Goal: Task Accomplishment & Management: Manage account settings

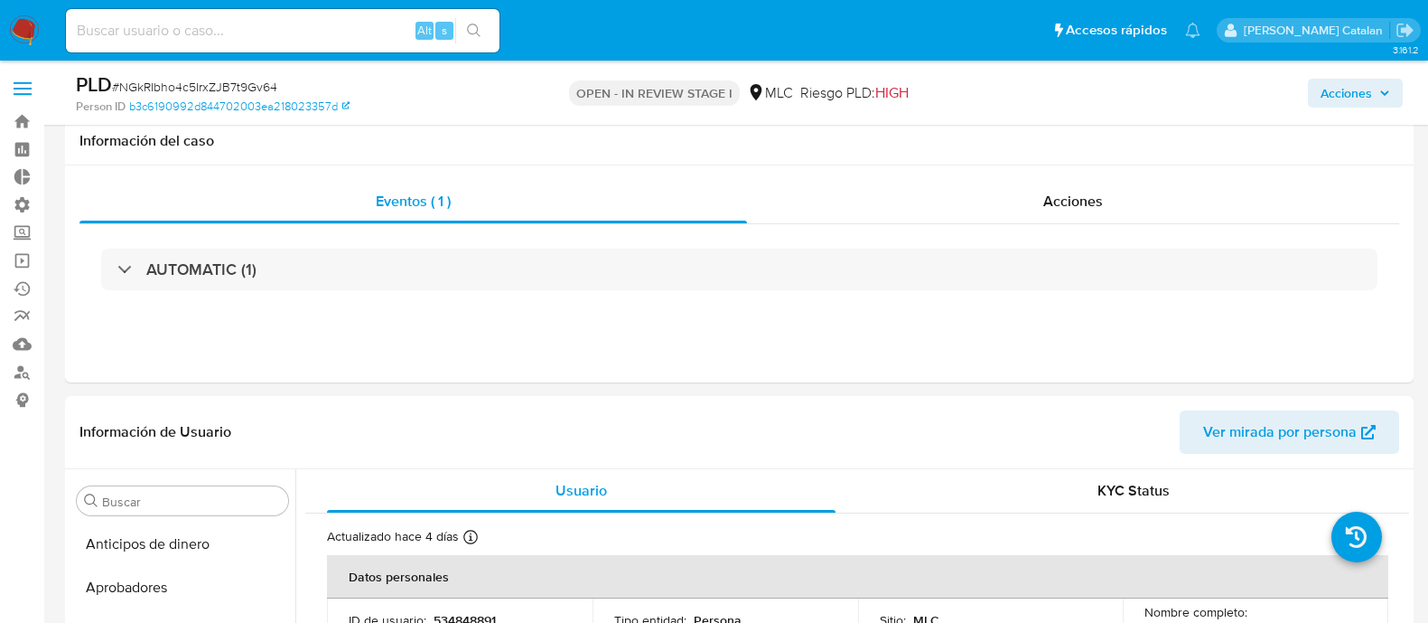
select select "10"
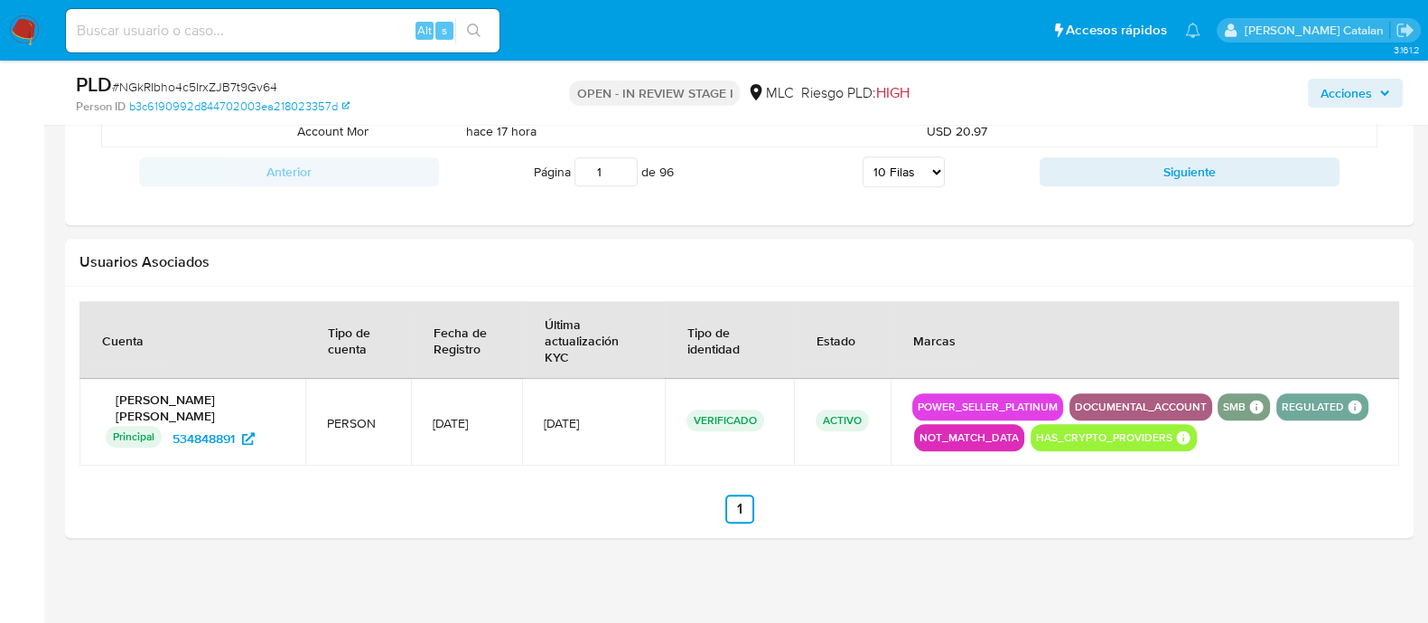
scroll to position [1028, 0]
click at [213, 439] on span "534848891" at bounding box center [204, 438] width 62 height 29
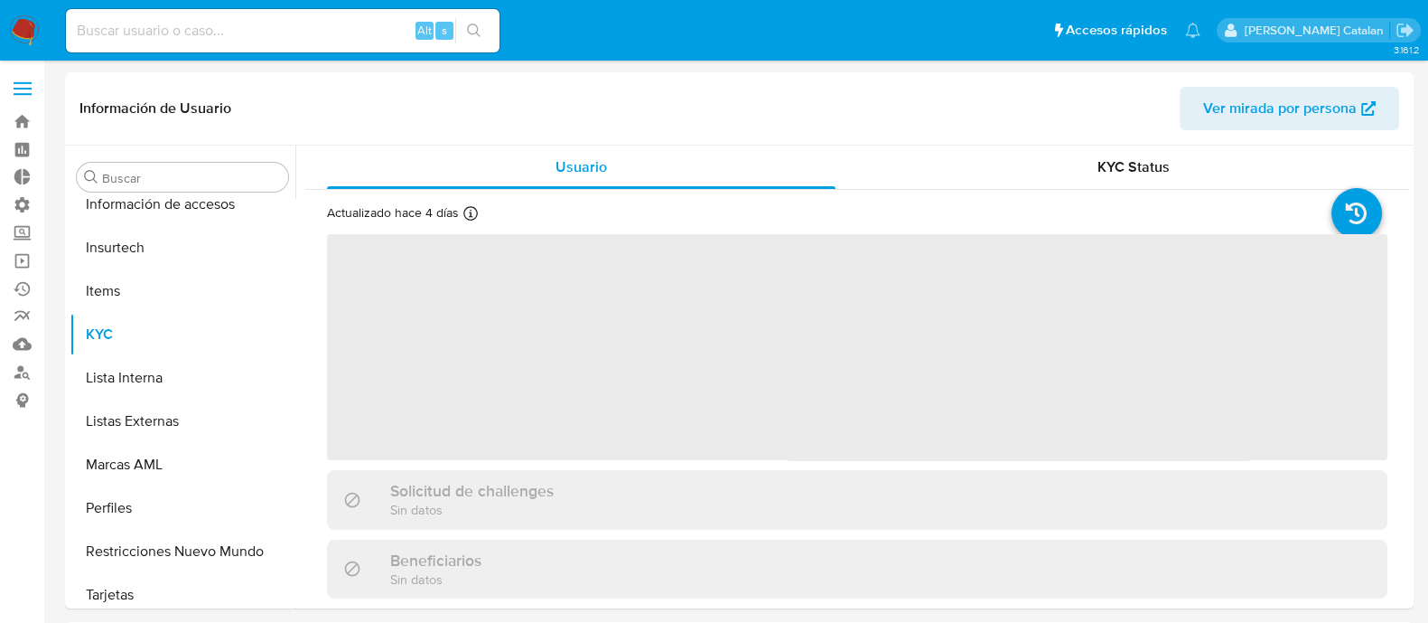
scroll to position [849, 0]
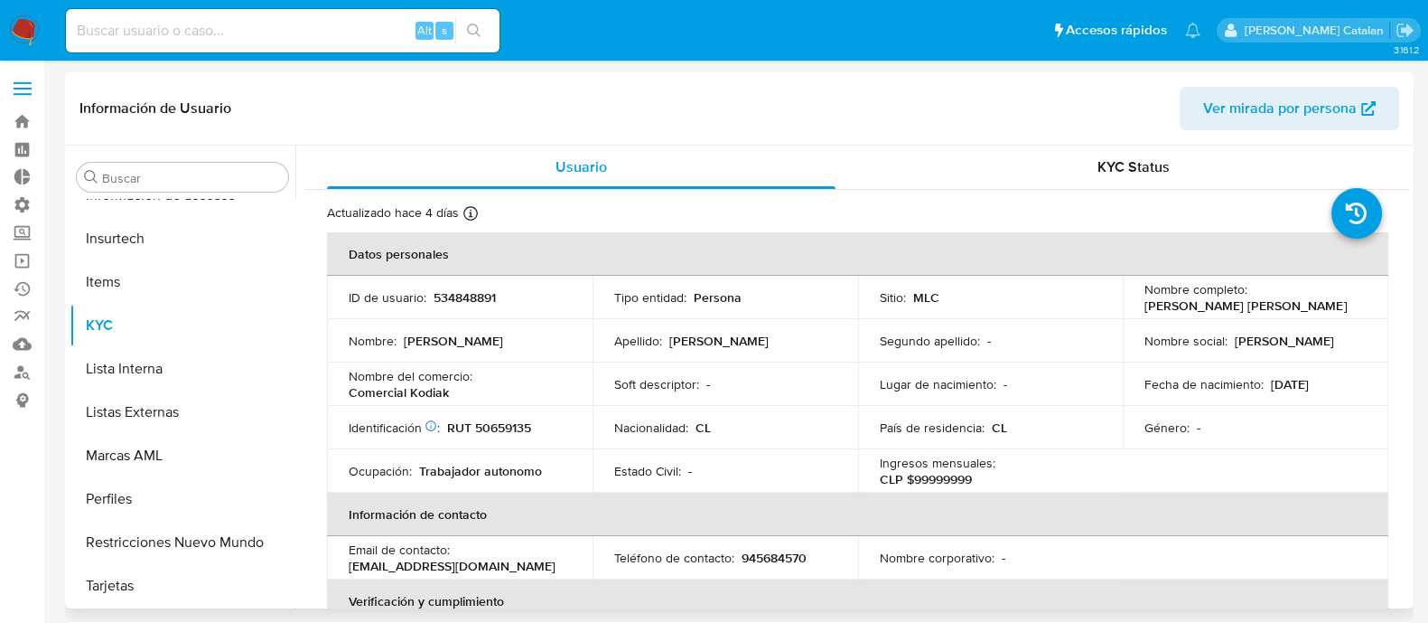
select select "10"
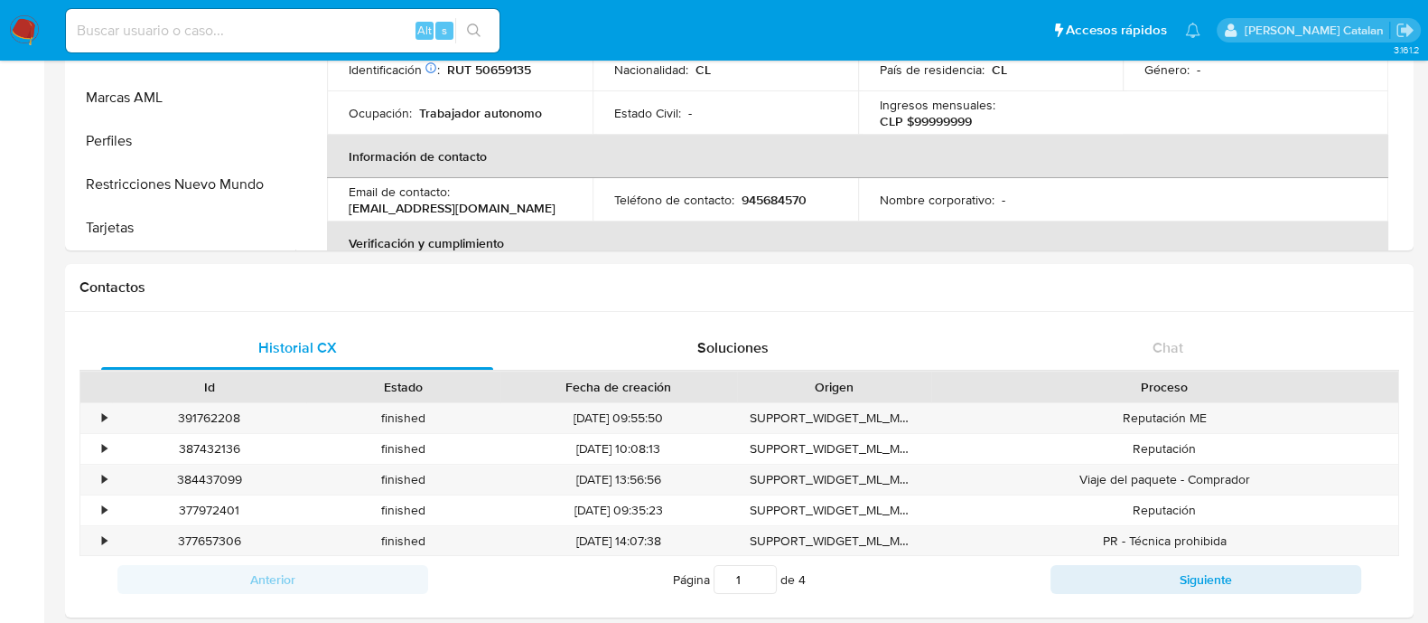
scroll to position [356, 0]
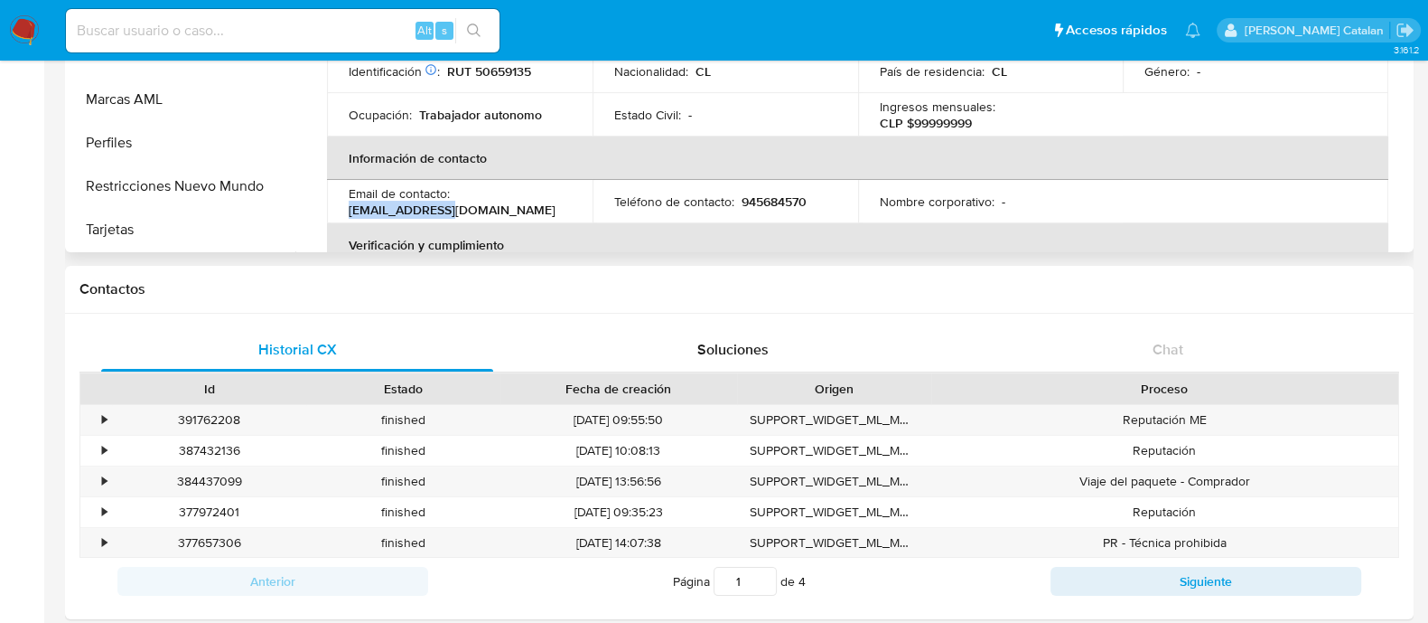
drag, startPoint x: 339, startPoint y: 210, endPoint x: 441, endPoint y: 205, distance: 102.2
click at [441, 205] on td "Email de contacto : comercialkodiak@gmail.com" at bounding box center [460, 201] width 266 height 43
copy p "comercialkodiak"
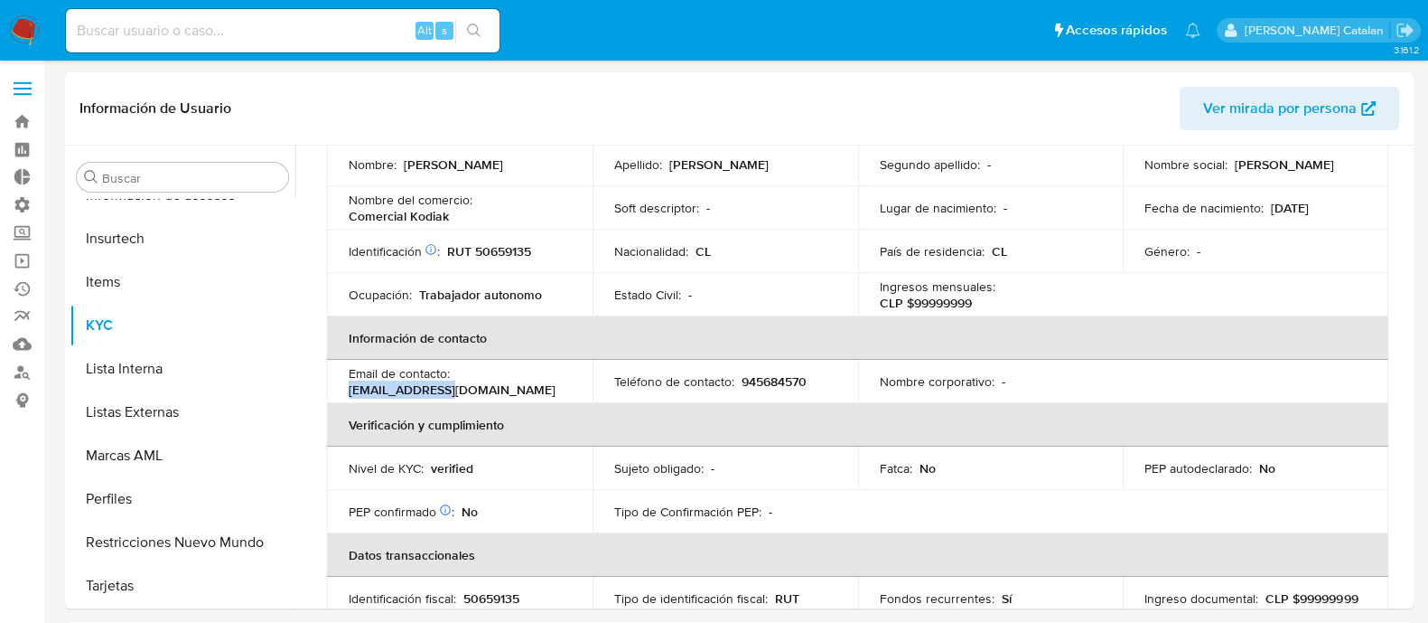
scroll to position [0, 0]
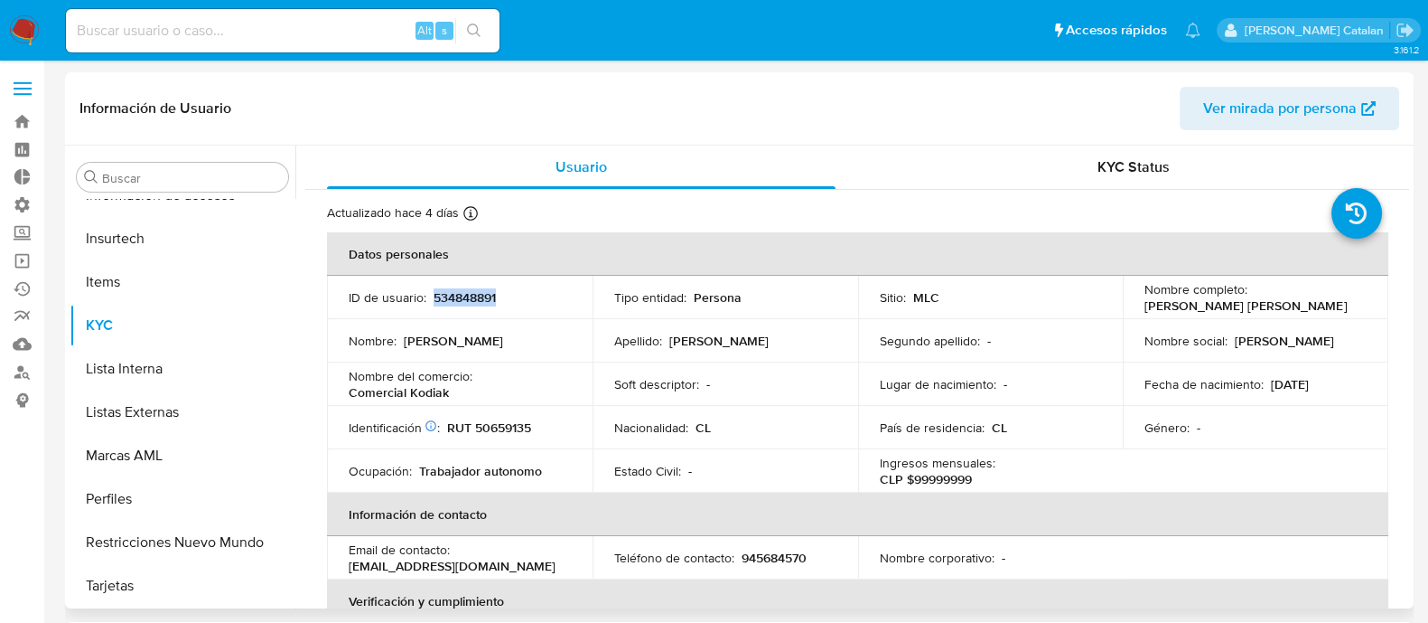
drag, startPoint x: 533, startPoint y: 300, endPoint x: 431, endPoint y: 295, distance: 102.2
click at [431, 295] on div "ID de usuario : 534848891" at bounding box center [460, 297] width 222 height 16
copy p "534848891"
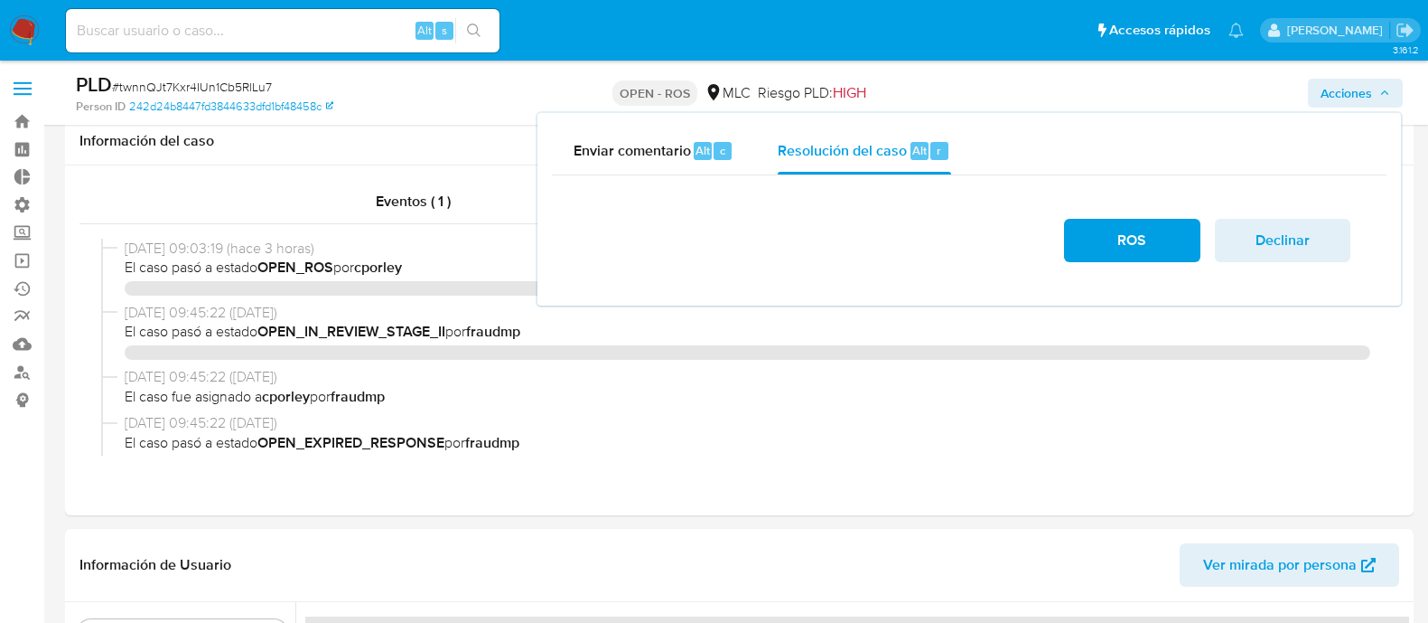
select select "10"
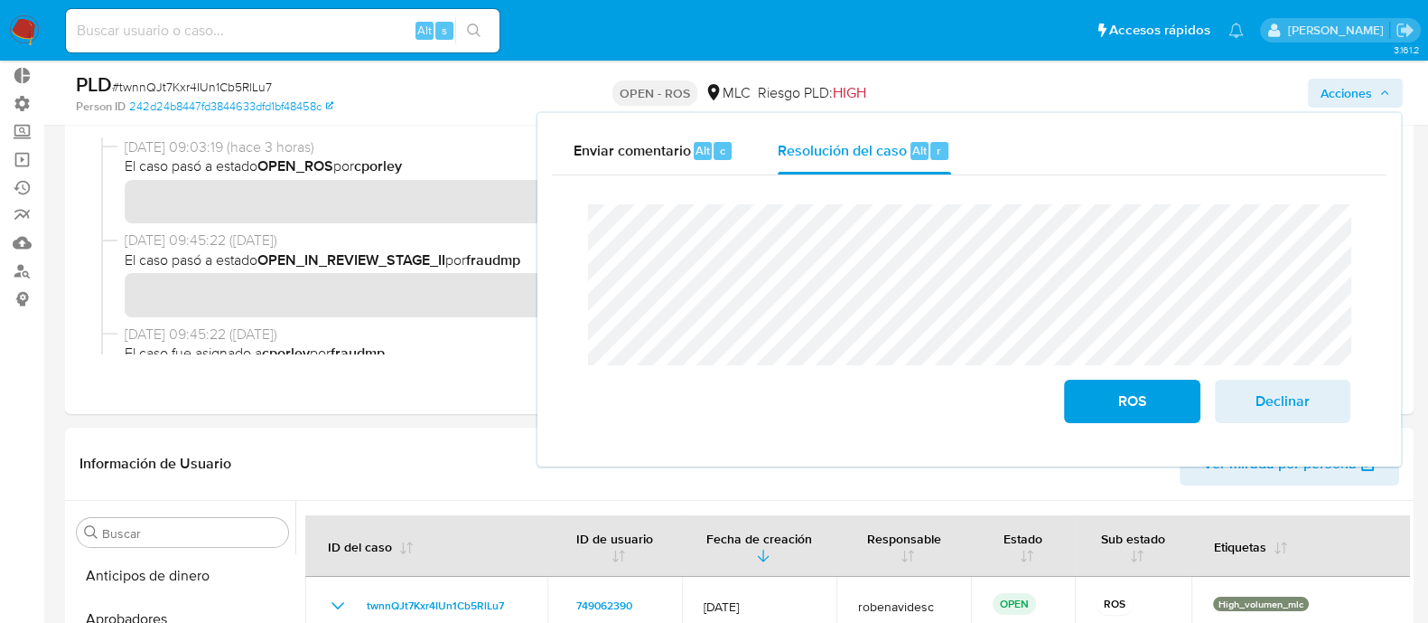
scroll to position [615, 0]
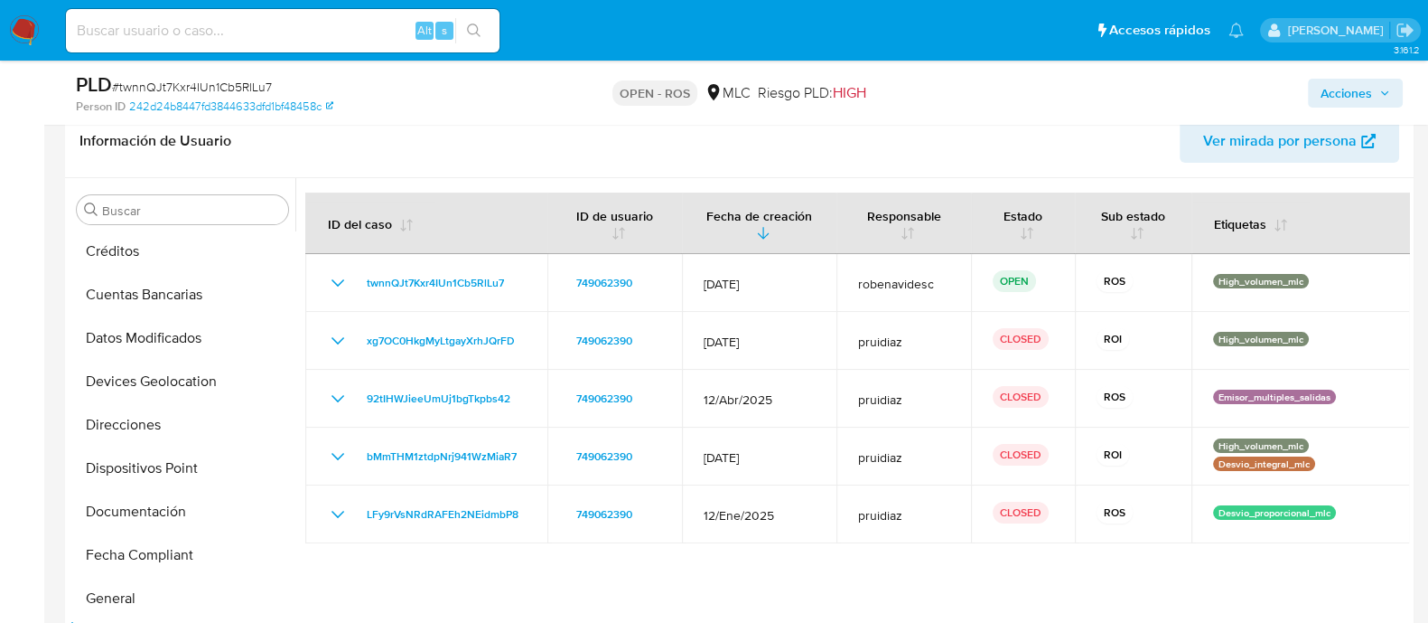
scroll to position [239, 0]
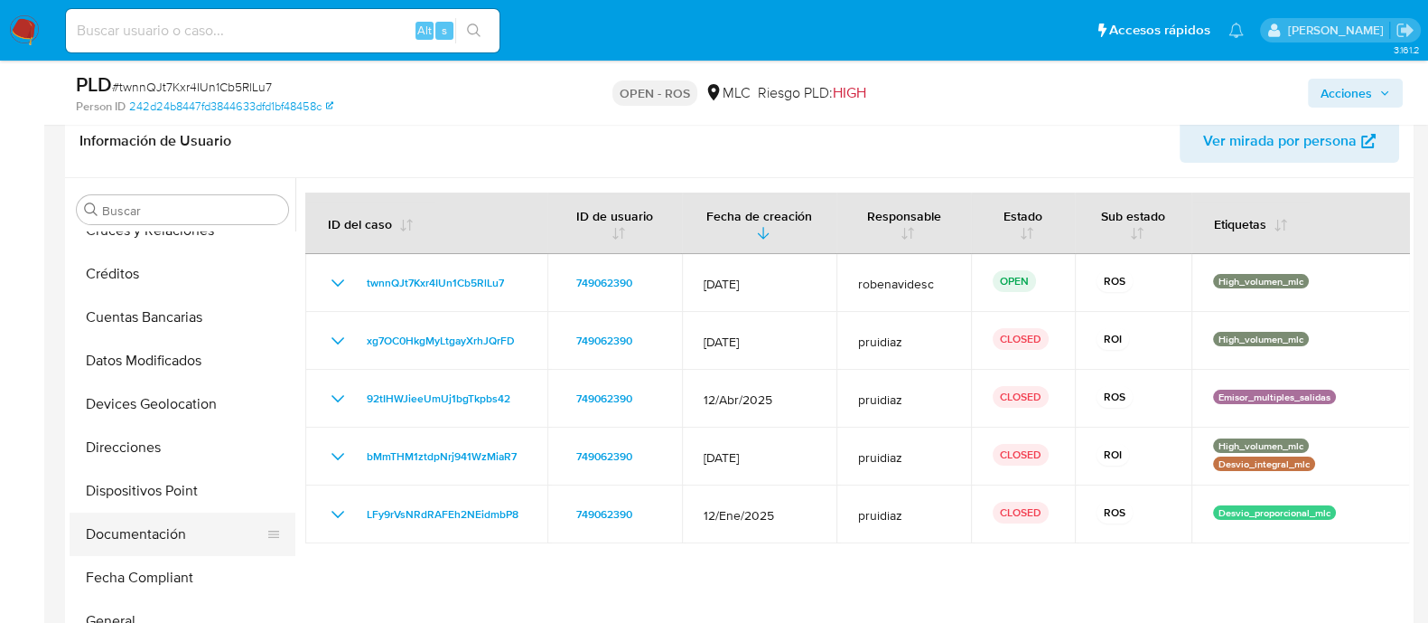
click at [117, 536] on button "Documentación" at bounding box center [175, 533] width 211 height 43
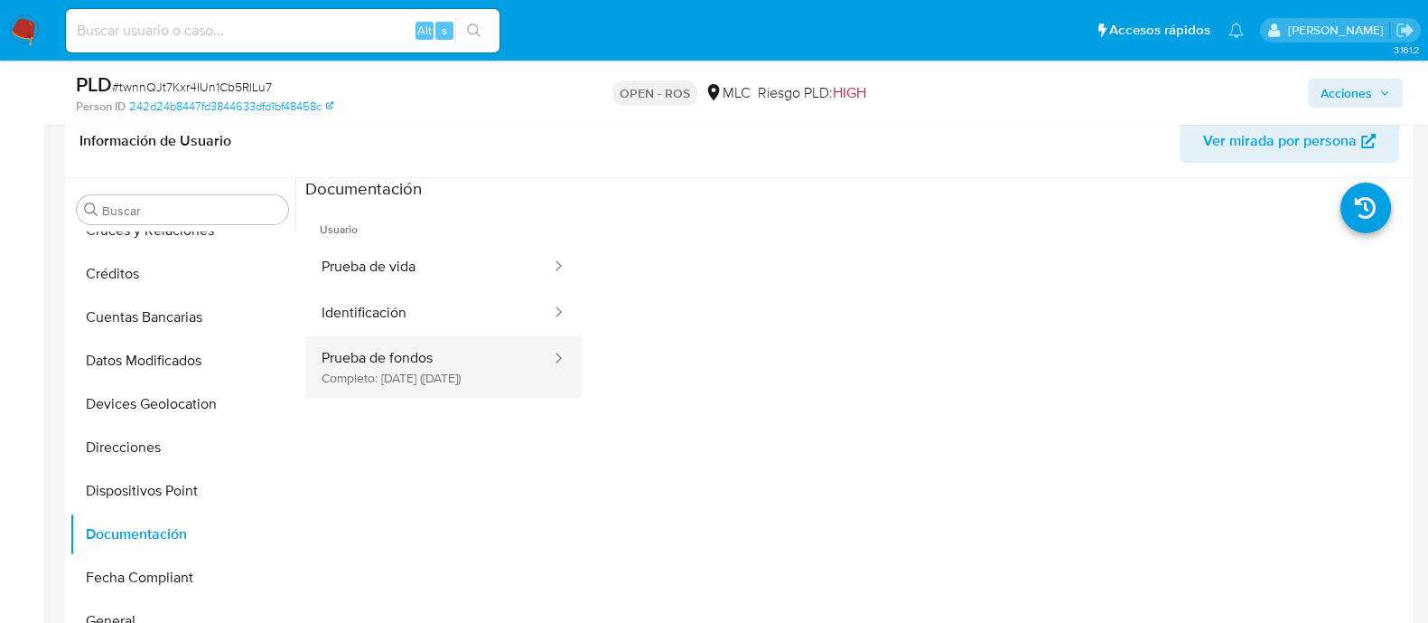
click at [427, 387] on button "Prueba de fondos Completo: 21/08/2025 (hace 2 meses)" at bounding box center [429, 366] width 248 height 61
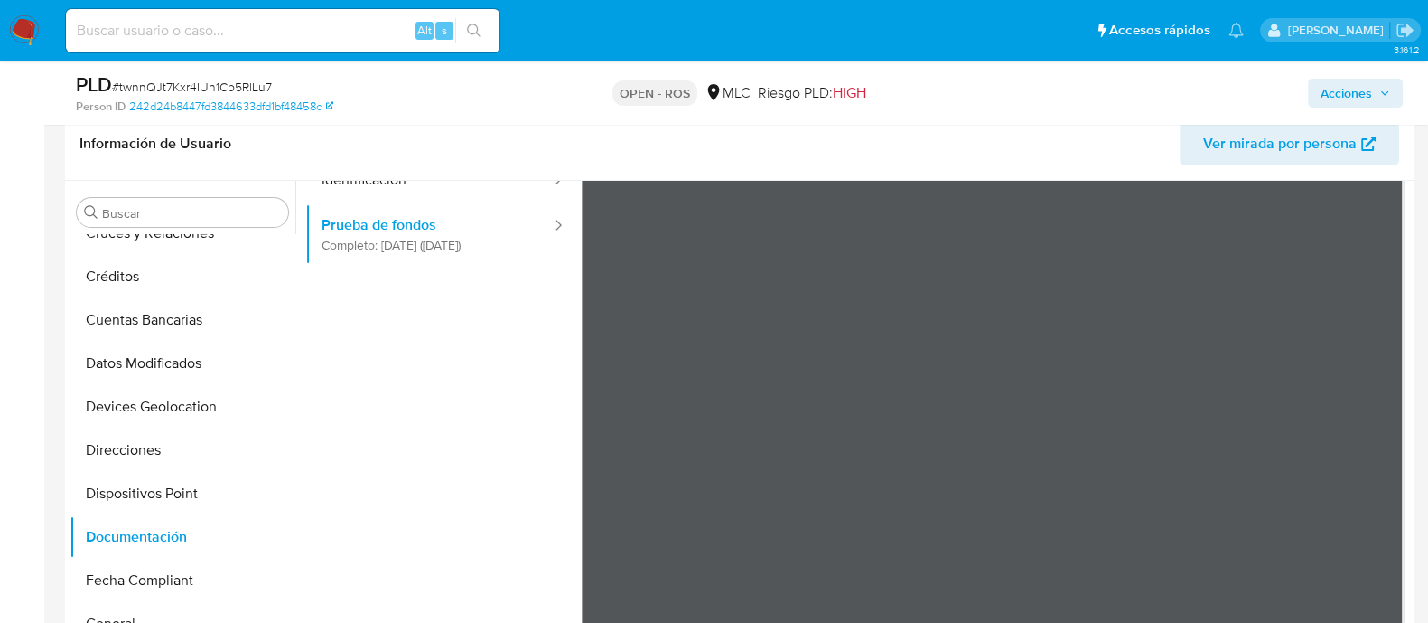
scroll to position [0, 0]
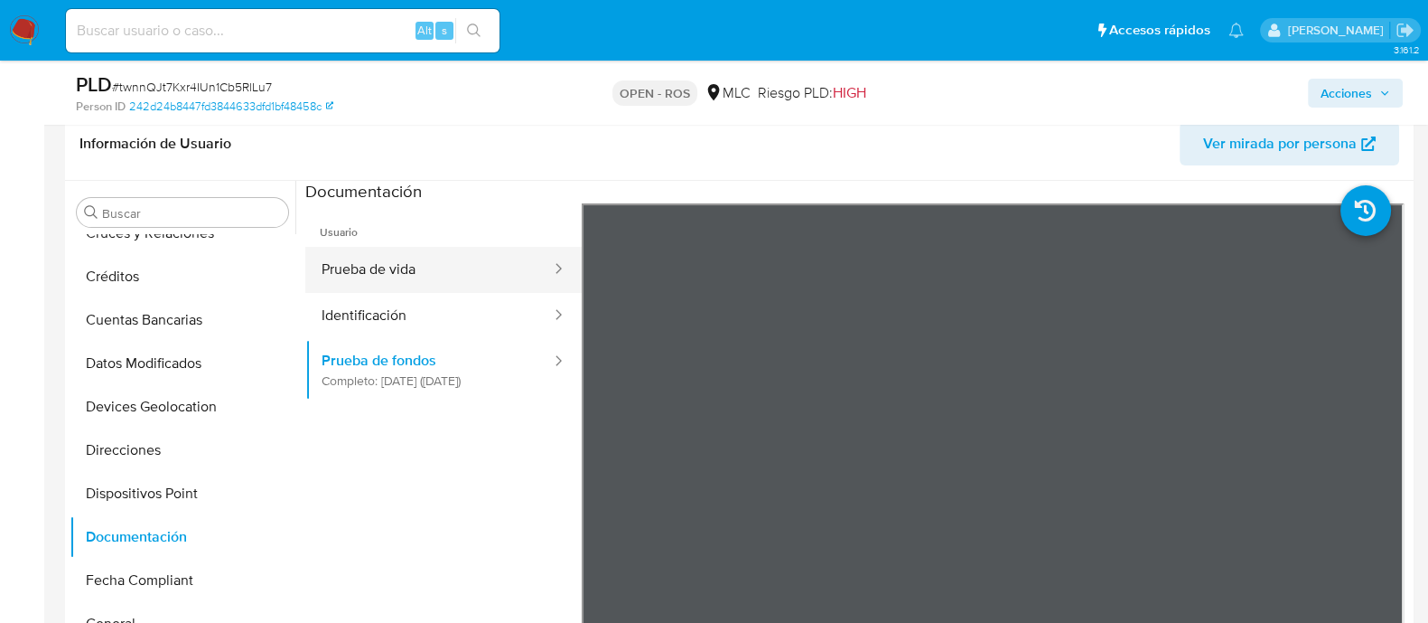
click at [402, 285] on button "Prueba de vida" at bounding box center [429, 270] width 248 height 46
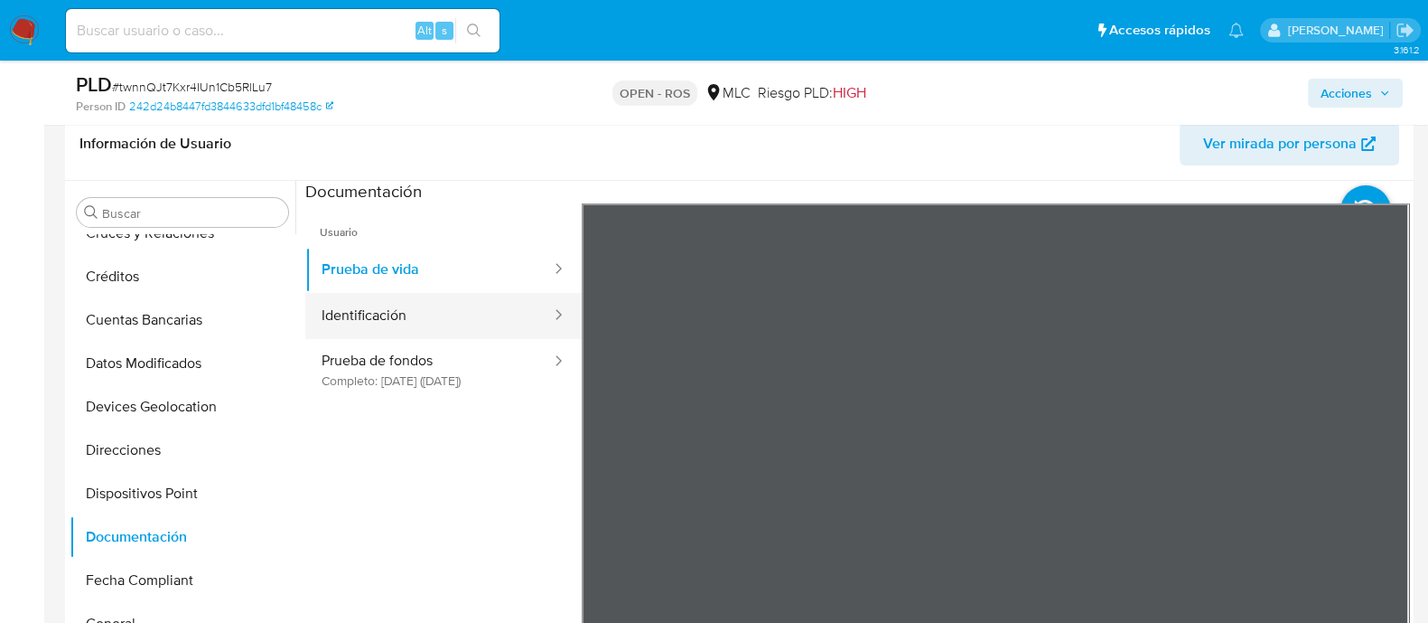
click at [319, 299] on button "Identificación" at bounding box center [429, 316] width 248 height 46
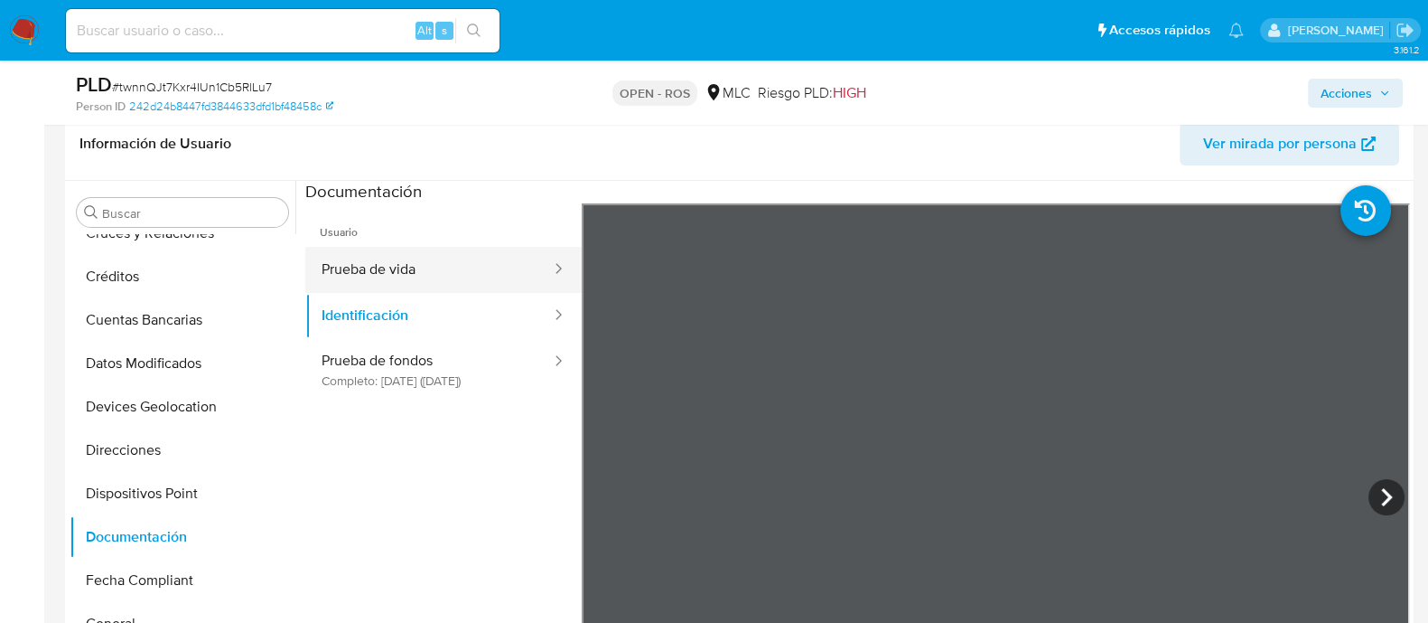
click at [474, 260] on button "Prueba de vida" at bounding box center [429, 270] width 248 height 46
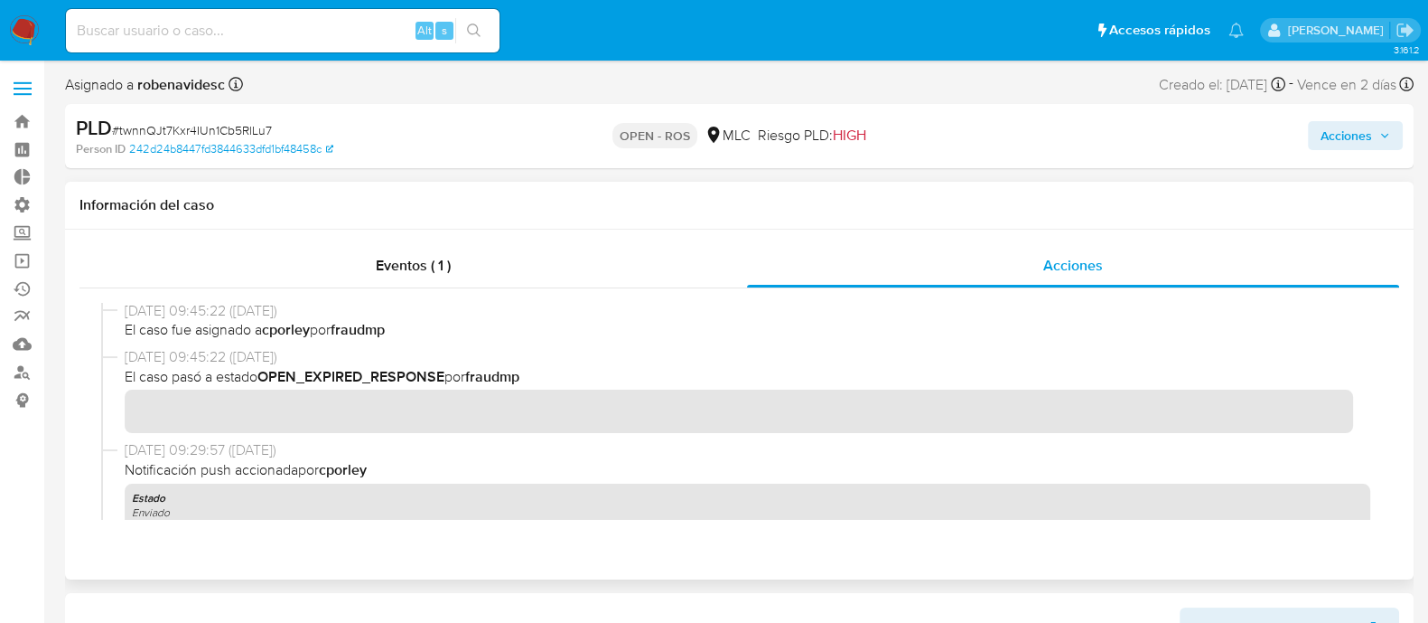
scroll to position [193, 0]
click at [1303, 123] on div "Acciones" at bounding box center [1184, 136] width 437 height 42
click at [1339, 137] on span "Acciones" at bounding box center [1347, 135] width 52 height 29
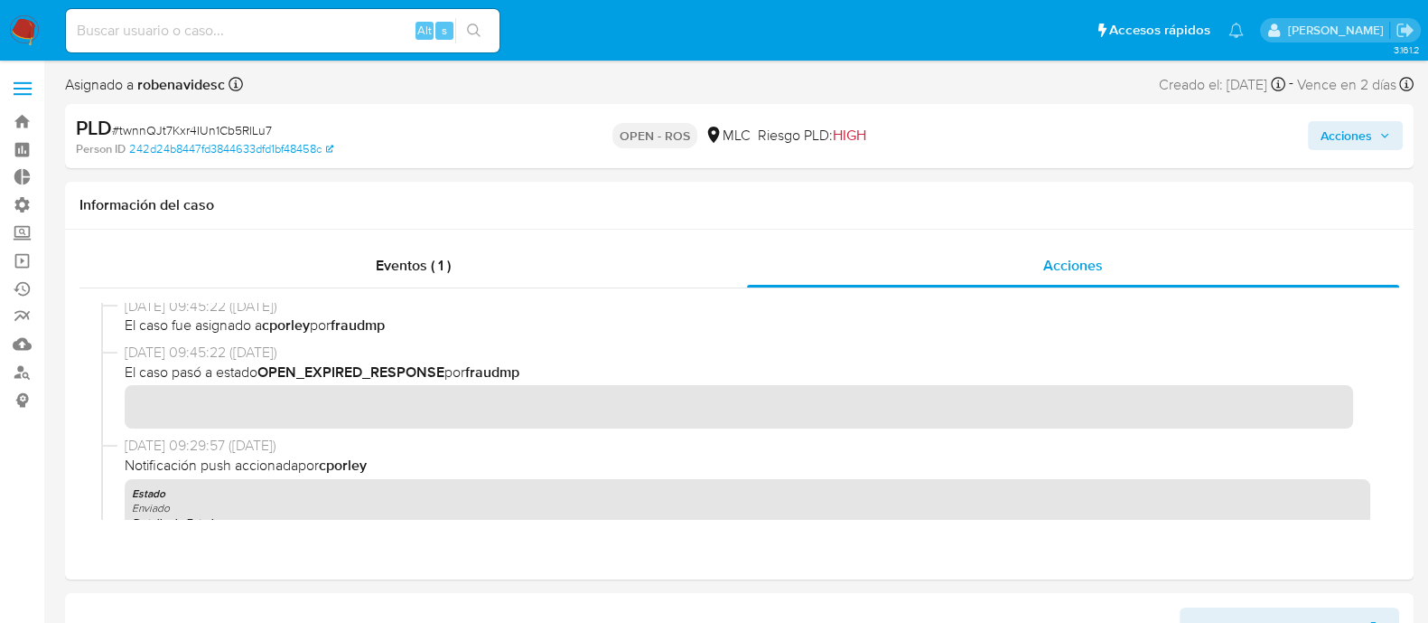
click at [1345, 117] on div "Acciones" at bounding box center [1184, 136] width 437 height 42
click at [1351, 134] on span "Acciones" at bounding box center [1347, 135] width 52 height 29
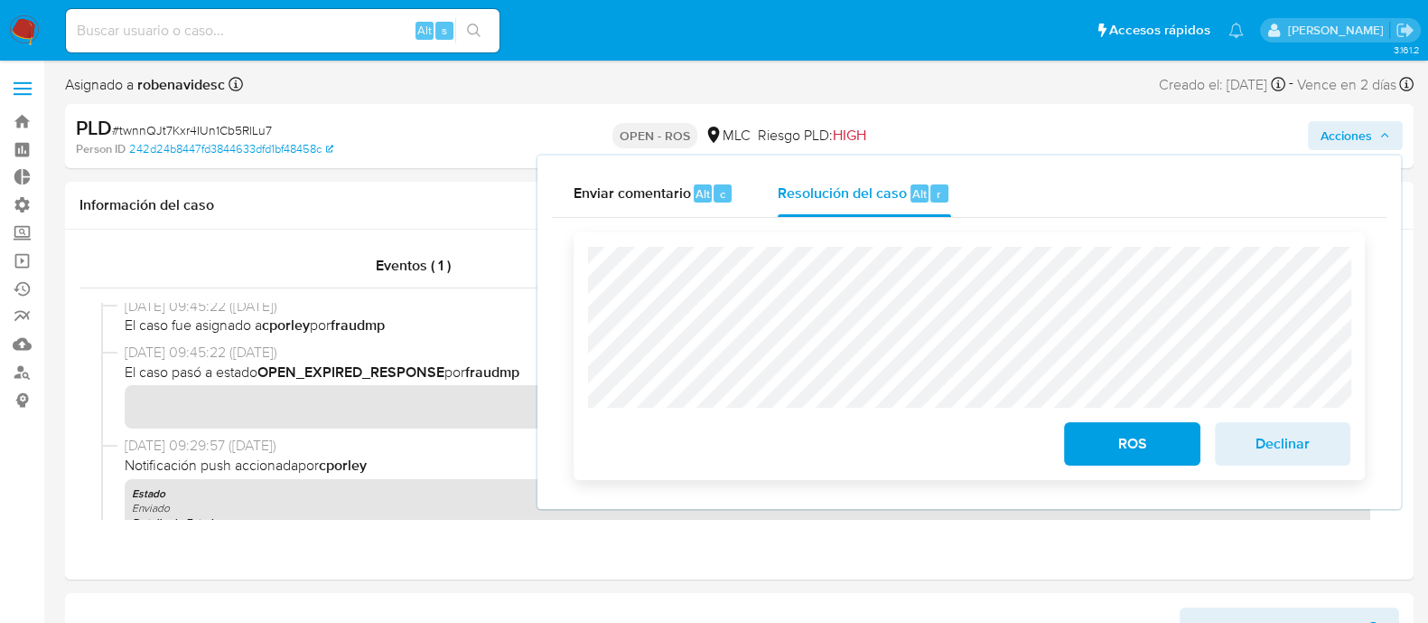
click at [585, 262] on div "ROS Declinar" at bounding box center [969, 356] width 791 height 248
click at [580, 262] on div "ROS Declinar" at bounding box center [969, 356] width 791 height 248
click at [1118, 445] on span "ROS" at bounding box center [1132, 444] width 89 height 40
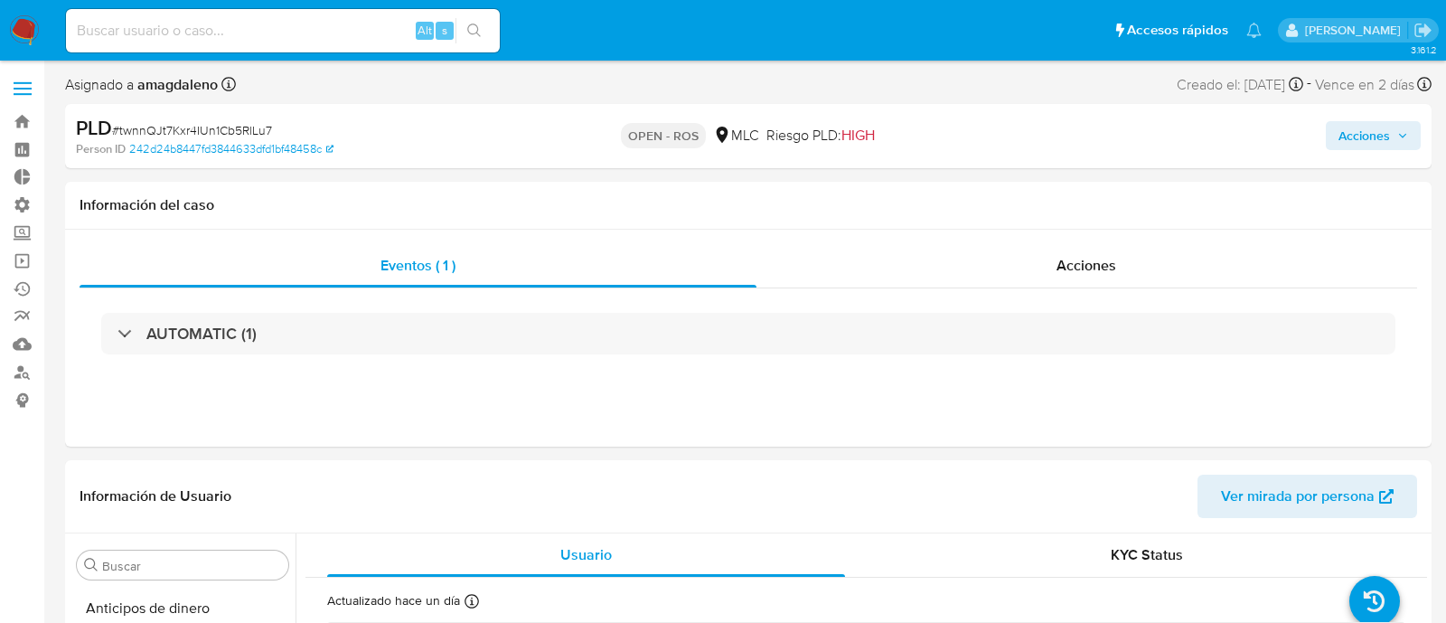
select select "10"
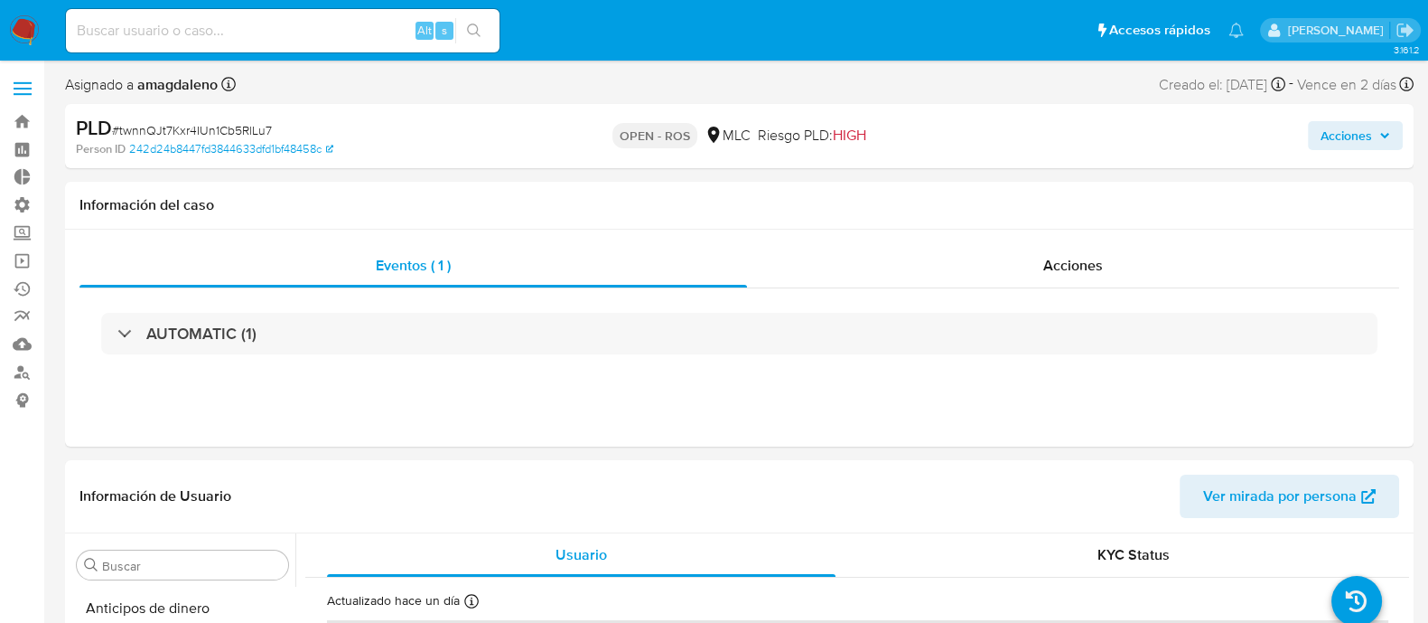
scroll to position [849, 0]
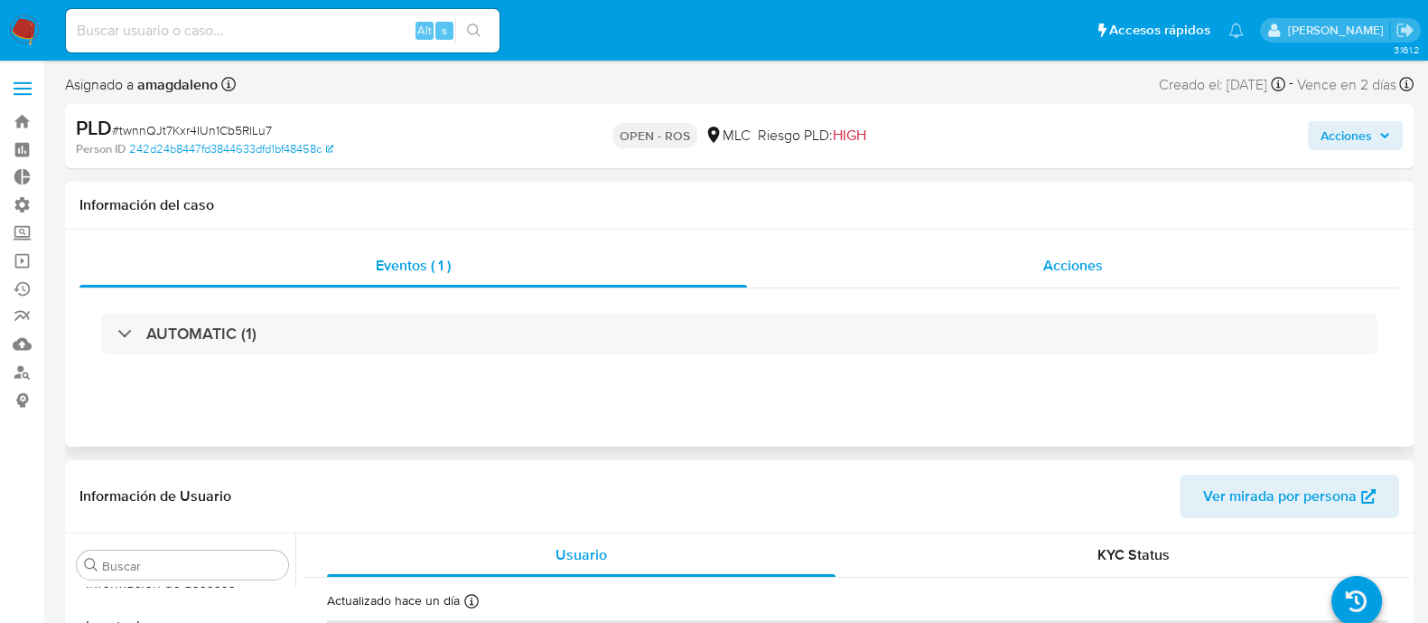
click at [998, 272] on div "Acciones" at bounding box center [1073, 265] width 652 height 43
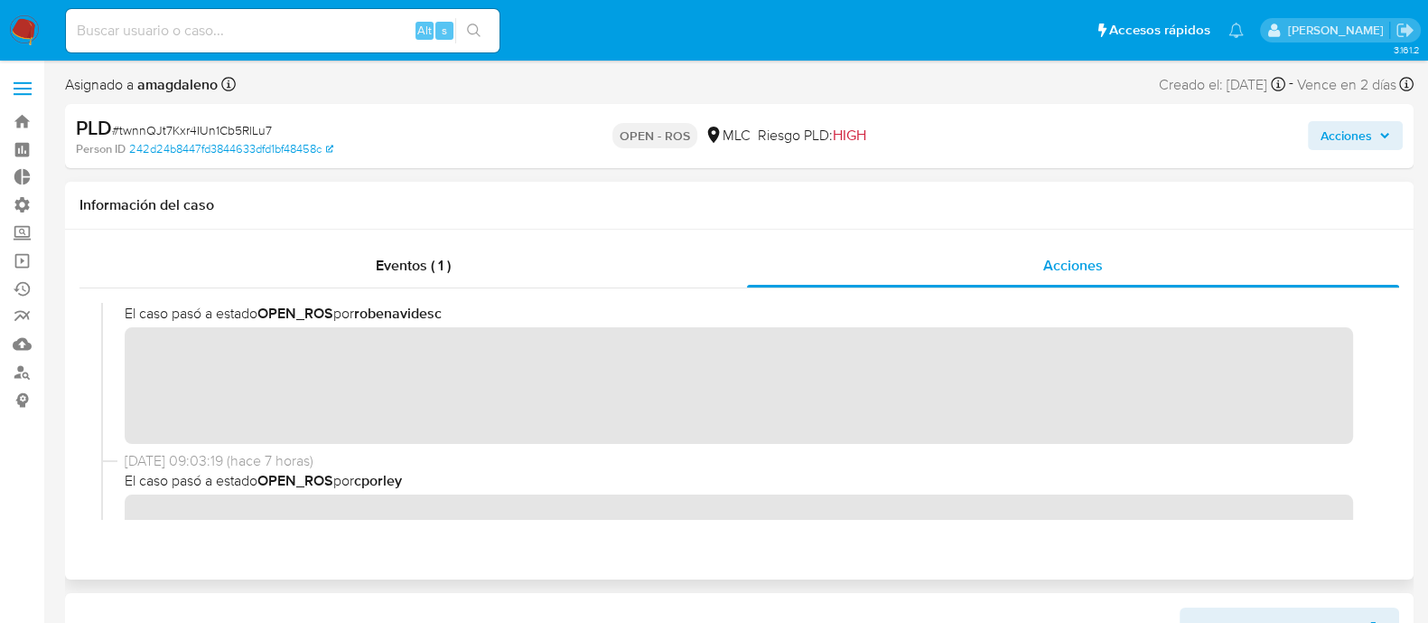
scroll to position [0, 0]
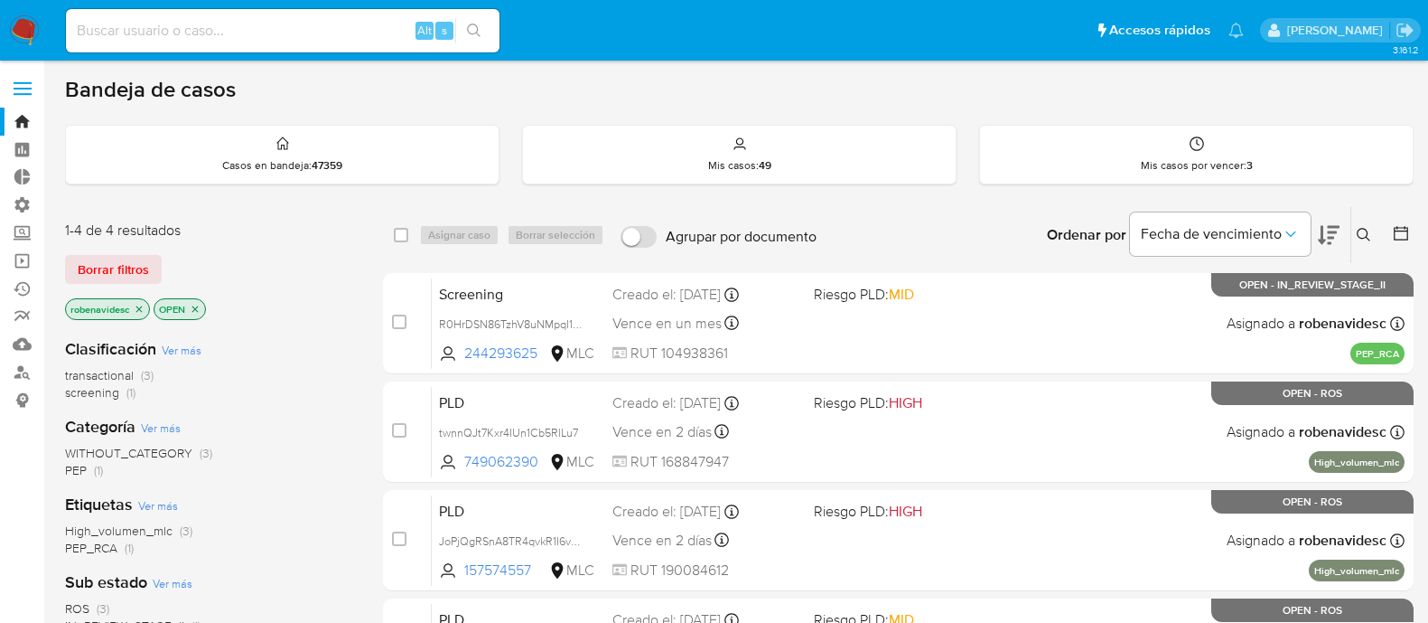
scroll to position [196, 0]
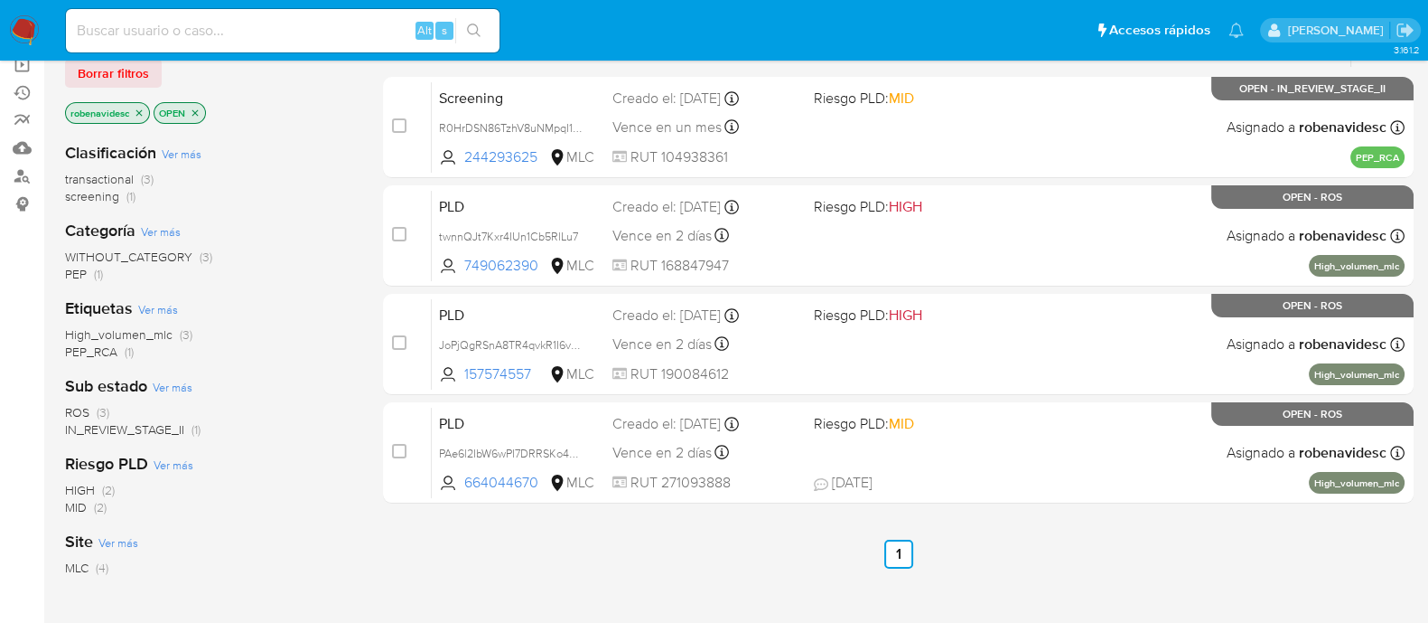
click at [325, 33] on input at bounding box center [283, 30] width 434 height 23
paste input "321519328"
type input "321519328"
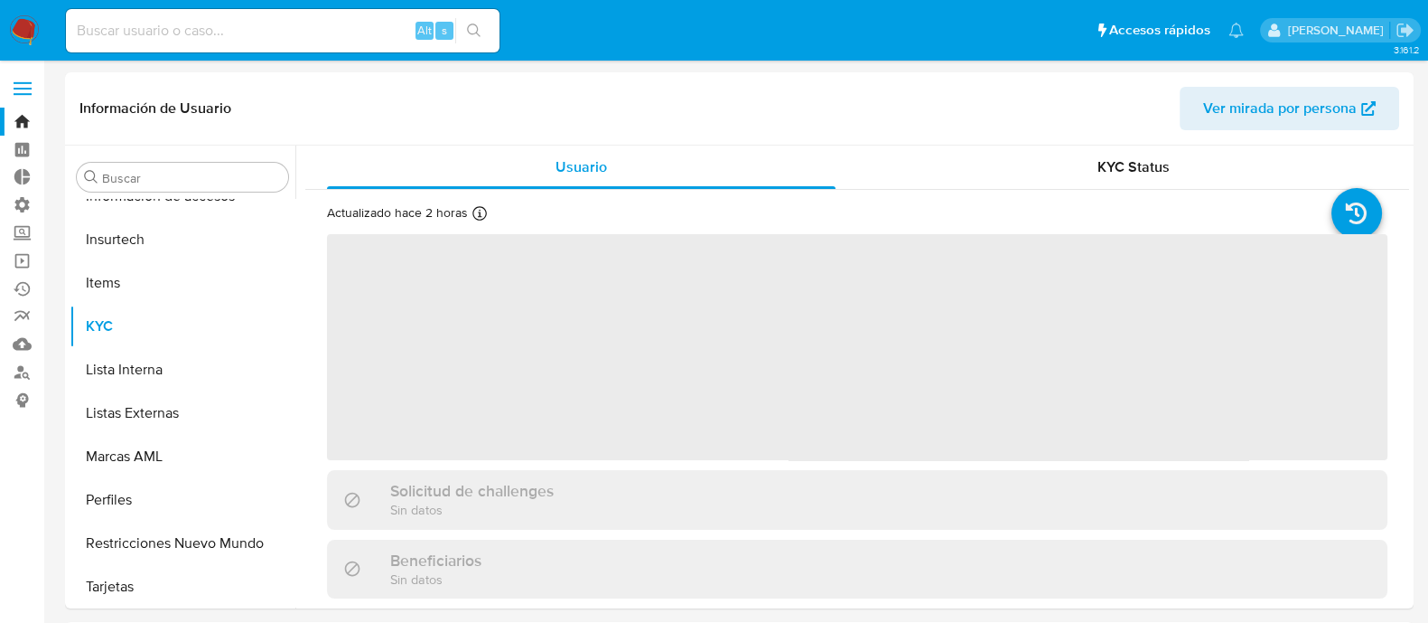
scroll to position [849, 0]
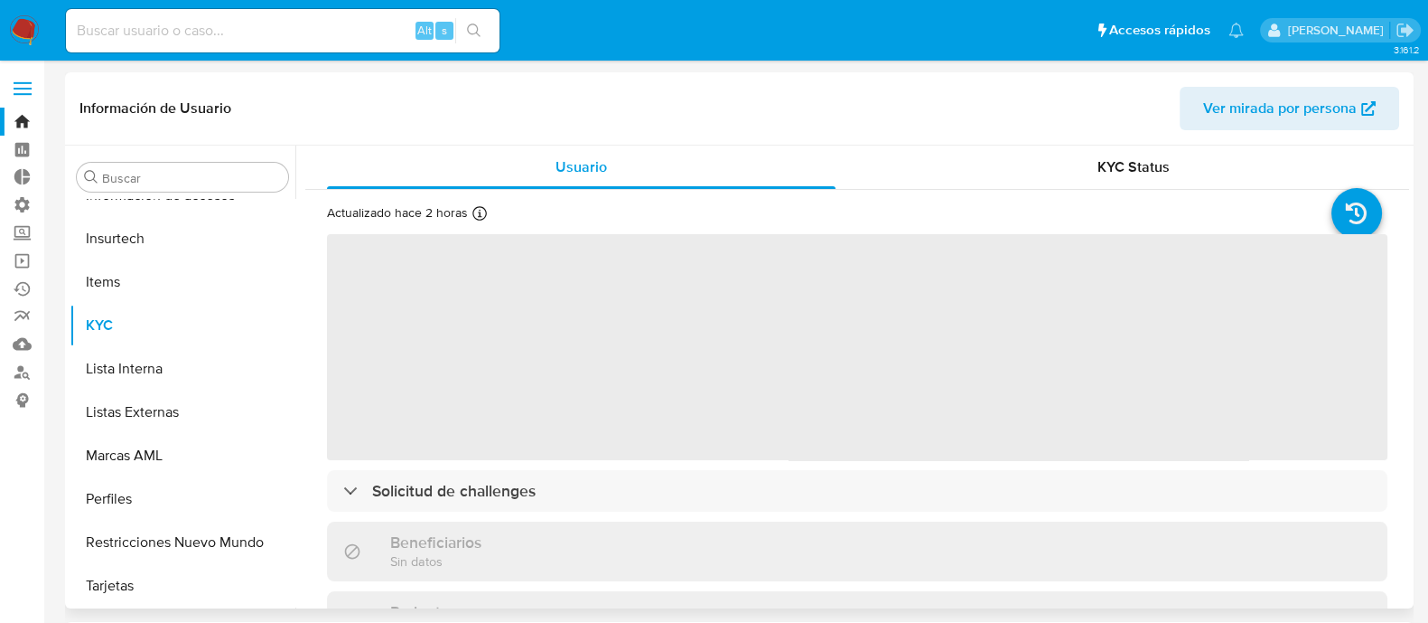
select select "10"
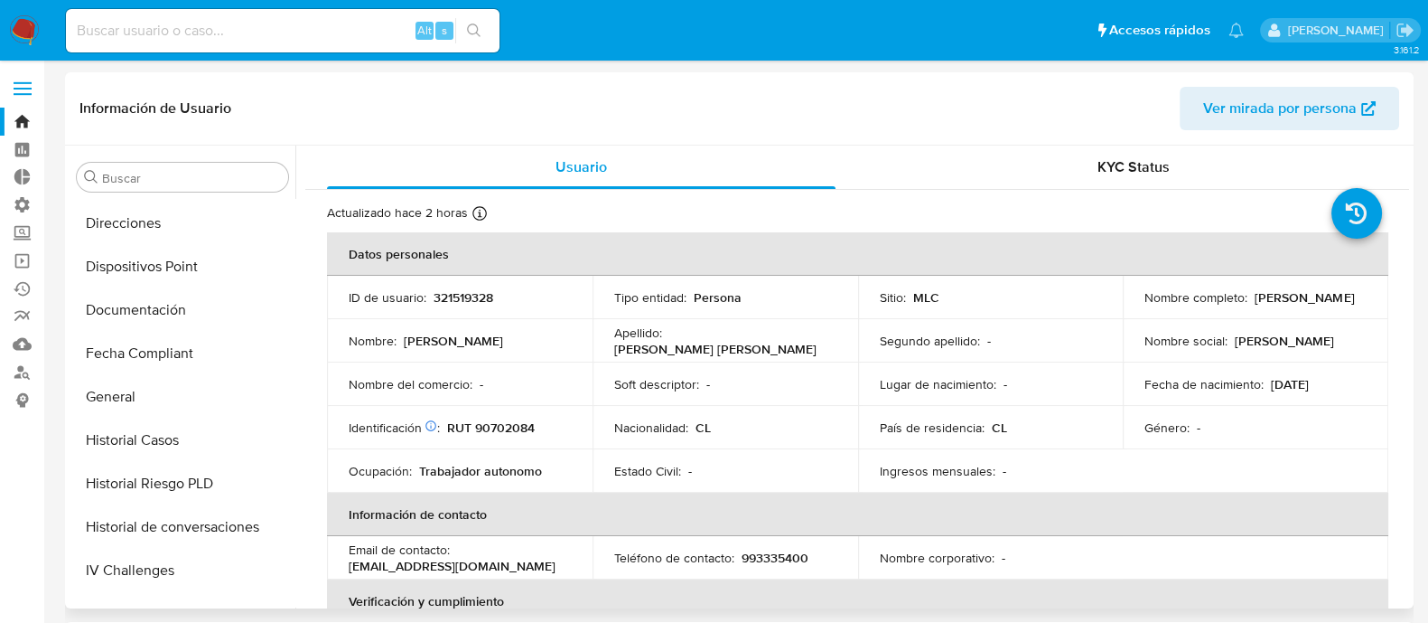
scroll to position [427, 0]
click at [149, 323] on button "Documentación" at bounding box center [175, 313] width 211 height 43
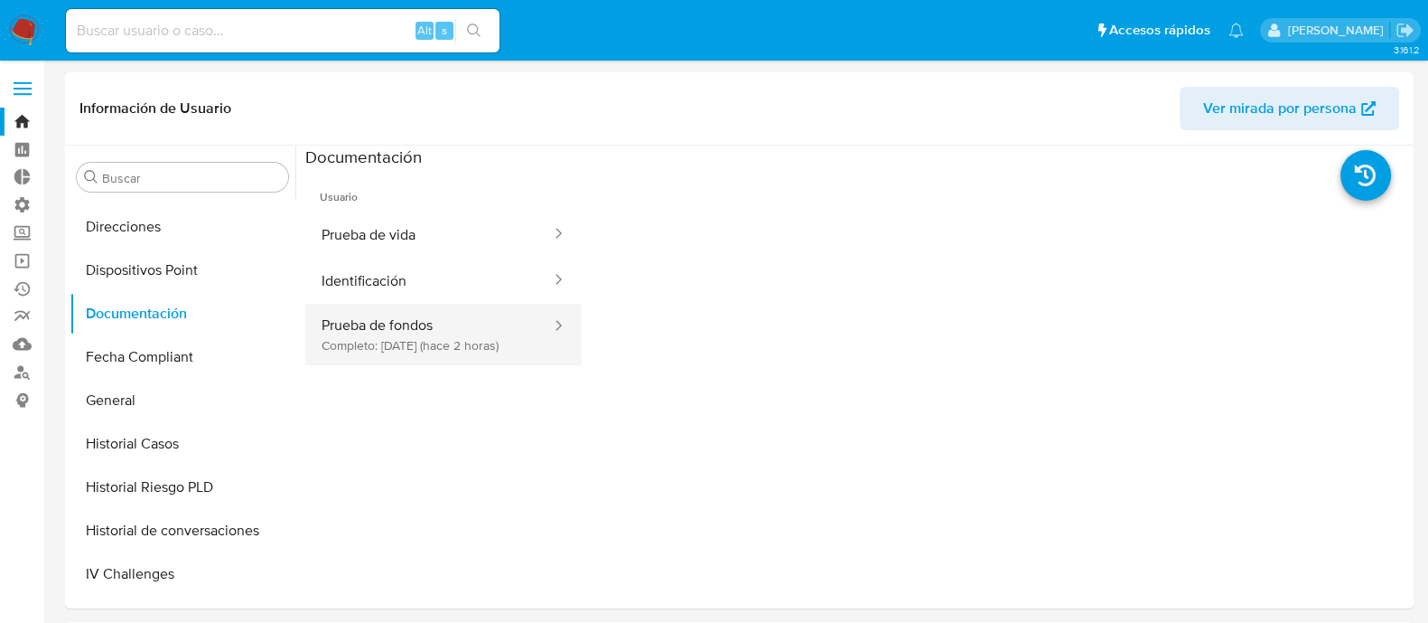
click at [404, 360] on button "Prueba de fondos Completo: 08/10/2025 (hace 2 horas)" at bounding box center [429, 334] width 248 height 61
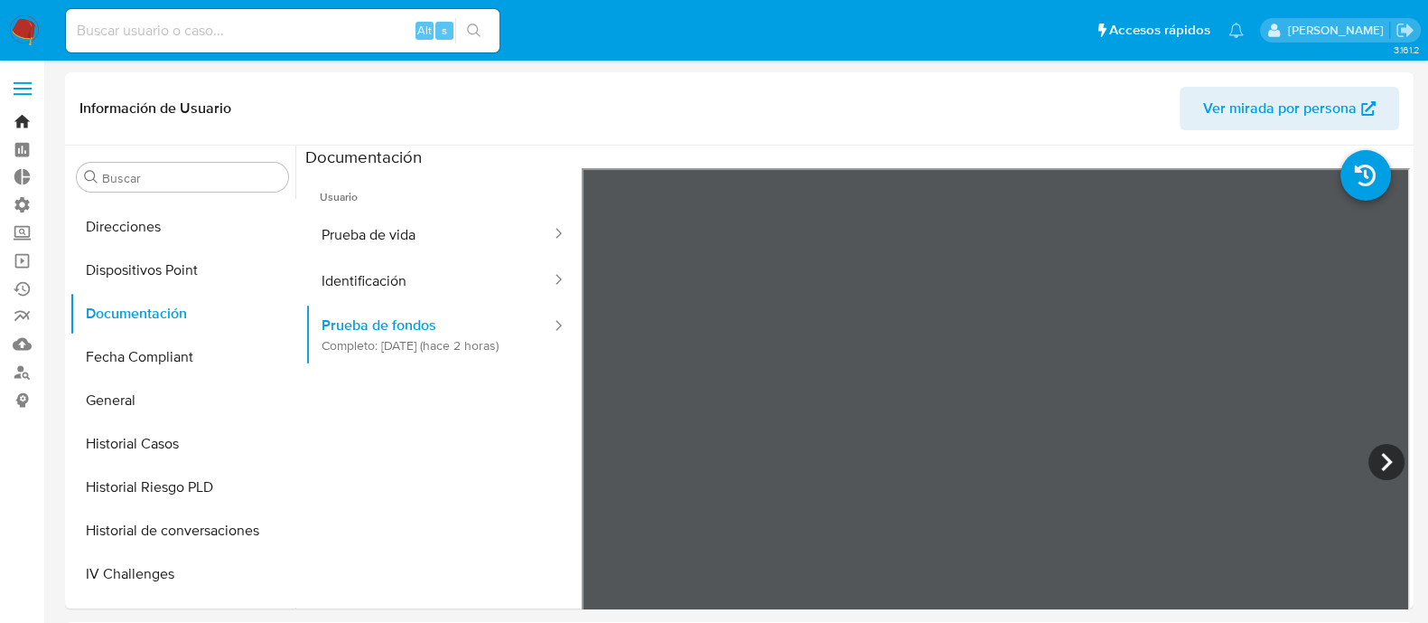
click at [18, 108] on link "Bandeja" at bounding box center [107, 122] width 215 height 28
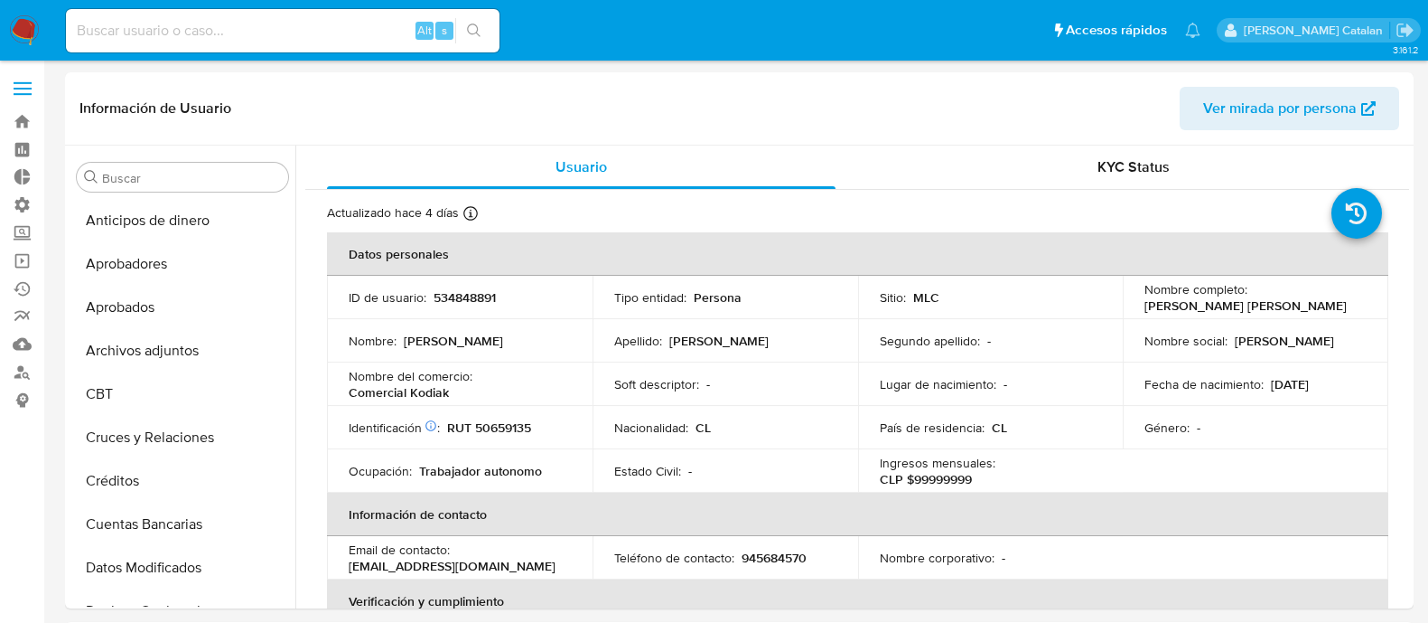
select select "10"
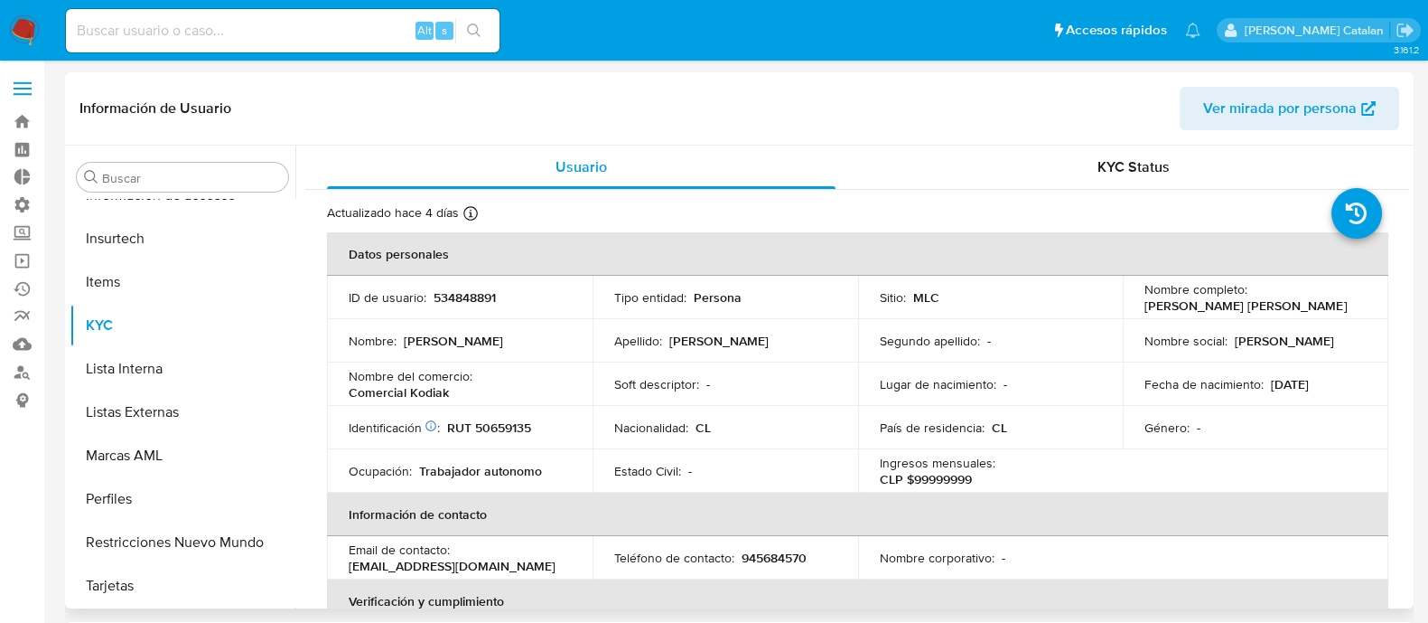
click at [820, 377] on div "Soft descriptor : -" at bounding box center [725, 384] width 222 height 16
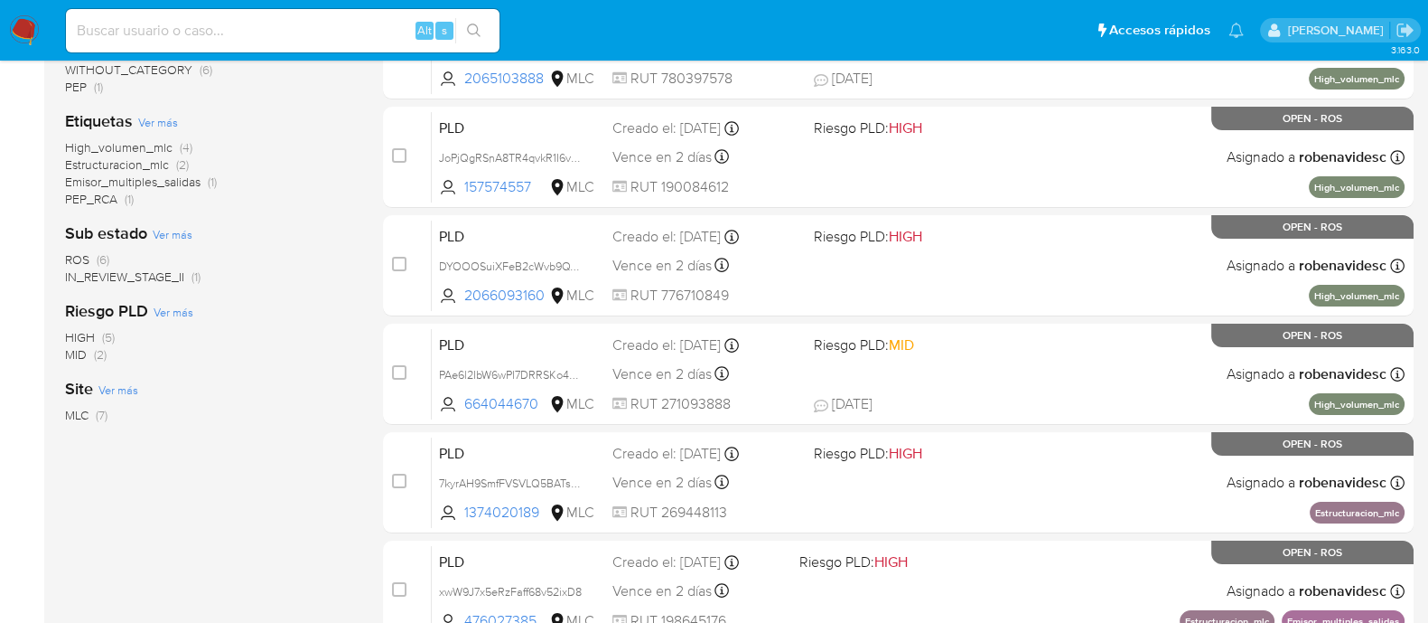
scroll to position [389, 0]
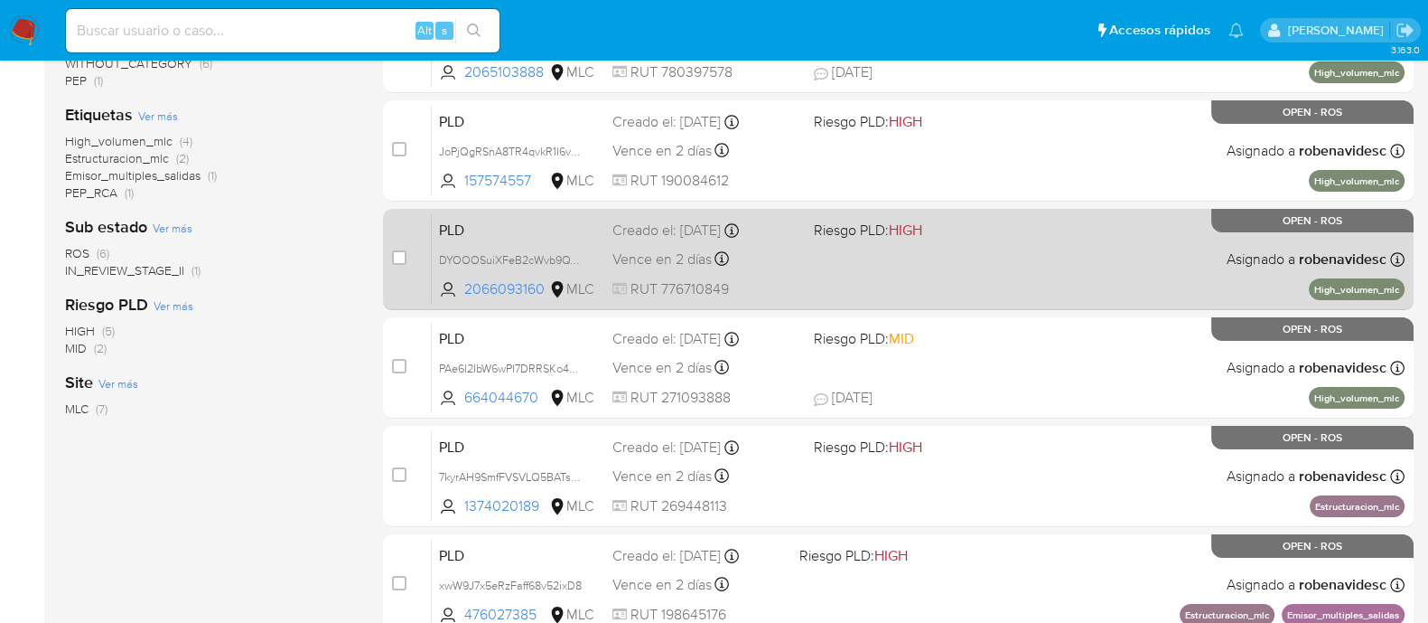
click at [931, 283] on div "PLD DYOOOSuiXFeB2cWvb9QYoZnQ 2066093160 MLC Riesgo PLD: HIGH Creado el: 12/07/2…" at bounding box center [918, 258] width 973 height 91
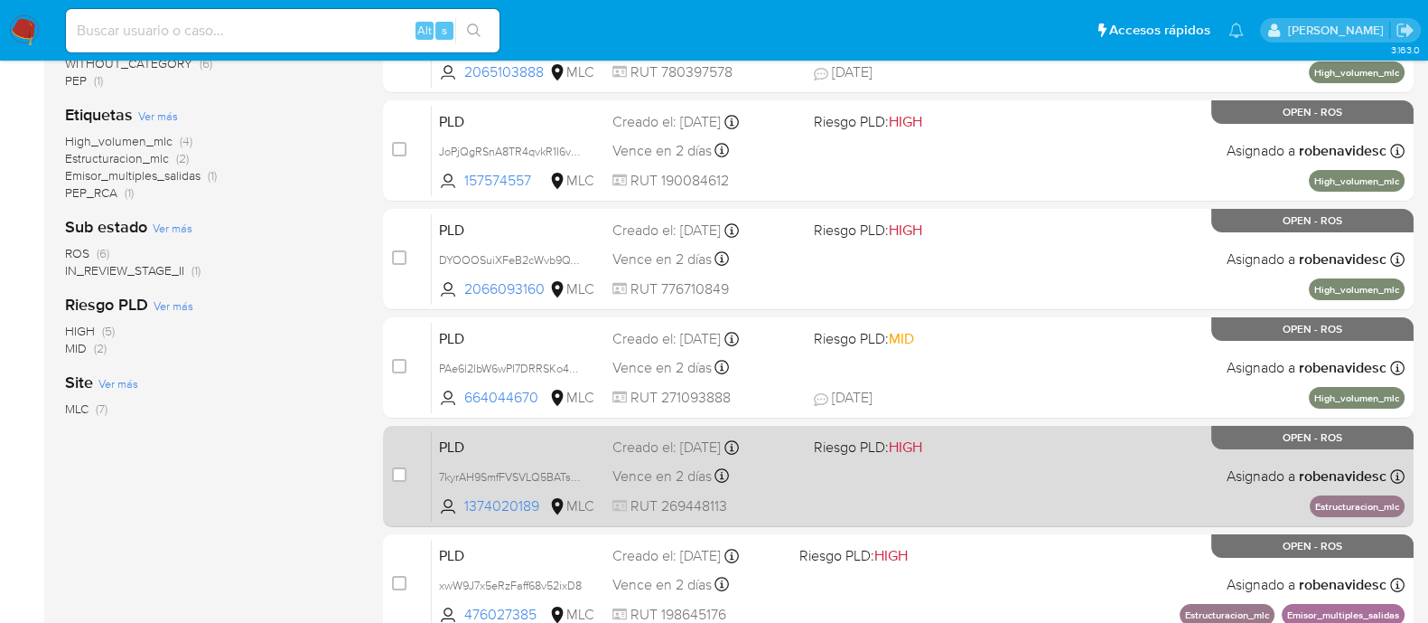
scroll to position [542, 0]
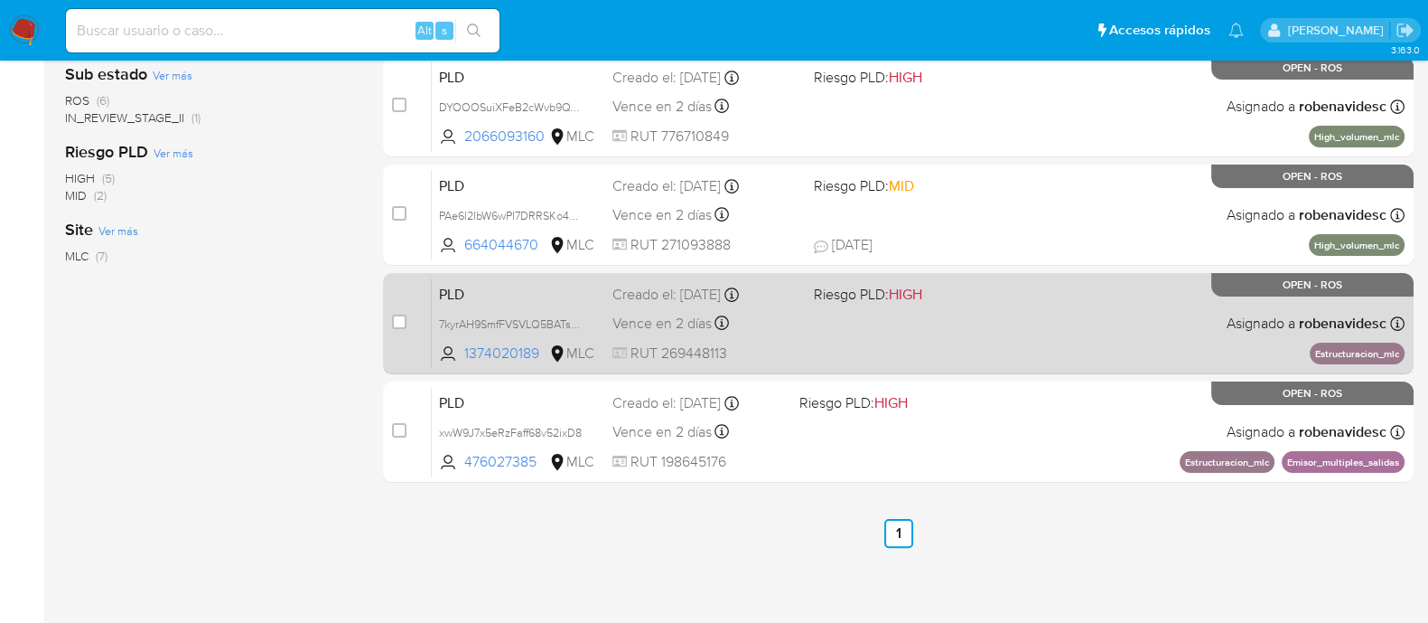
click at [1053, 430] on div "PLD xwW9J7x5eRzFaff68v52ixD8 476027385 MLC Riesgo PLD: HIGH Creado el: 12/07/20…" at bounding box center [918, 431] width 973 height 91
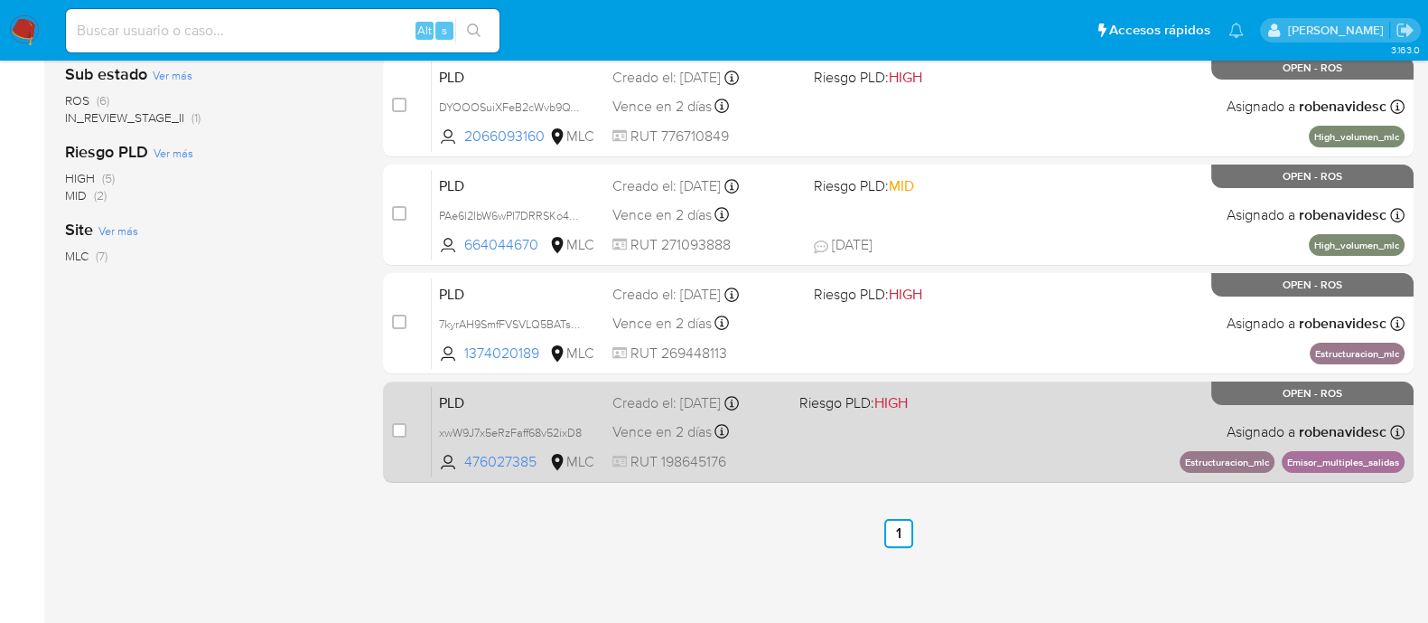
click at [814, 445] on div "PLD xwW9J7x5eRzFaff68v52ixD8 476027385 MLC Riesgo PLD: HIGH Creado el: 12/07/20…" at bounding box center [918, 431] width 973 height 91
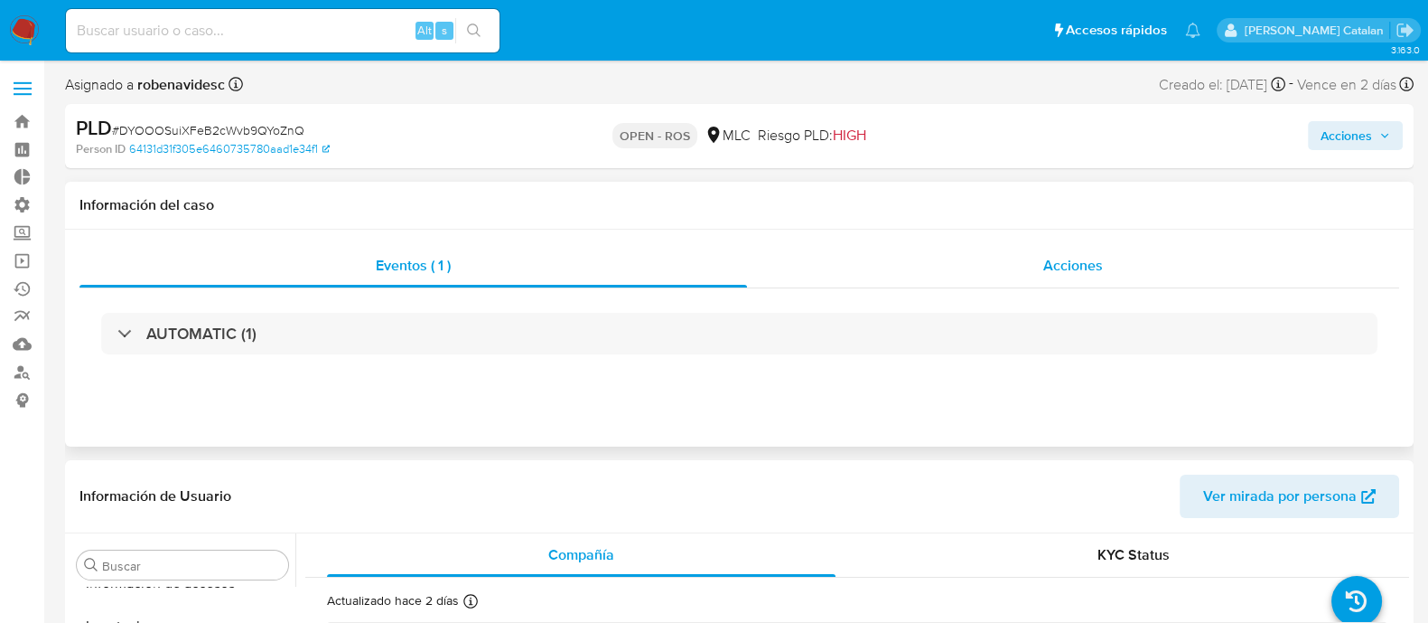
scroll to position [894, 0]
click at [1023, 268] on div "Acciones" at bounding box center [1073, 265] width 652 height 43
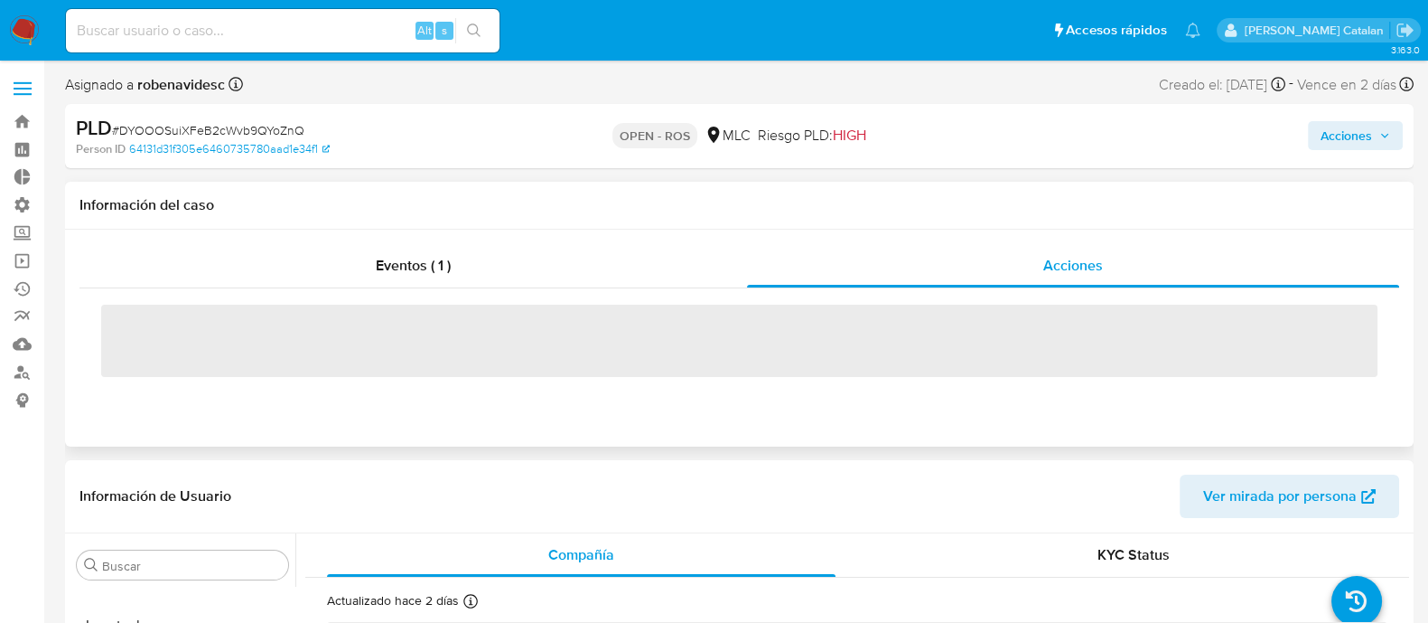
select select "10"
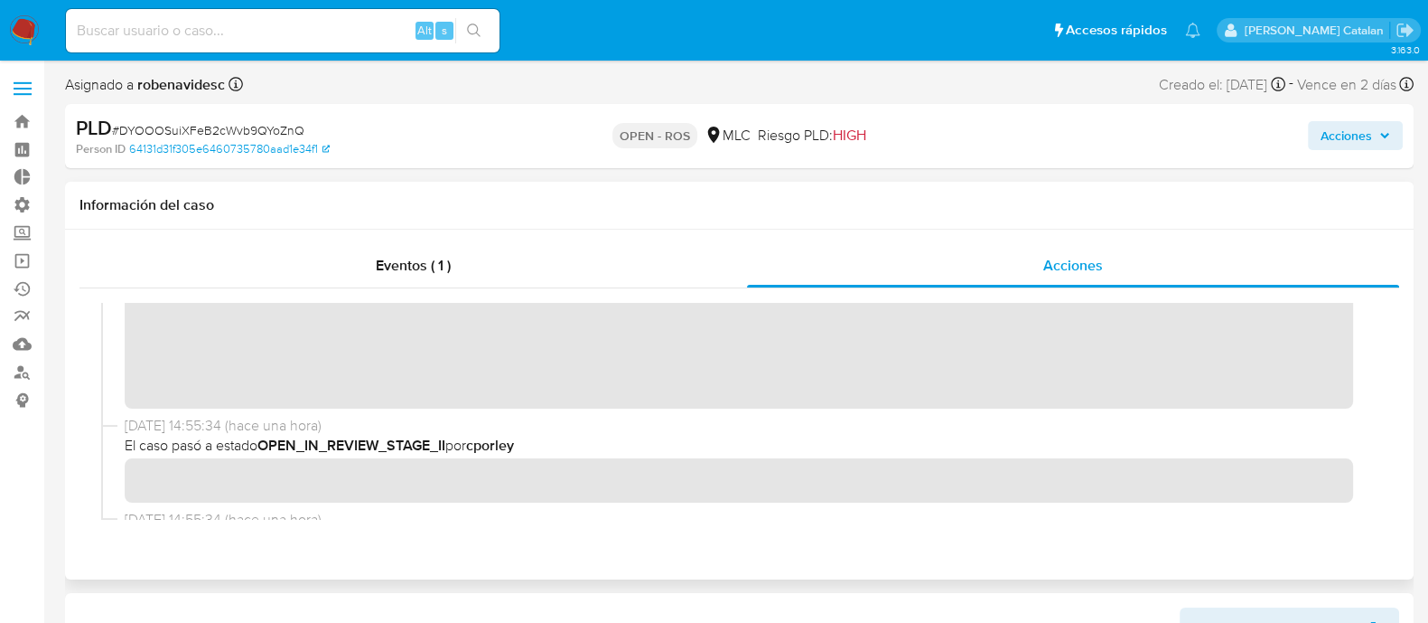
scroll to position [259, 0]
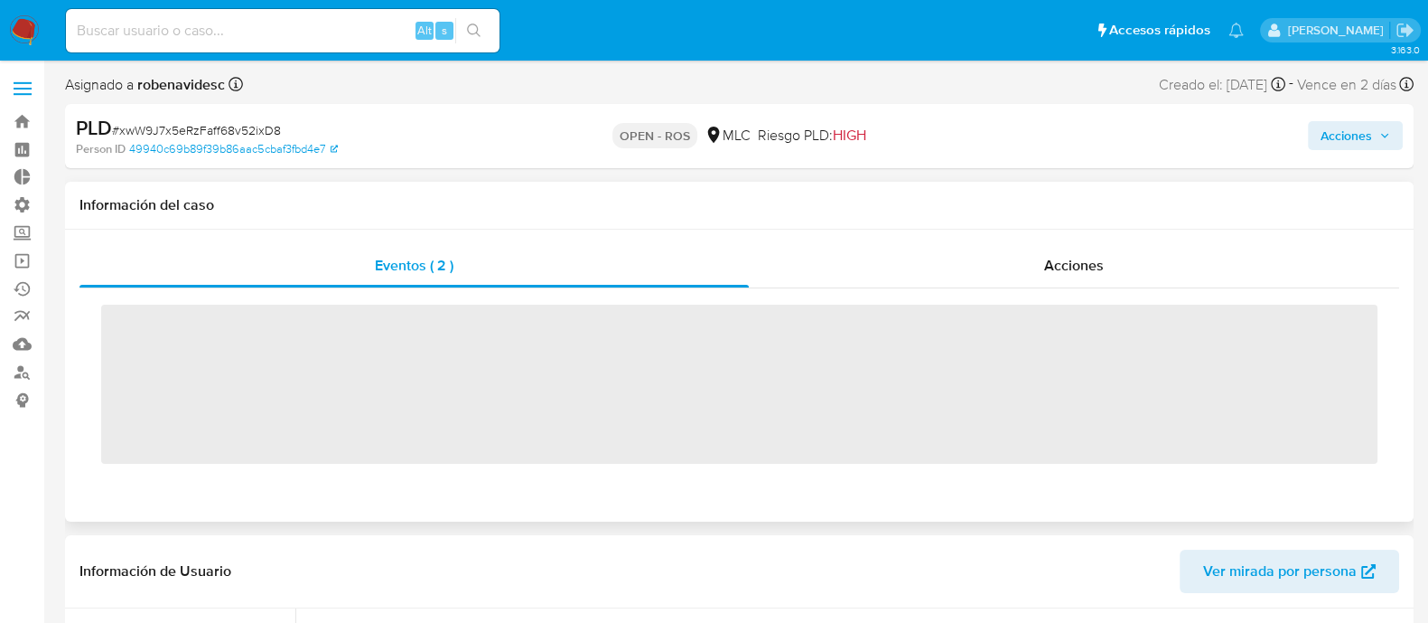
scroll to position [894, 0]
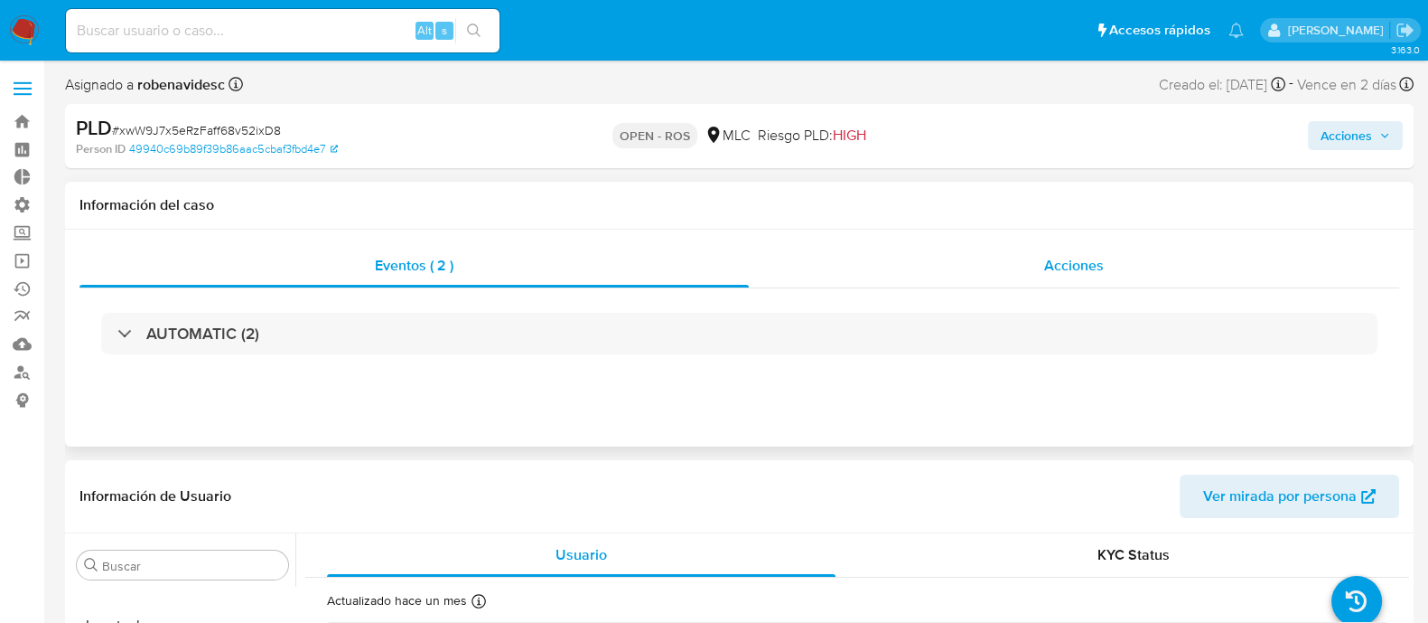
click at [1038, 279] on div "Acciones" at bounding box center [1074, 265] width 651 height 43
select select "10"
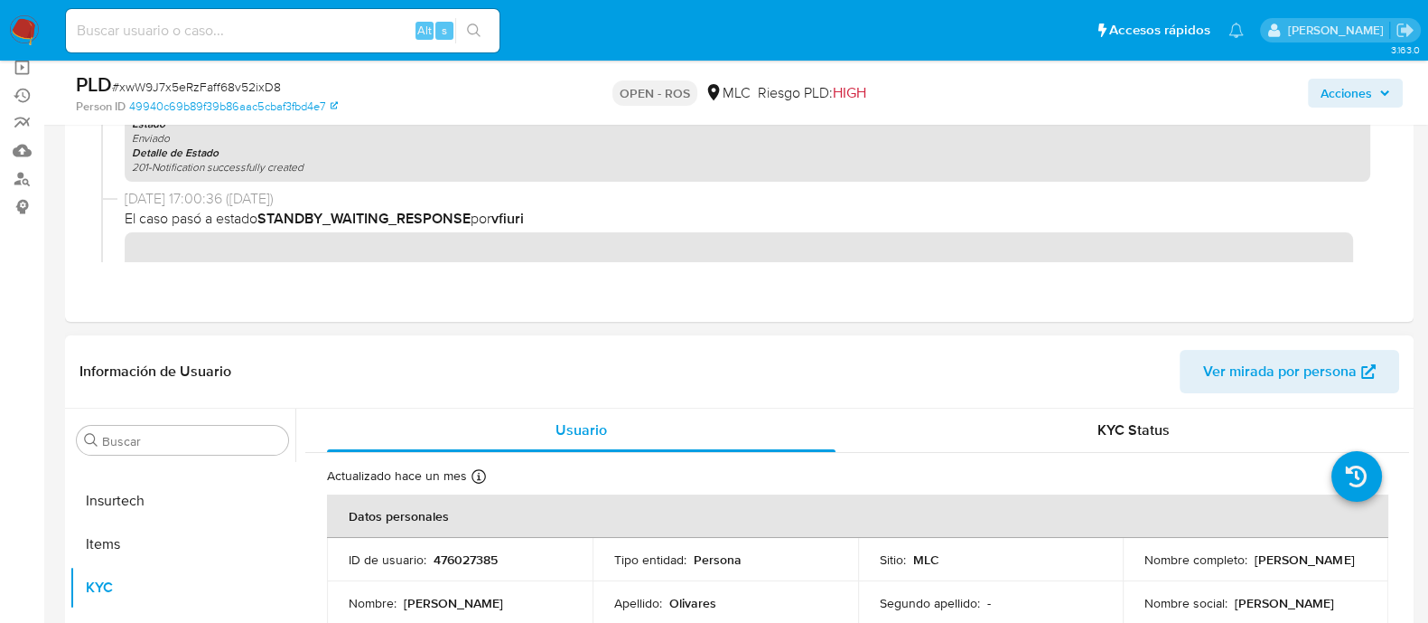
scroll to position [193, 0]
drag, startPoint x: 509, startPoint y: 560, endPoint x: 430, endPoint y: 557, distance: 78.7
click at [430, 557] on div "ID de usuario : 476027385" at bounding box center [460, 559] width 222 height 16
copy p "476027385"
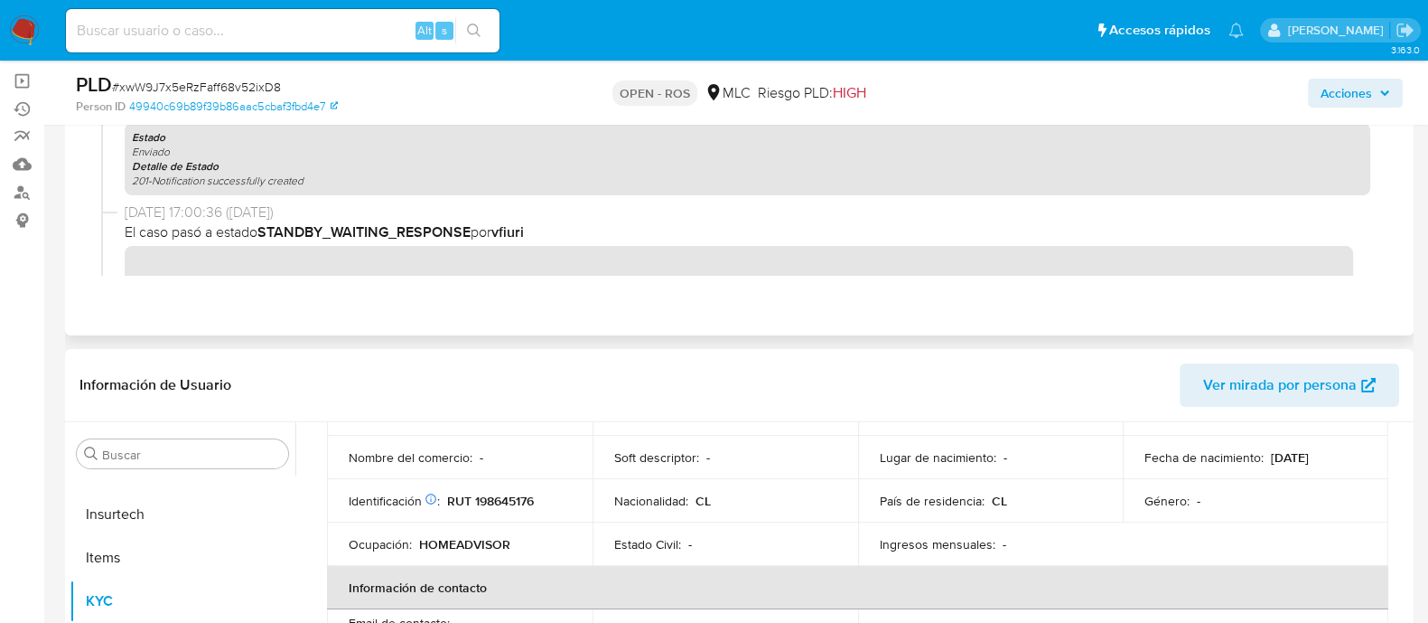
scroll to position [204, 0]
copy p "476027385"
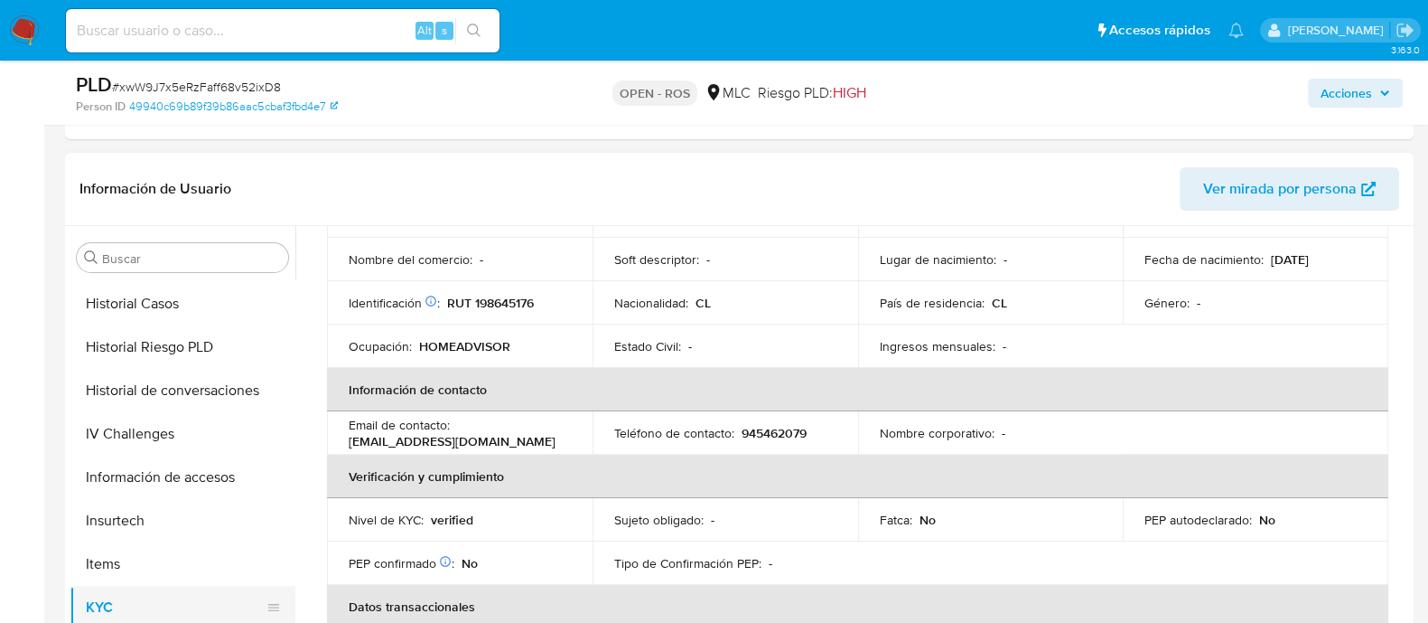
scroll to position [690, 0]
click at [119, 309] on button "Historial Casos" at bounding box center [175, 304] width 211 height 43
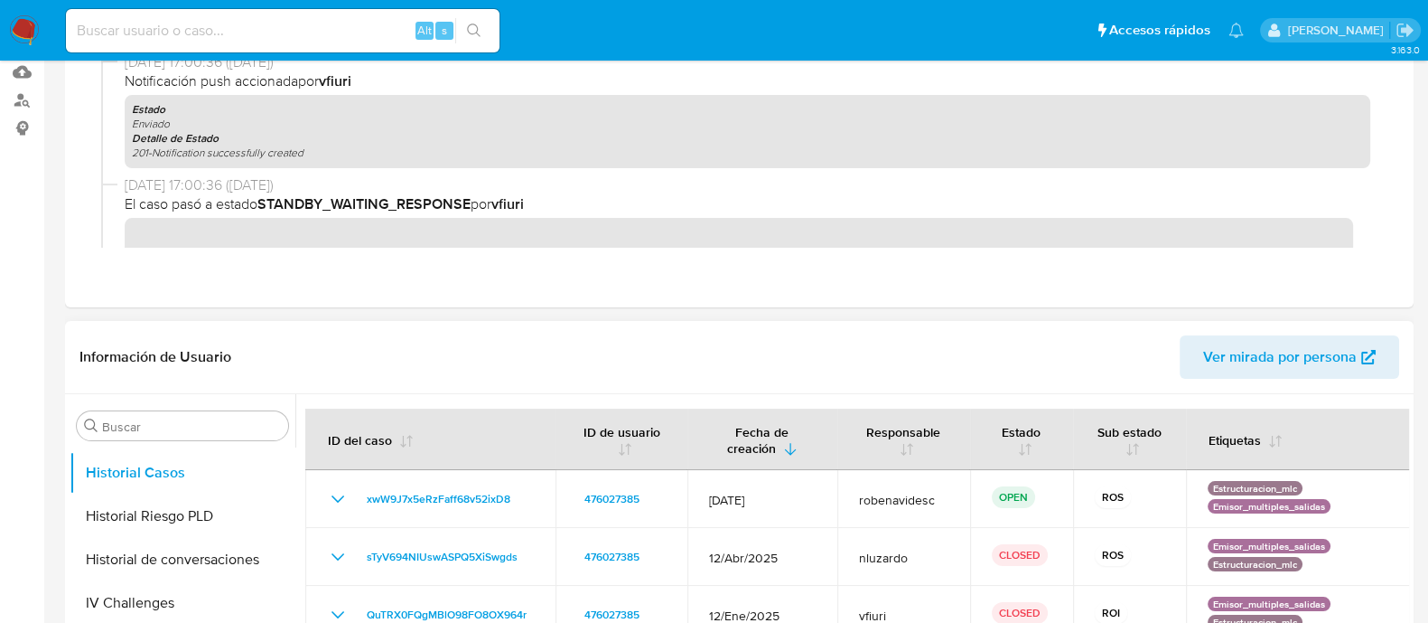
scroll to position [0, 0]
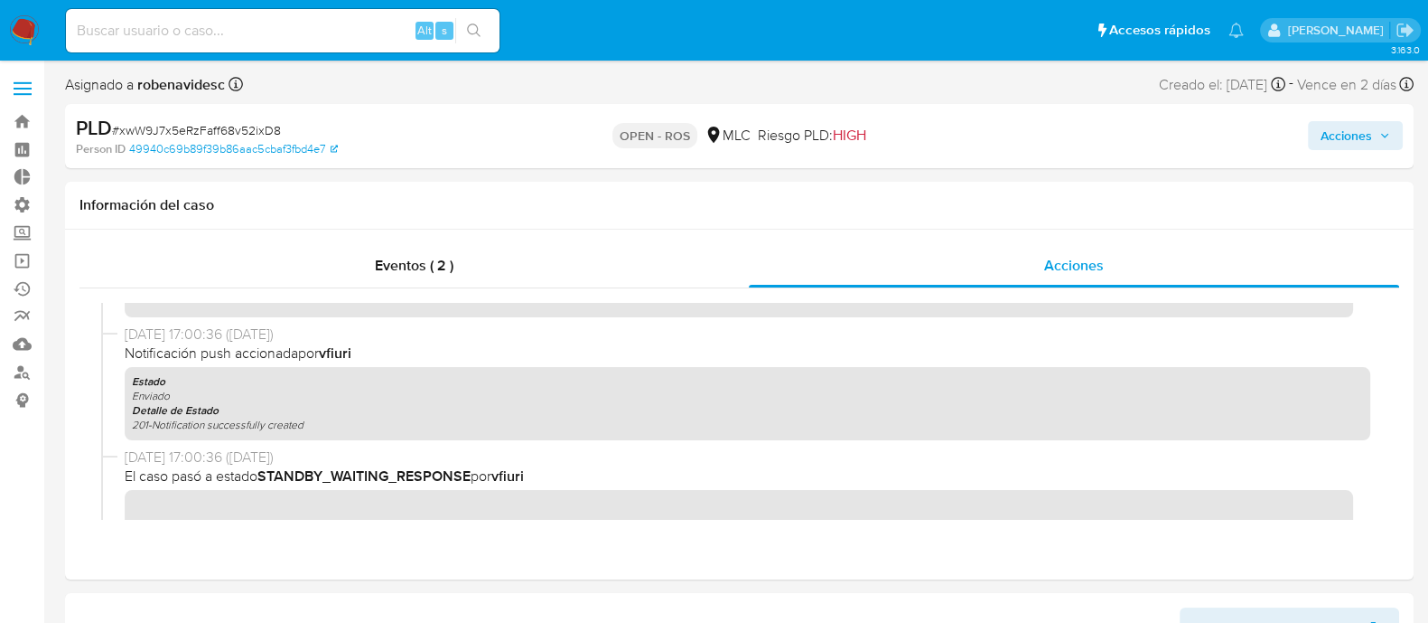
click at [1339, 136] on span "Acciones" at bounding box center [1347, 135] width 52 height 29
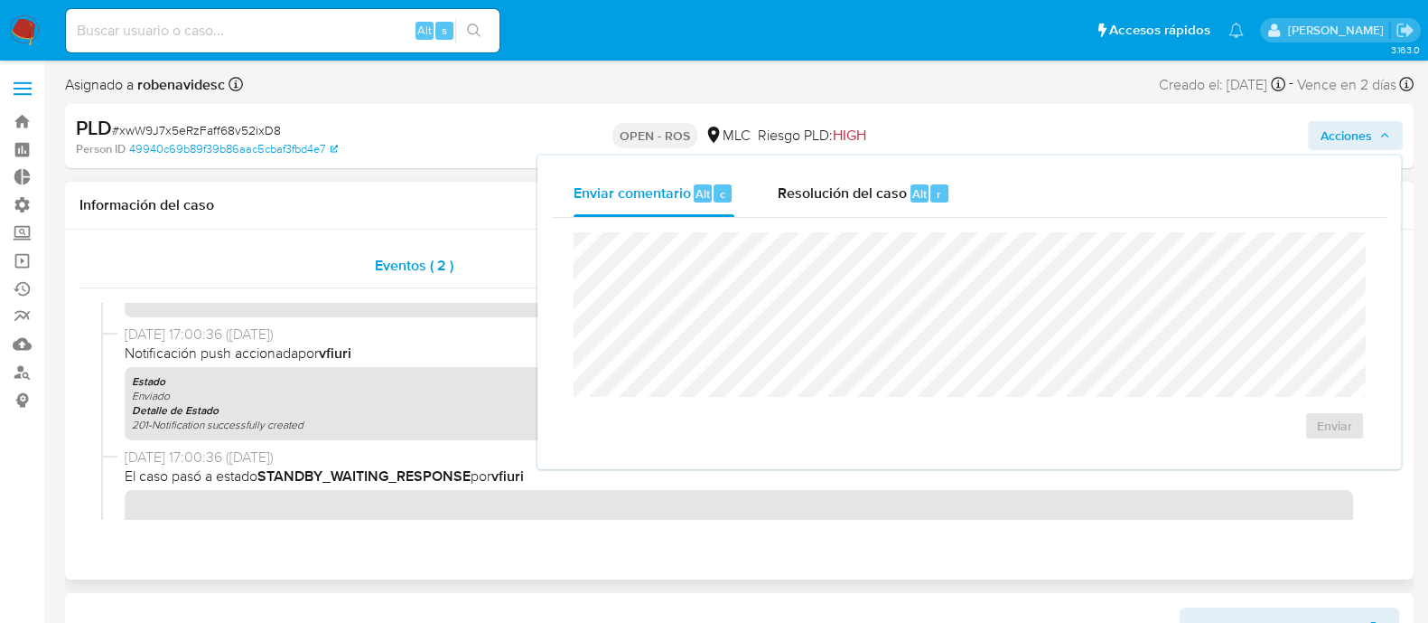
click at [460, 249] on div "Eventos ( 2 )" at bounding box center [415, 265] width 670 height 43
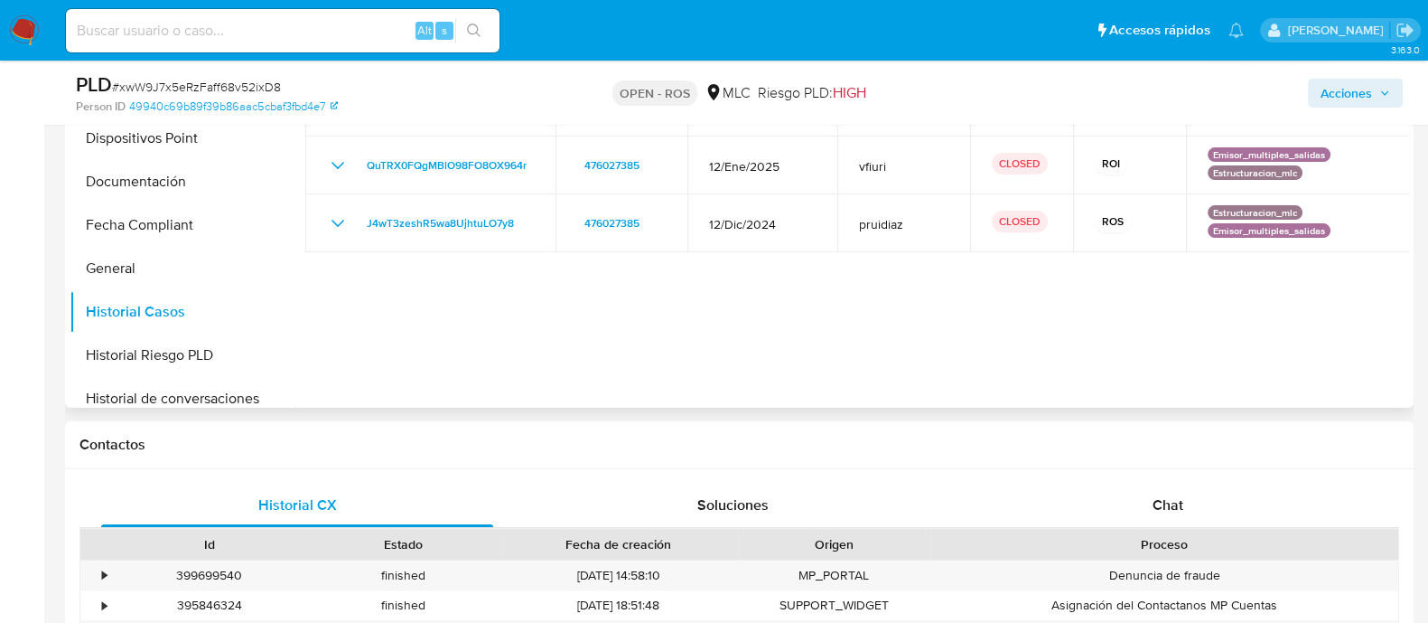
scroll to position [351, 0]
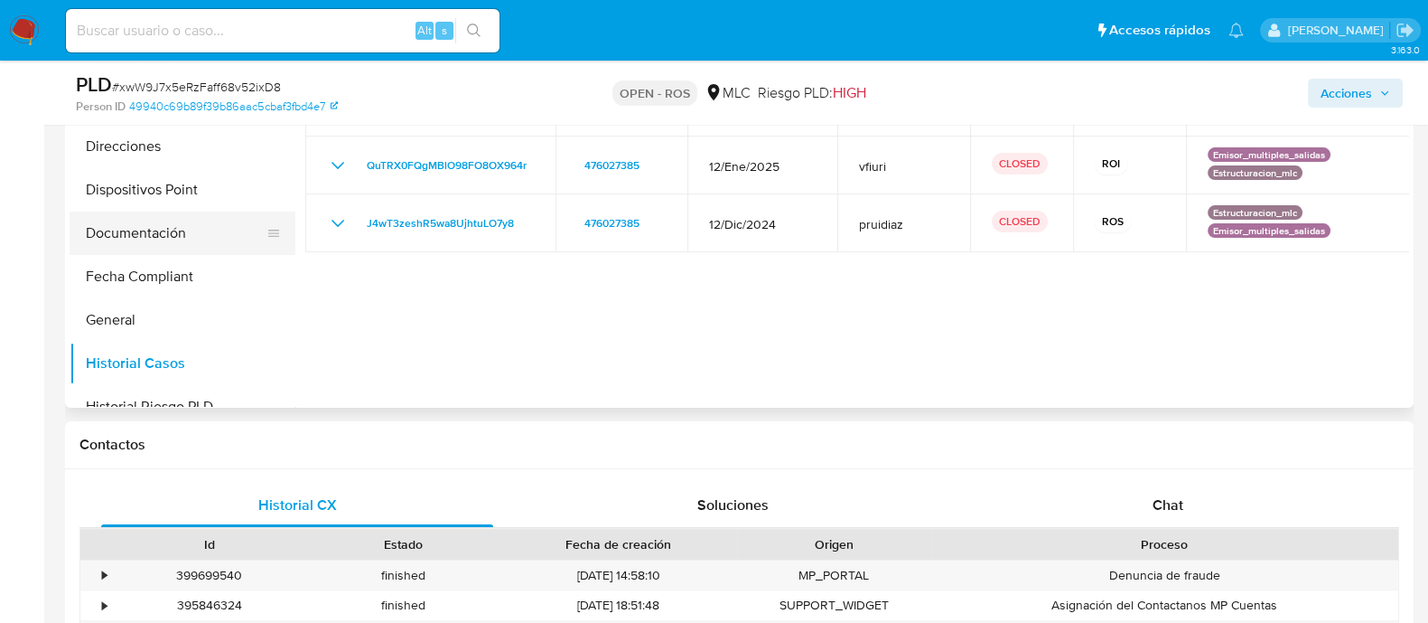
click at [167, 243] on button "Documentación" at bounding box center [175, 232] width 211 height 43
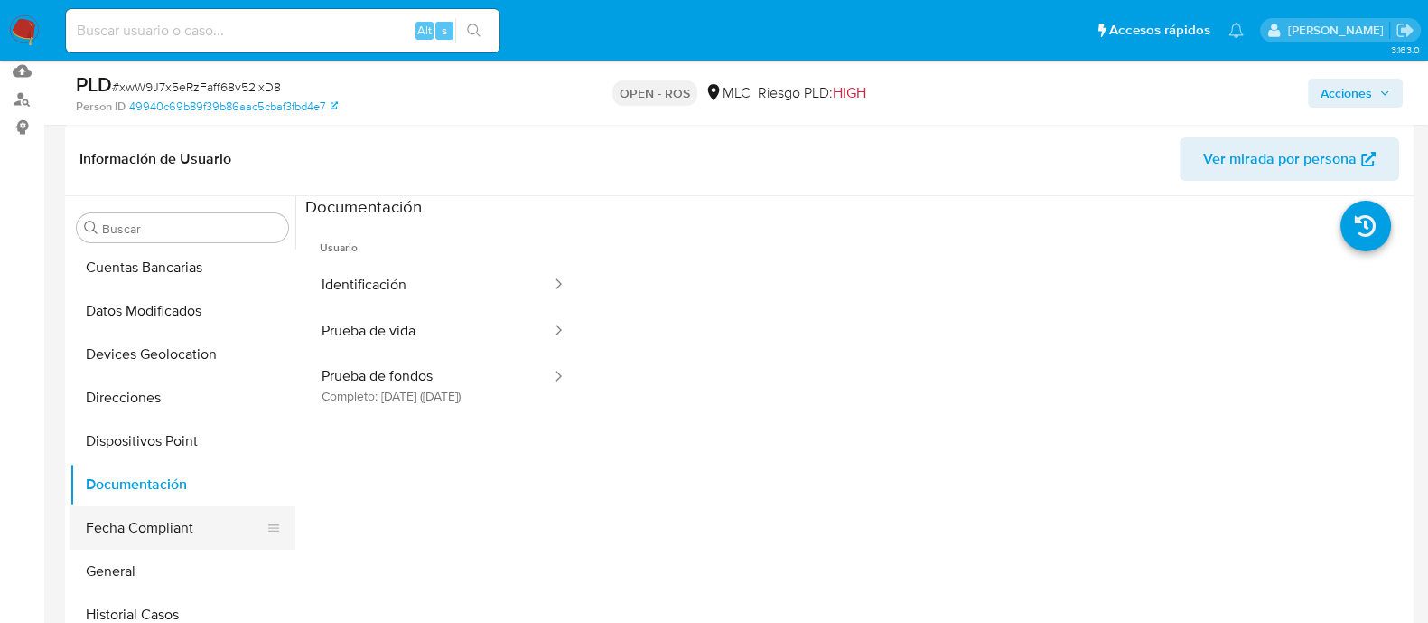
scroll to position [271, 0]
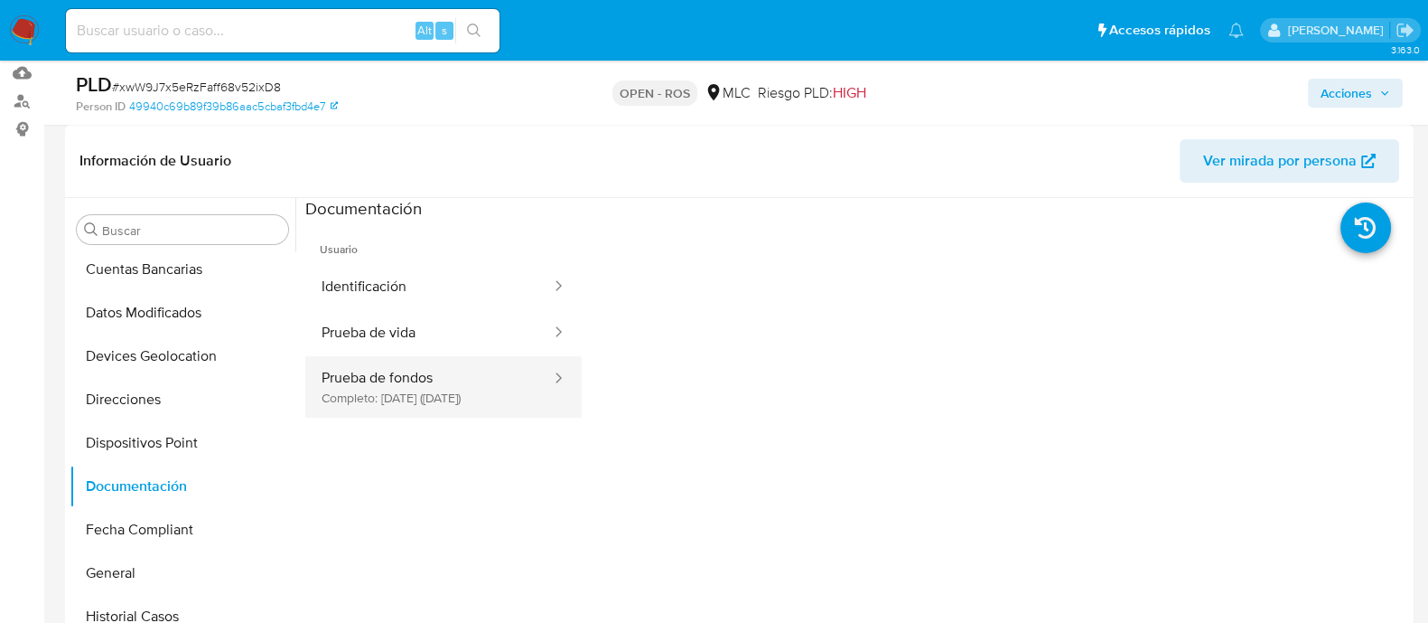
click at [412, 382] on button "Prueba de fondos Completo: 13/02/2025 (hace 8 meses)" at bounding box center [429, 386] width 248 height 61
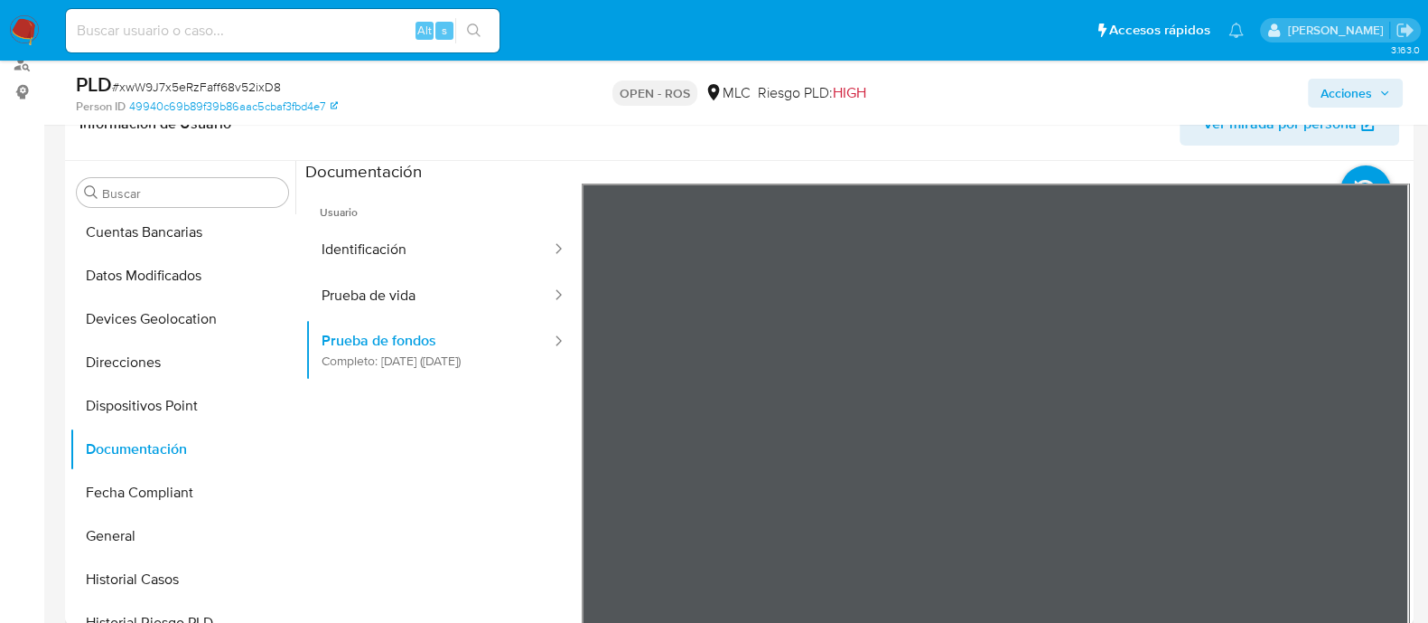
scroll to position [309, 0]
click at [549, 502] on ul "Usuario Identificación Prueba de vida Prueba de fondos Completo: 13/02/2025 (ha…" at bounding box center [443, 443] width 276 height 520
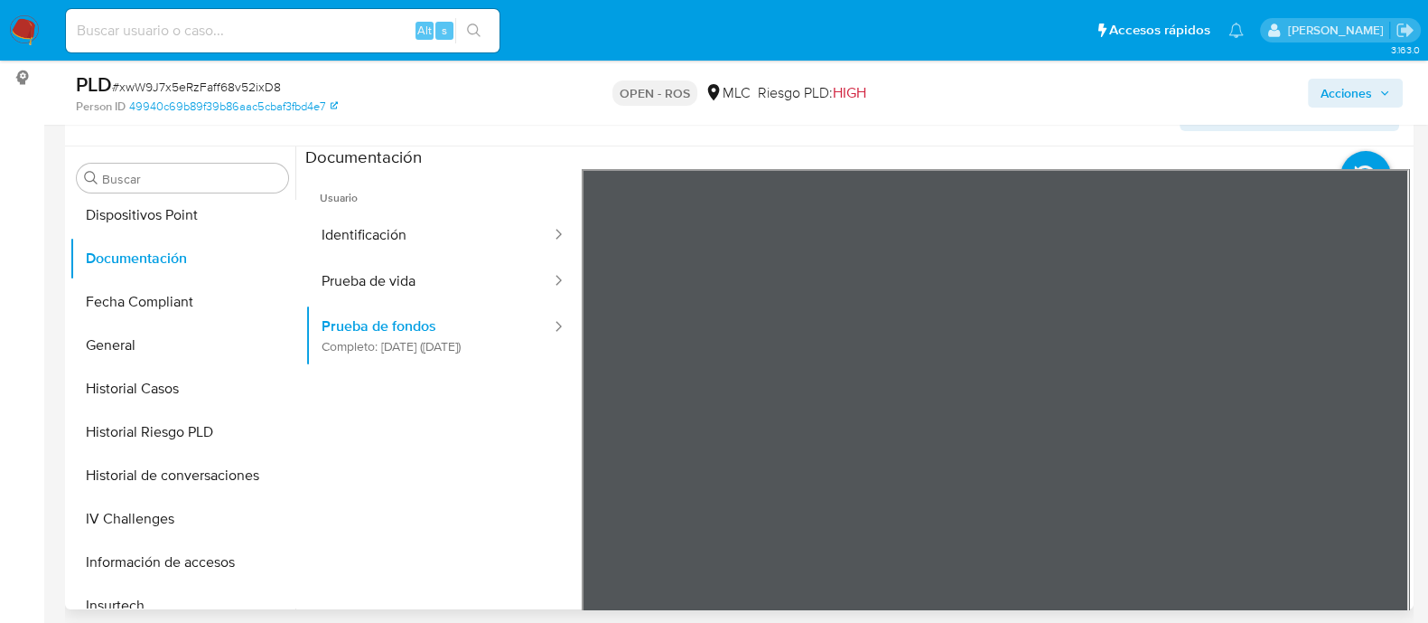
scroll to position [526, 0]
click at [147, 482] on button "Historial de conversaciones" at bounding box center [175, 475] width 211 height 43
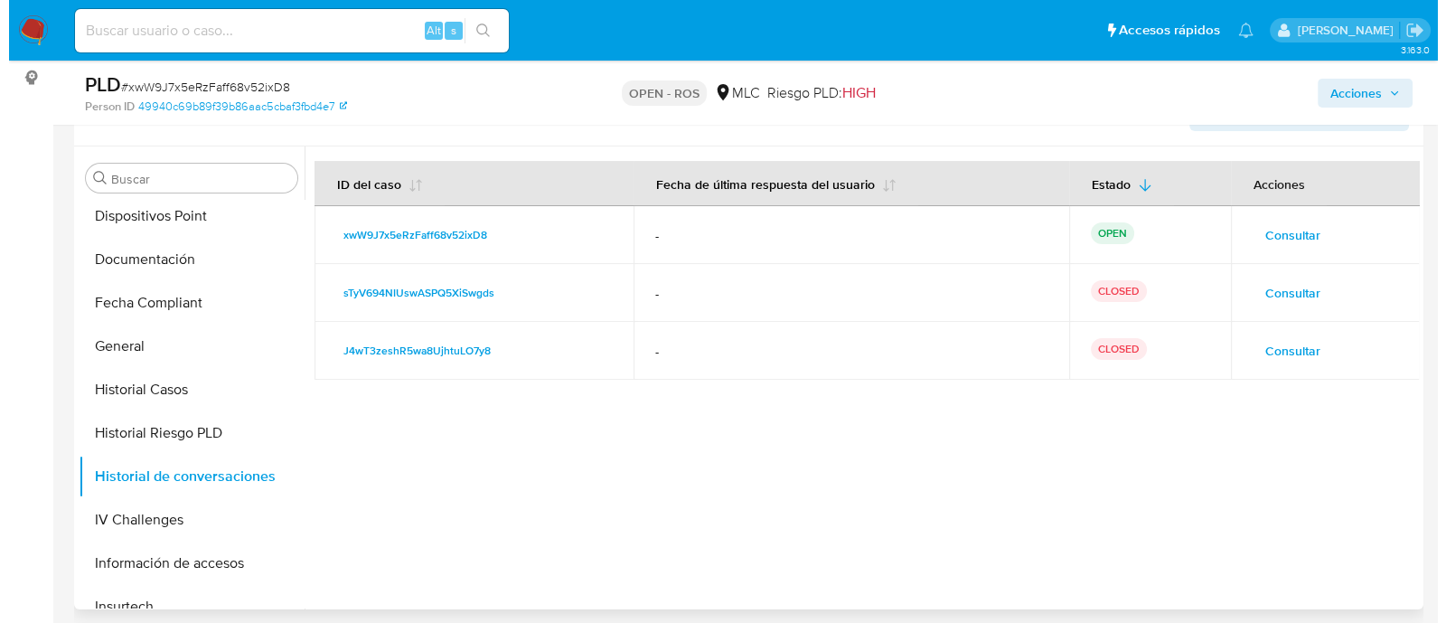
scroll to position [359, 0]
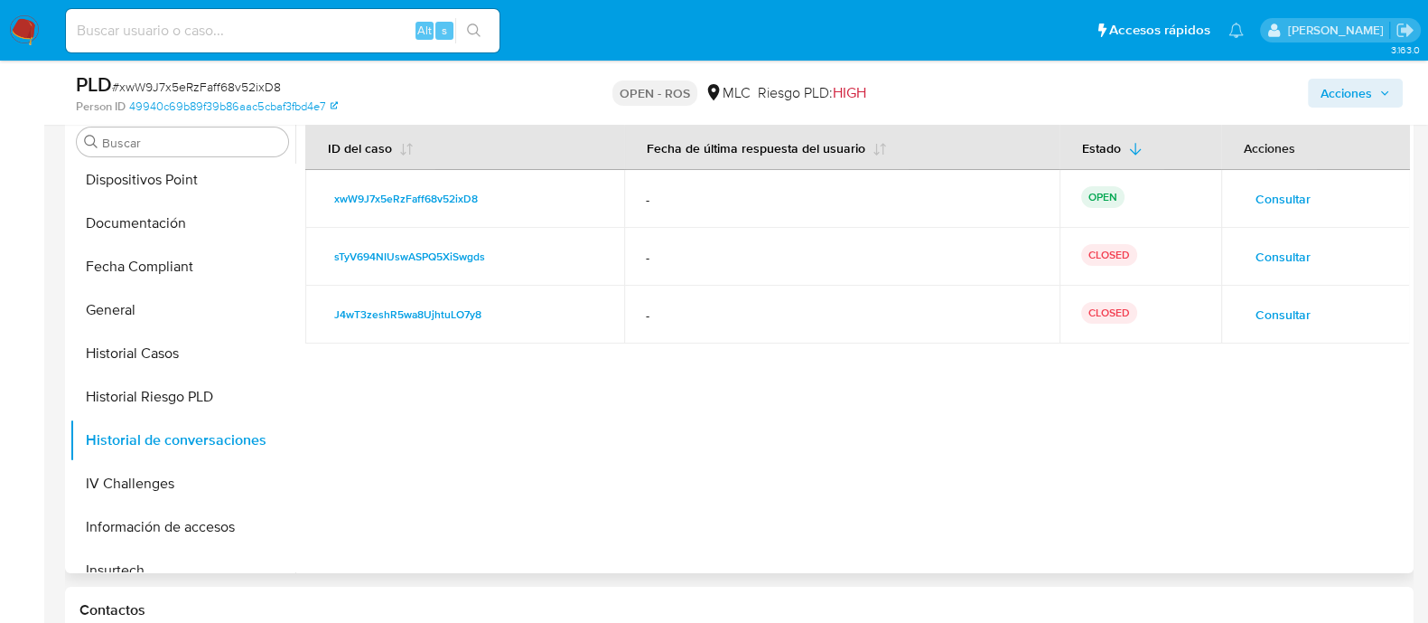
click at [1282, 309] on span "Consultar" at bounding box center [1283, 314] width 55 height 25
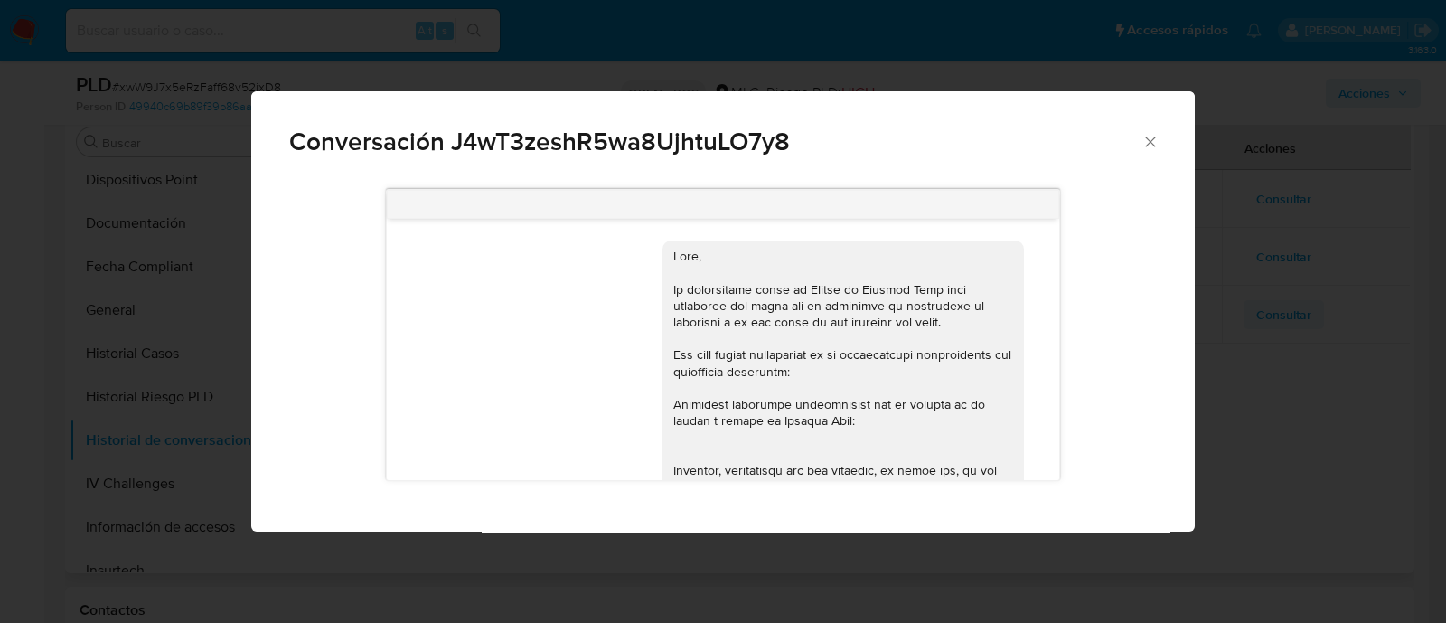
scroll to position [466, 0]
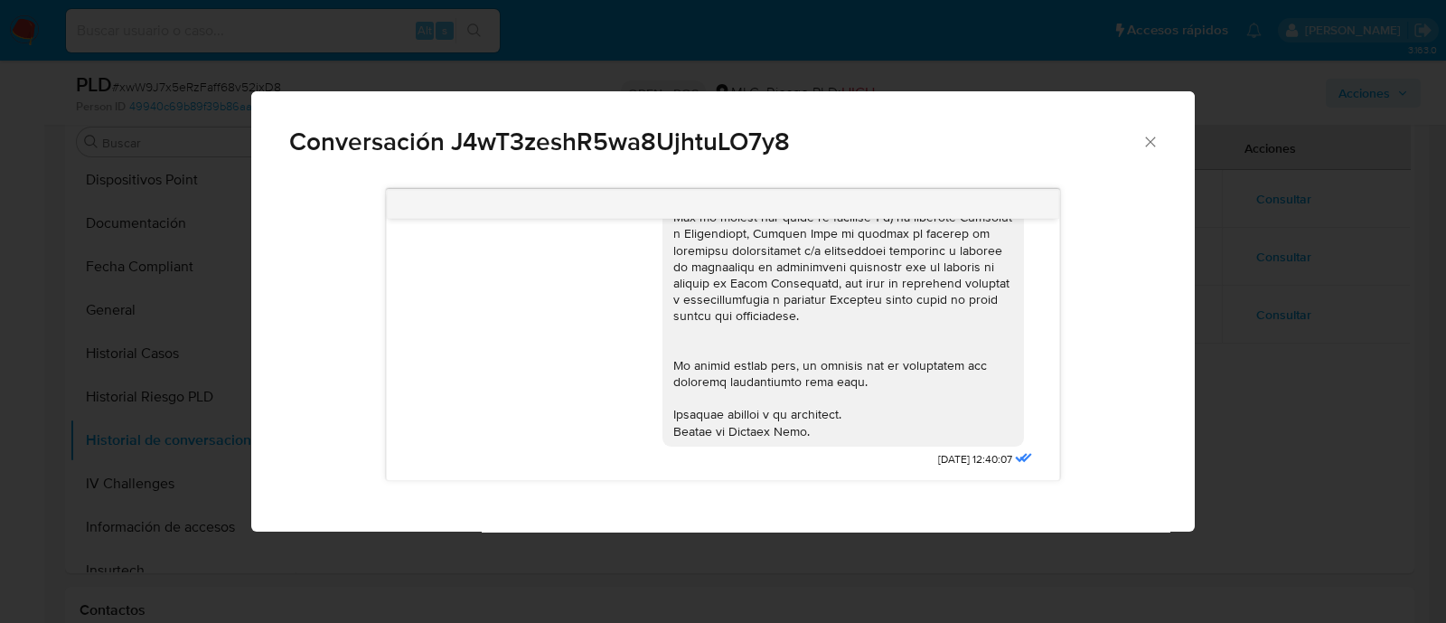
click at [1150, 134] on icon "Cerrar" at bounding box center [1150, 142] width 18 height 18
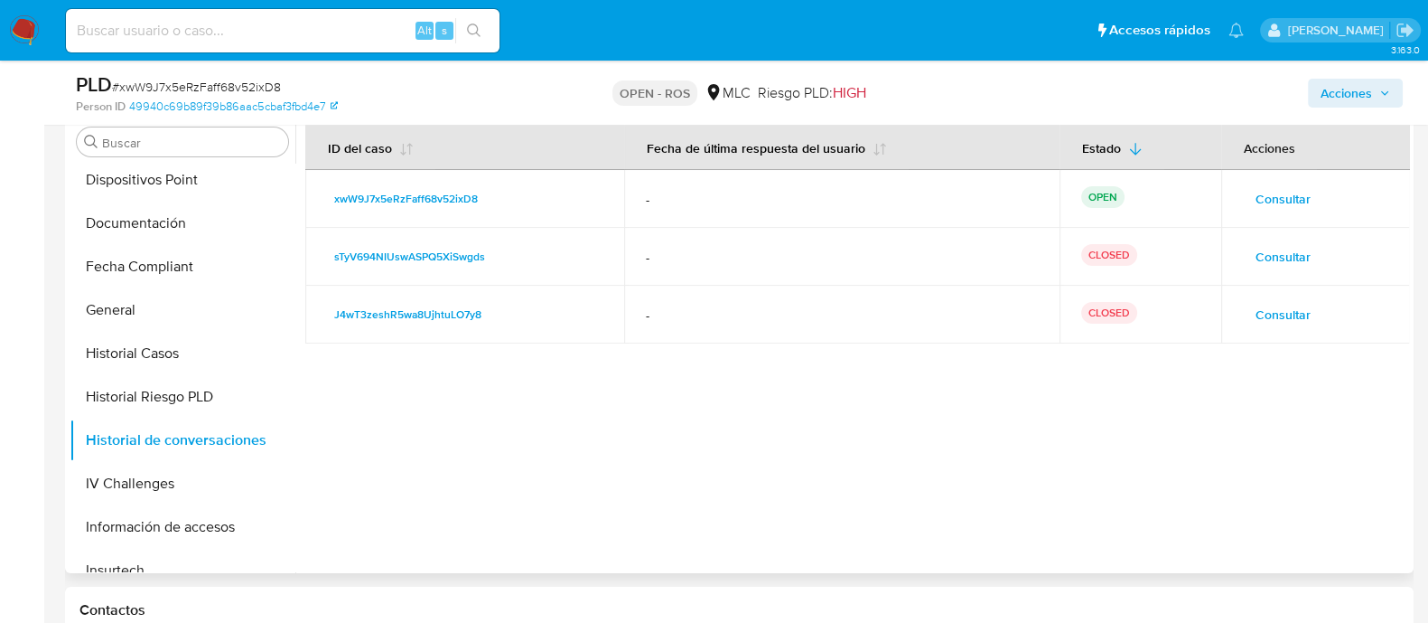
click at [1278, 258] on span "Consultar" at bounding box center [1283, 256] width 55 height 25
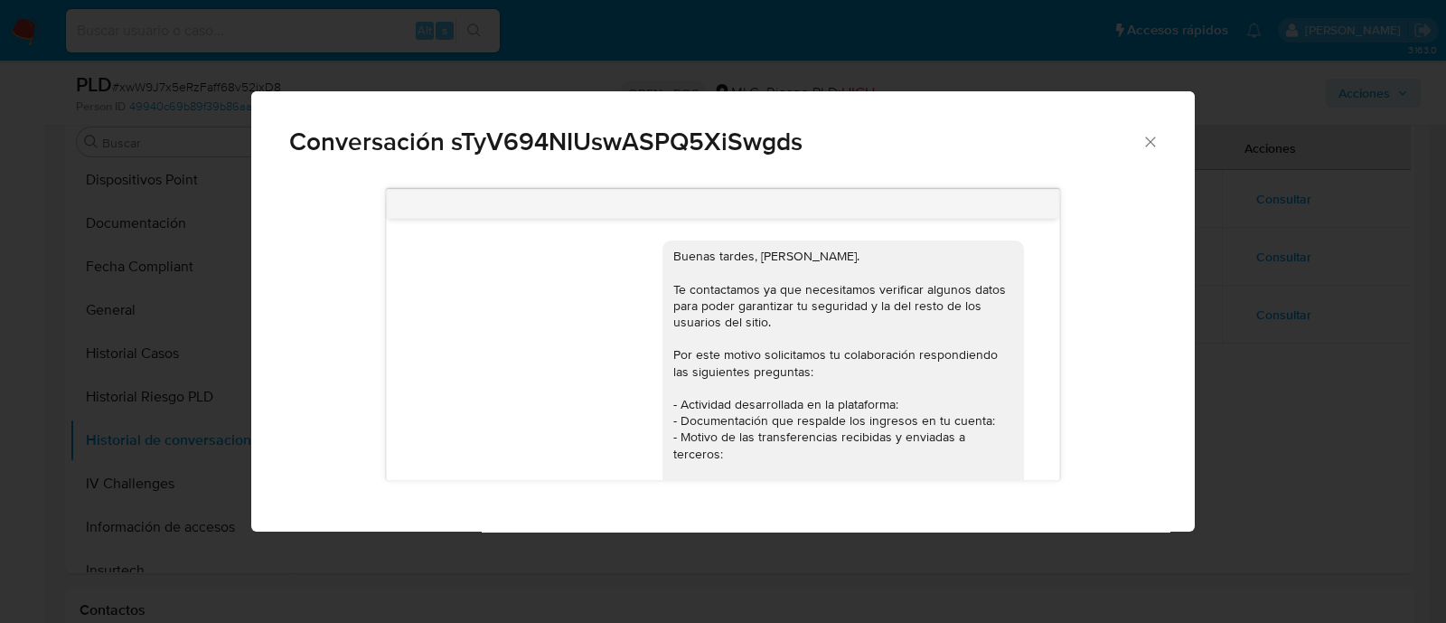
scroll to position [253, 0]
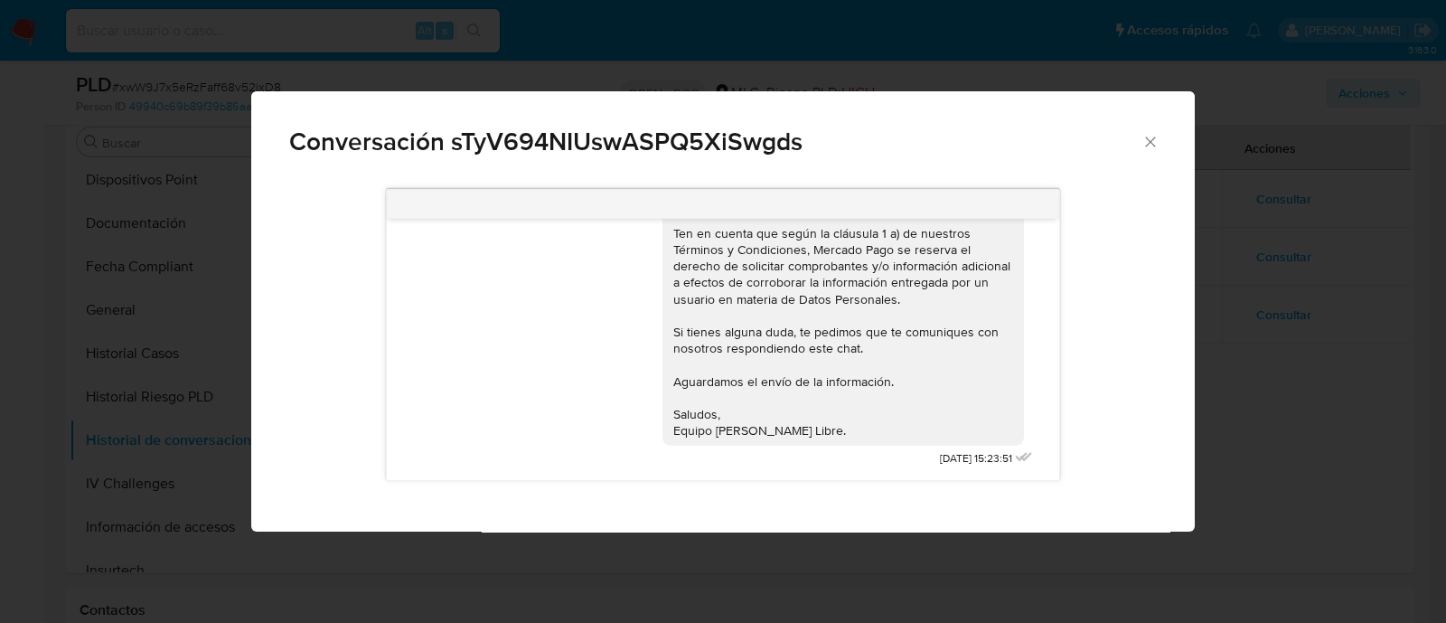
click at [1147, 140] on icon "Cerrar" at bounding box center [1150, 142] width 18 height 18
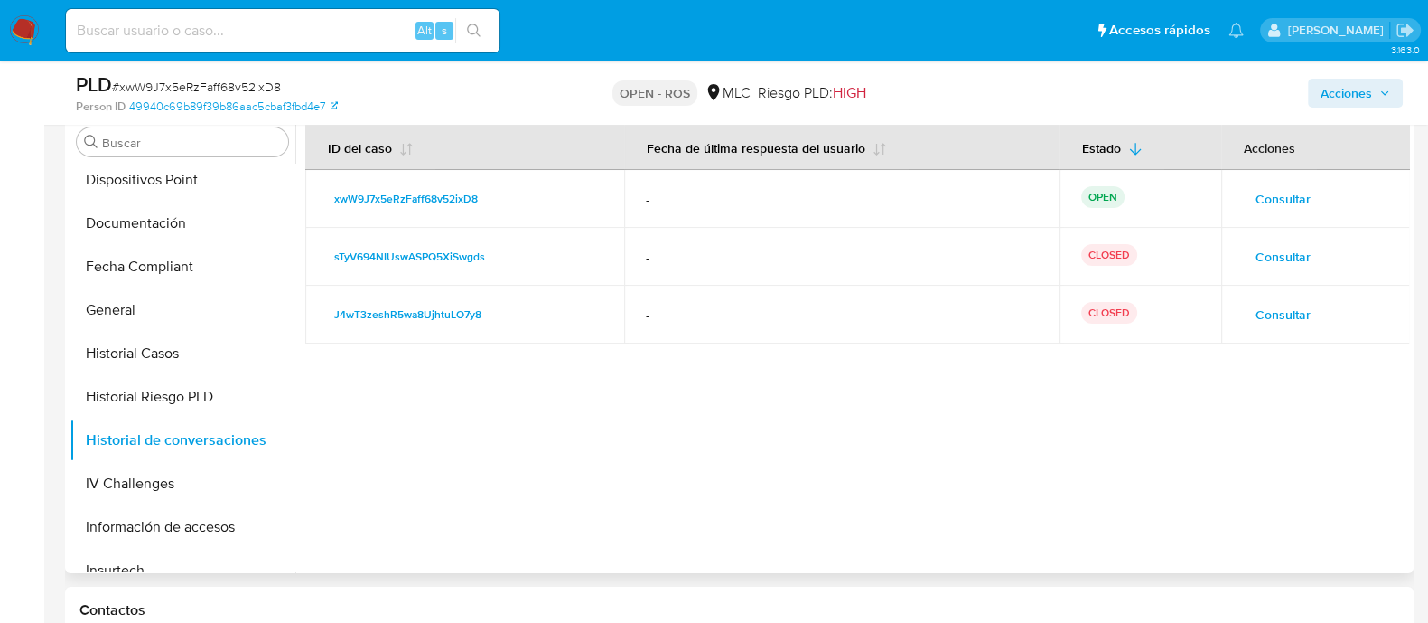
click at [1279, 192] on span "Consultar" at bounding box center [1283, 198] width 55 height 25
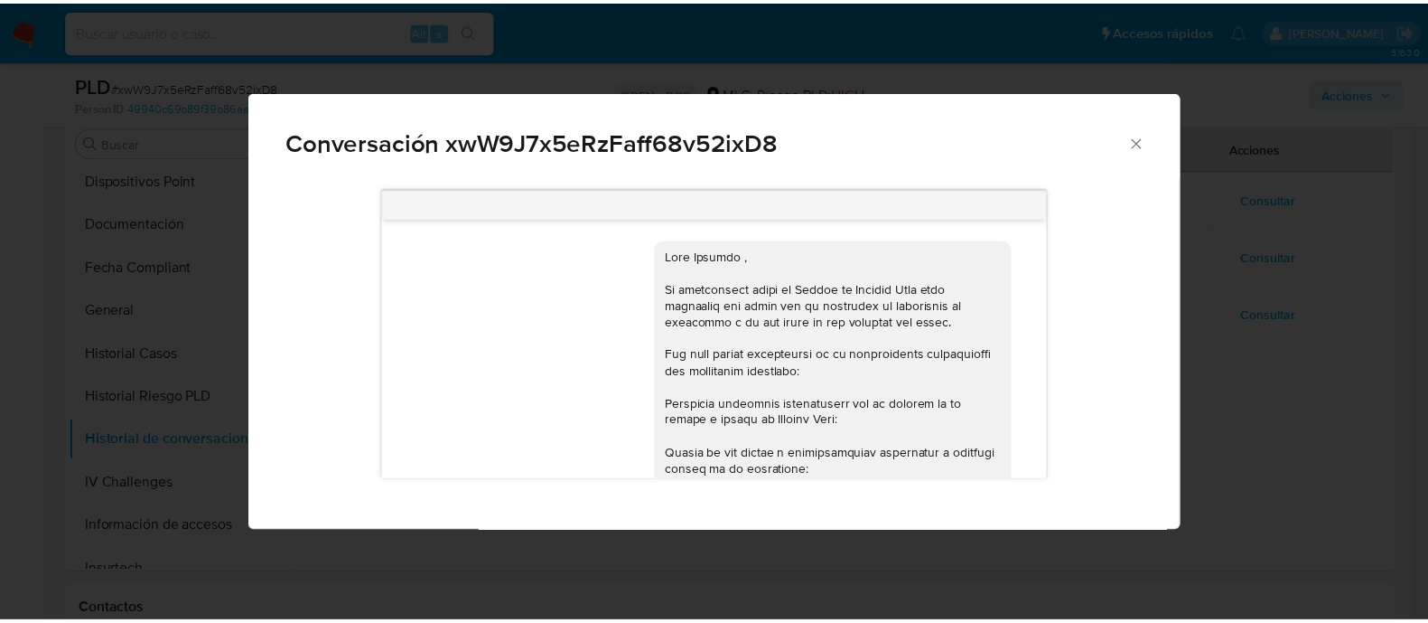
scroll to position [548, 0]
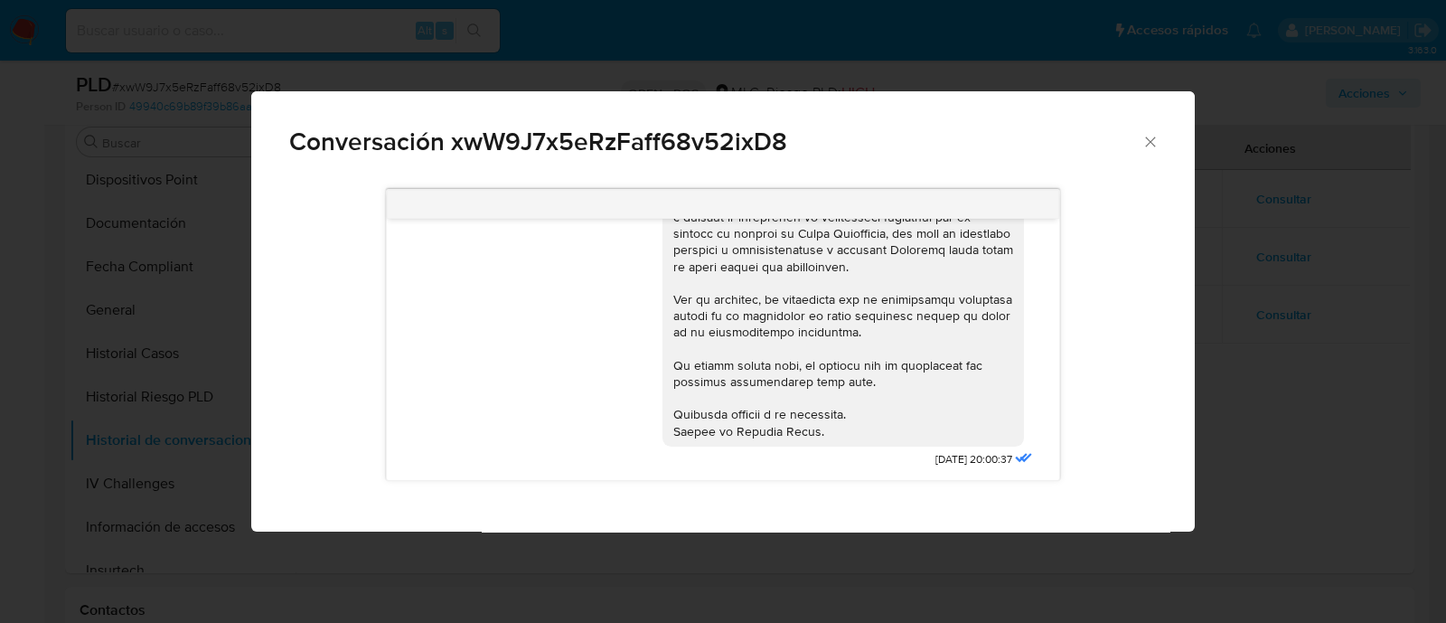
click at [1143, 140] on icon "Cerrar" at bounding box center [1150, 142] width 18 height 18
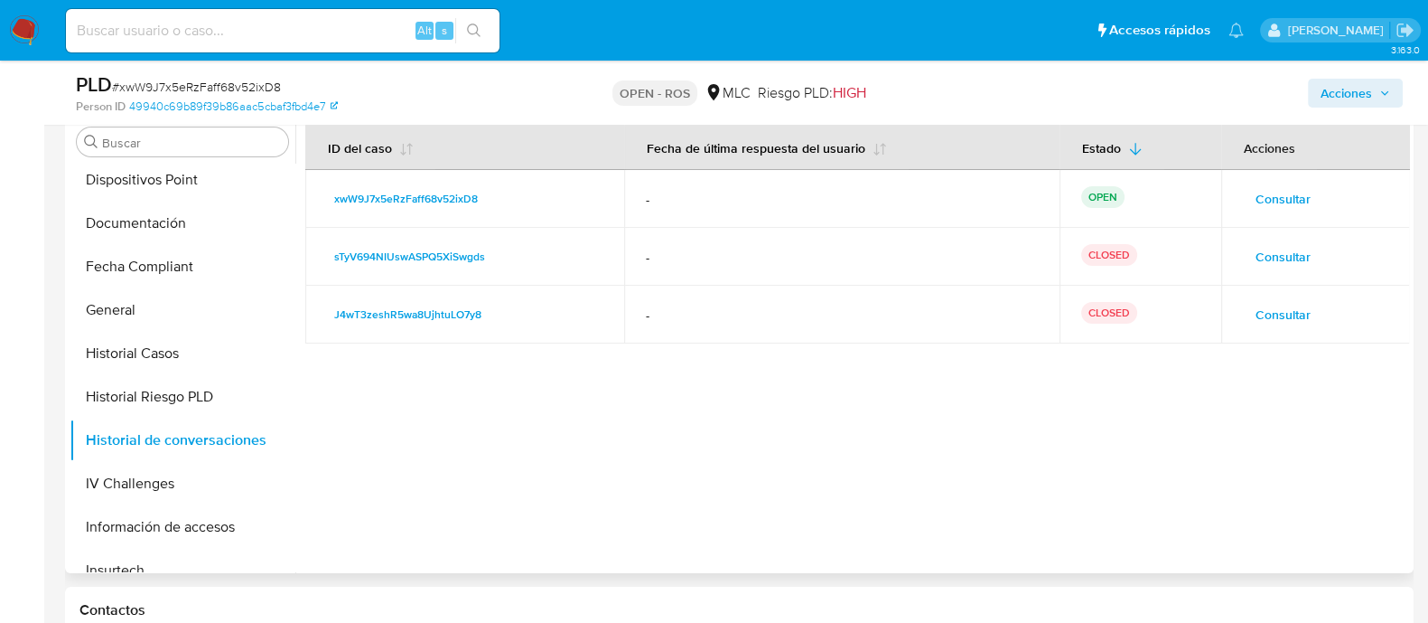
scroll to position [0, 0]
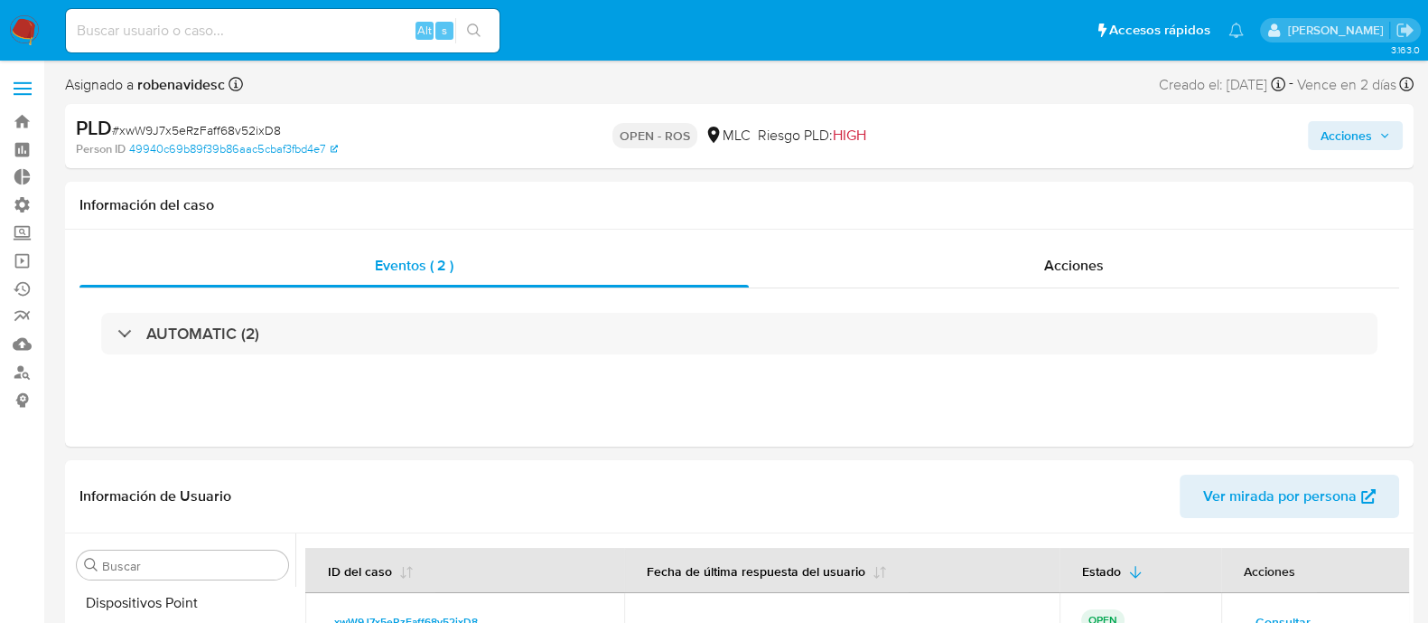
click at [1328, 136] on span "Acciones" at bounding box center [1347, 135] width 52 height 29
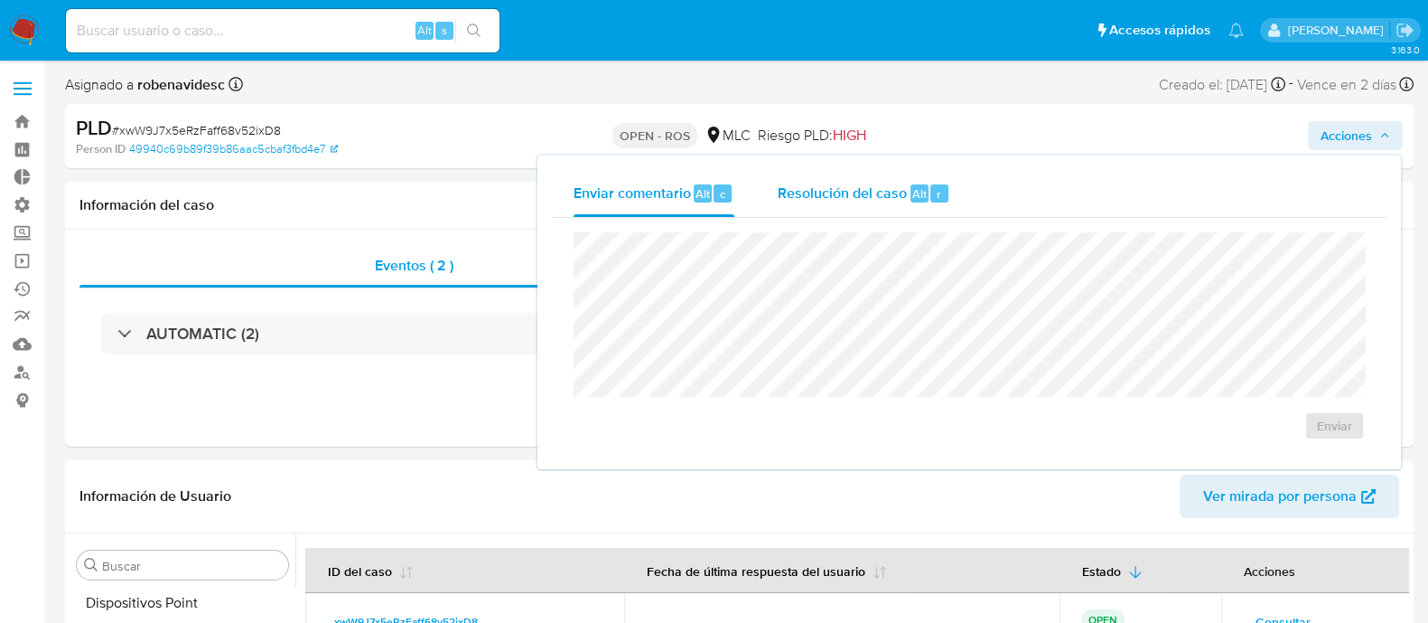
click at [885, 192] on span "Resolución del caso" at bounding box center [842, 193] width 129 height 21
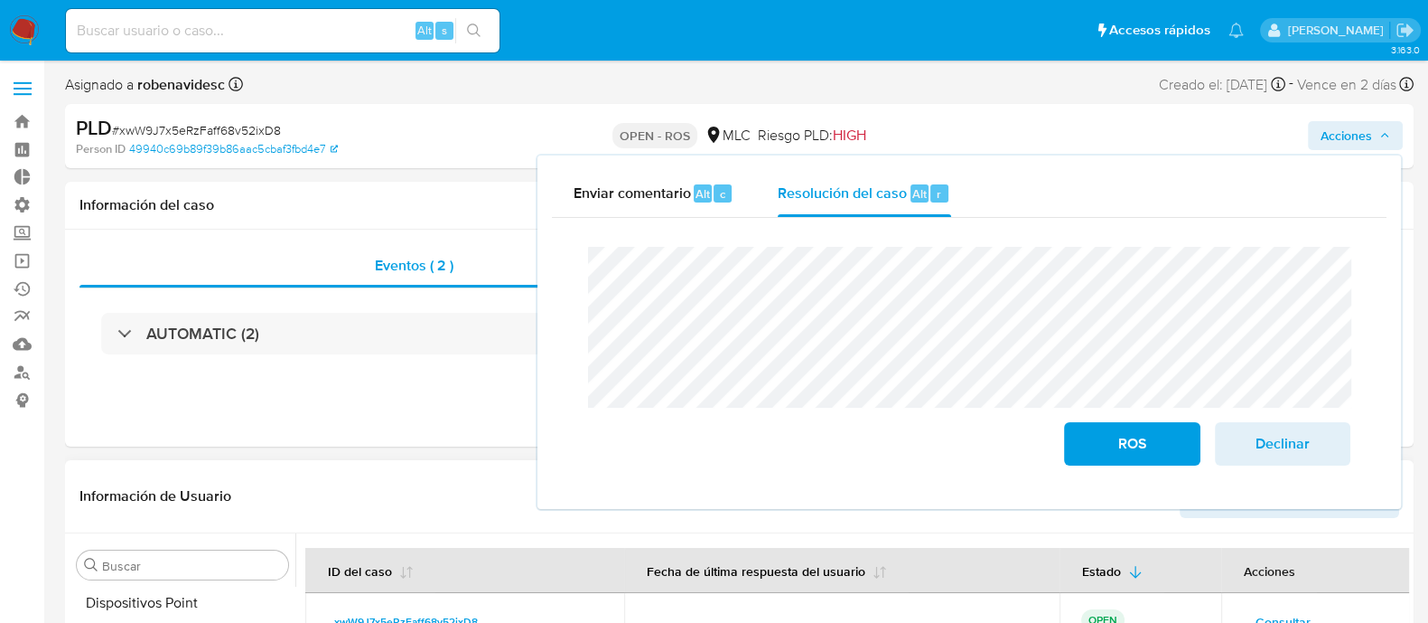
click at [421, 528] on div "Información de Usuario Ver mirada por persona" at bounding box center [739, 496] width 1349 height 73
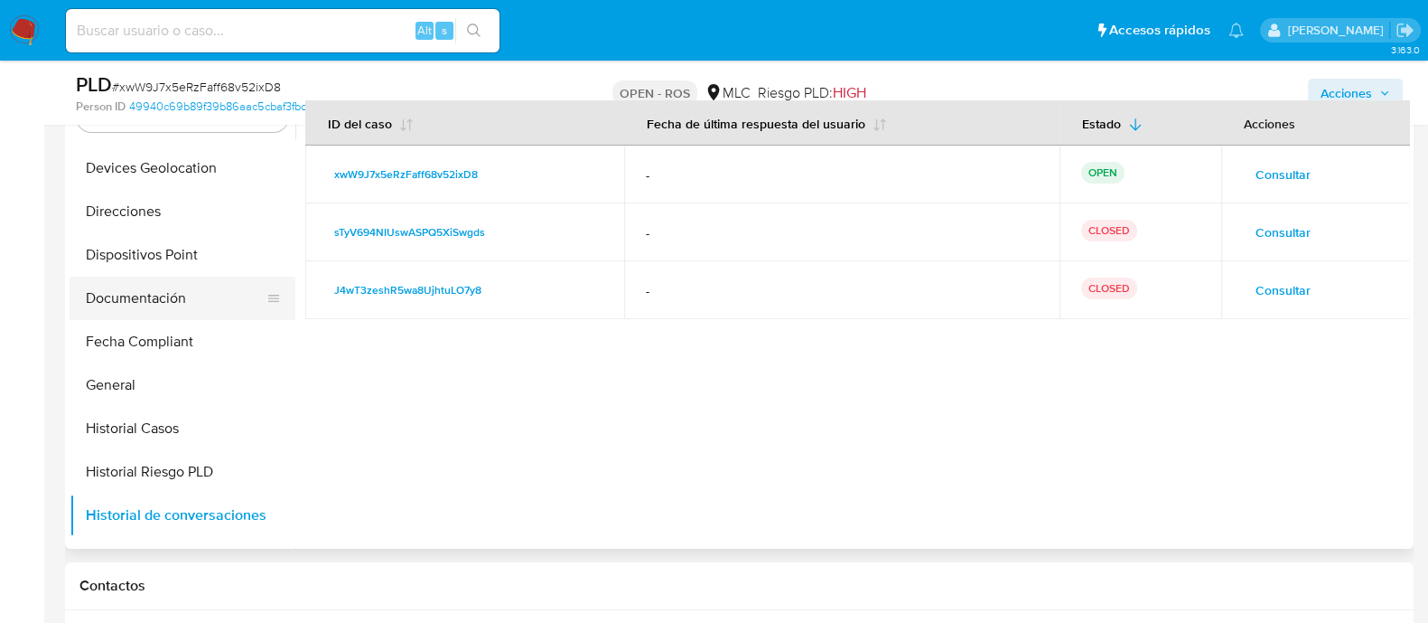
scroll to position [422, 0]
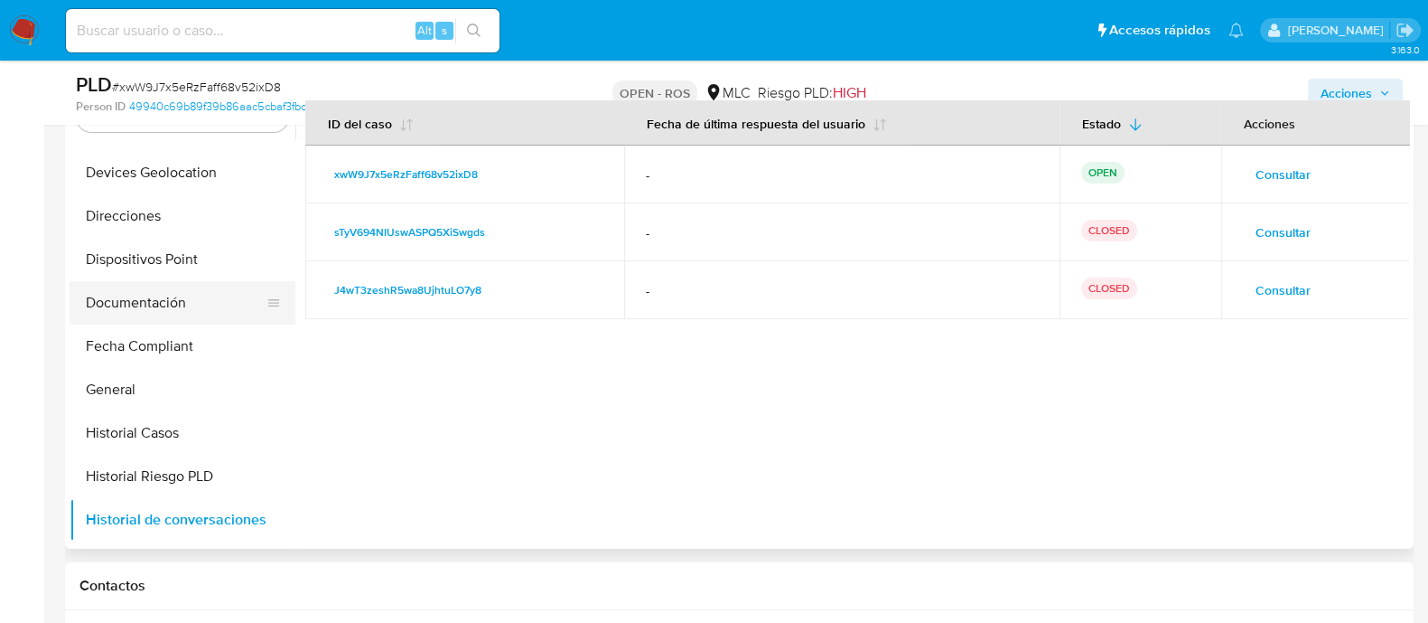
click at [155, 302] on button "Documentación" at bounding box center [175, 302] width 211 height 43
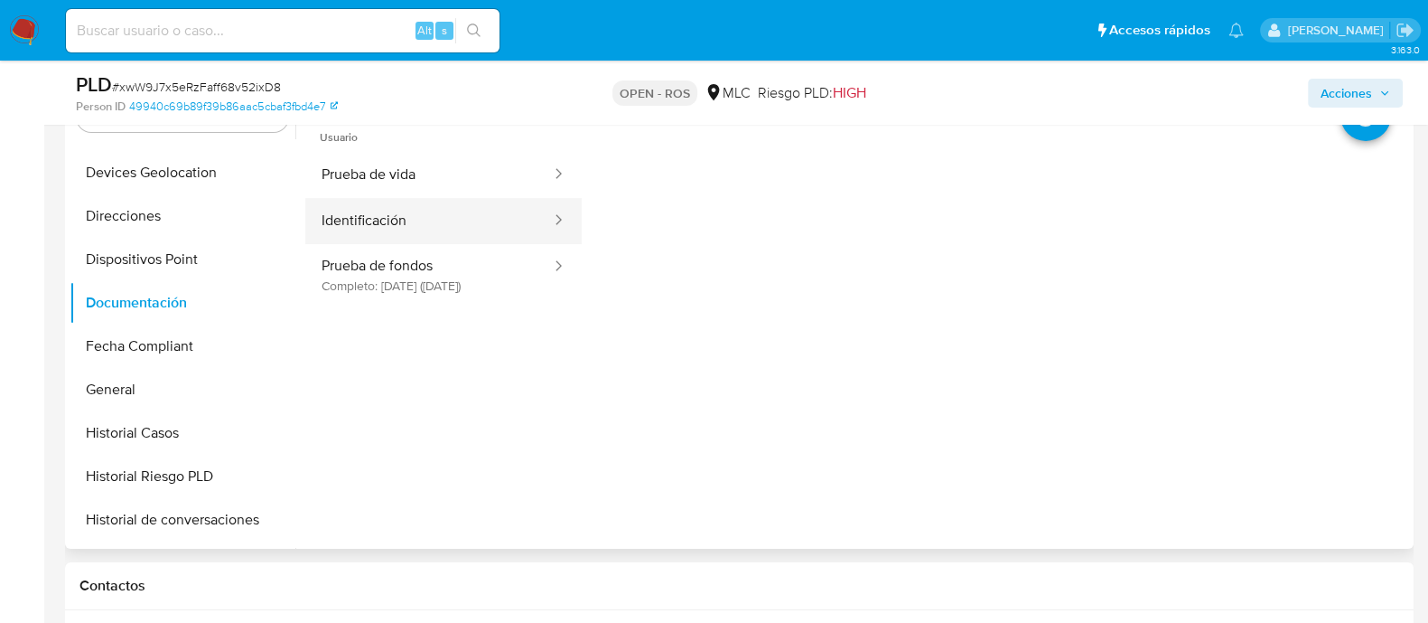
click at [420, 210] on button "Identificación" at bounding box center [429, 221] width 248 height 46
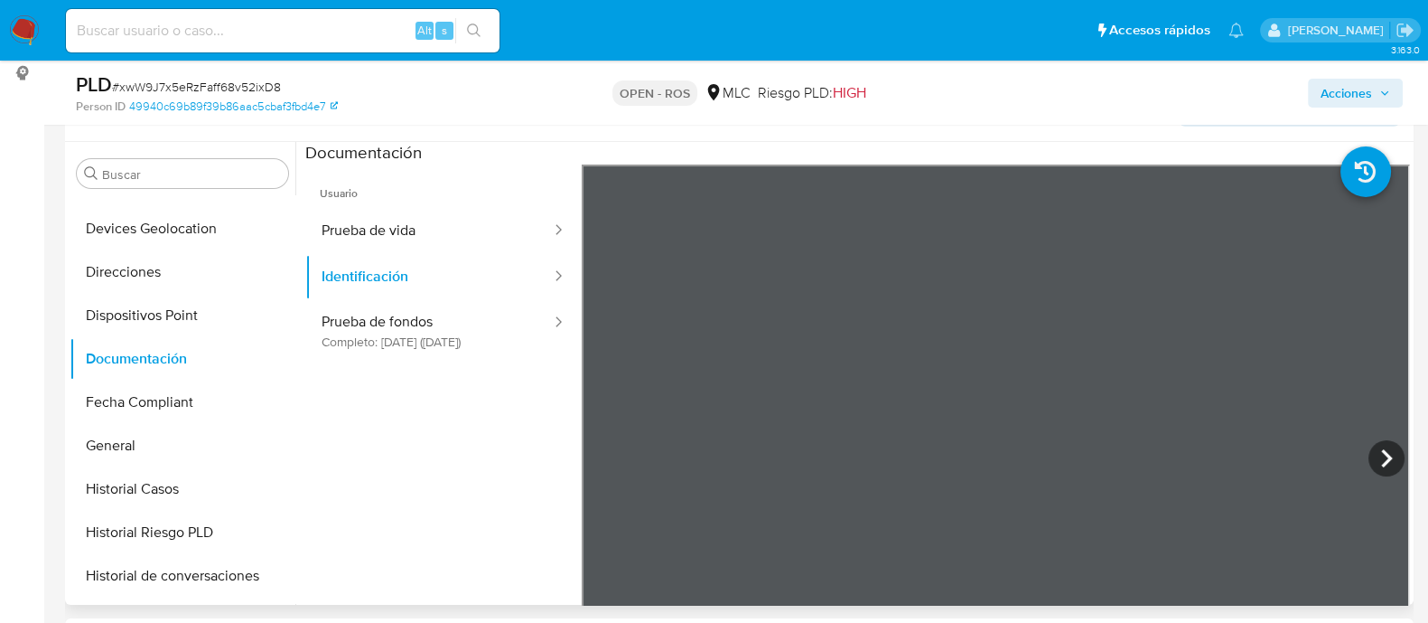
scroll to position [325, 0]
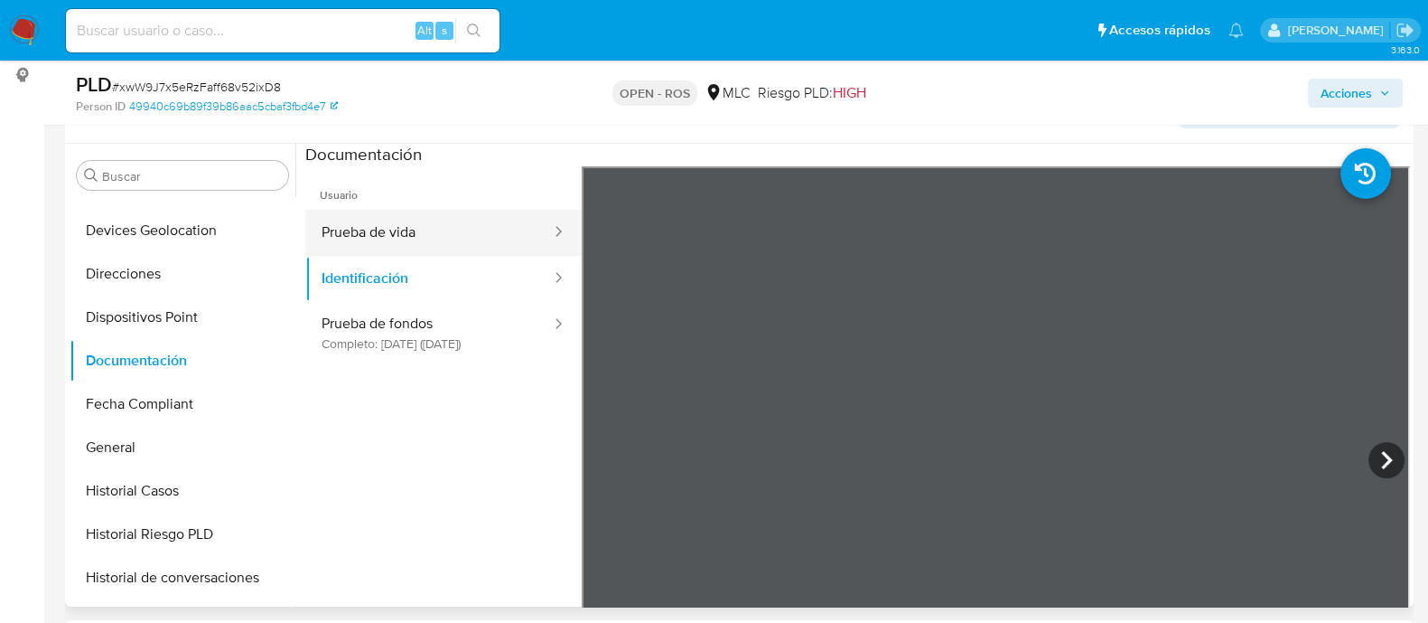
click at [442, 250] on button "Prueba de vida" at bounding box center [429, 233] width 248 height 46
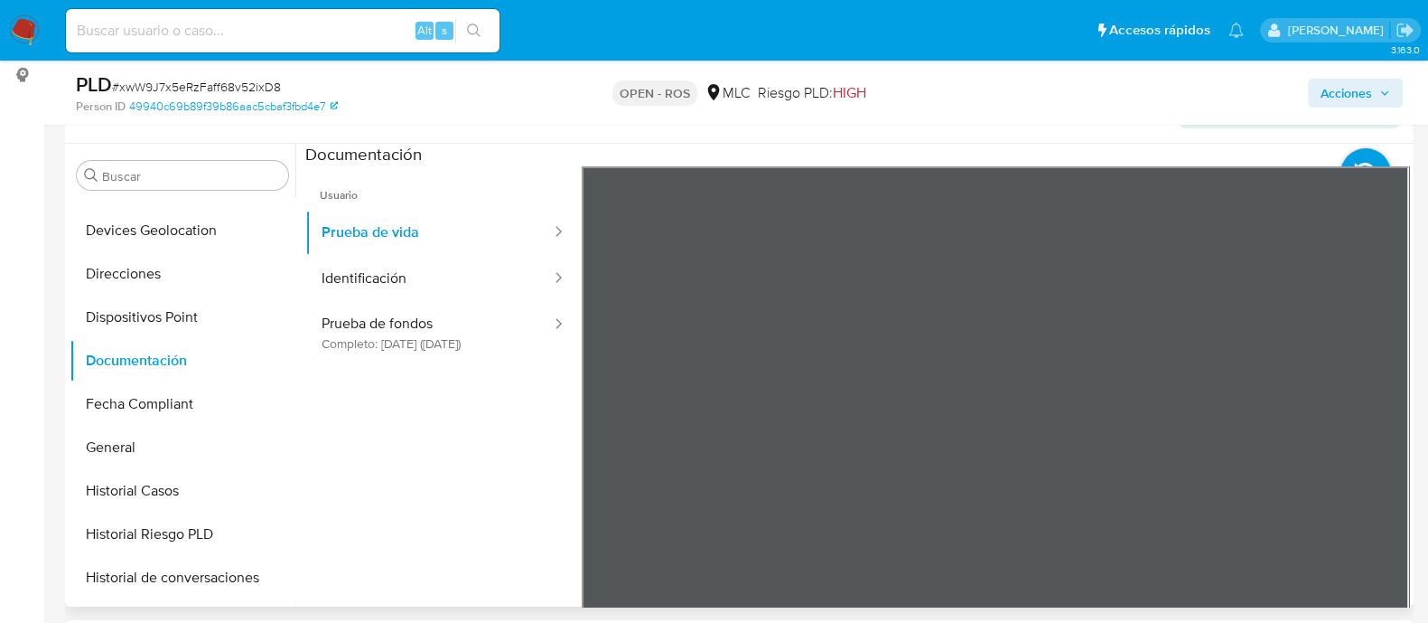
click at [435, 465] on ul "Usuario Prueba de vida Identificación Prueba de fondos Completo: 13/02/2025 (ha…" at bounding box center [443, 426] width 276 height 520
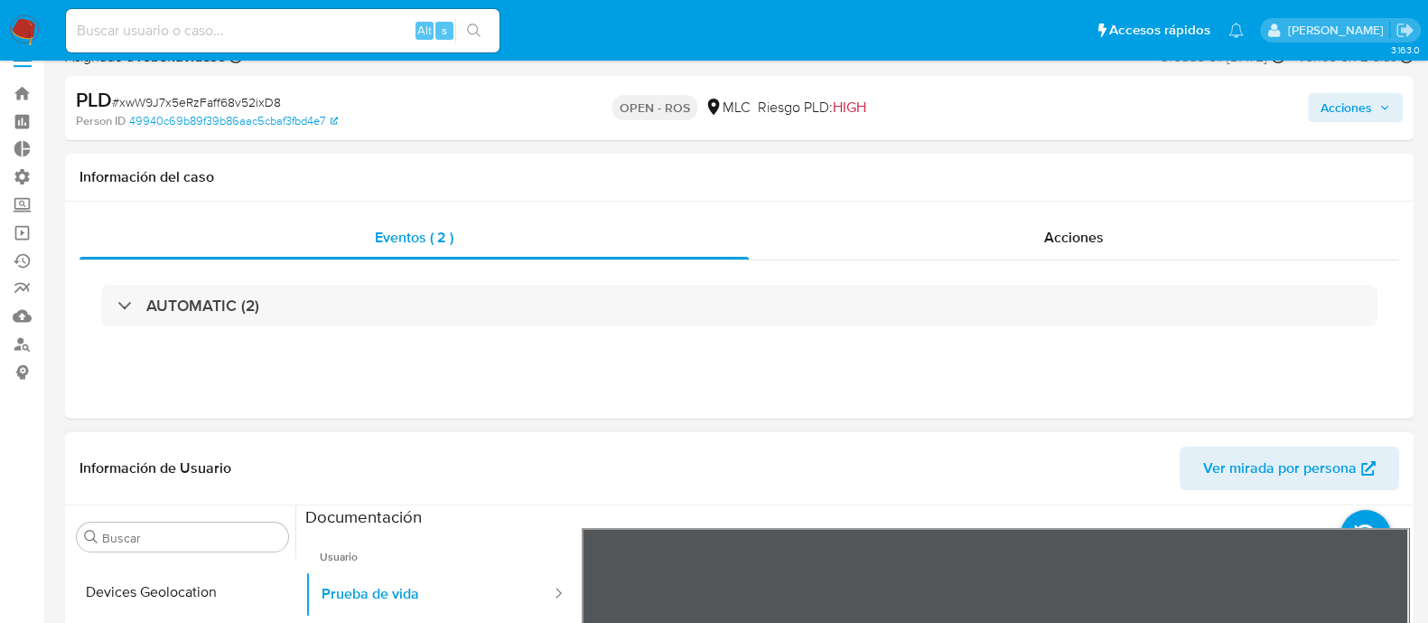
scroll to position [0, 0]
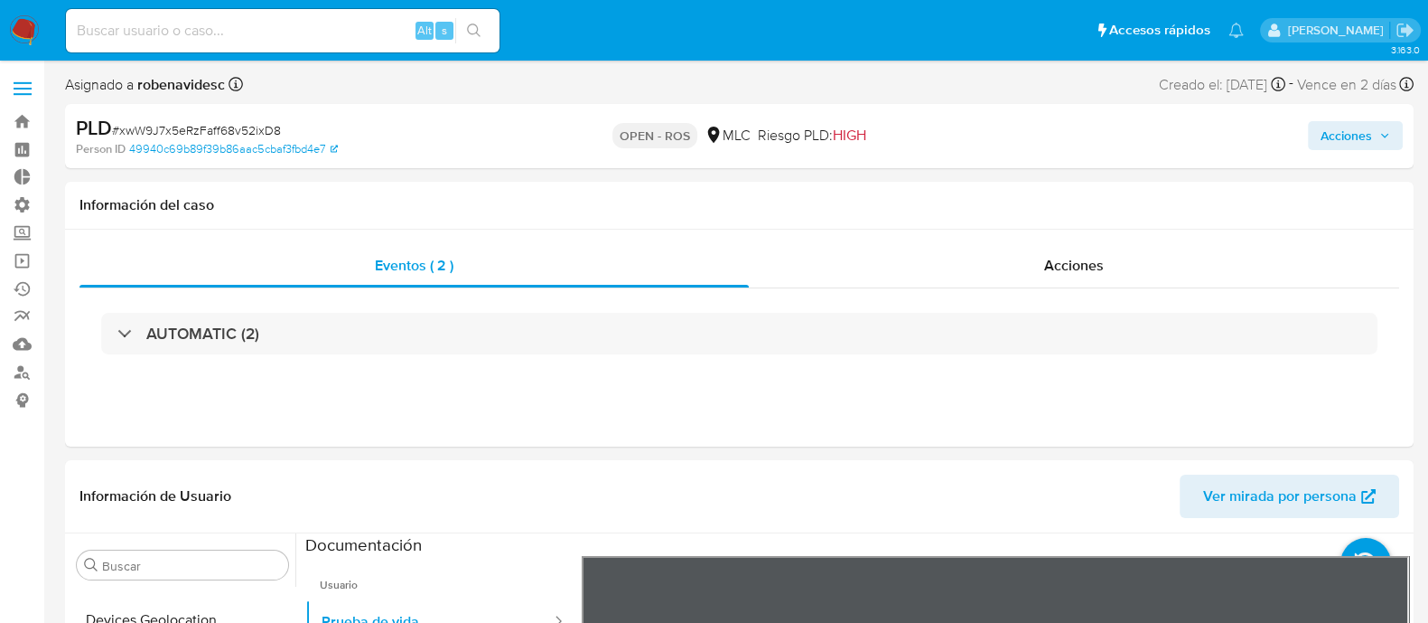
click at [1344, 133] on span "Acciones" at bounding box center [1347, 135] width 52 height 29
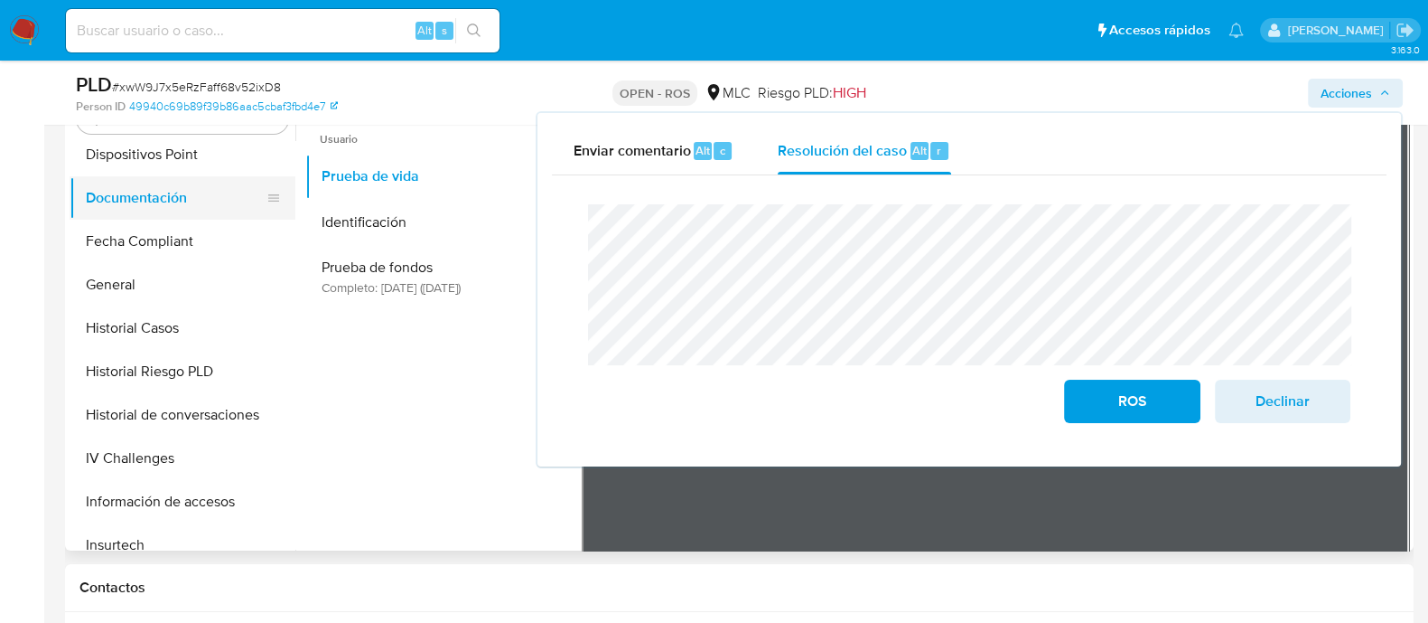
scroll to position [529, 0]
click at [145, 323] on button "Historial Casos" at bounding box center [175, 327] width 211 height 43
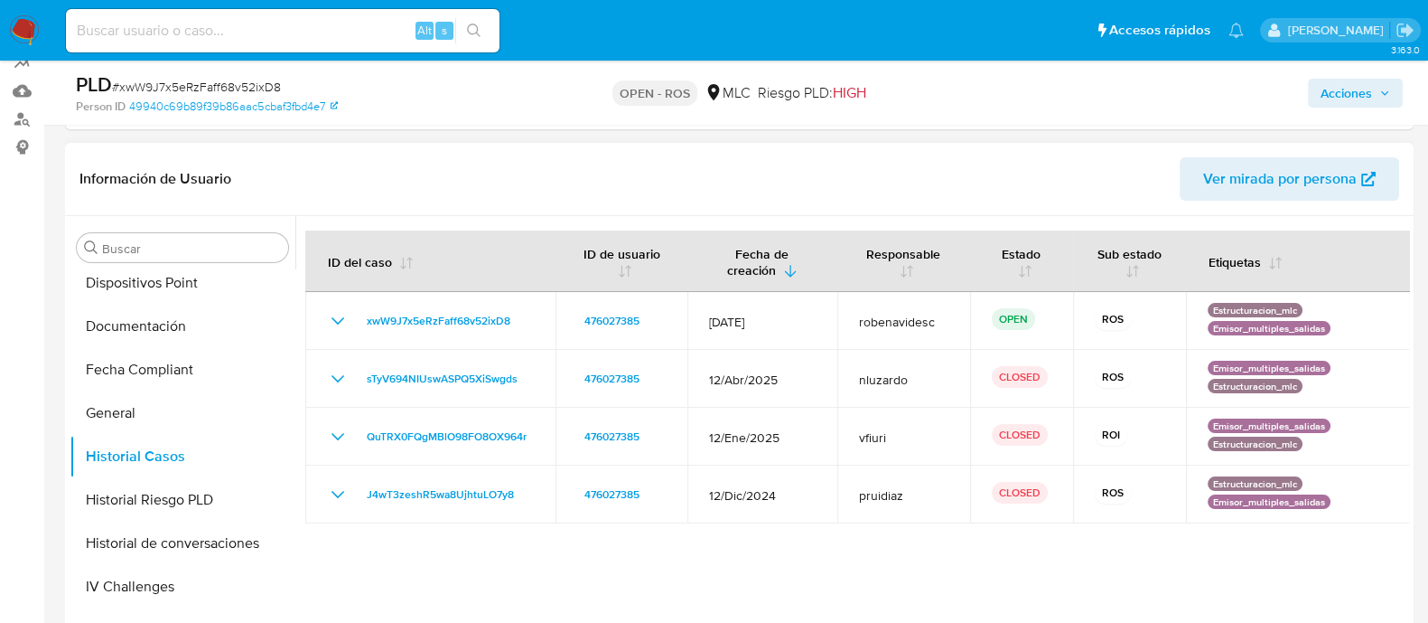
scroll to position [0, 0]
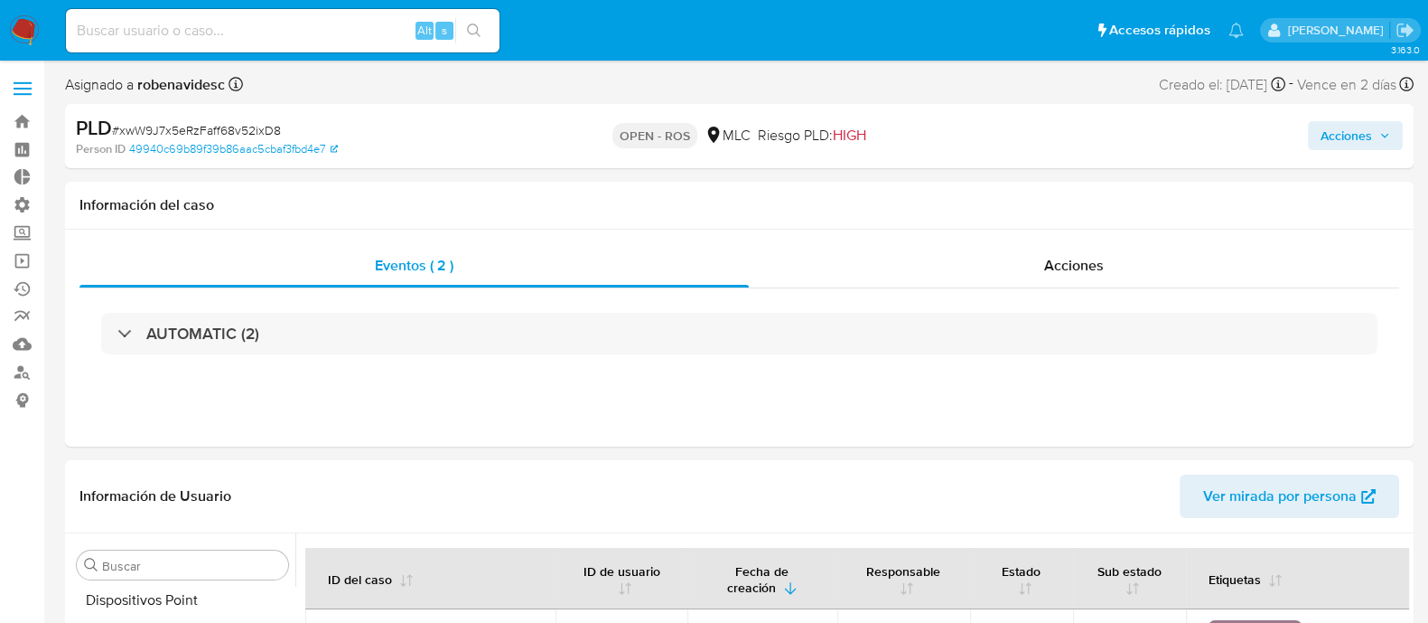
click at [1346, 125] on span "Acciones" at bounding box center [1347, 135] width 52 height 29
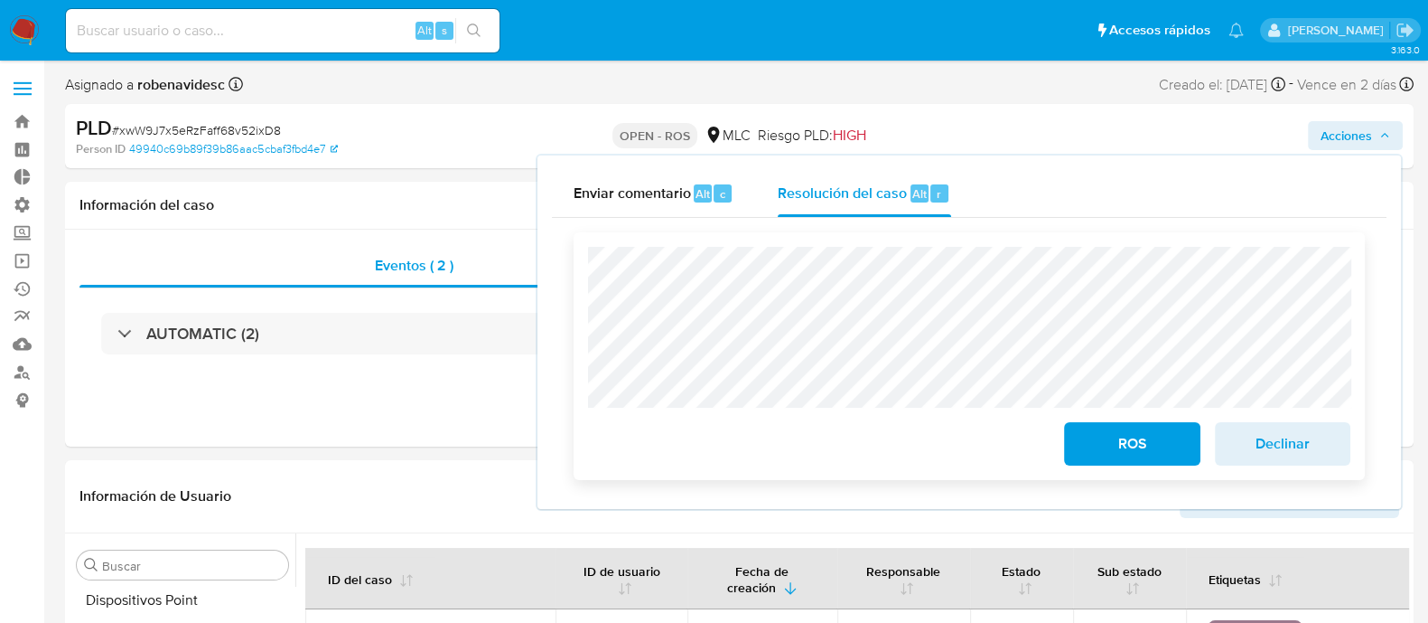
scroll to position [49, 0]
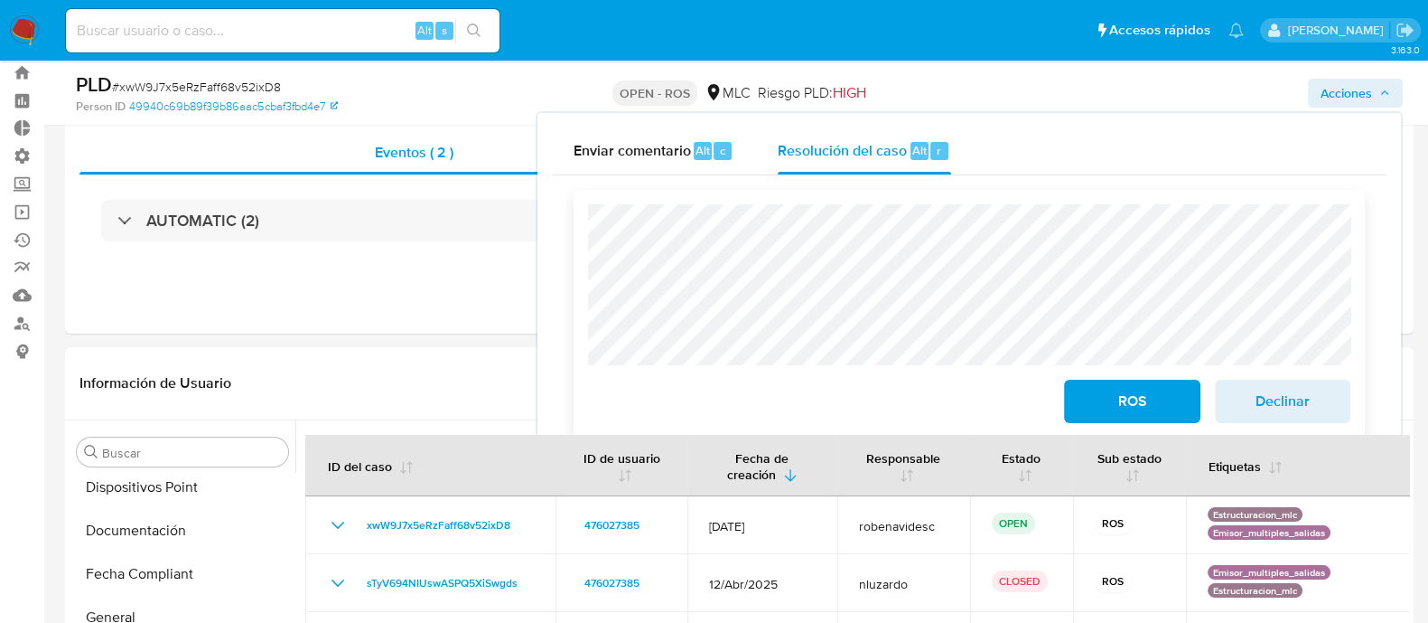
click at [1120, 403] on span "ROS" at bounding box center [1132, 401] width 89 height 40
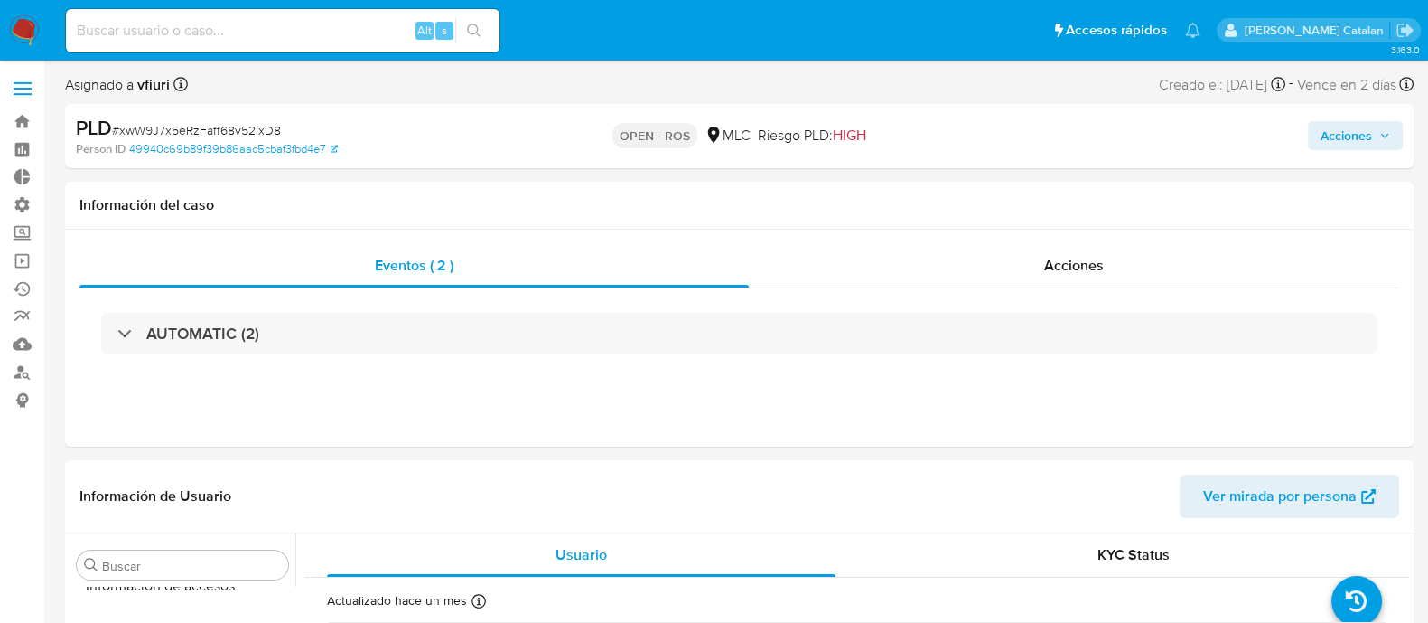
scroll to position [894, 0]
select select "10"
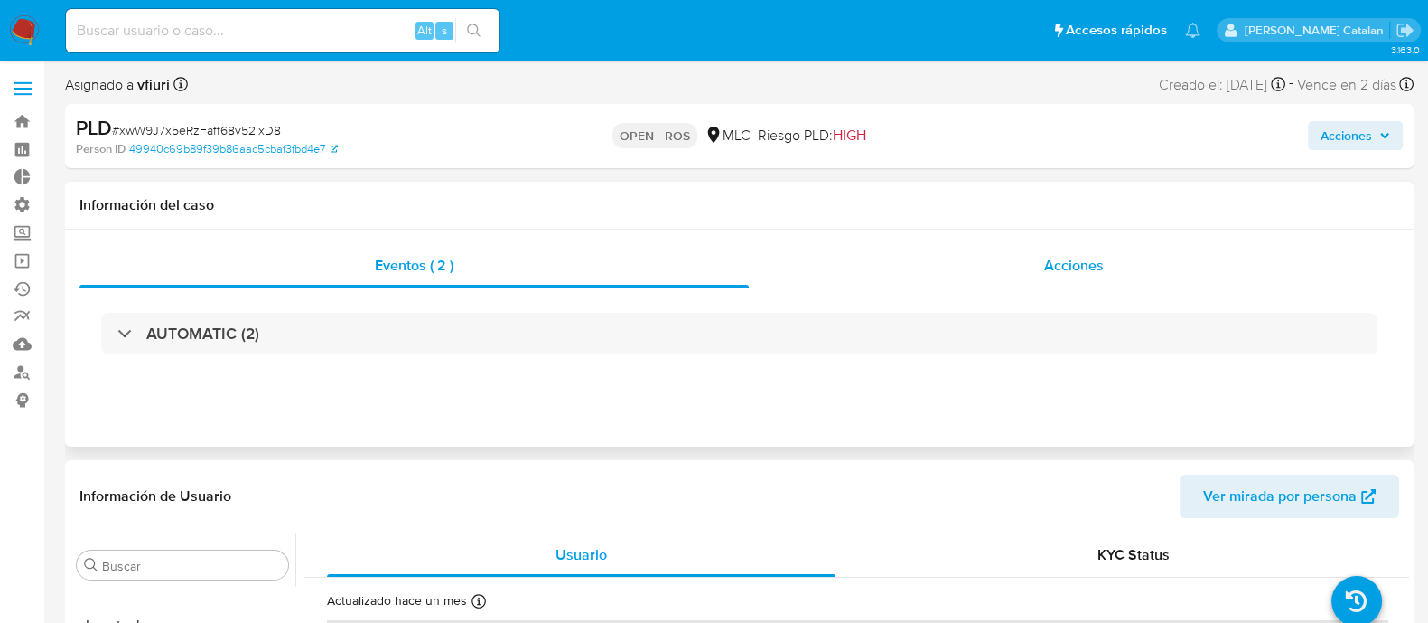
click at [1053, 263] on span "Acciones" at bounding box center [1074, 265] width 60 height 21
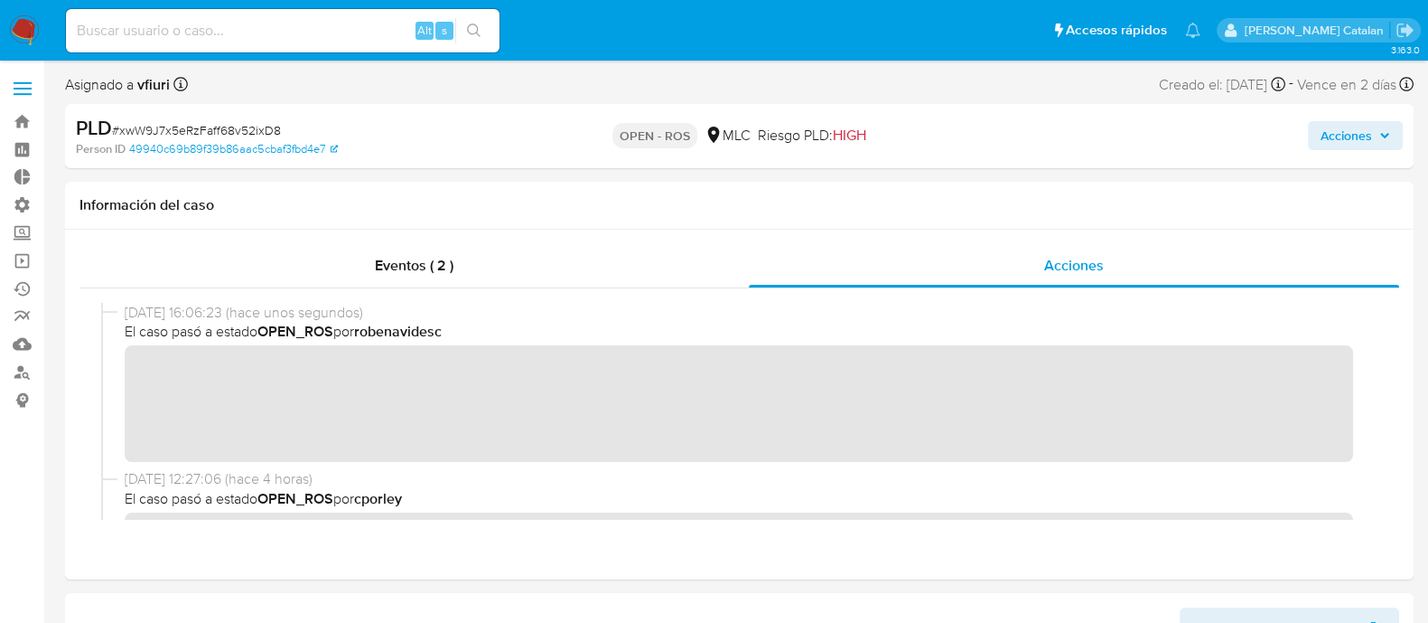
scroll to position [1, 0]
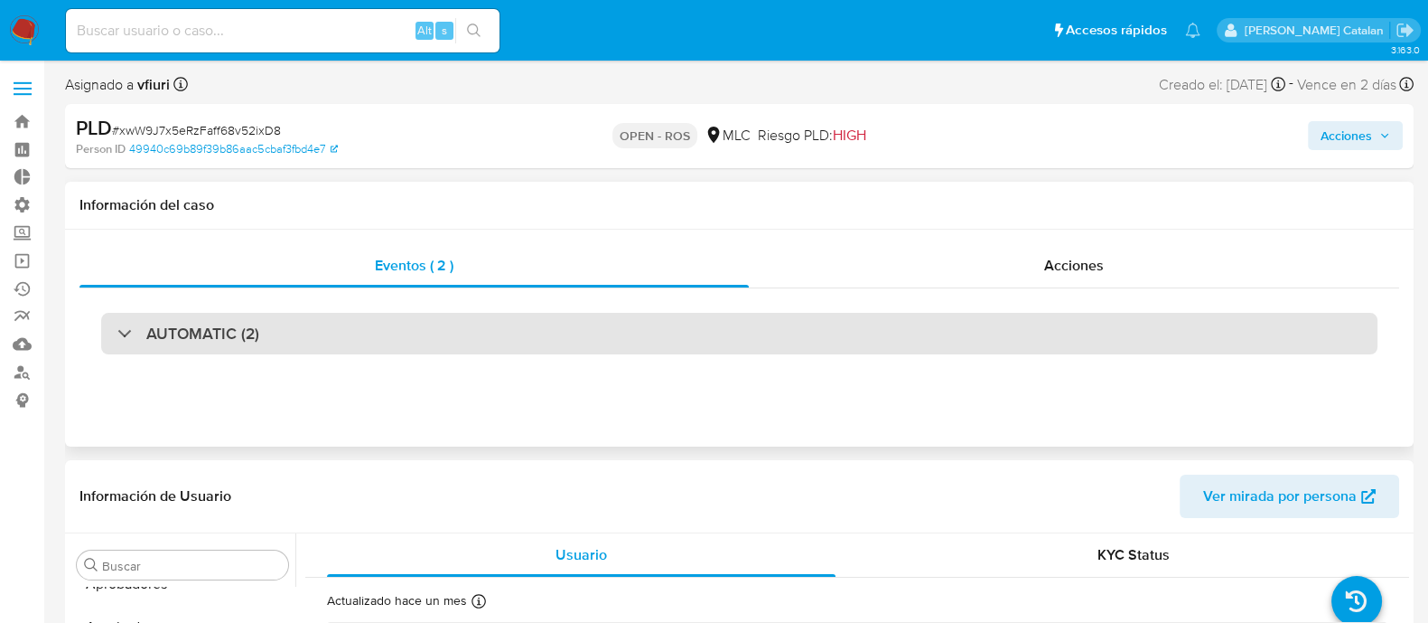
select select "10"
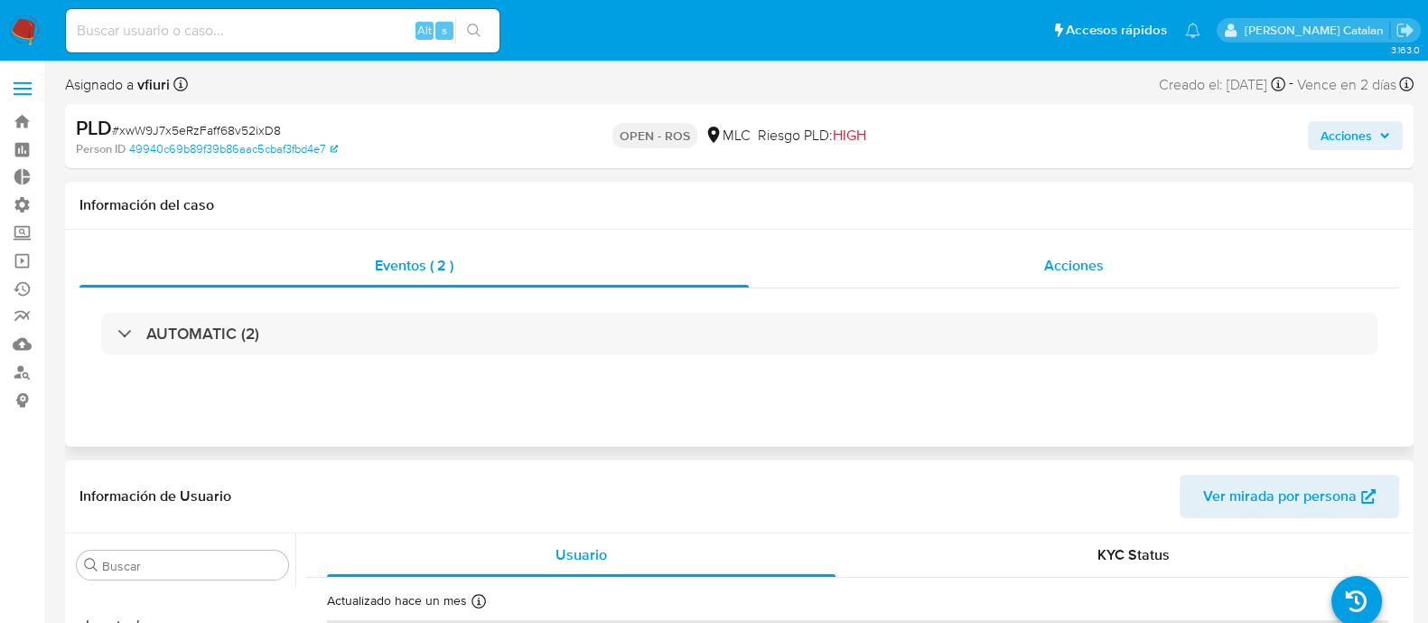
click at [1030, 252] on div "Acciones" at bounding box center [1074, 265] width 651 height 43
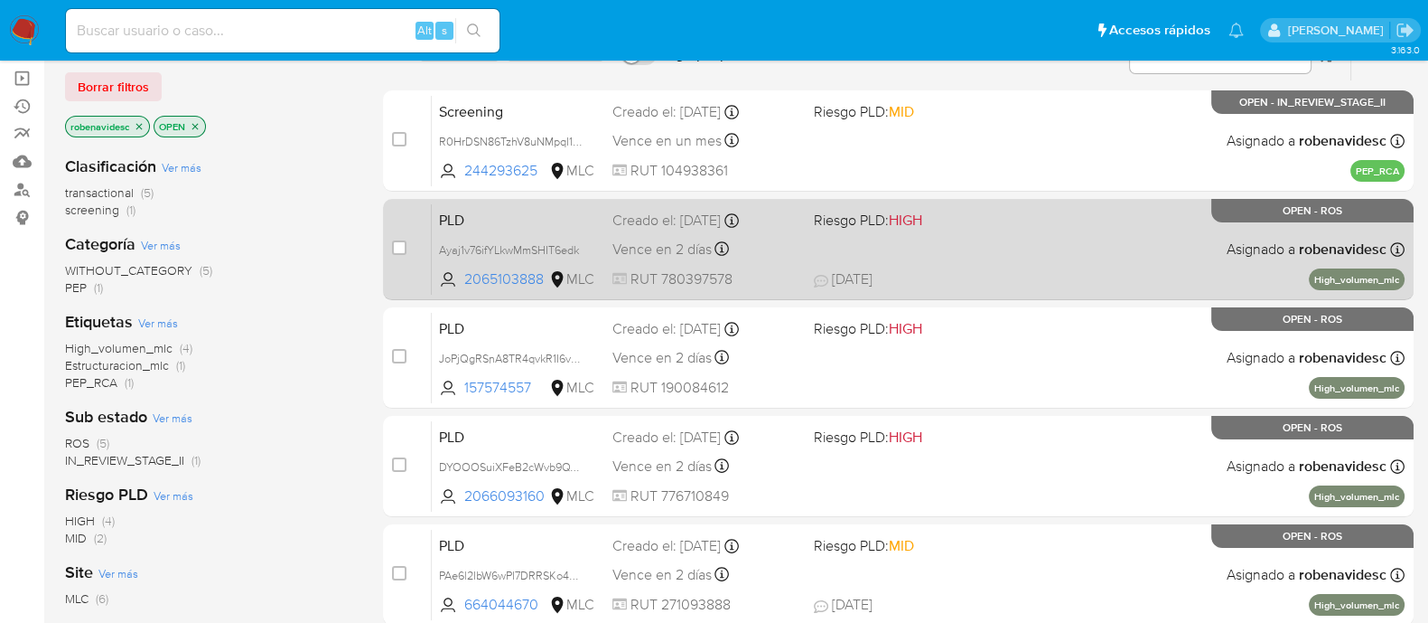
scroll to position [239, 0]
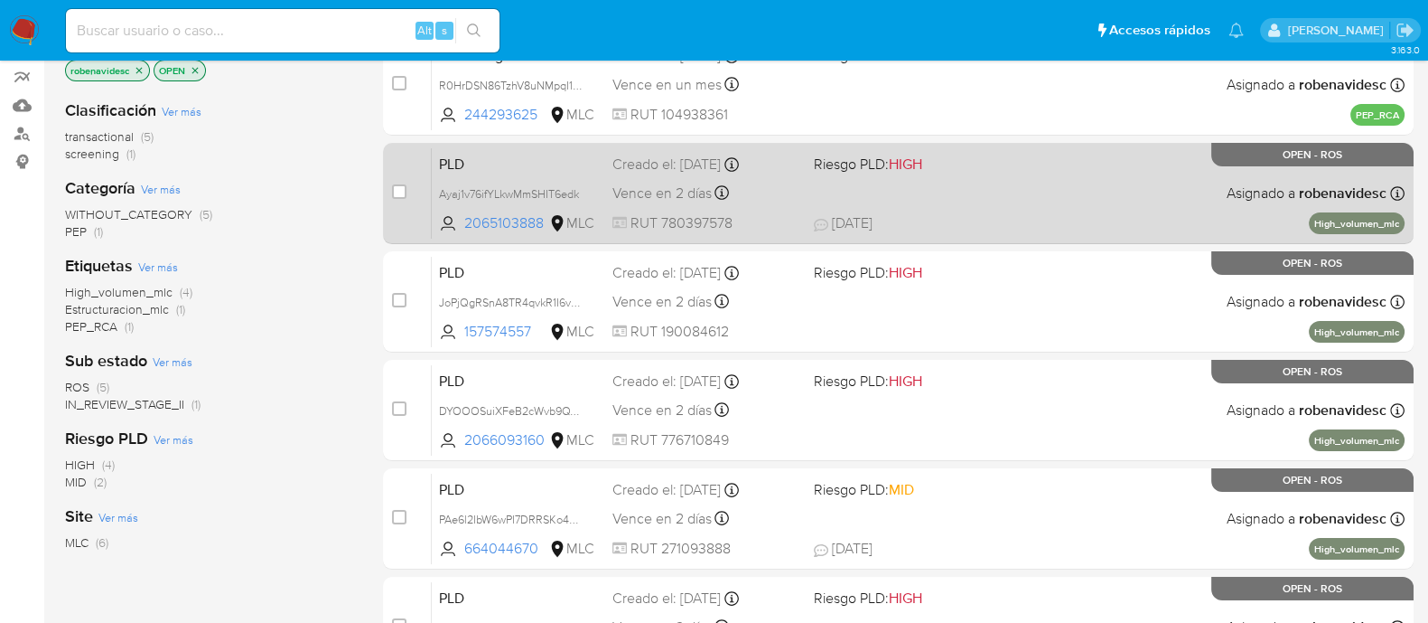
click at [980, 205] on div "PLD Ayaj1v76ifYLkwMmSHIT6edk 2065103888 MLC Riesgo PLD: HIGH Creado el: [DATE] …" at bounding box center [918, 192] width 973 height 91
click at [937, 152] on span "Riesgo PLD: HIGH" at bounding box center [907, 162] width 187 height 23
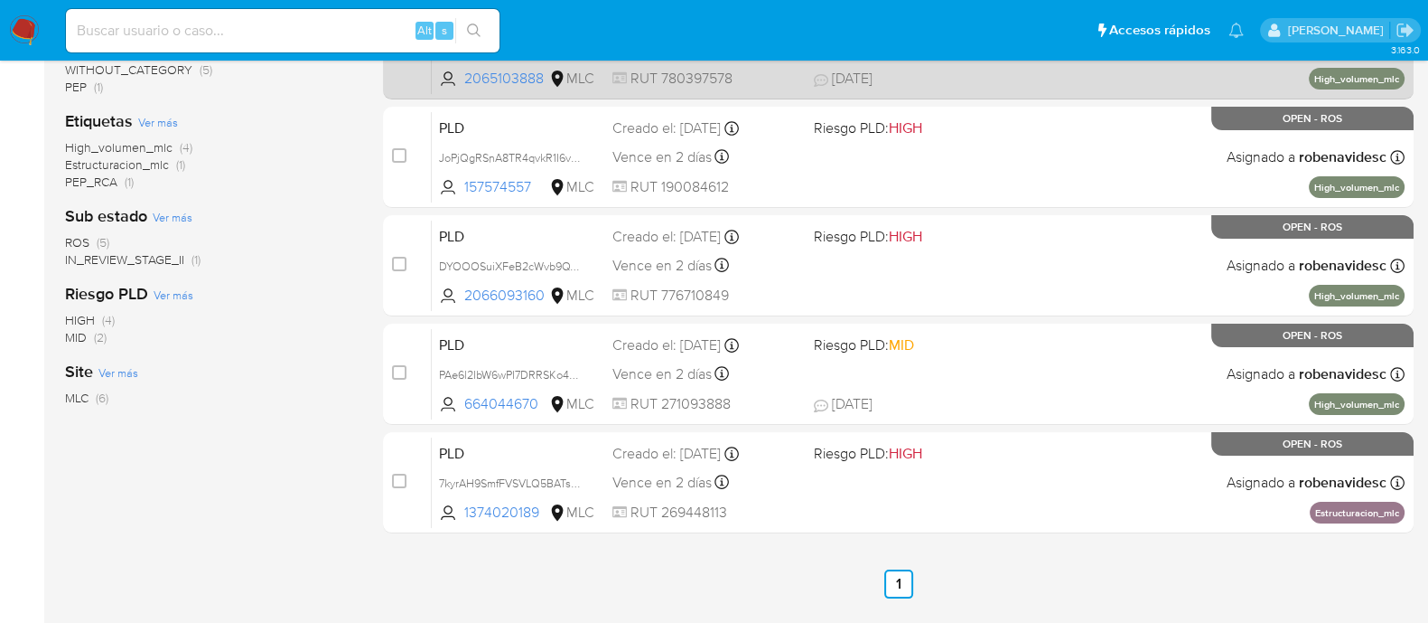
scroll to position [386, 0]
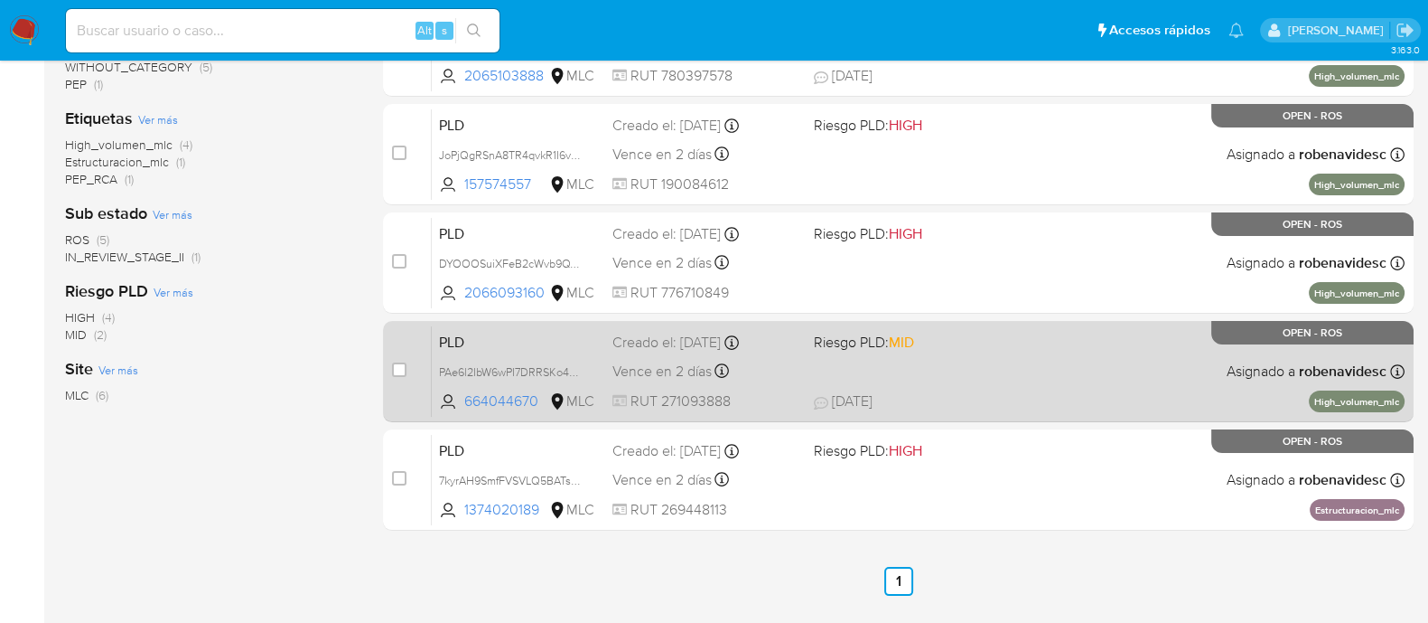
click at [952, 361] on div "PLD PAe6l2IbW6wPI7DRRSKo4chO 664044670 MLC Riesgo PLD: MID Creado el: 12/07/202…" at bounding box center [918, 370] width 973 height 91
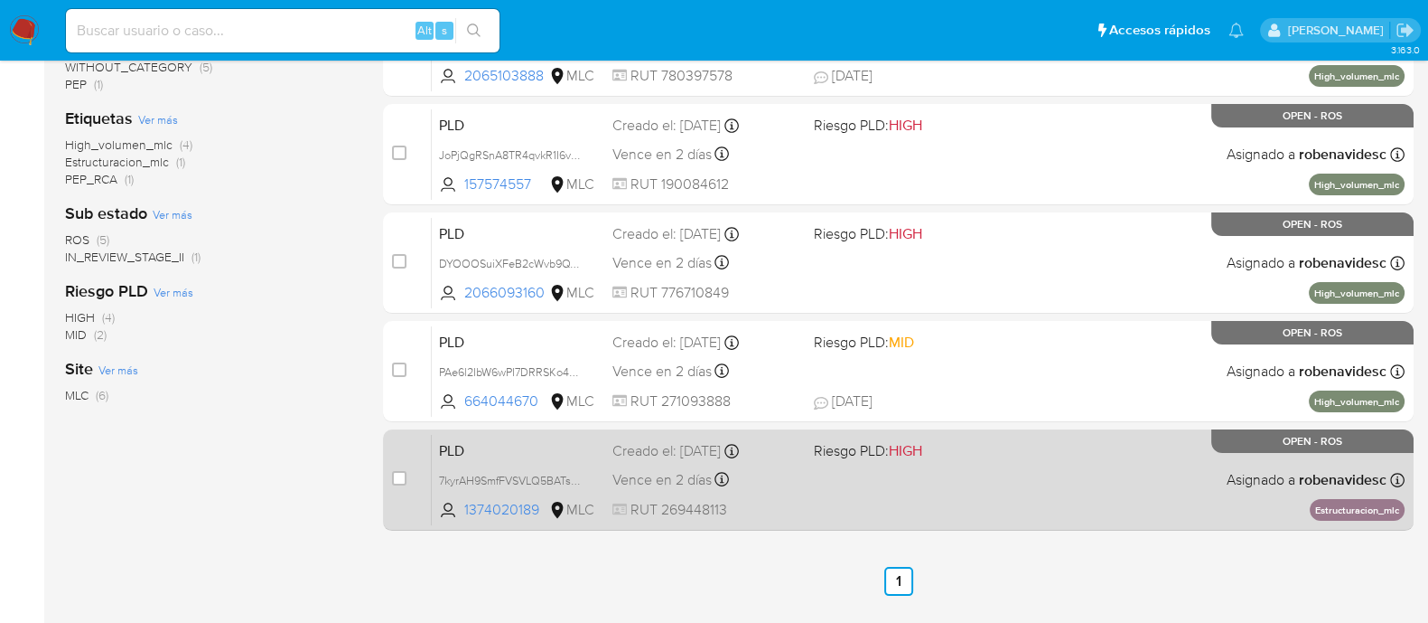
click at [973, 445] on span "Riesgo PLD: HIGH" at bounding box center [907, 448] width 187 height 23
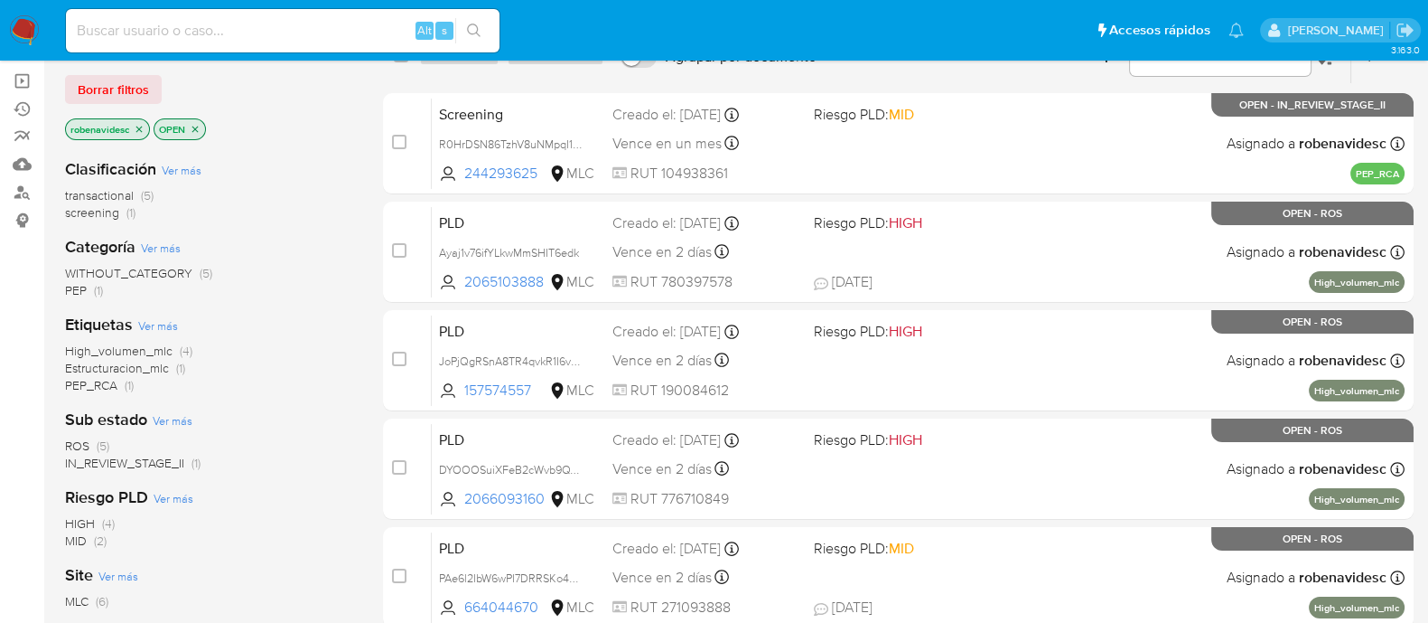
scroll to position [0, 0]
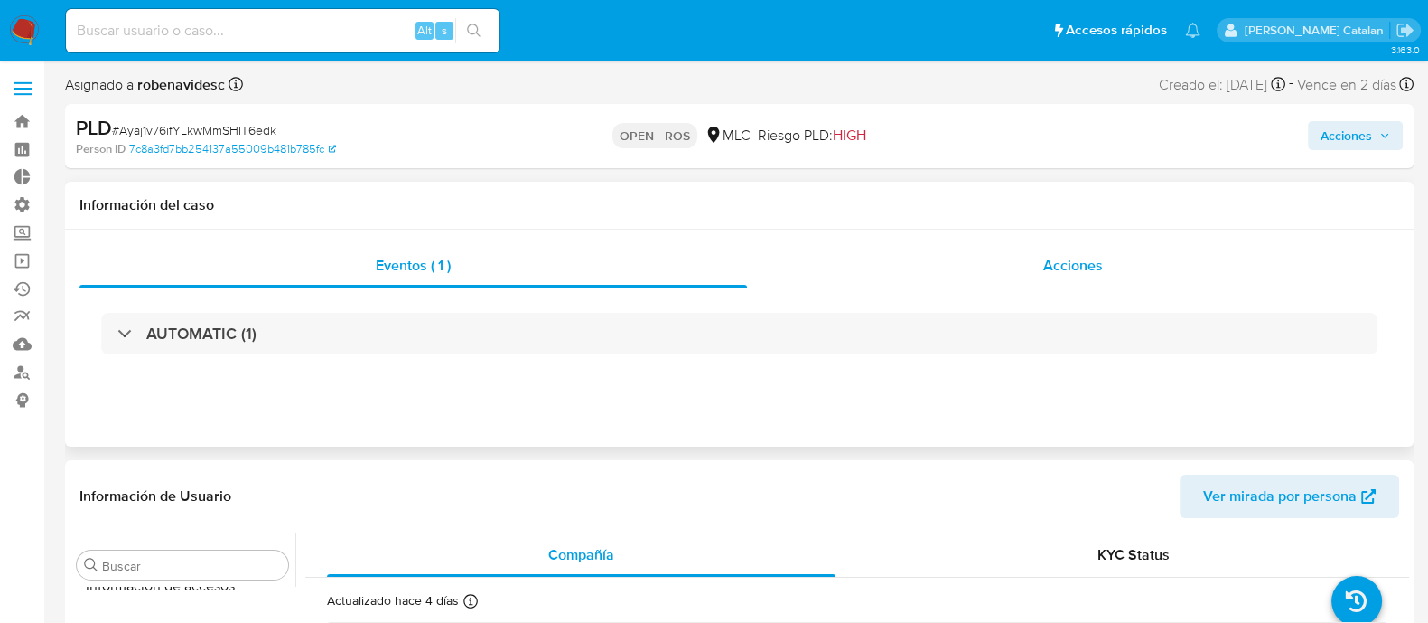
scroll to position [894, 0]
click at [1014, 246] on div "Acciones" at bounding box center [1073, 265] width 652 height 43
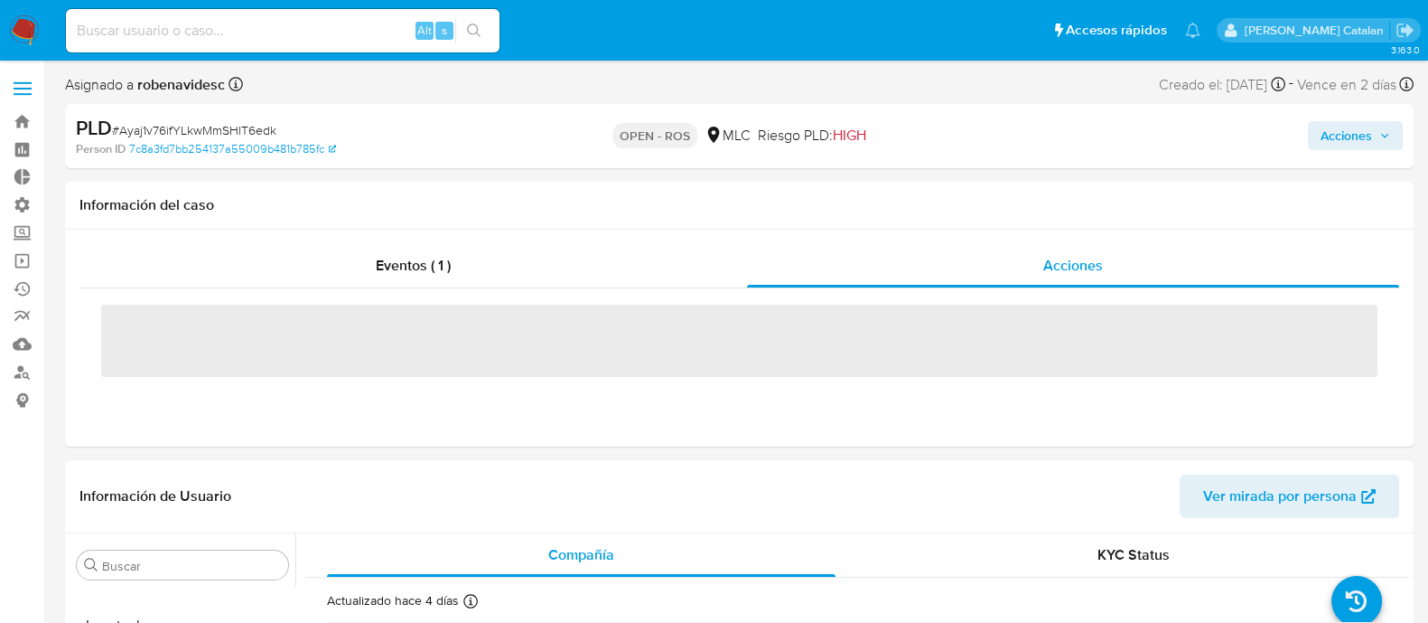
select select "10"
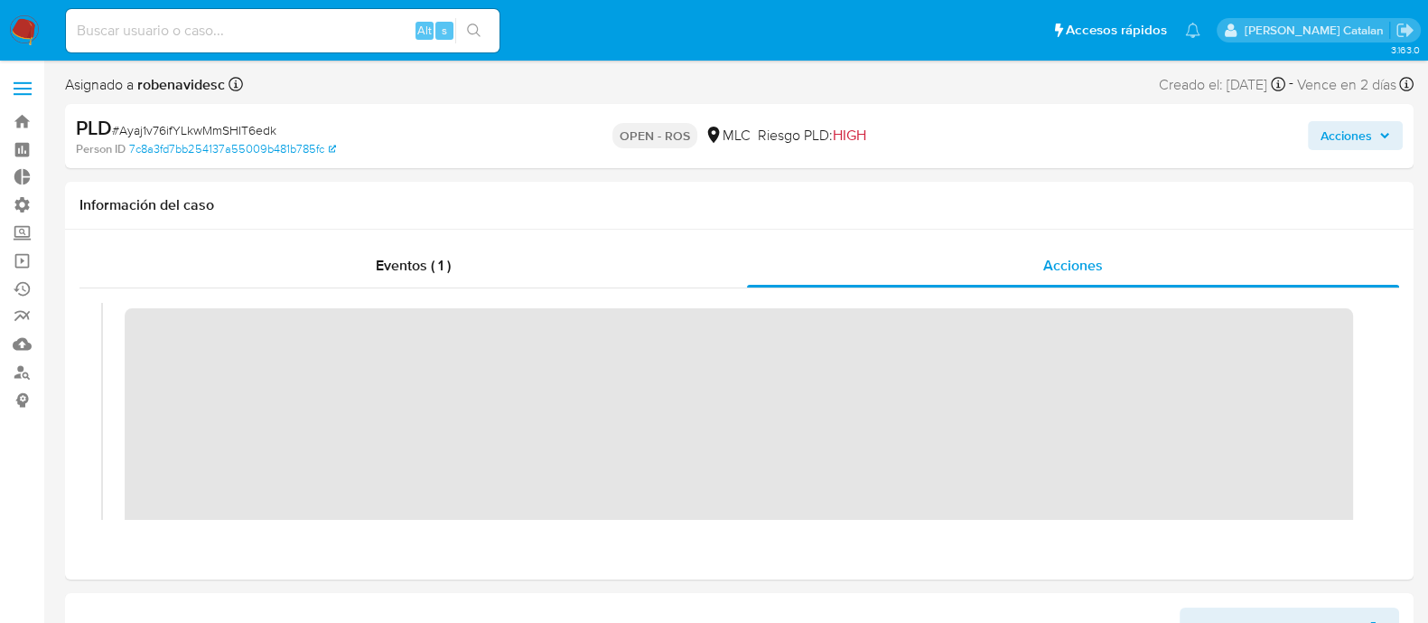
scroll to position [0, 0]
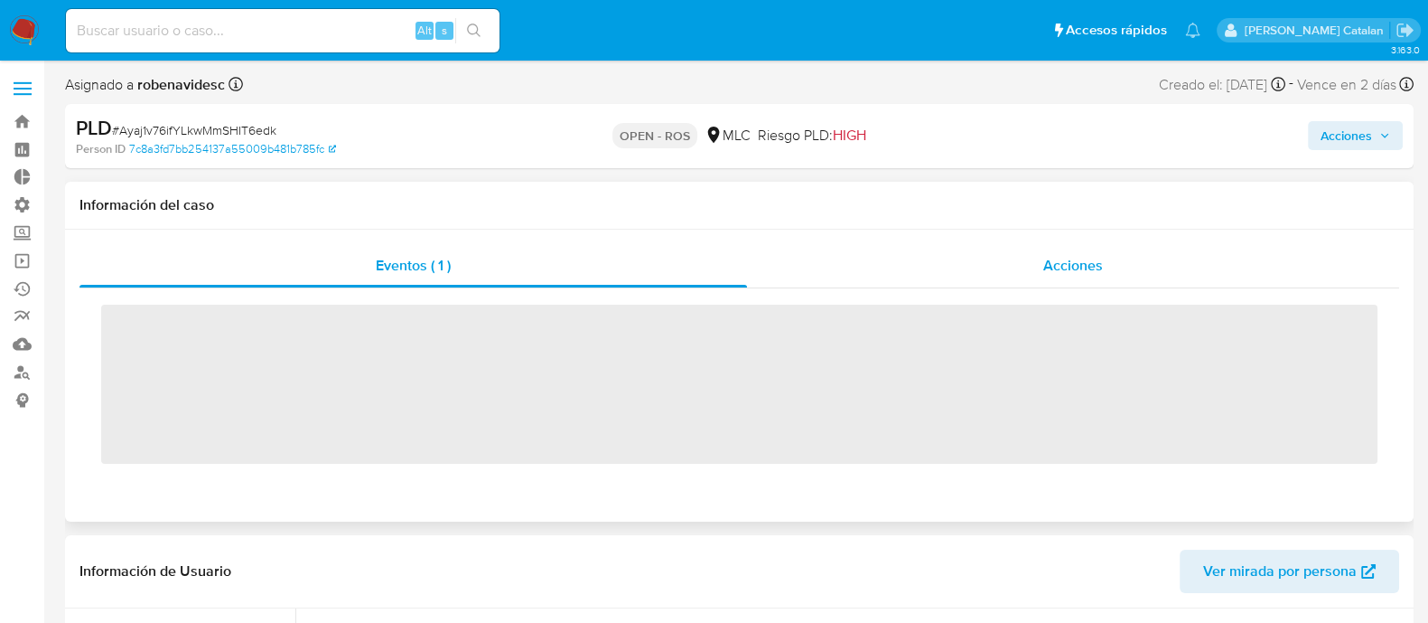
scroll to position [894, 0]
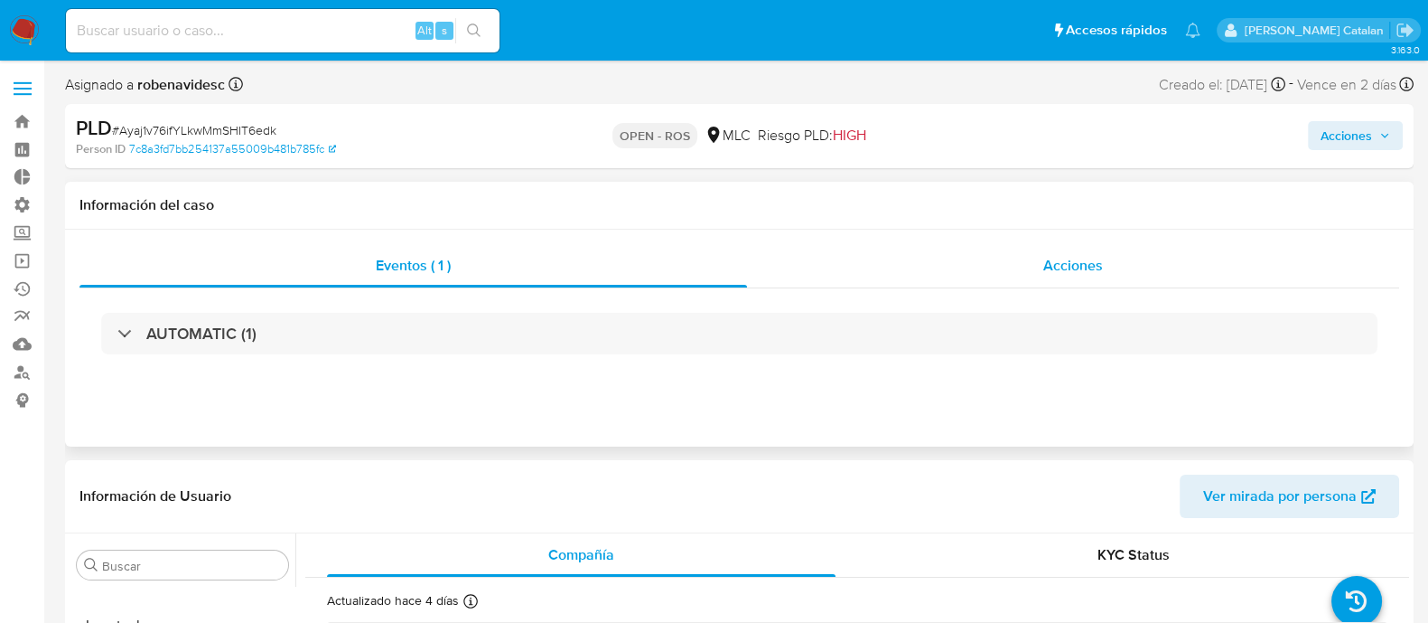
click at [993, 264] on div "Acciones" at bounding box center [1073, 265] width 652 height 43
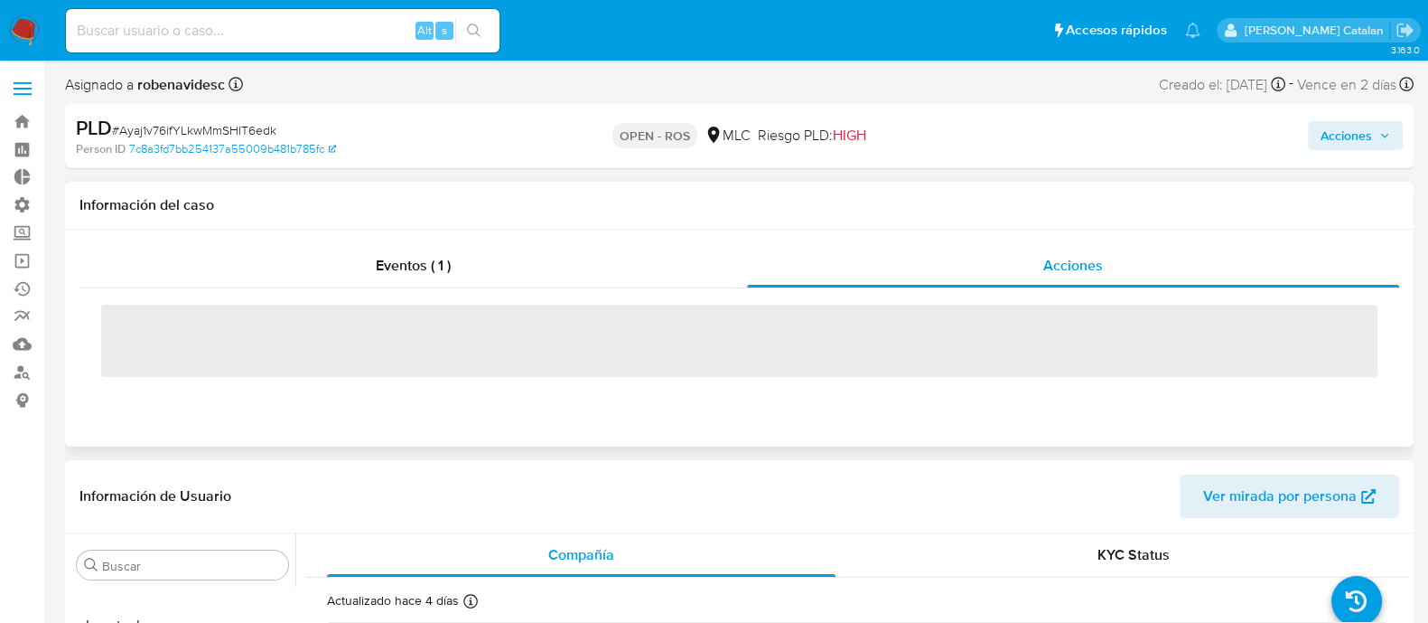
select select "10"
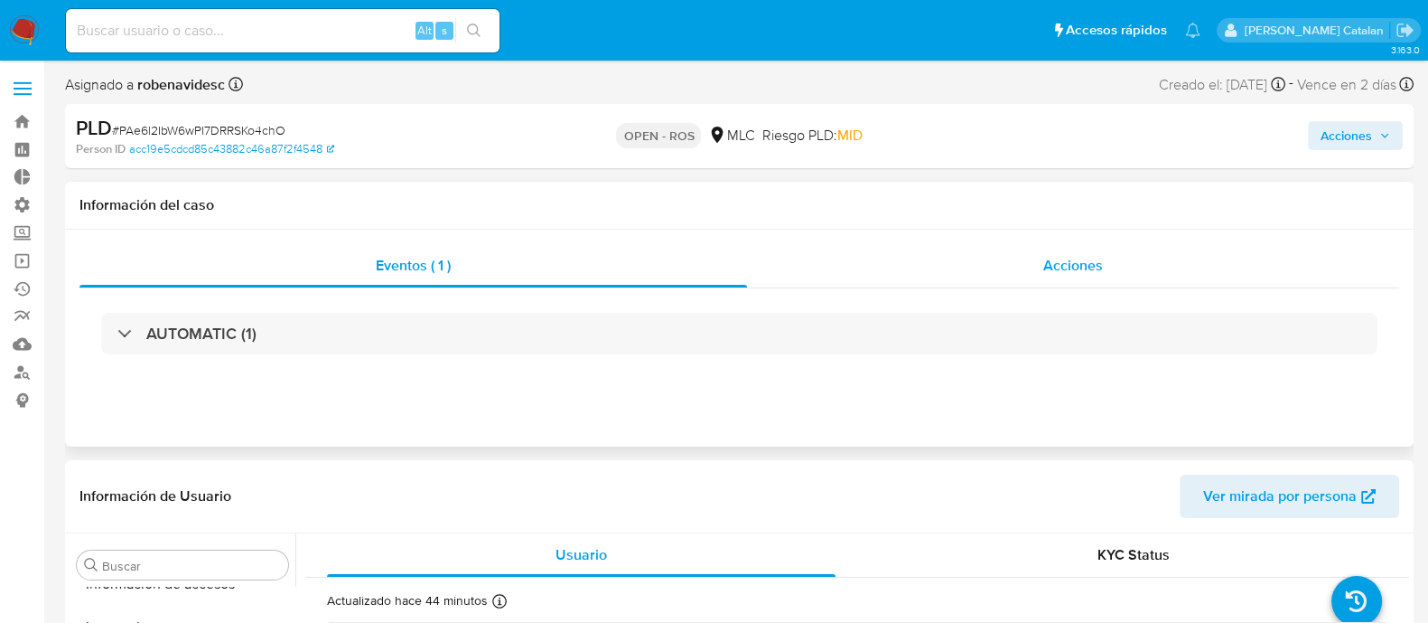
scroll to position [894, 0]
click at [1053, 268] on span "Acciones" at bounding box center [1074, 265] width 60 height 21
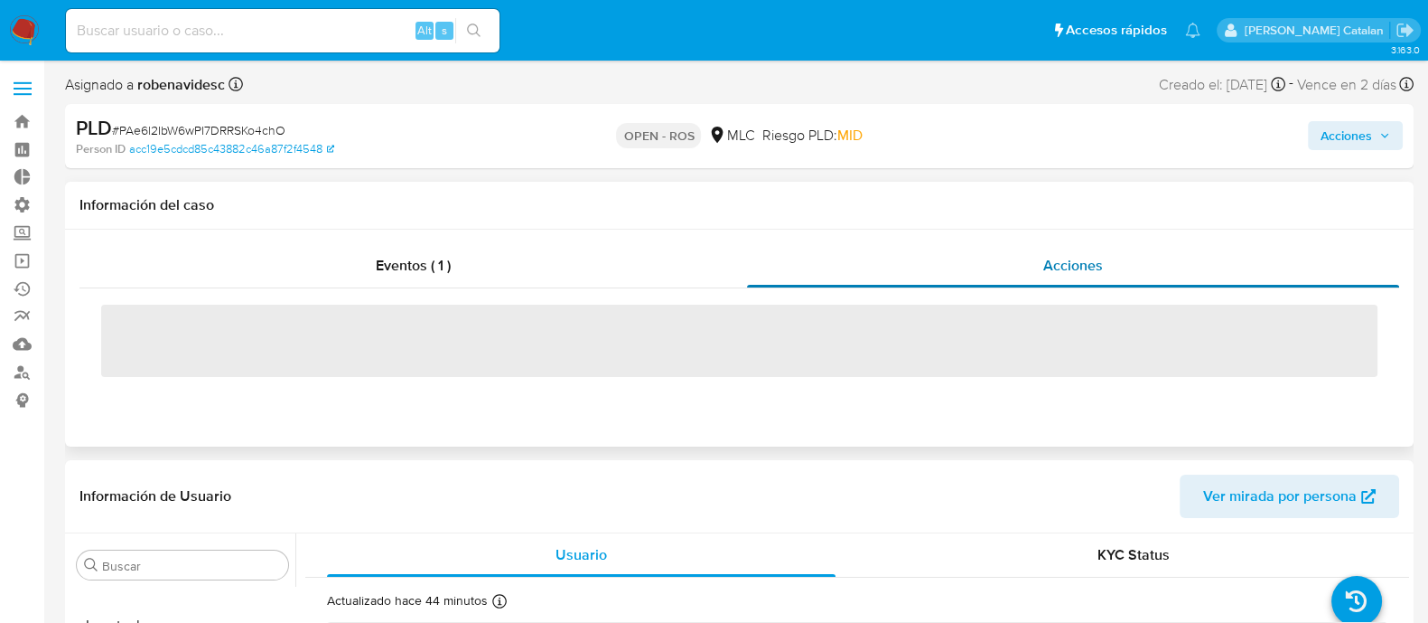
select select "10"
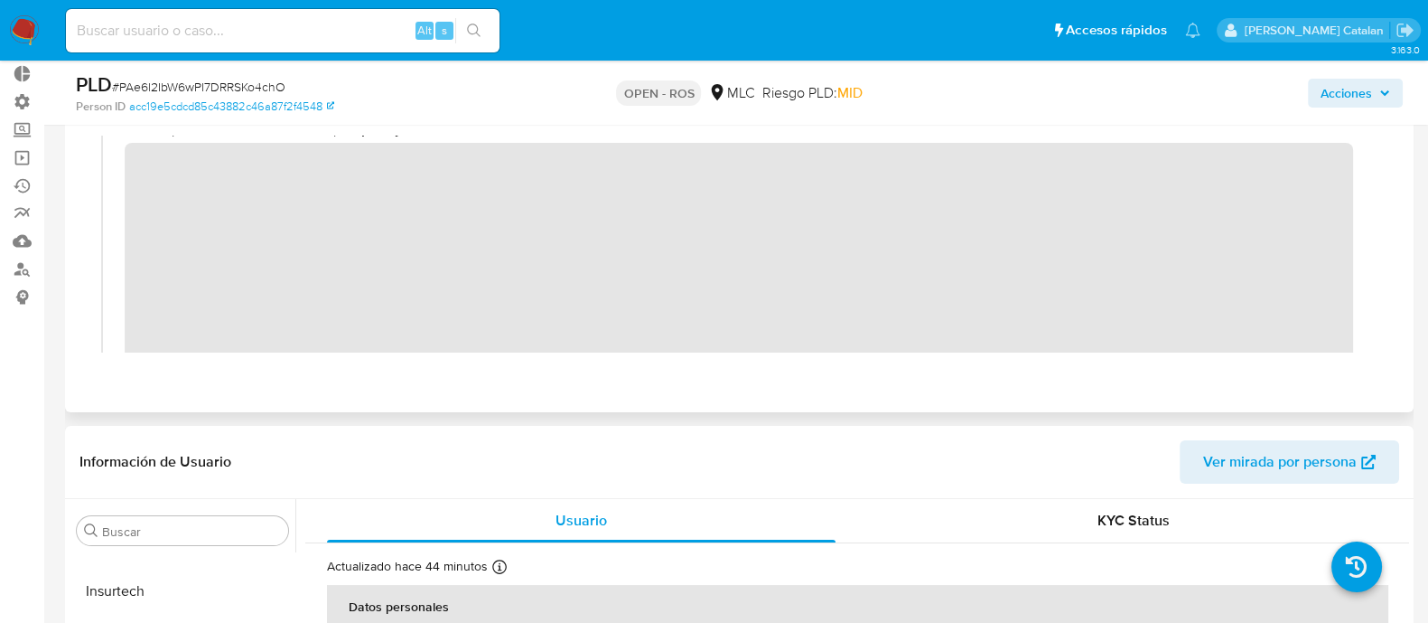
scroll to position [36, 0]
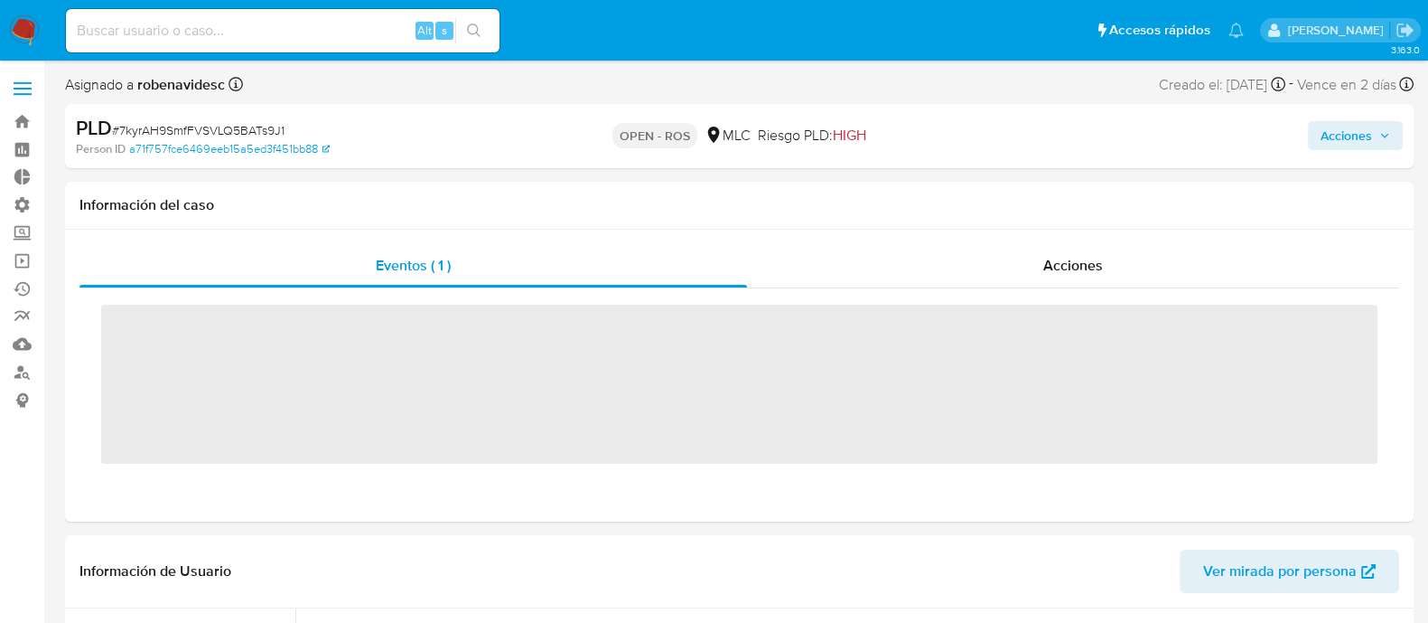
scroll to position [894, 0]
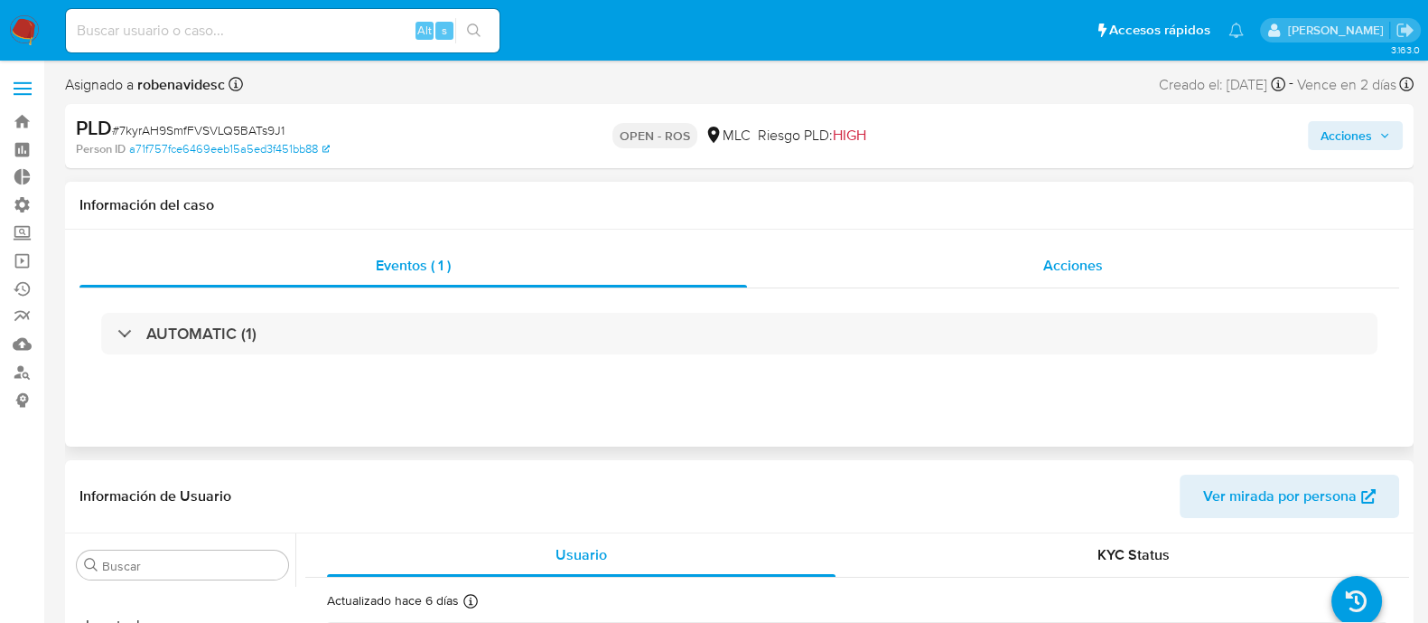
click at [976, 276] on div "Acciones" at bounding box center [1073, 265] width 652 height 43
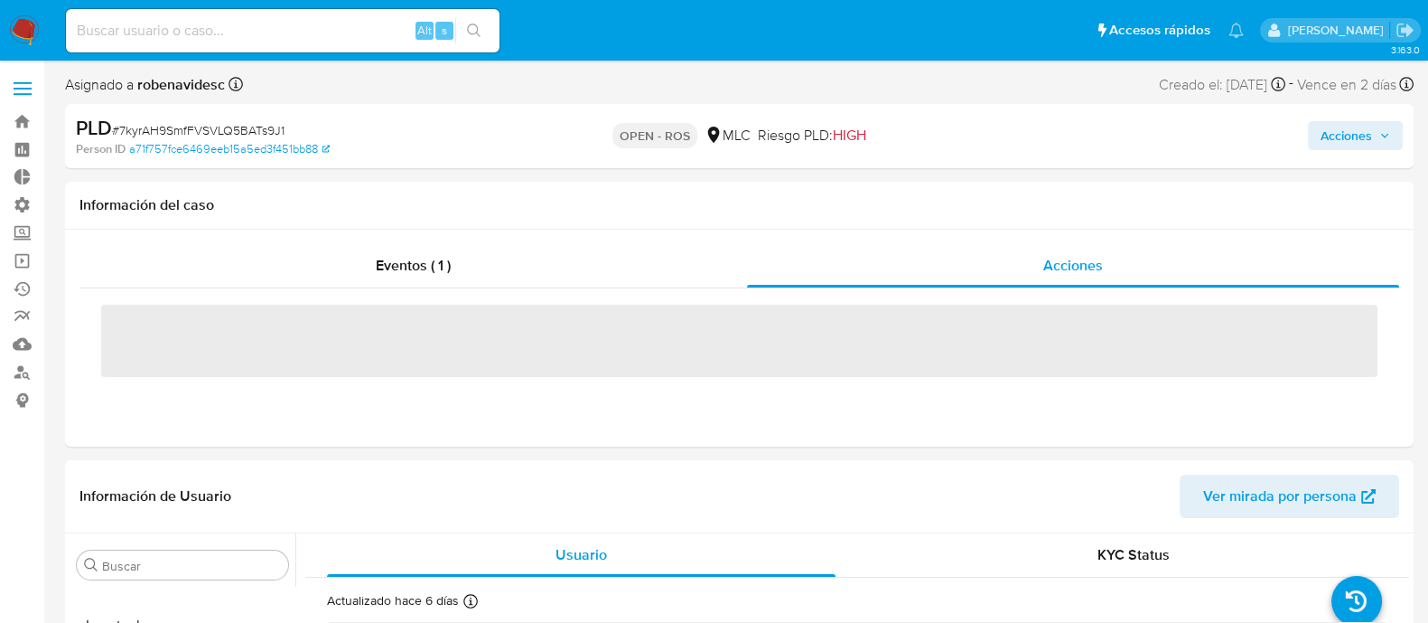
select select "10"
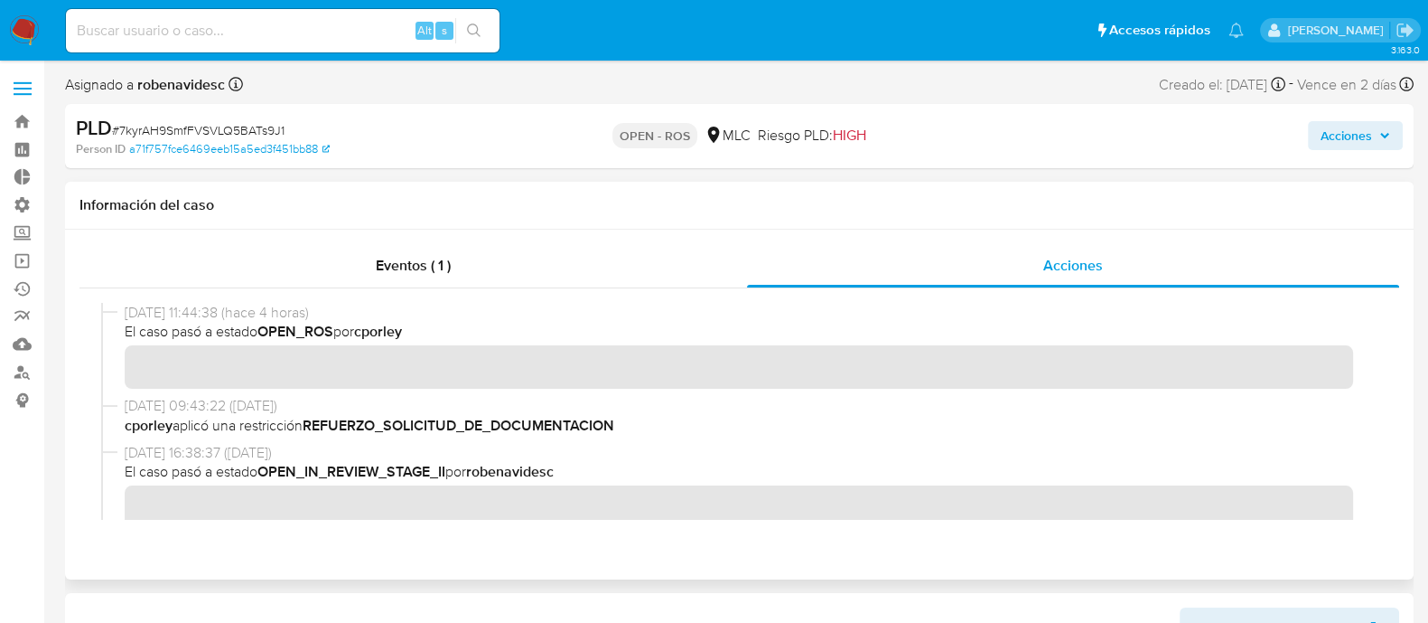
click at [963, 399] on span "29/09/2025 09:43:22 (hace 9 días)" at bounding box center [748, 406] width 1246 height 20
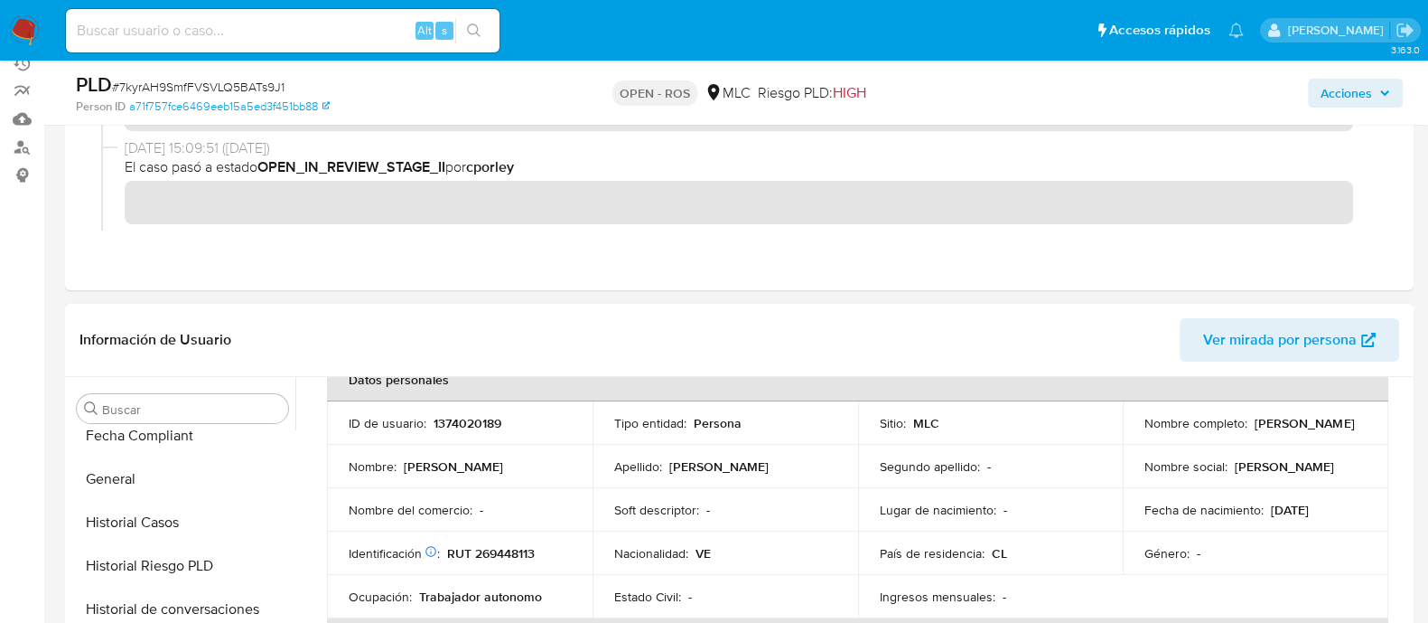
scroll to position [619, 0]
click at [171, 604] on button "Historial de conversaciones" at bounding box center [175, 613] width 211 height 43
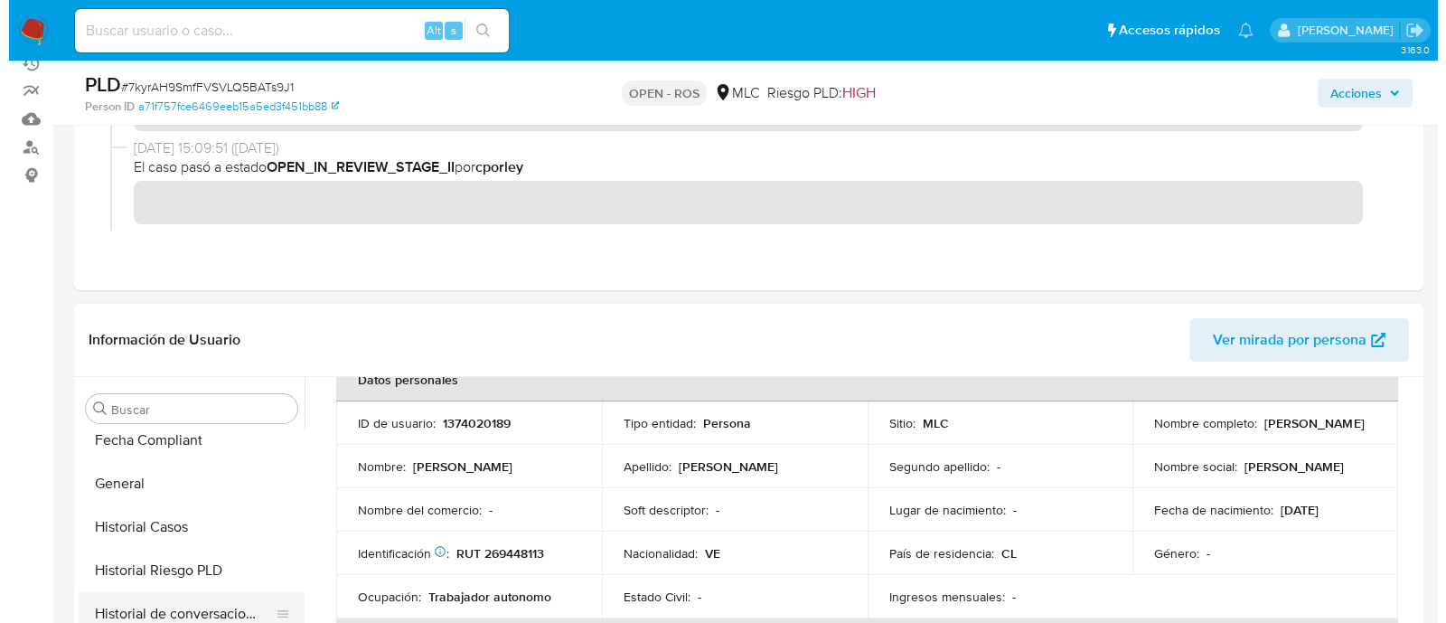
scroll to position [0, 0]
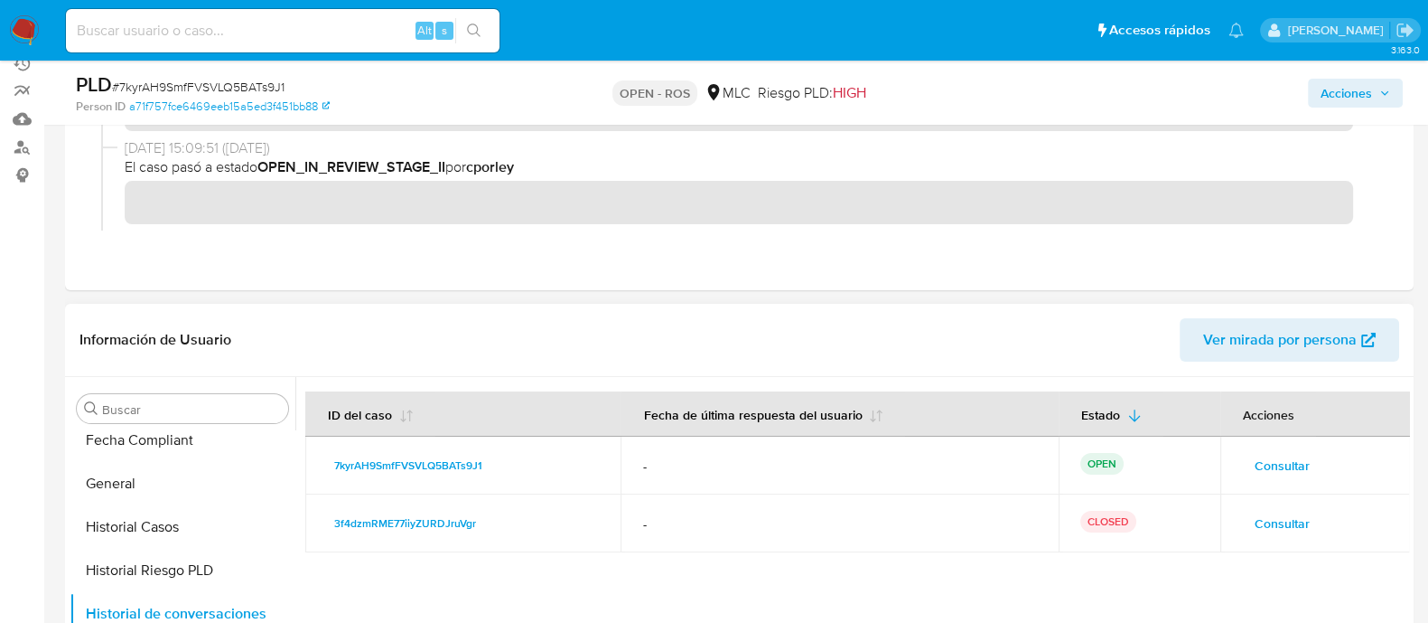
click at [1260, 512] on span "Consultar" at bounding box center [1282, 522] width 55 height 25
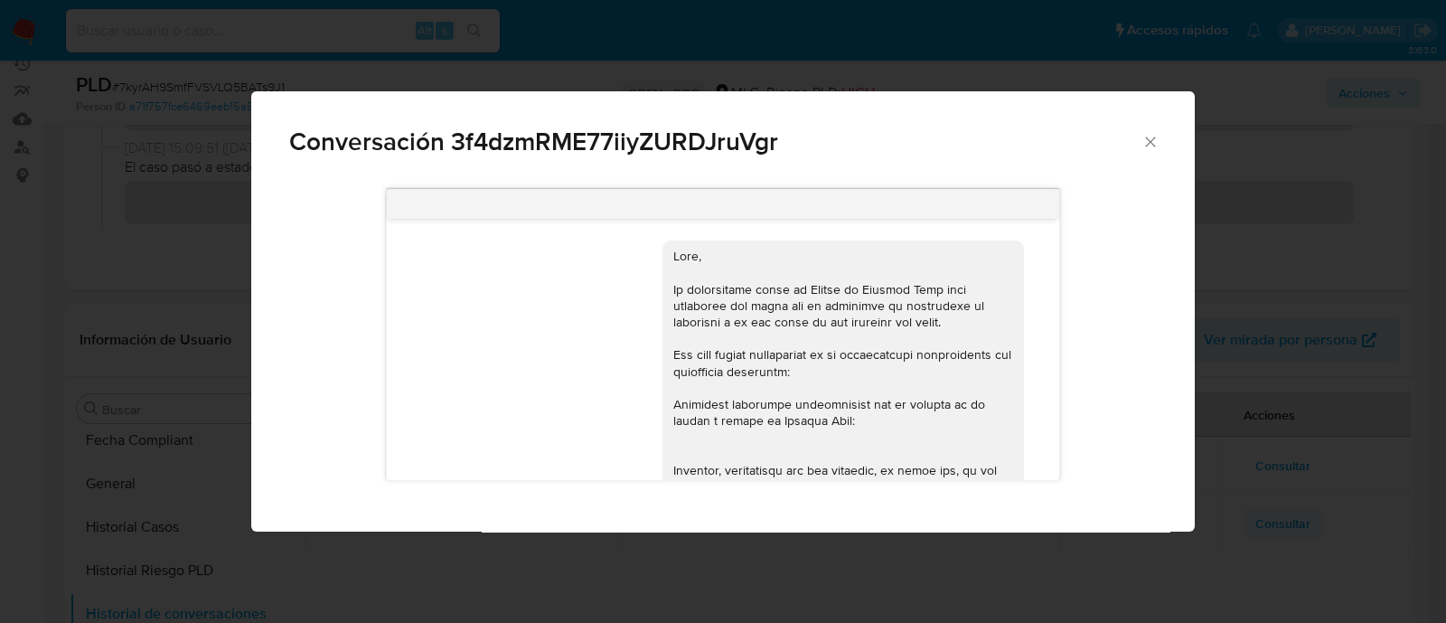
scroll to position [466, 0]
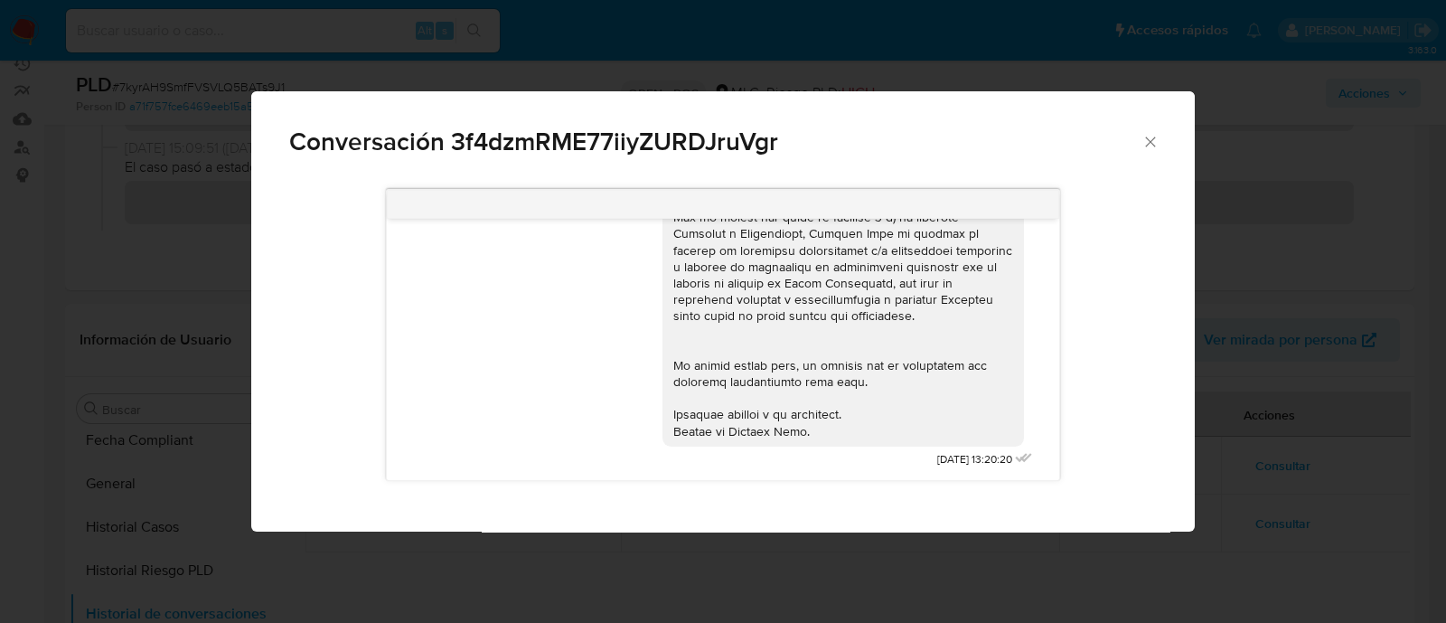
click at [1147, 130] on div "Conversación 3f4dzmRME77iiyZURDJruVgr" at bounding box center [722, 134] width 943 height 86
click at [1149, 140] on icon "Cerrar" at bounding box center [1150, 142] width 18 height 18
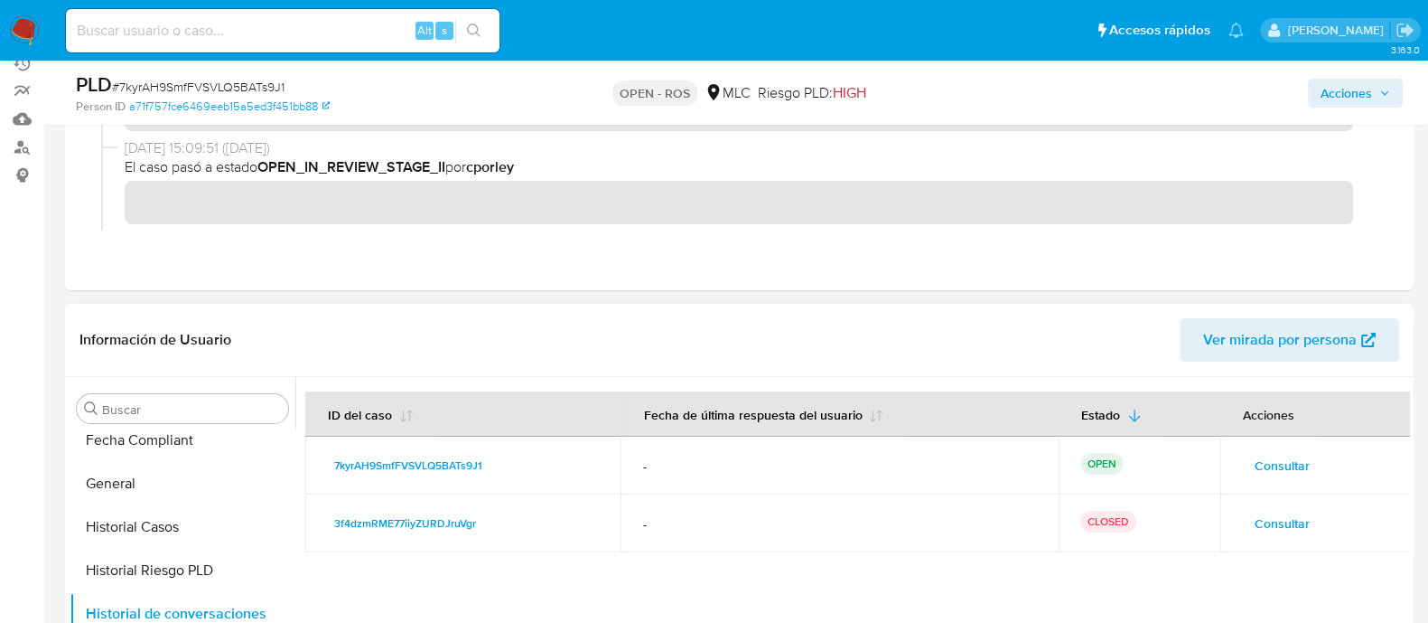
click at [1283, 446] on td "Consultar" at bounding box center [1316, 465] width 190 height 58
click at [1284, 456] on span "Consultar" at bounding box center [1282, 465] width 55 height 25
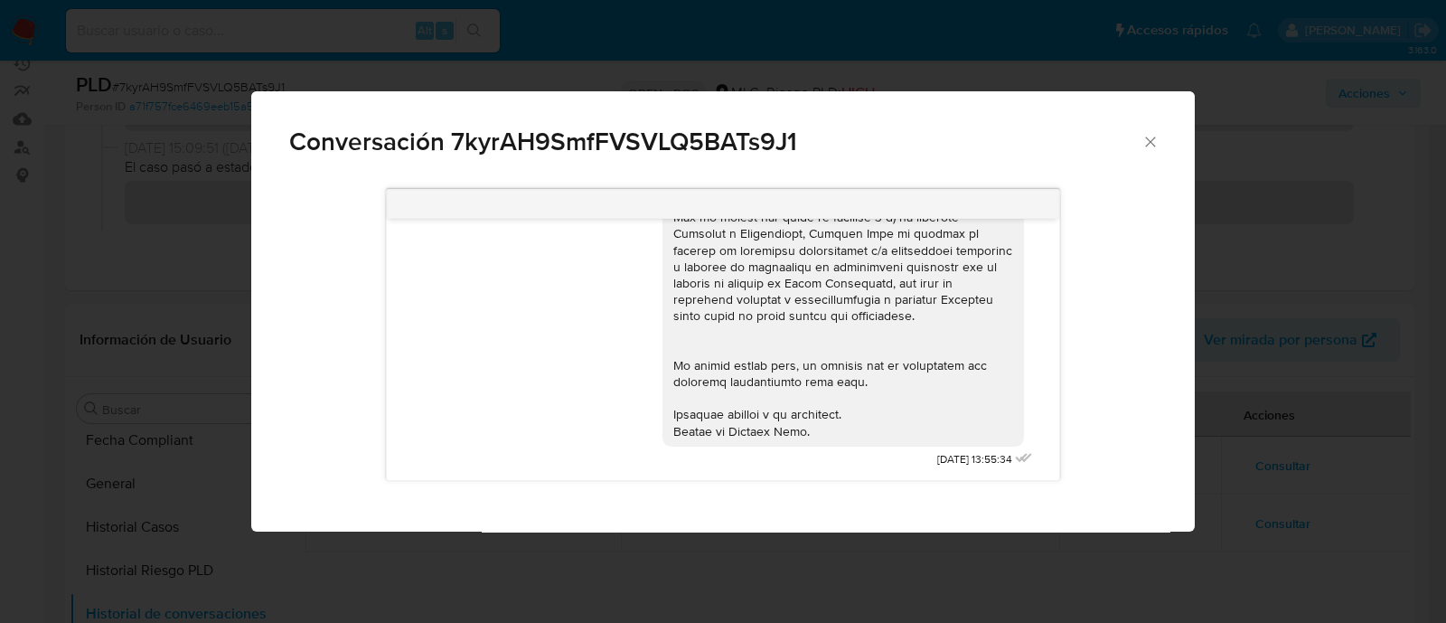
click at [1143, 141] on icon "Cerrar" at bounding box center [1150, 142] width 18 height 18
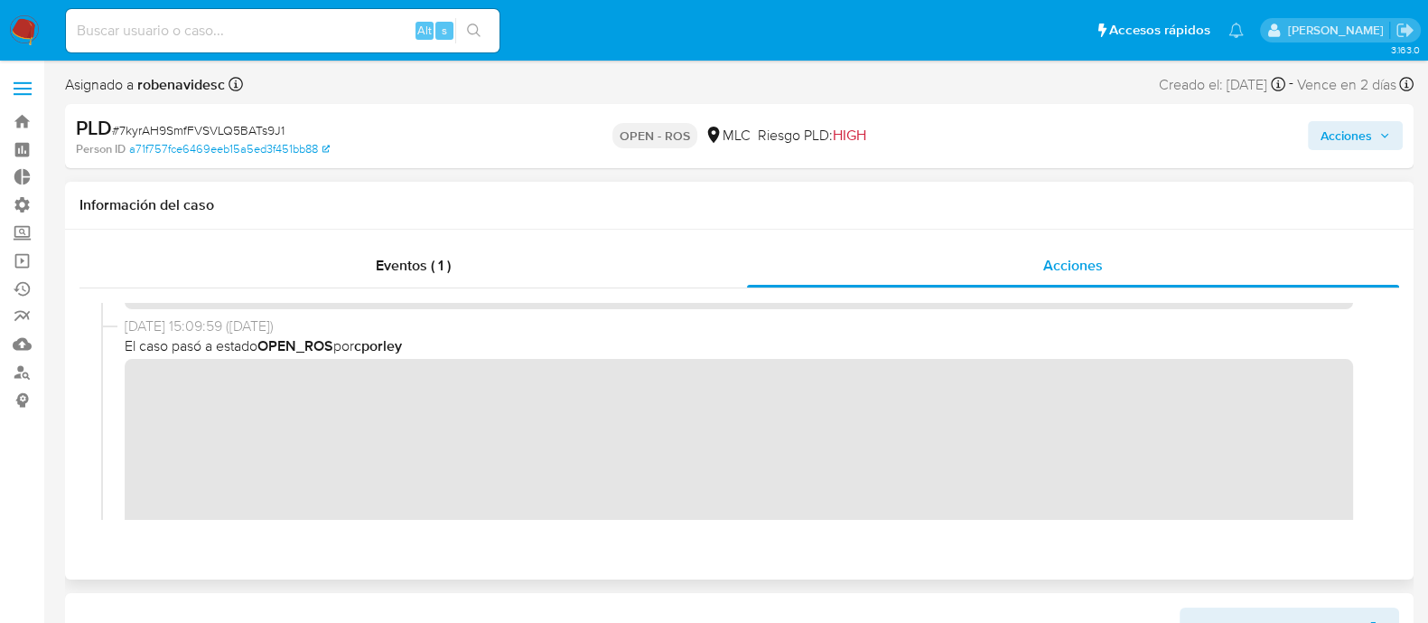
scroll to position [215, 0]
click at [105, 397] on div "18/09/2025 15:09:59 (hace 20 días) El caso pasó a estado OPEN_ROS por cporley" at bounding box center [739, 463] width 1277 height 284
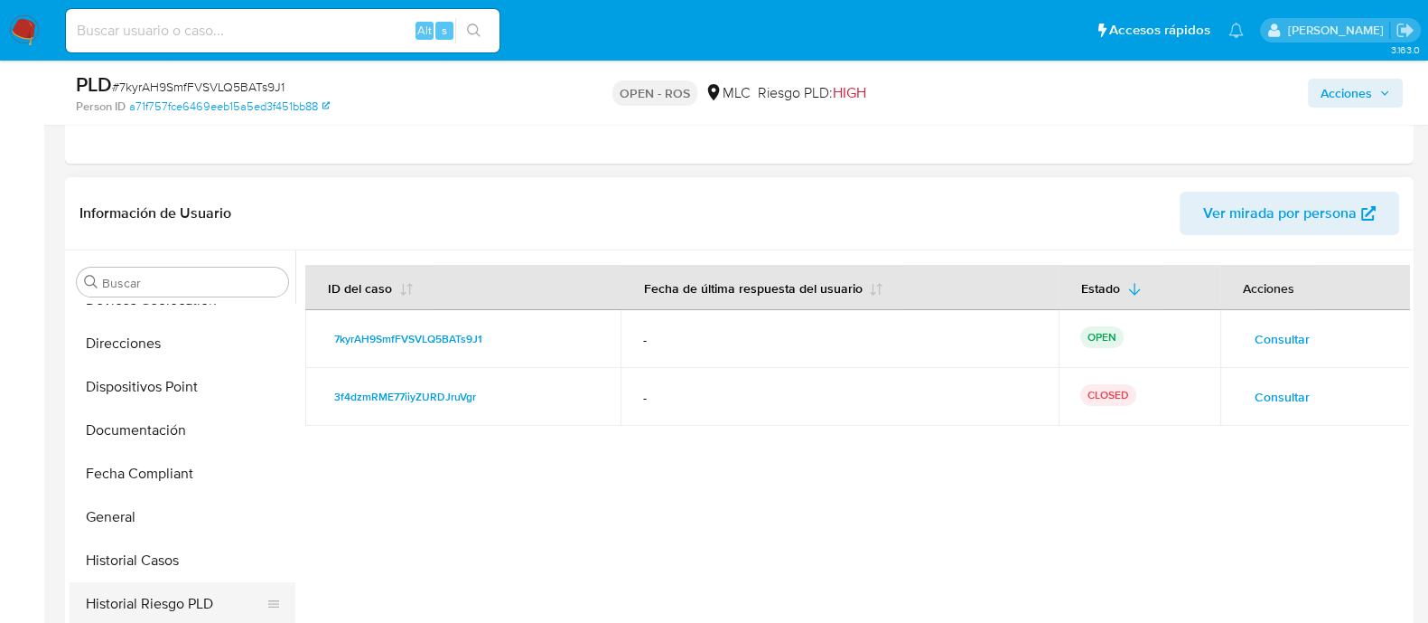
scroll to position [416, 0]
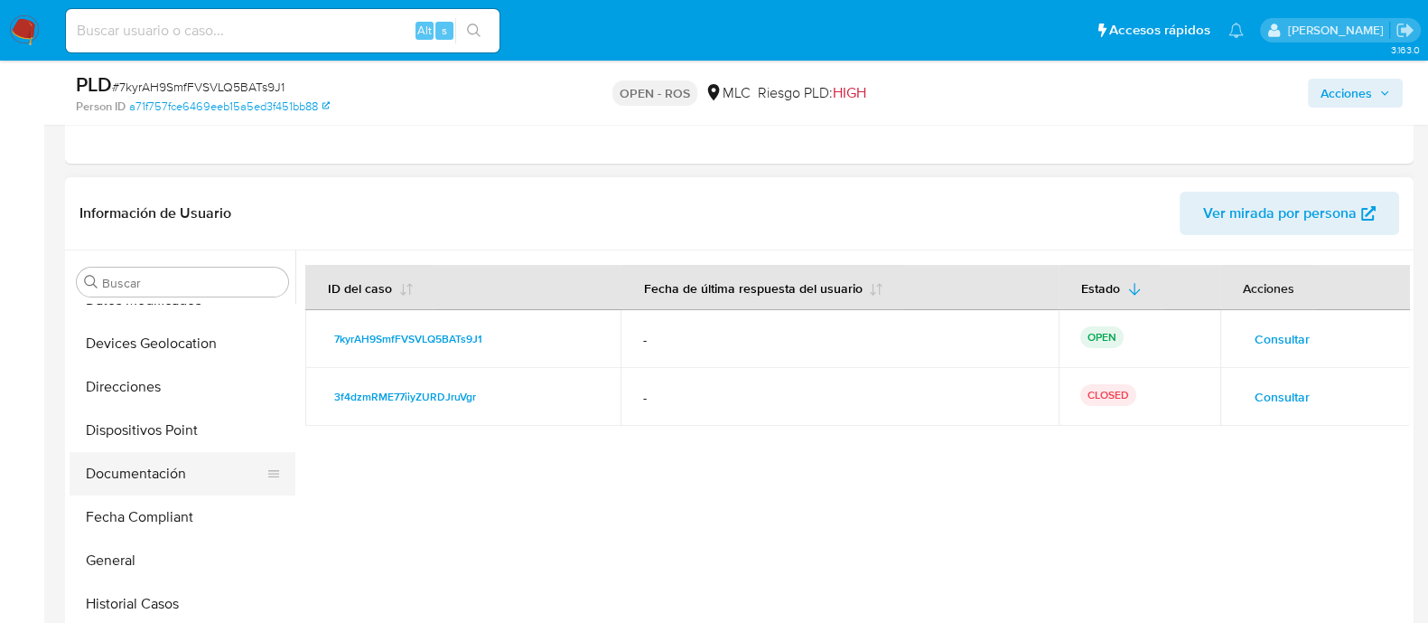
click at [126, 482] on button "Documentación" at bounding box center [175, 473] width 211 height 43
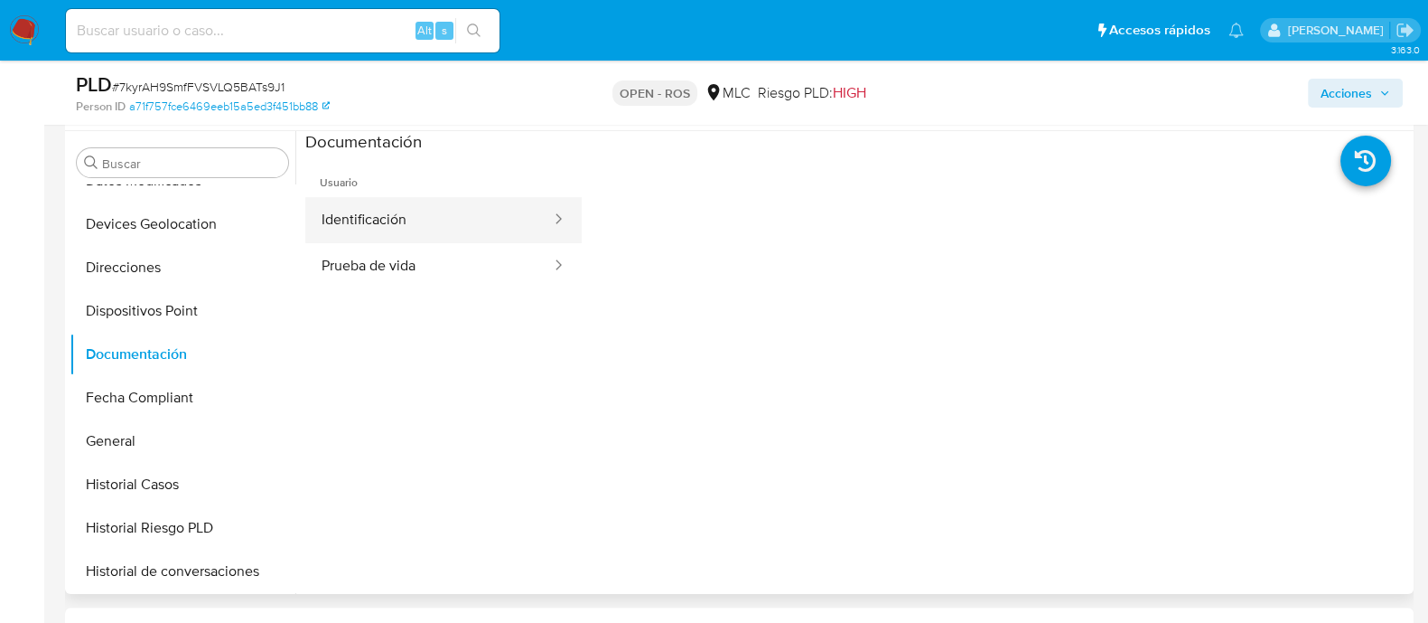
scroll to position [473, 0]
click at [539, 216] on div at bounding box center [553, 217] width 29 height 21
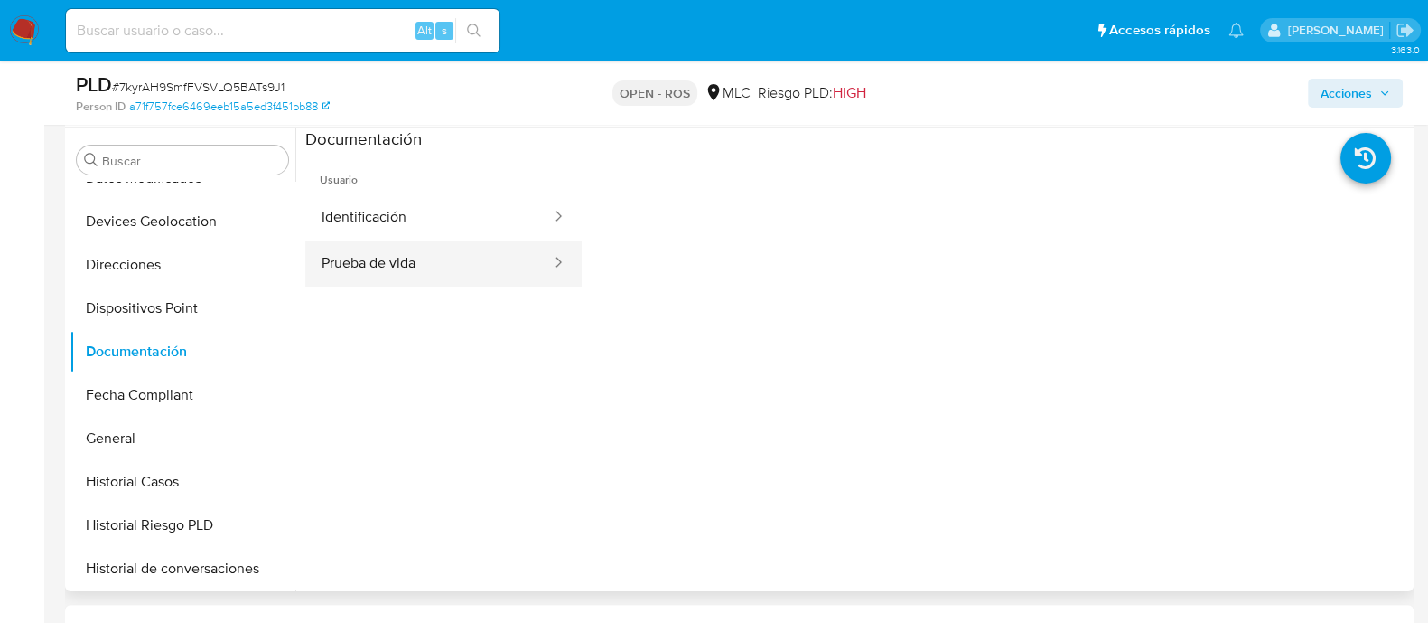
click at [425, 245] on button "Prueba de vida" at bounding box center [429, 263] width 248 height 46
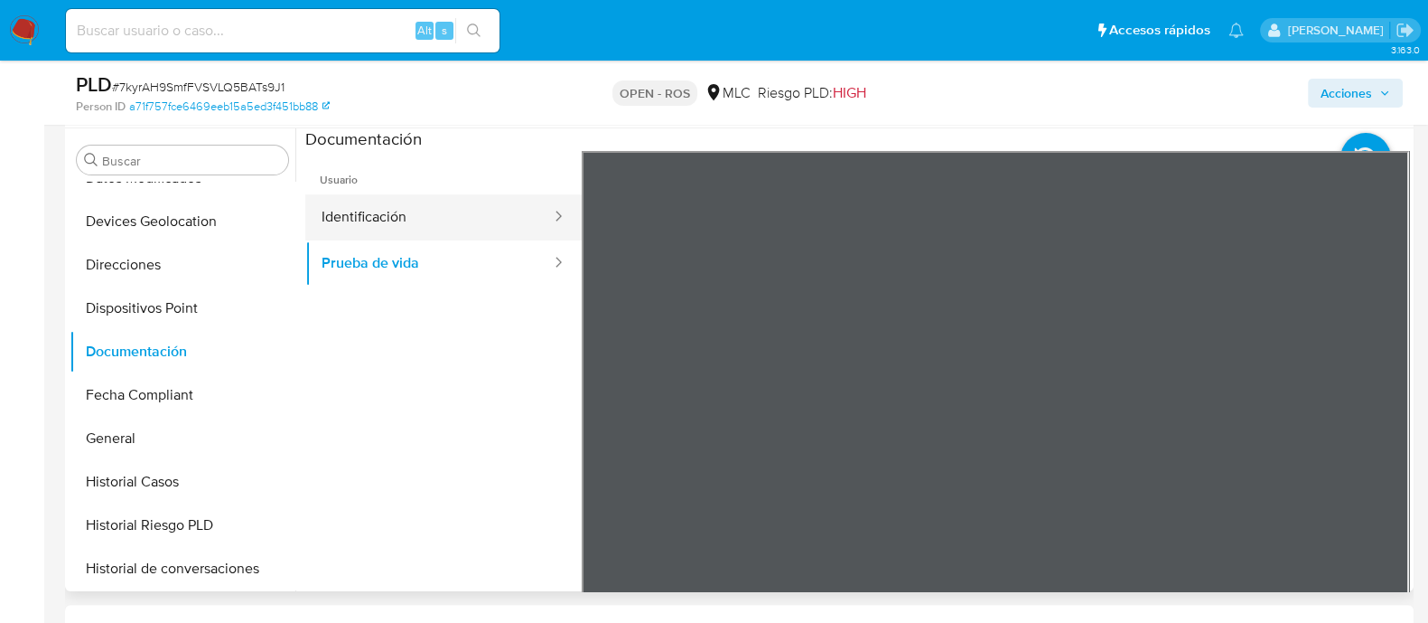
click at [448, 218] on button "Identificación" at bounding box center [429, 217] width 248 height 46
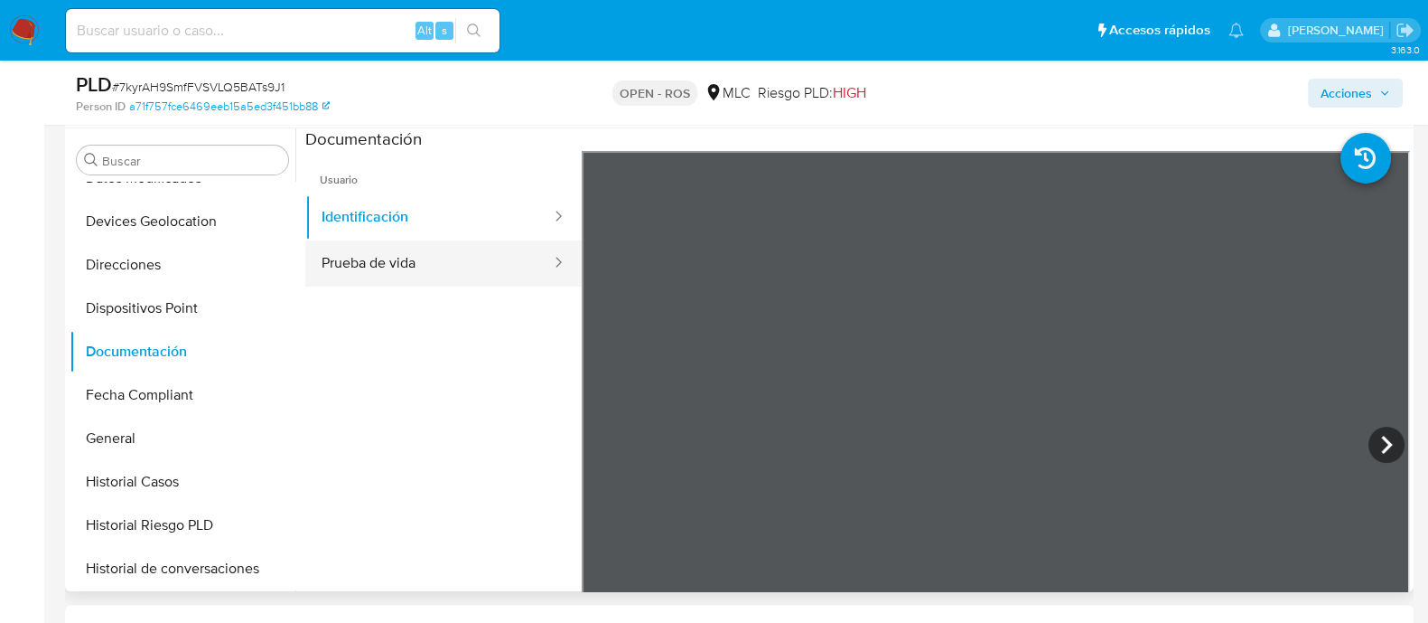
click at [389, 263] on button "Prueba de vida" at bounding box center [429, 263] width 248 height 46
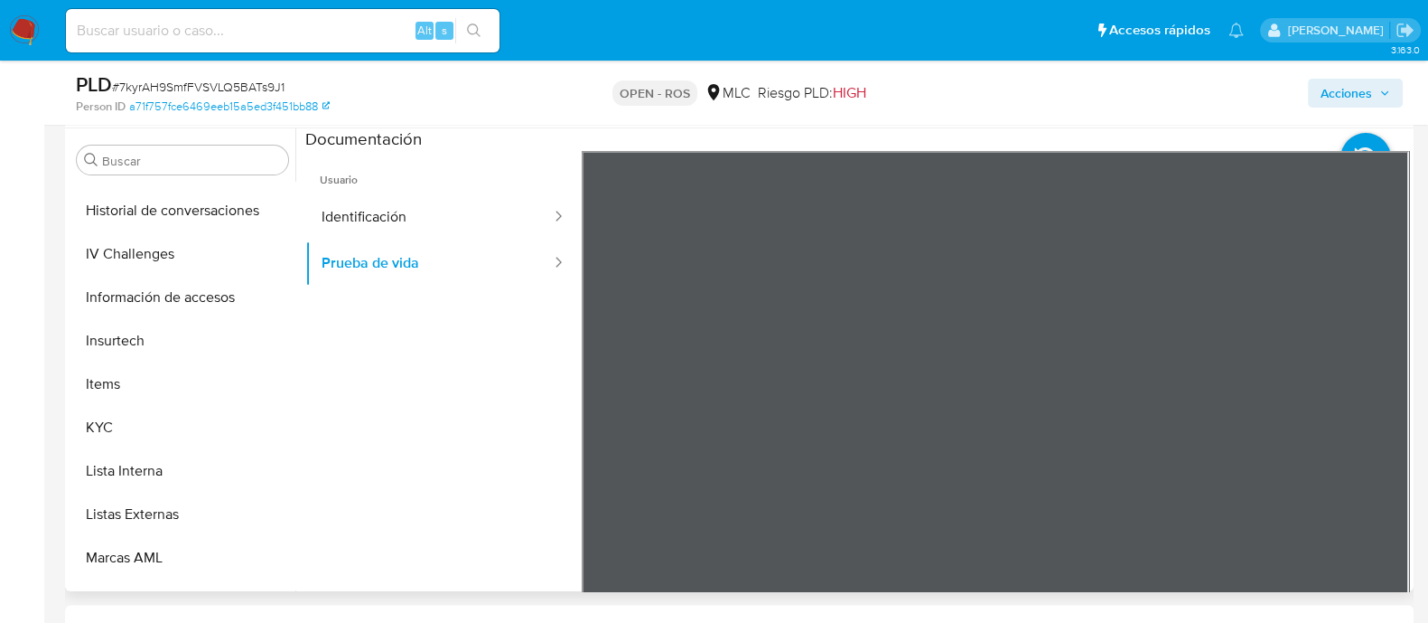
scroll to position [782, 0]
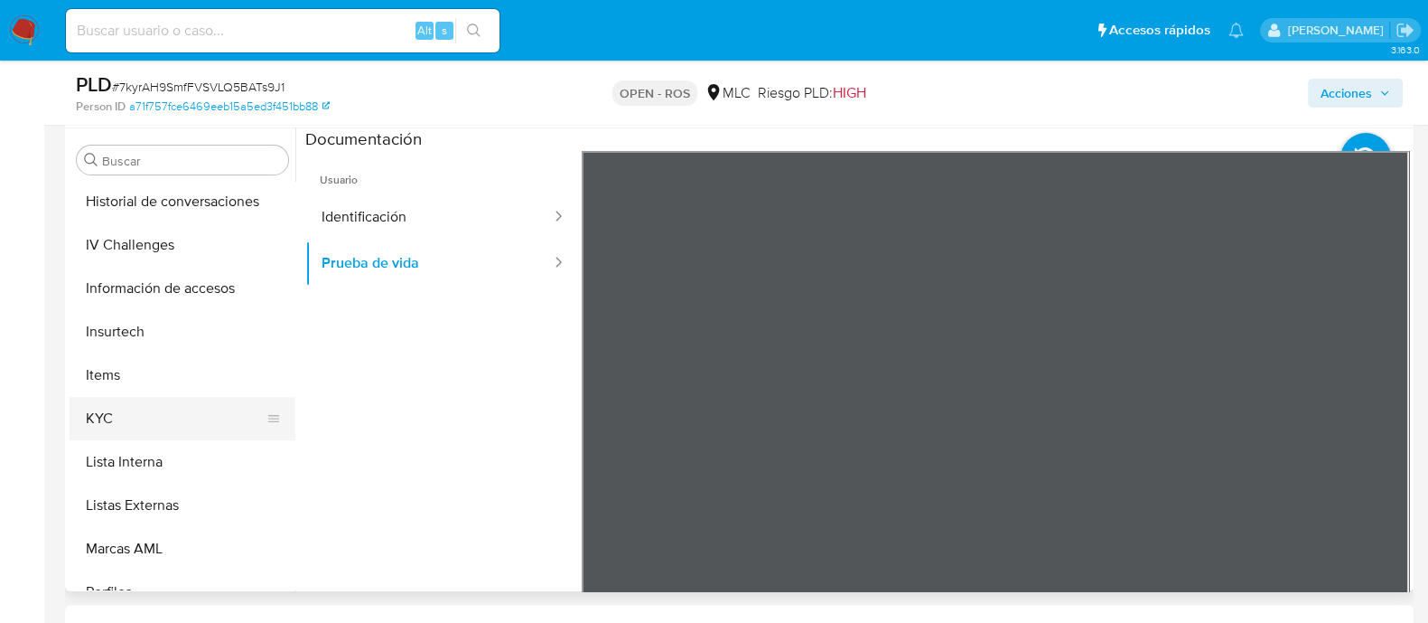
click at [98, 426] on button "KYC" at bounding box center [175, 418] width 211 height 43
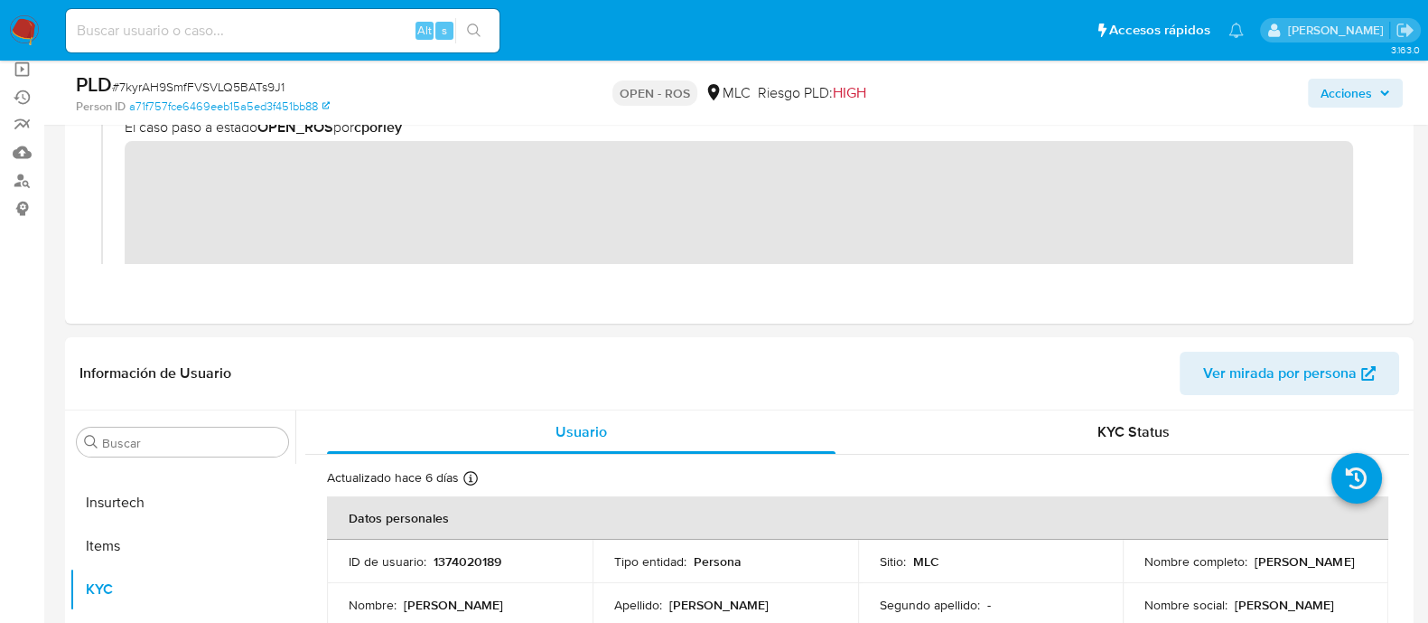
scroll to position [193, 0]
drag, startPoint x: 519, startPoint y: 556, endPoint x: 426, endPoint y: 554, distance: 92.2
click at [426, 554] on div "ID de usuario : 1374020189" at bounding box center [460, 559] width 222 height 16
copy div "1374020189"
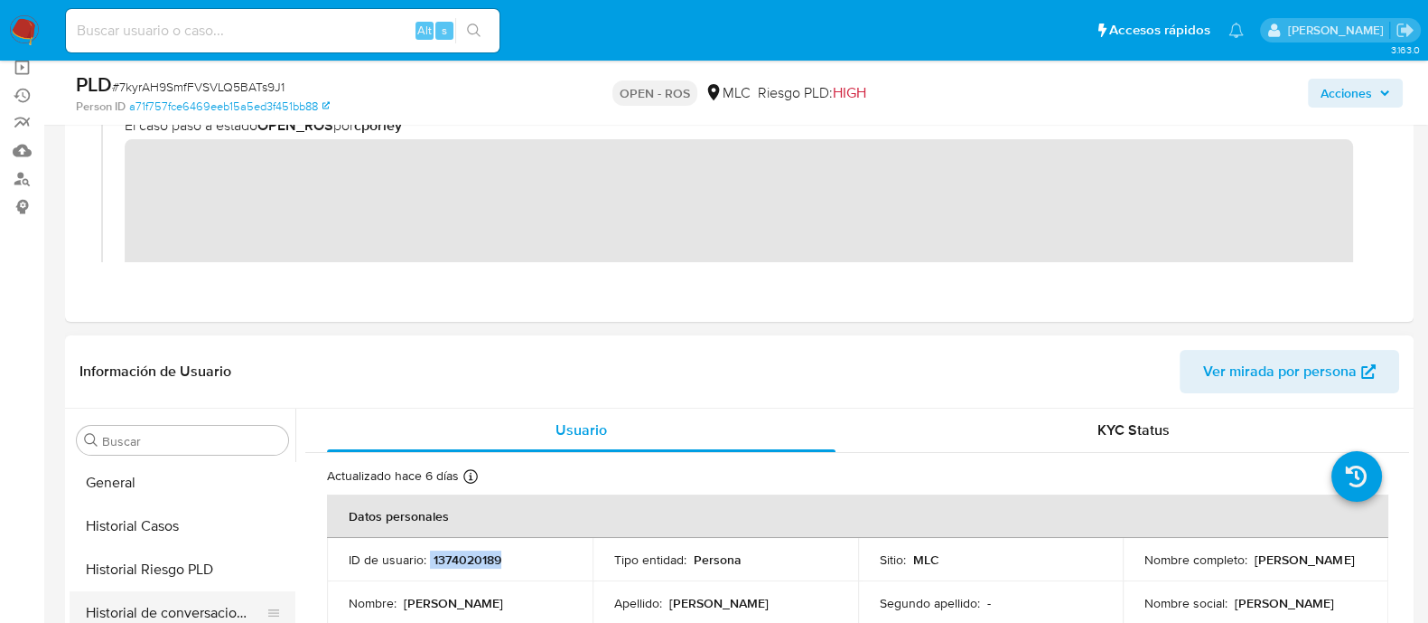
scroll to position [641, 0]
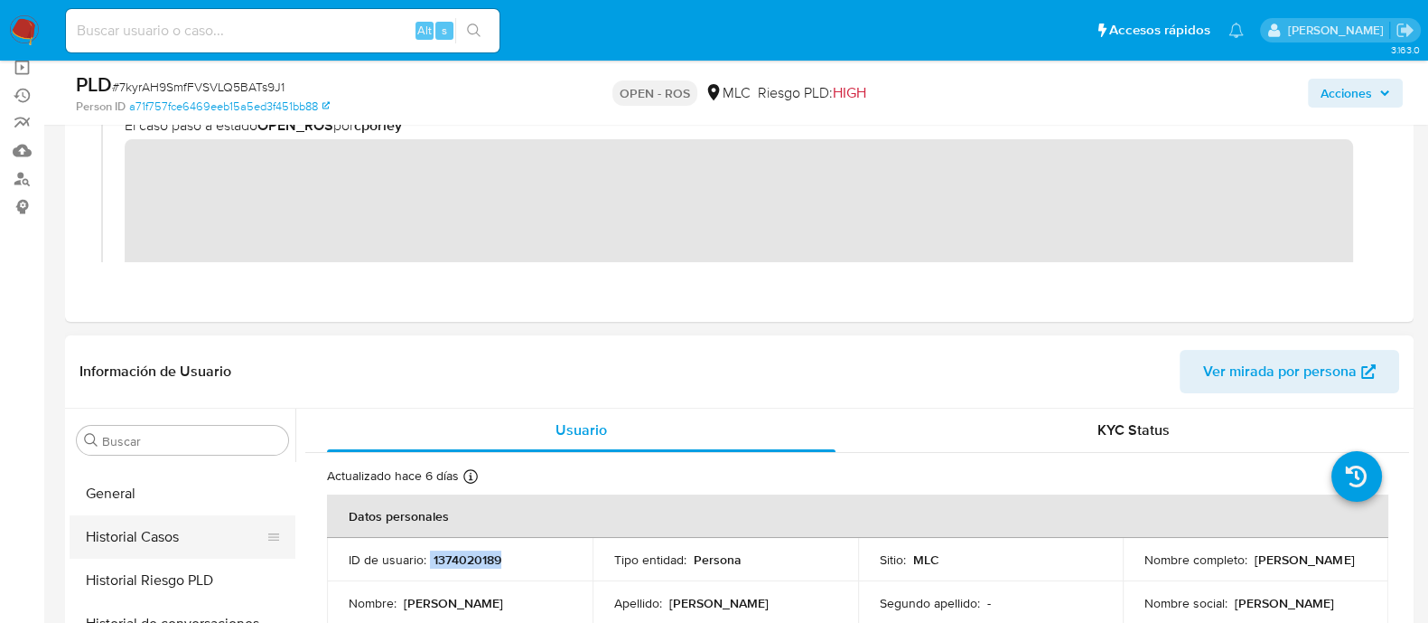
click at [175, 521] on button "Historial Casos" at bounding box center [175, 536] width 211 height 43
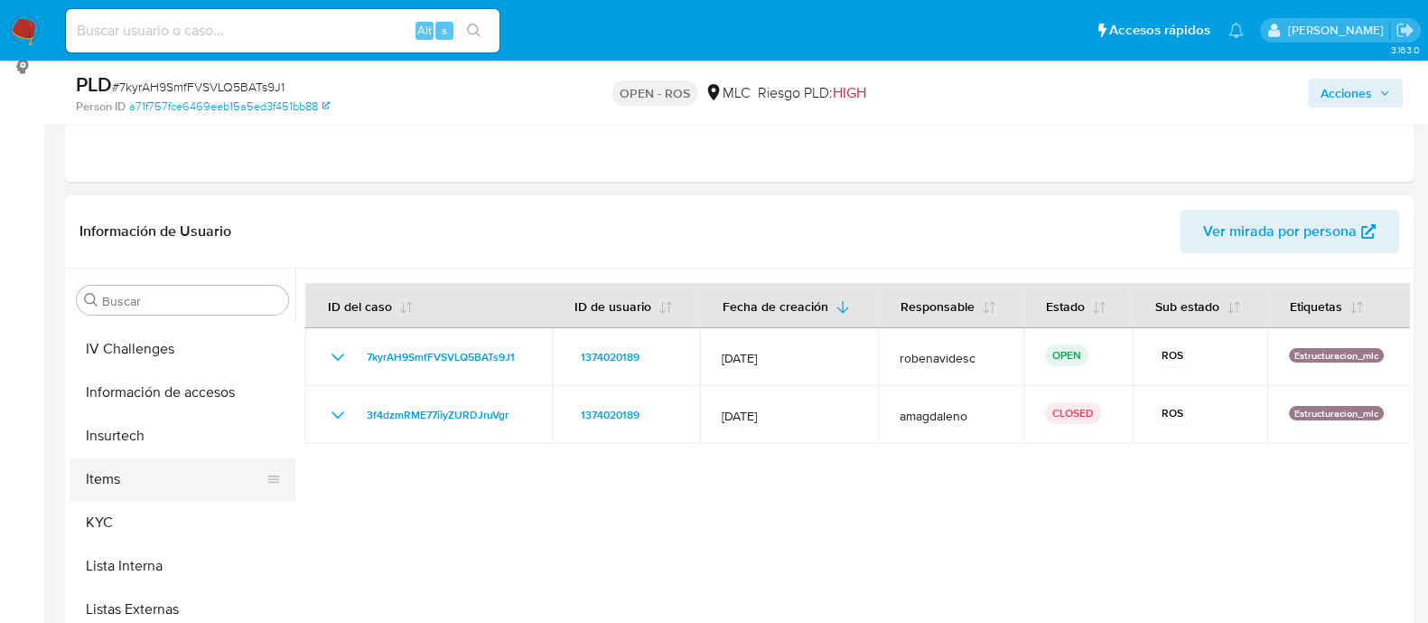
scroll to position [820, 0]
click at [112, 526] on button "KYC" at bounding box center [175, 520] width 211 height 43
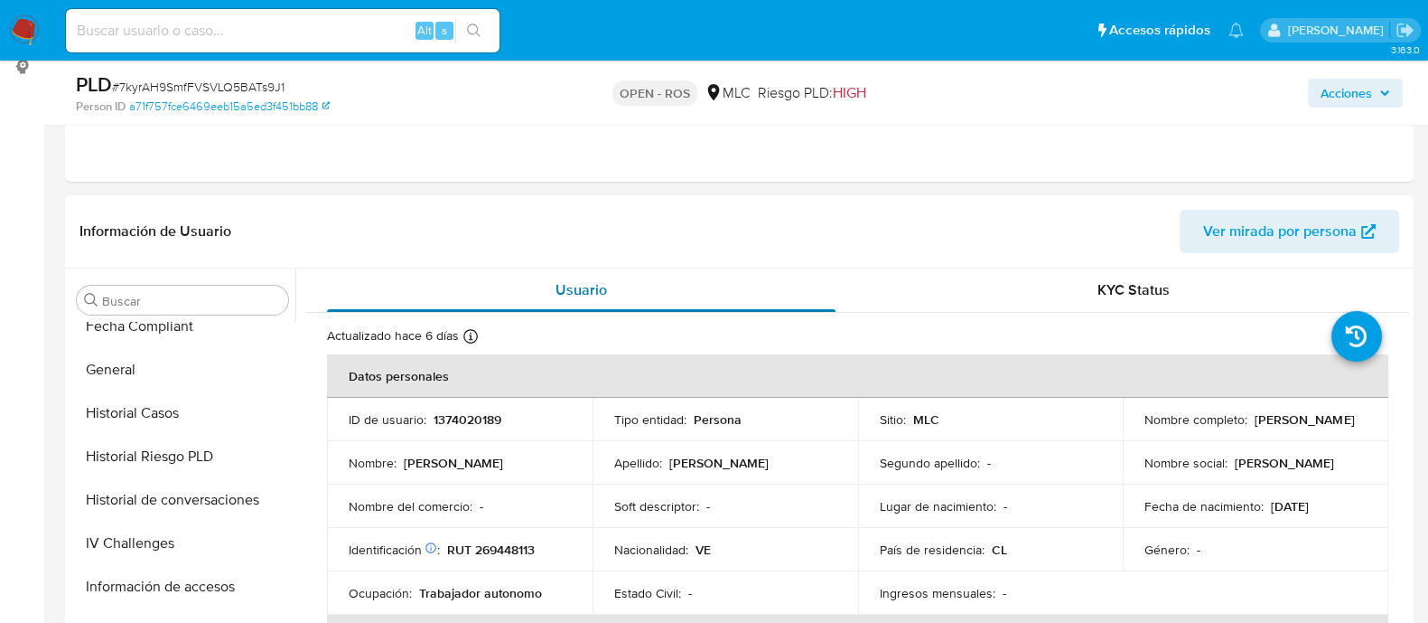
scroll to position [0, 0]
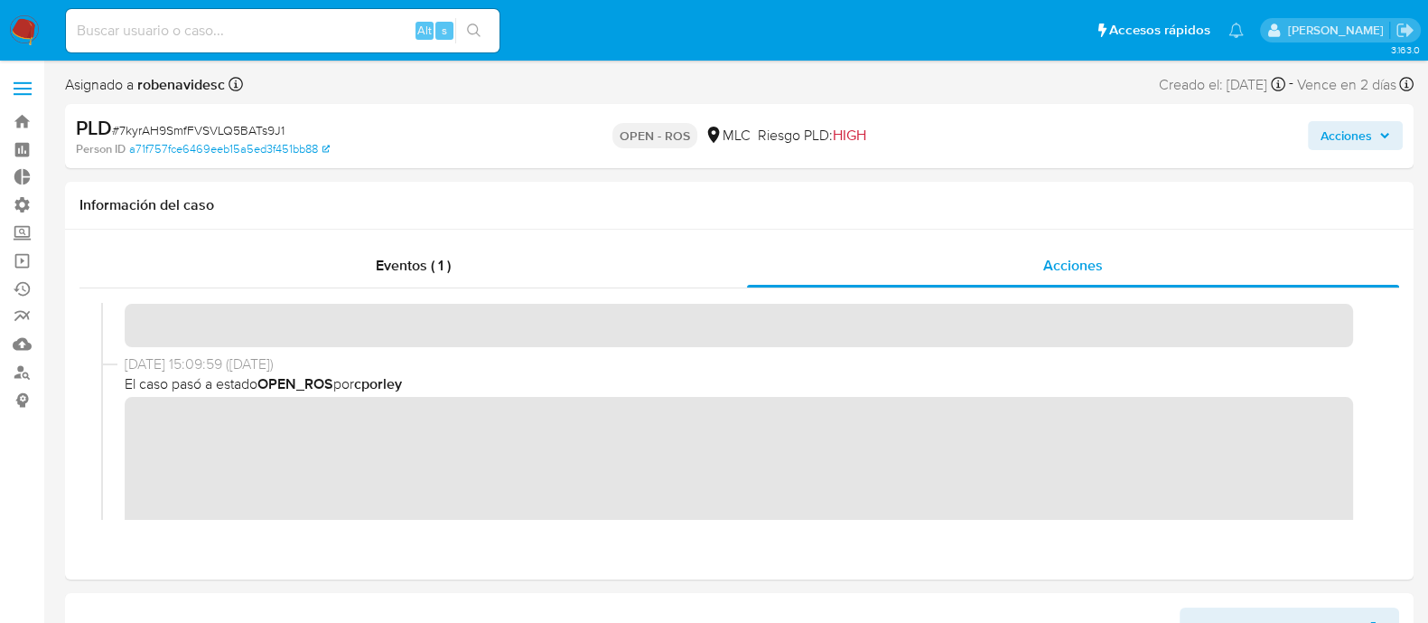
click at [1391, 140] on button "Acciones" at bounding box center [1355, 135] width 95 height 29
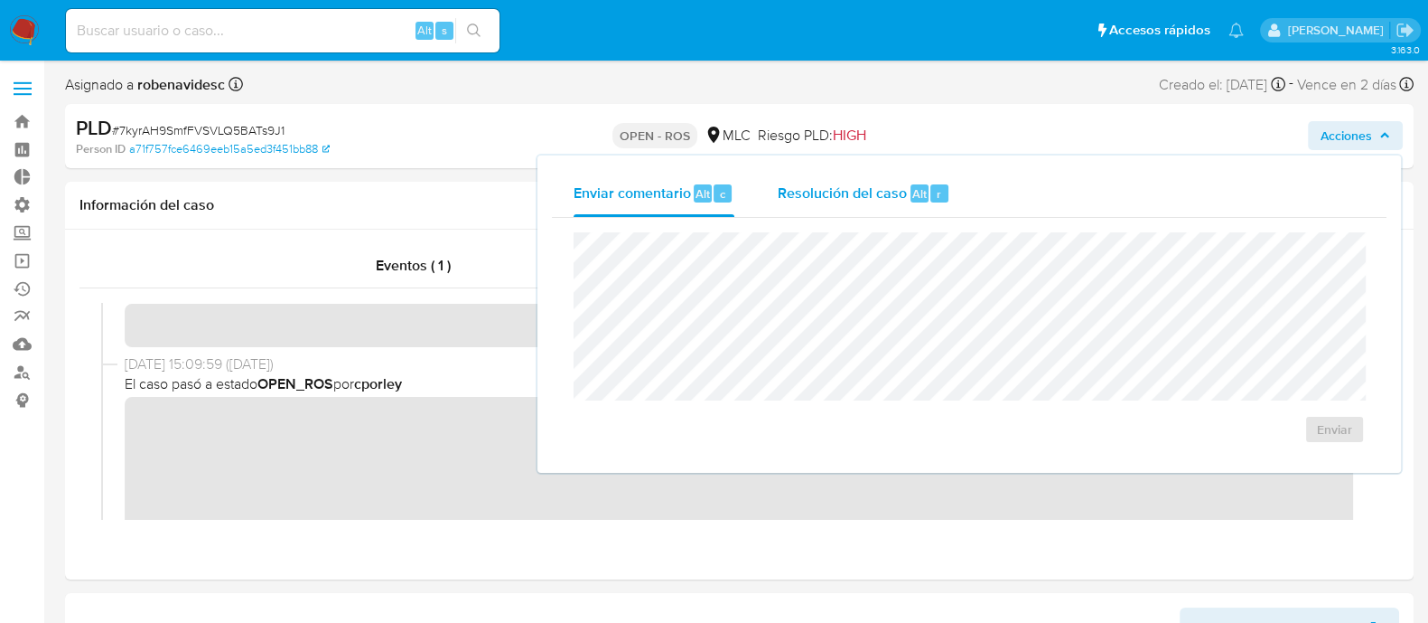
click at [906, 205] on div "Resolución del caso Alt r" at bounding box center [864, 193] width 173 height 47
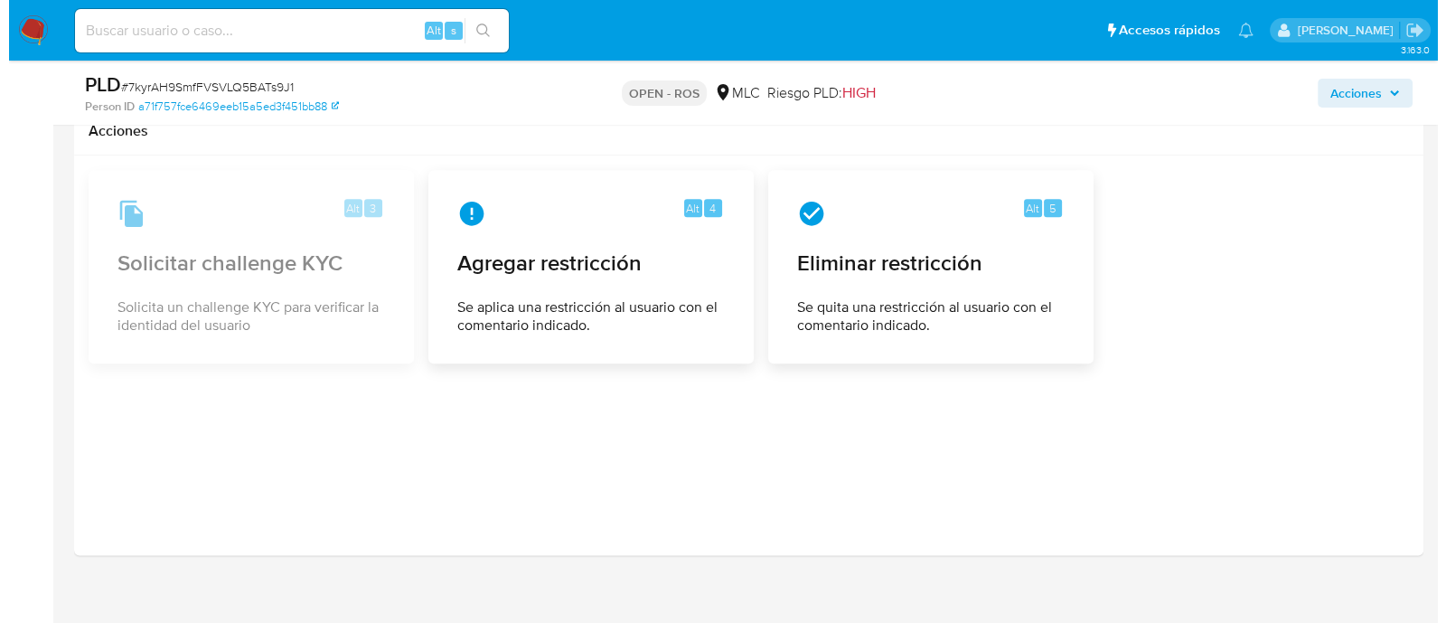
scroll to position [2743, 0]
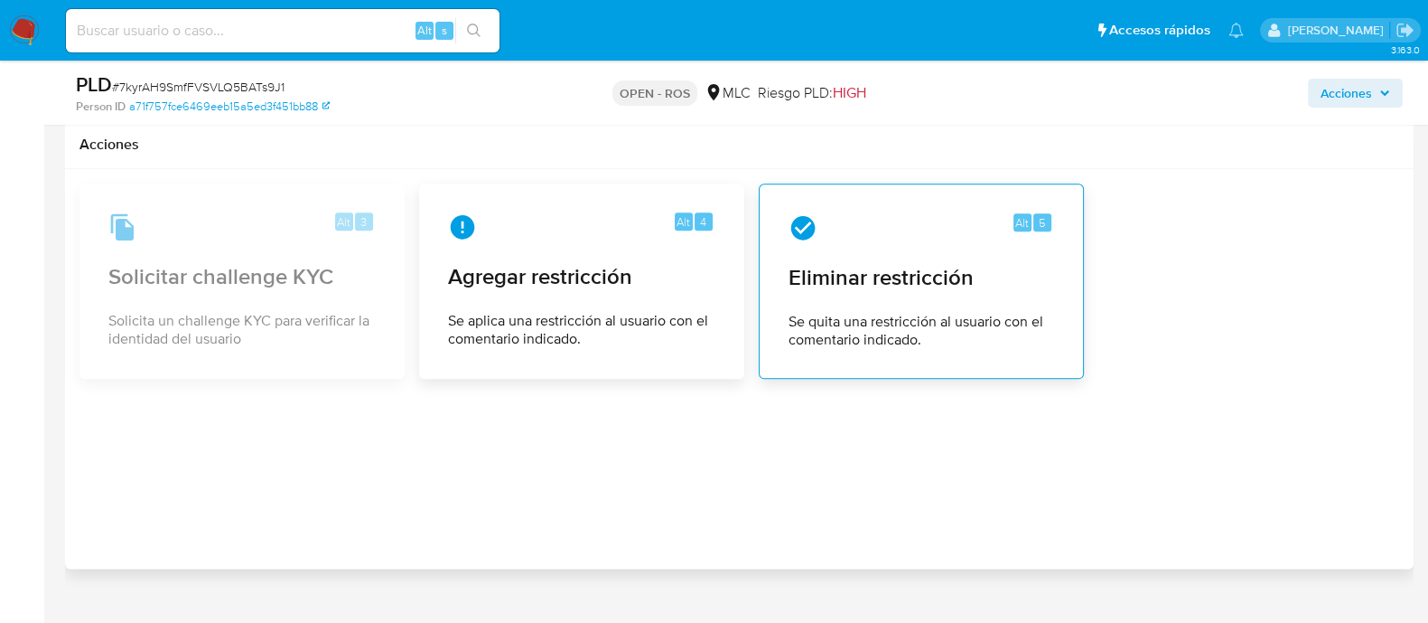
click at [768, 379] on div "Alt 5 Eliminar restricción Se quita una restricción al usuario con el comentari…" at bounding box center [921, 280] width 325 height 195
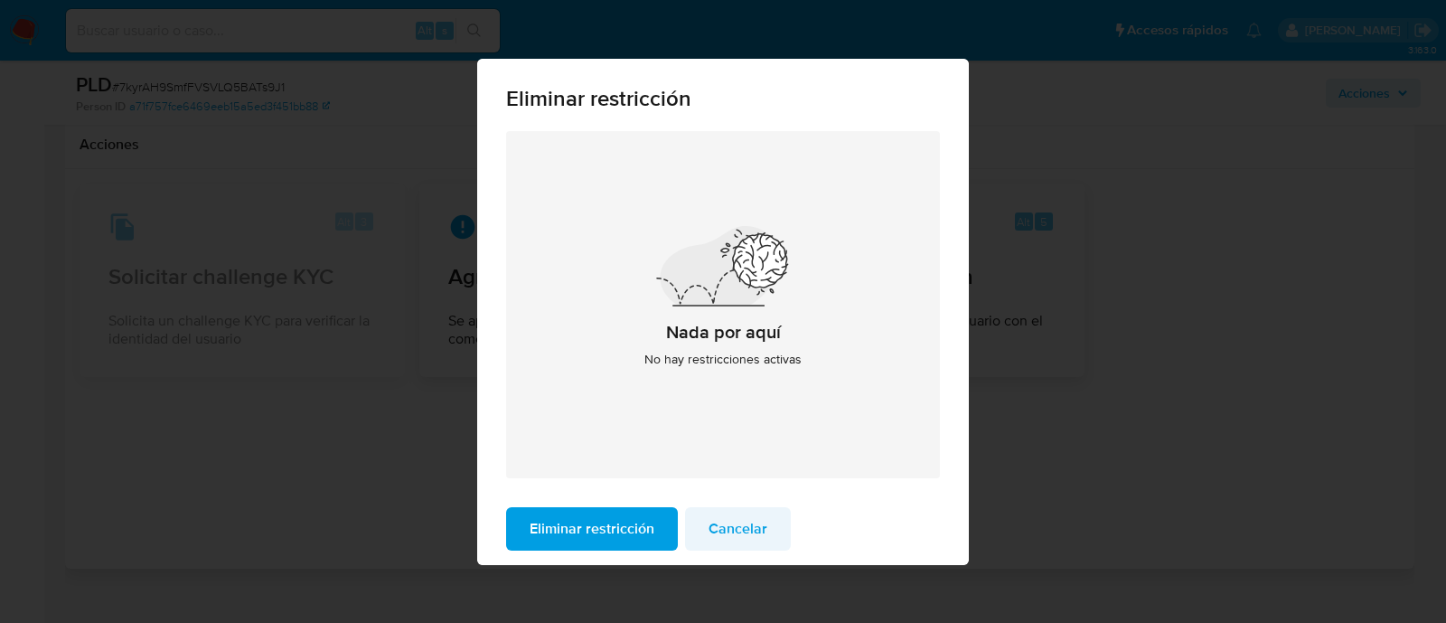
click at [748, 531] on span "Cancelar" at bounding box center [737, 529] width 59 height 40
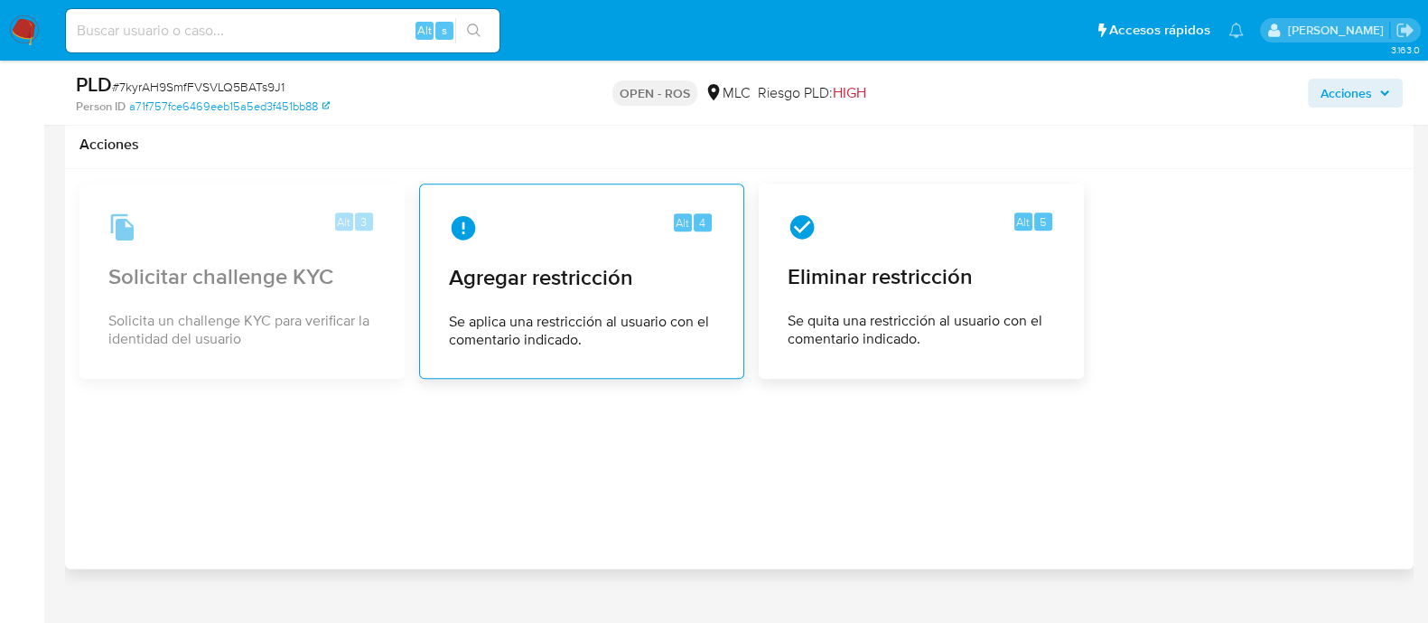
click at [596, 349] on span "Se aplica una restricción al usuario con el comentario indicado." at bounding box center [582, 331] width 266 height 36
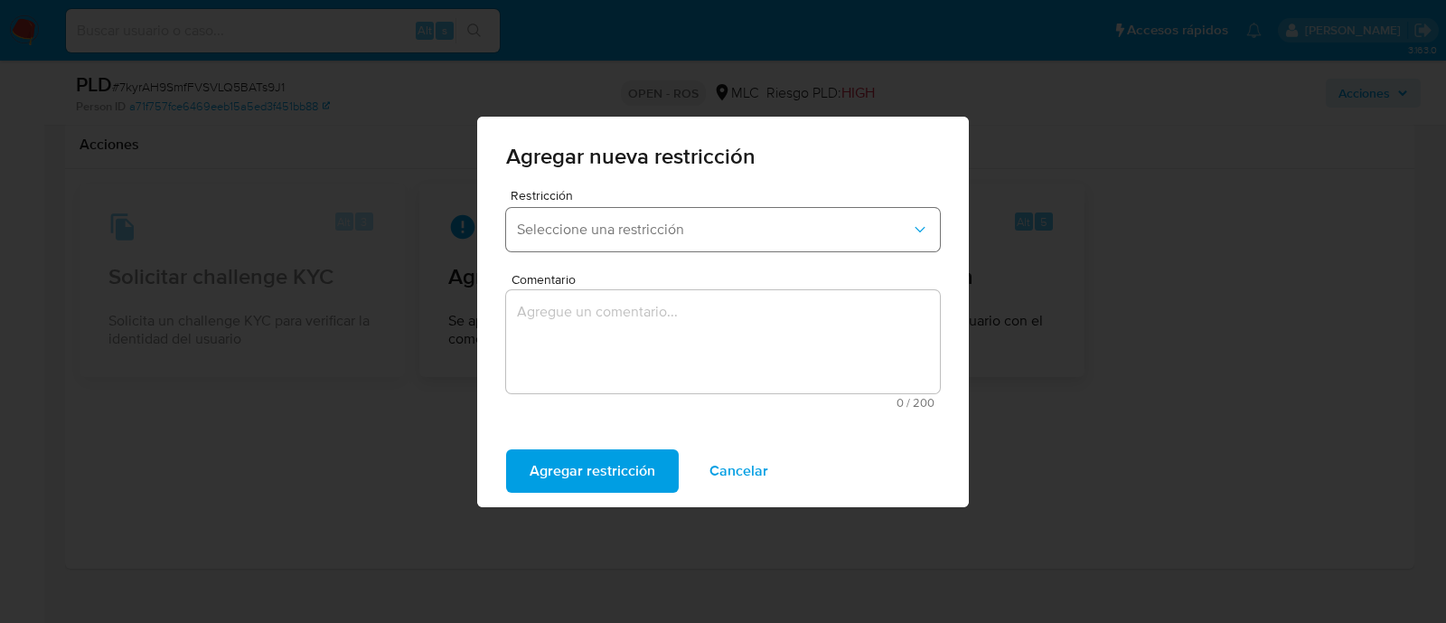
click at [725, 225] on span "Seleccione una restricción" at bounding box center [714, 229] width 394 height 18
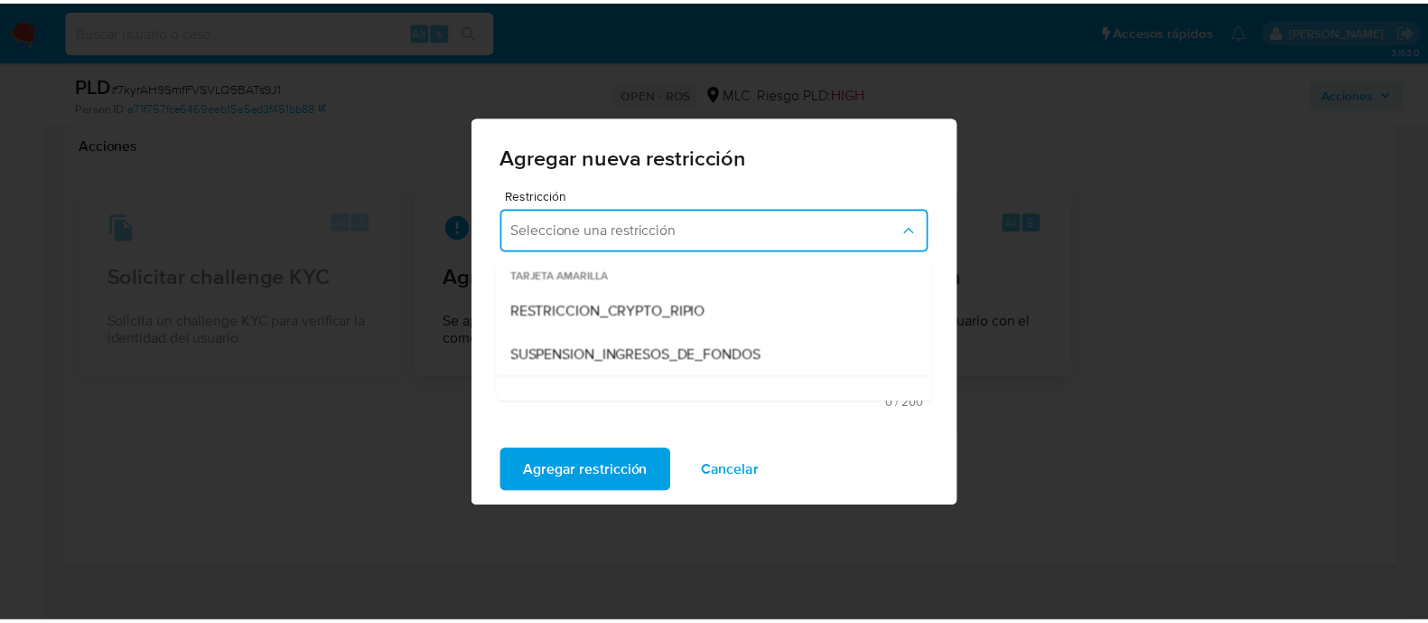
scroll to position [377, 0]
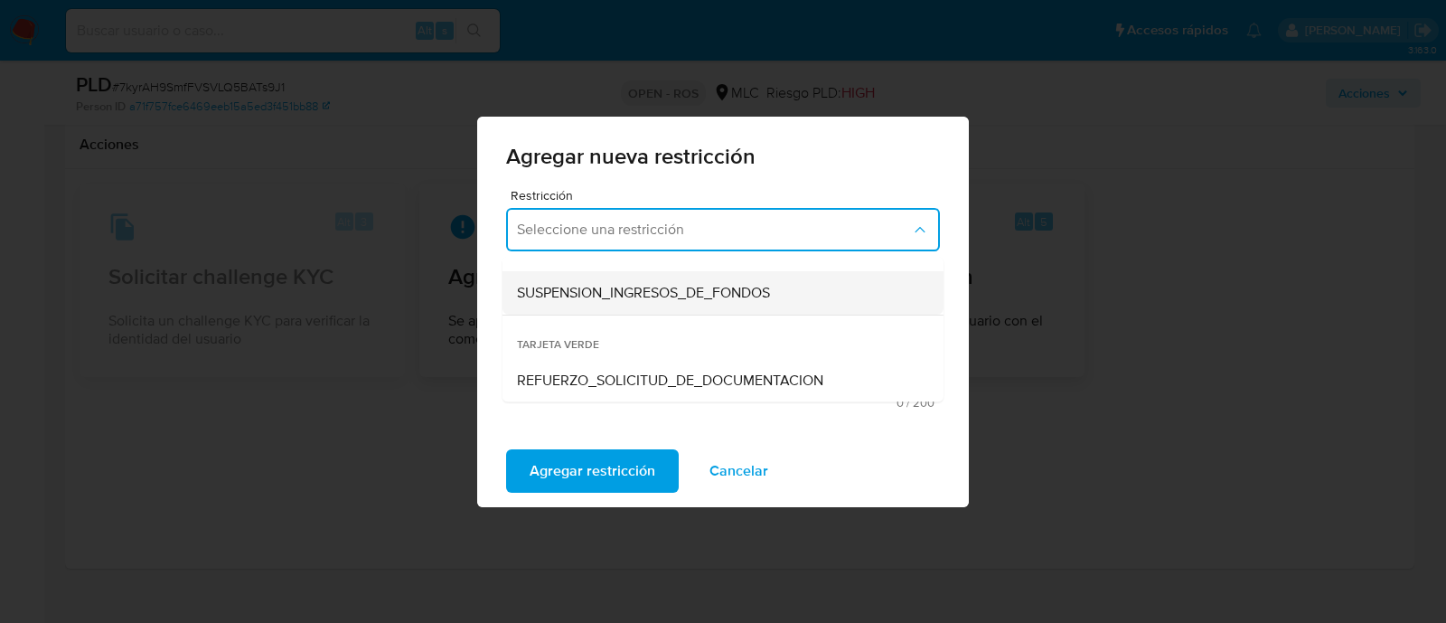
click at [786, 288] on div "SUSPENSION_INGRESOS_DE_FONDOS" at bounding box center [717, 292] width 401 height 43
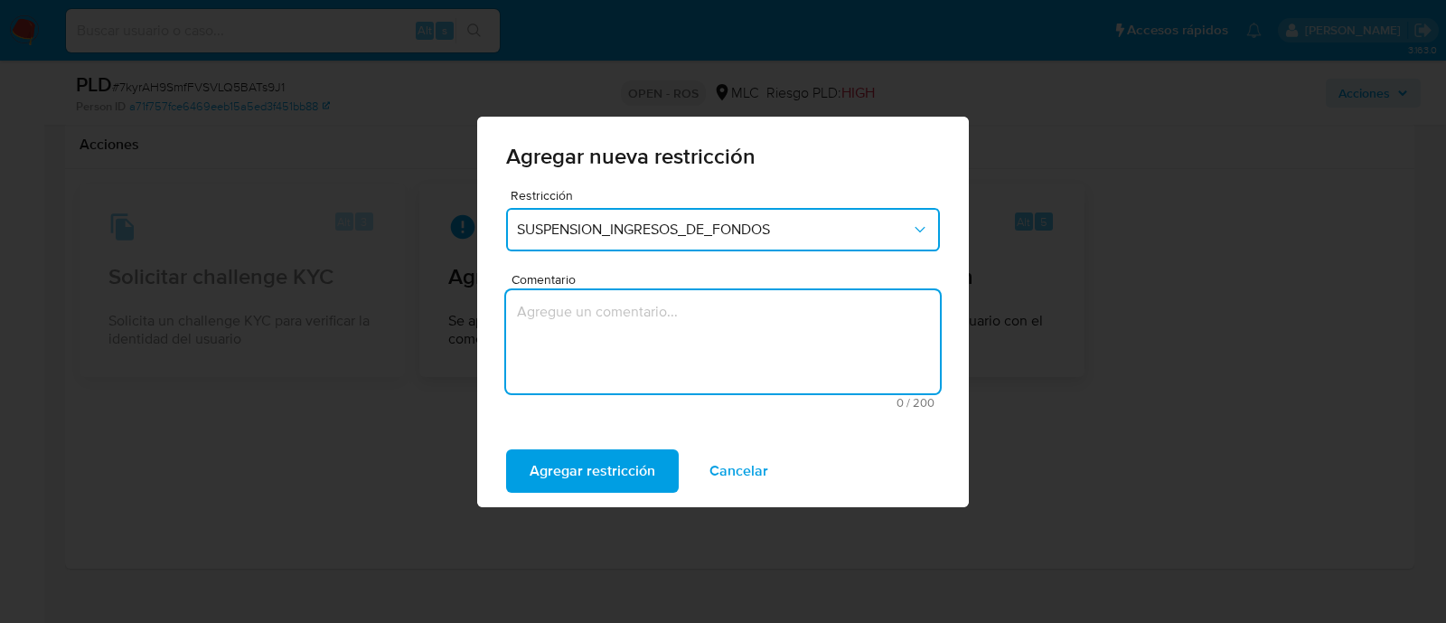
click at [660, 320] on textarea "Comentario" at bounding box center [723, 341] width 434 height 103
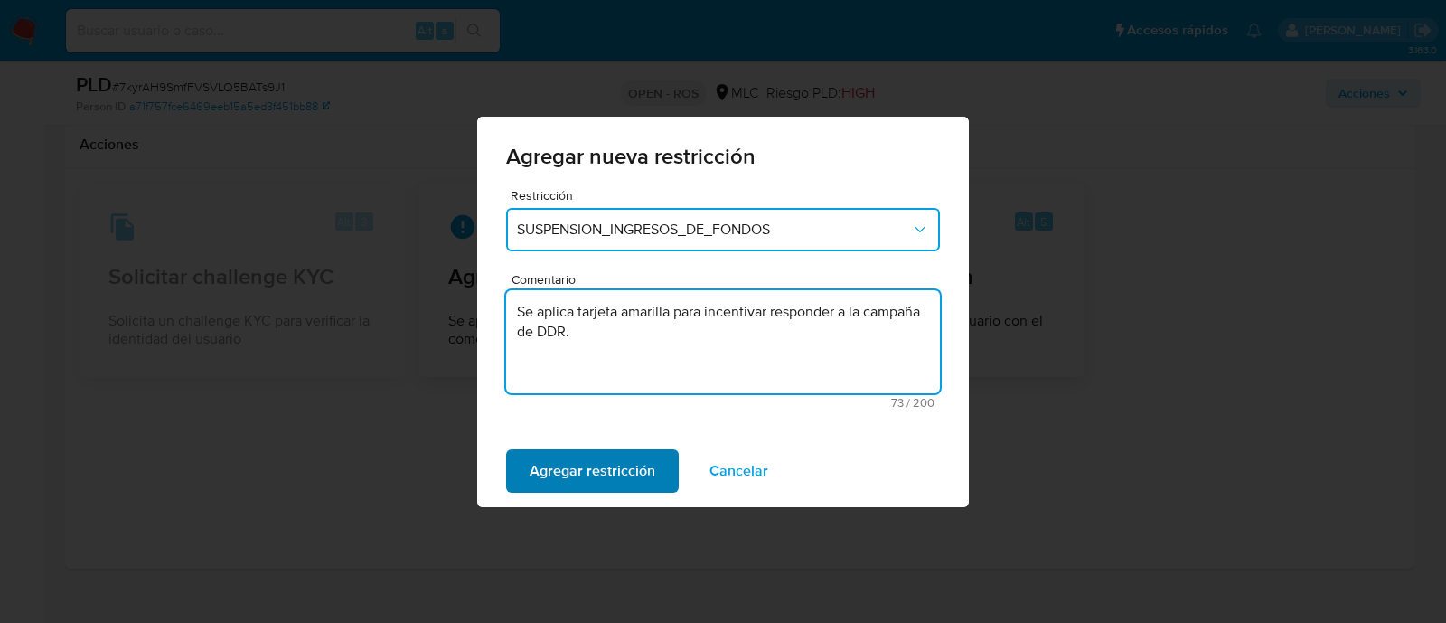
type textarea "Se aplica tarjeta amarilla para incentivar responder a la campaña de DDR."
click at [587, 479] on span "Agregar restricción" at bounding box center [592, 471] width 126 height 40
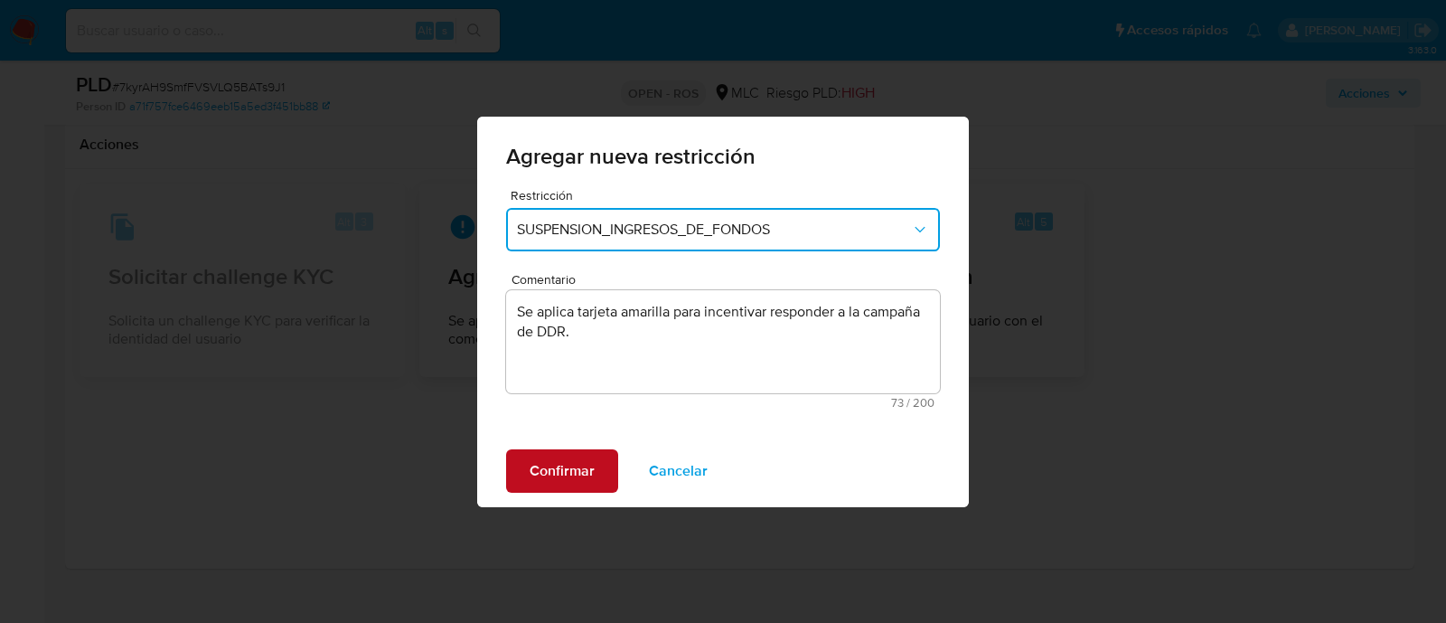
click at [556, 472] on span "Confirmar" at bounding box center [561, 471] width 65 height 40
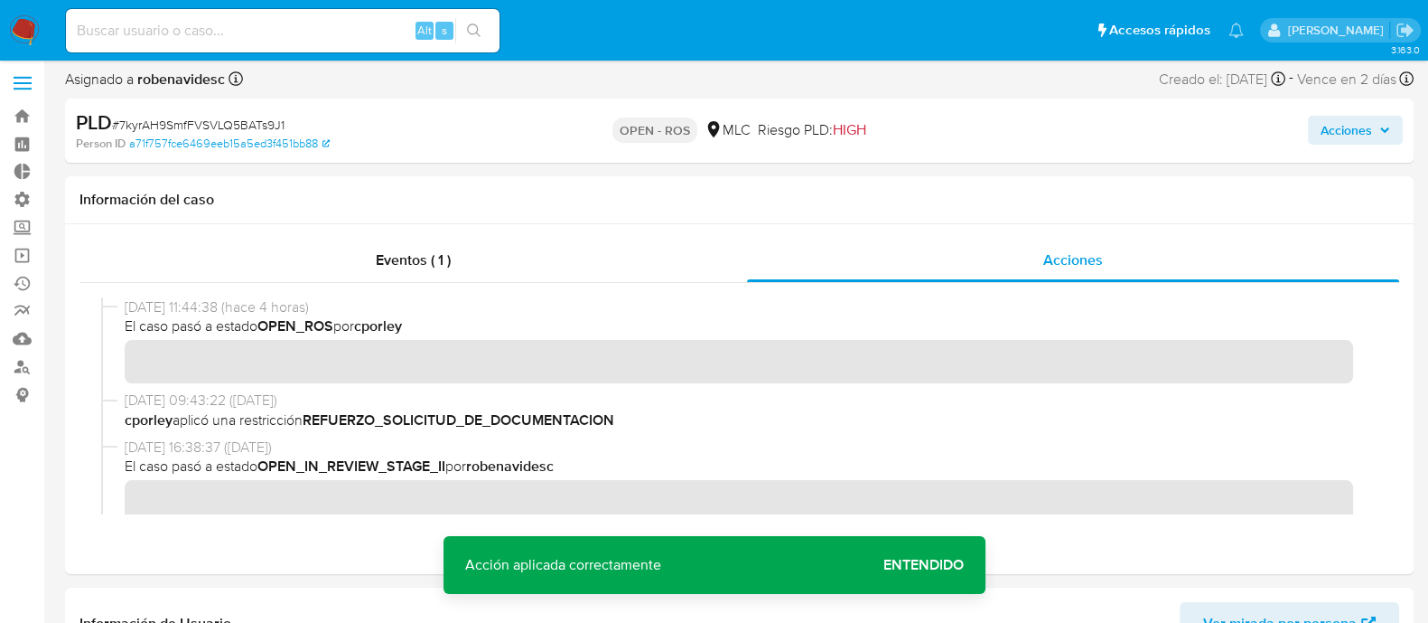
scroll to position [0, 0]
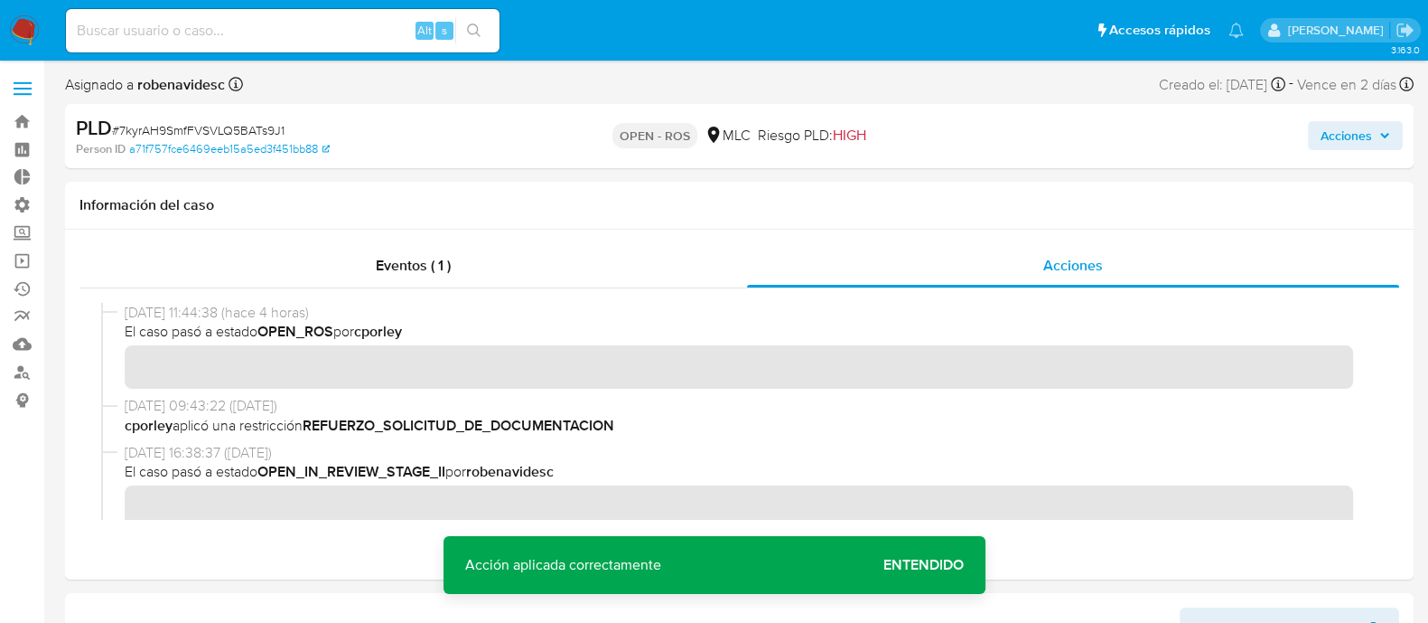
click at [1322, 143] on span "Acciones" at bounding box center [1347, 135] width 52 height 29
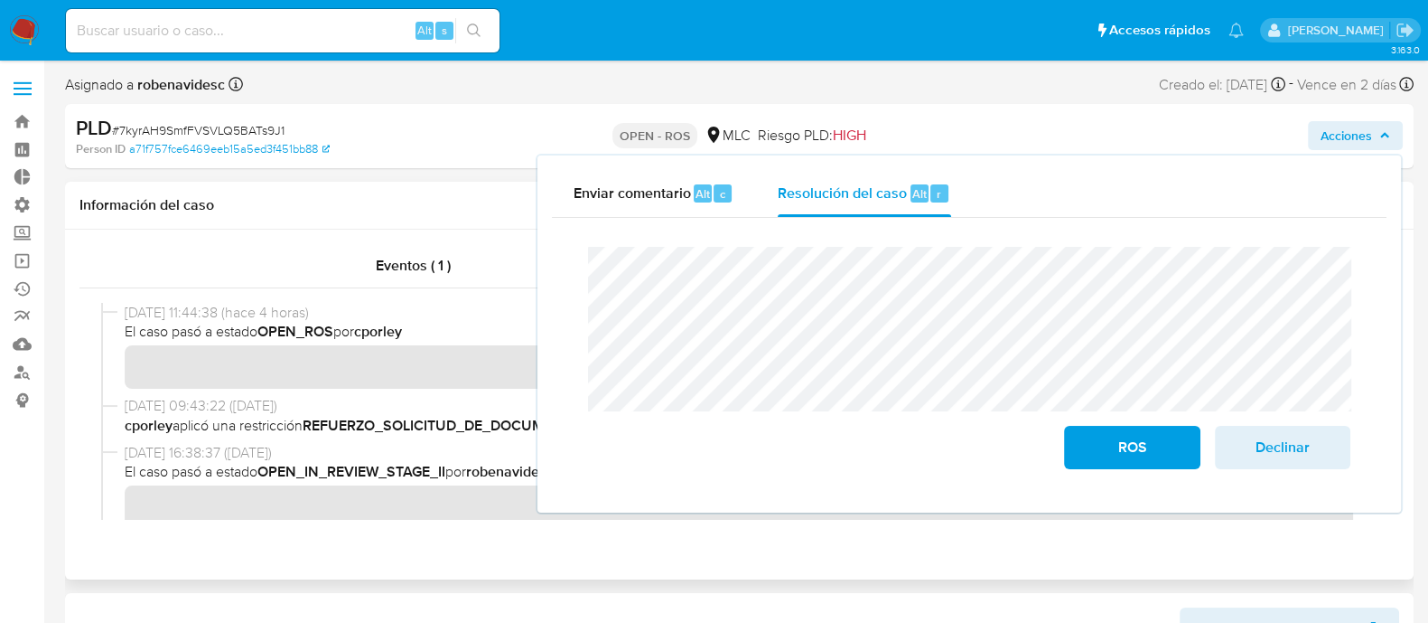
click at [415, 564] on div "Eventos ( 1 ) Acciones" at bounding box center [739, 404] width 1349 height 350
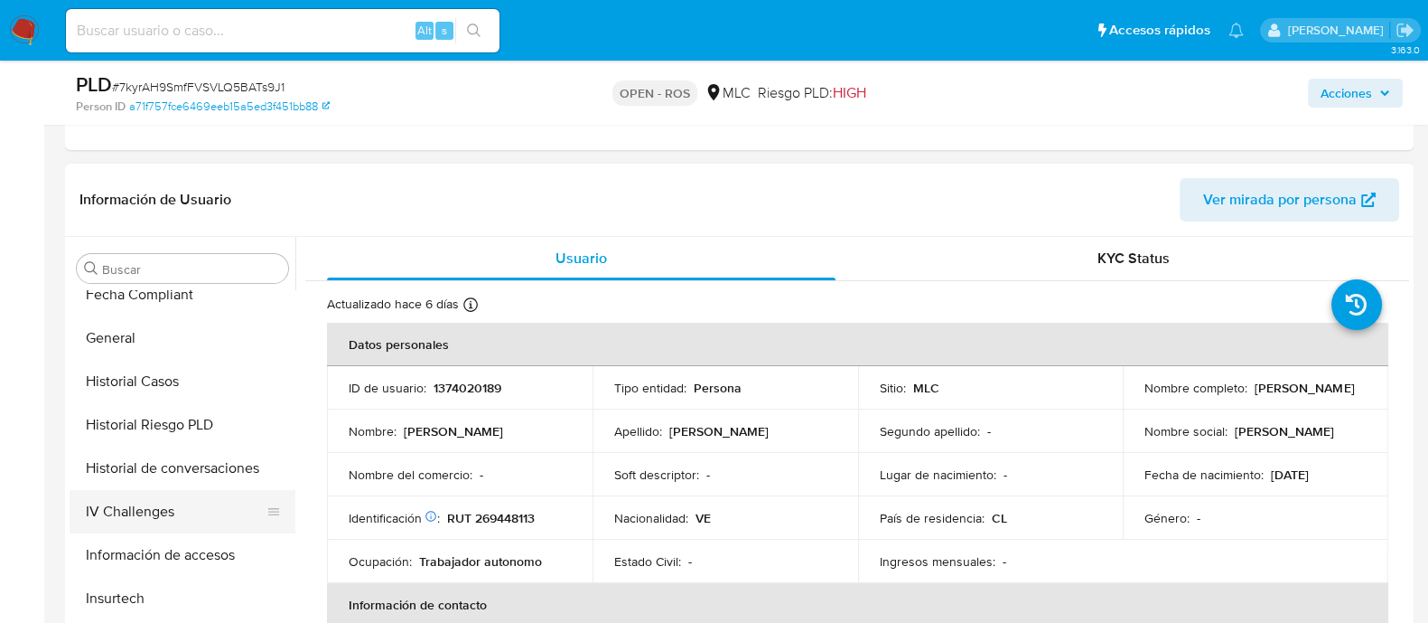
scroll to position [376, 0]
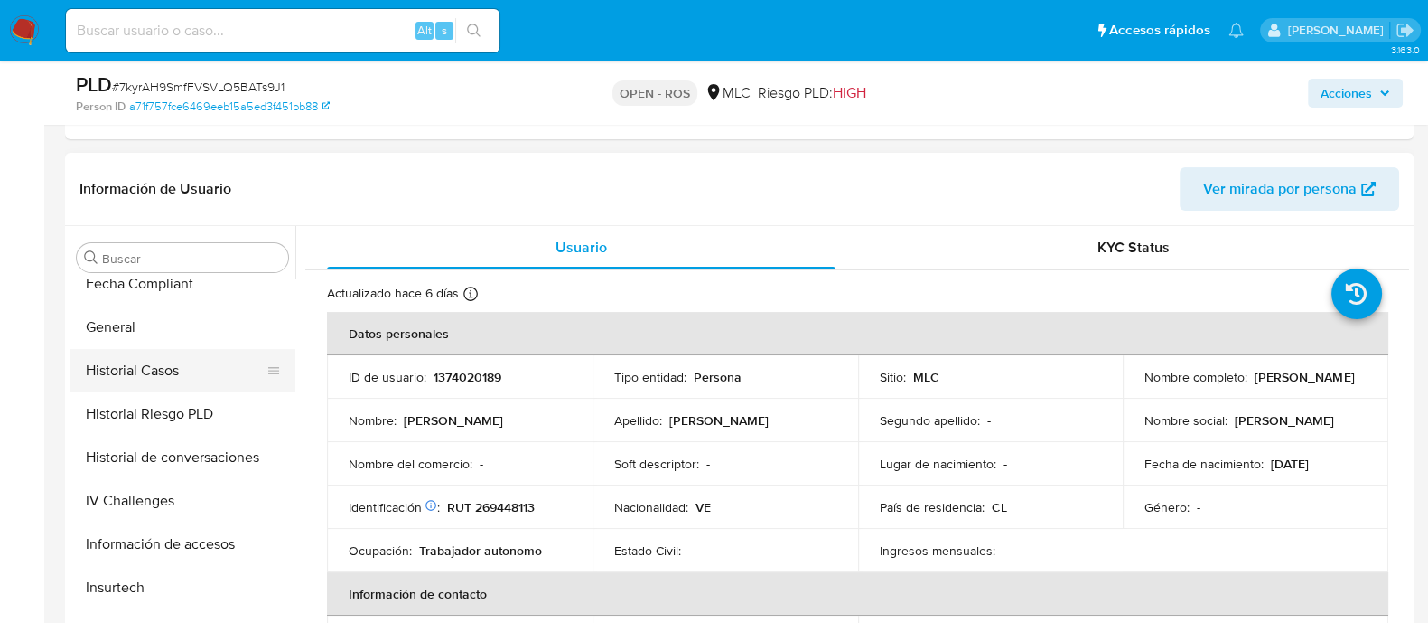
click at [102, 363] on button "Historial Casos" at bounding box center [175, 370] width 211 height 43
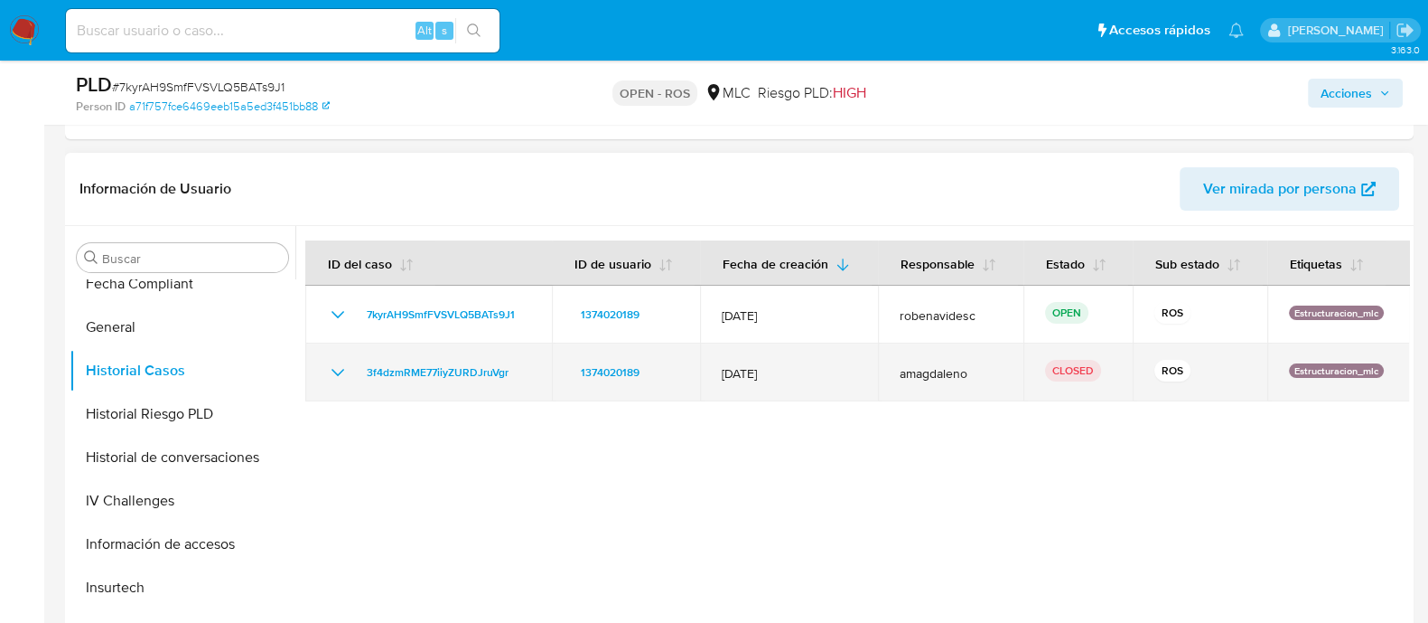
scroll to position [0, 0]
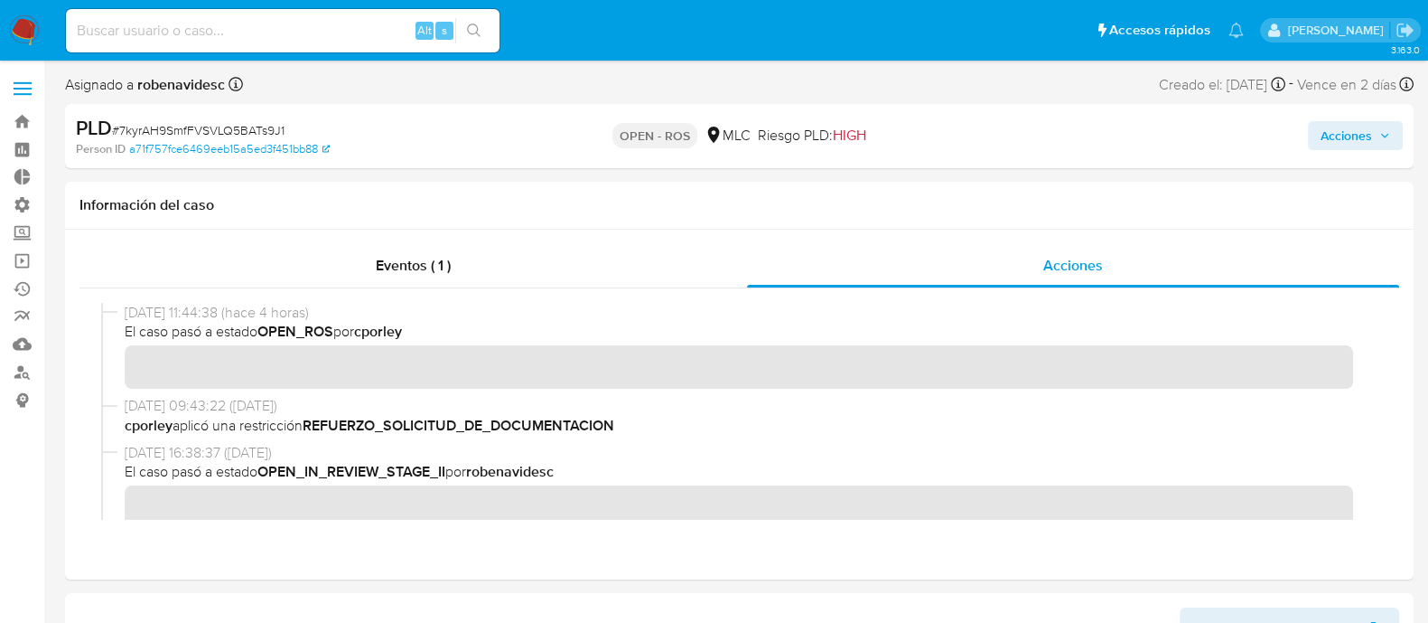
click at [1337, 136] on span "Acciones" at bounding box center [1347, 135] width 52 height 29
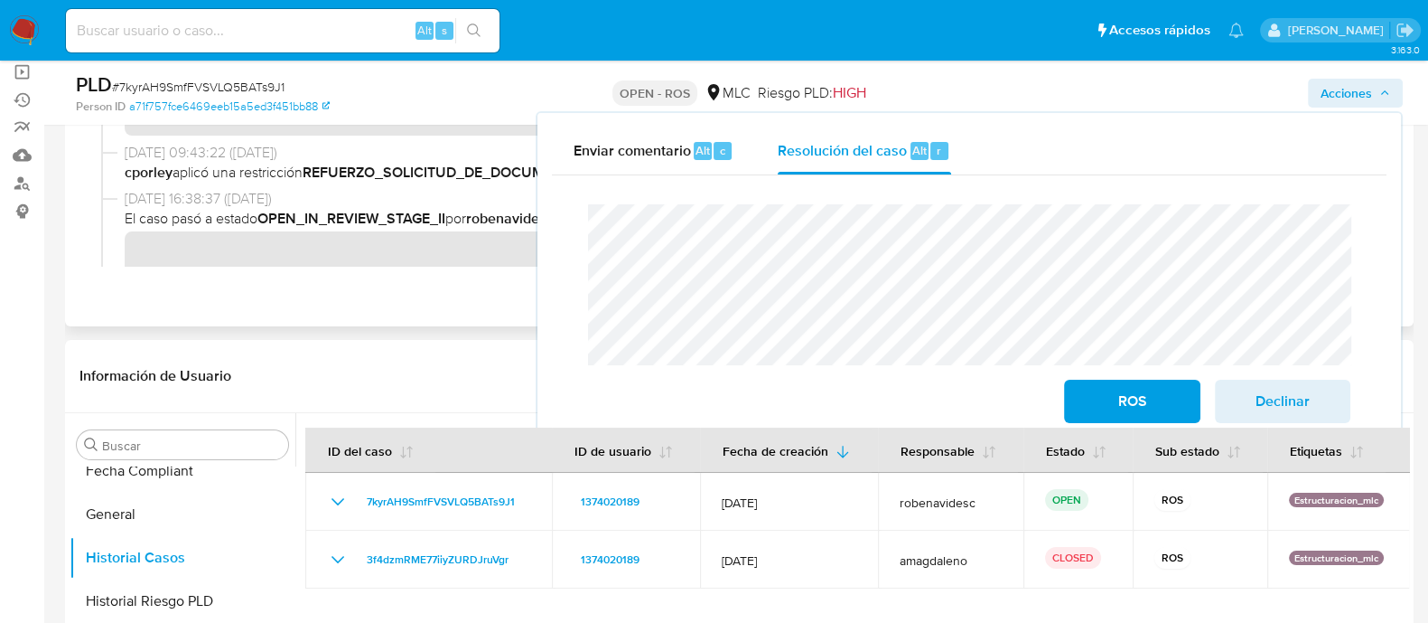
scroll to position [211, 0]
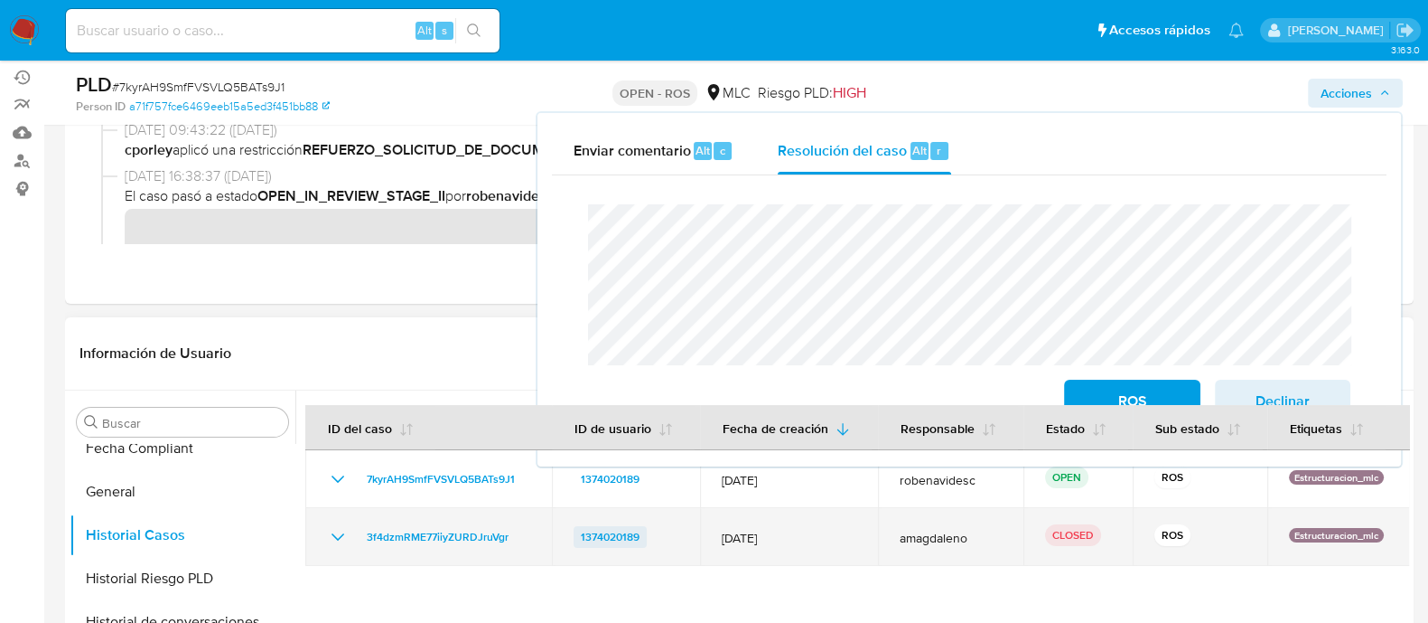
drag, startPoint x: 669, startPoint y: 527, endPoint x: 574, endPoint y: 538, distance: 95.5
click at [574, 538] on div "1374020189" at bounding box center [626, 537] width 105 height 22
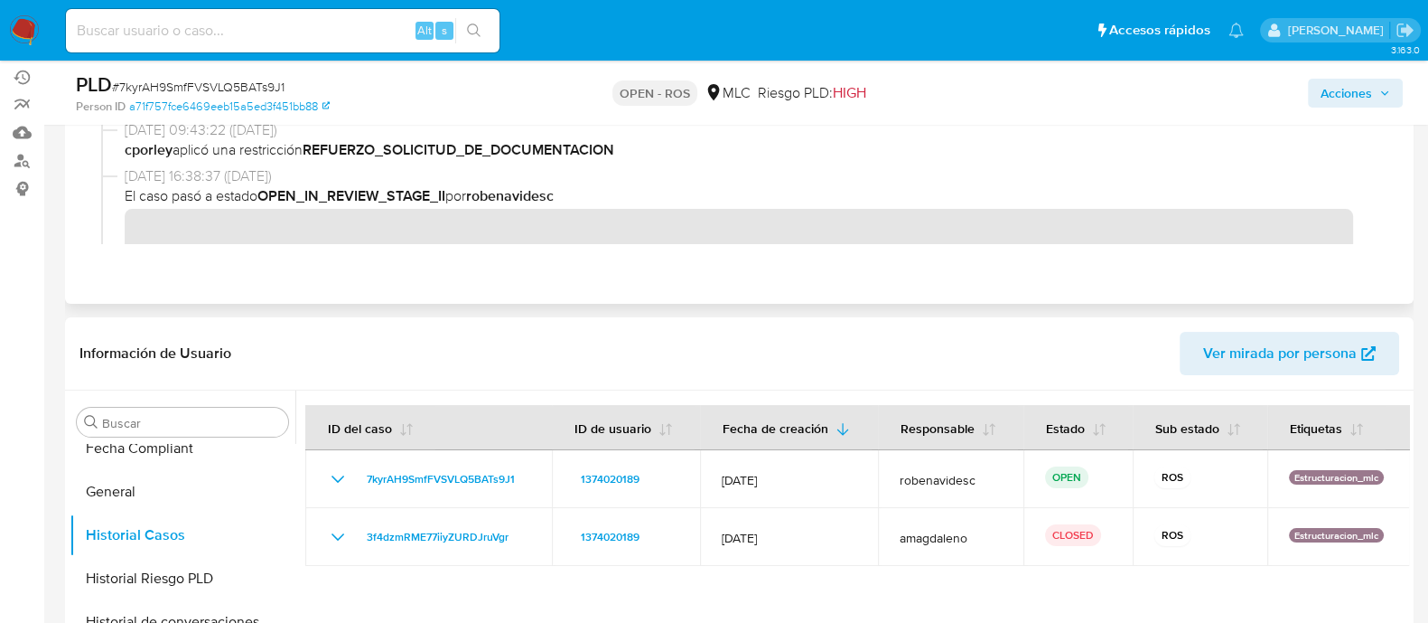
scroll to position [0, 0]
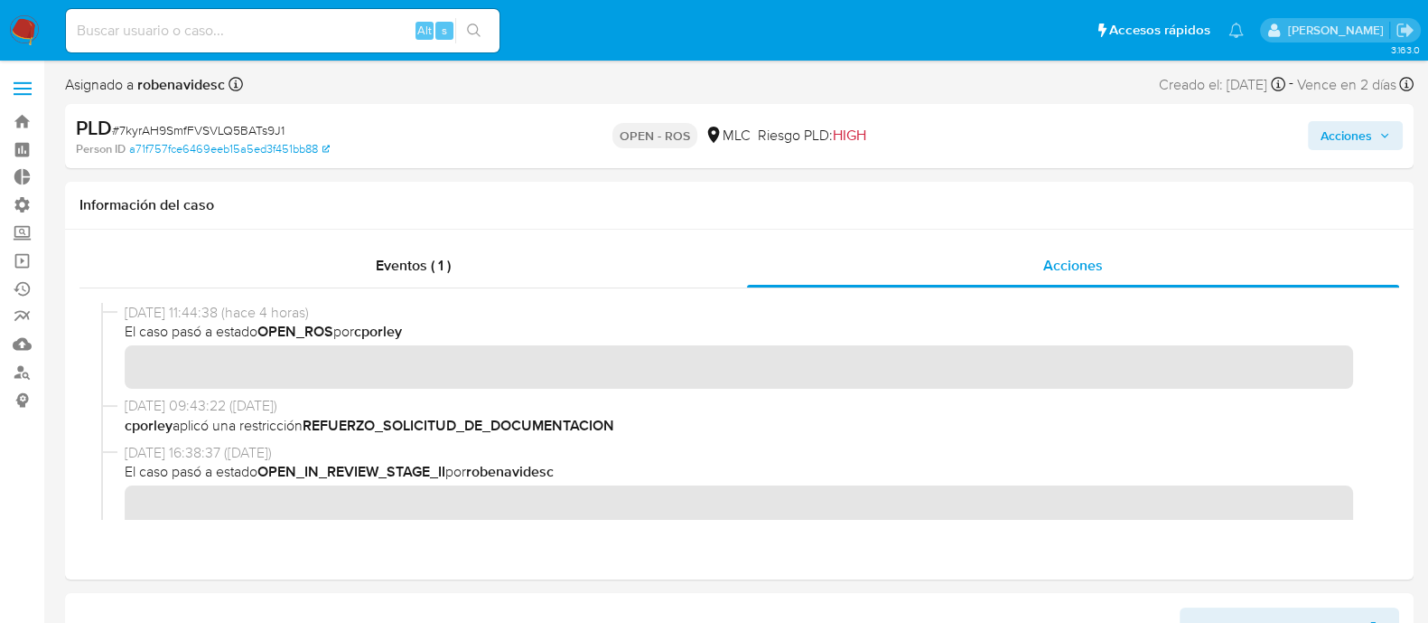
click at [1342, 139] on span "Acciones" at bounding box center [1347, 135] width 52 height 29
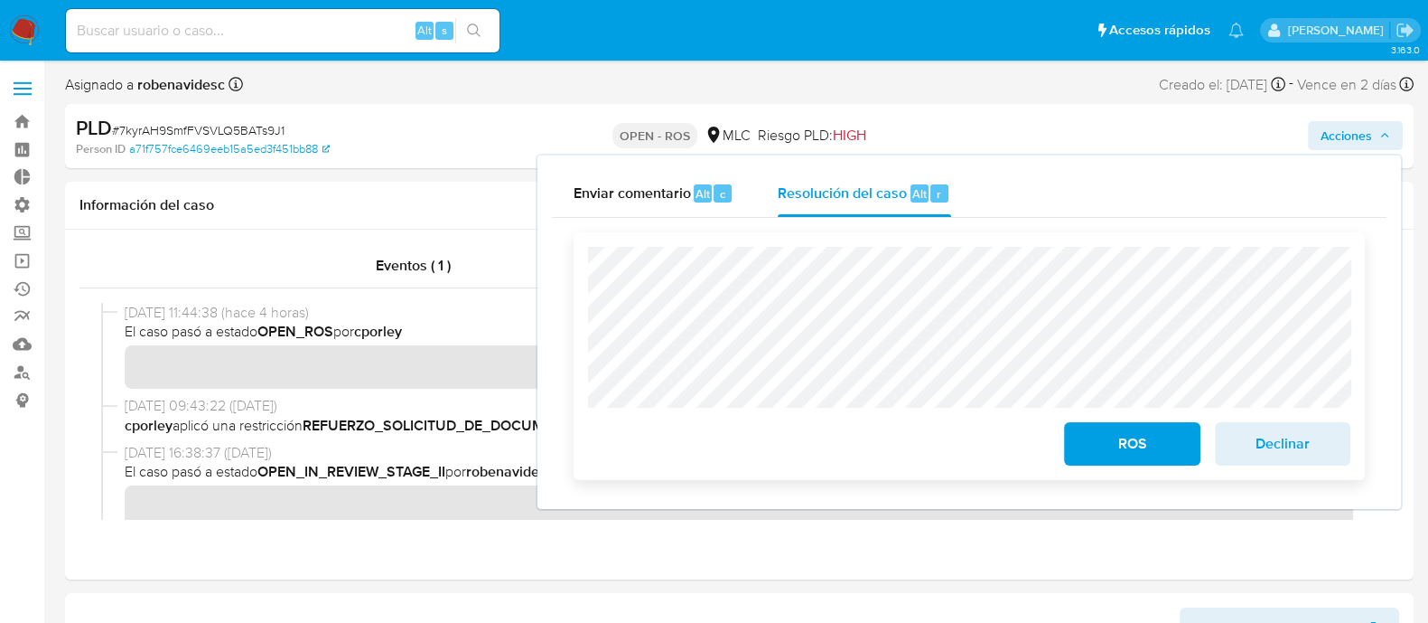
click at [586, 306] on div "ROS Declinar" at bounding box center [969, 356] width 791 height 248
click at [918, 461] on div "ROS Declinar" at bounding box center [969, 356] width 763 height 219
click at [1113, 448] on span "ROS" at bounding box center [1132, 444] width 89 height 40
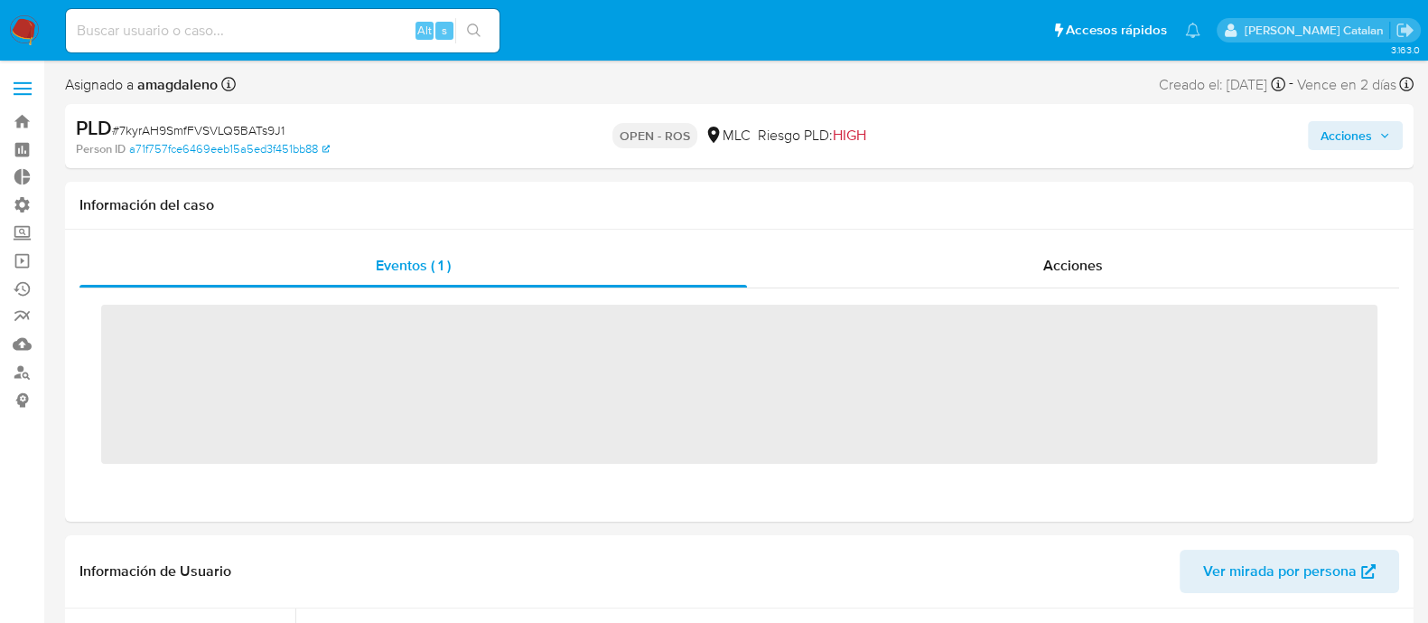
scroll to position [894, 0]
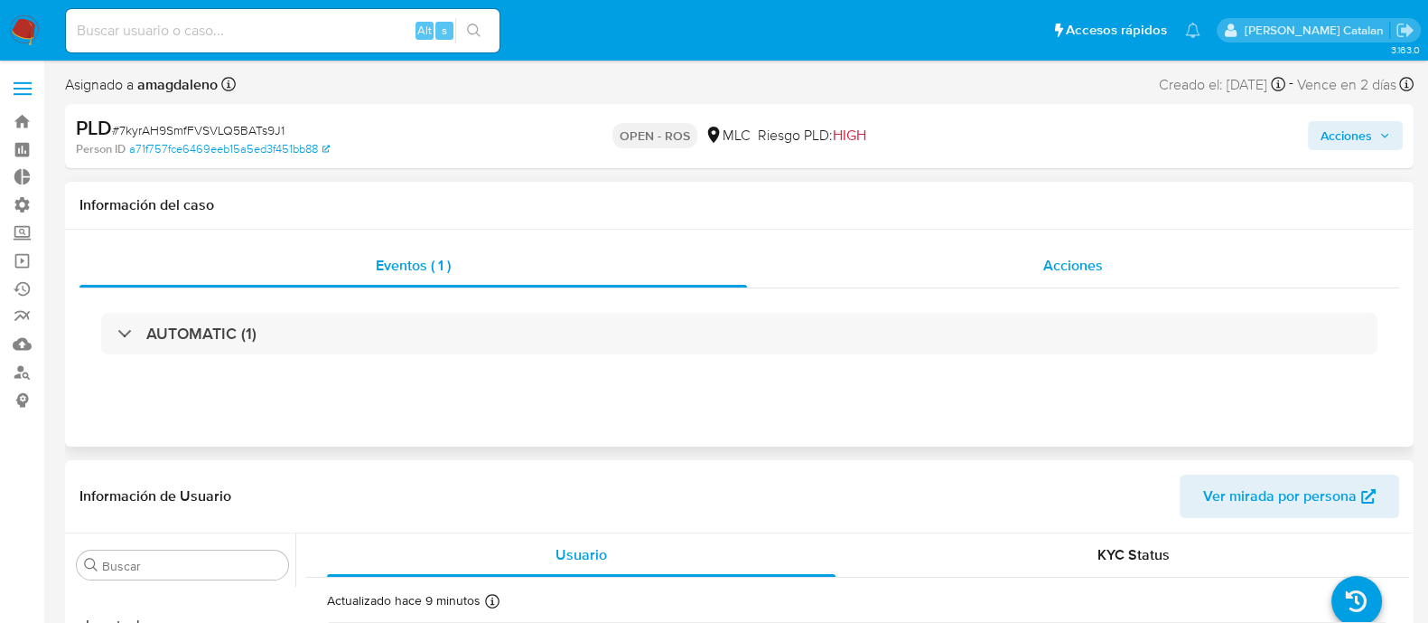
drag, startPoint x: 1066, startPoint y: 241, endPoint x: 1074, endPoint y: 259, distance: 19.8
click at [1074, 259] on div "Eventos ( 1 ) Acciones AUTOMATIC (1)" at bounding box center [739, 337] width 1349 height 217
select select "10"
click at [1074, 259] on span "Acciones" at bounding box center [1074, 265] width 60 height 21
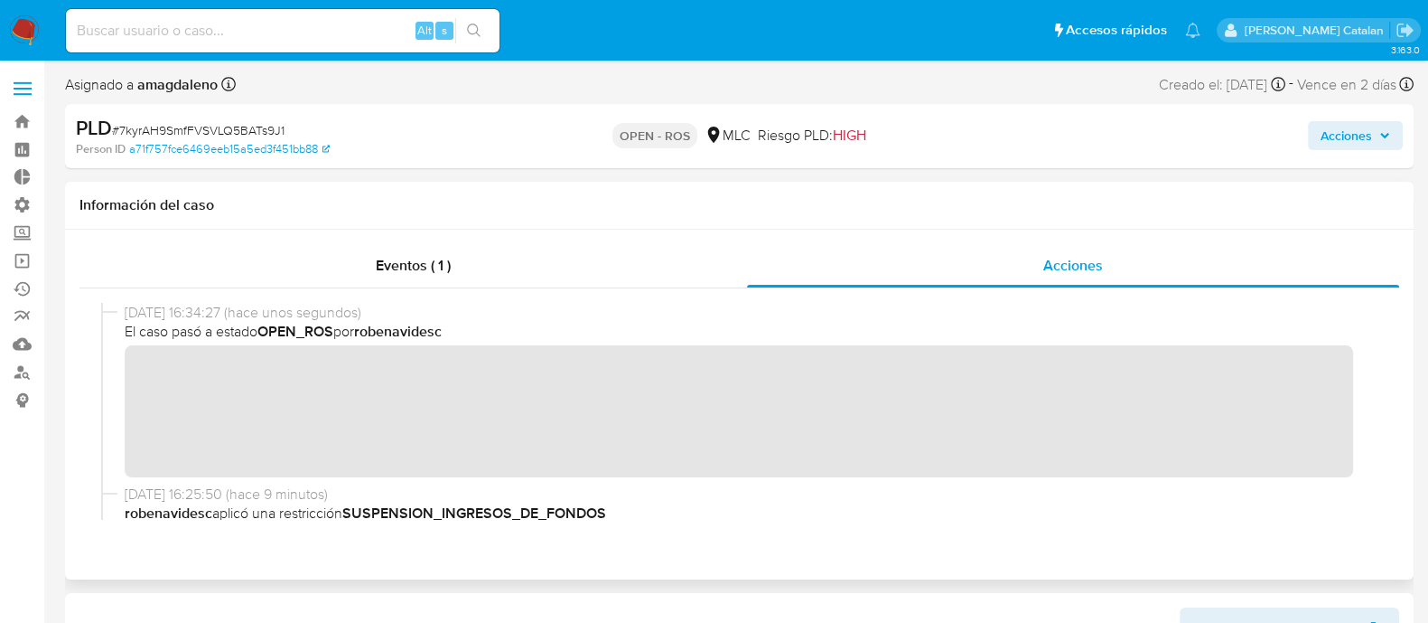
click at [746, 489] on span "08/10/2025 16:25:50 (hace 9 minutos)" at bounding box center [748, 494] width 1246 height 20
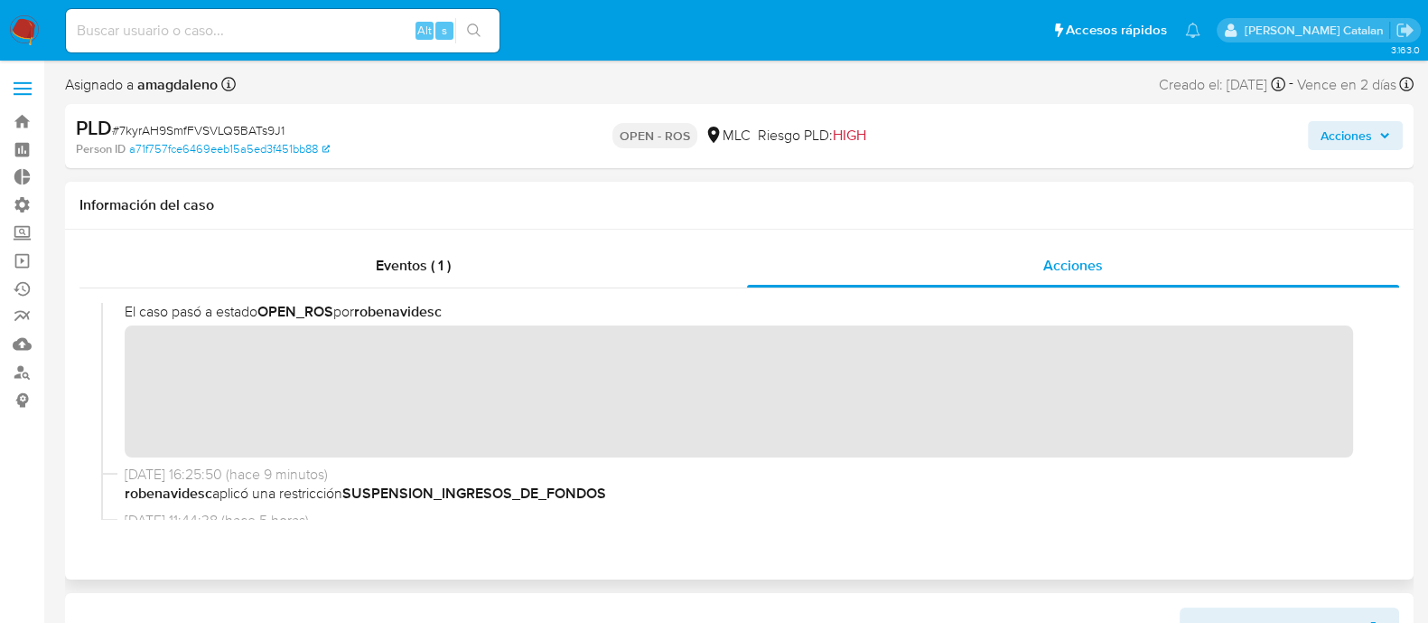
scroll to position [0, 0]
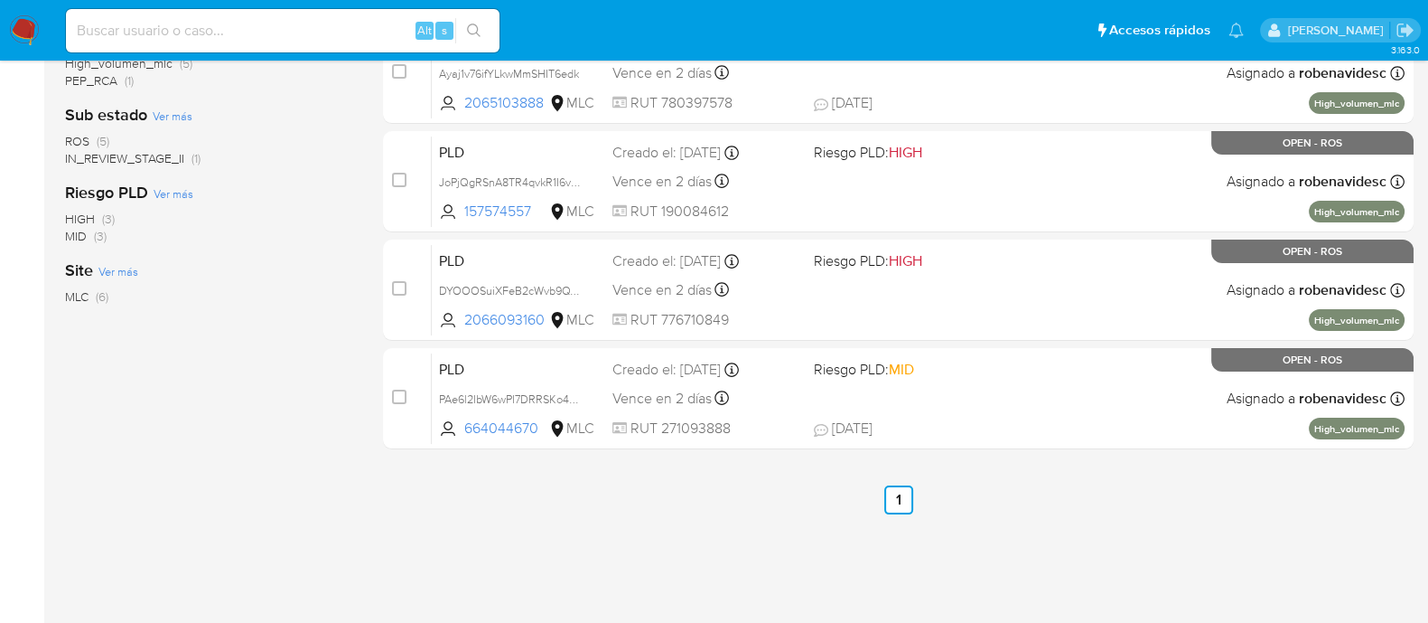
scroll to position [476, 0]
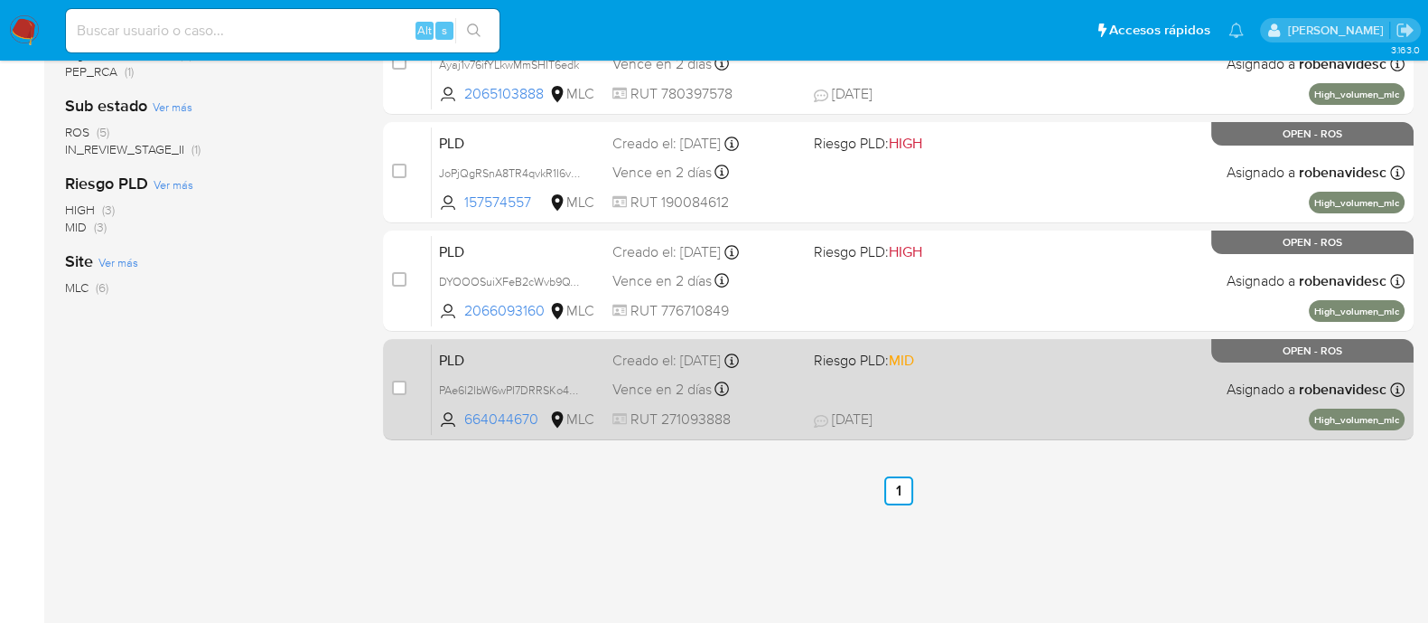
click at [996, 372] on div "PLD PAe6l2IbW6wPI7DRRSKo4chO 664044670 MLC Riesgo PLD: MID Creado el: [DATE] Cr…" at bounding box center [918, 388] width 973 height 91
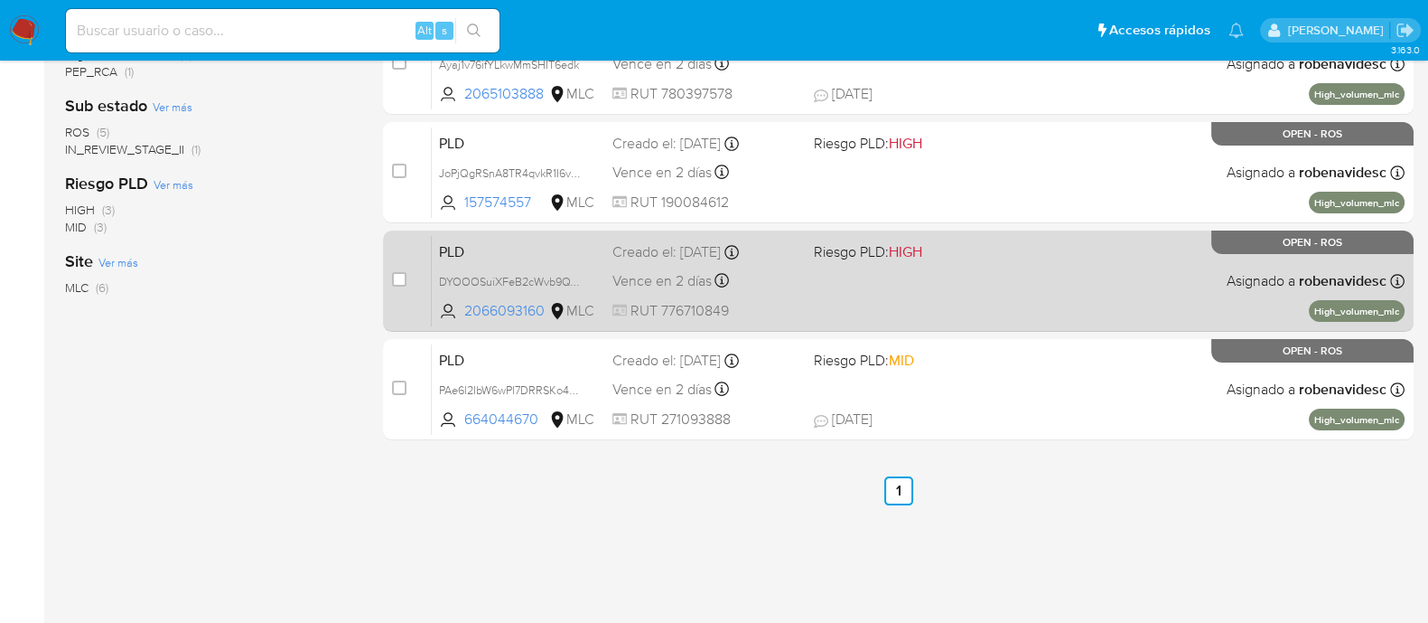
click at [906, 243] on span "HIGH" at bounding box center [905, 251] width 33 height 21
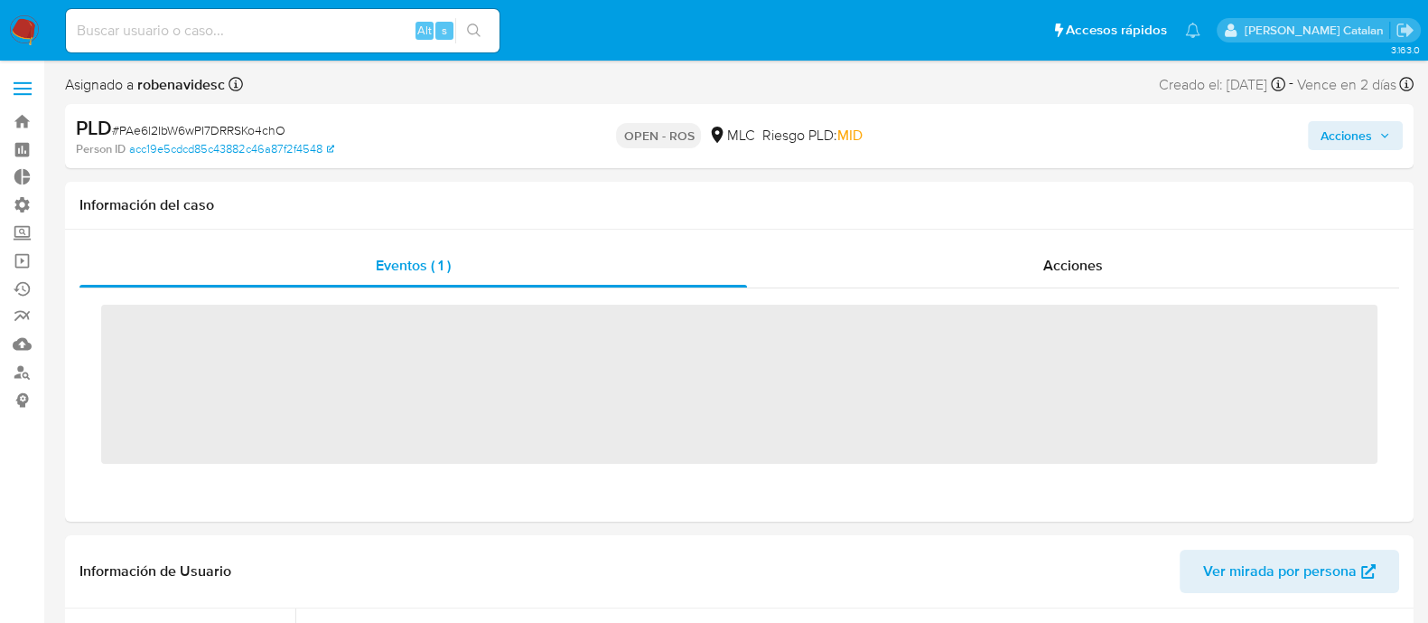
scroll to position [894, 0]
click at [1032, 275] on div "Acciones" at bounding box center [1073, 265] width 652 height 43
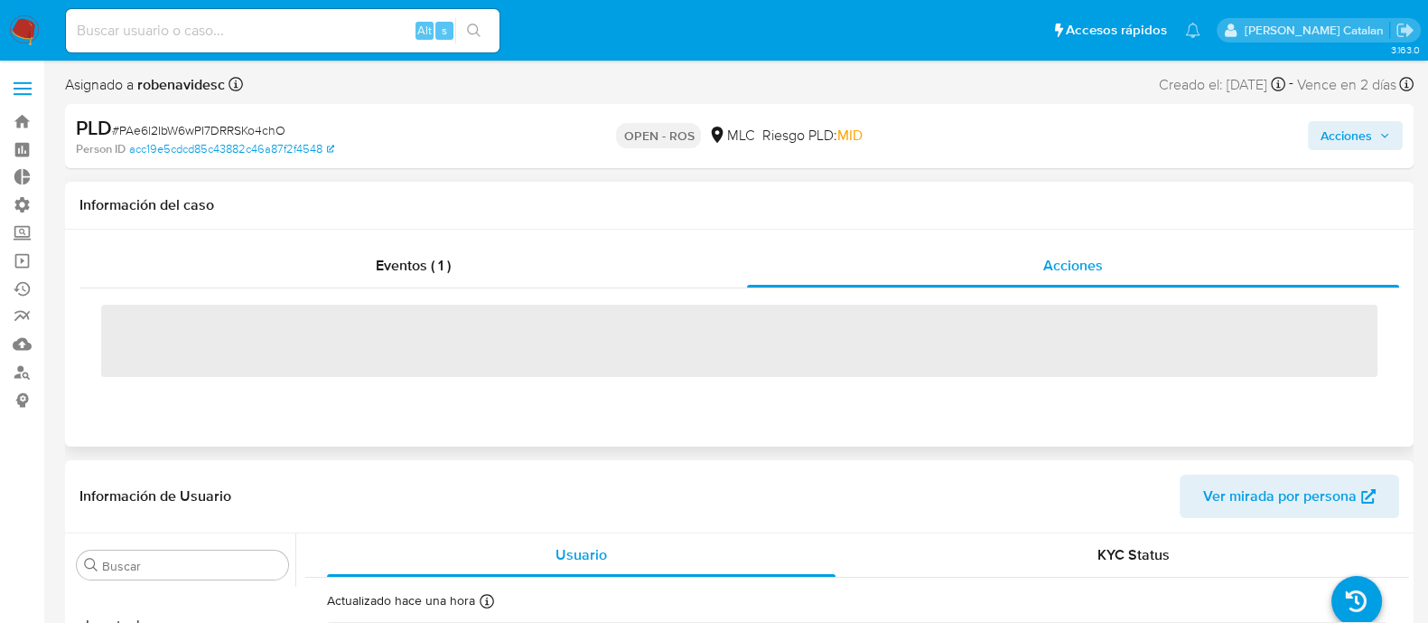
select select "10"
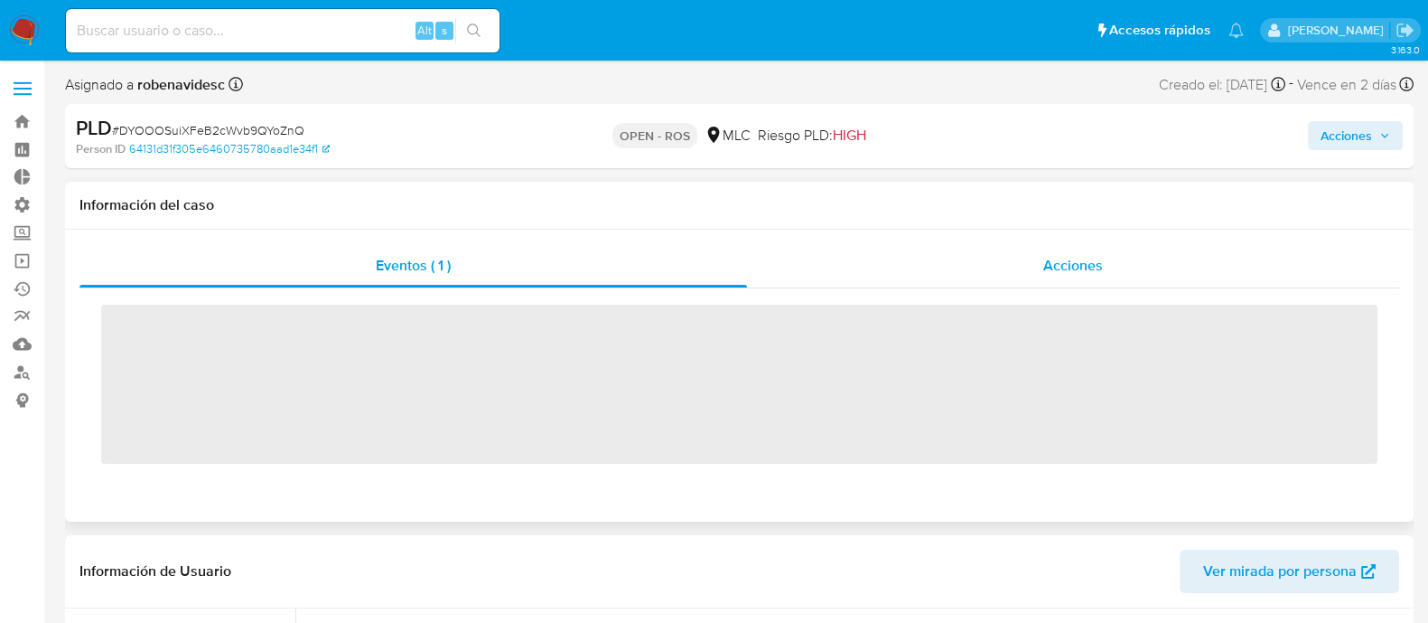
scroll to position [894, 0]
click at [969, 247] on div "Acciones" at bounding box center [1073, 265] width 652 height 43
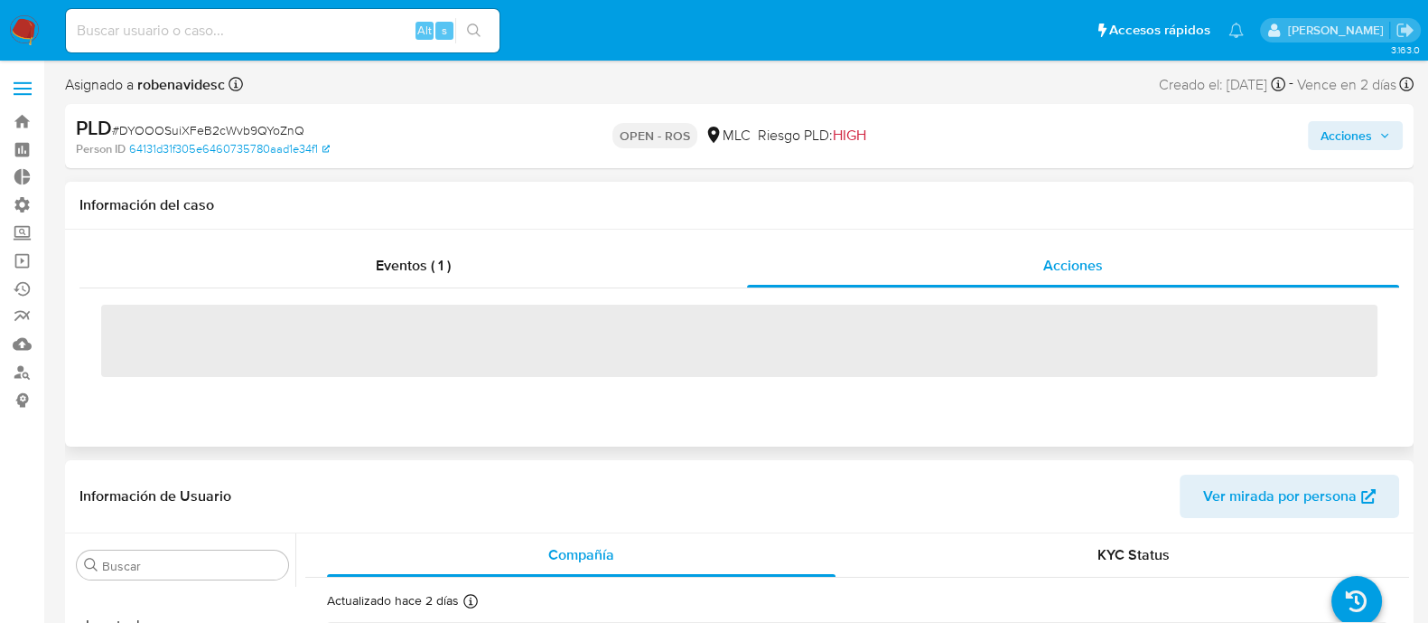
select select "10"
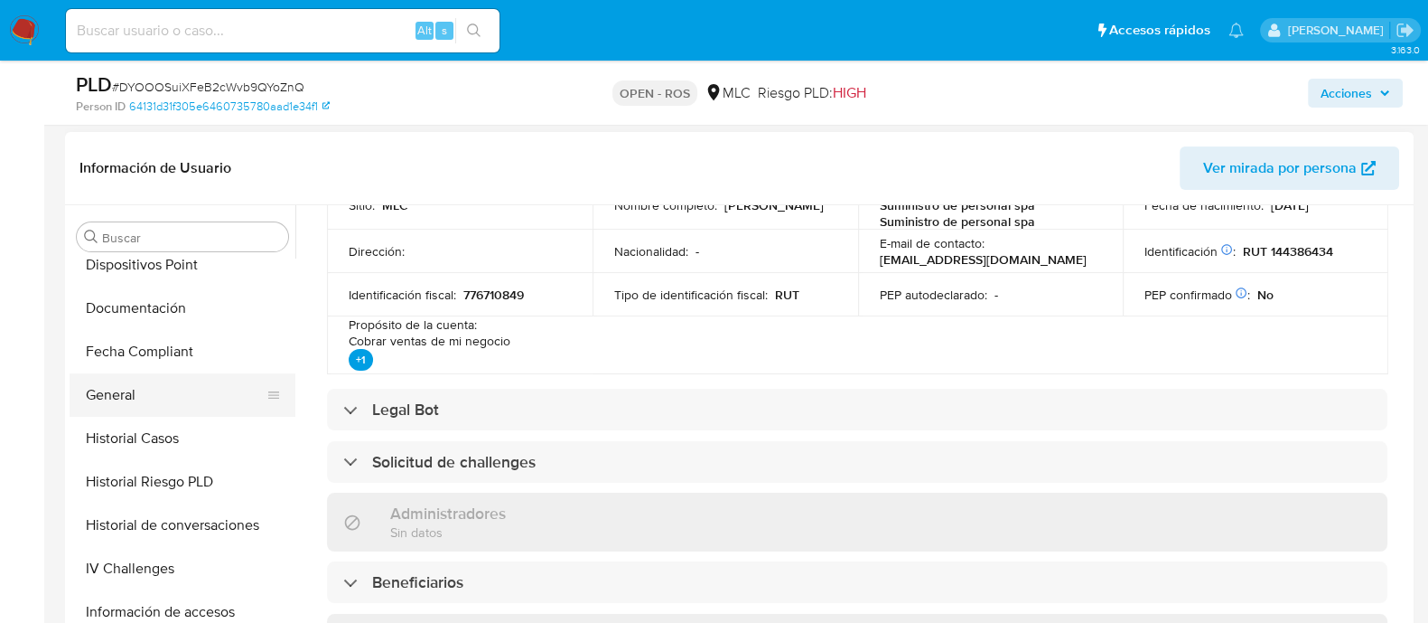
scroll to position [535, 0]
click at [138, 293] on button "Documentación" at bounding box center [175, 308] width 211 height 43
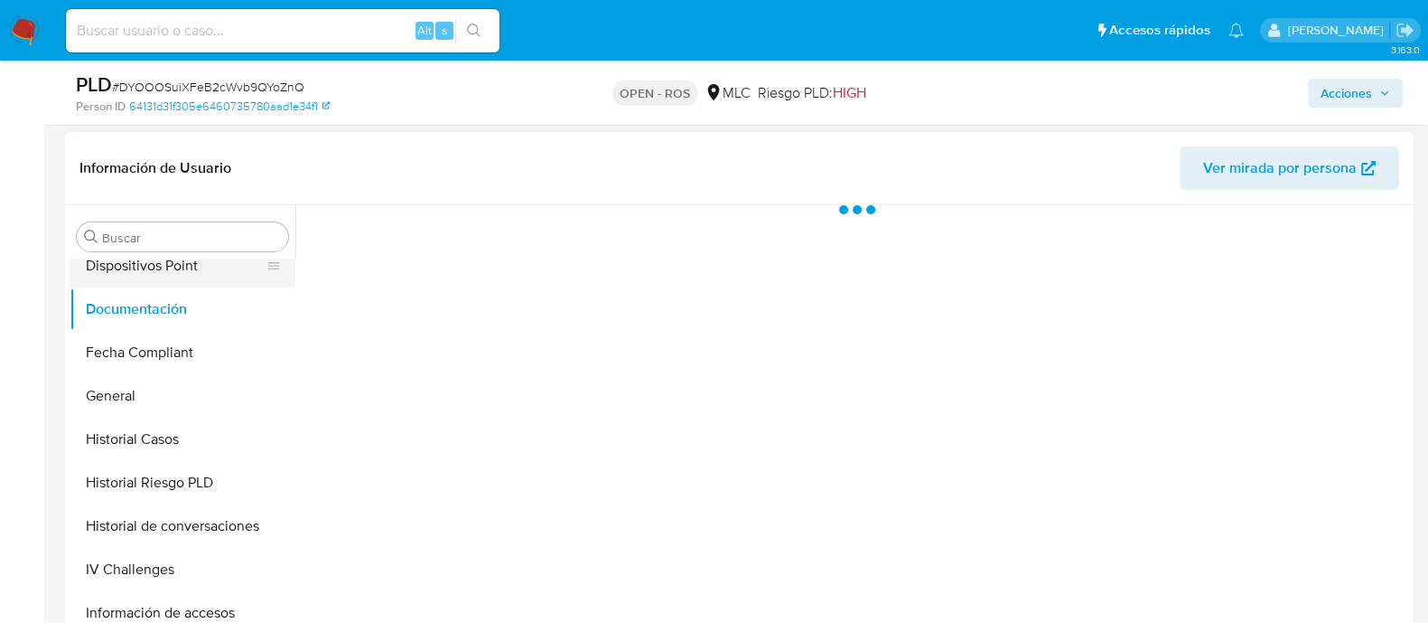
scroll to position [0, 0]
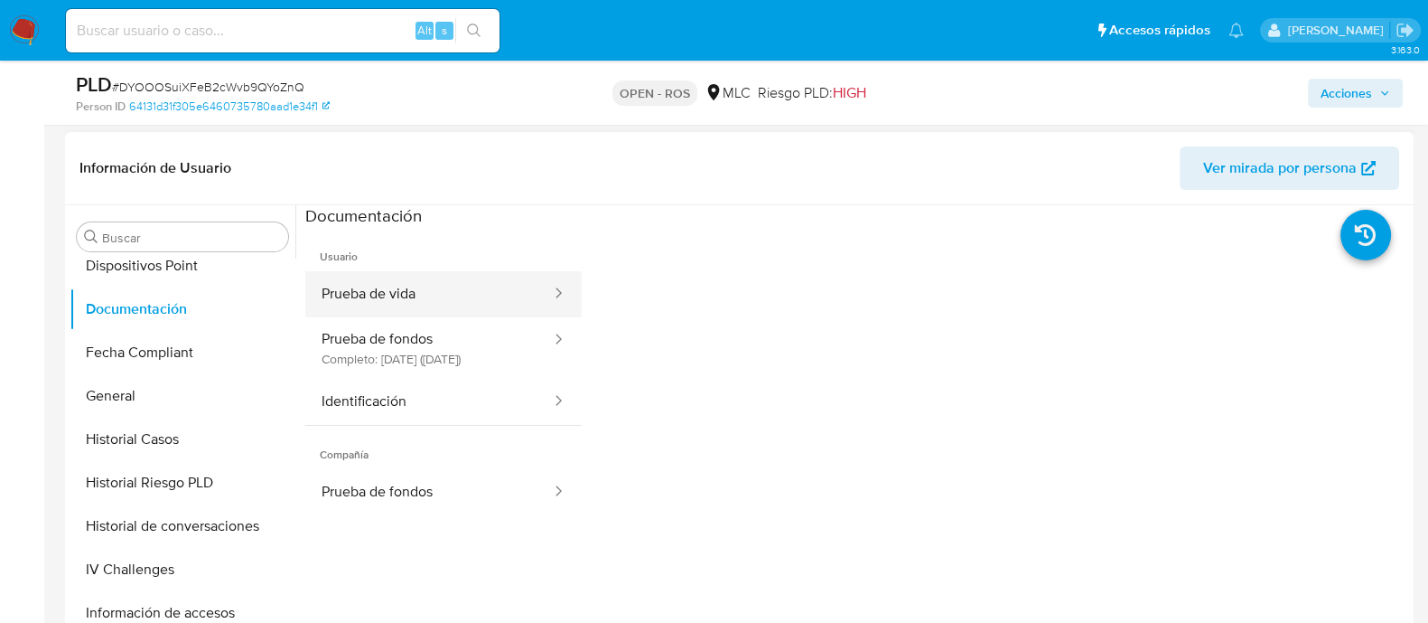
click at [455, 285] on button "Prueba de vida" at bounding box center [429, 294] width 248 height 46
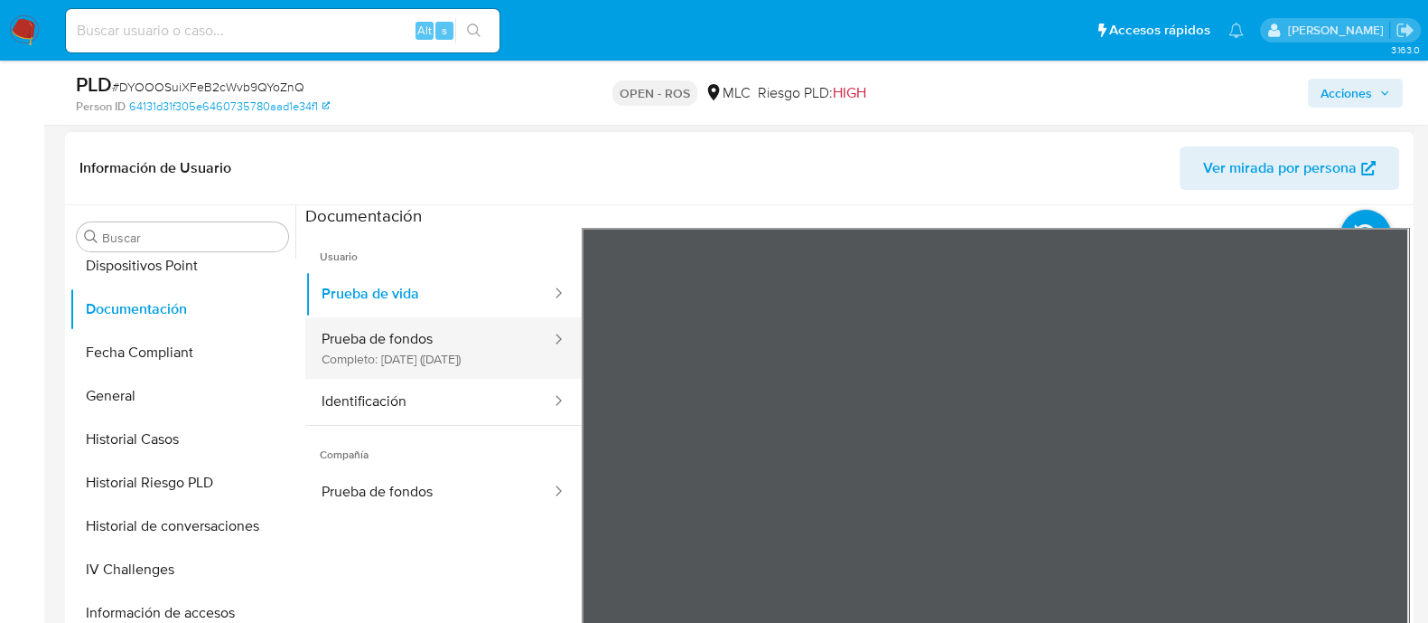
click at [430, 332] on button "Prueba de fondos Completo: 06/10/2025 (hace 2 días)" at bounding box center [429, 347] width 248 height 61
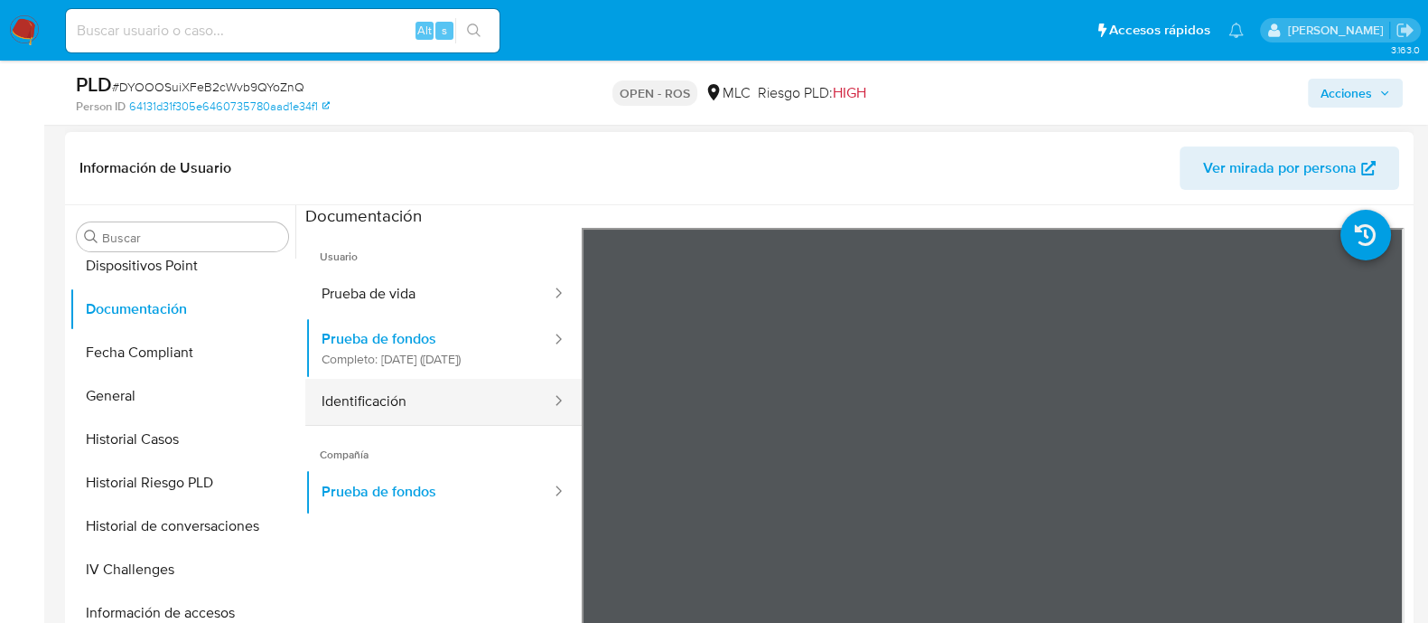
click at [372, 409] on button "Identificación" at bounding box center [429, 402] width 248 height 46
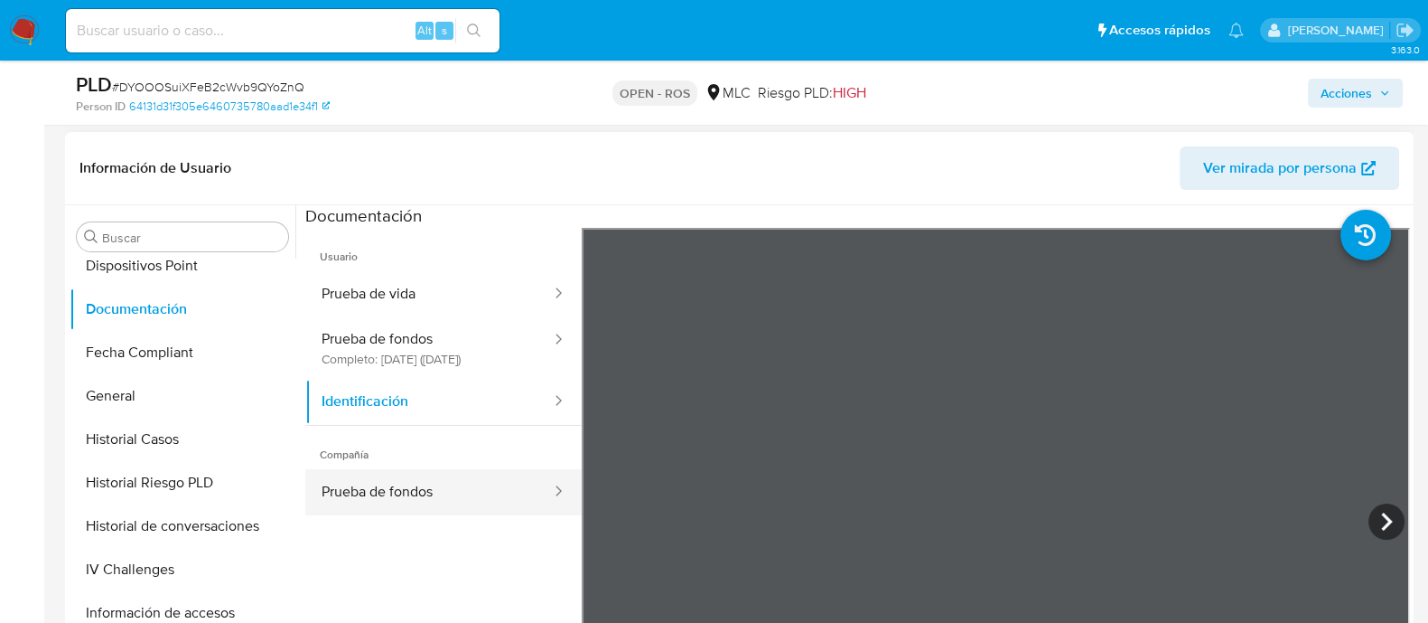
click at [439, 508] on button "Prueba de fondos" at bounding box center [429, 492] width 248 height 46
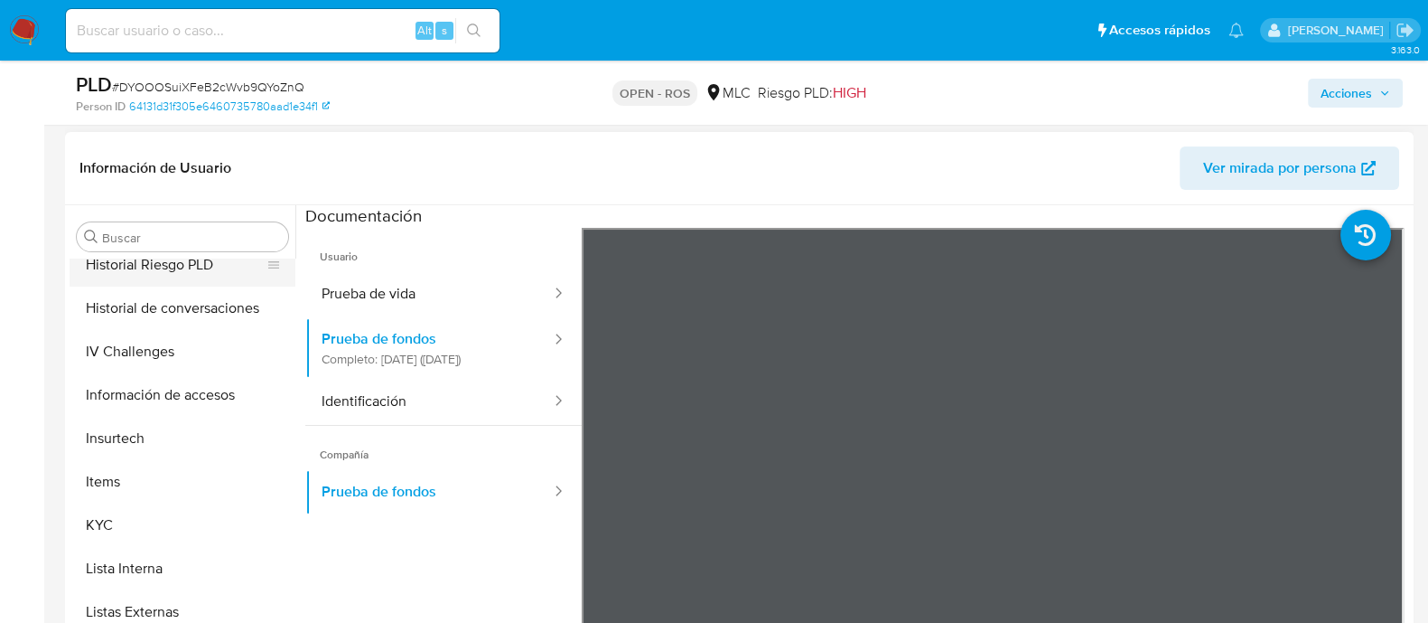
scroll to position [770, 0]
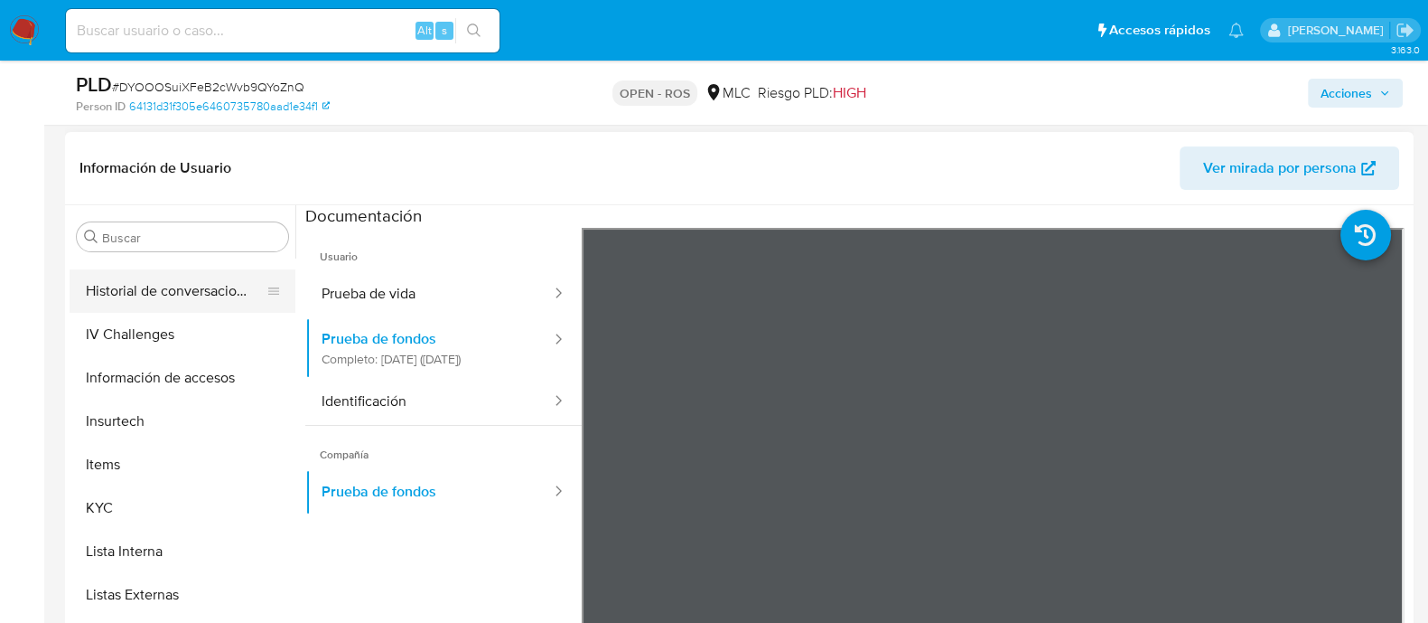
click at [122, 295] on button "Historial de conversaciones" at bounding box center [175, 290] width 211 height 43
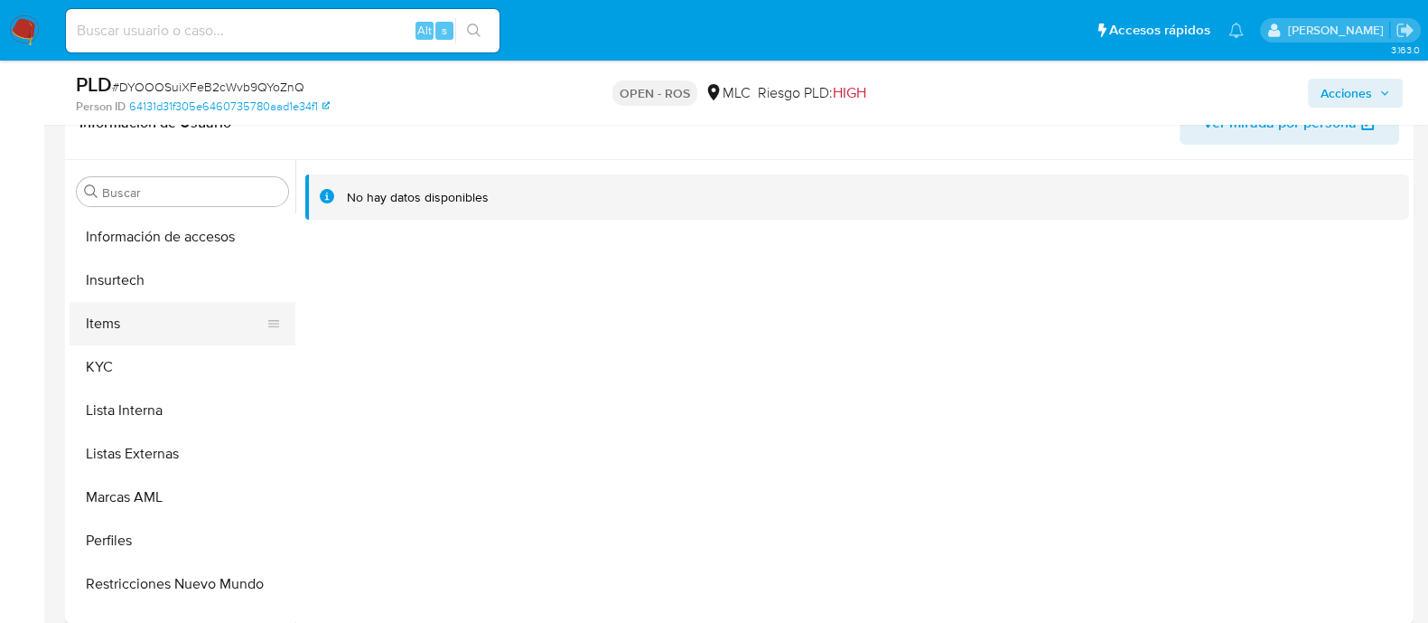
scroll to position [894, 0]
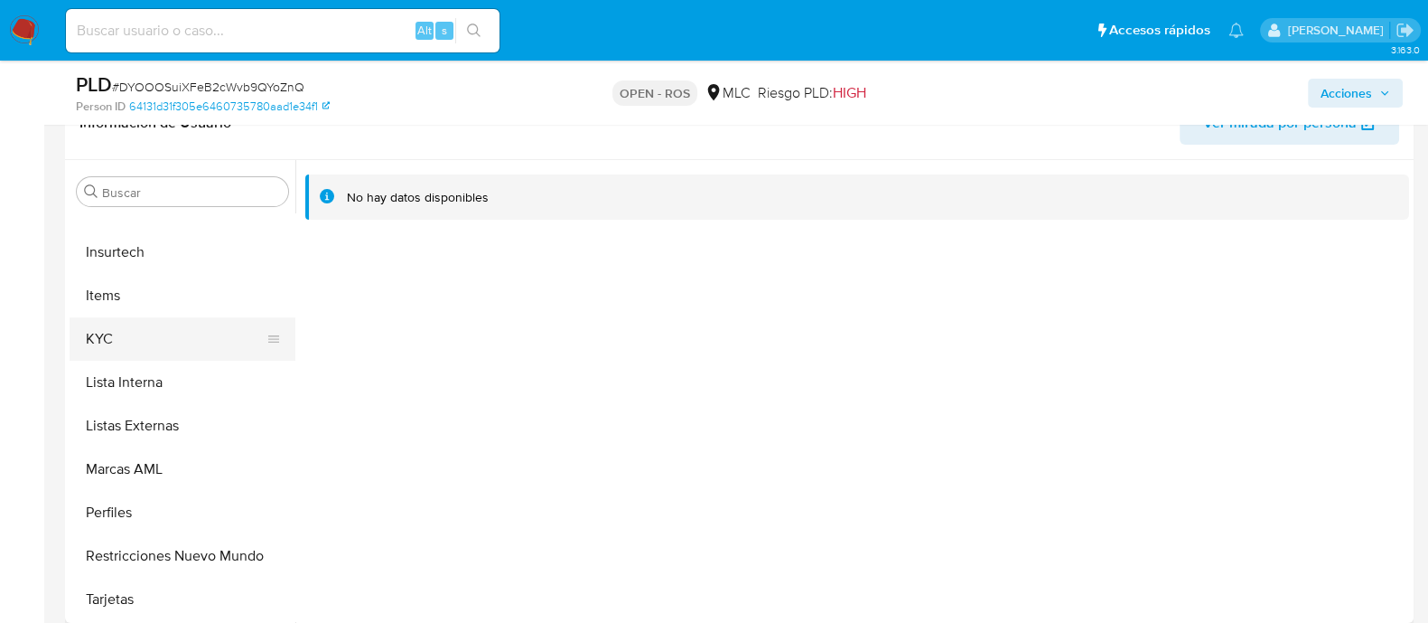
click at [95, 345] on button "KYC" at bounding box center [175, 338] width 211 height 43
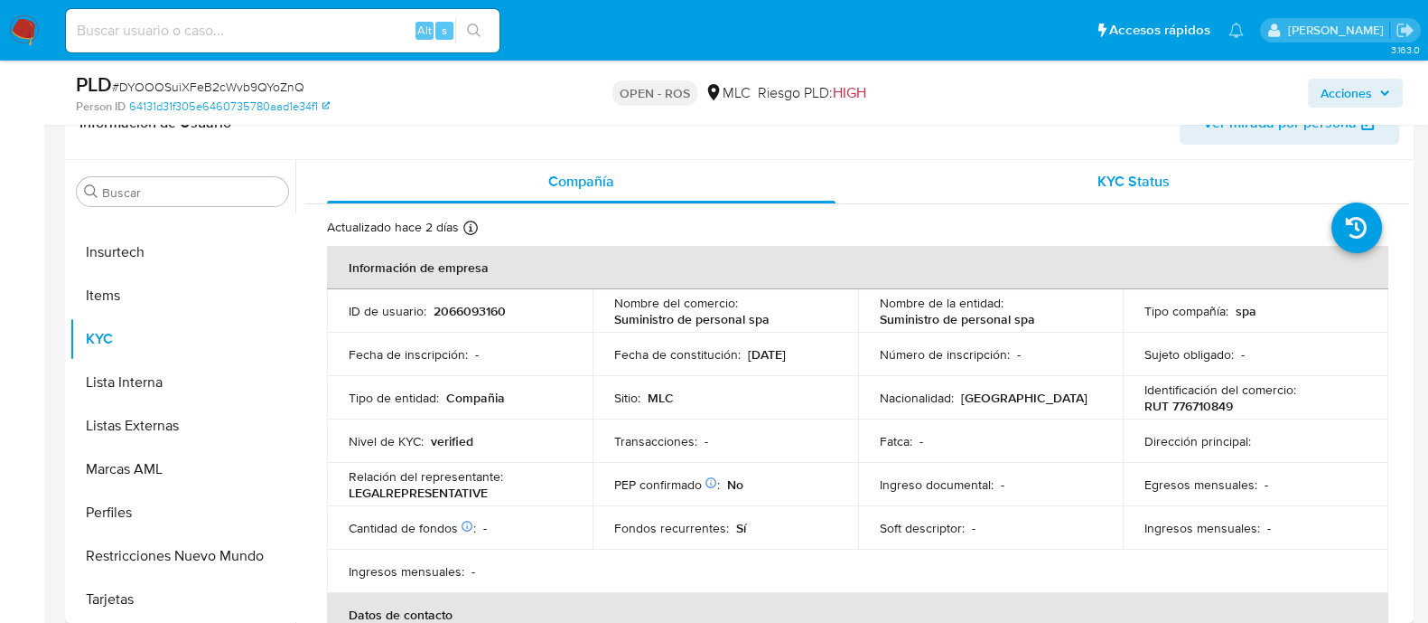
click at [1079, 182] on div "KYC Status" at bounding box center [1133, 181] width 509 height 43
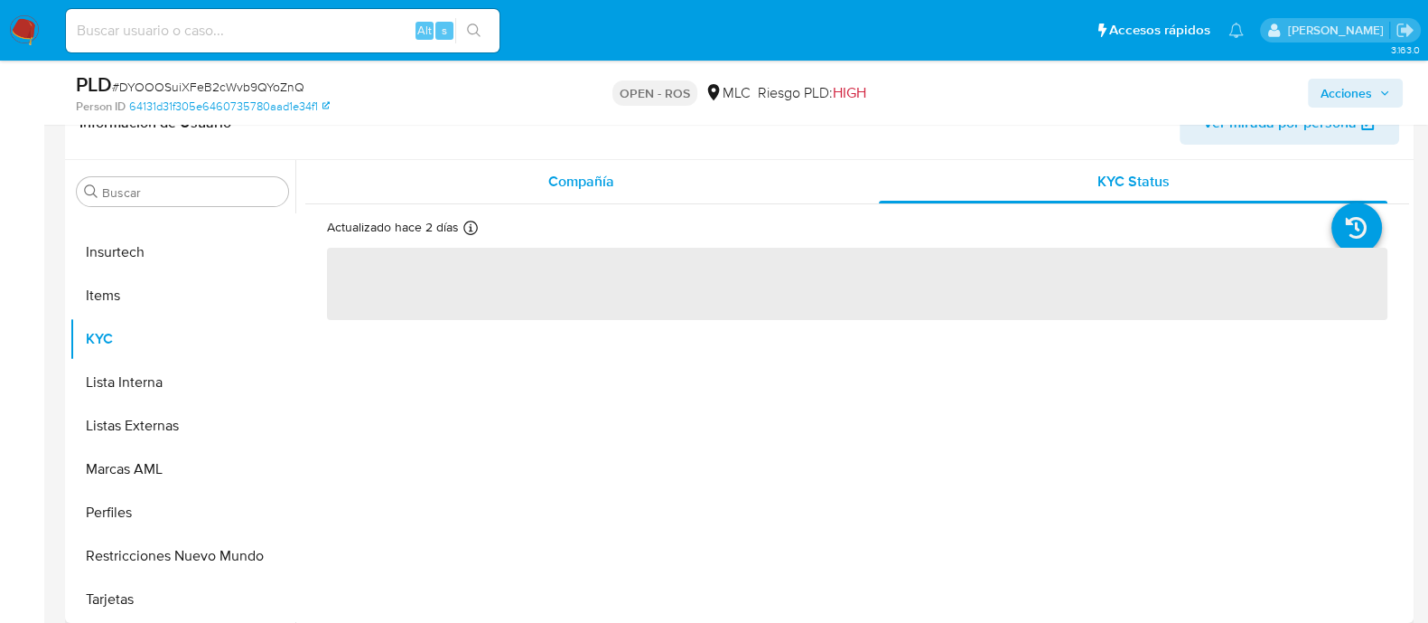
click at [753, 183] on div "Compañía" at bounding box center [581, 181] width 509 height 43
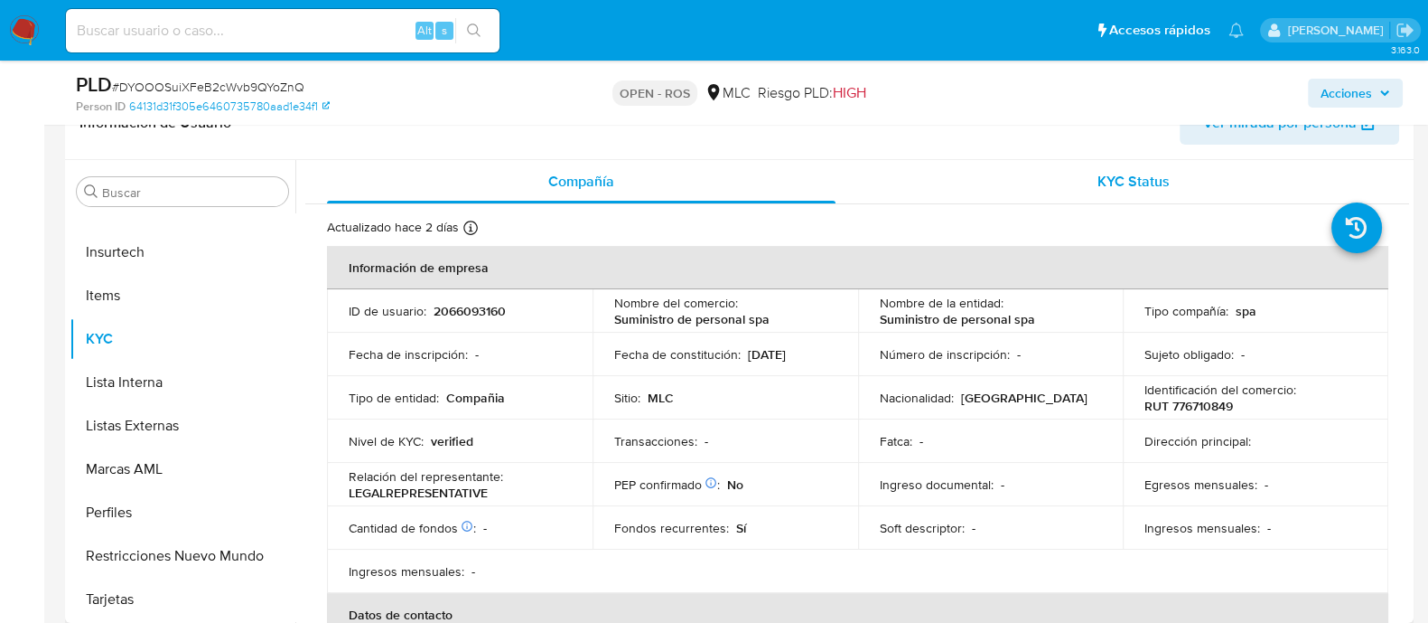
click at [1082, 183] on div "KYC Status" at bounding box center [1133, 181] width 509 height 43
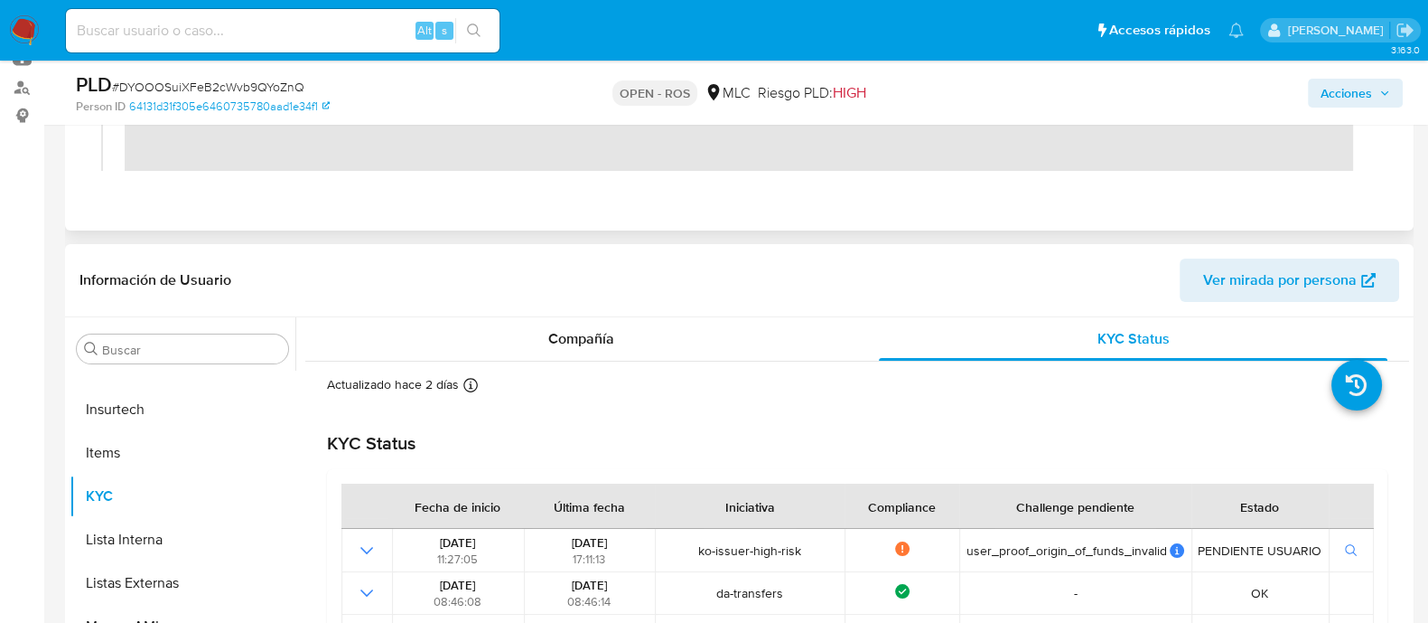
scroll to position [303, 0]
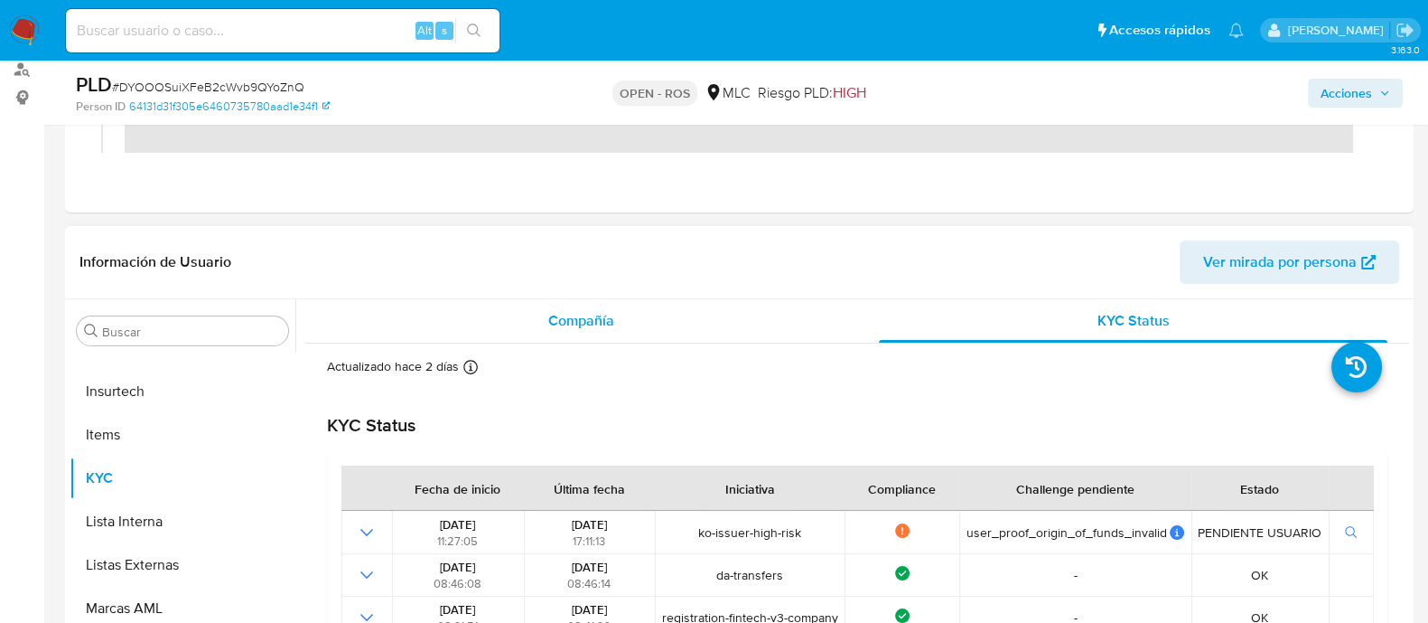
click at [550, 327] on span "Compañía" at bounding box center [581, 320] width 66 height 21
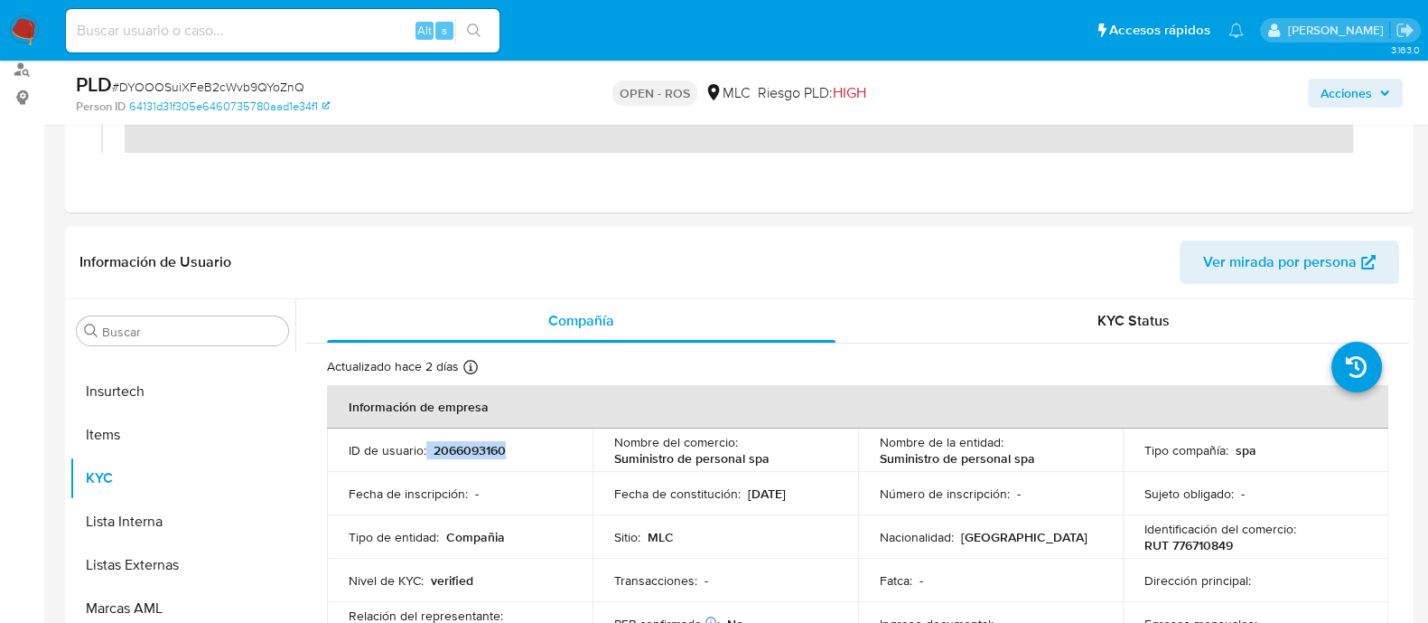
drag, startPoint x: 510, startPoint y: 447, endPoint x: 425, endPoint y: 454, distance: 86.1
click at [425, 454] on div "ID de usuario : 2066093160" at bounding box center [460, 450] width 222 height 16
copy div "2066093160"
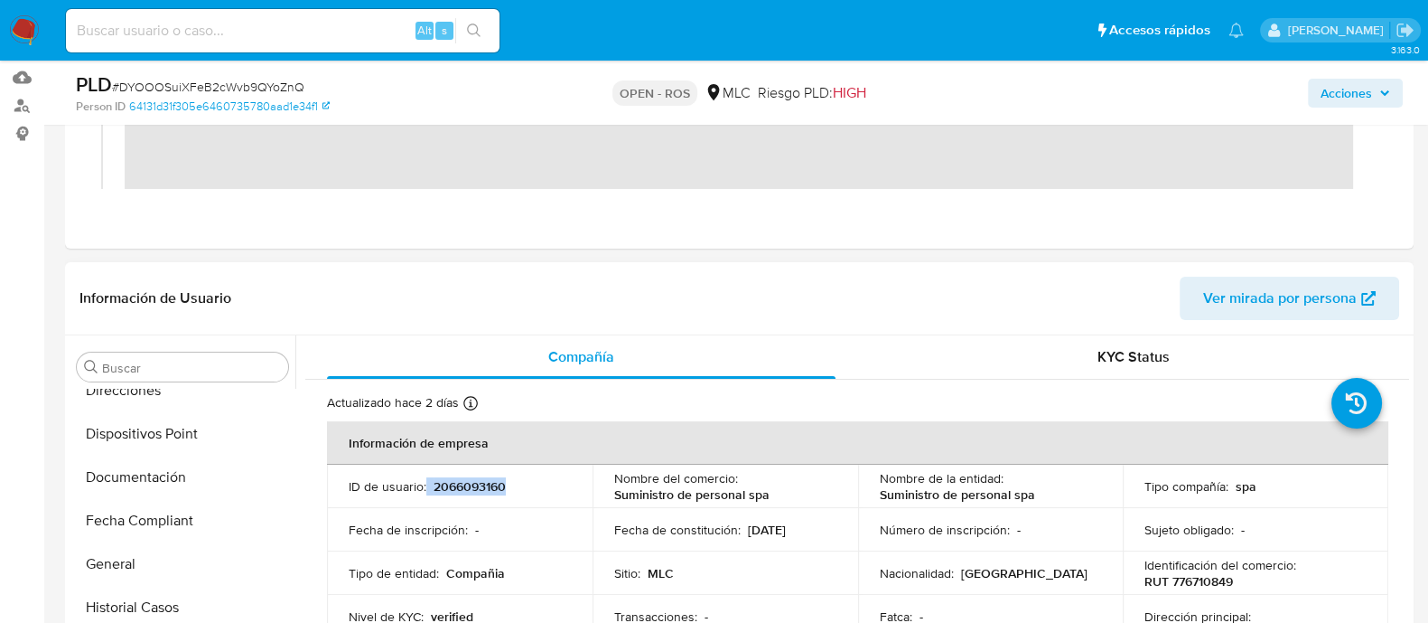
scroll to position [492, 0]
click at [159, 472] on button "Documentación" at bounding box center [175, 481] width 211 height 43
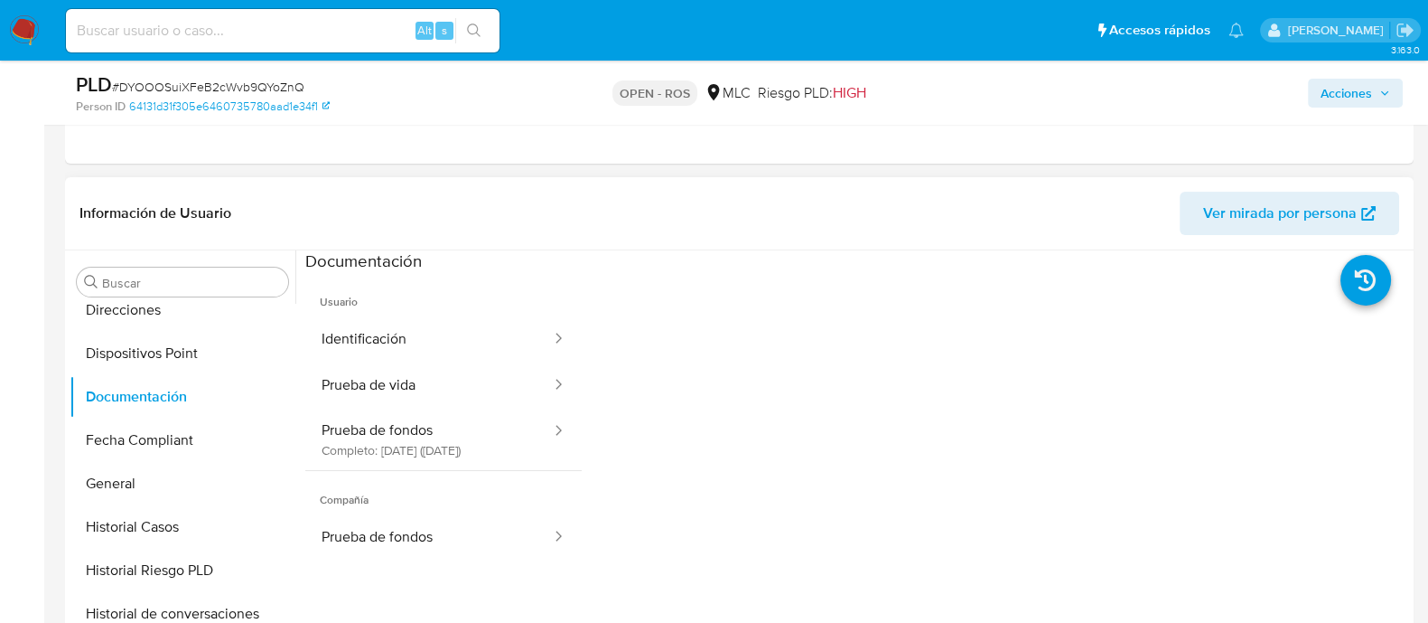
scroll to position [354, 0]
click at [413, 354] on button "Identificación" at bounding box center [429, 337] width 248 height 46
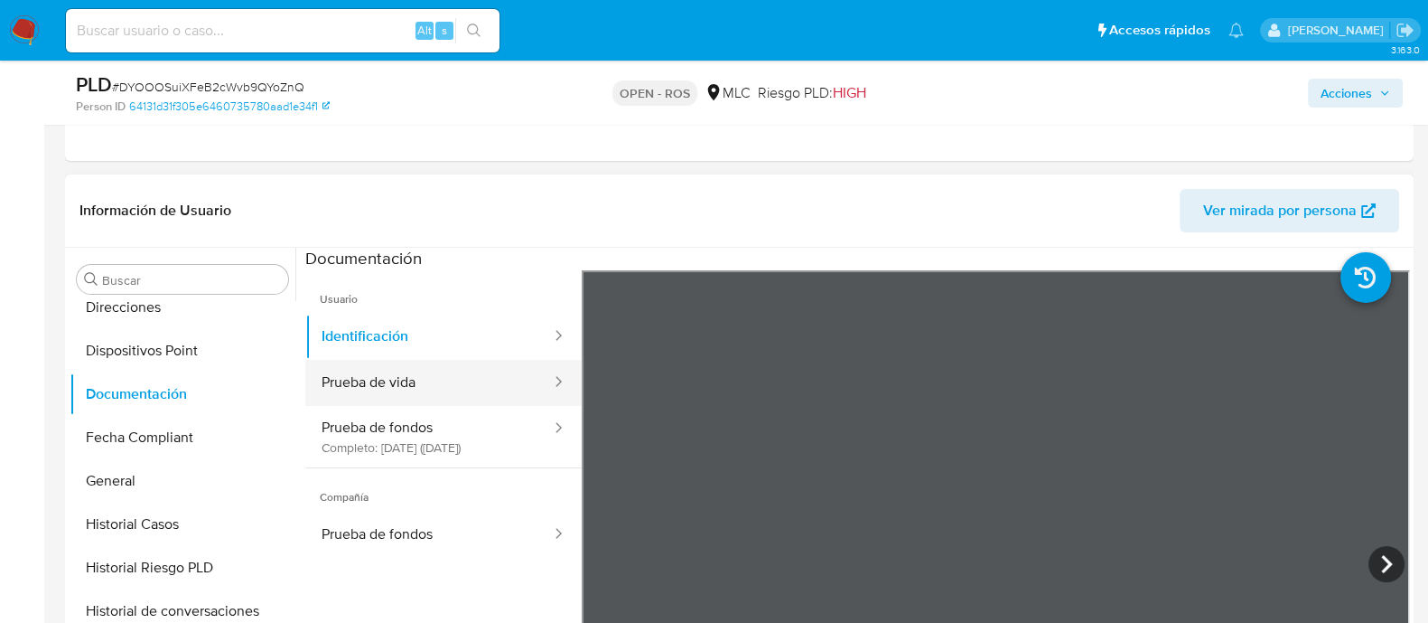
click at [405, 379] on button "Prueba de vida" at bounding box center [429, 383] width 248 height 46
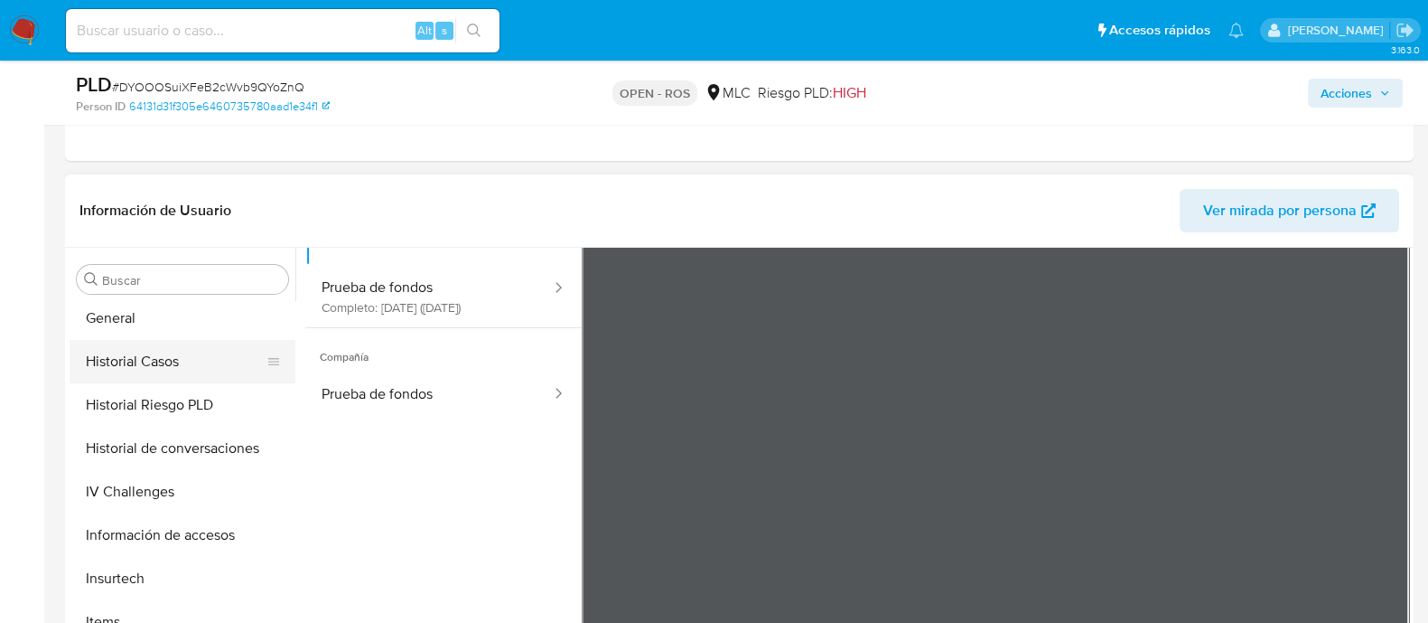
scroll to position [784, 0]
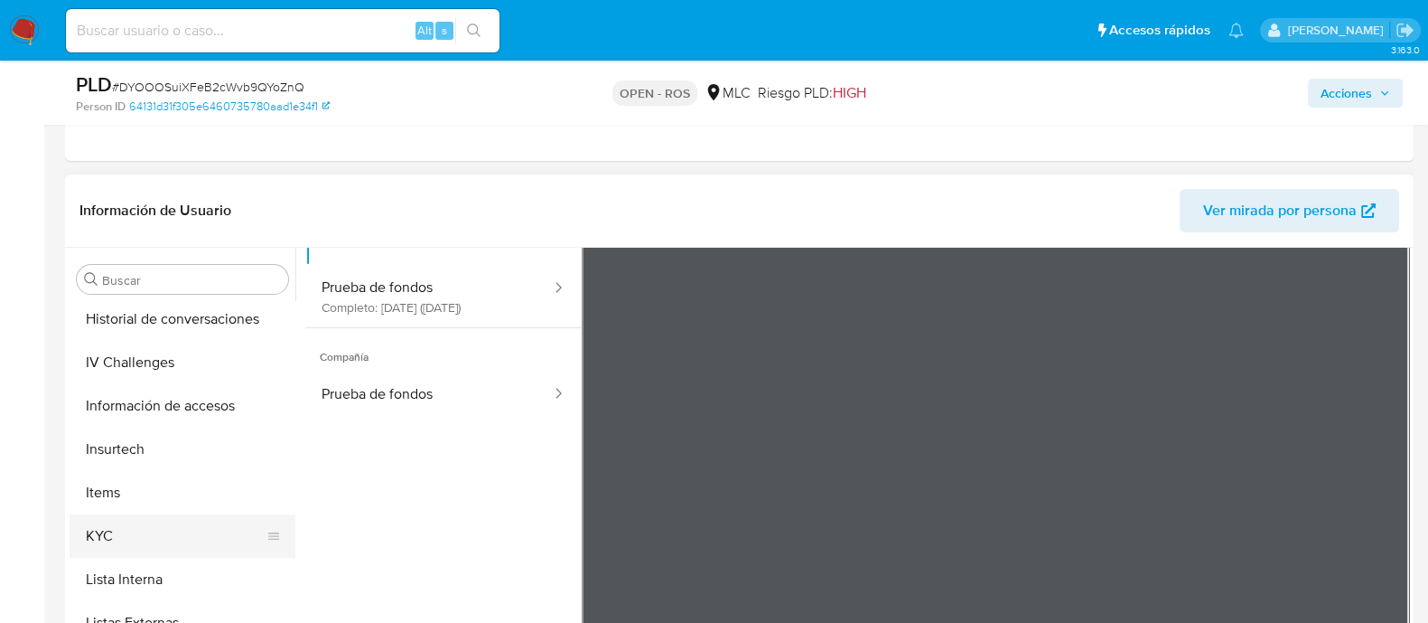
click at [133, 539] on button "KYC" at bounding box center [175, 535] width 211 height 43
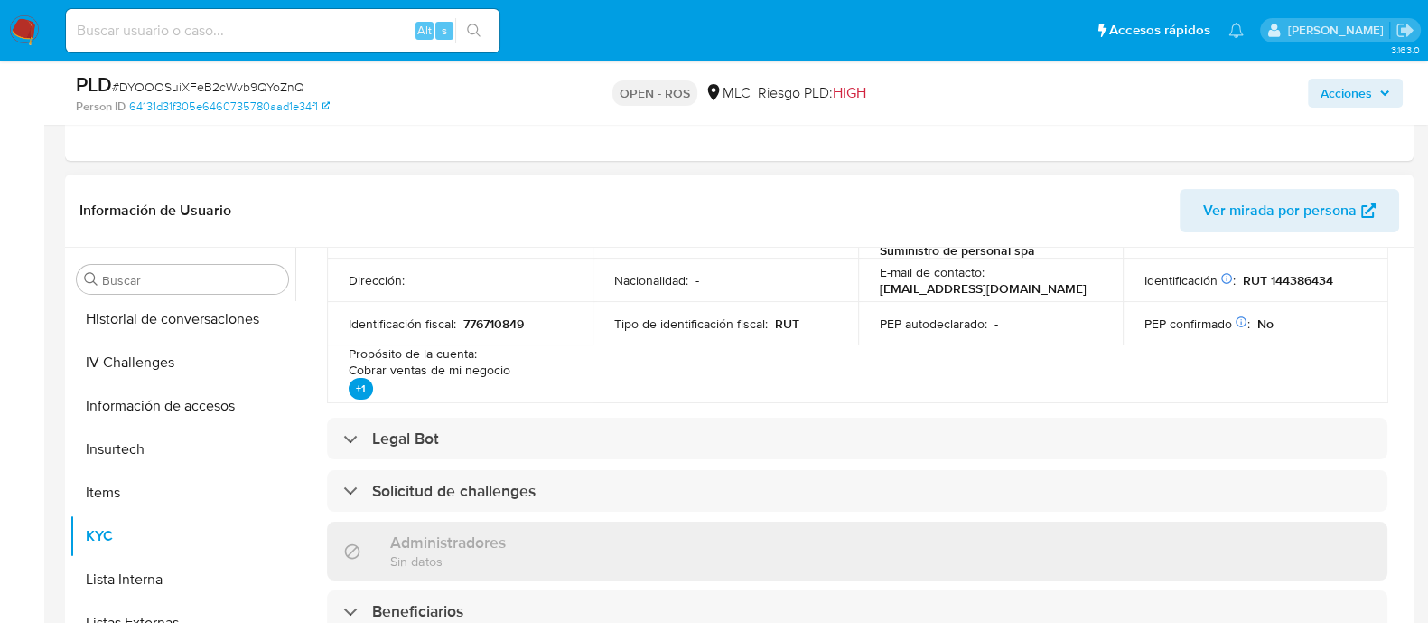
scroll to position [605, 0]
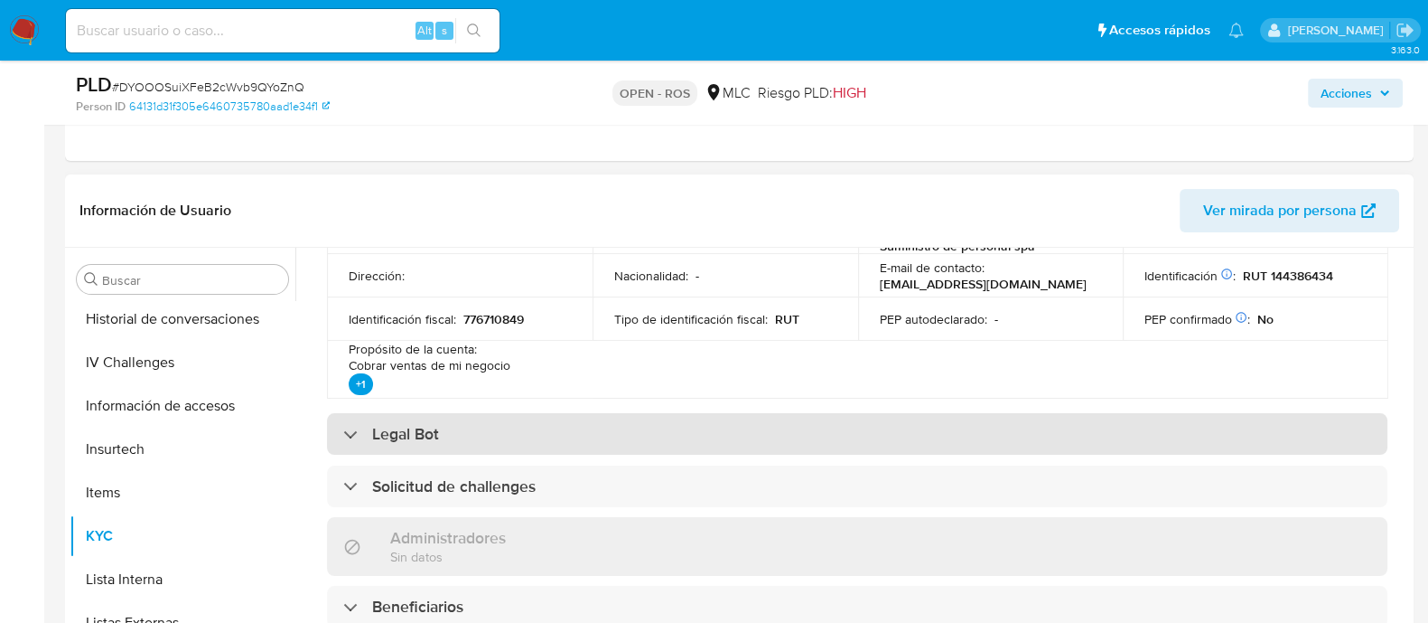
click at [569, 438] on div "Legal Bot" at bounding box center [857, 434] width 1061 height 42
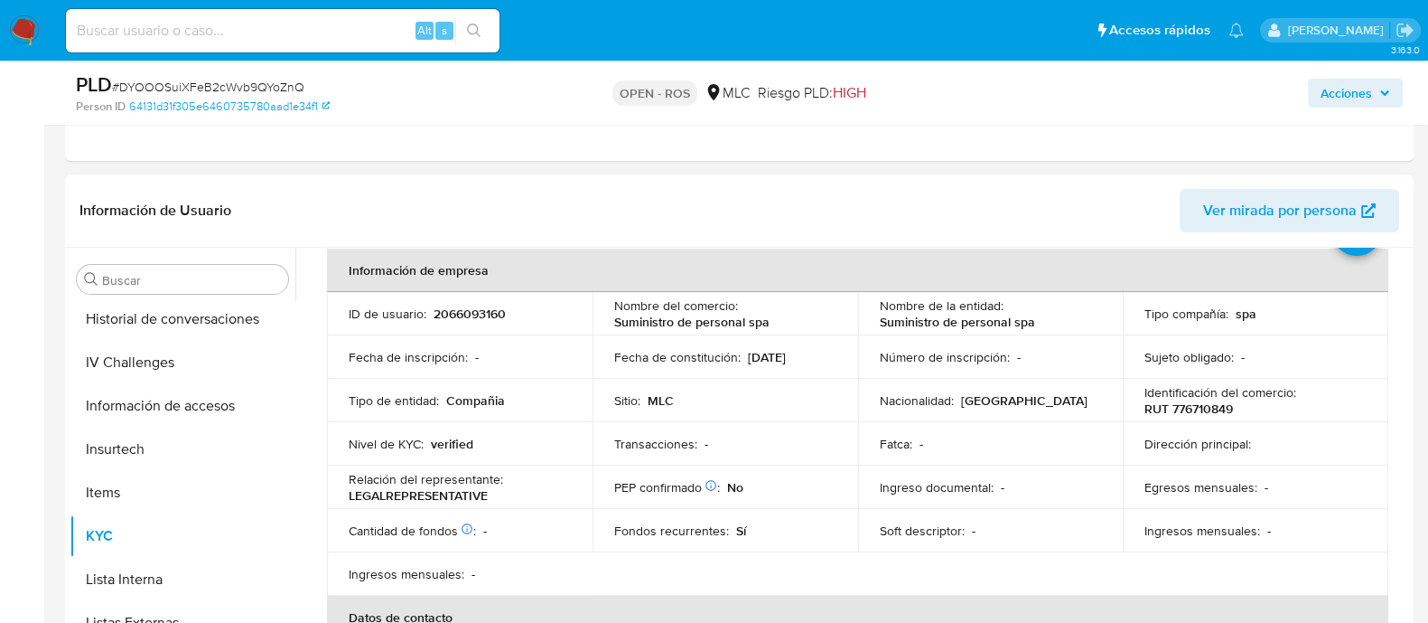
scroll to position [83, 0]
click at [1333, 88] on span "Acciones" at bounding box center [1347, 93] width 52 height 29
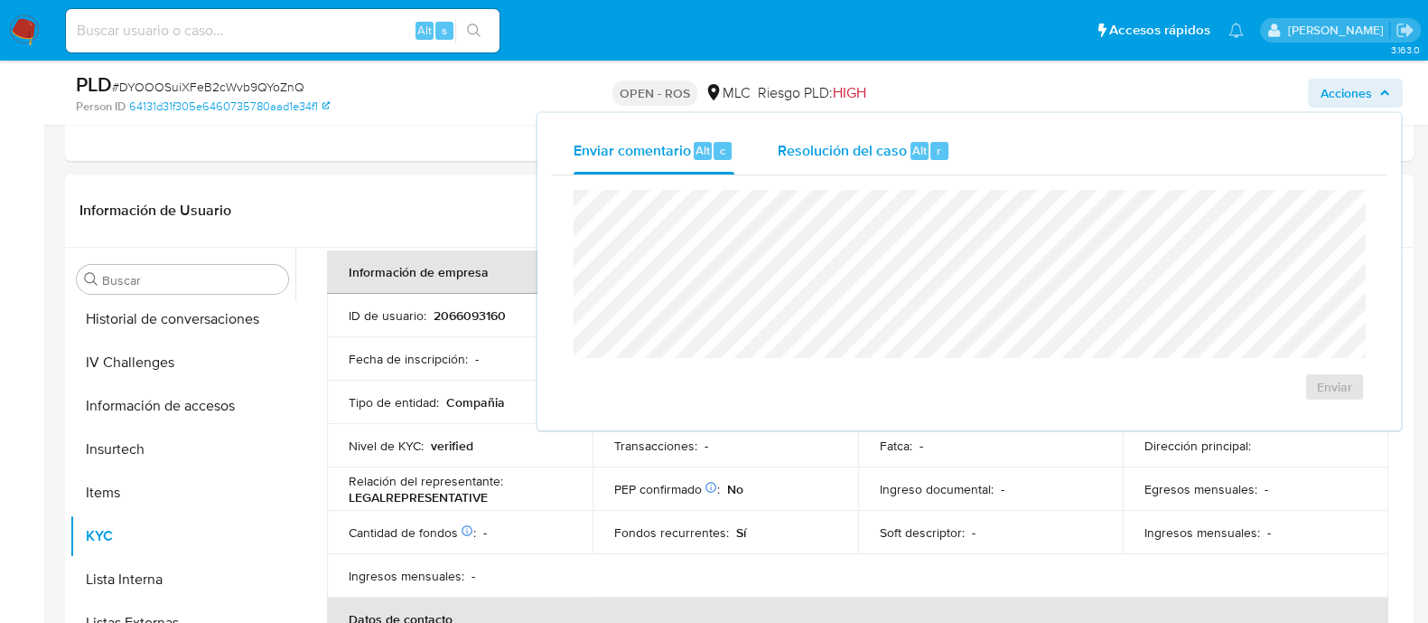
click at [957, 158] on button "Resolución del caso Alt r" at bounding box center [864, 150] width 216 height 47
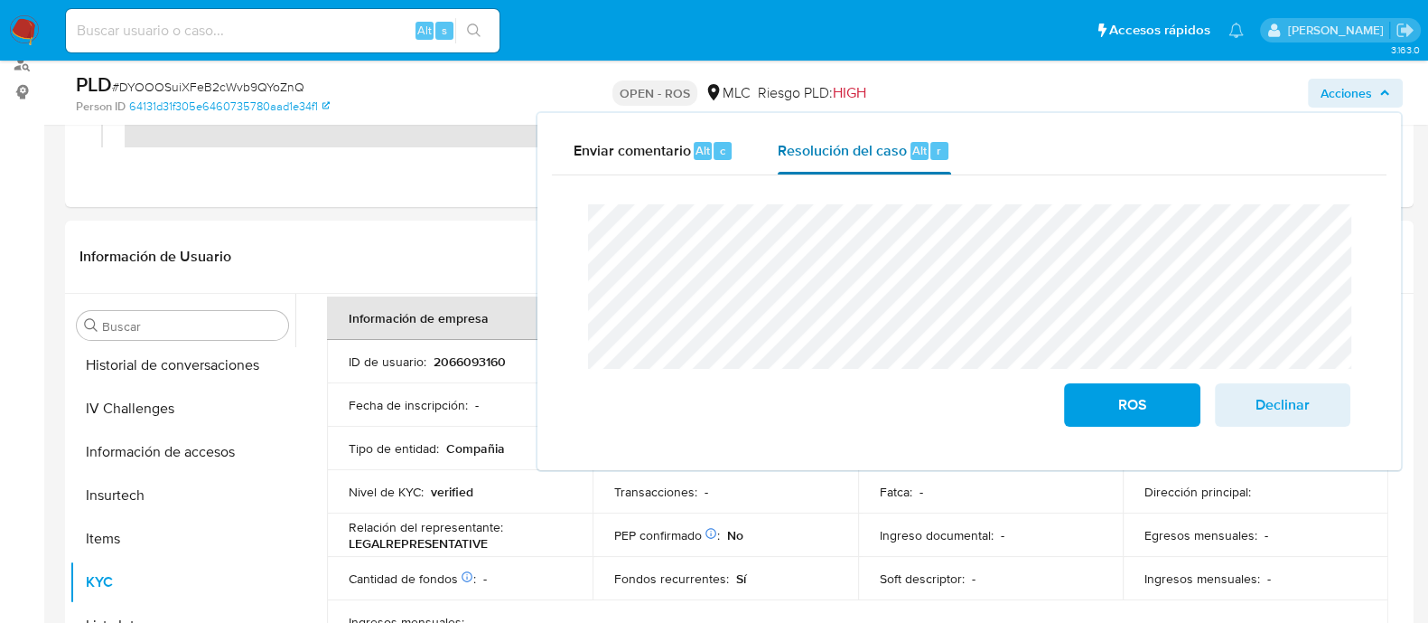
scroll to position [307, 0]
click at [580, 217] on div "ROS Declinar" at bounding box center [969, 315] width 791 height 251
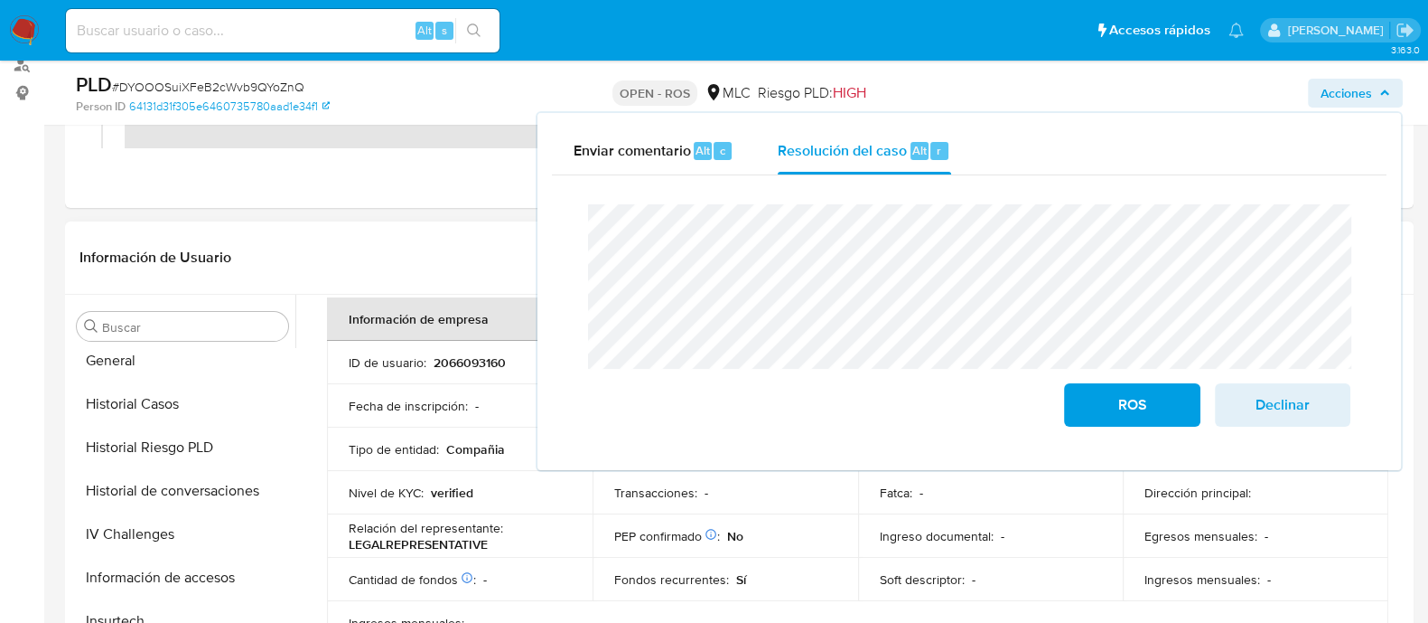
scroll to position [619, 0]
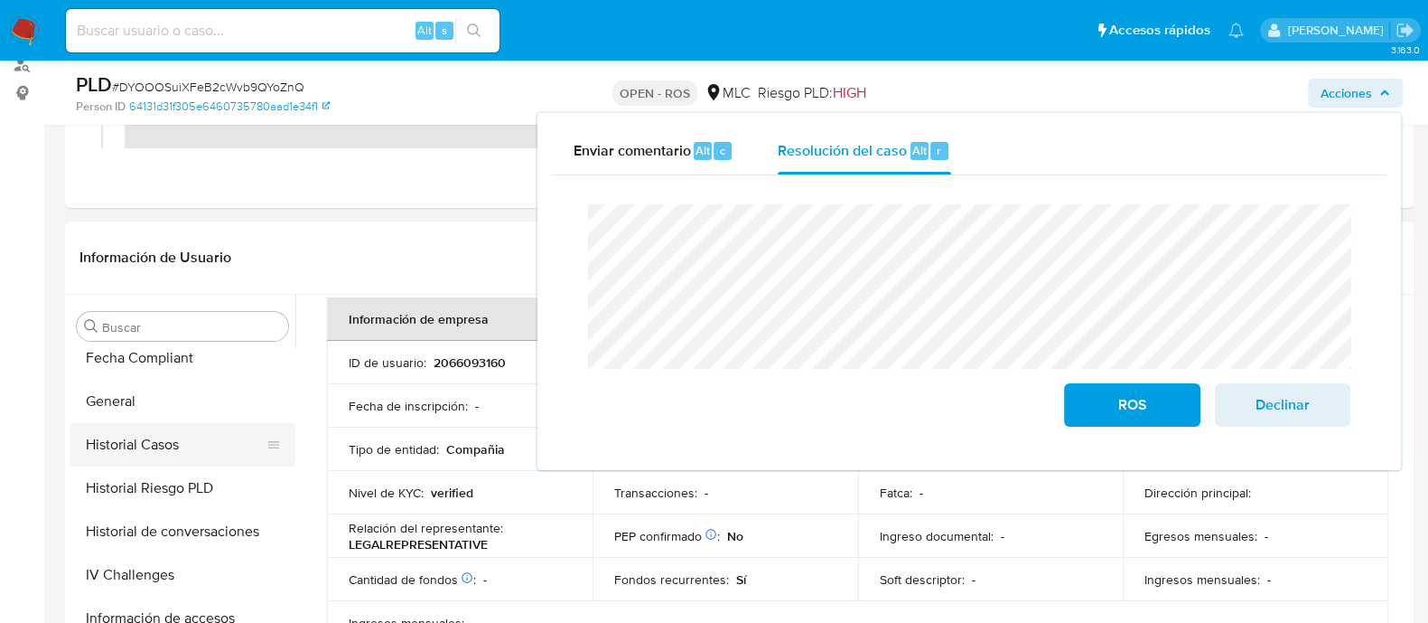
click at [153, 448] on button "Historial Casos" at bounding box center [175, 444] width 211 height 43
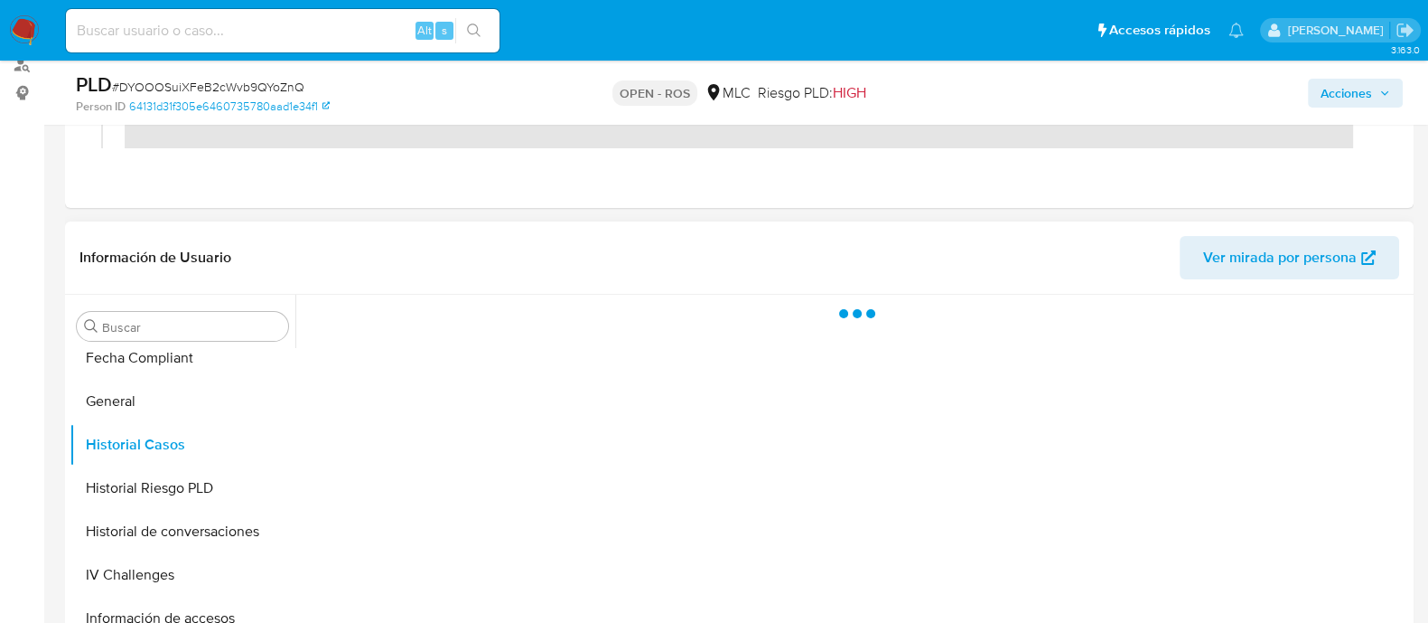
scroll to position [0, 0]
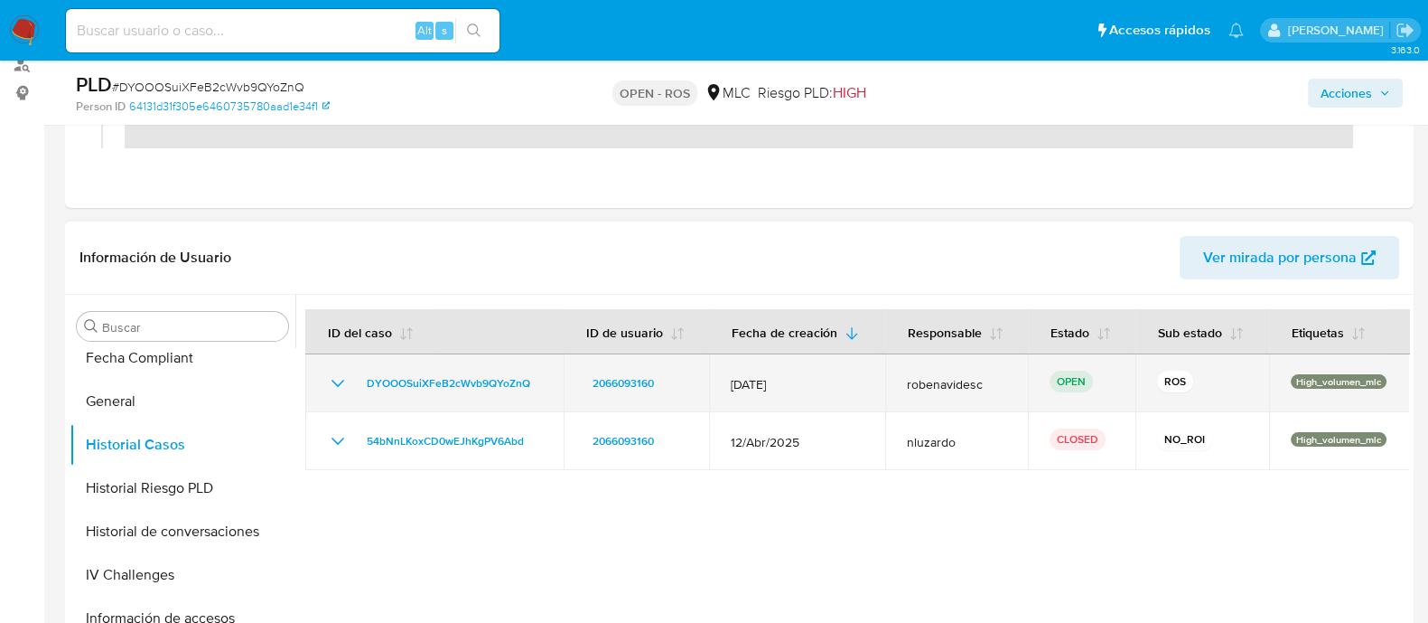
click at [341, 386] on icon "Mostrar/Ocultar" at bounding box center [338, 383] width 22 height 22
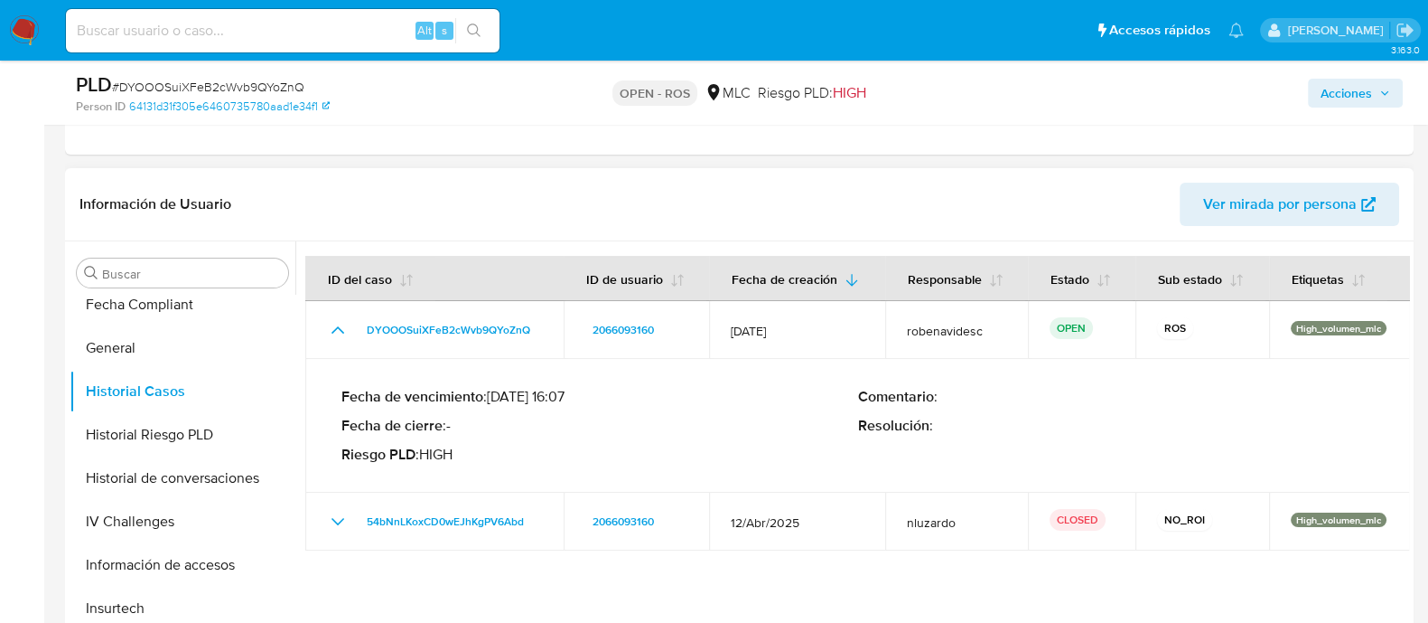
scroll to position [344, 0]
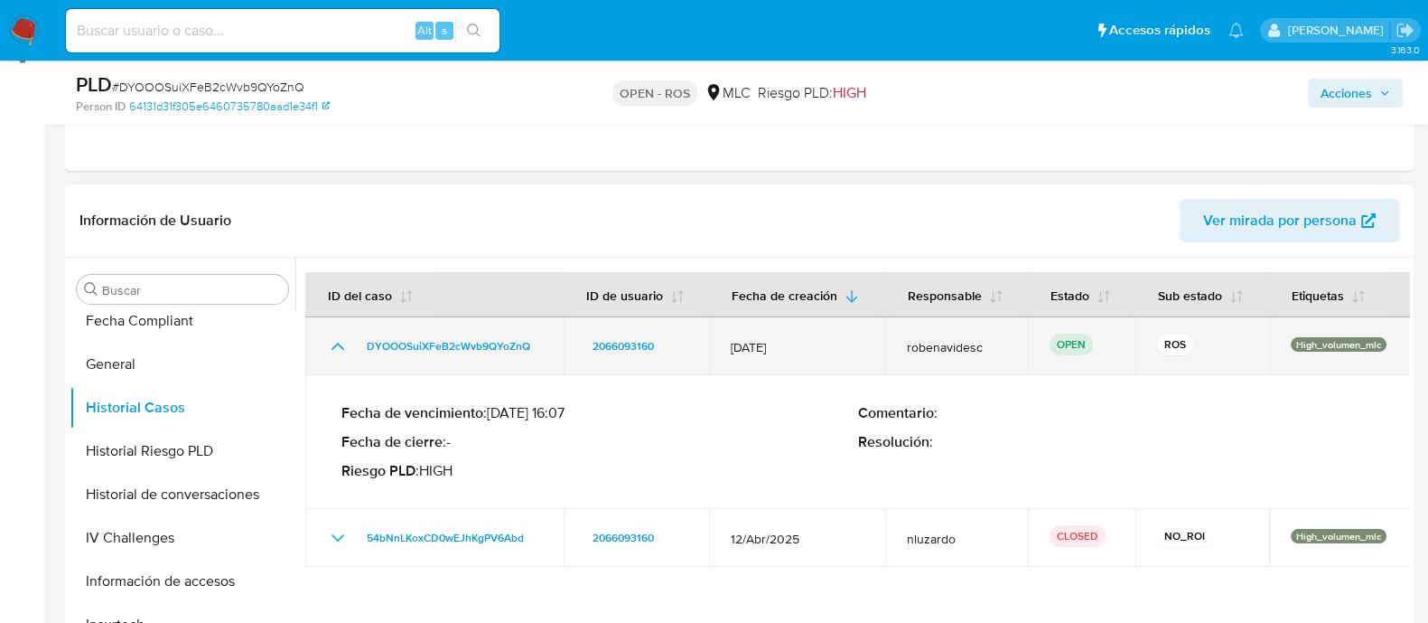
click at [1337, 344] on p "High_volumen_mlc" at bounding box center [1339, 344] width 96 height 14
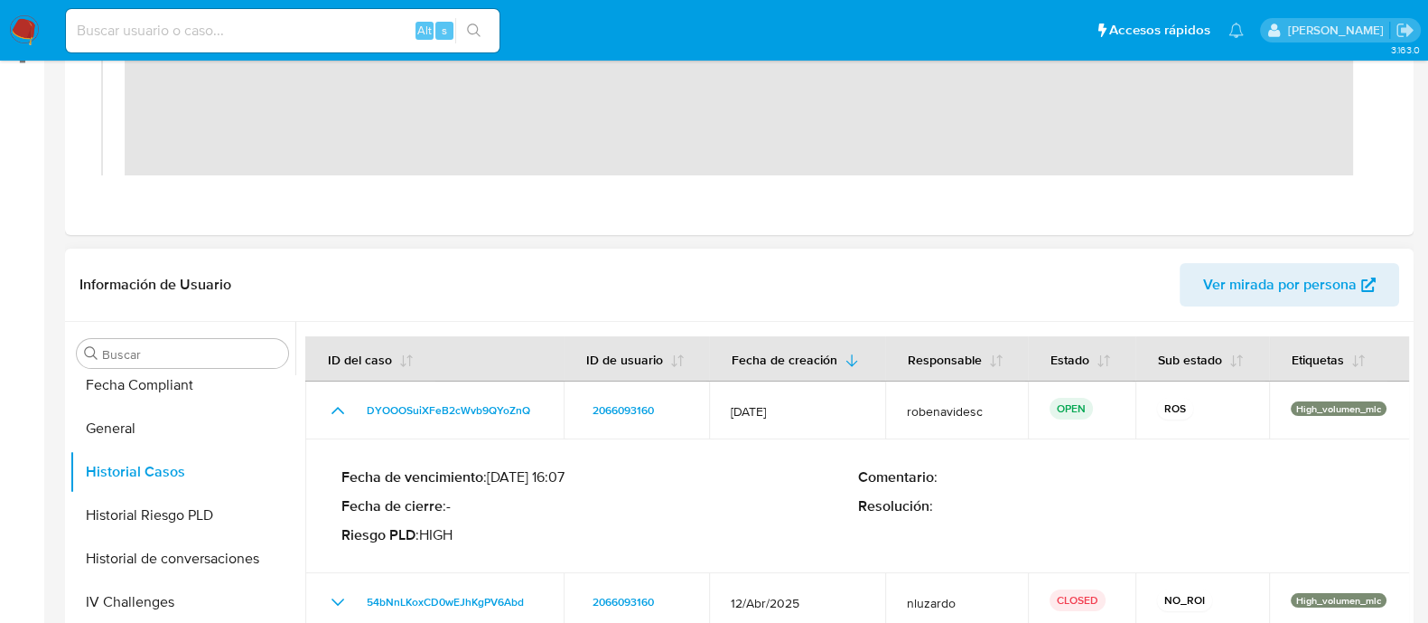
scroll to position [0, 0]
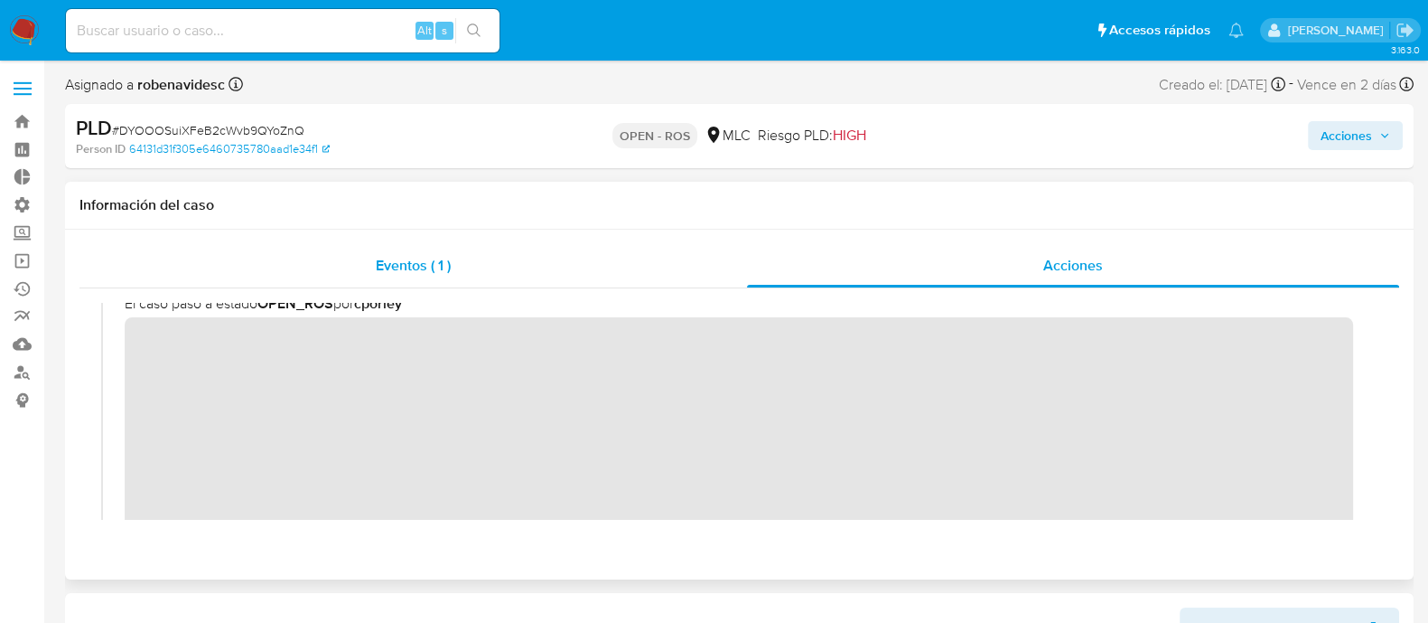
click at [432, 255] on span "Eventos ( 1 )" at bounding box center [413, 265] width 75 height 21
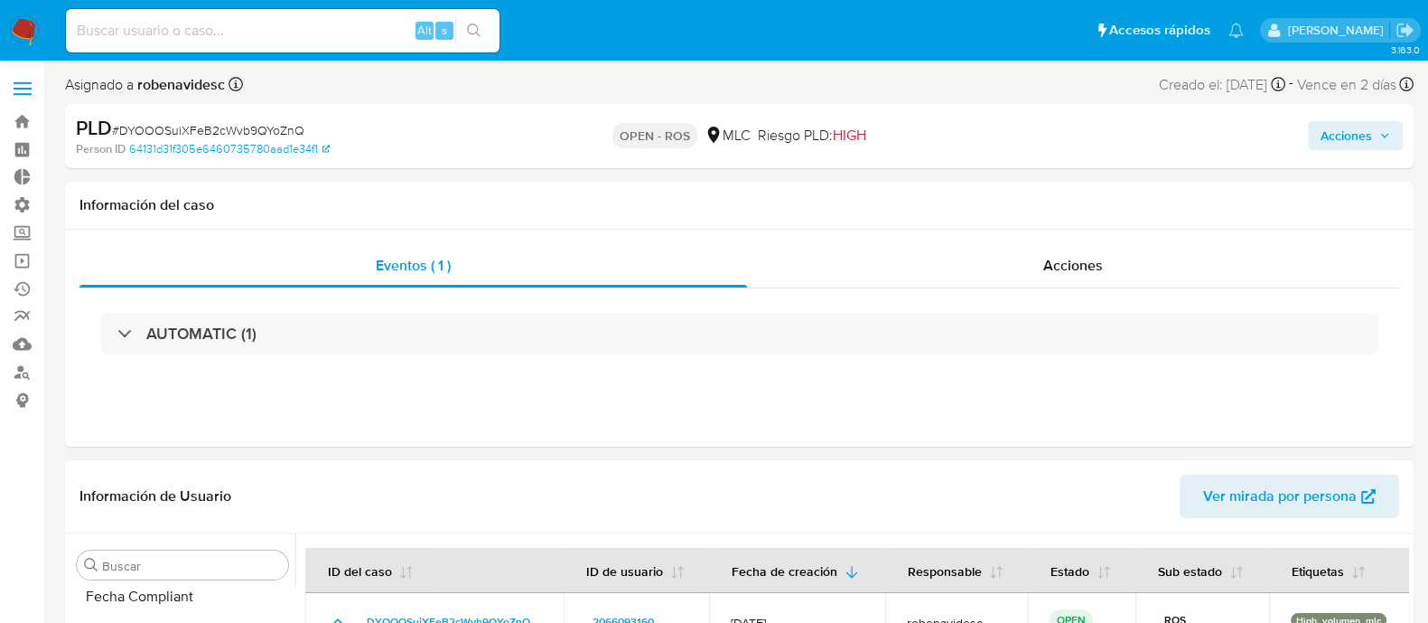
click at [756, 348] on div "AUTOMATIC (1)" at bounding box center [739, 334] width 1277 height 42
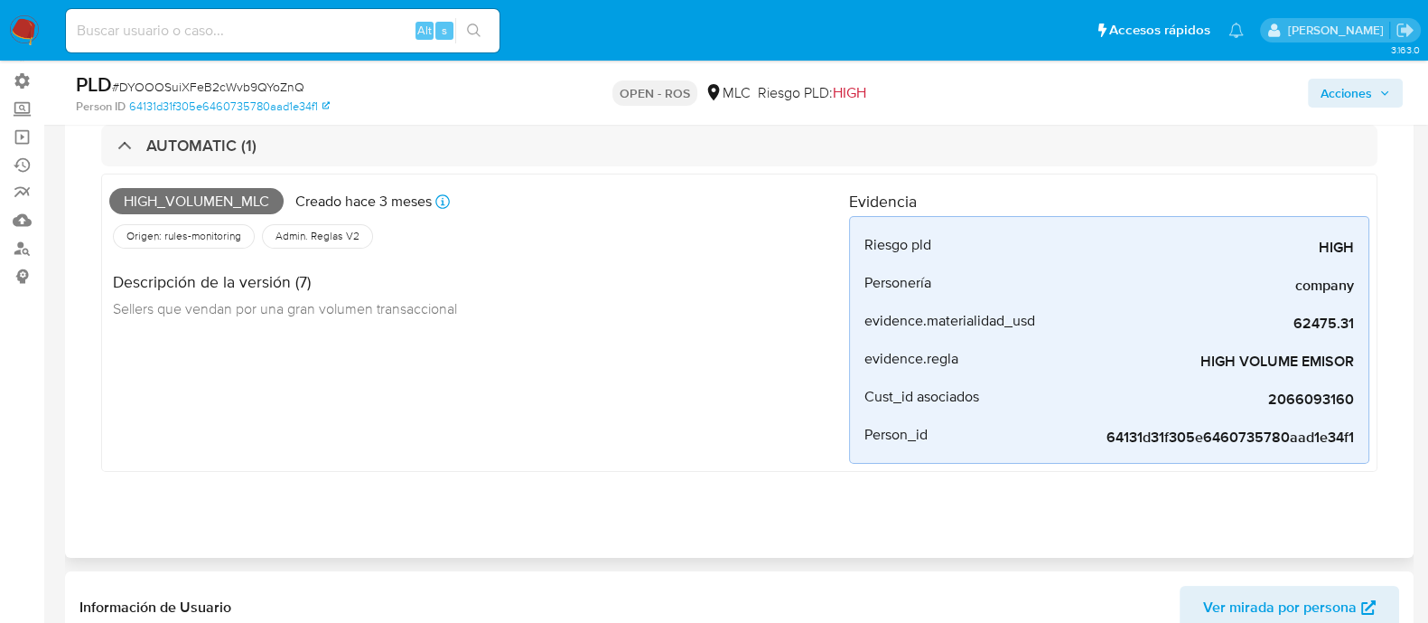
scroll to position [123, 0]
click at [763, 275] on div "Descripción de la versión (7) Sellers que vendan por una gran volumen transacci…" at bounding box center [479, 293] width 740 height 81
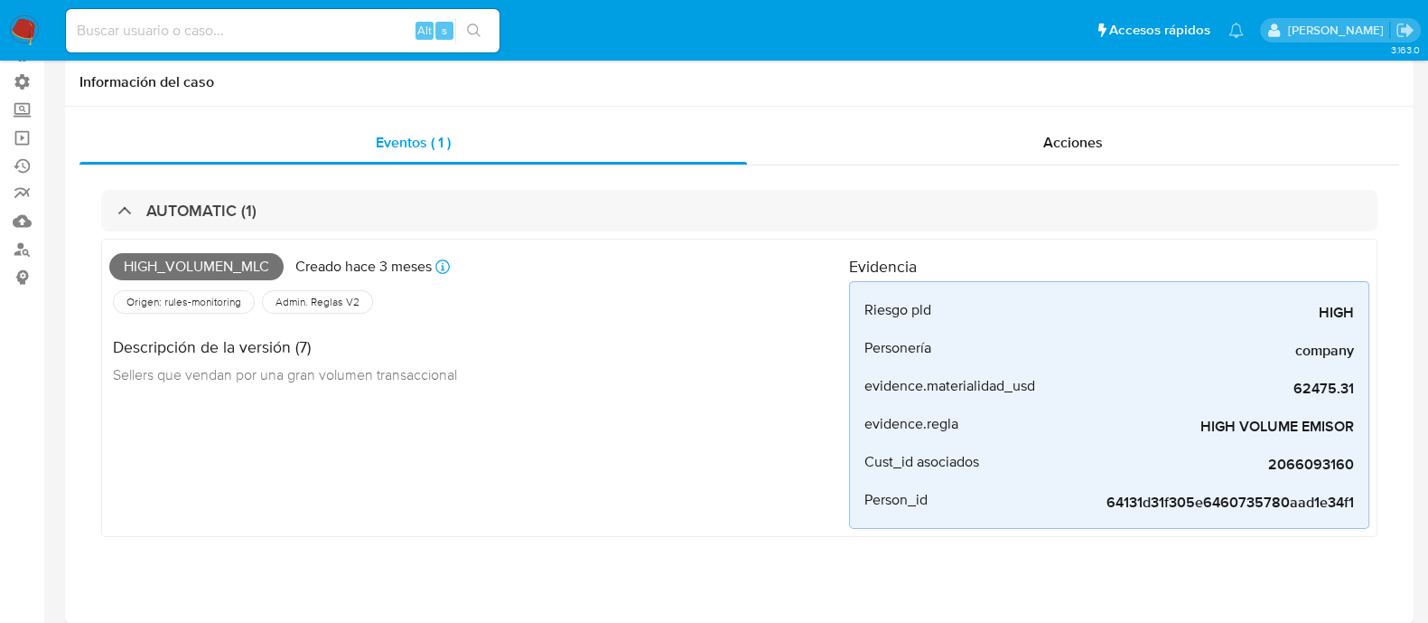
scroll to position [0, 0]
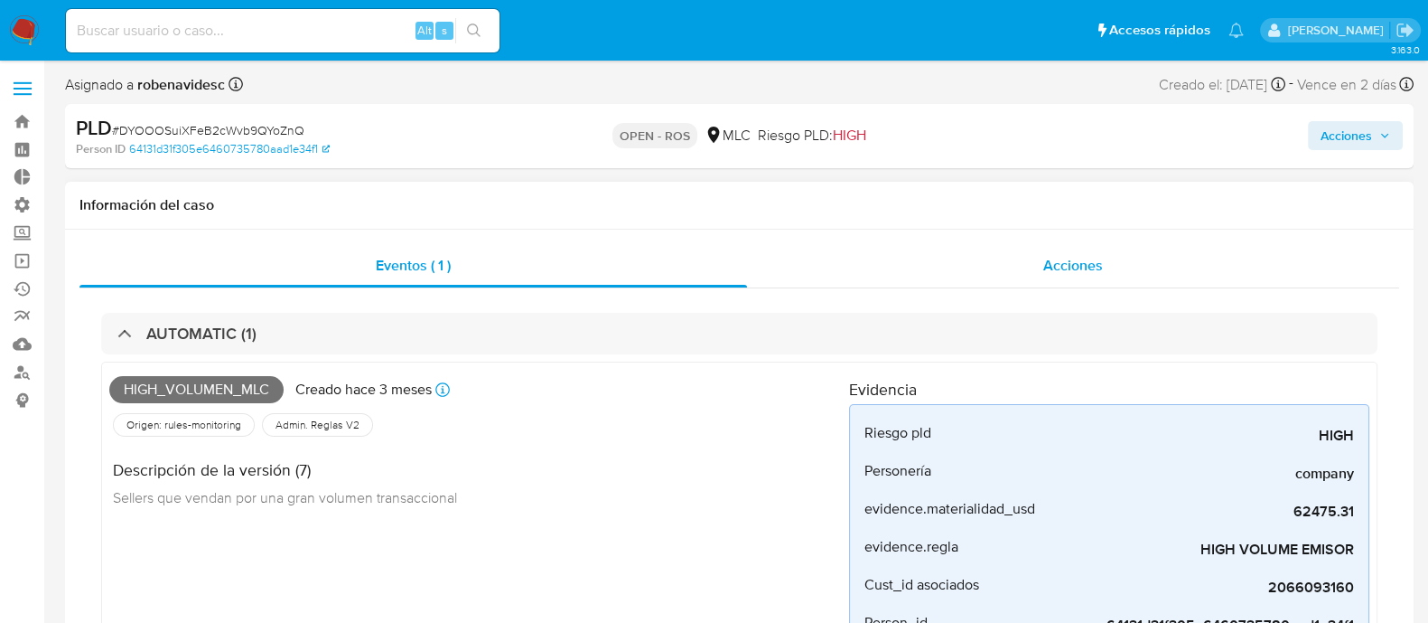
click at [978, 259] on div "Acciones" at bounding box center [1073, 265] width 652 height 43
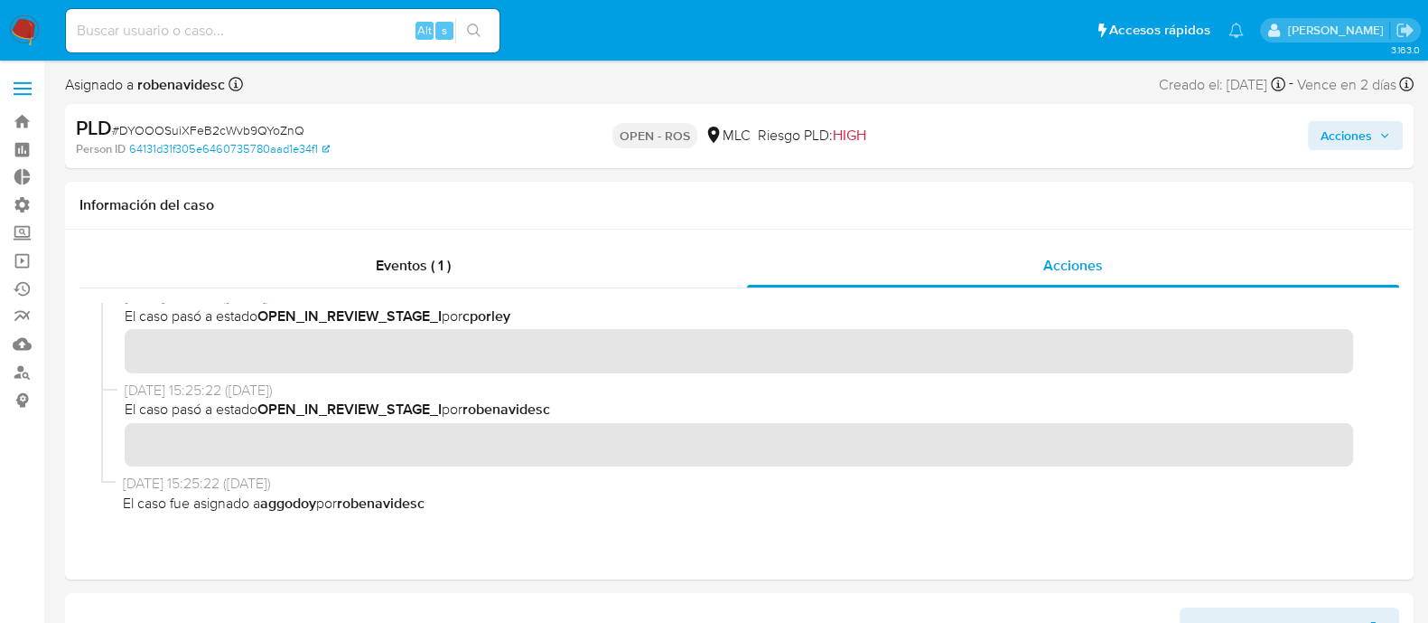
click at [1340, 130] on span "Acciones" at bounding box center [1347, 135] width 52 height 29
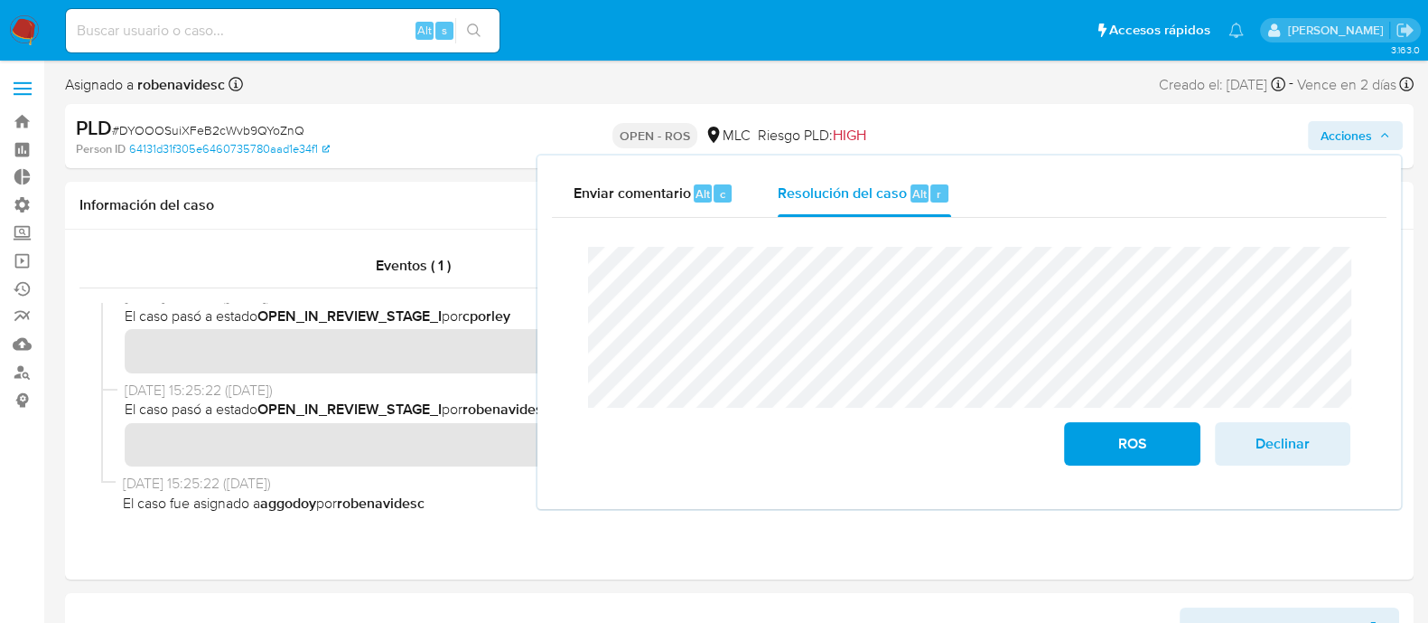
click at [557, 242] on div "Cierre de caso ROS Declinar" at bounding box center [969, 356] width 835 height 276
click at [441, 389] on span "12/08/2025 15:25:22 (hace 2 meses)" at bounding box center [748, 390] width 1246 height 20
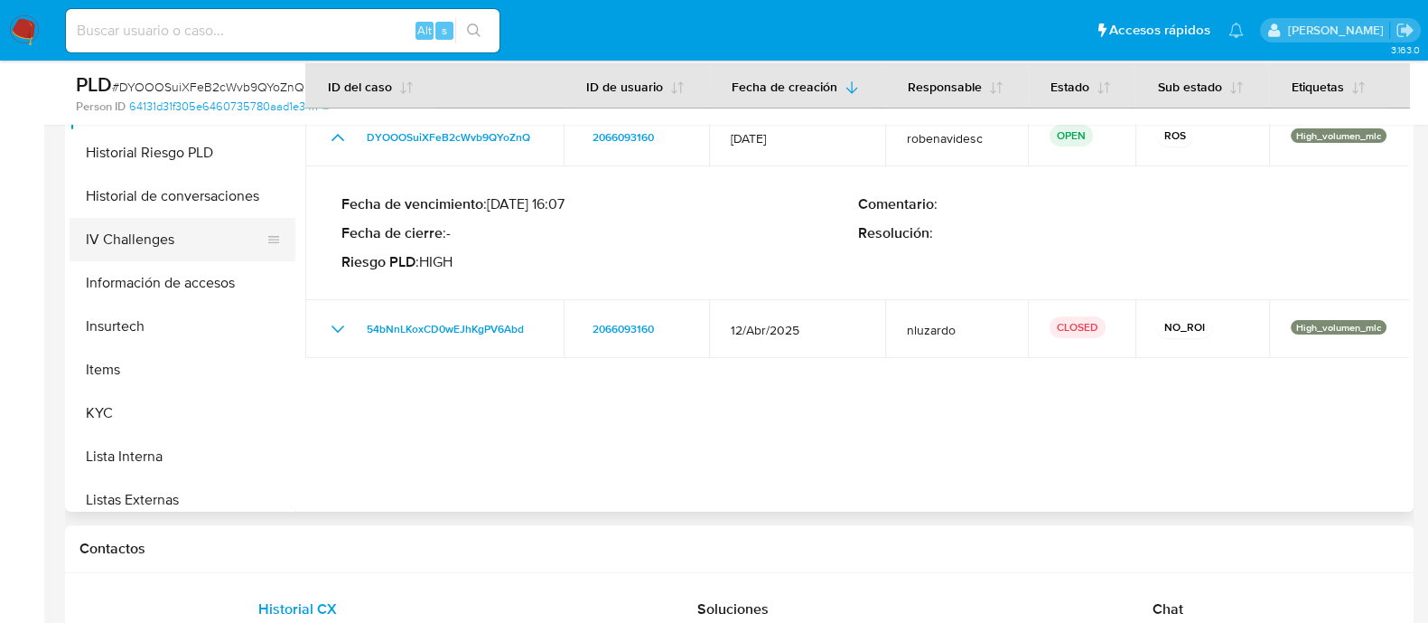
scroll to position [712, 0]
click at [136, 399] on button "KYC" at bounding box center [183, 409] width 226 height 43
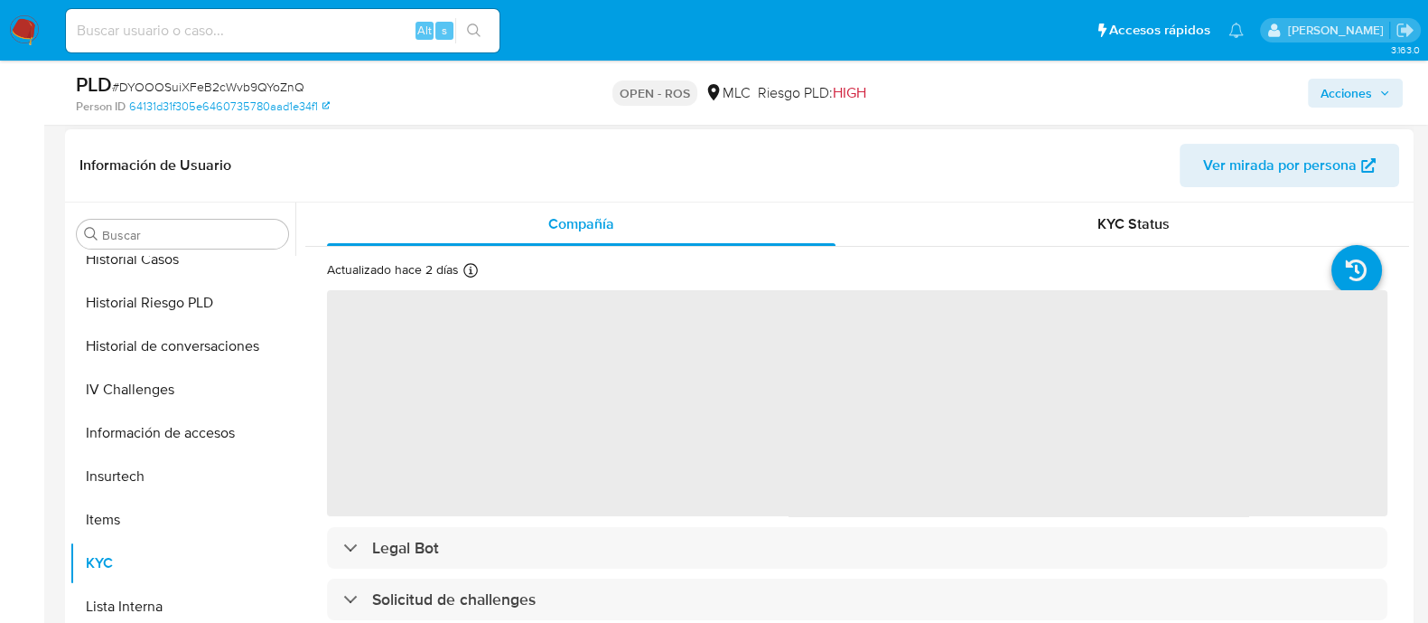
scroll to position [397, 0]
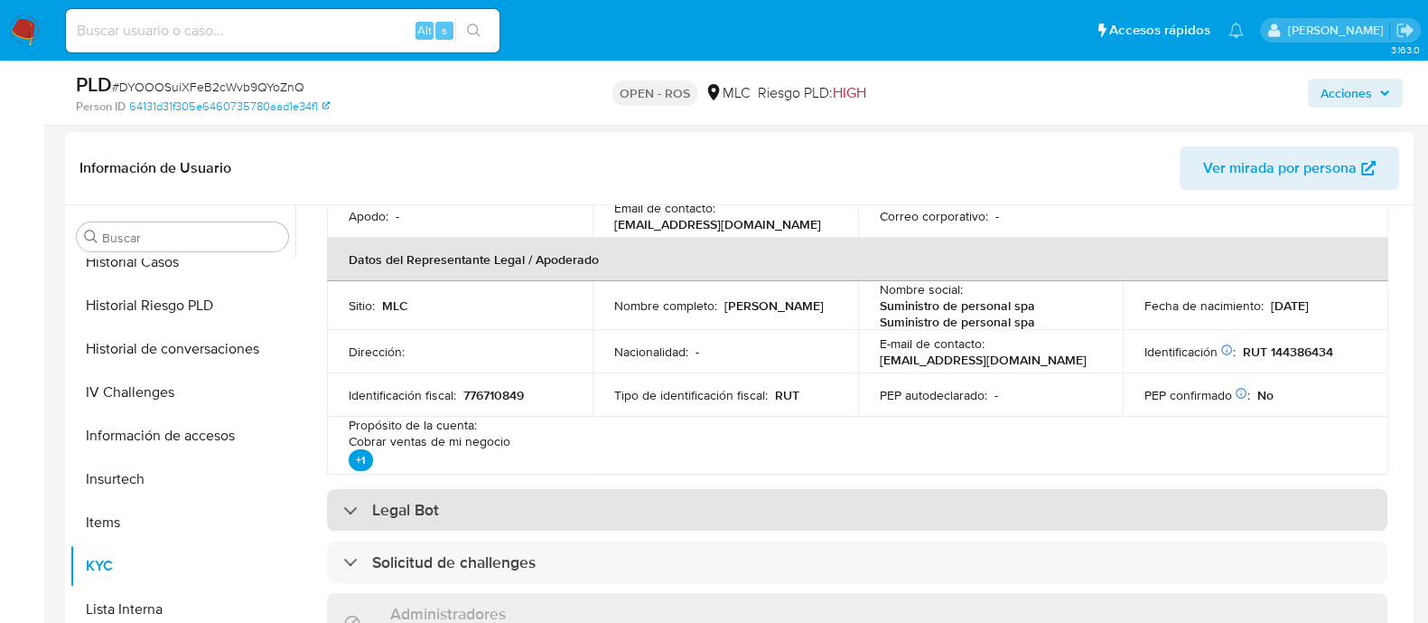
click at [532, 510] on div "Legal Bot" at bounding box center [857, 510] width 1061 height 42
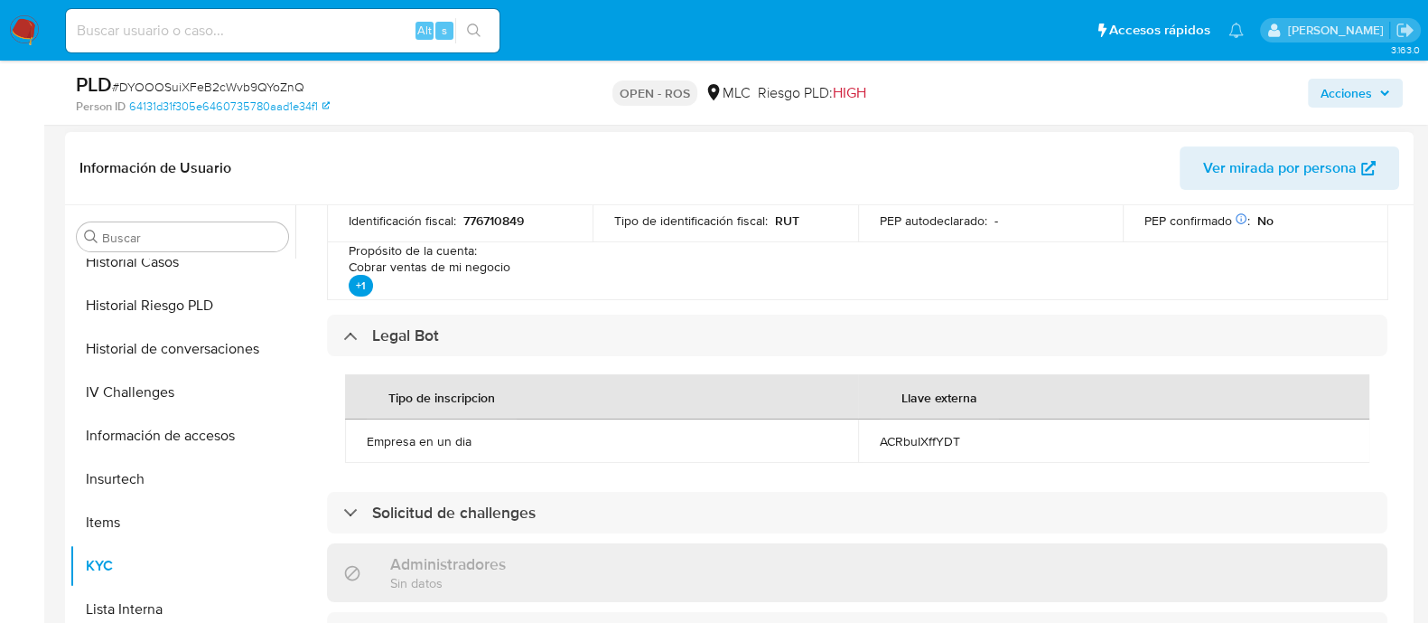
scroll to position [663, 0]
drag, startPoint x: 971, startPoint y: 433, endPoint x: 873, endPoint y: 440, distance: 98.8
click at [873, 440] on td "ACRbuIXffYDT" at bounding box center [1114, 438] width 513 height 43
copy div "ACRbuIXffYDT"
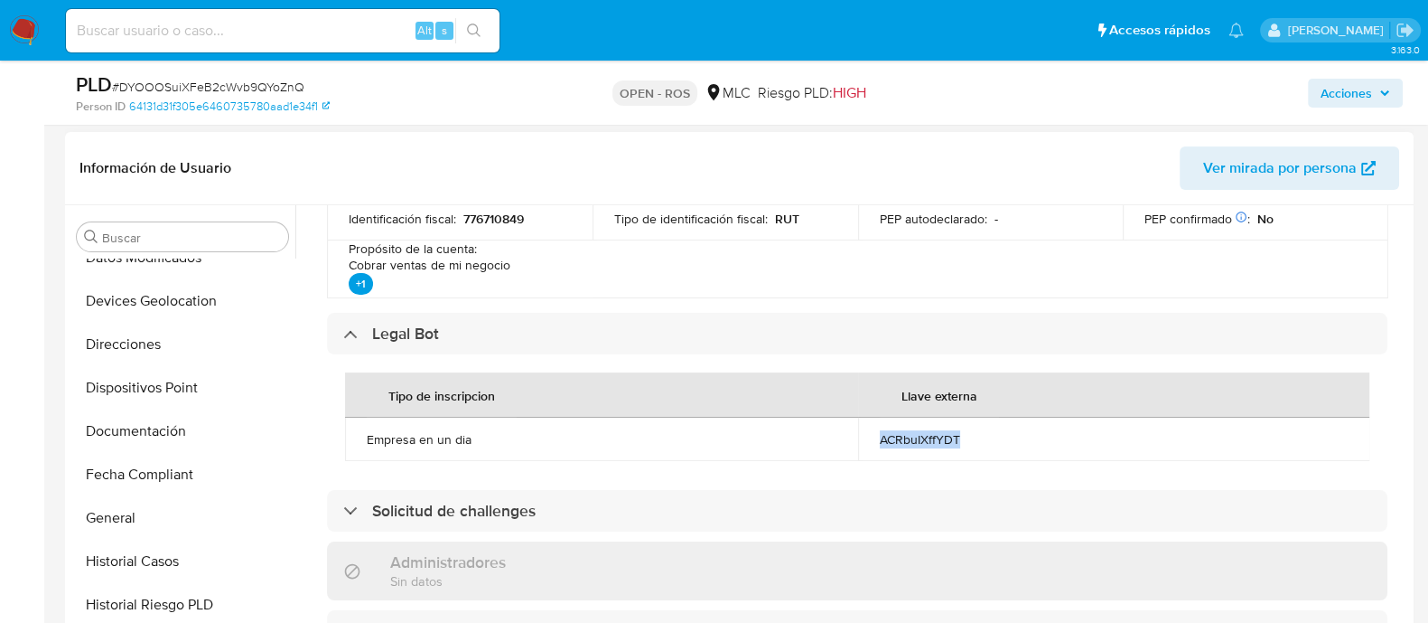
scroll to position [415, 0]
click at [135, 451] on button "Fecha Compliant" at bounding box center [175, 472] width 211 height 43
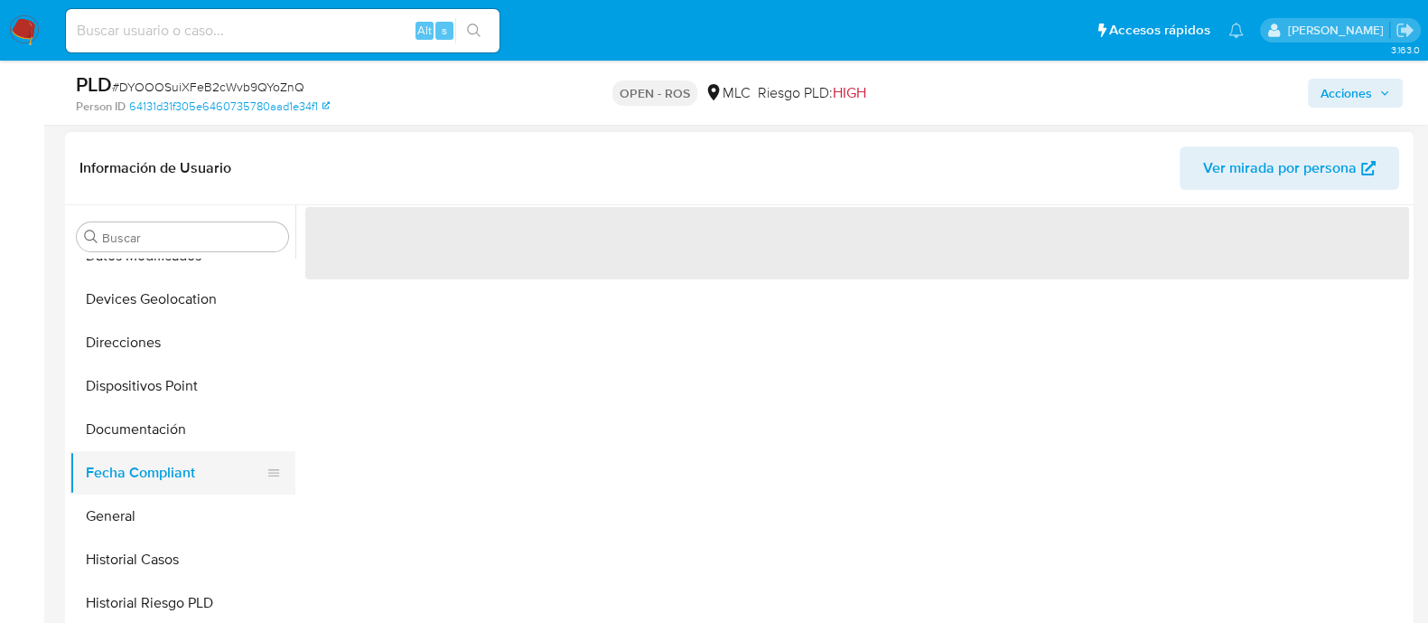
scroll to position [0, 0]
click at [145, 436] on button "Documentación" at bounding box center [175, 428] width 211 height 43
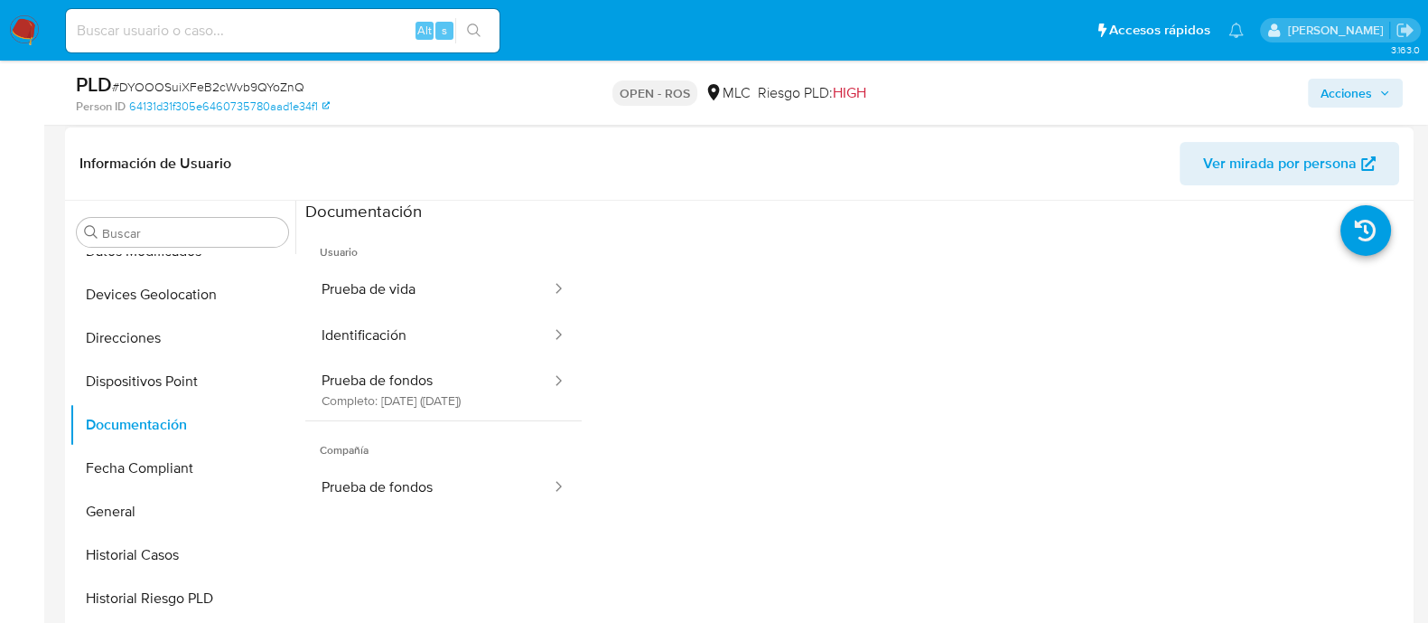
scroll to position [385, 0]
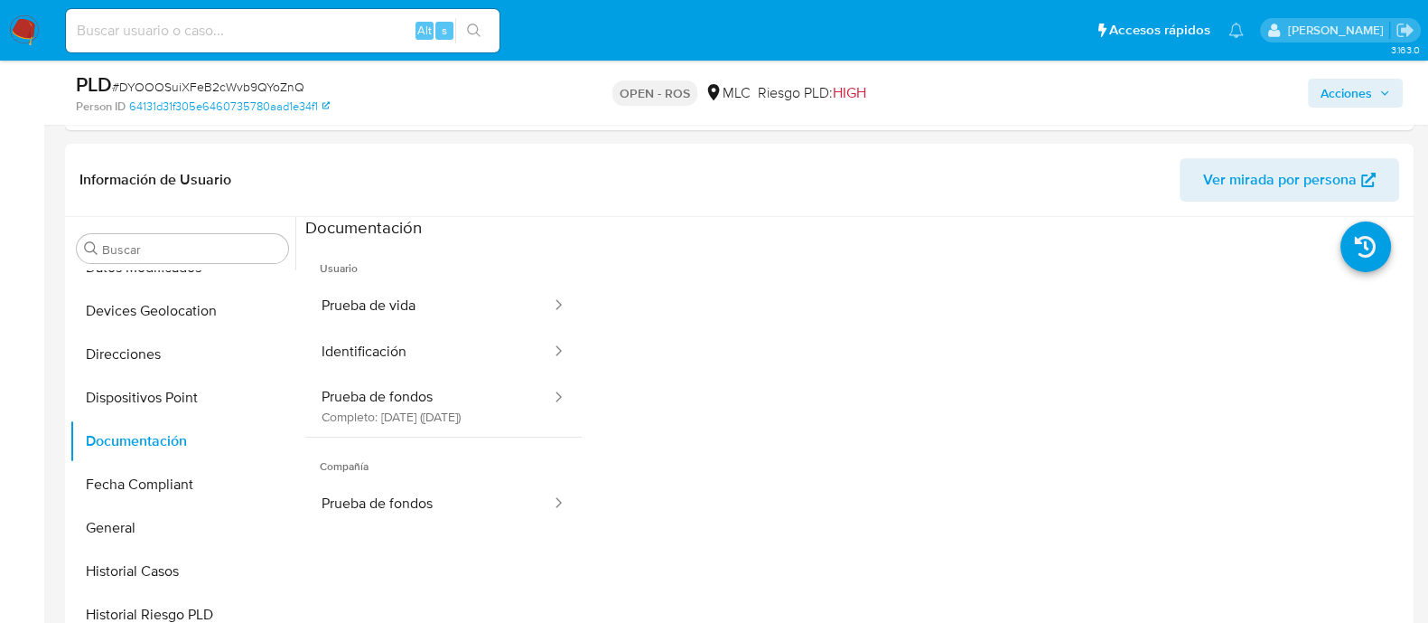
click at [1318, 103] on button "Acciones" at bounding box center [1355, 93] width 95 height 29
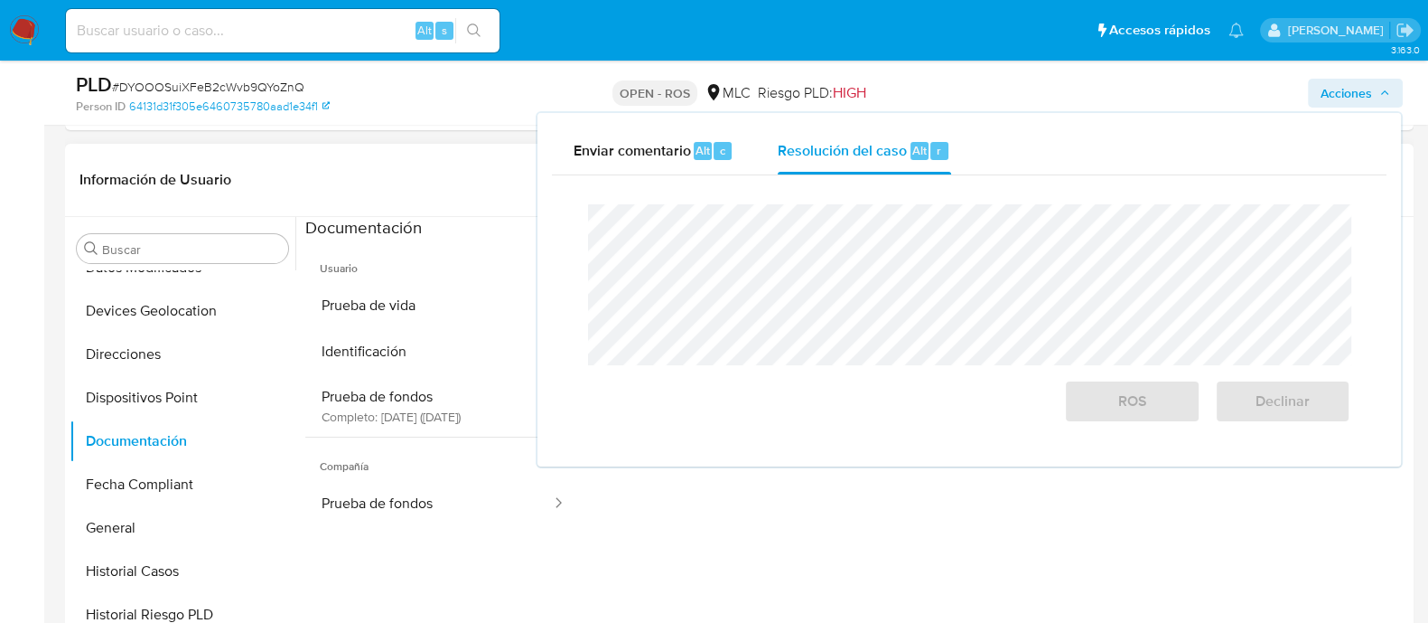
click at [358, 571] on ul "Usuario Prueba de vida Identificación Prueba de fondos Completo: 06/10/2025 (ha…" at bounding box center [443, 499] width 276 height 520
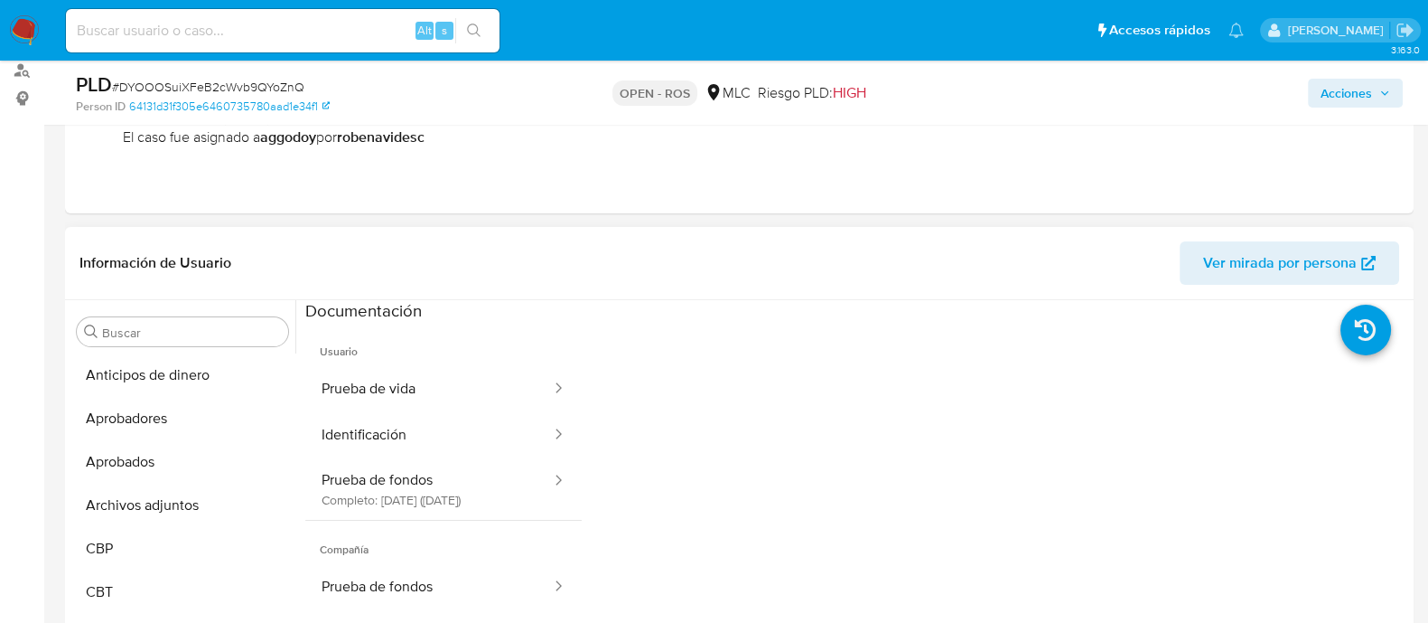
scroll to position [0, 0]
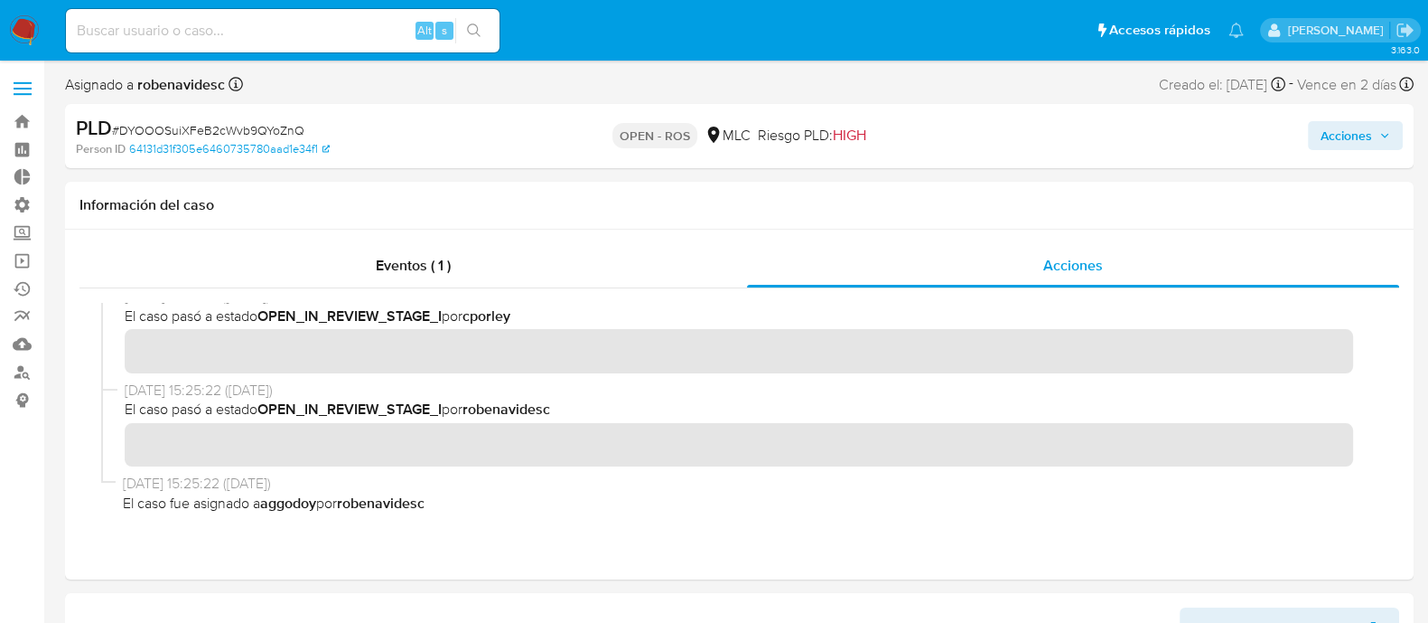
click at [1360, 128] on span "Acciones" at bounding box center [1347, 135] width 52 height 29
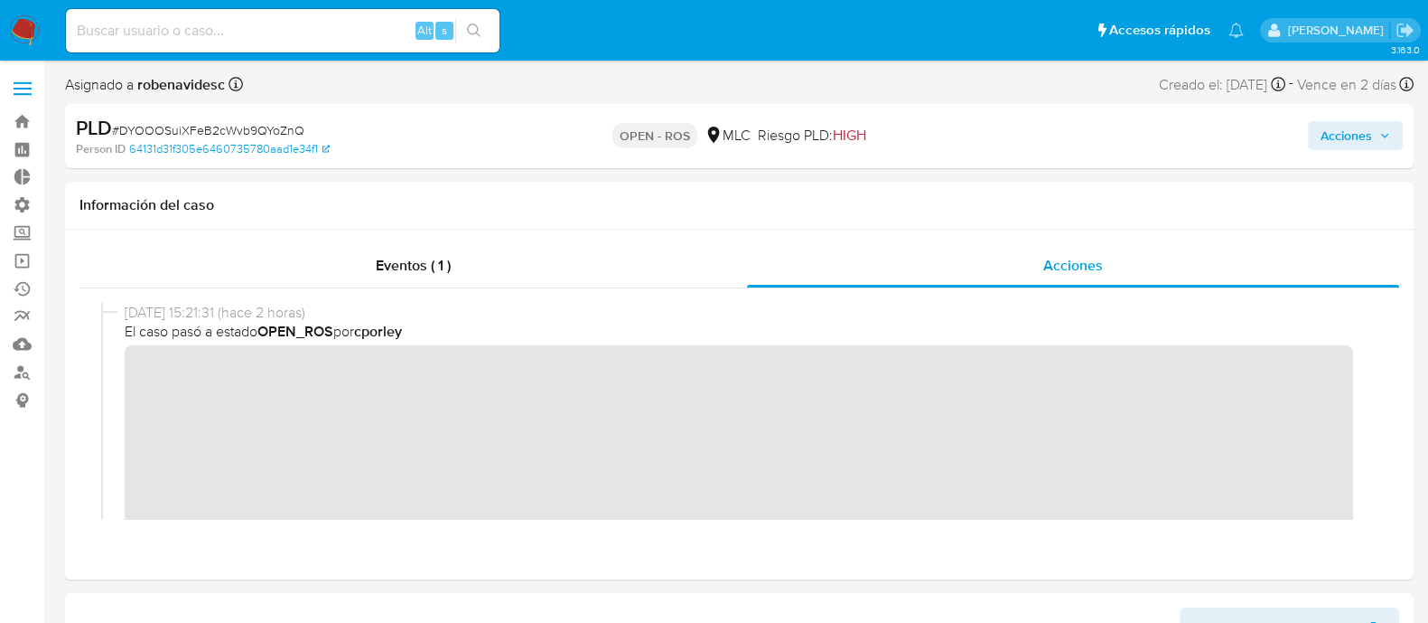
click at [1324, 138] on span "Acciones" at bounding box center [1347, 135] width 52 height 29
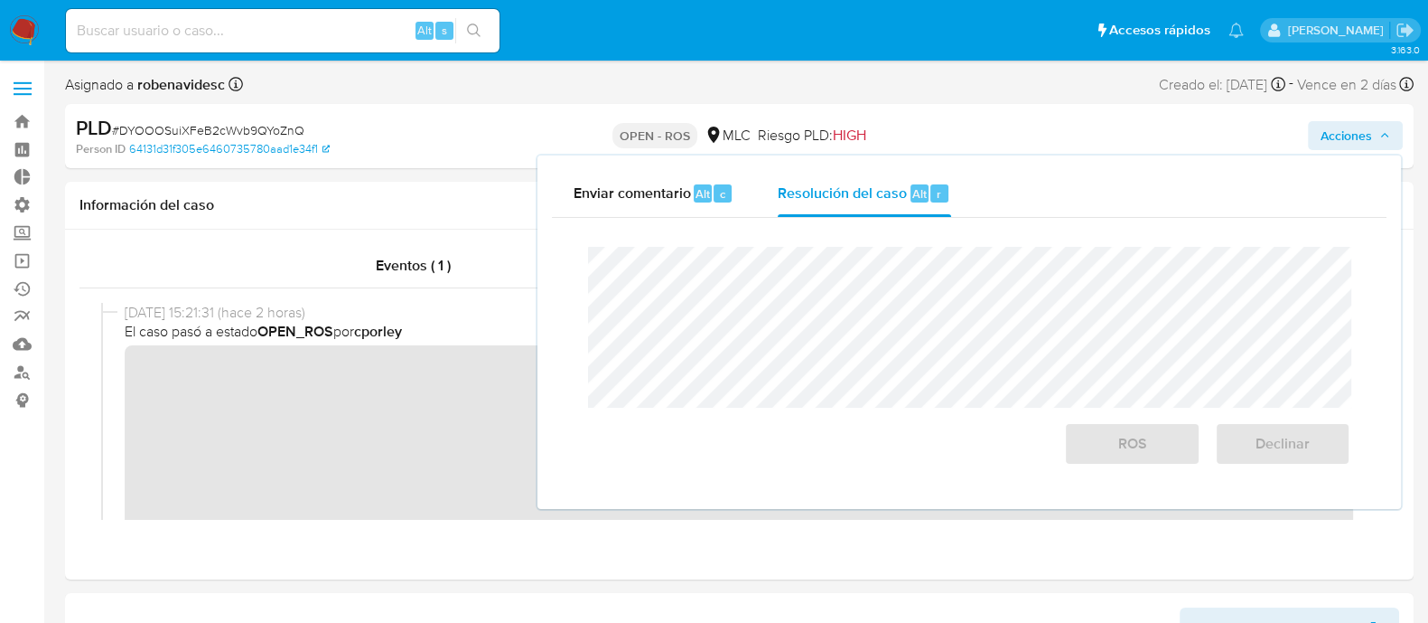
click at [1324, 138] on span "Acciones" at bounding box center [1347, 135] width 52 height 29
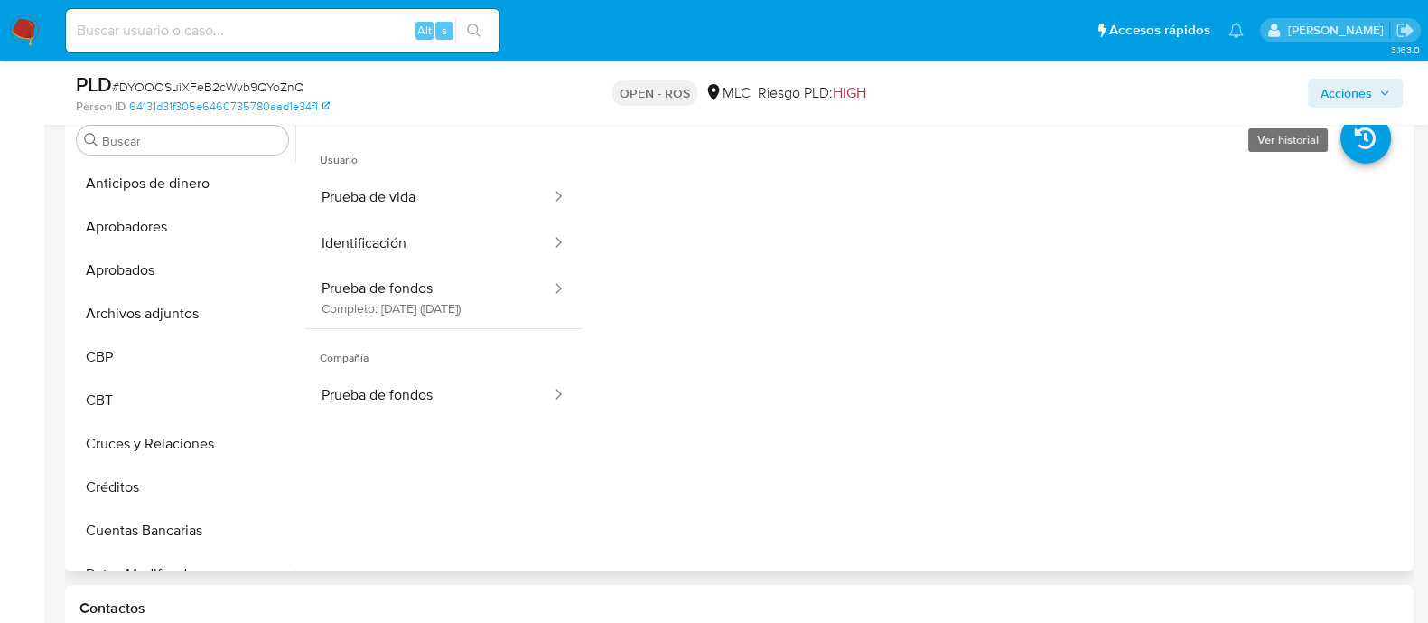
click at [1359, 146] on icon at bounding box center [1366, 138] width 51 height 51
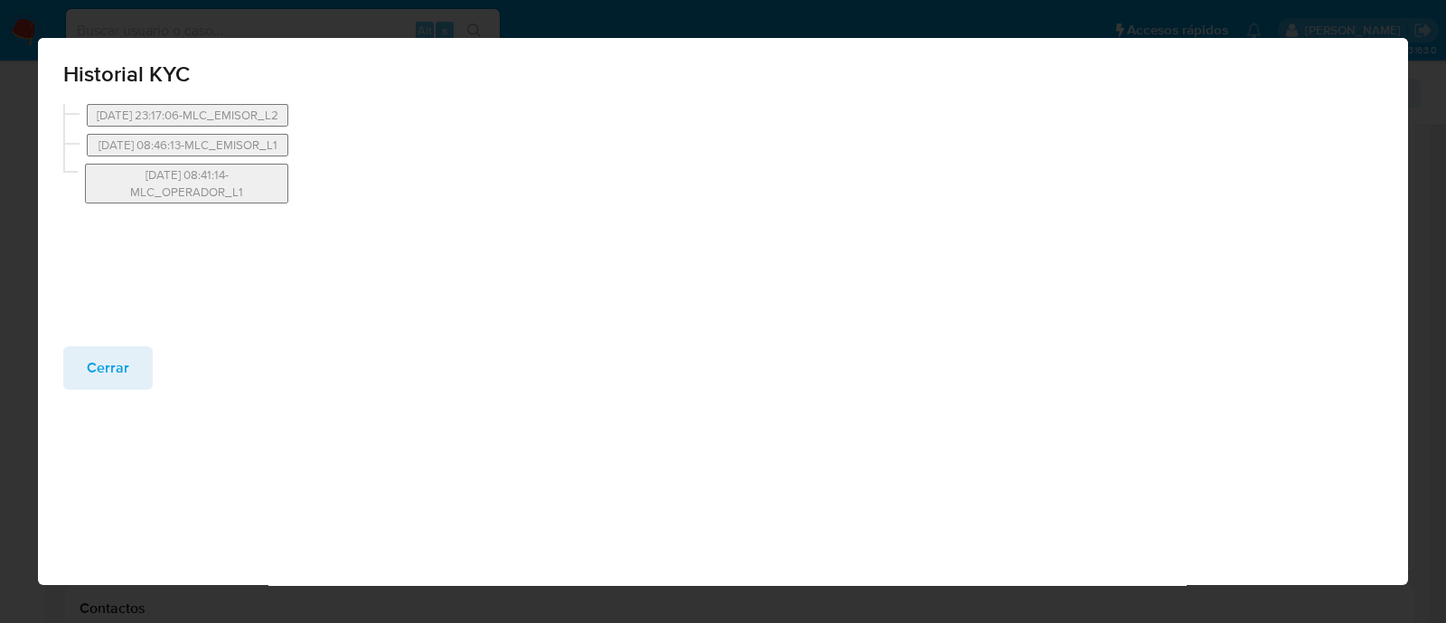
click at [131, 358] on button "Cerrar" at bounding box center [107, 367] width 89 height 43
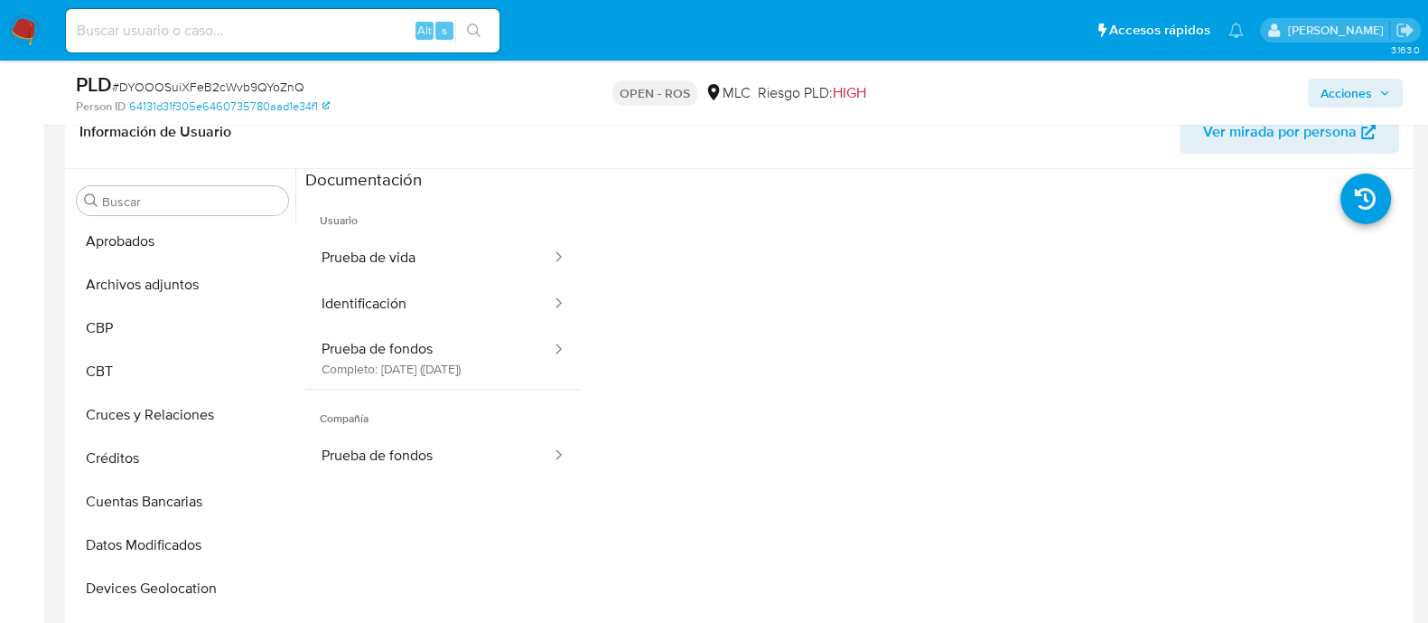
scroll to position [89, 0]
click at [140, 276] on button "Archivos adjuntos" at bounding box center [175, 284] width 211 height 43
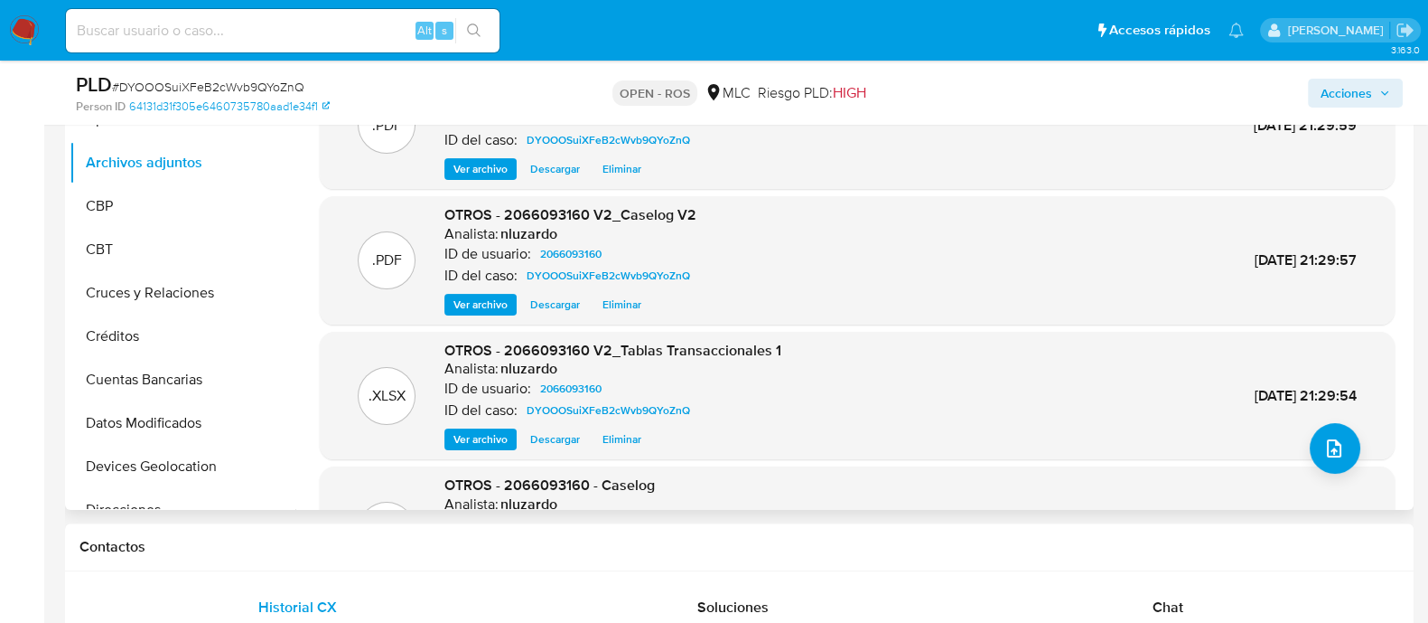
scroll to position [556, 0]
click at [1333, 455] on icon "upload-file" at bounding box center [1335, 447] width 22 height 22
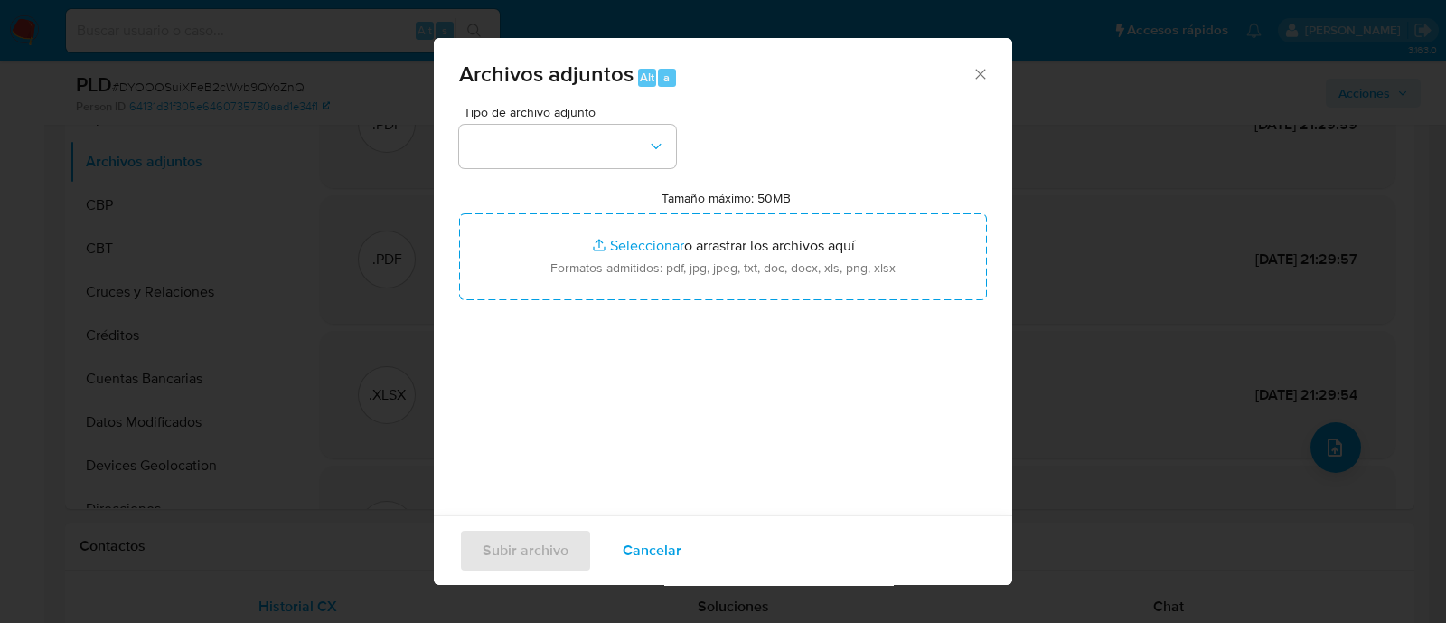
click at [971, 69] on icon "Cerrar" at bounding box center [980, 74] width 18 height 18
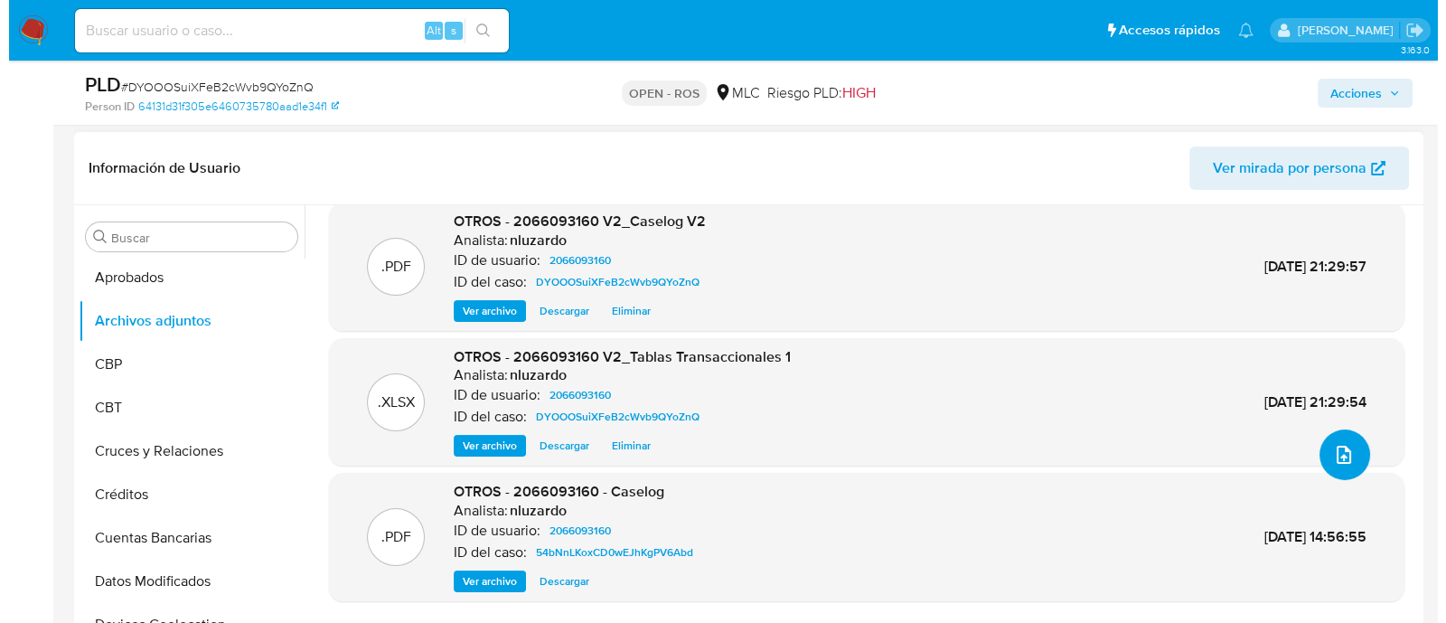
scroll to position [408, 0]
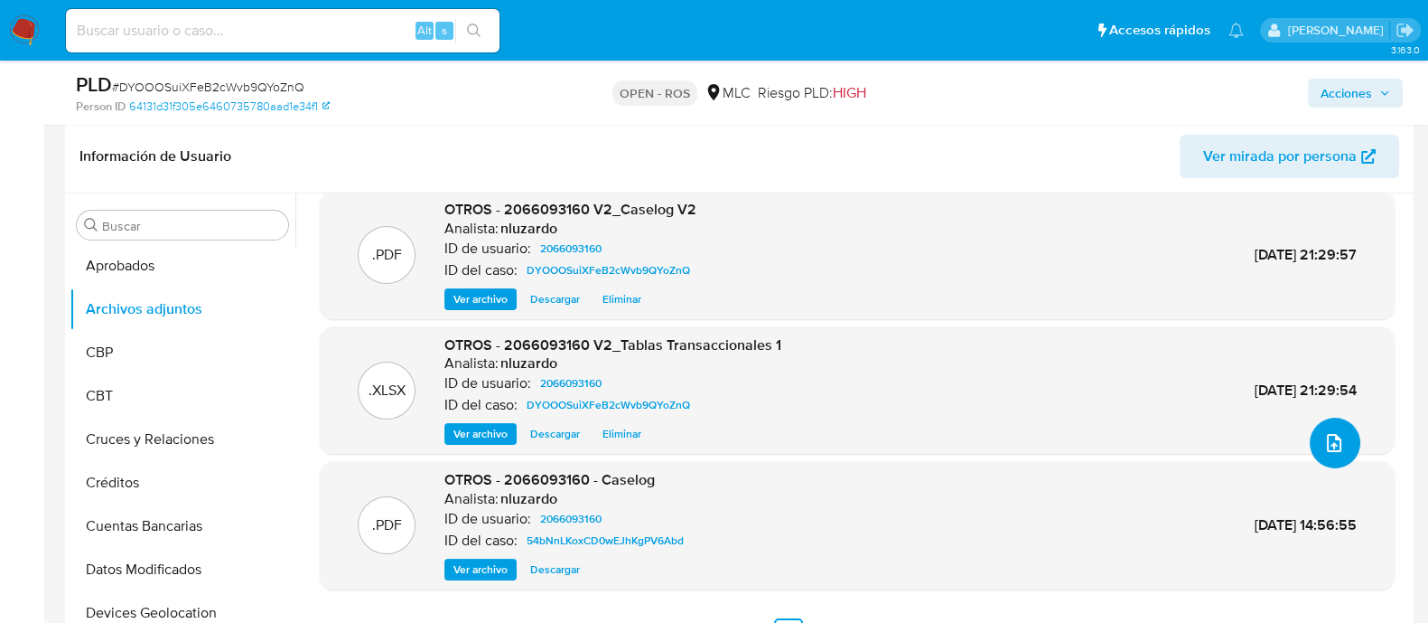
click at [1327, 448] on icon "upload-file" at bounding box center [1334, 443] width 14 height 18
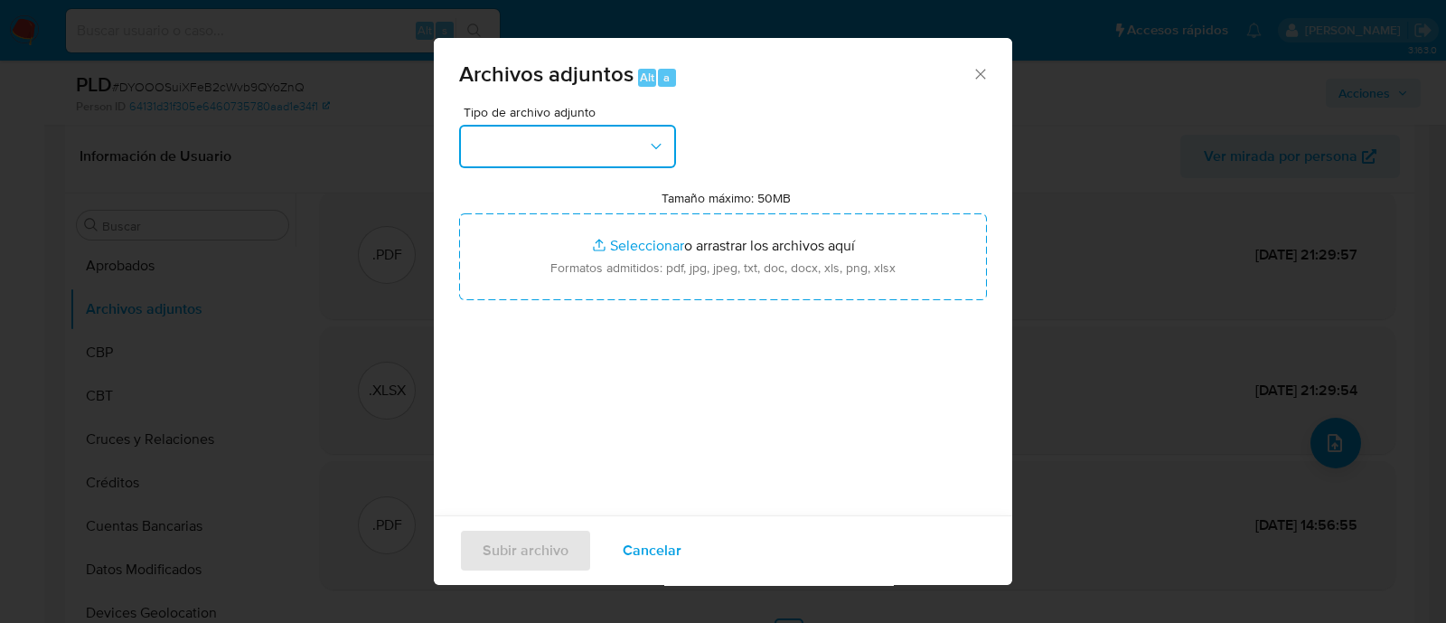
click at [647, 147] on icon "button" at bounding box center [656, 146] width 18 height 18
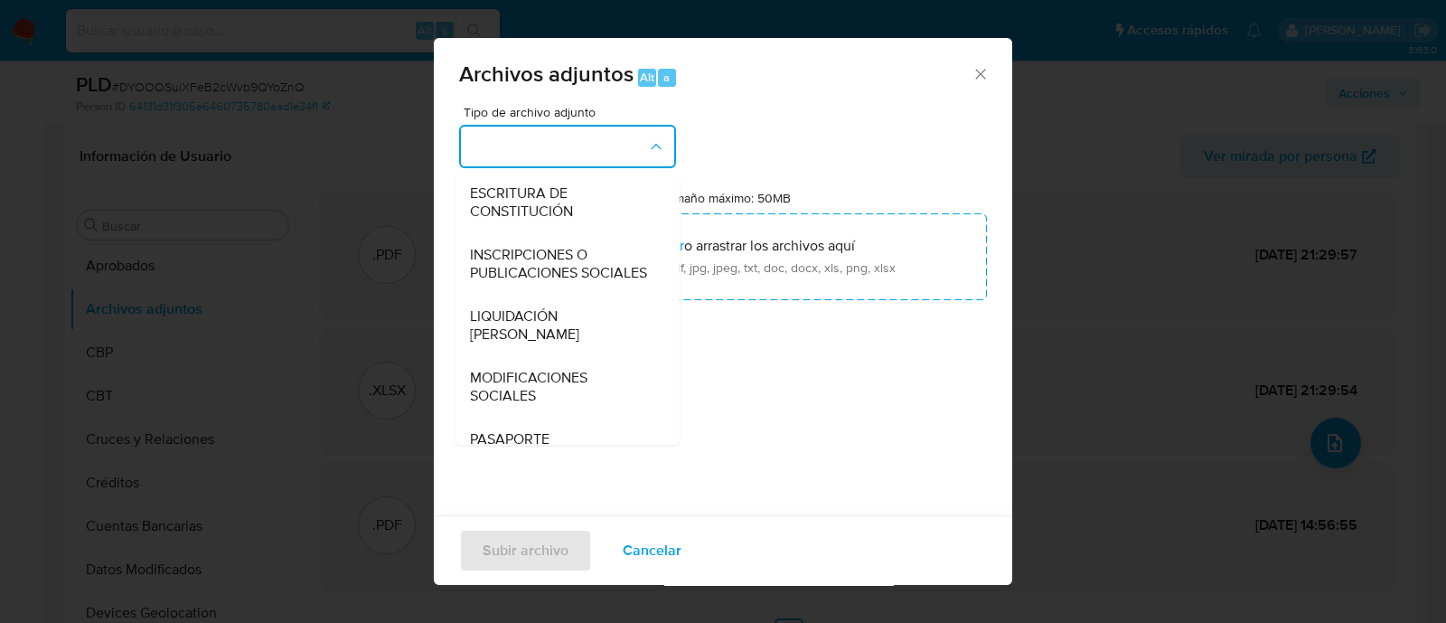
scroll to position [624, 0]
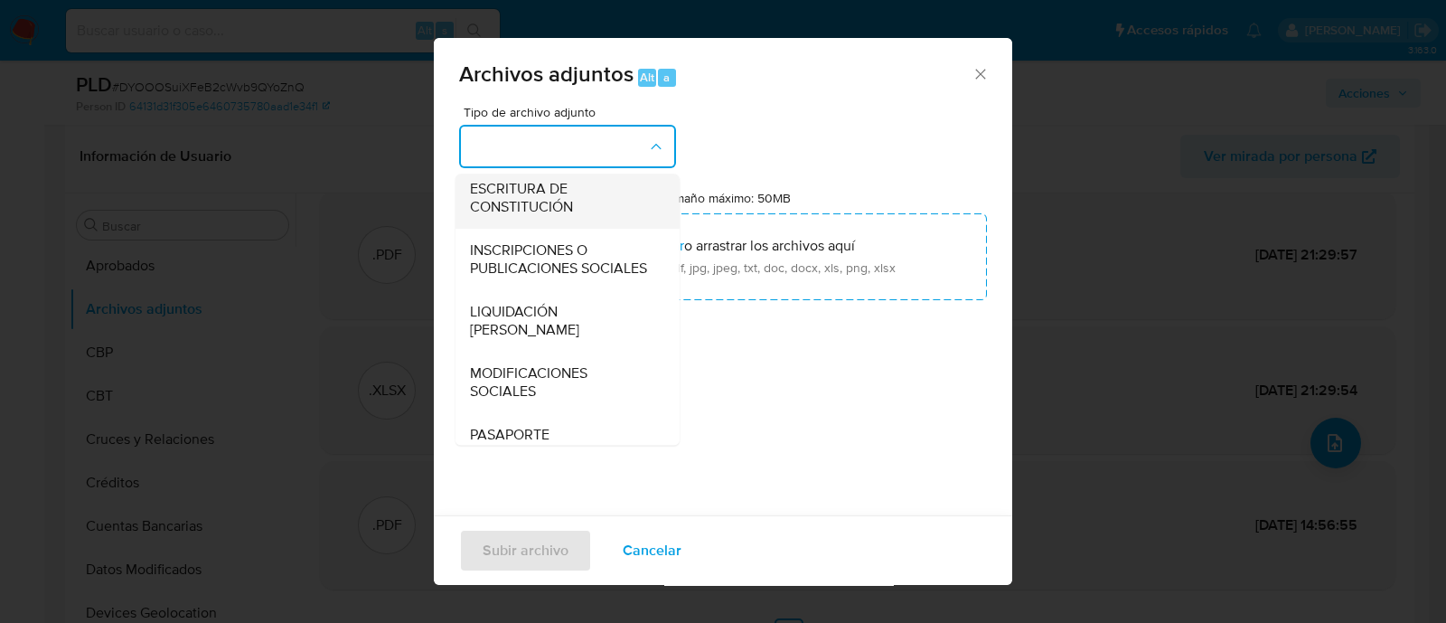
click at [528, 216] on span "ESCRITURA DE CONSTITUCIÓN" at bounding box center [562, 198] width 184 height 36
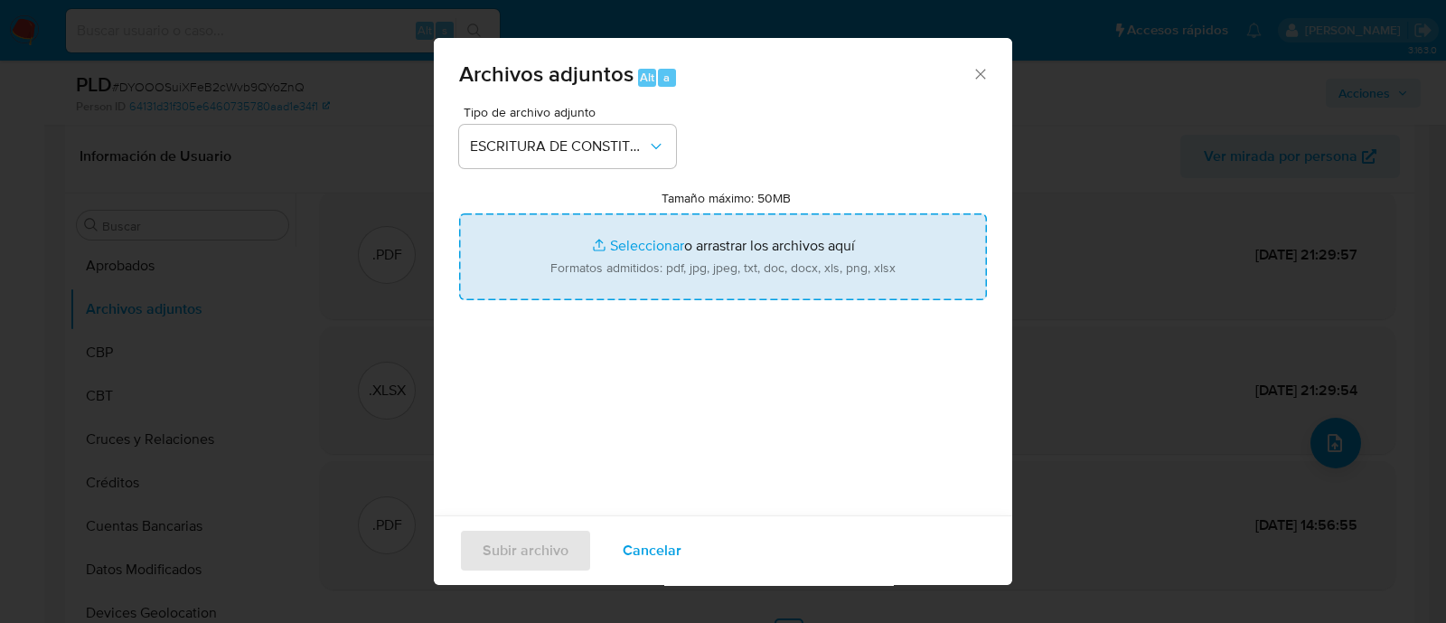
click at [666, 240] on input "Tamaño máximo: 50MB Seleccionar archivos" at bounding box center [723, 256] width 528 height 87
type input "C:\fakepath\Escritura Pública Constitución - Servicios de seguridad privada y s…"
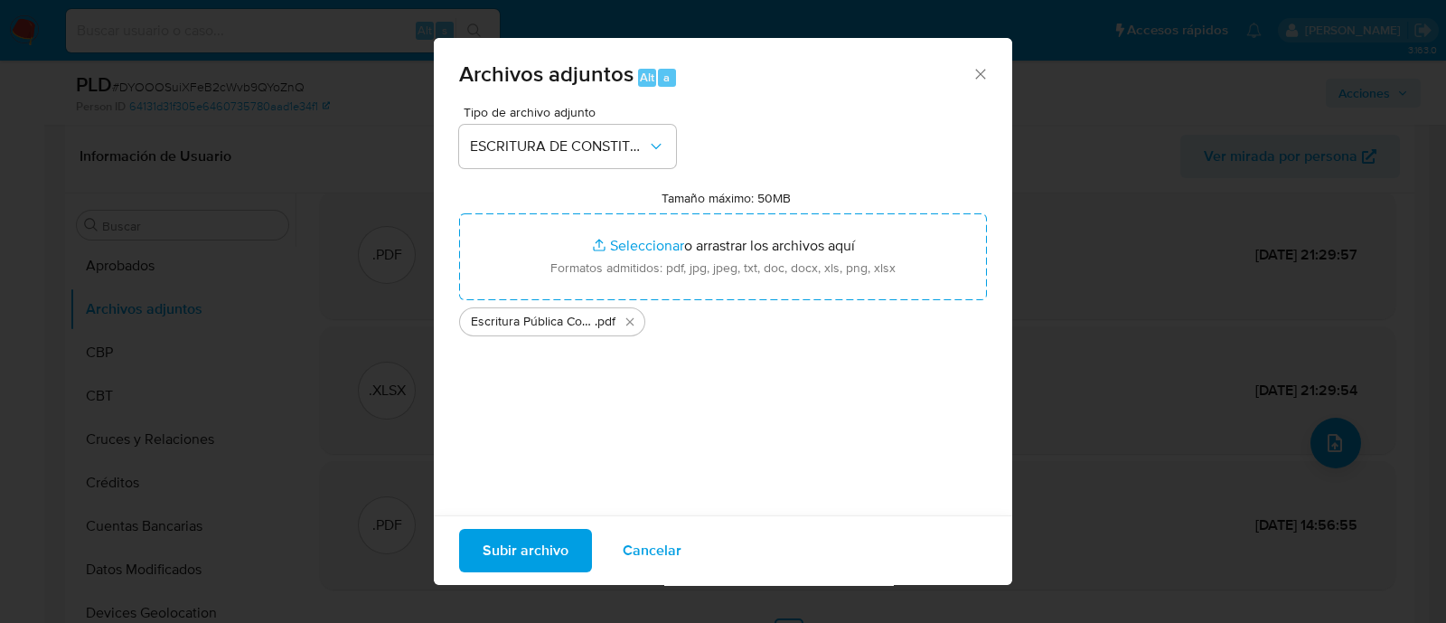
click at [513, 557] on span "Subir archivo" at bounding box center [525, 550] width 86 height 40
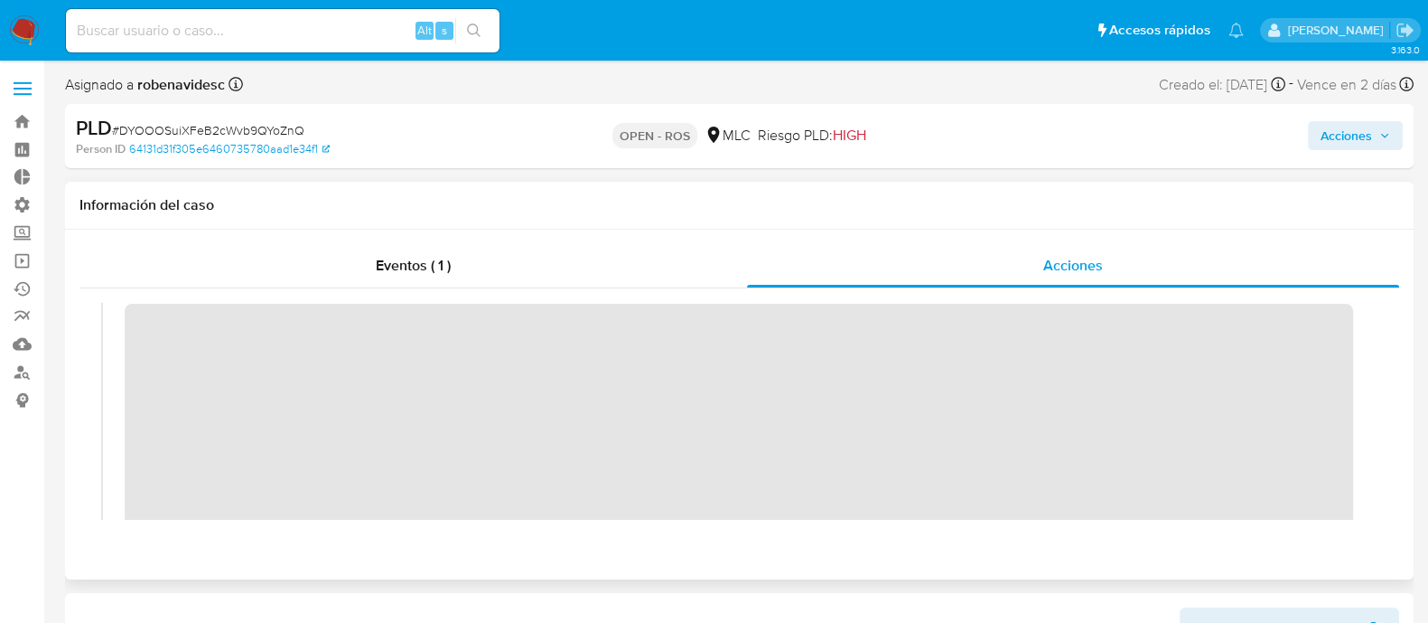
scroll to position [53, 0]
click at [1327, 140] on span "Acciones" at bounding box center [1347, 135] width 52 height 29
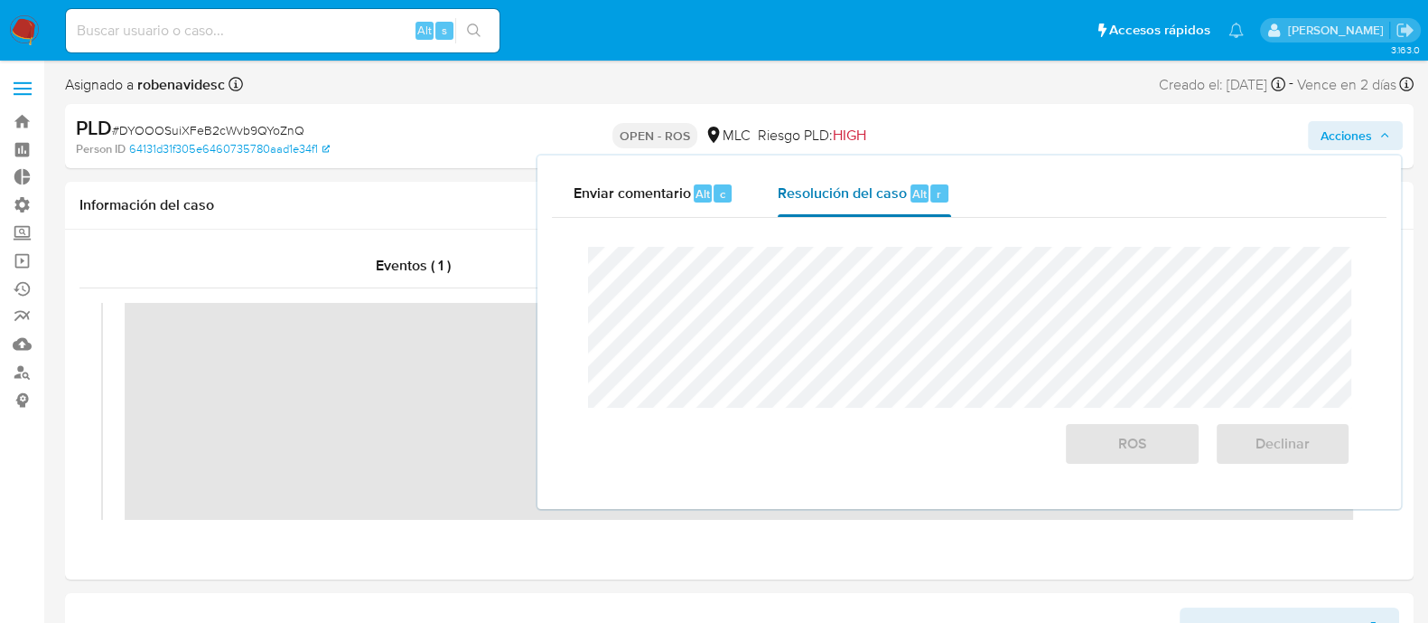
click at [862, 210] on div "Resolución del caso Alt r" at bounding box center [864, 193] width 173 height 47
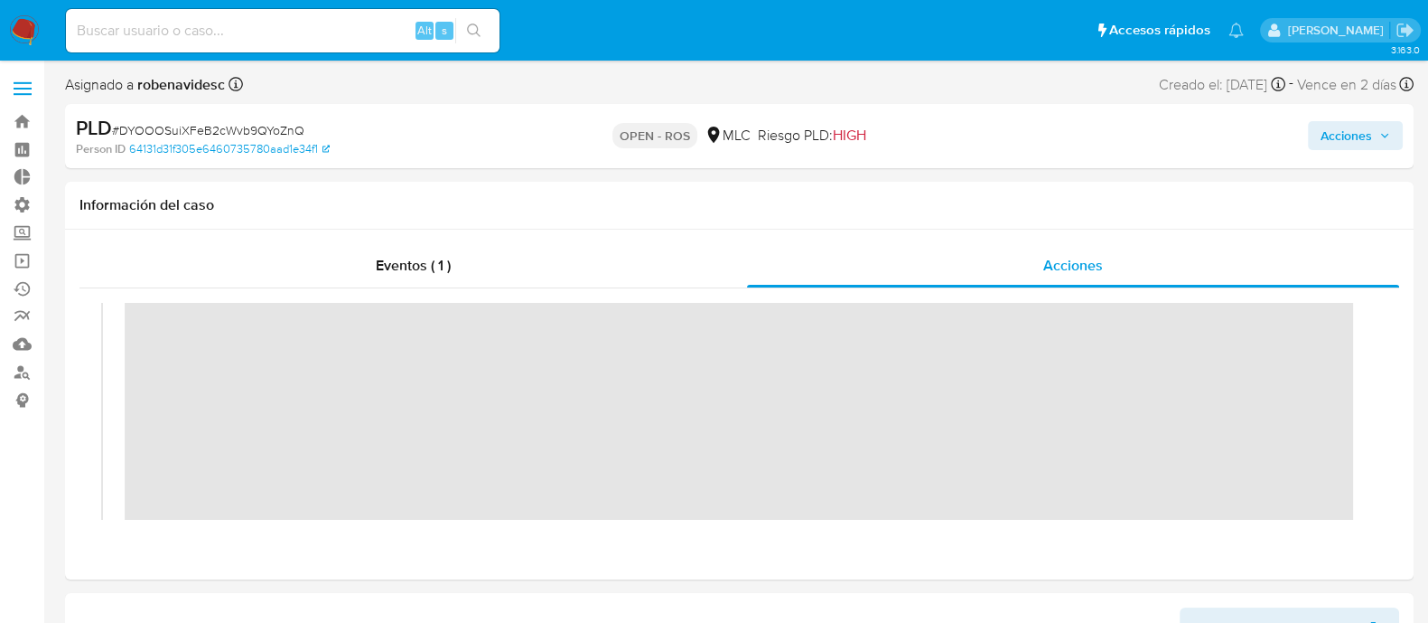
click at [1324, 133] on span "Acciones" at bounding box center [1347, 135] width 52 height 29
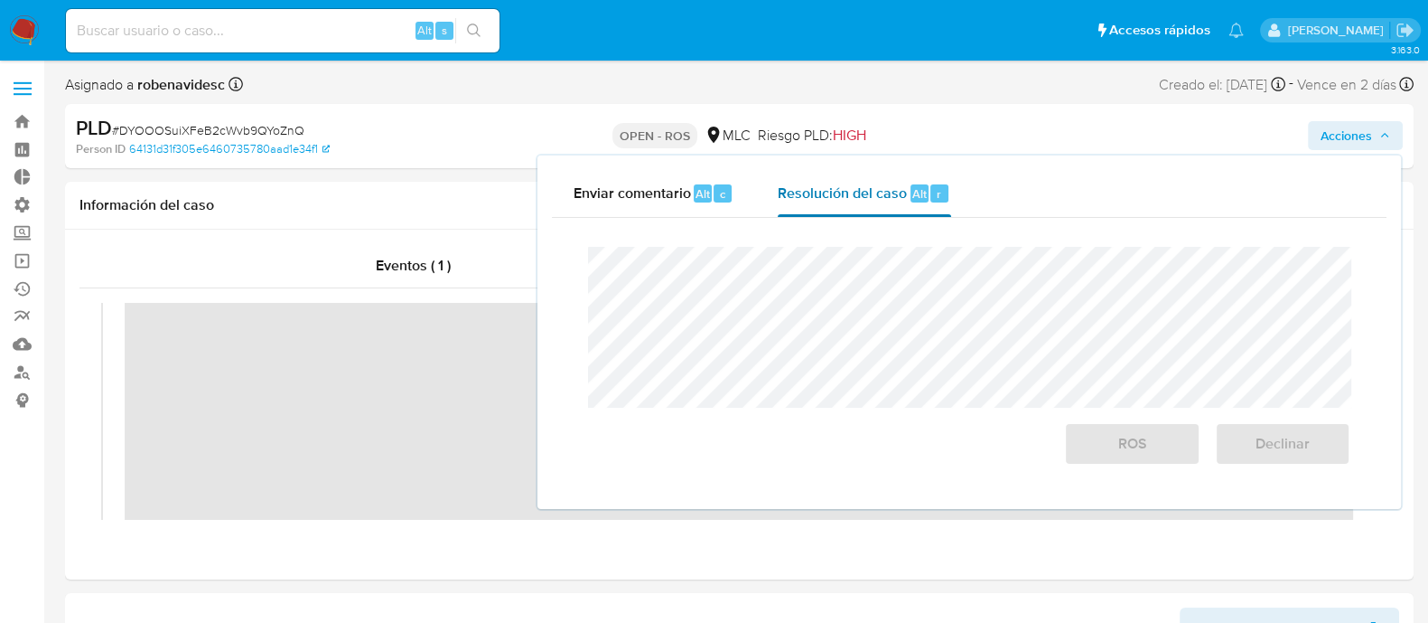
click at [864, 201] on span "Resolución del caso" at bounding box center [842, 193] width 129 height 21
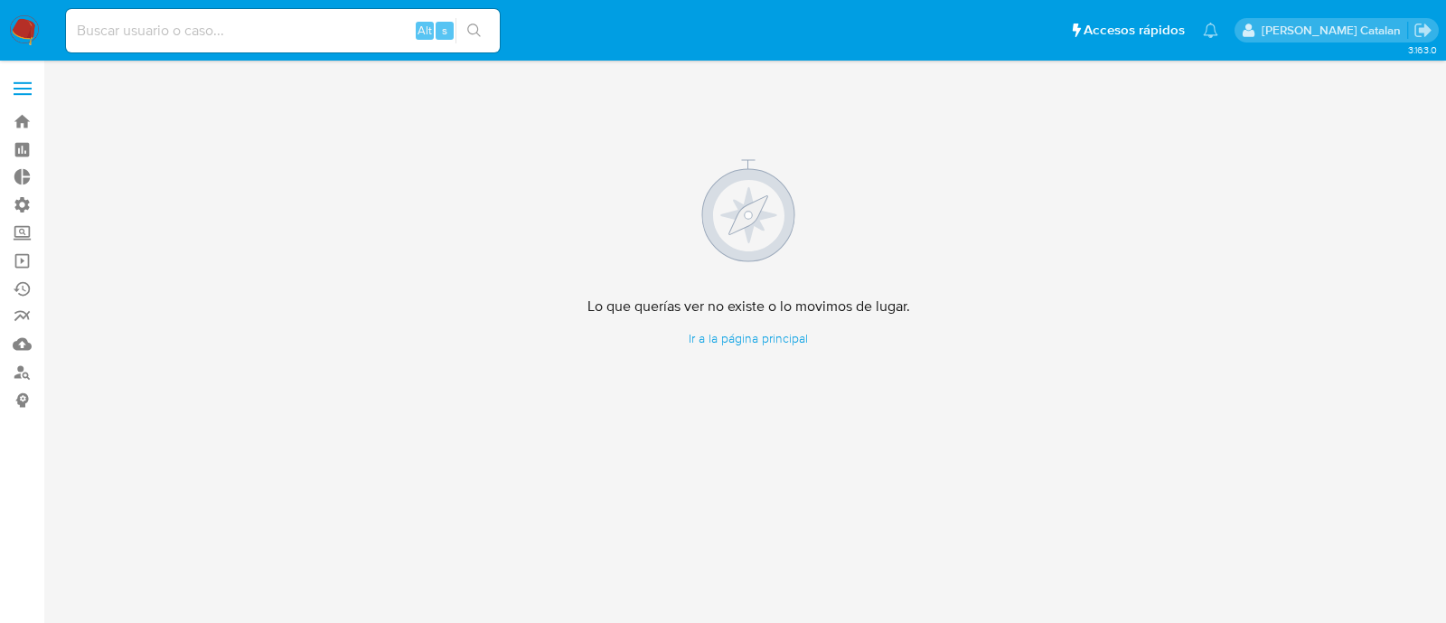
click at [347, 38] on input at bounding box center [283, 30] width 434 height 23
paste input "534848891"
type input "534848891"
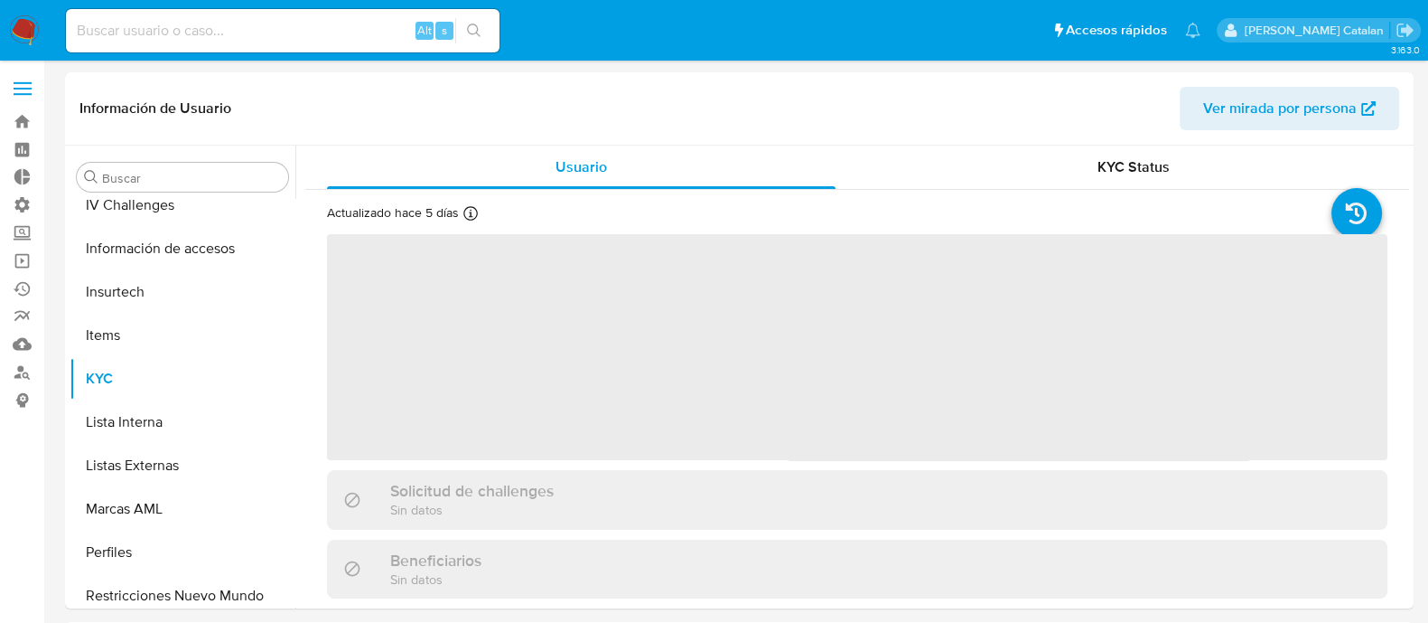
scroll to position [894, 0]
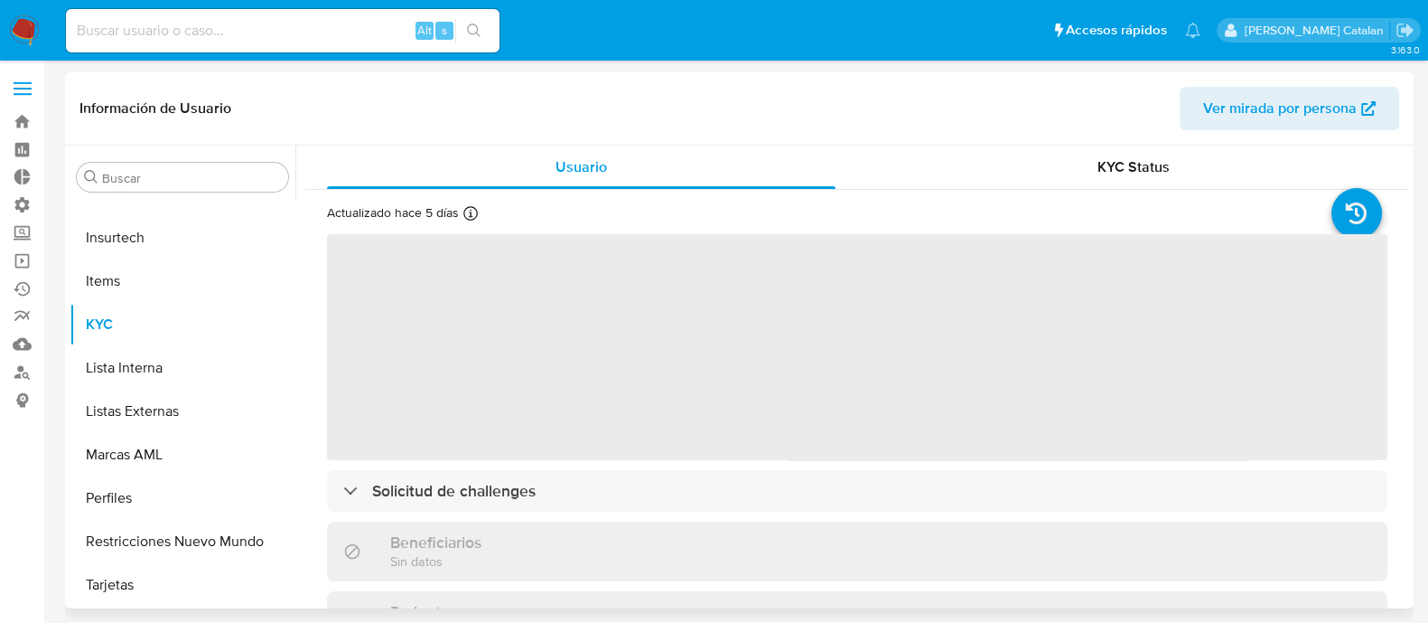
select select "10"
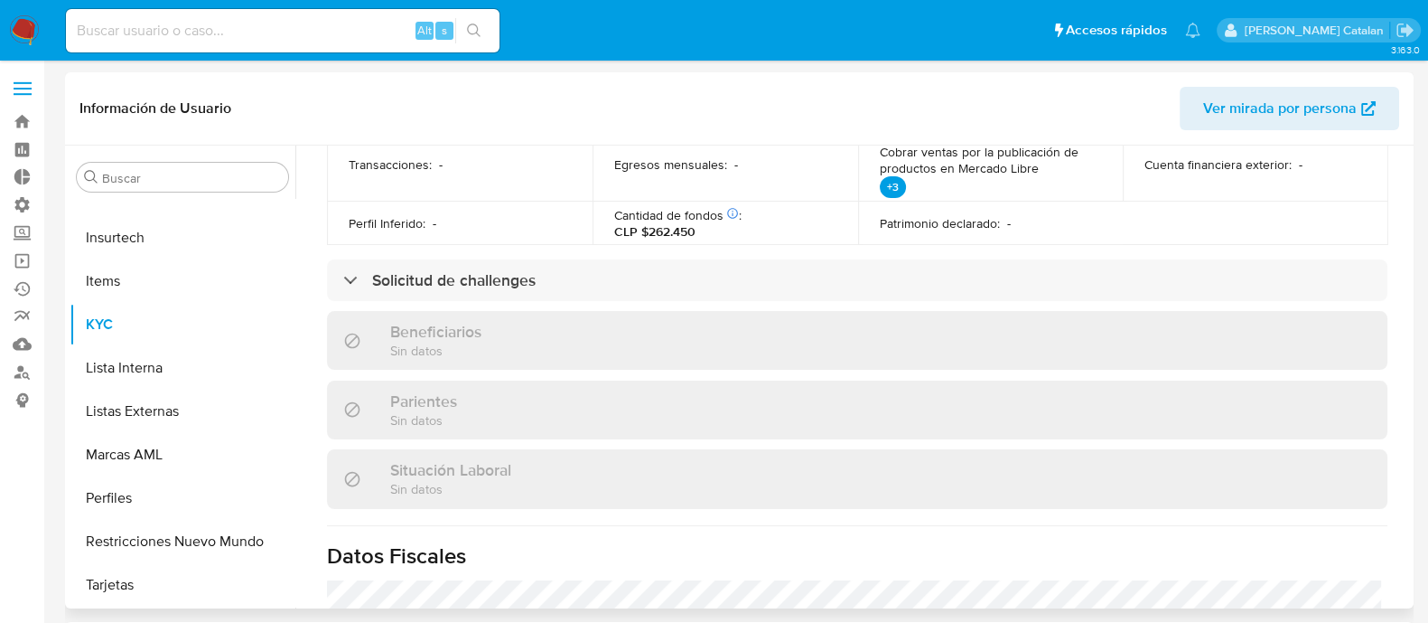
scroll to position [0, 0]
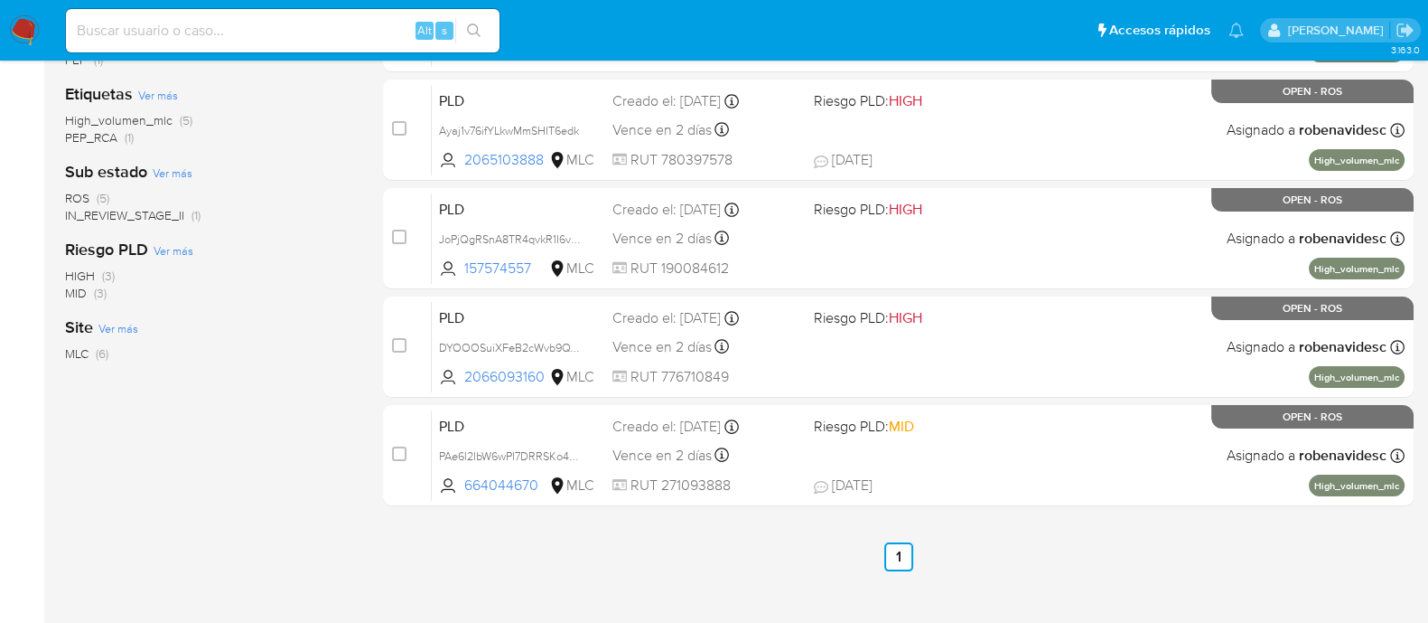
scroll to position [413, 0]
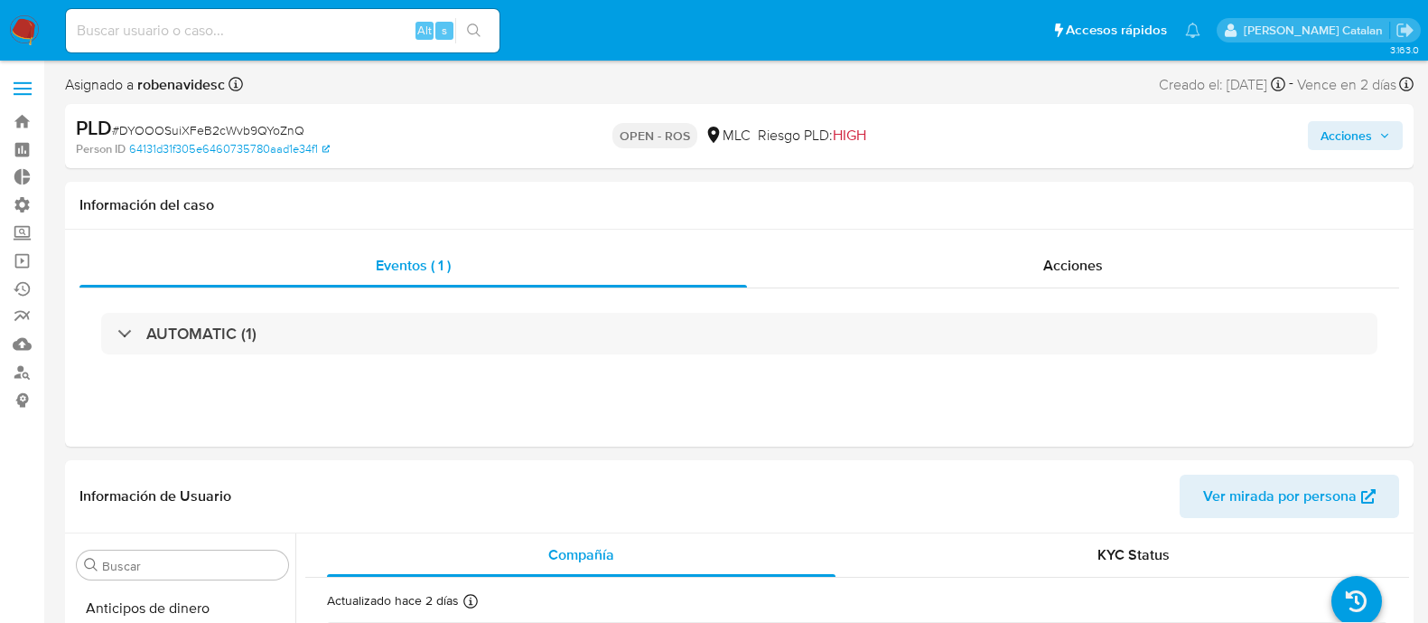
select select "10"
click at [1353, 130] on span "Acciones" at bounding box center [1347, 135] width 52 height 29
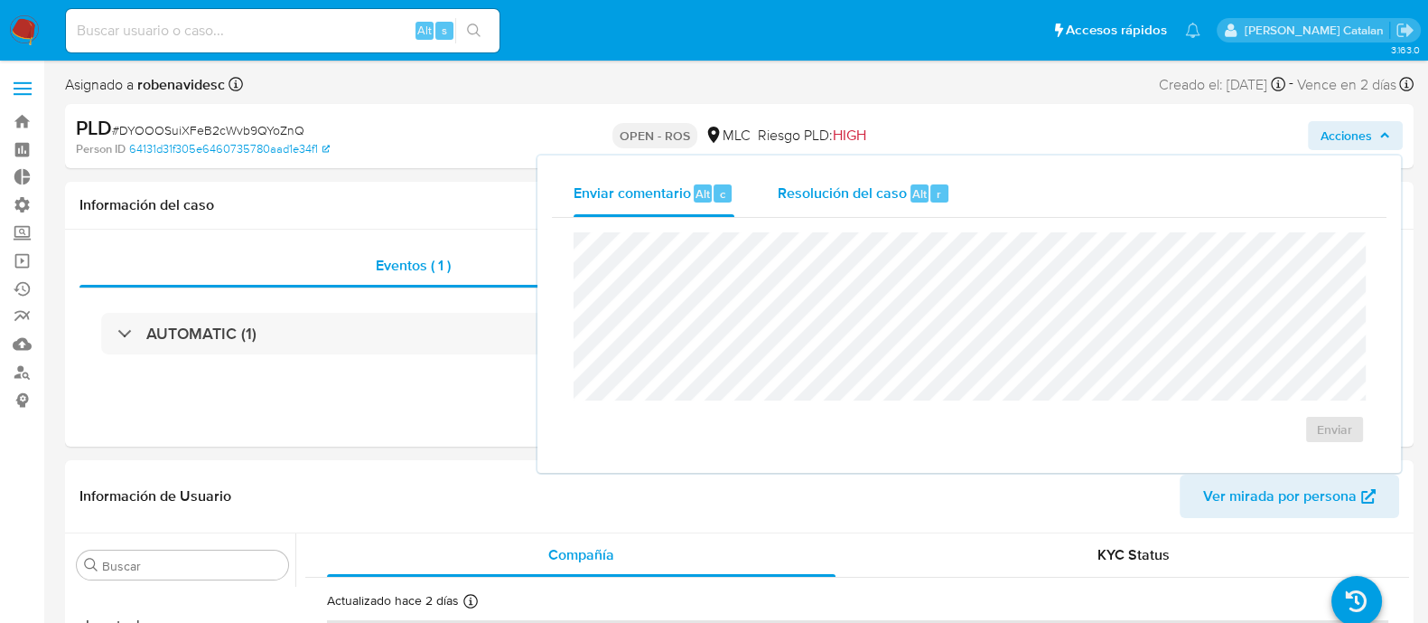
click at [858, 198] on span "Resolución del caso" at bounding box center [842, 193] width 129 height 21
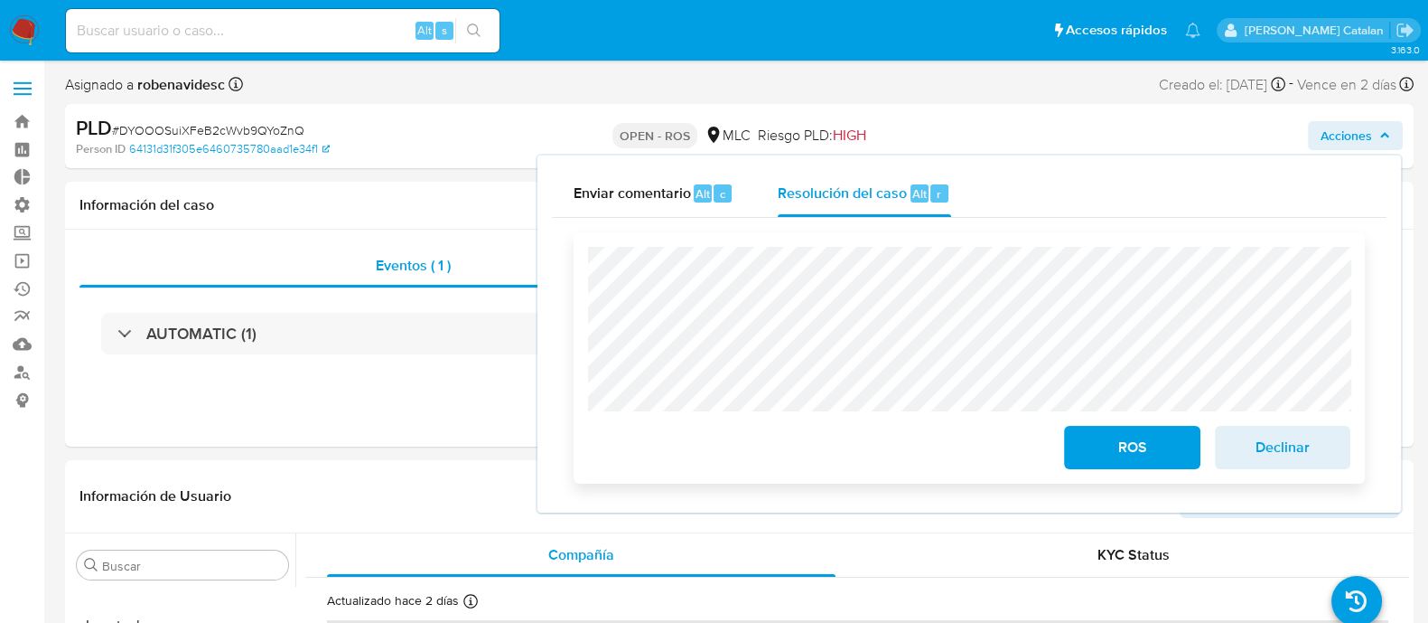
click at [1260, 449] on span "Declinar" at bounding box center [1283, 447] width 89 height 40
click at [556, 182] on div "Enviar comentario Alt c Resolución del caso Alt r Cierre de caso ROS Declinar" at bounding box center [969, 334] width 835 height 328
click at [1260, 440] on span "Declinar" at bounding box center [1283, 447] width 89 height 40
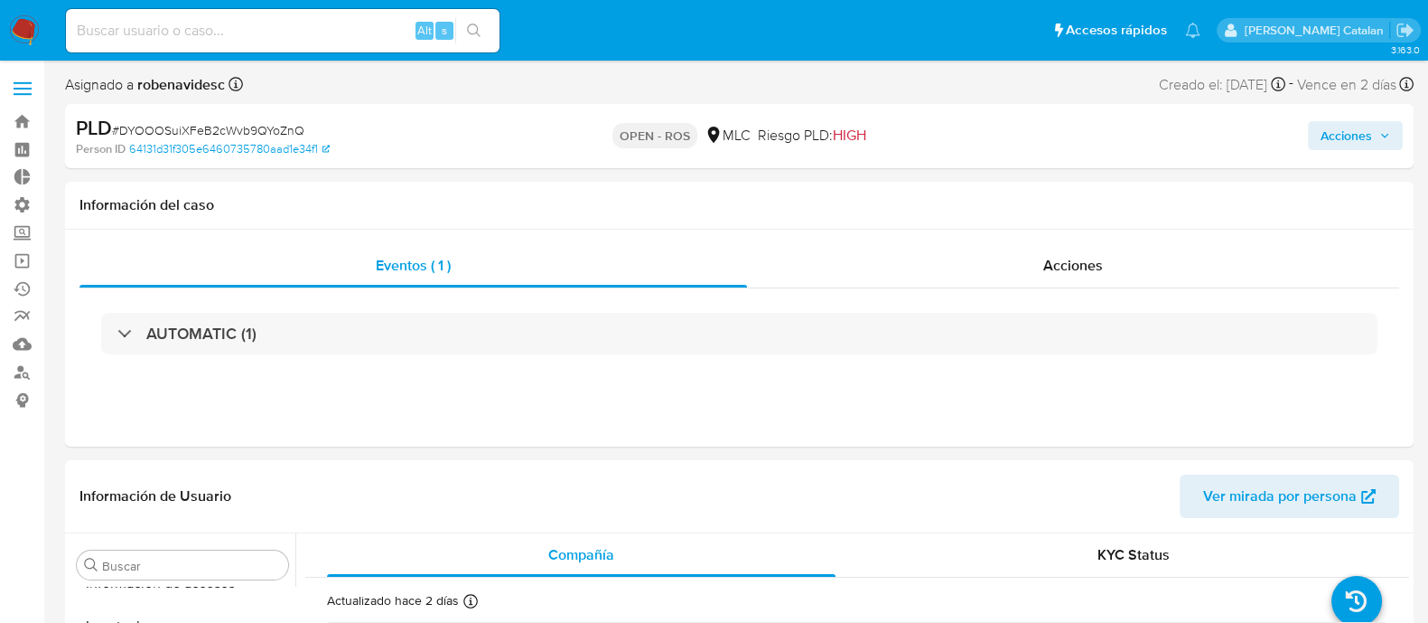
scroll to position [894, 0]
select select "10"
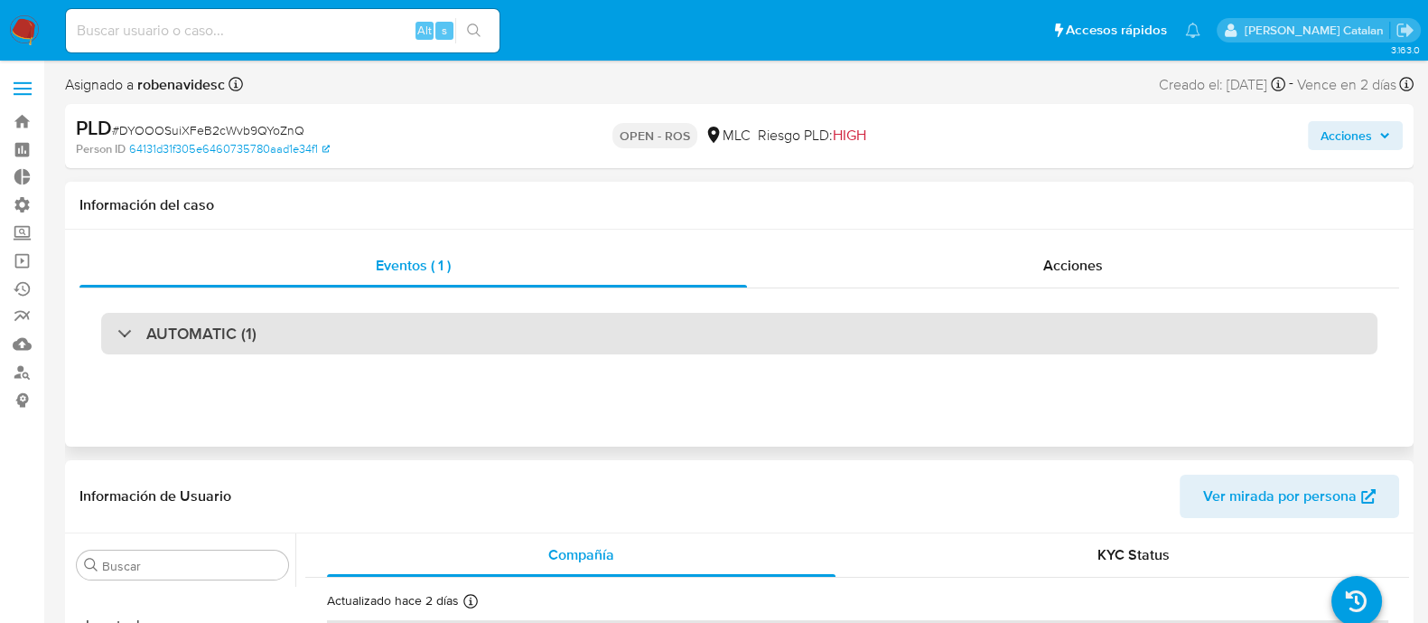
click at [1007, 326] on div "AUTOMATIC (1)" at bounding box center [739, 334] width 1277 height 42
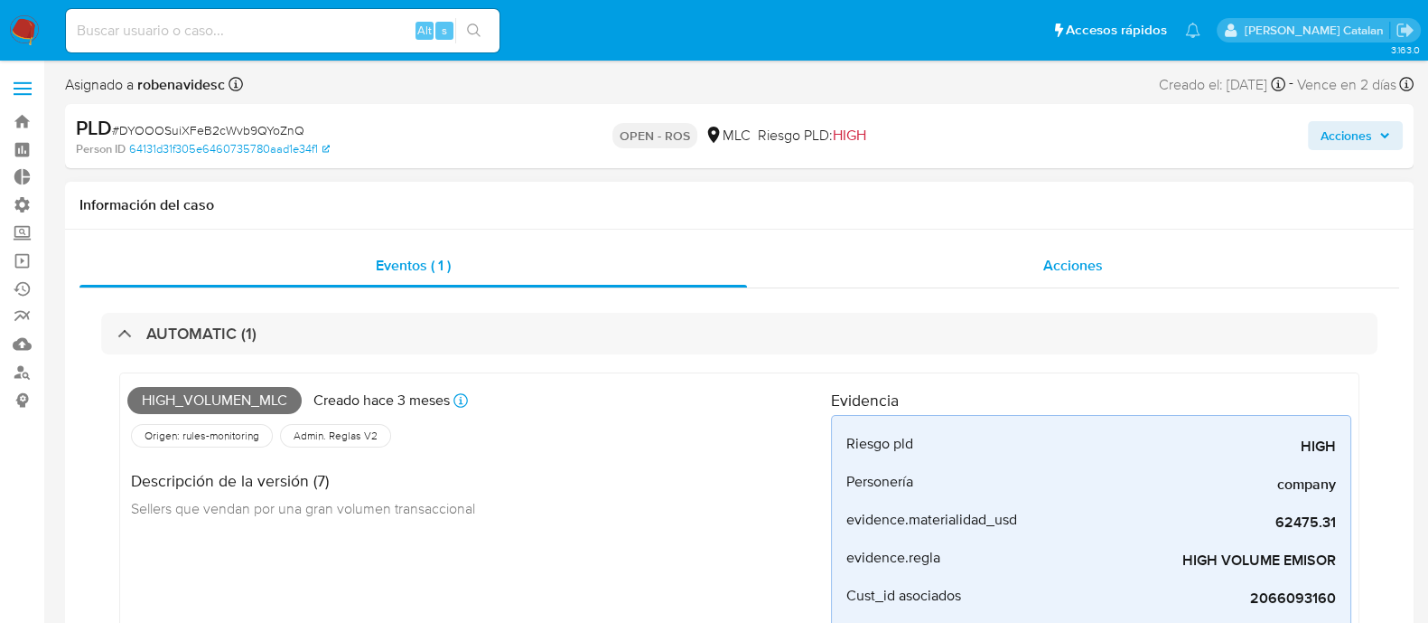
click at [1058, 280] on div "Acciones" at bounding box center [1073, 265] width 652 height 43
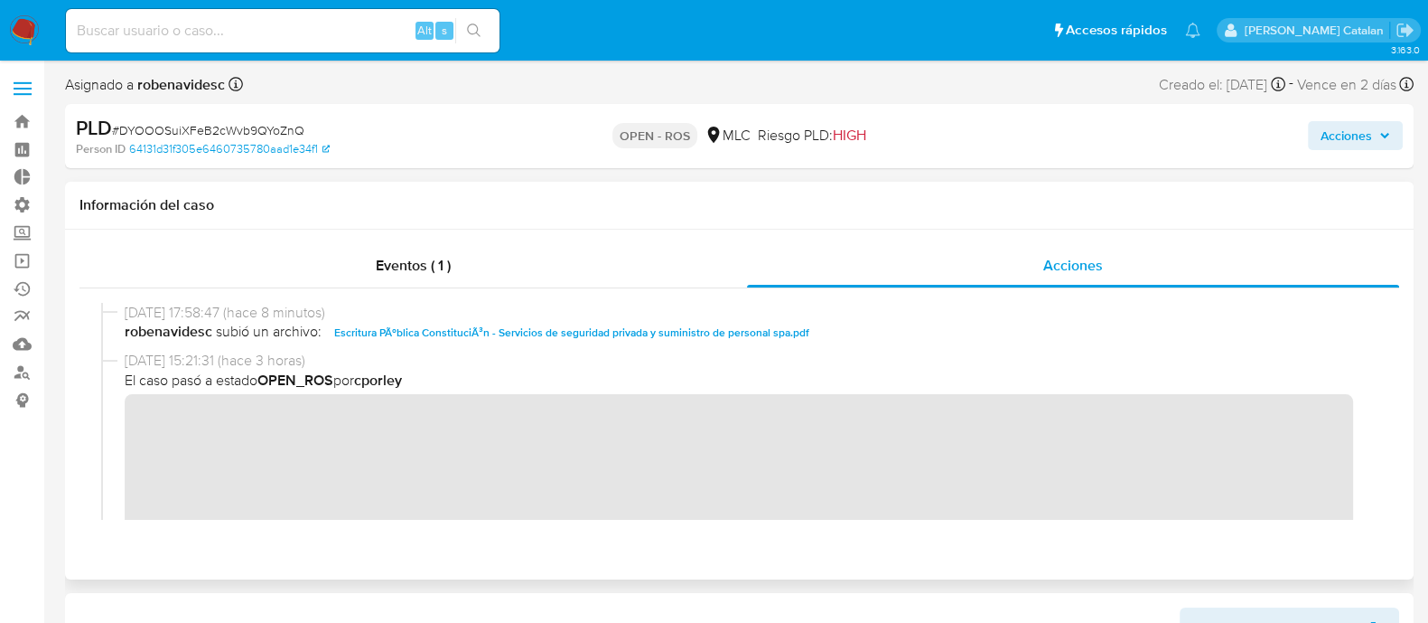
click at [998, 336] on span "robenavidesc subió un archivo: Escritura PÃºblica ConstituciÃ³n - Servicios de …" at bounding box center [748, 333] width 1246 height 22
click at [1344, 148] on span "Acciones" at bounding box center [1347, 135] width 52 height 29
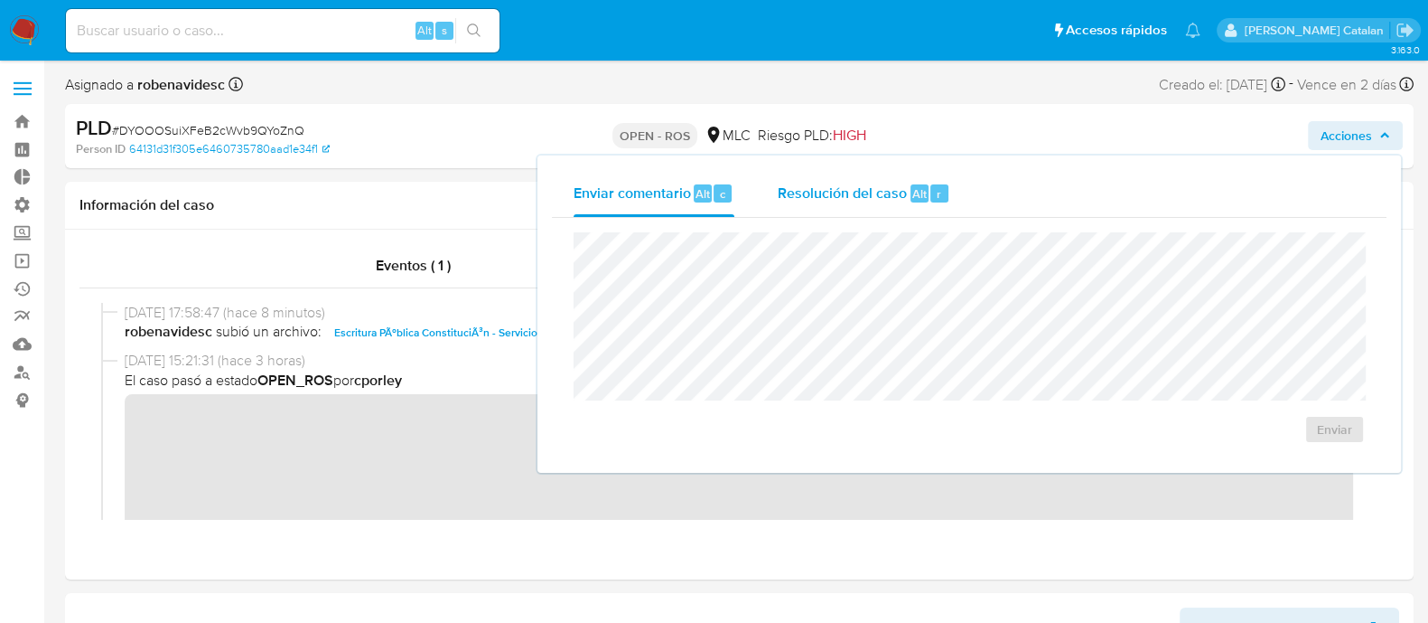
click at [933, 201] on div "r" at bounding box center [940, 193] width 18 height 18
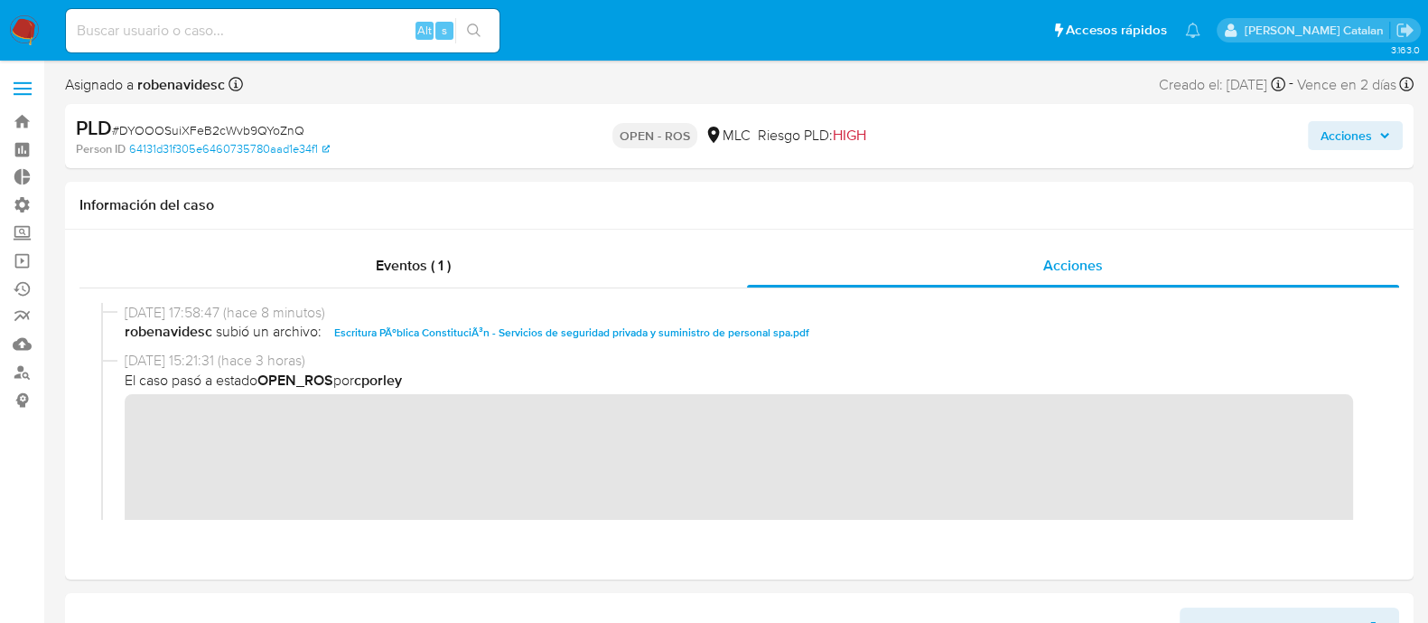
click at [1335, 141] on span "Acciones" at bounding box center [1347, 135] width 52 height 29
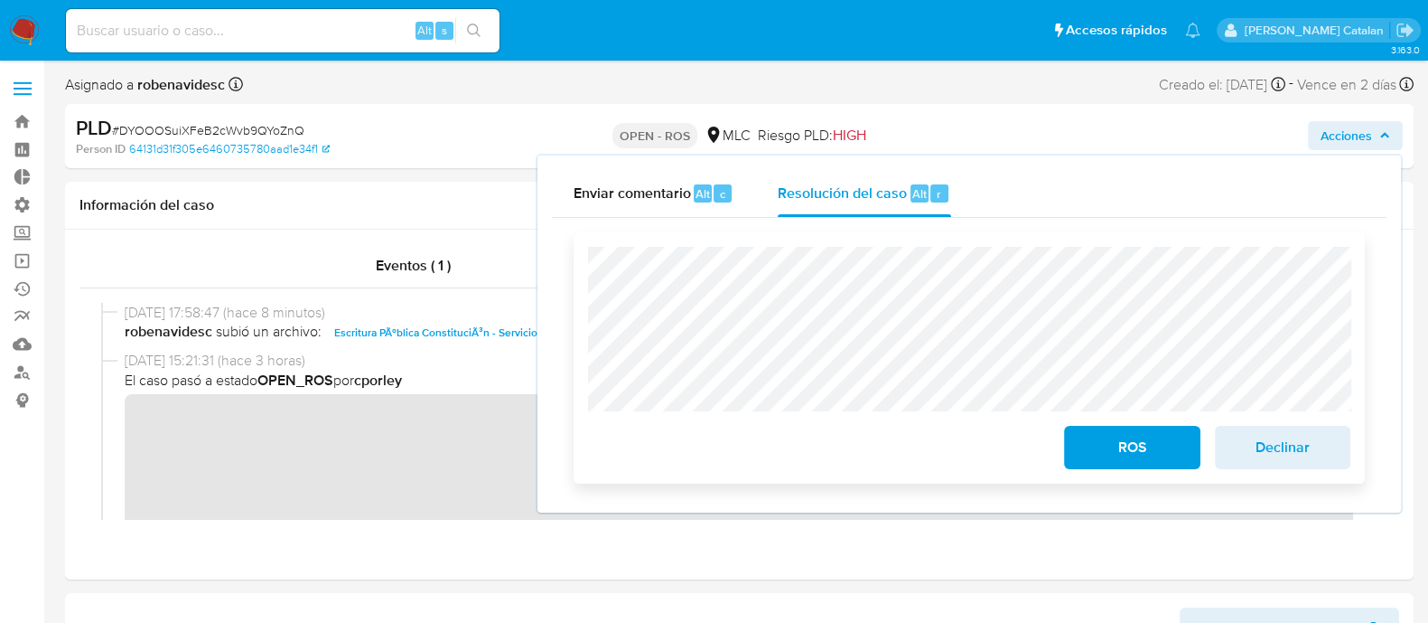
click at [1279, 447] on span "Declinar" at bounding box center [1283, 447] width 89 height 40
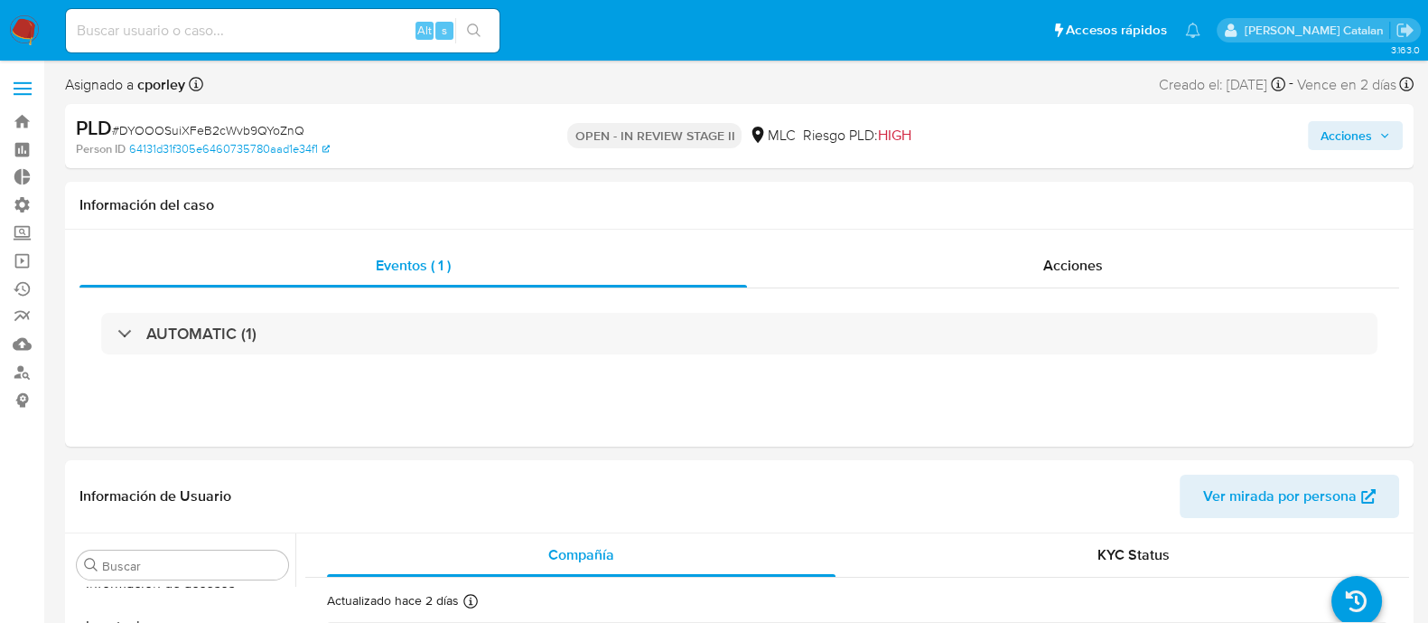
scroll to position [894, 0]
select select "10"
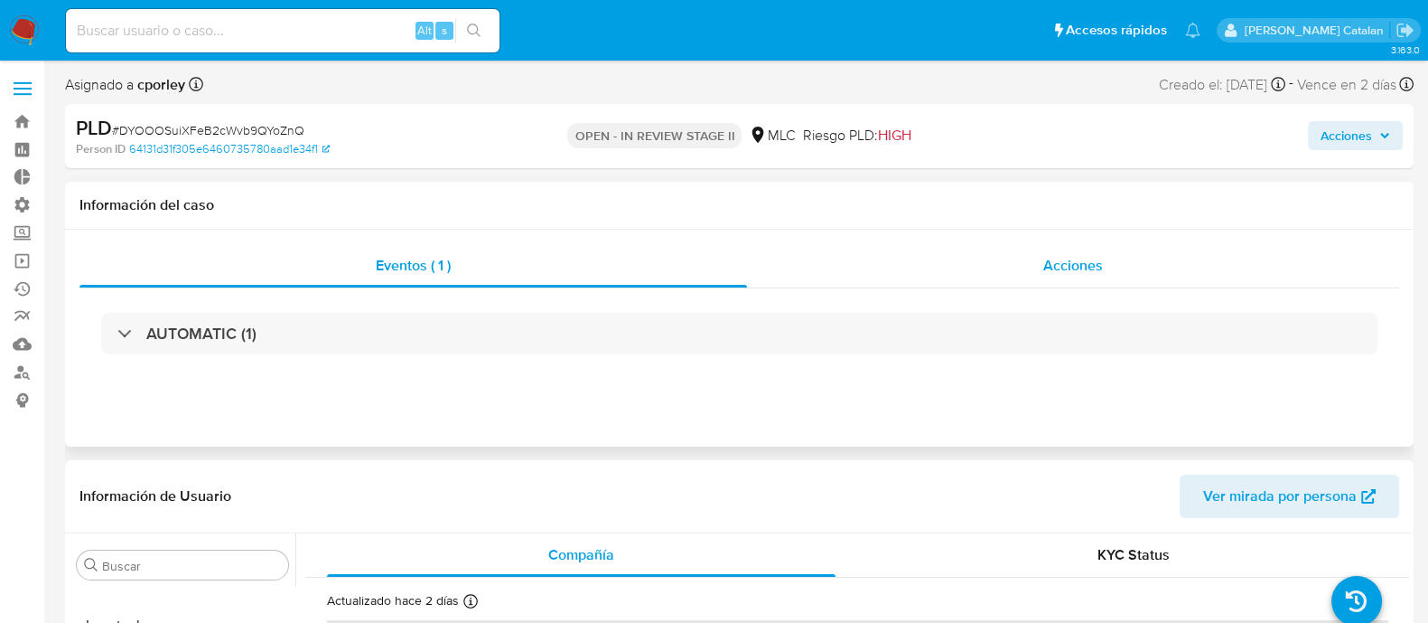
click at [1005, 262] on div "Acciones" at bounding box center [1073, 265] width 652 height 43
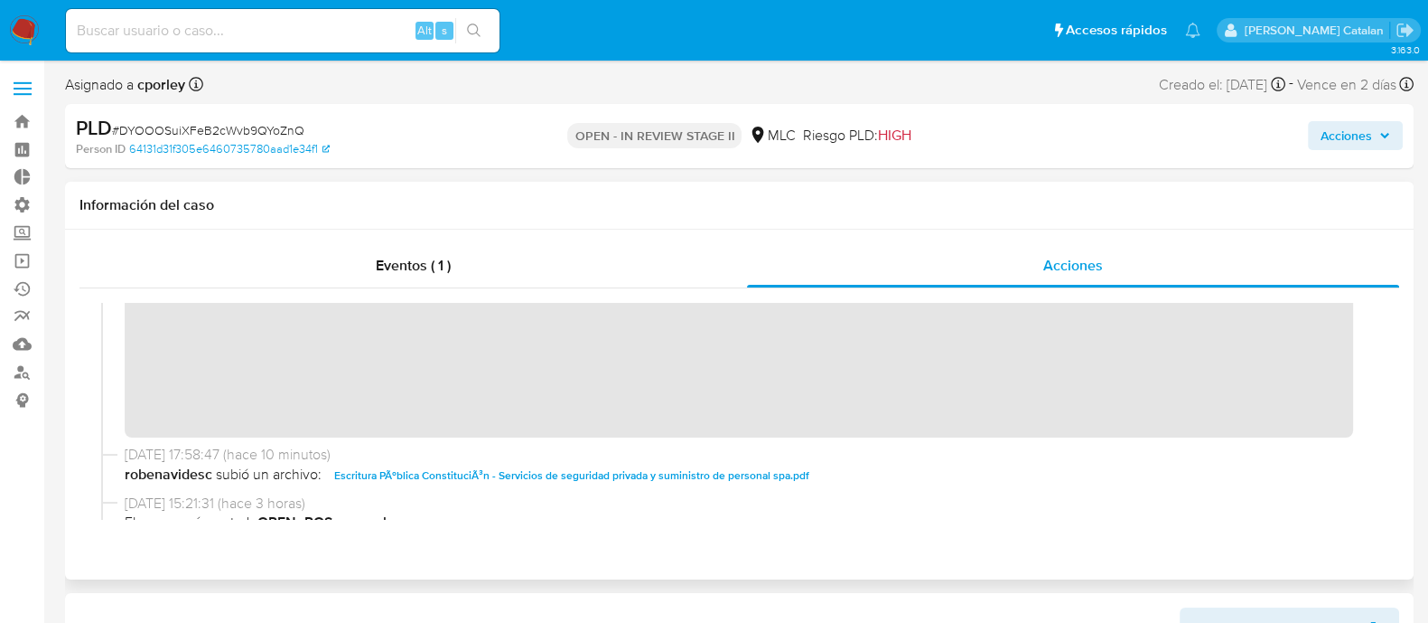
scroll to position [0, 0]
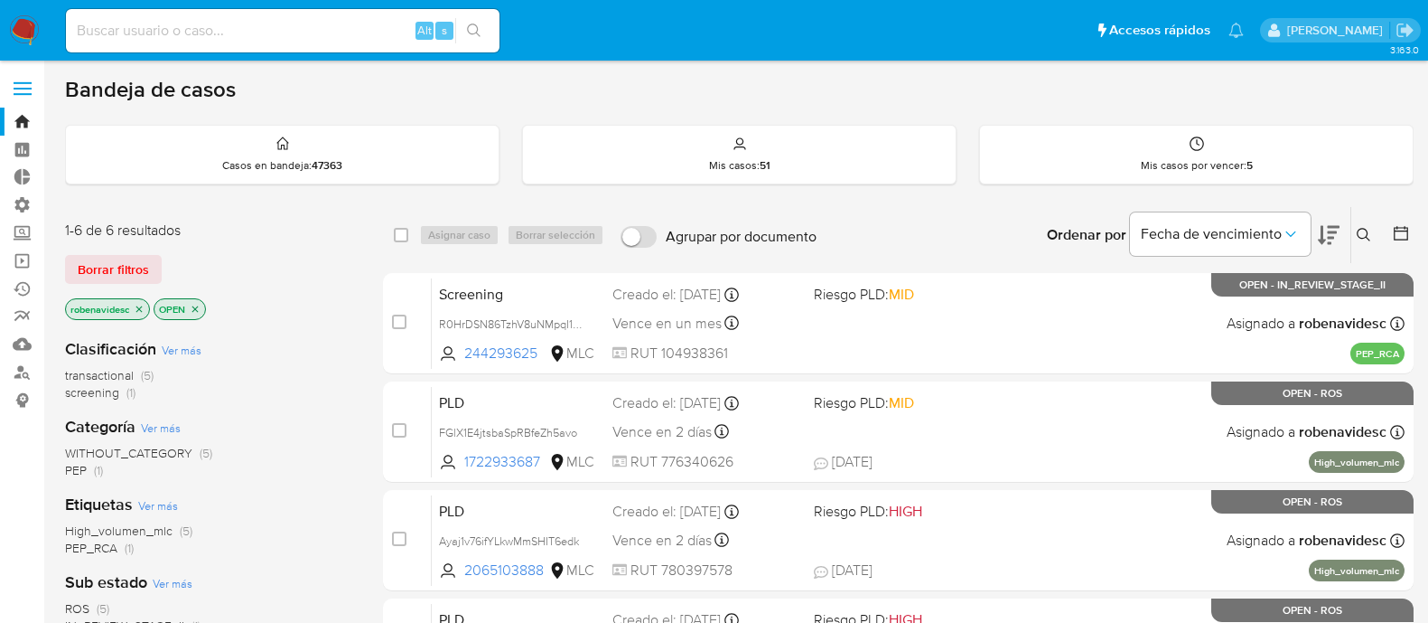
scroll to position [413, 0]
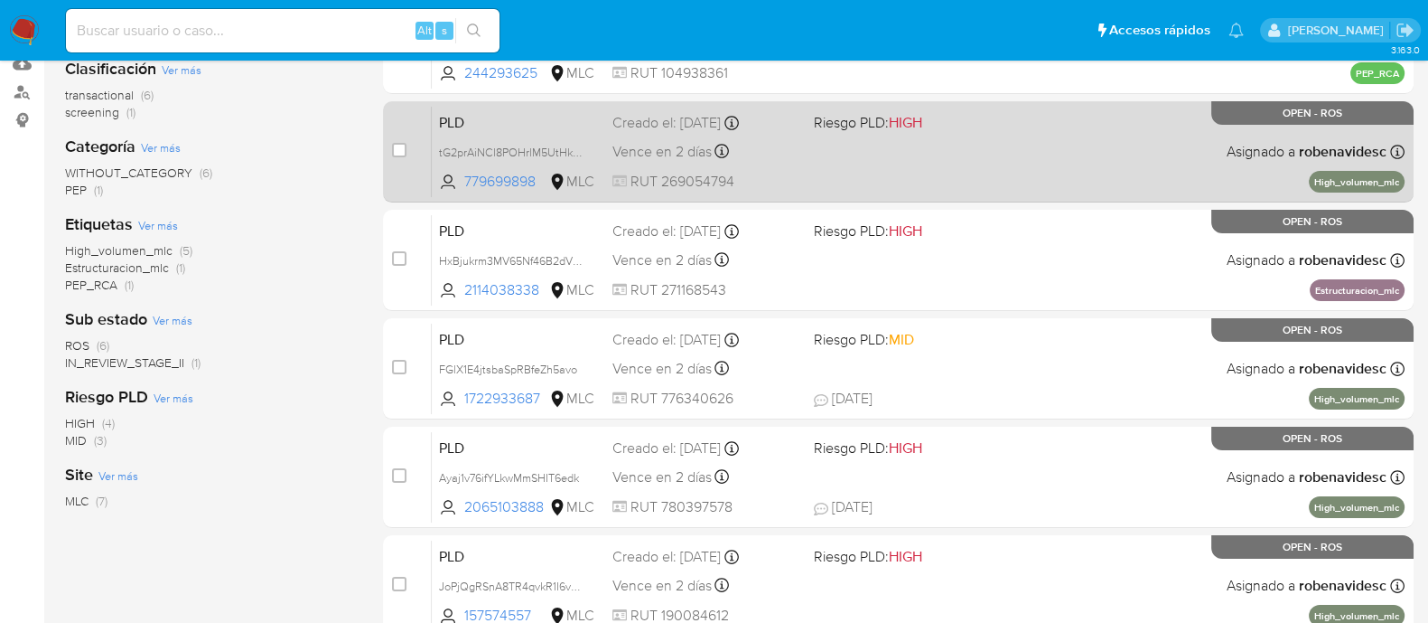
scroll to position [295, 0]
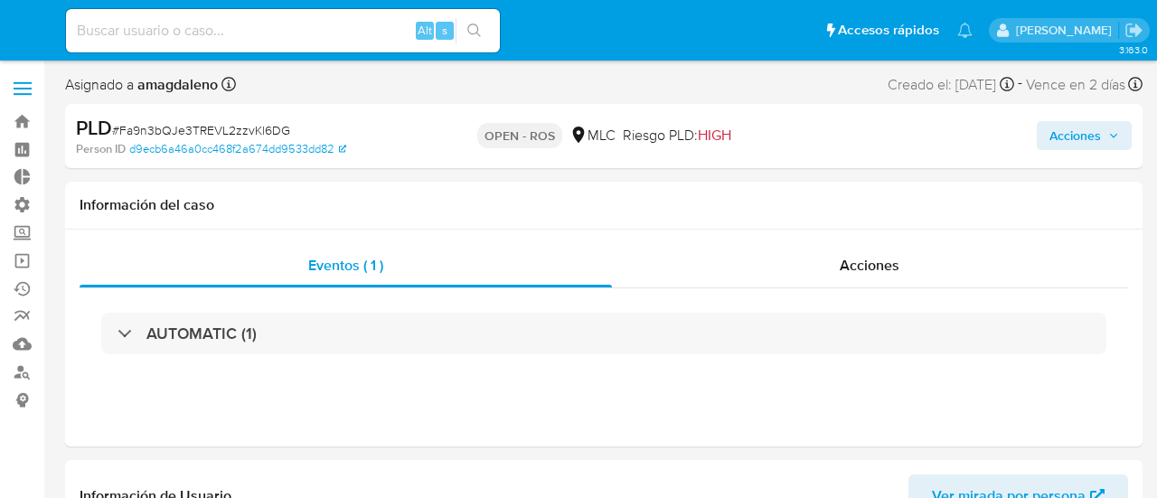
select select "10"
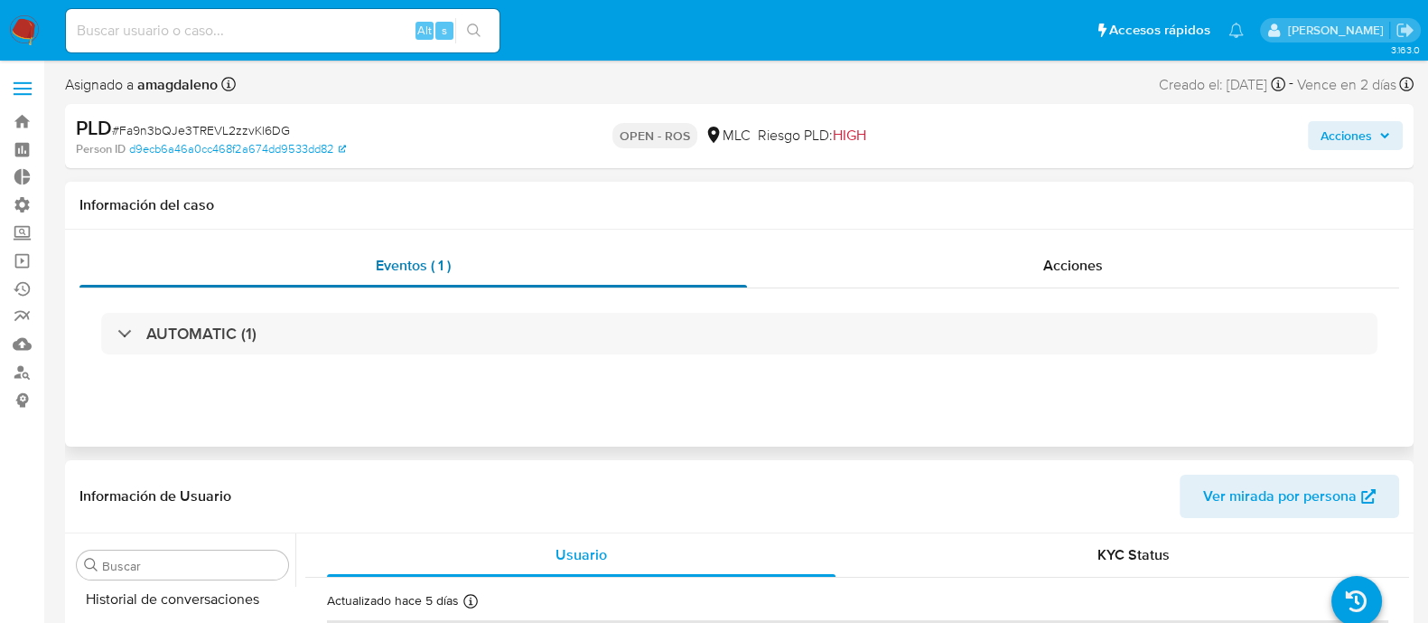
scroll to position [894, 0]
click at [1018, 282] on div "Acciones" at bounding box center [1073, 265] width 652 height 43
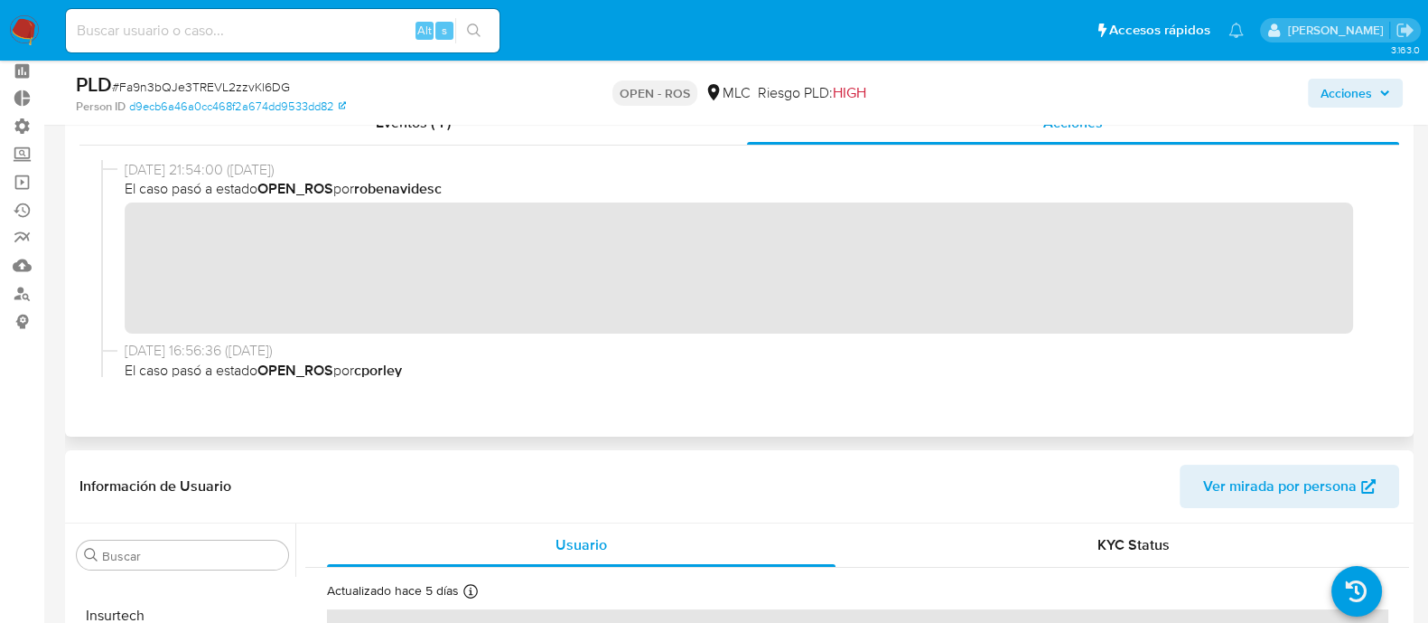
scroll to position [0, 0]
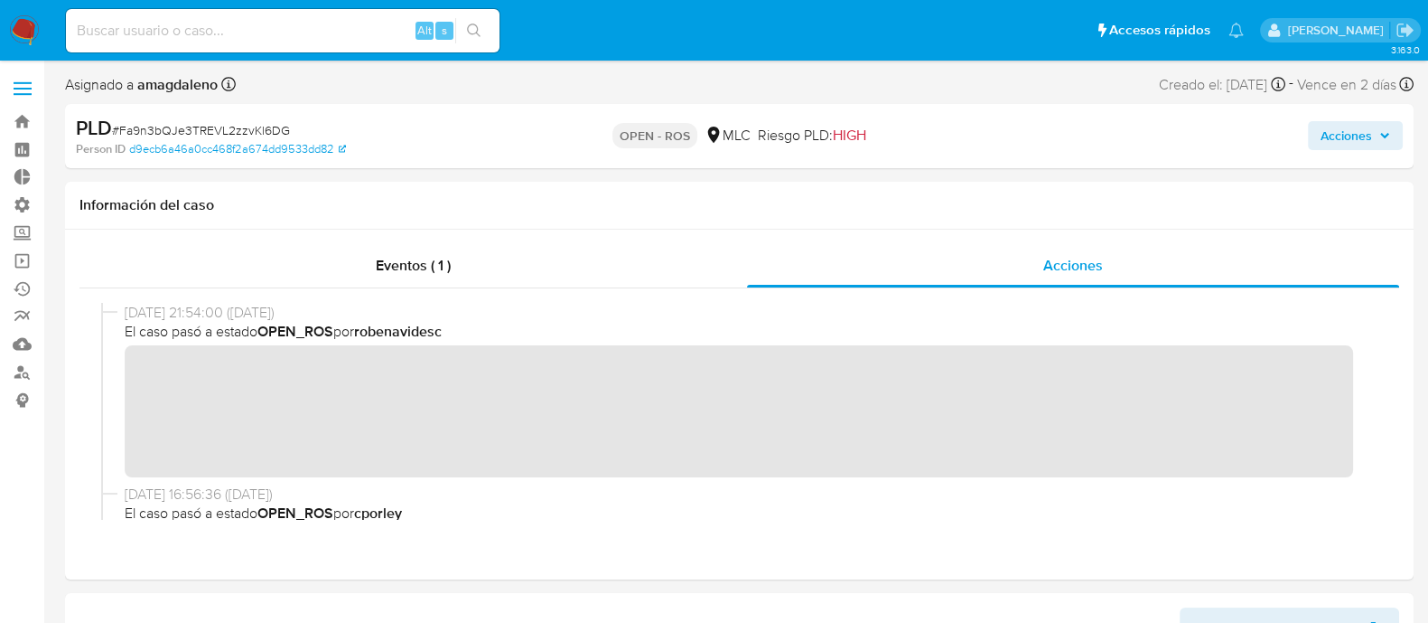
click at [1156, 134] on button "Acciones" at bounding box center [1355, 135] width 95 height 29
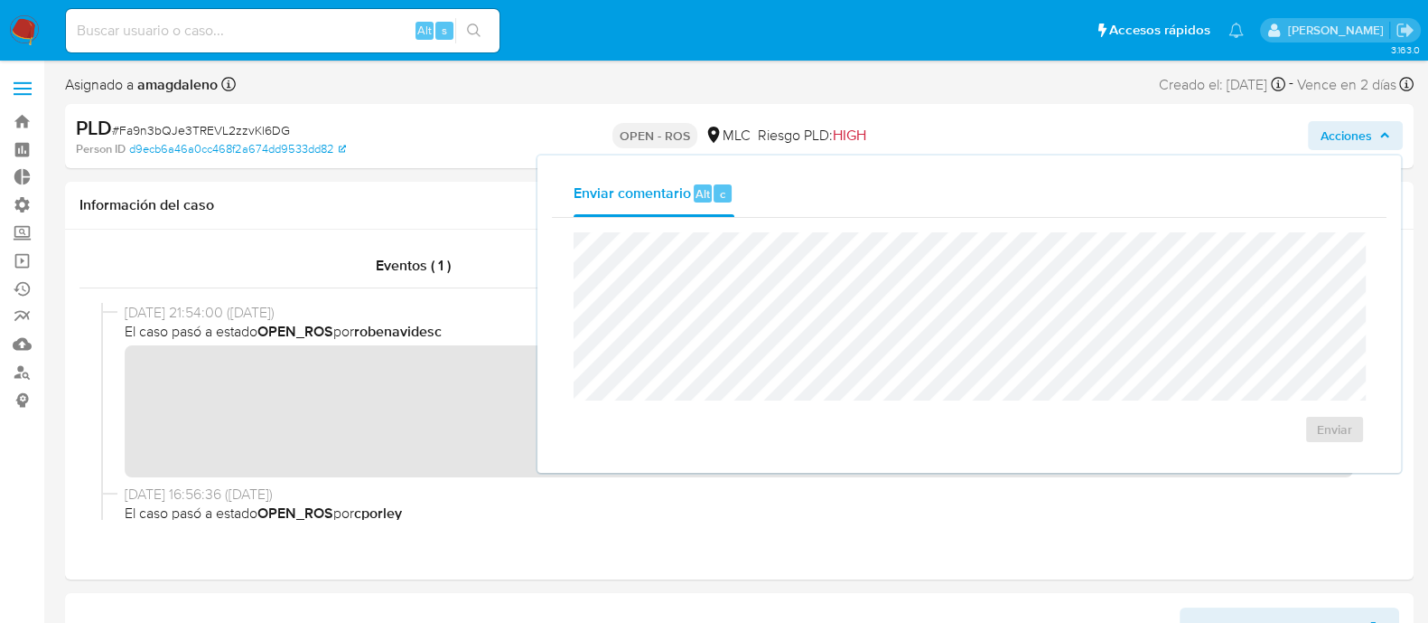
click at [1073, 126] on div "Acciones Enviar comentario Alt c Enviar" at bounding box center [1184, 136] width 437 height 42
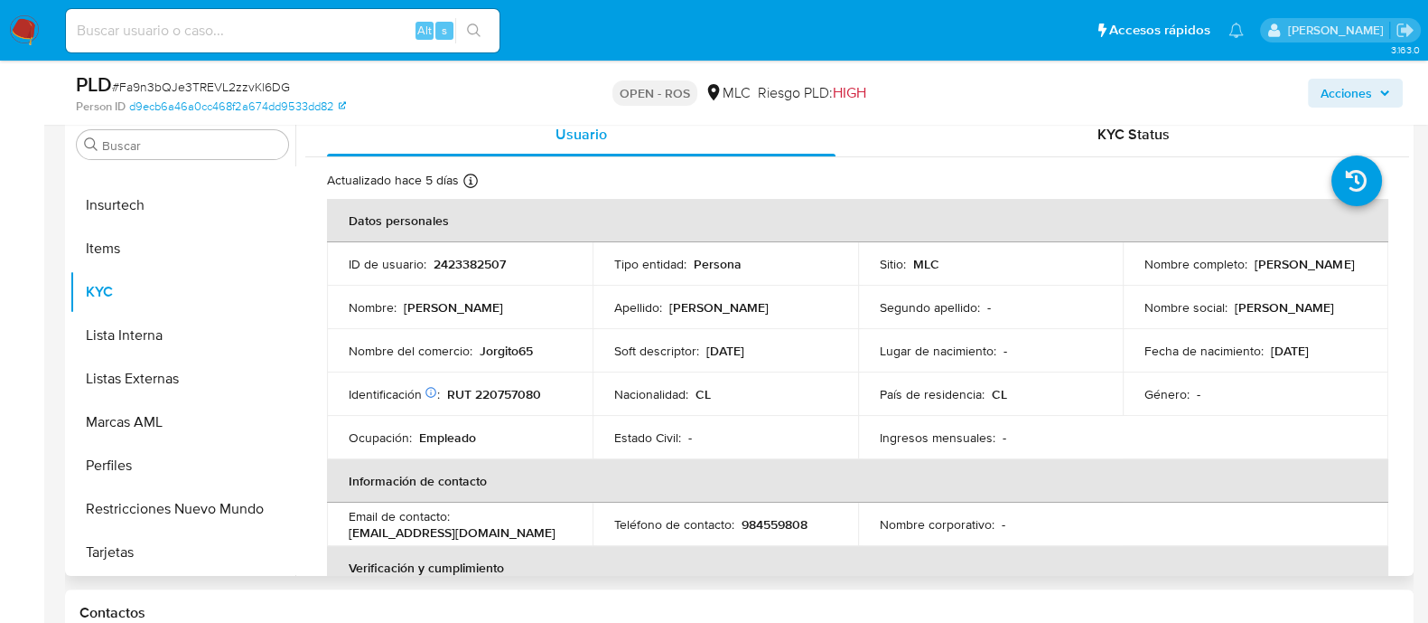
scroll to position [487, 0]
drag, startPoint x: 537, startPoint y: 267, endPoint x: 432, endPoint y: 269, distance: 104.8
click at [432, 269] on div "ID de usuario : 2423382507" at bounding box center [460, 266] width 222 height 16
copy p "2423382507"
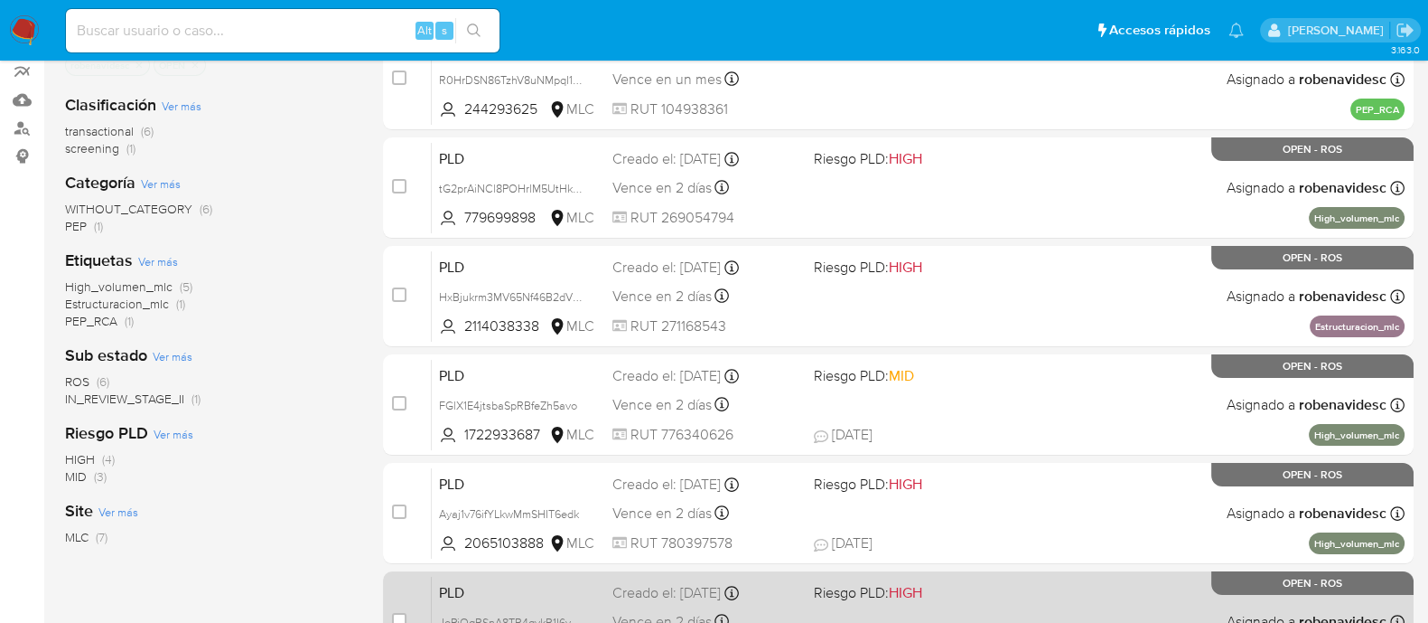
scroll to position [239, 0]
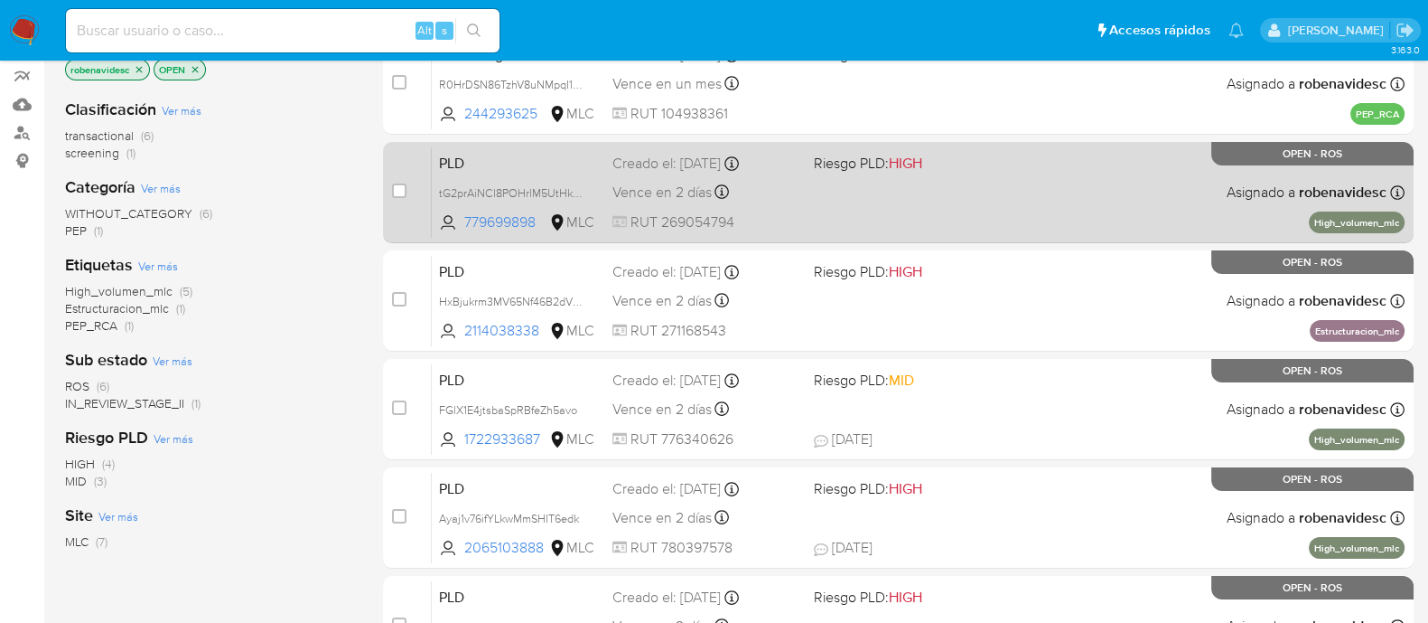
click at [1049, 213] on div "PLD tG2prAiNCl8POHrlM5UtHkgA 779699898 MLC Riesgo PLD: HIGH Creado el: [DATE] C…" at bounding box center [918, 191] width 973 height 91
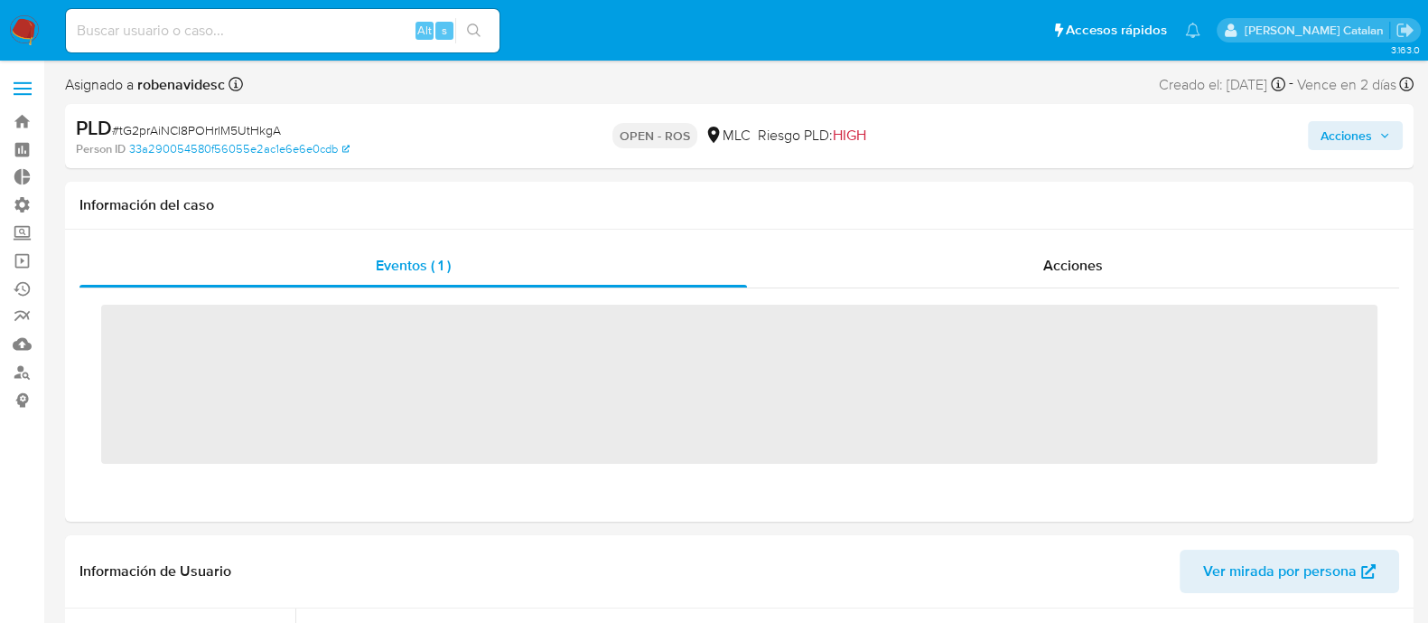
scroll to position [894, 0]
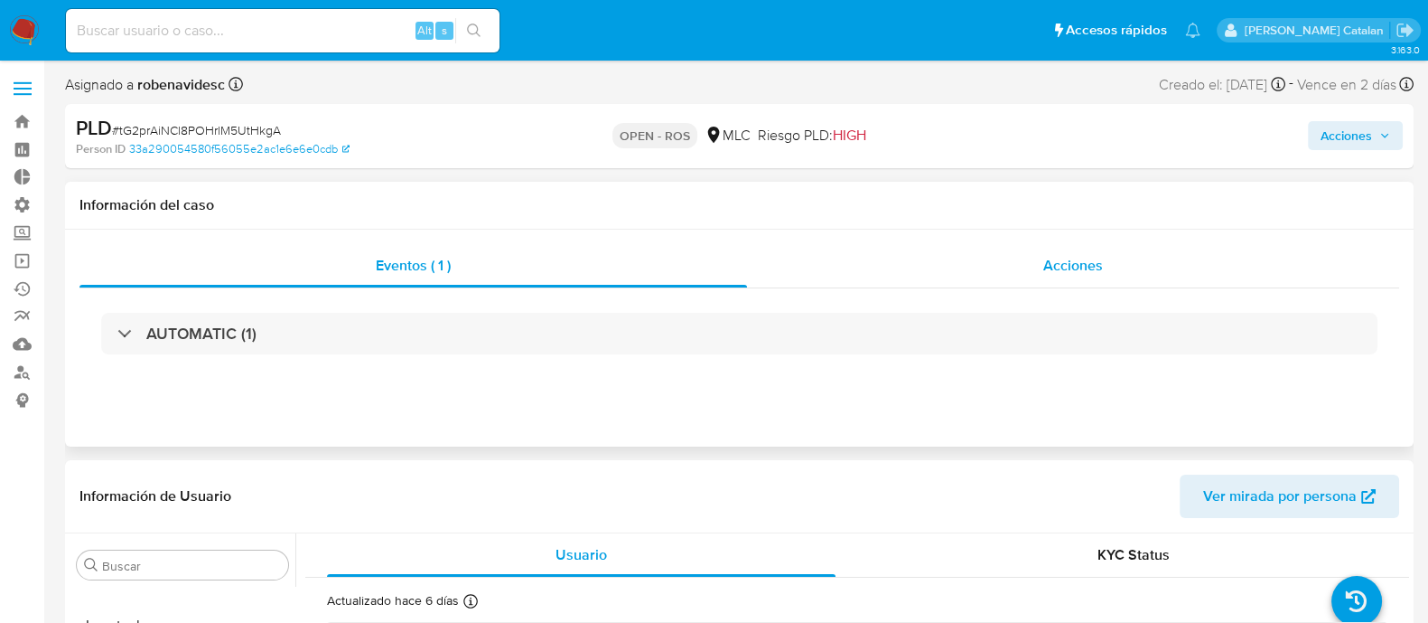
click at [1044, 262] on span "Acciones" at bounding box center [1074, 265] width 60 height 21
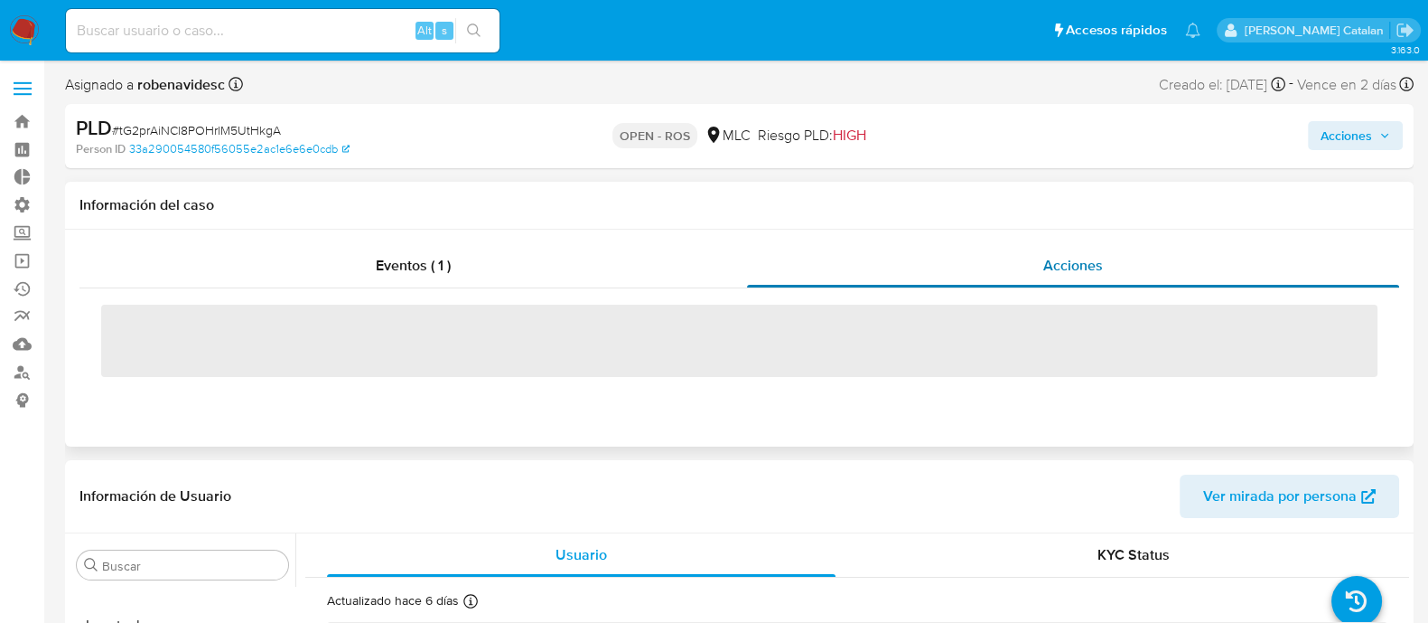
select select "10"
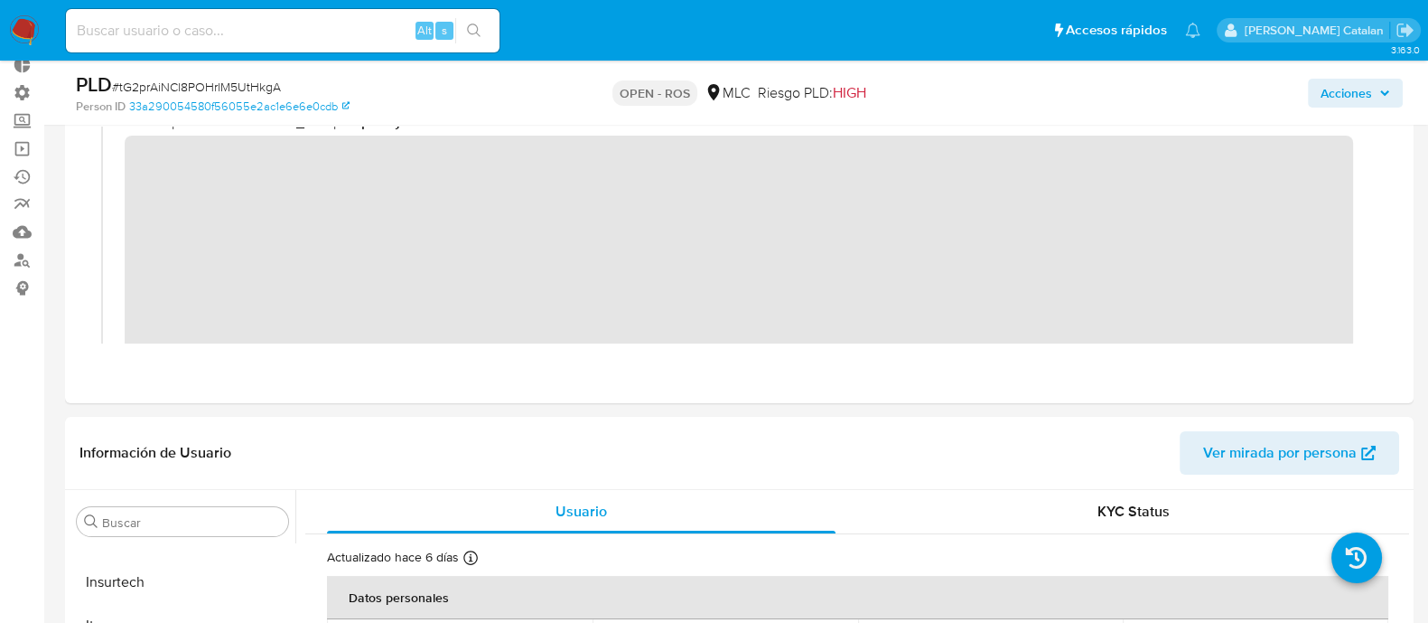
scroll to position [0, 0]
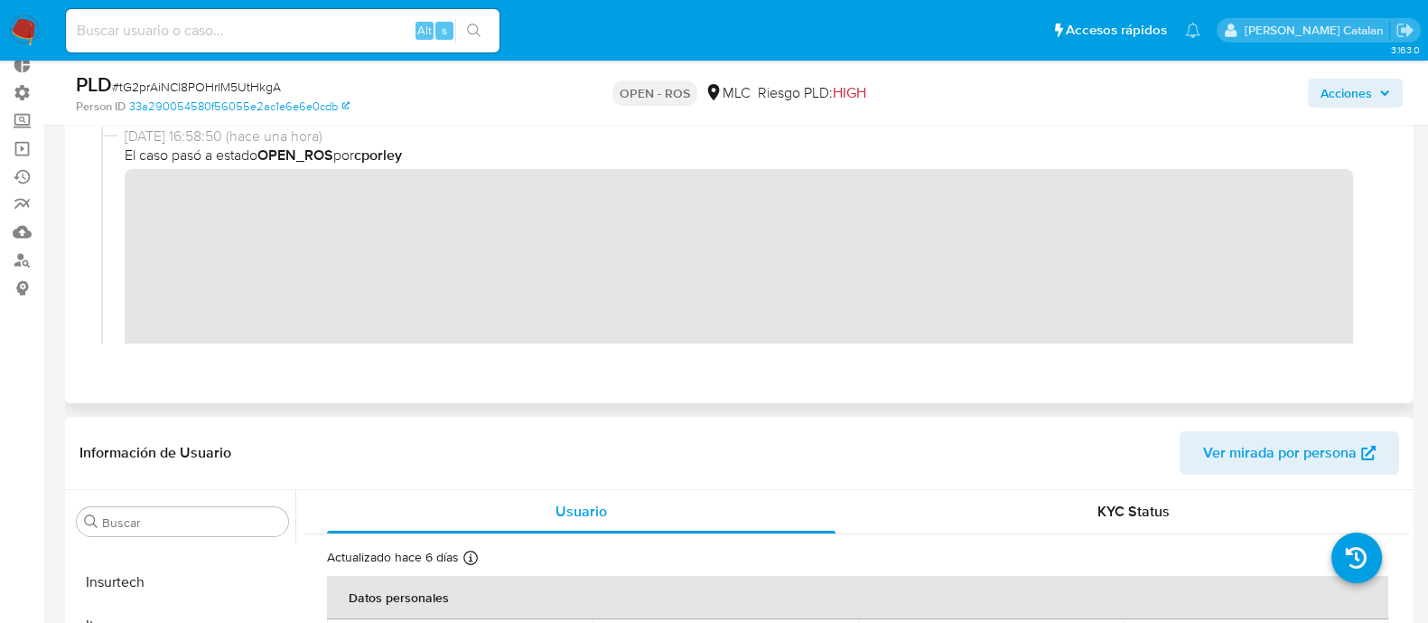
click at [106, 196] on div "08/10/2025 16:58:50 (hace una hora) El caso pasó a estado OPEN_ROS por cporley" at bounding box center [739, 348] width 1277 height 445
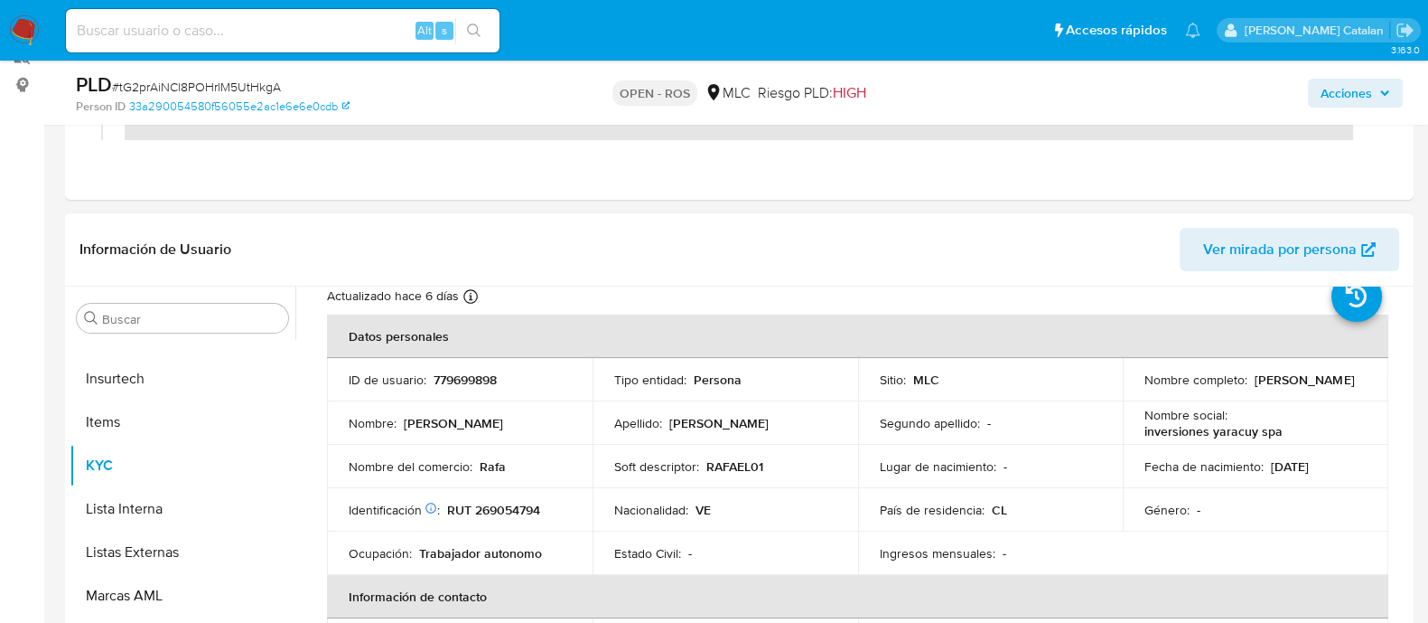
scroll to position [56, 0]
drag, startPoint x: 542, startPoint y: 381, endPoint x: 429, endPoint y: 371, distance: 113.4
click at [429, 373] on div "ID de usuario : 779699898" at bounding box center [460, 381] width 222 height 16
copy div "779699898"
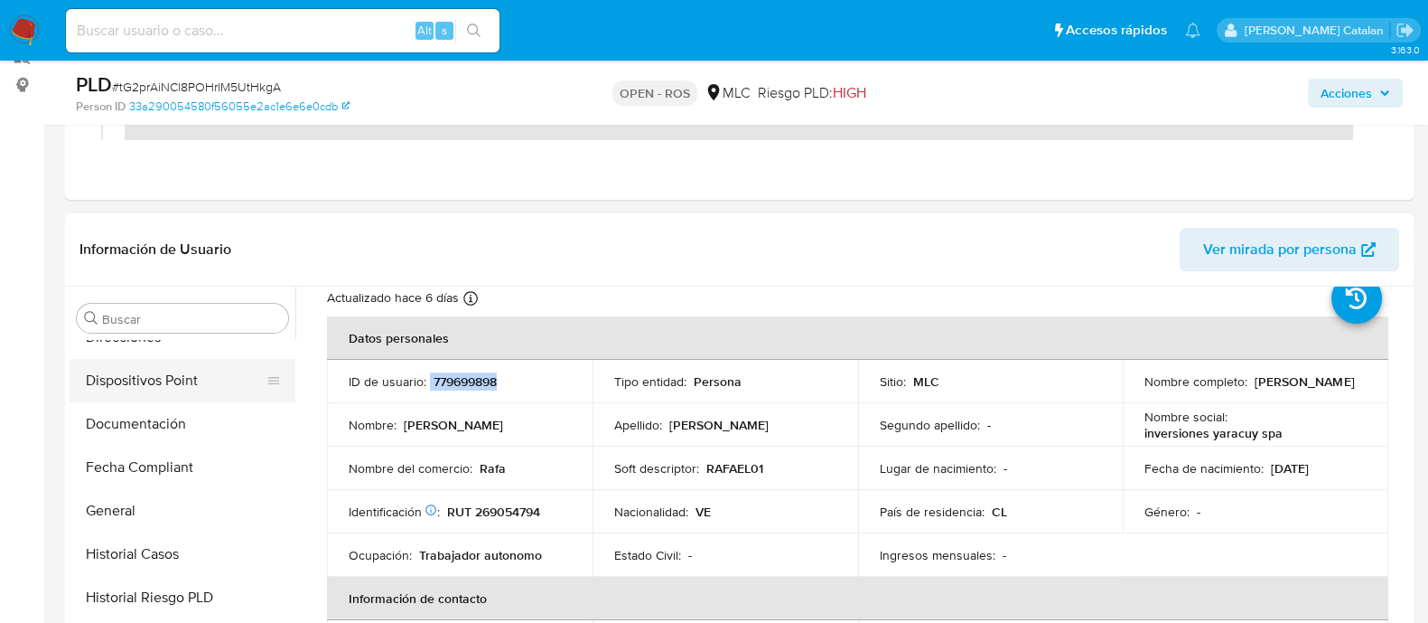
scroll to position [501, 0]
click at [167, 404] on button "Documentación" at bounding box center [175, 424] width 211 height 43
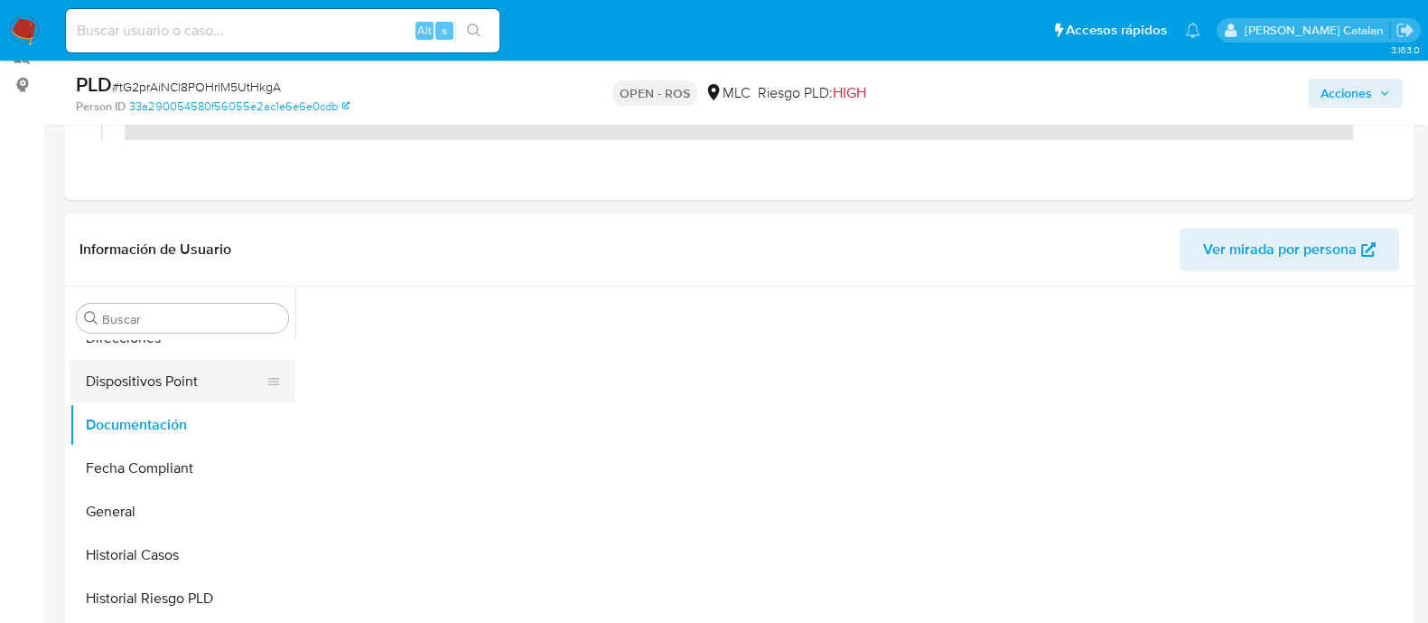
scroll to position [0, 0]
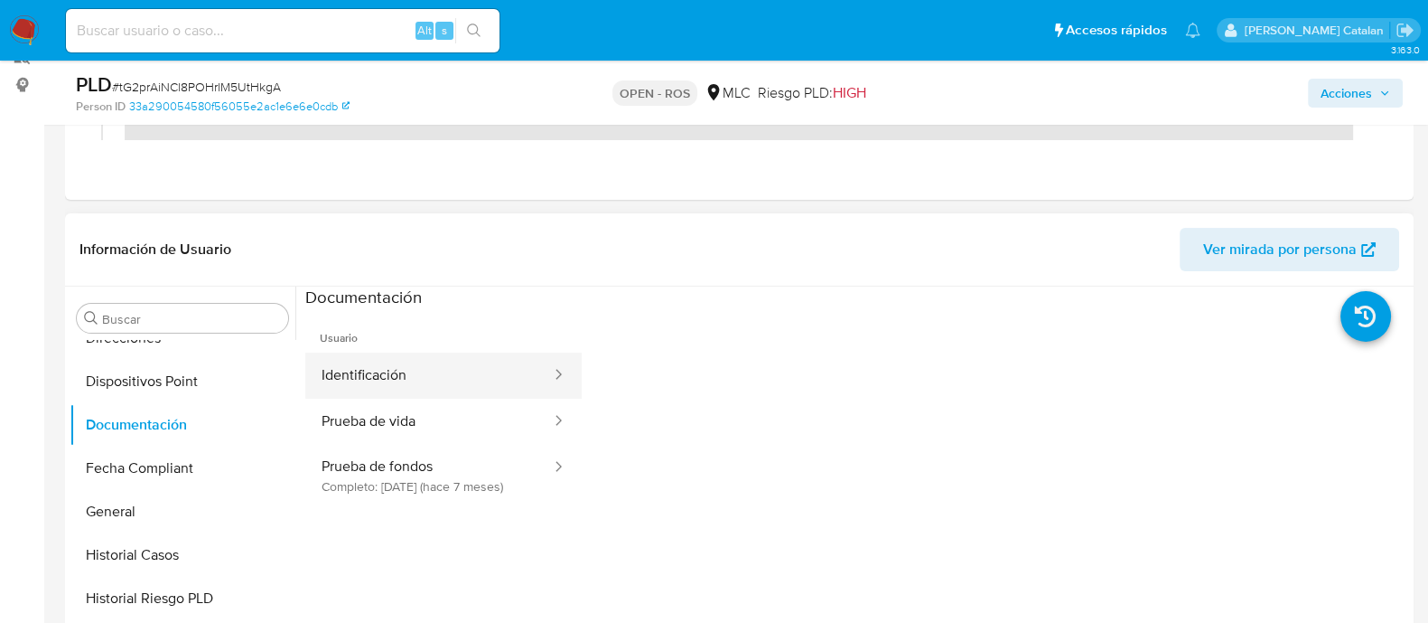
click at [448, 368] on button "Identificación" at bounding box center [429, 375] width 248 height 46
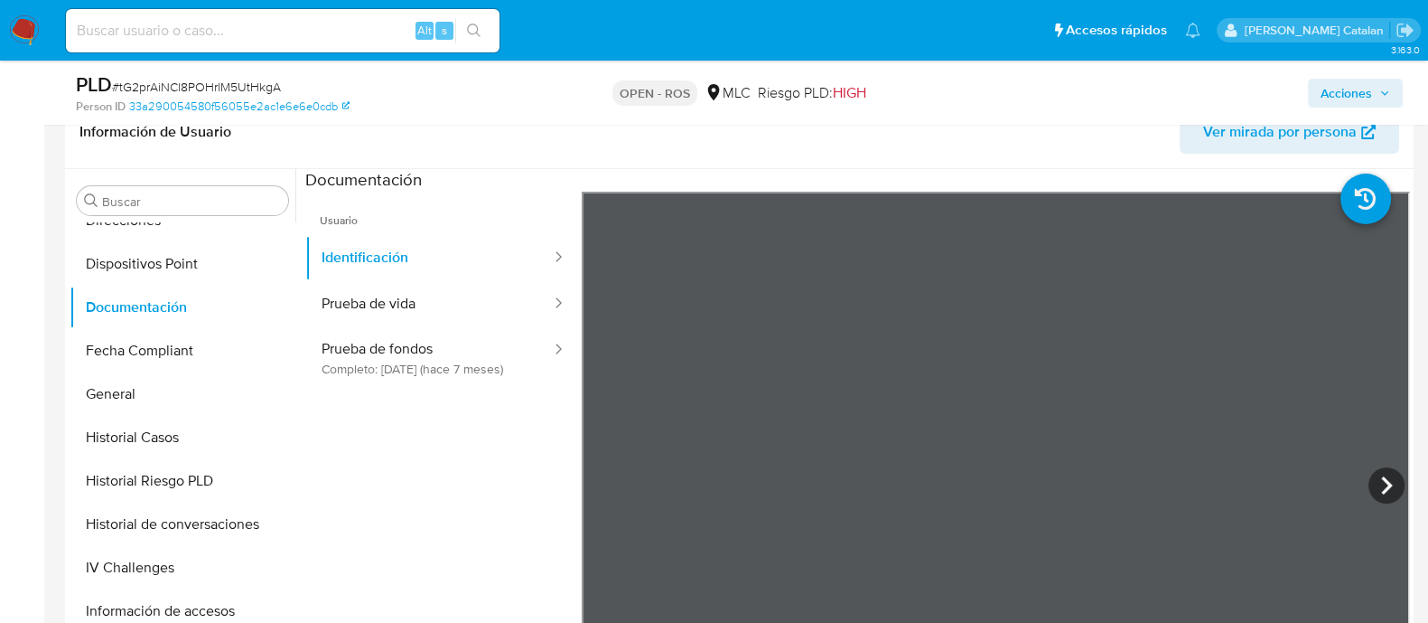
scroll to position [435, 0]
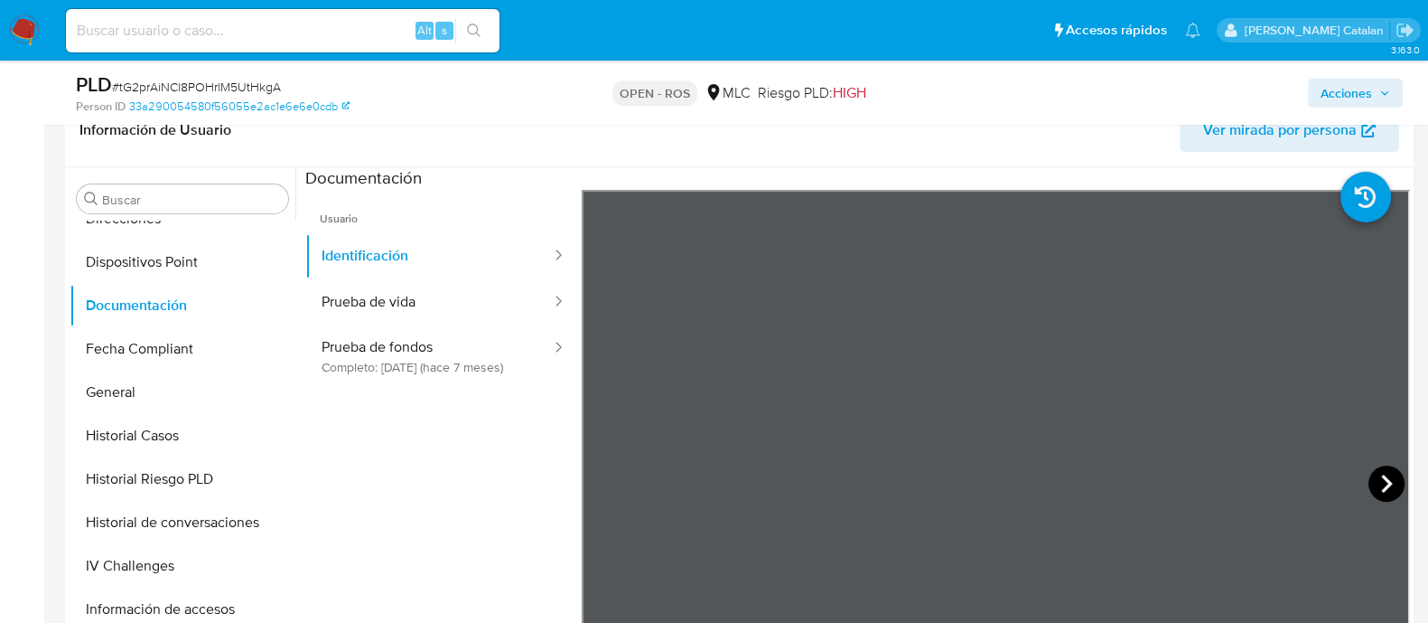
click at [1378, 471] on icon at bounding box center [1387, 483] width 36 height 36
click at [589, 477] on icon at bounding box center [604, 483] width 36 height 36
click at [446, 259] on button "Identificación" at bounding box center [429, 256] width 248 height 46
click at [441, 313] on button "Prueba de vida" at bounding box center [429, 302] width 248 height 46
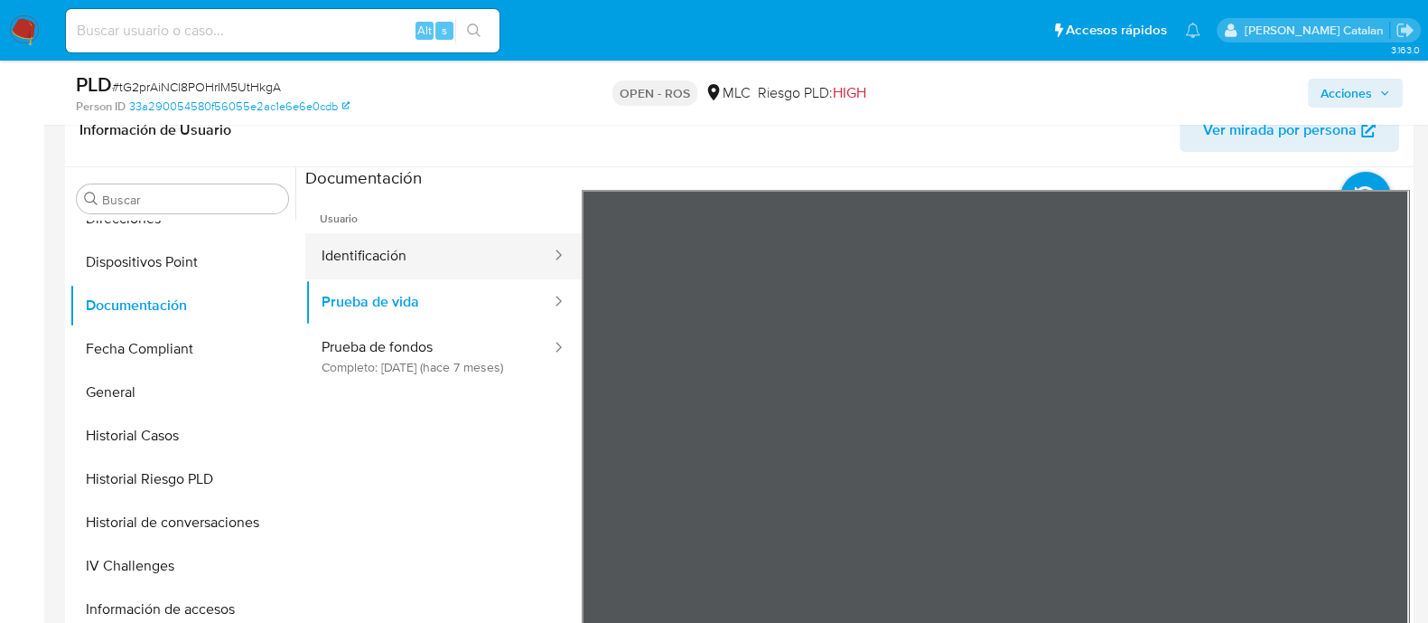
click at [398, 249] on button "Identificación" at bounding box center [429, 256] width 248 height 46
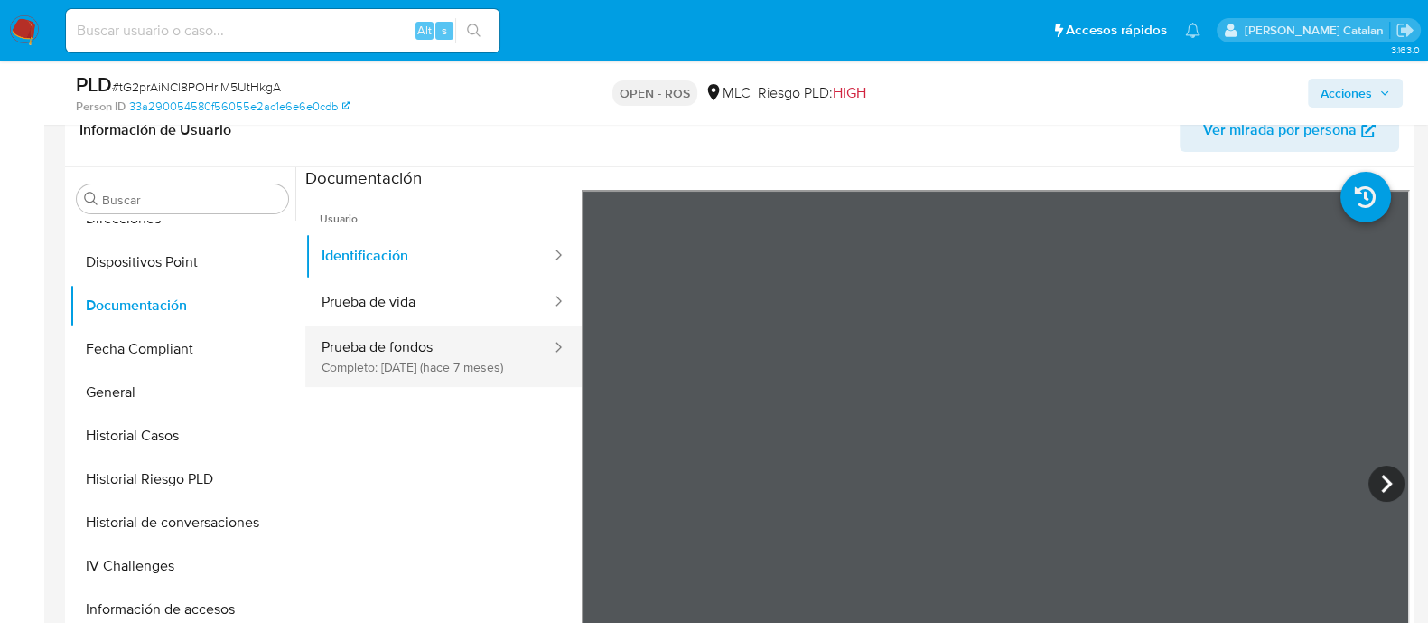
click at [408, 354] on button "Prueba de fondos Completo: 22/03/2025 (hace 7 meses)" at bounding box center [429, 355] width 248 height 61
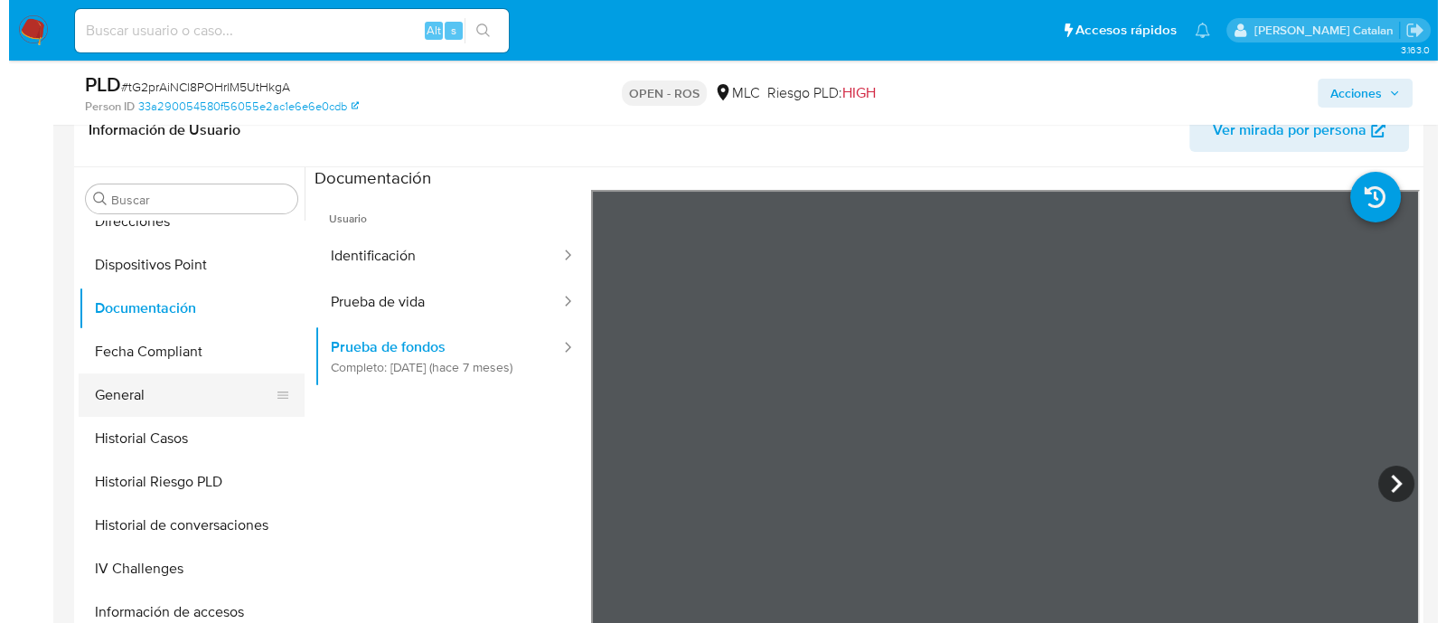
scroll to position [514, 0]
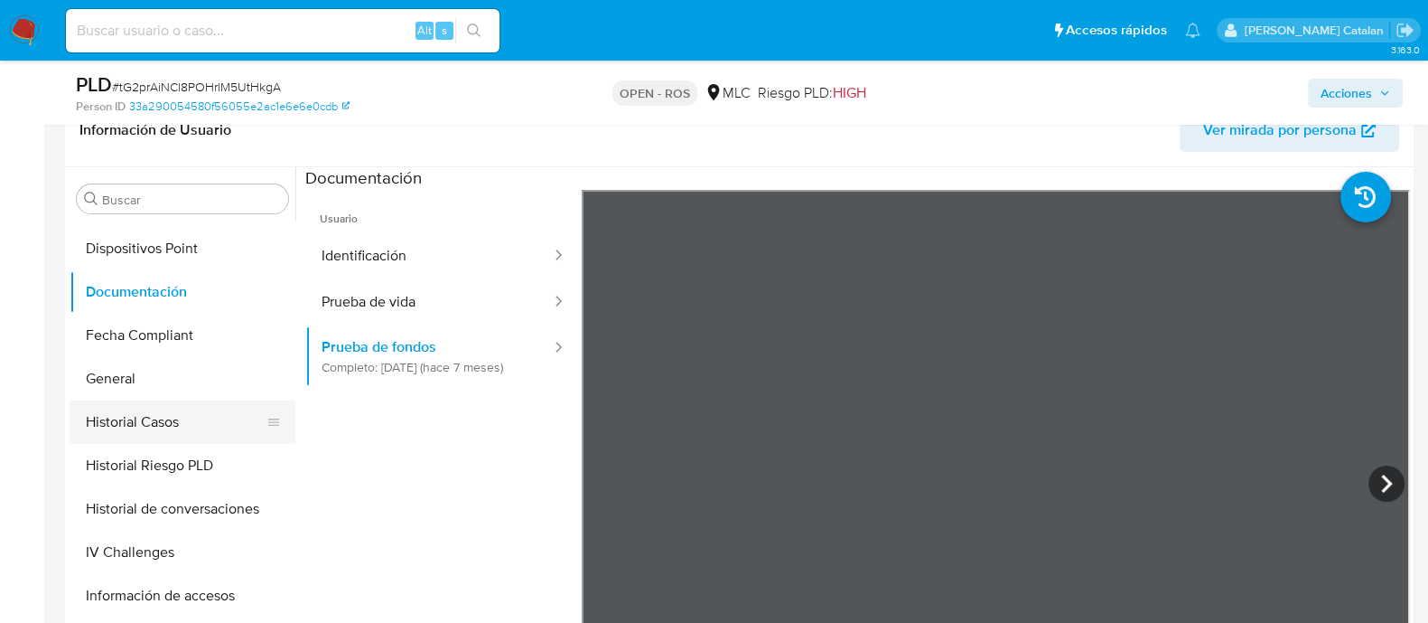
click at [158, 417] on button "Historial Casos" at bounding box center [175, 421] width 211 height 43
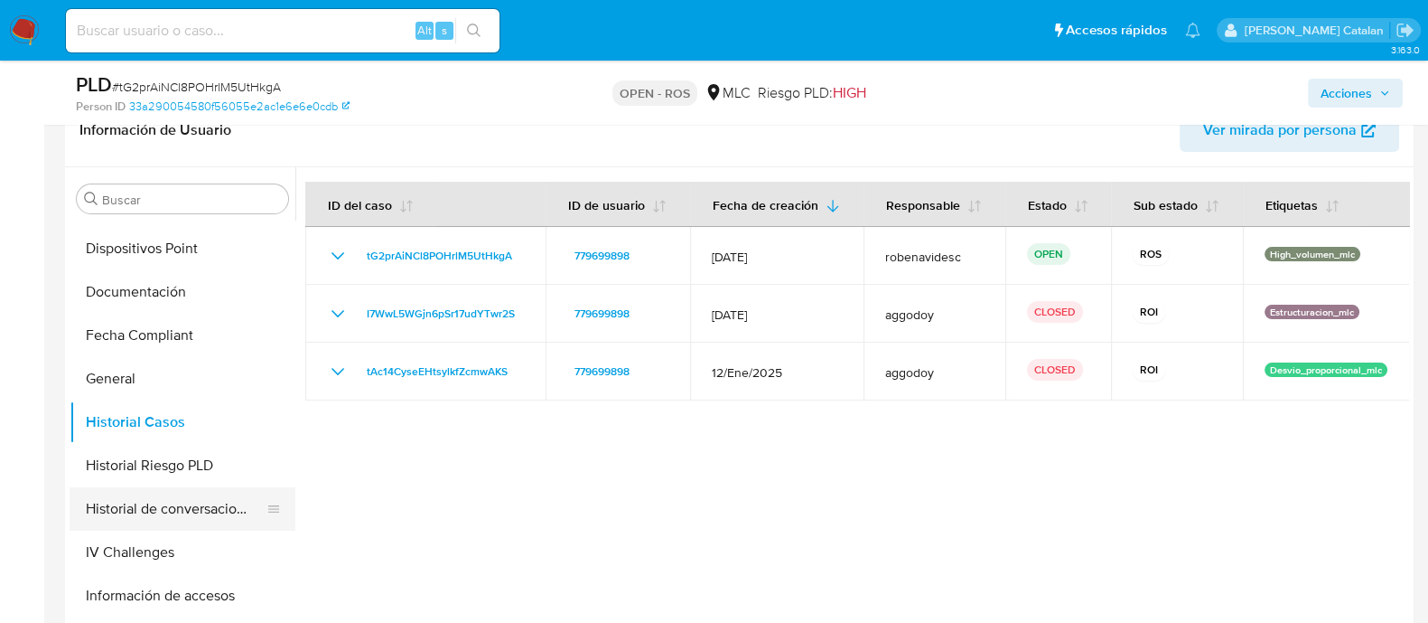
click at [137, 505] on button "Historial de conversaciones" at bounding box center [175, 508] width 211 height 43
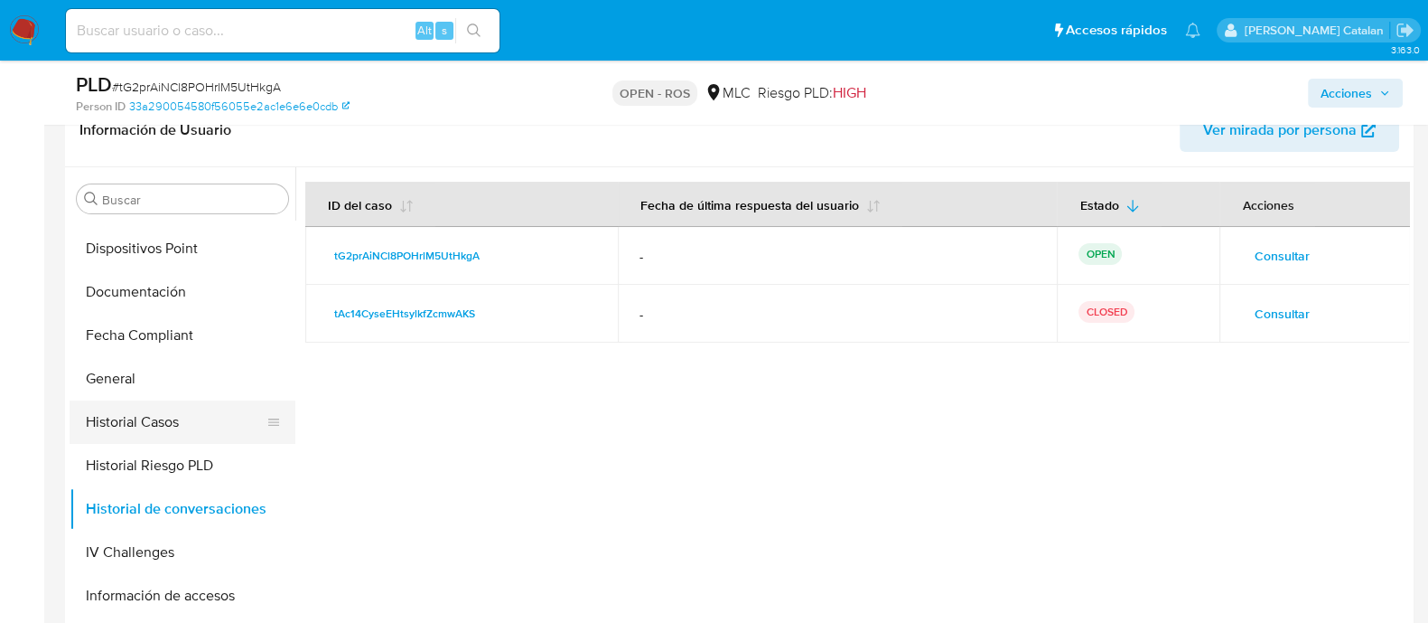
click at [136, 431] on button "Historial Casos" at bounding box center [175, 421] width 211 height 43
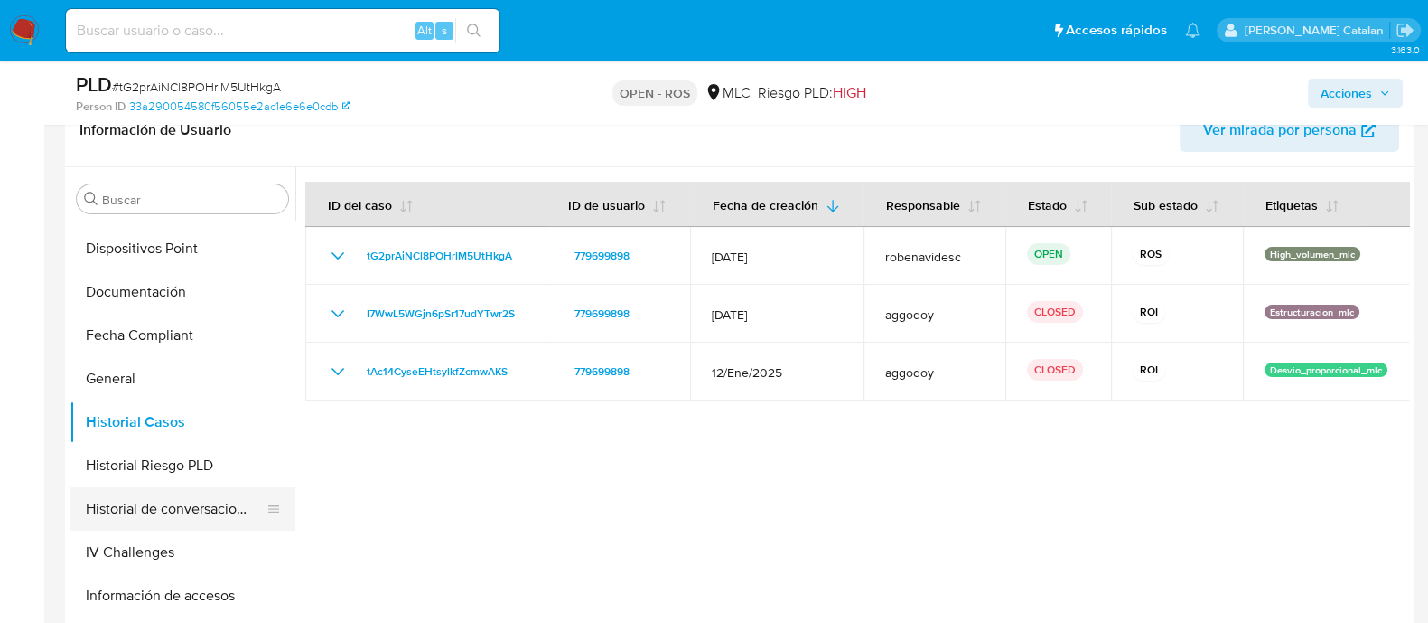
click at [150, 515] on button "Historial de conversaciones" at bounding box center [175, 508] width 211 height 43
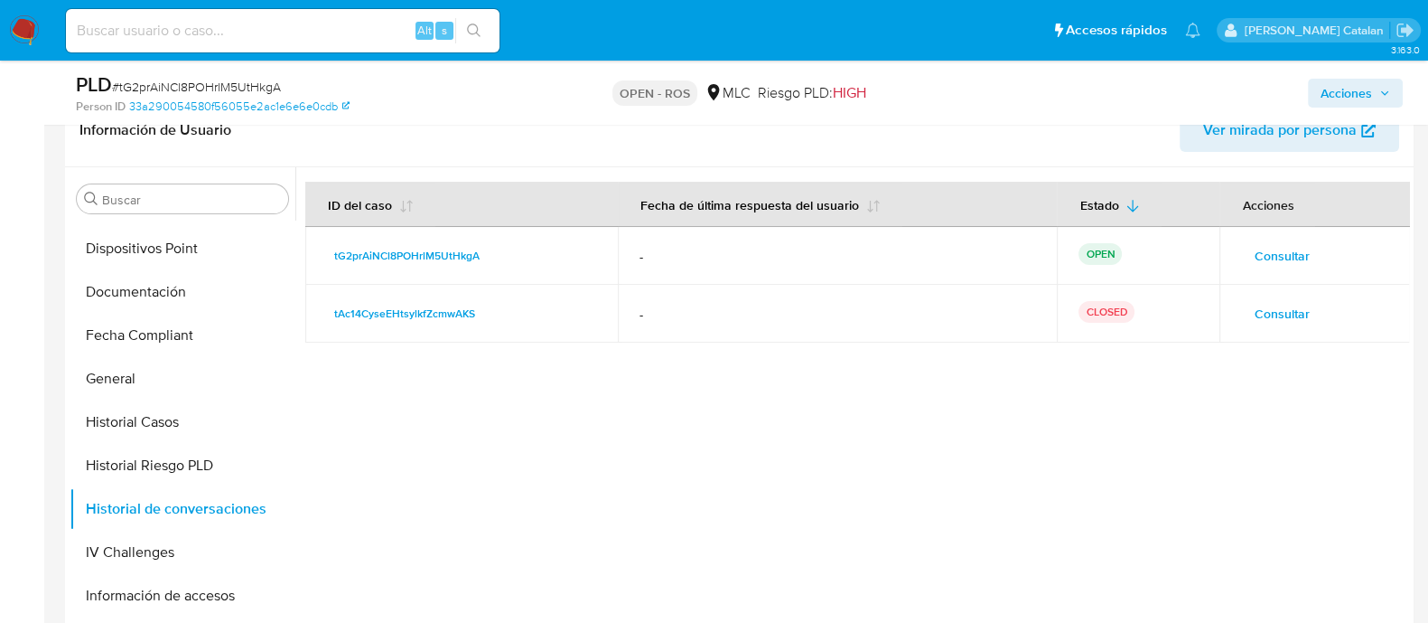
click at [1283, 323] on span "Consultar" at bounding box center [1281, 313] width 55 height 25
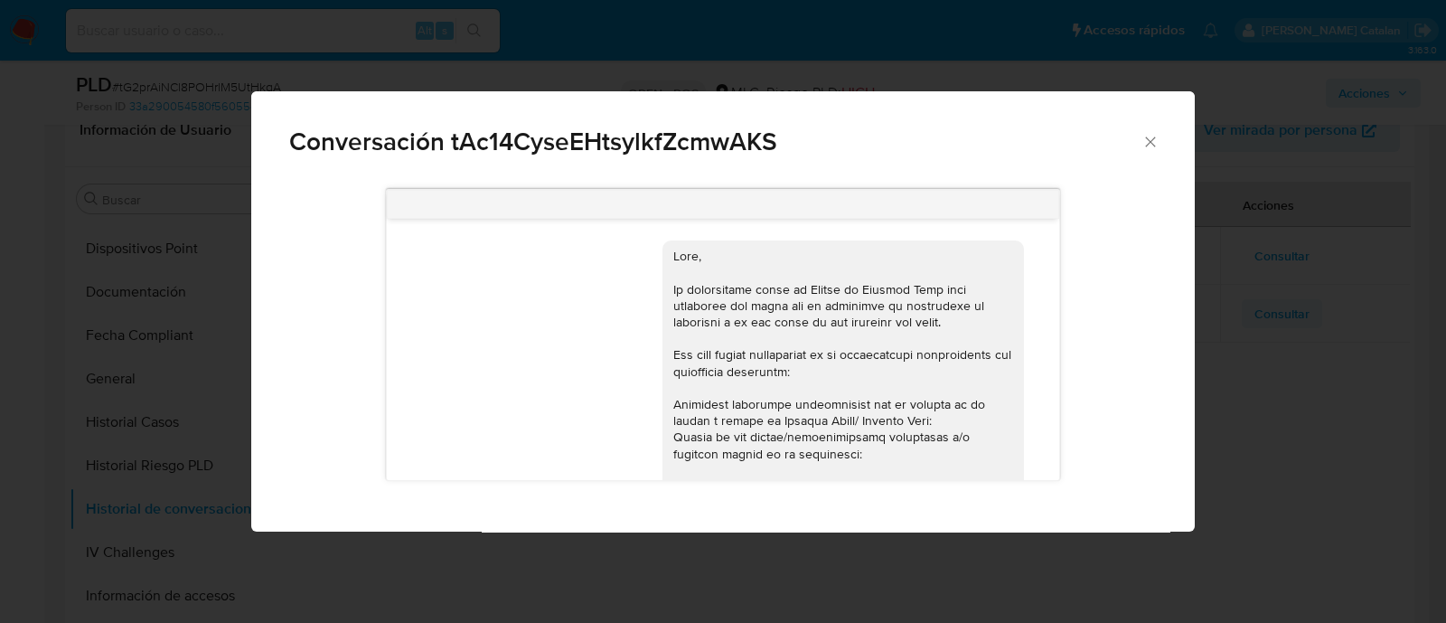
scroll to position [532, 0]
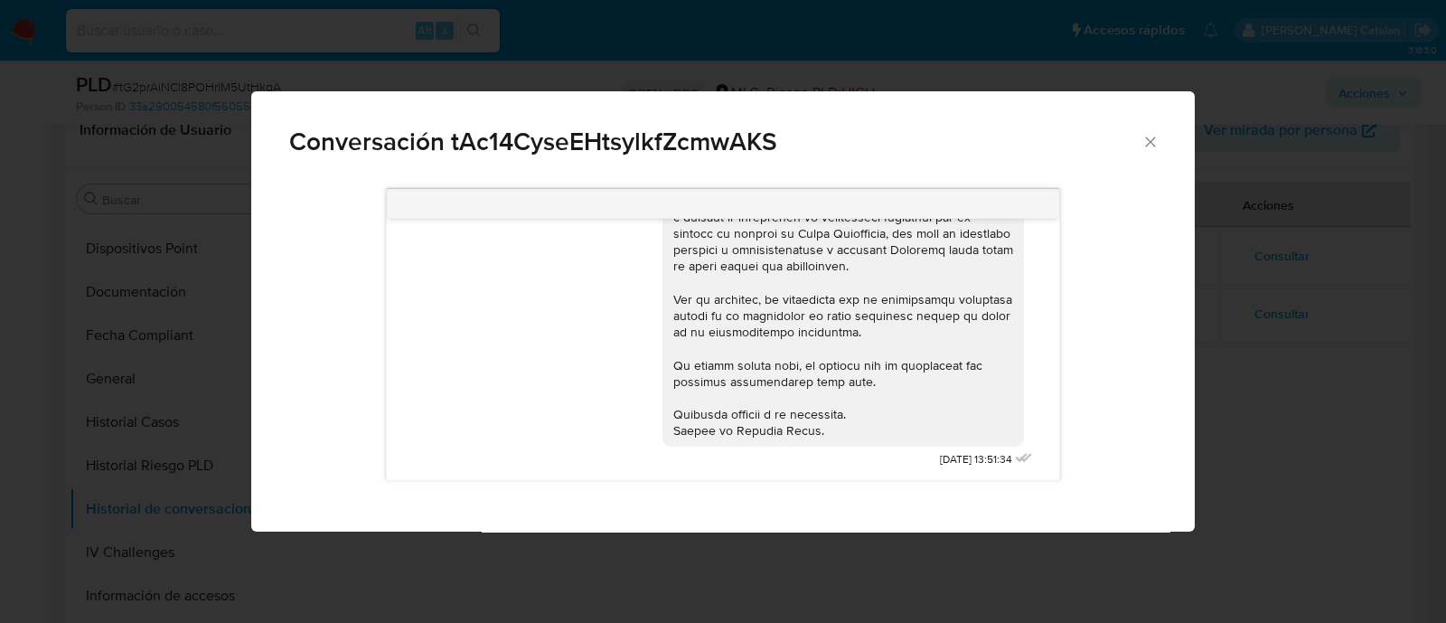
click at [1154, 128] on div "Conversación tAc14CyseEHtsylkfZcmwAKS" at bounding box center [722, 134] width 943 height 86
click at [1150, 141] on icon "Cerrar" at bounding box center [1150, 141] width 10 height 10
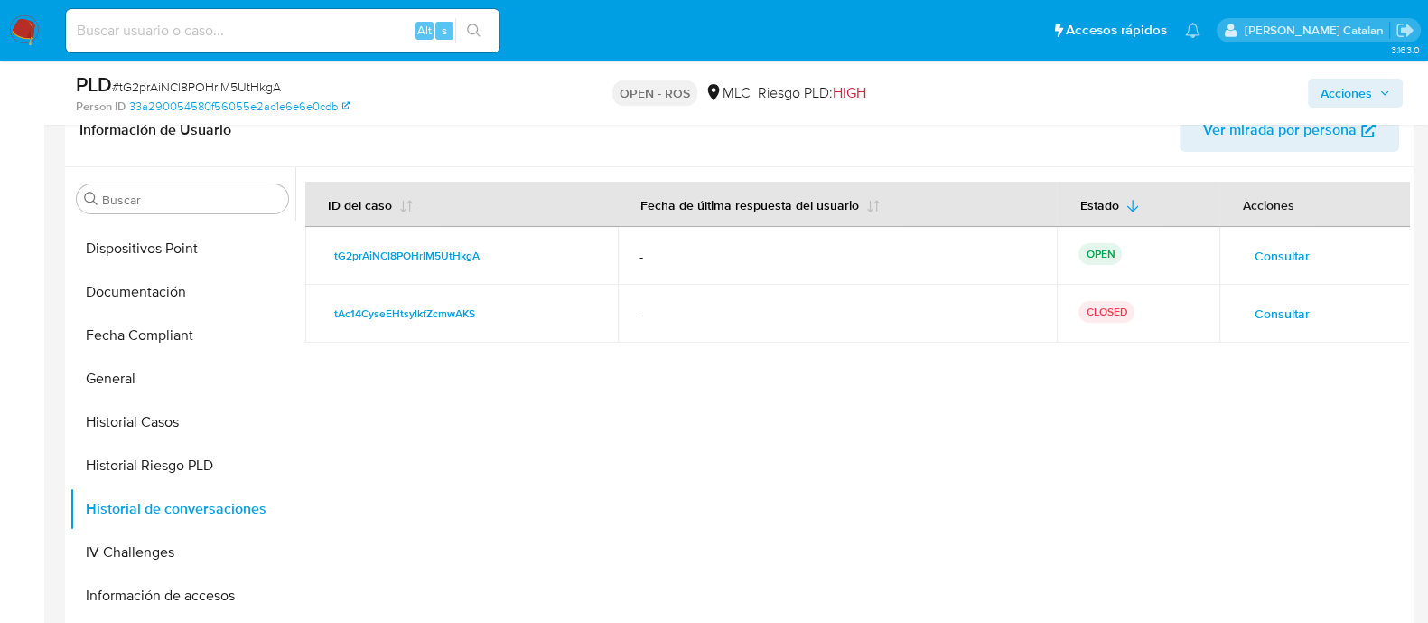
click at [1262, 243] on span "Consultar" at bounding box center [1281, 255] width 55 height 25
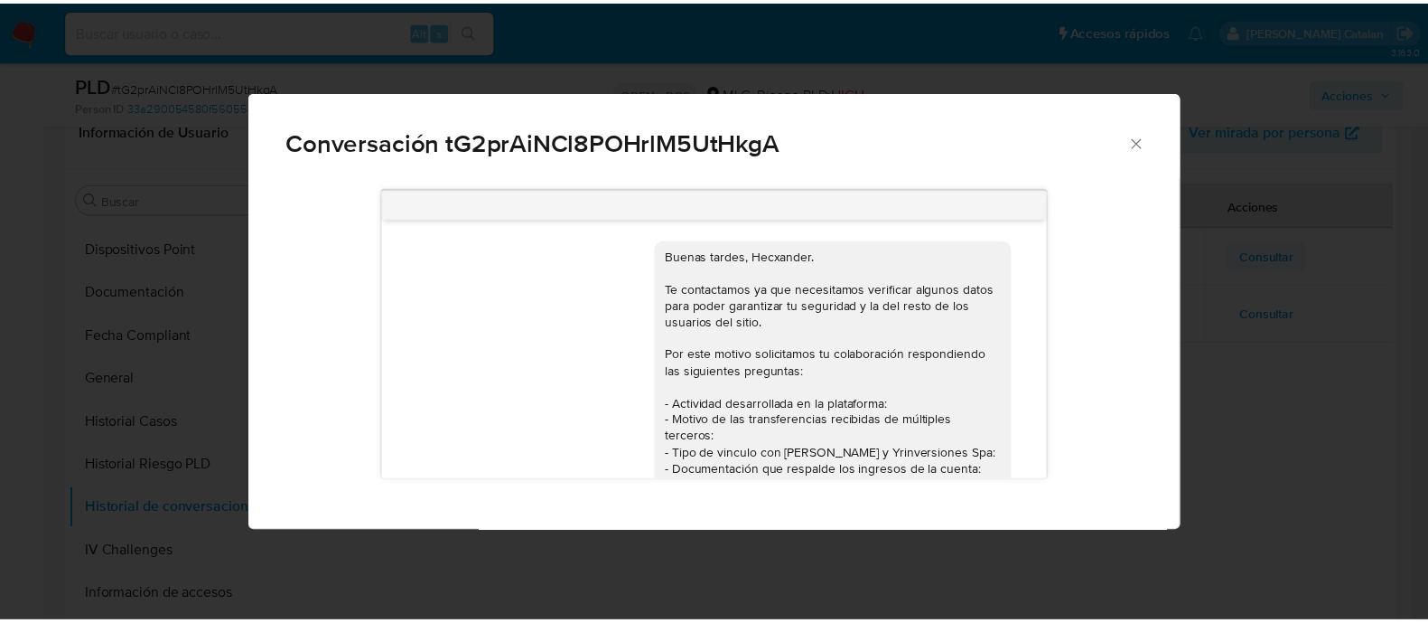
scroll to position [253, 0]
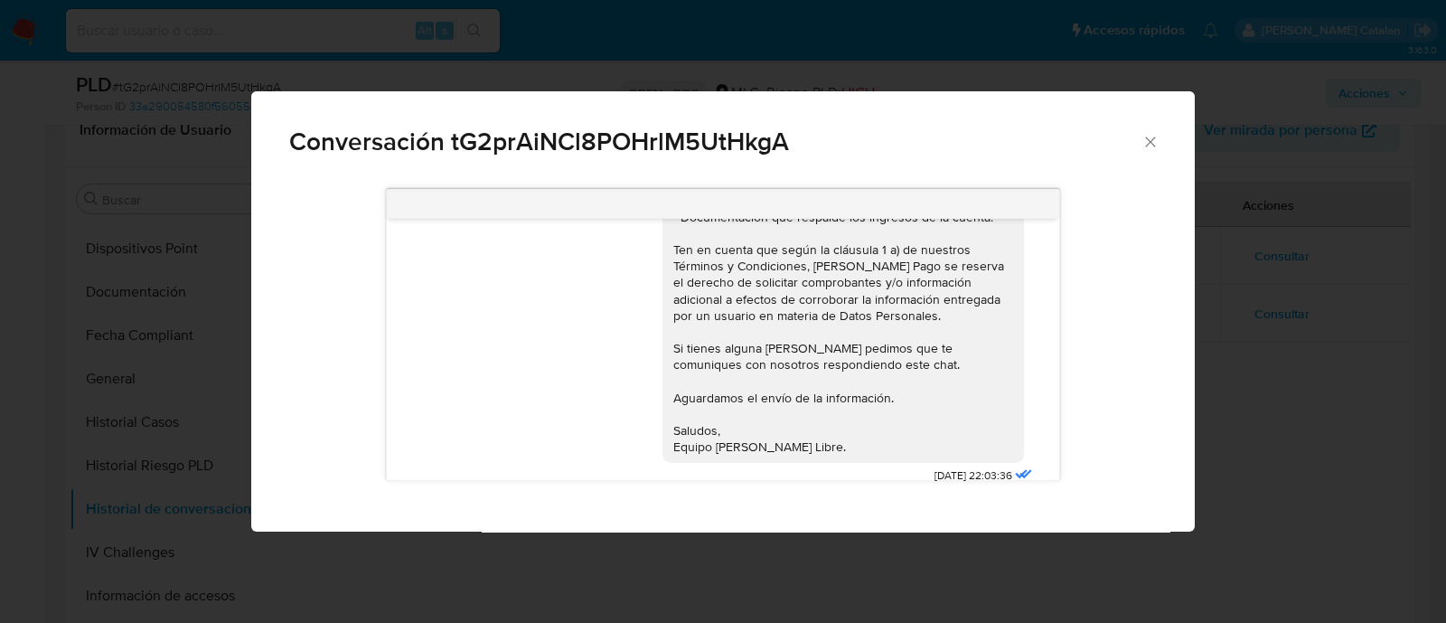
click at [1153, 133] on icon "Cerrar" at bounding box center [1150, 142] width 18 height 18
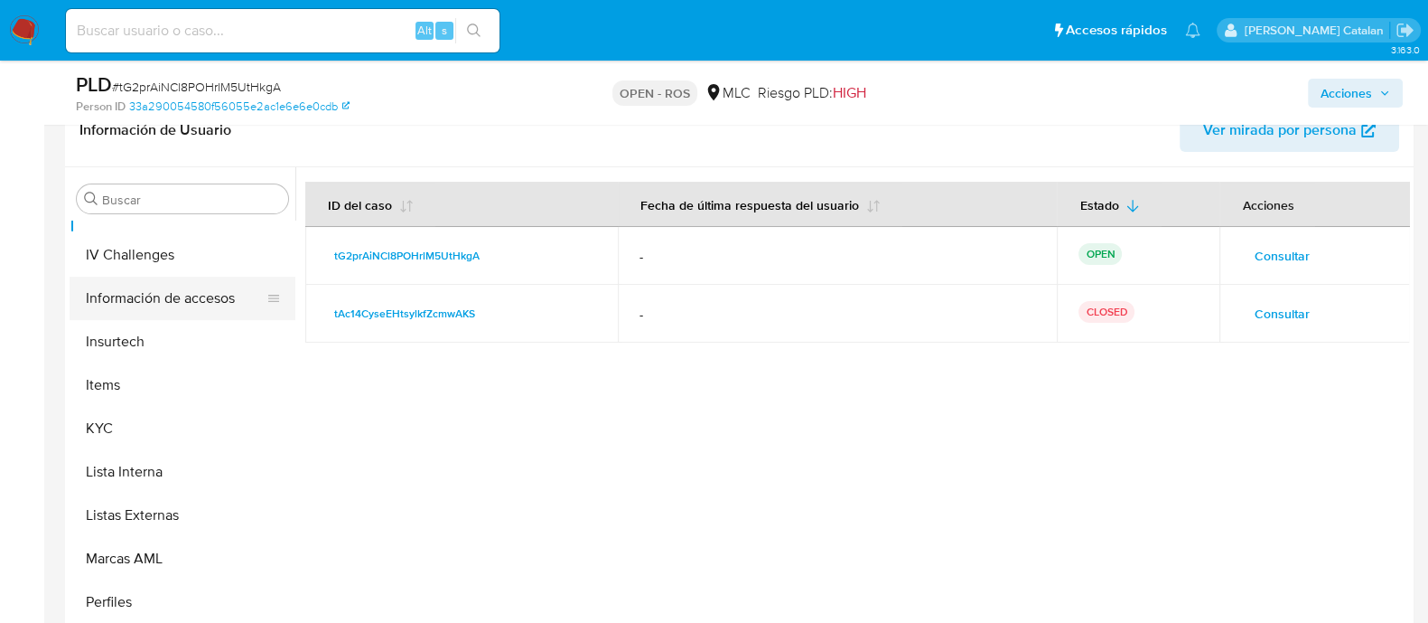
scroll to position [817, 0]
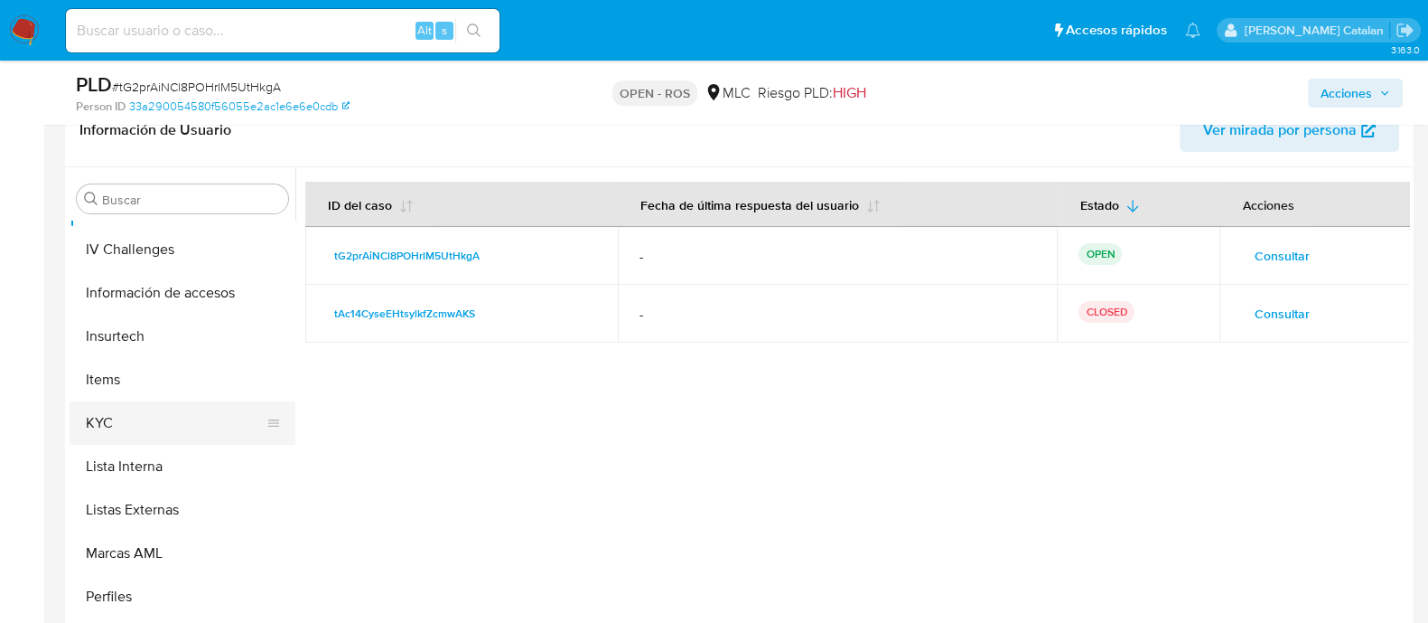
click at [125, 413] on button "KYC" at bounding box center [175, 422] width 211 height 43
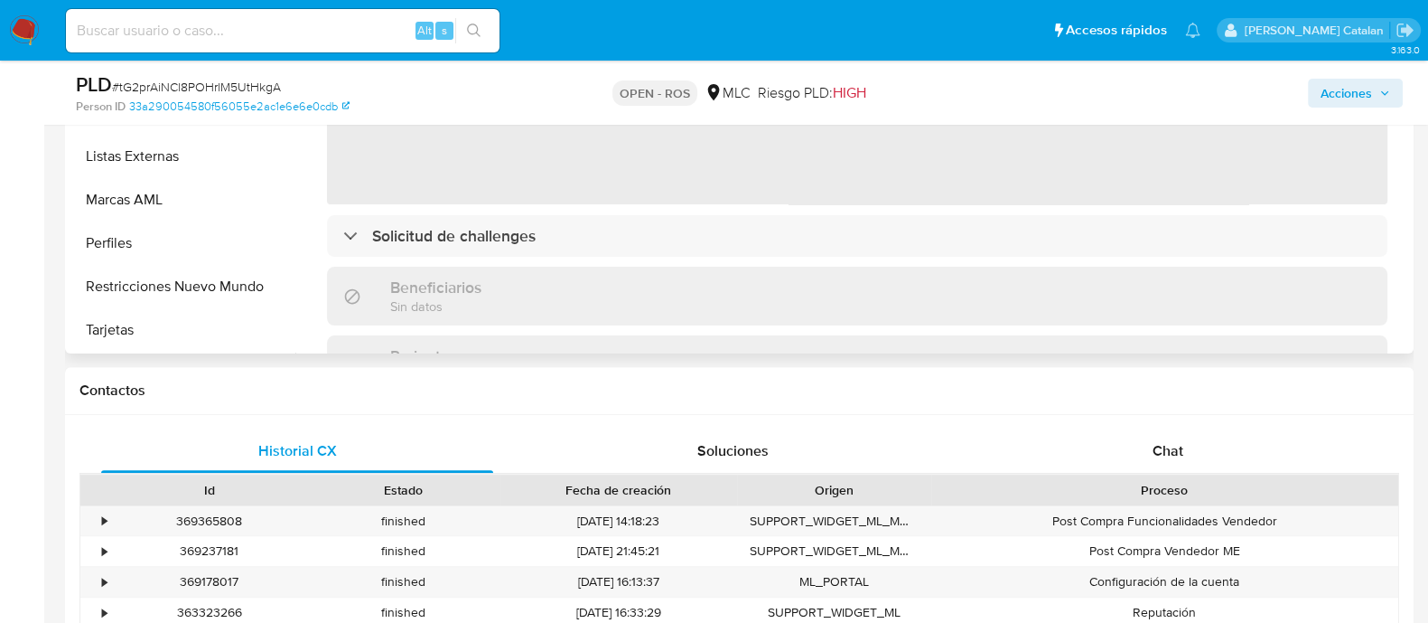
scroll to position [719, 0]
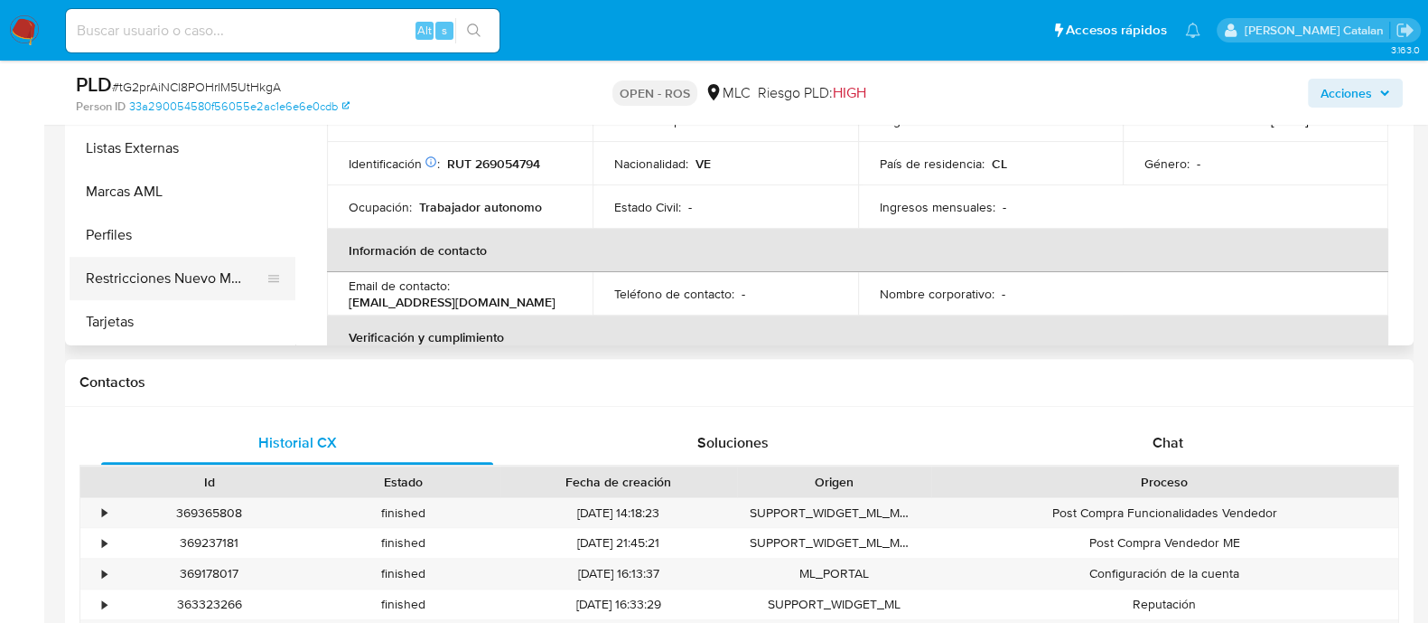
click at [160, 293] on button "Restricciones Nuevo Mundo" at bounding box center [175, 278] width 211 height 43
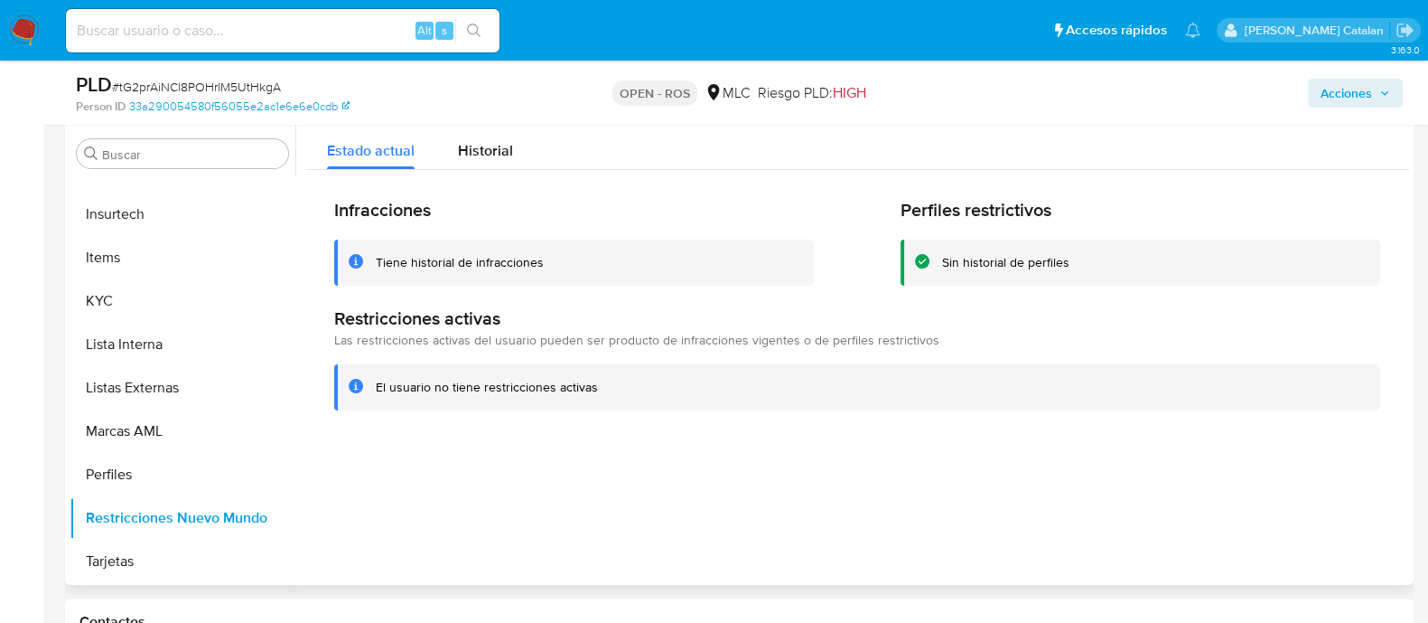
scroll to position [484, 0]
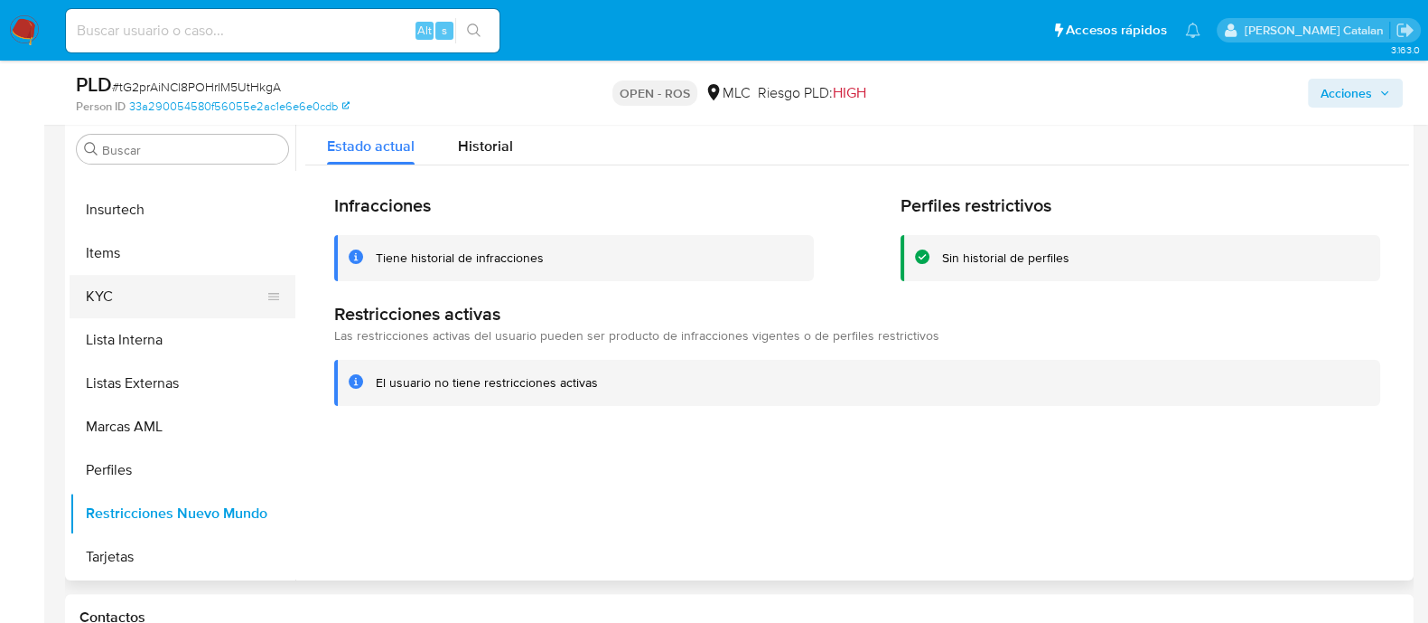
click at [118, 309] on button "KYC" at bounding box center [175, 296] width 211 height 43
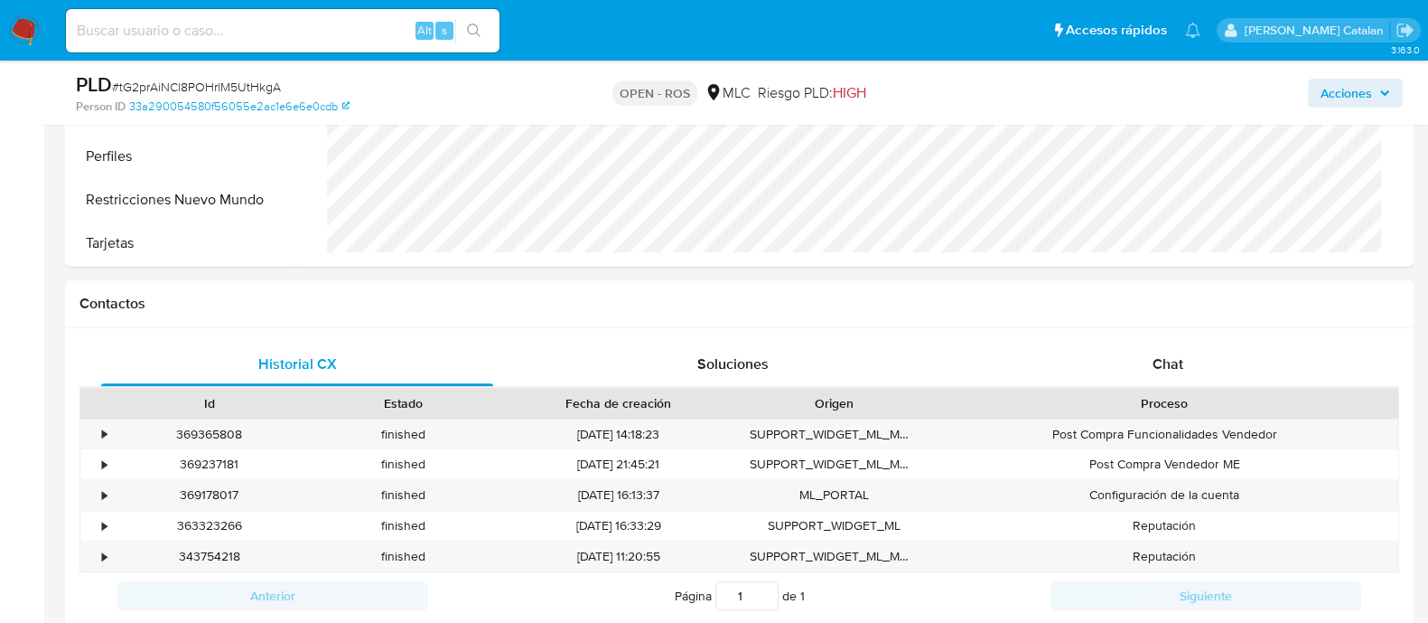
scroll to position [0, 0]
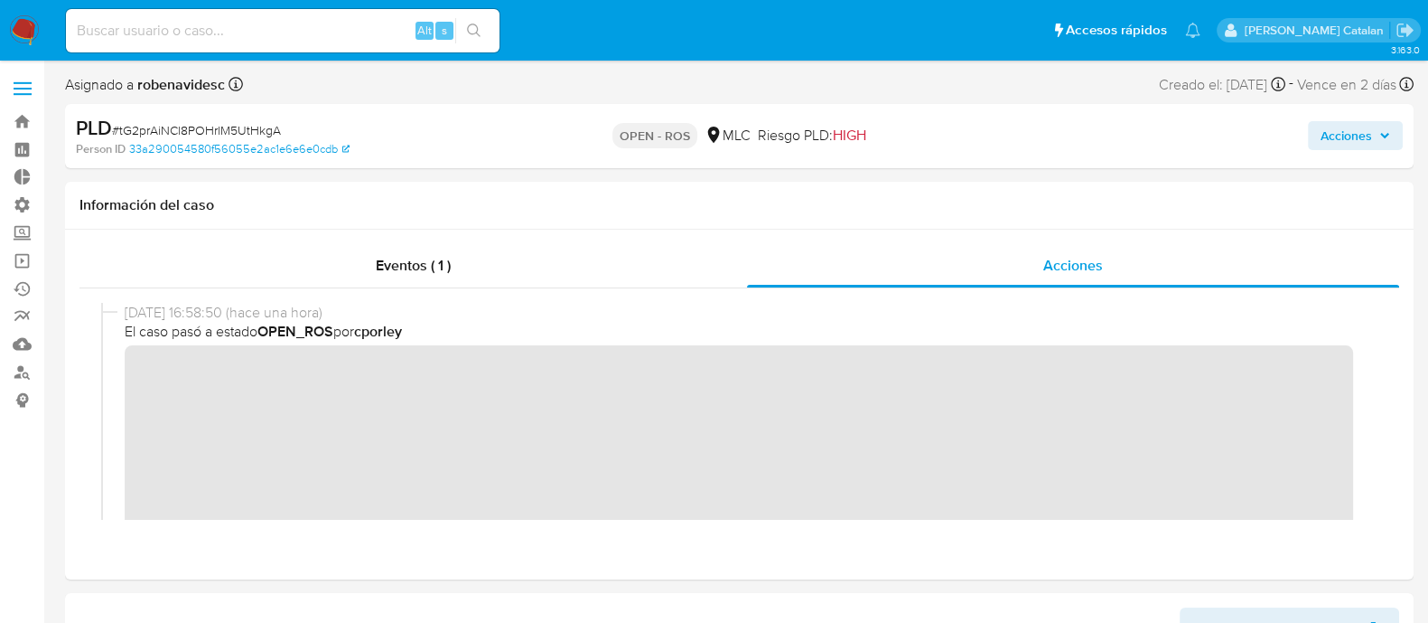
click at [1315, 136] on button "Acciones" at bounding box center [1355, 135] width 95 height 29
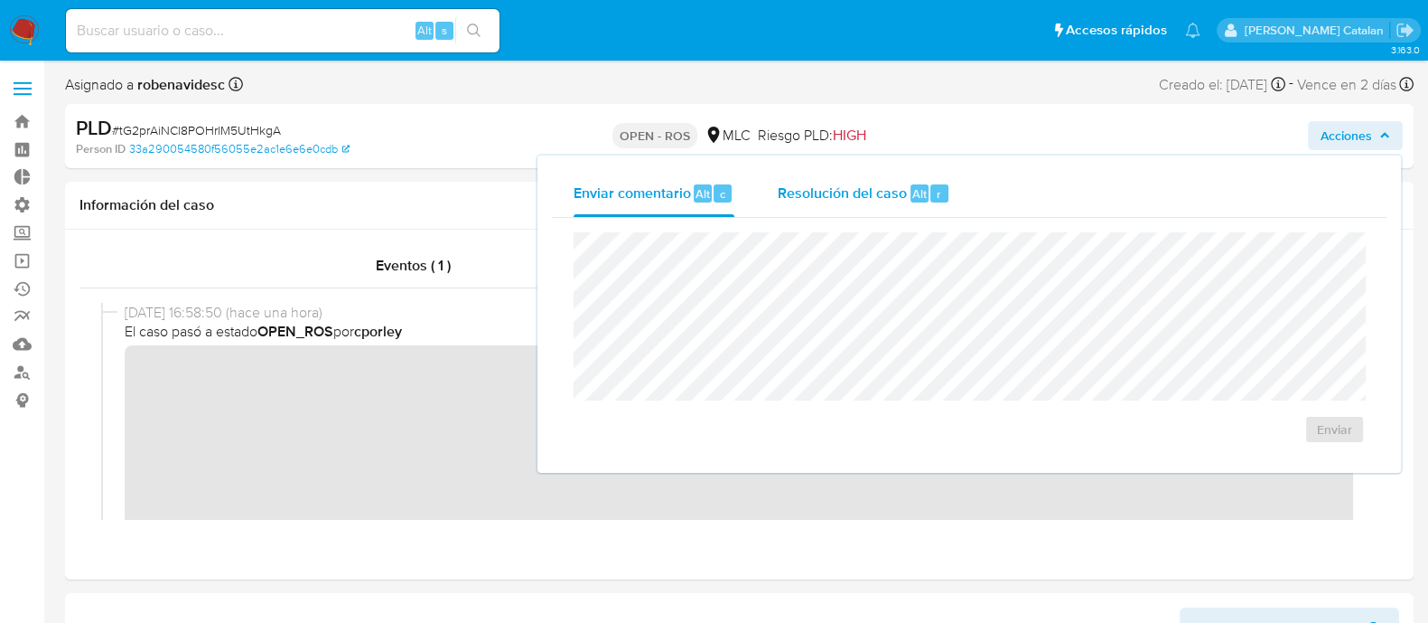
click at [891, 193] on span "Resolución del caso" at bounding box center [842, 193] width 129 height 21
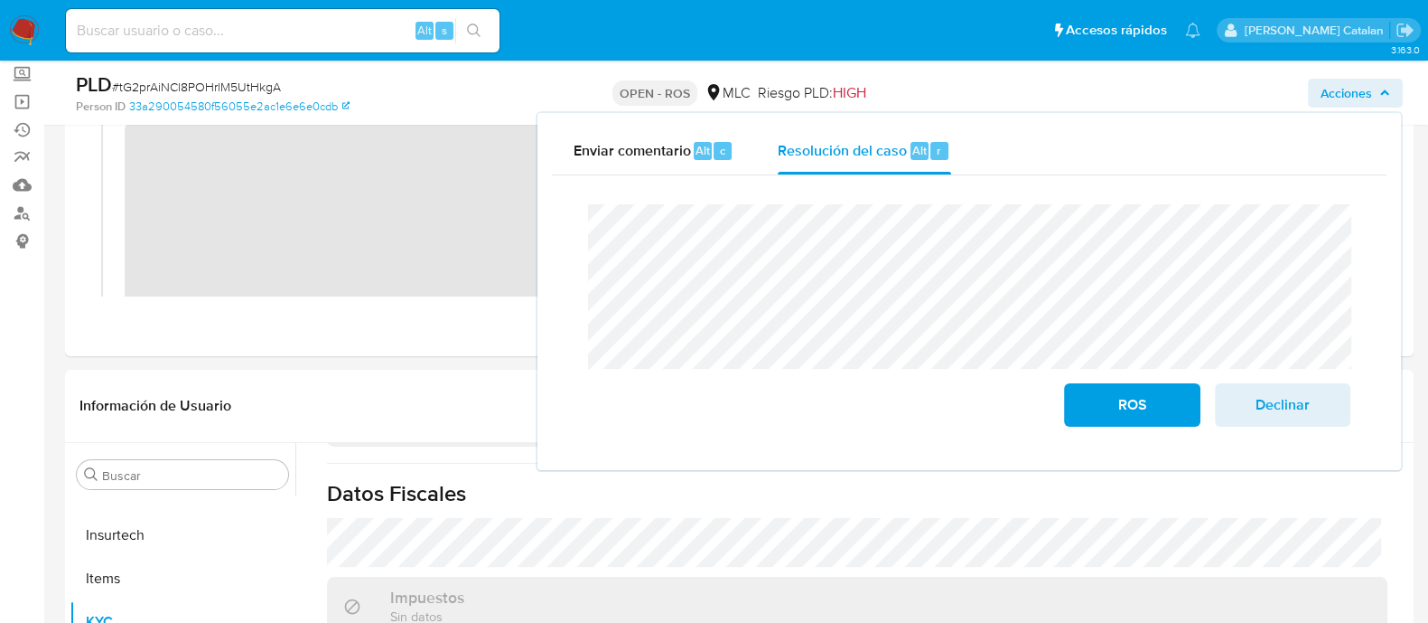
scroll to position [162, 0]
click at [1103, 396] on span "ROS" at bounding box center [1132, 405] width 89 height 40
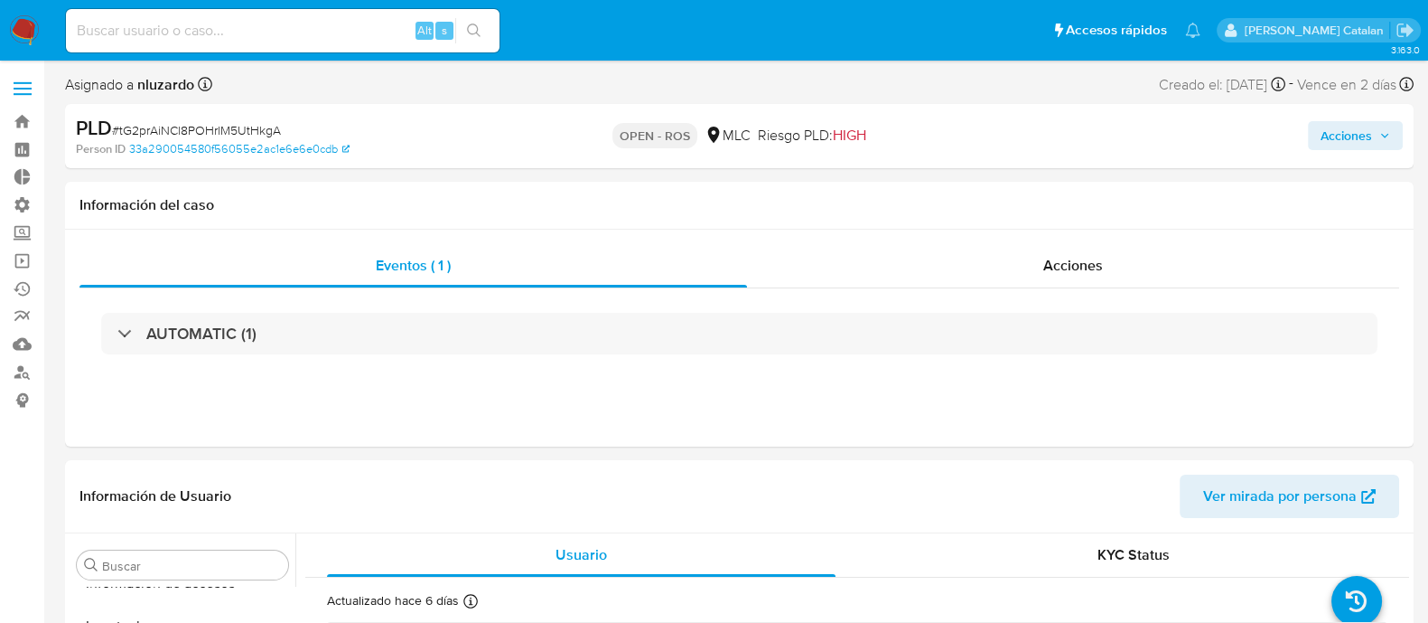
scroll to position [894, 0]
select select "10"
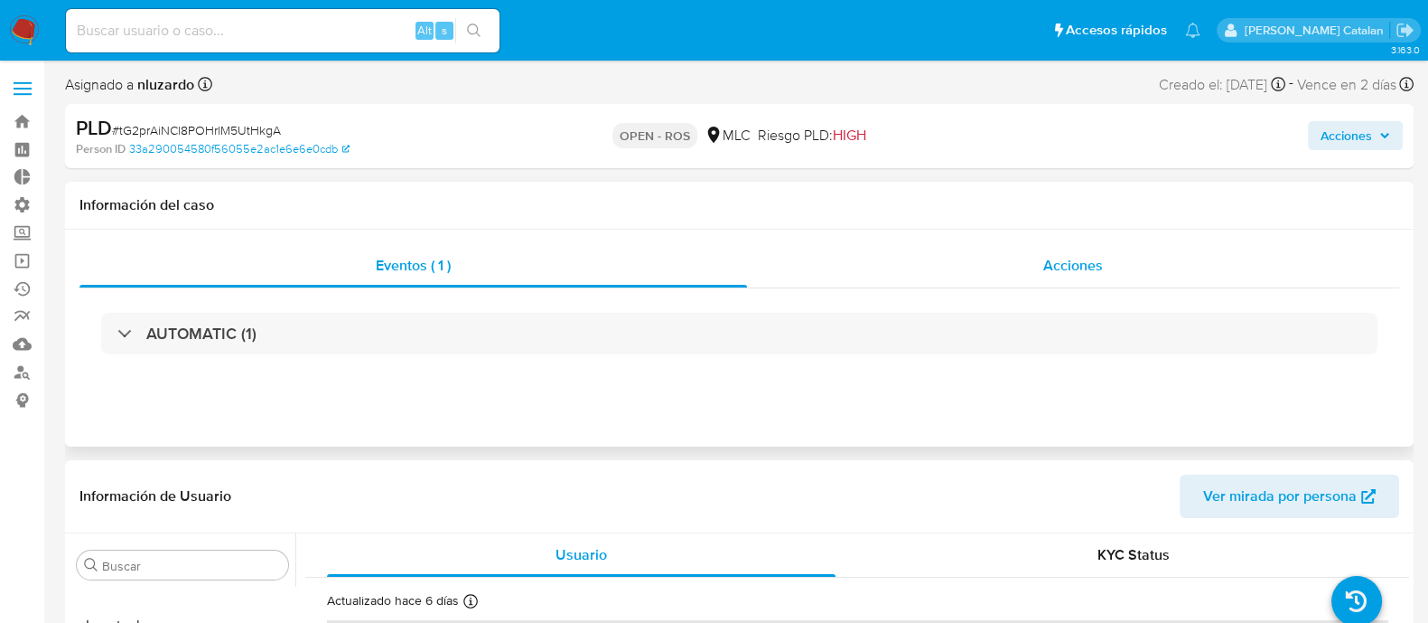
click at [983, 248] on div "Acciones" at bounding box center [1073, 265] width 652 height 43
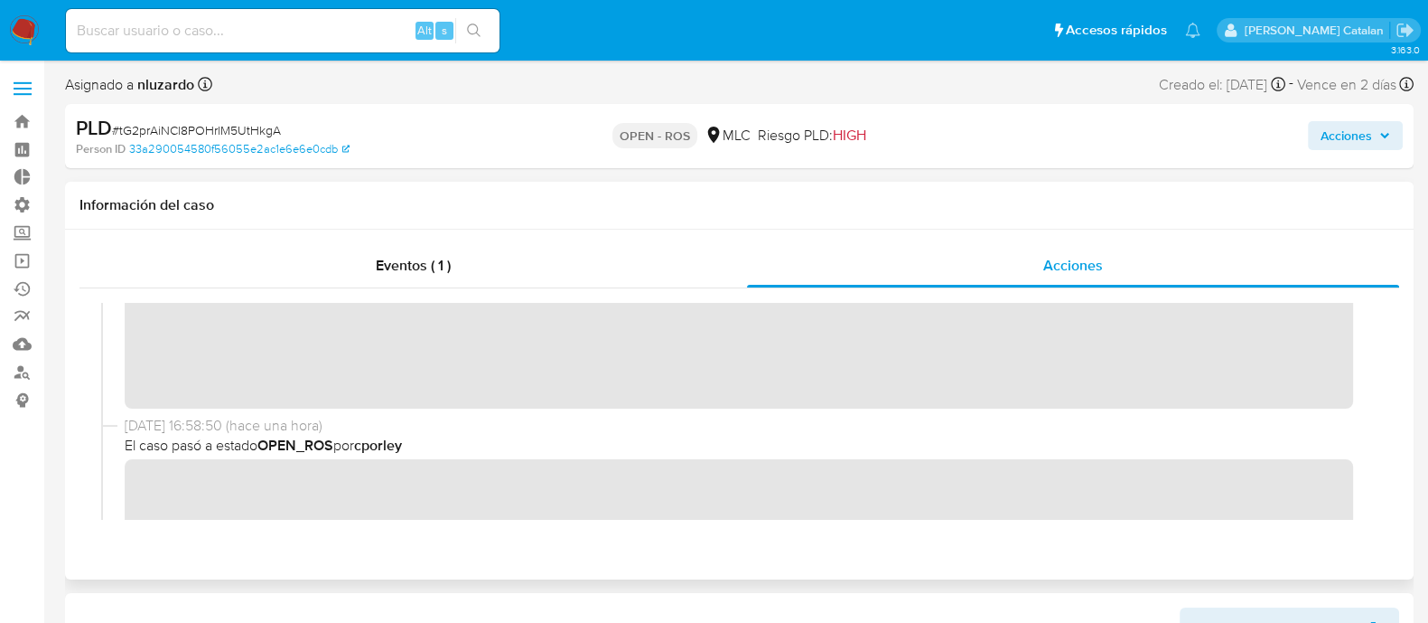
scroll to position [55, 0]
click at [920, 436] on span "El caso pasó a estado OPEN_ROS por cporley" at bounding box center [748, 444] width 1246 height 20
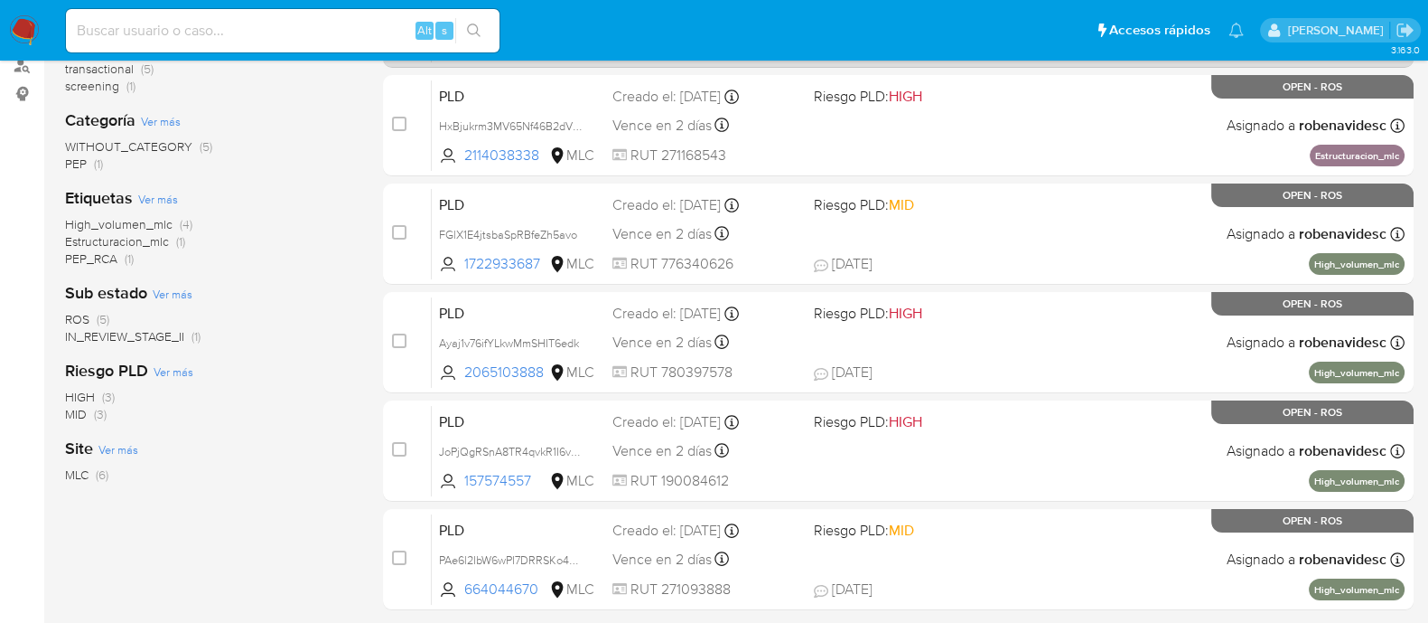
scroll to position [309, 0]
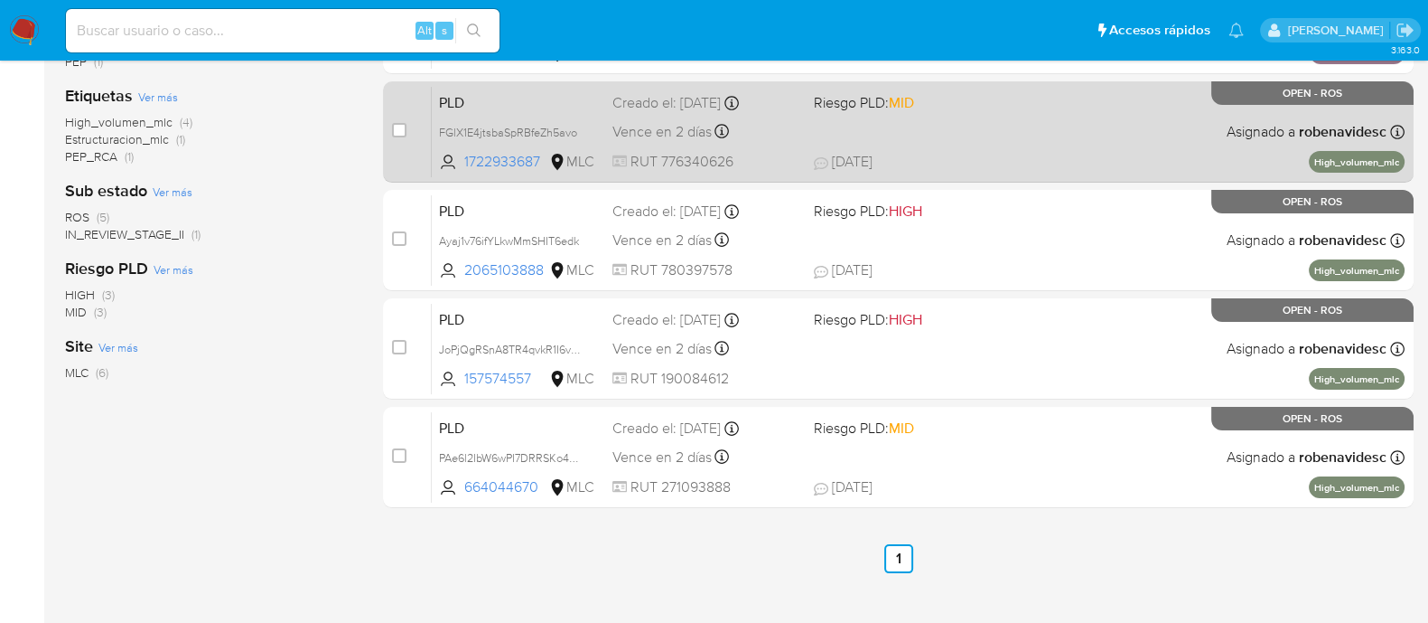
scroll to position [419, 0]
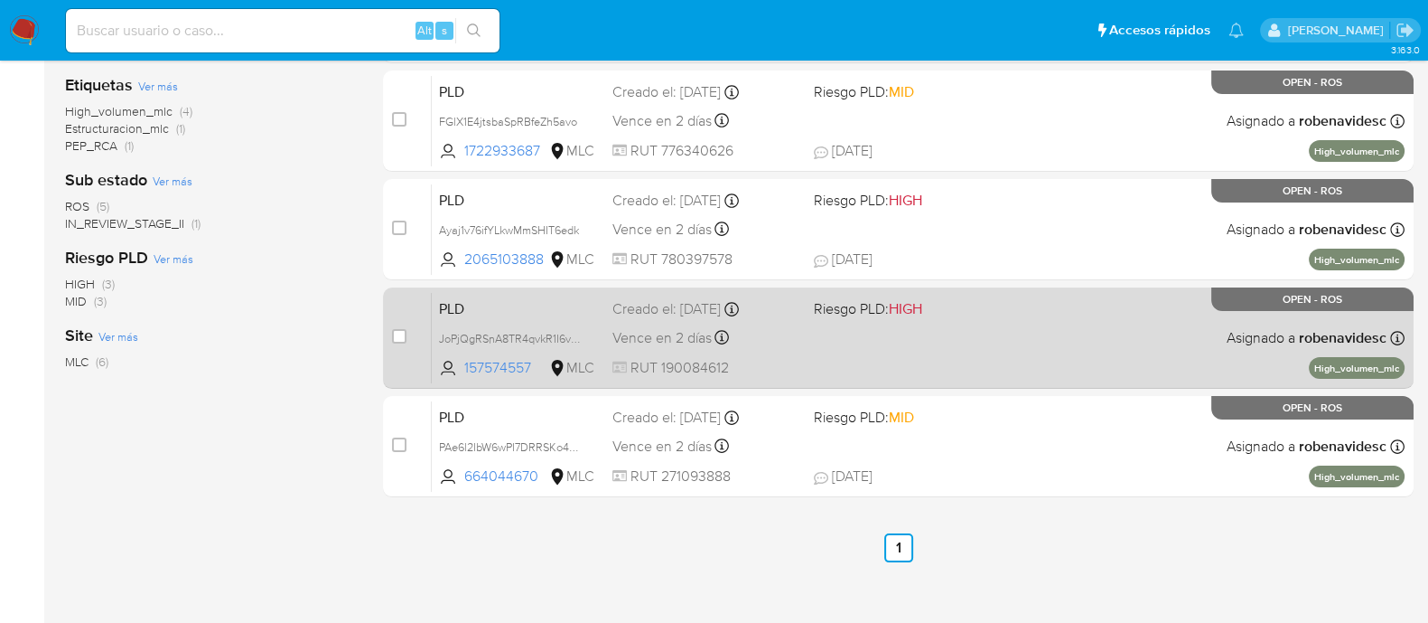
click at [996, 303] on span "Riesgo PLD: HIGH" at bounding box center [907, 306] width 187 height 23
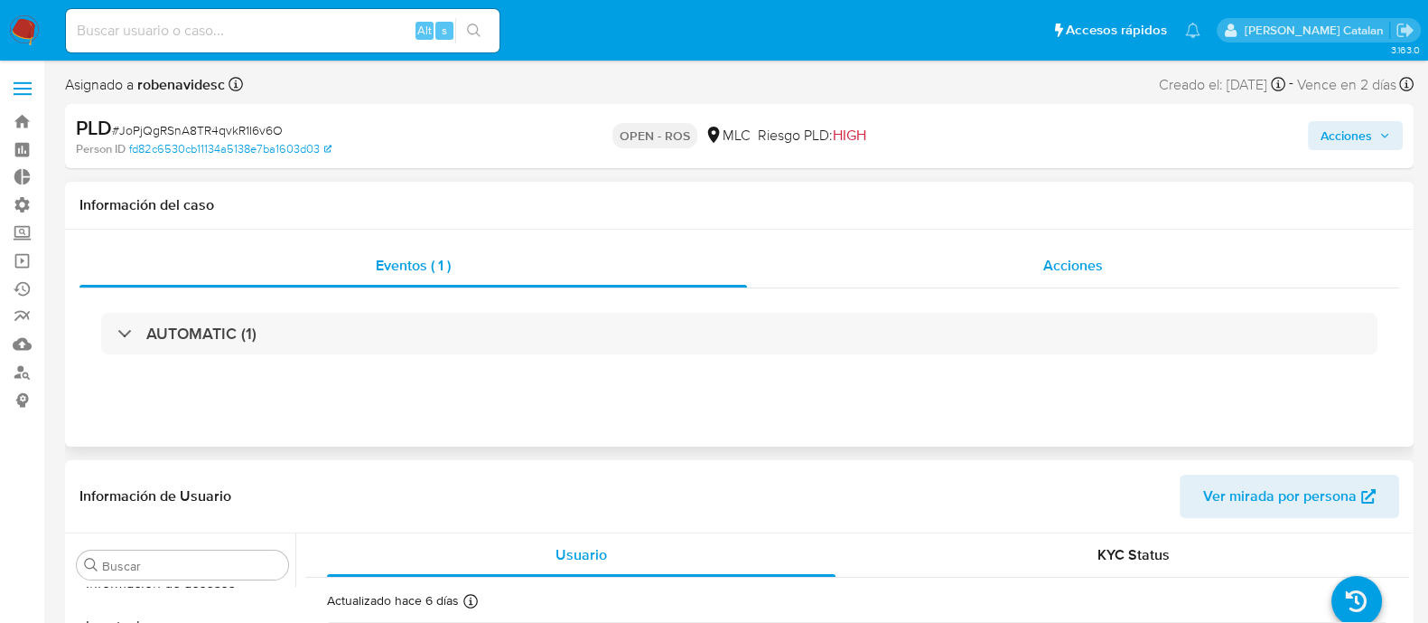
scroll to position [894, 0]
click at [1021, 264] on div "Acciones" at bounding box center [1073, 265] width 652 height 43
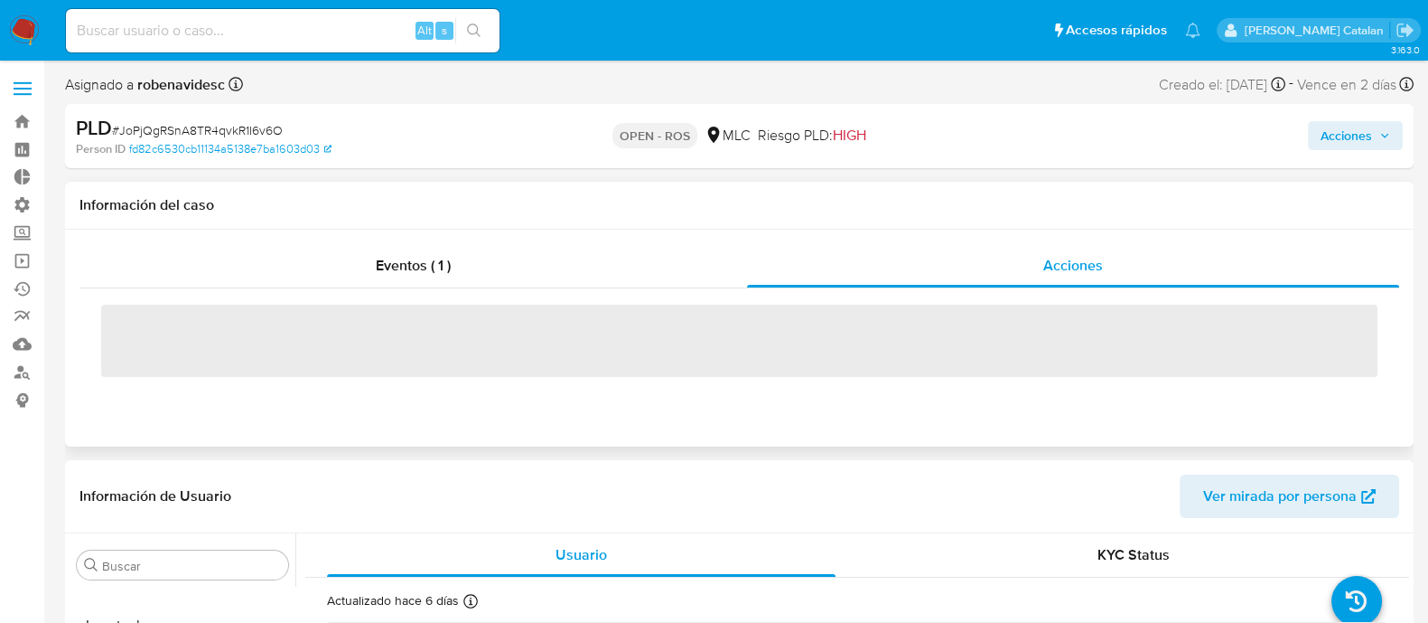
select select "10"
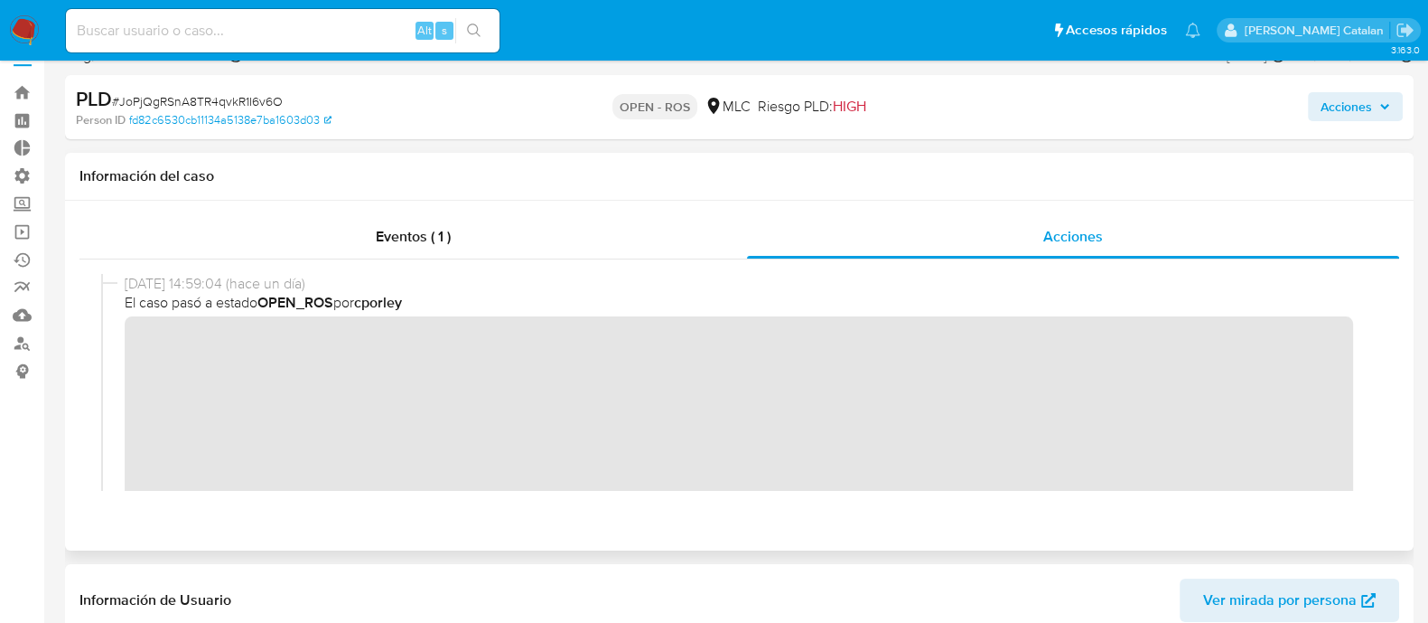
scroll to position [0, 0]
click at [118, 346] on div "07/10/2025 14:59:04 (hace un día) El caso pasó a estado OPEN_ROS por cporley" at bounding box center [739, 408] width 1277 height 269
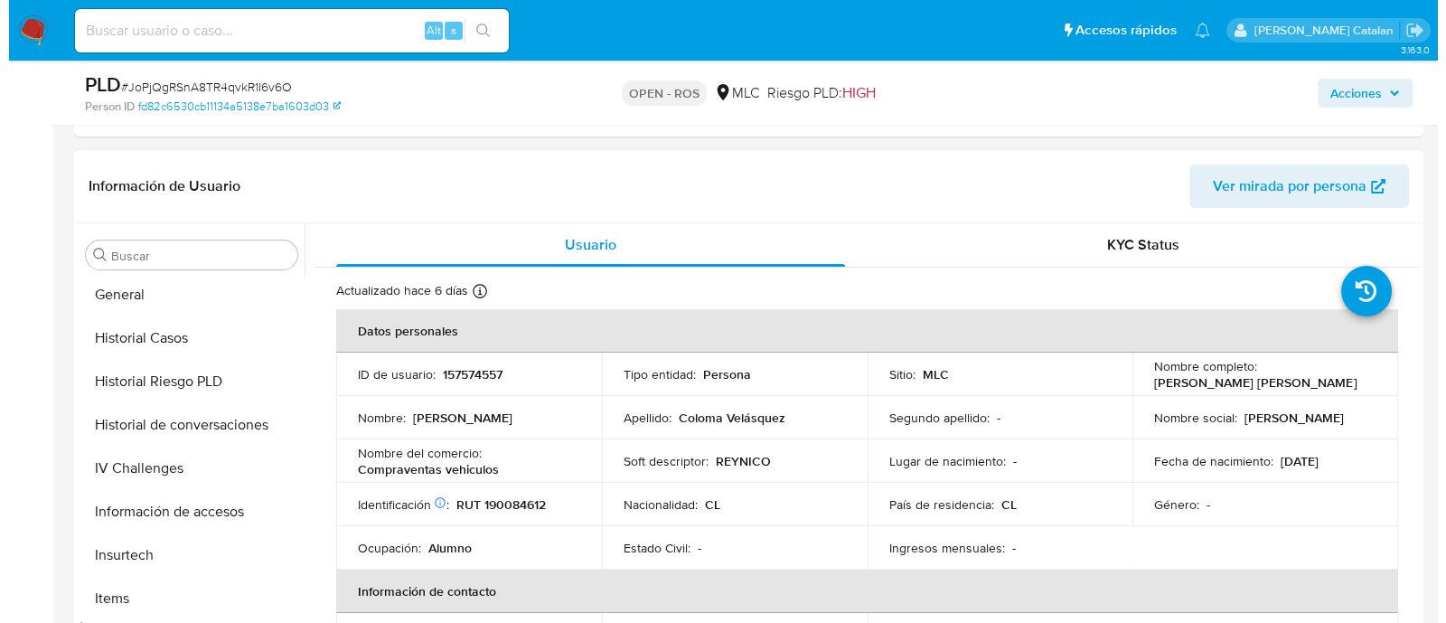
scroll to position [650, 0]
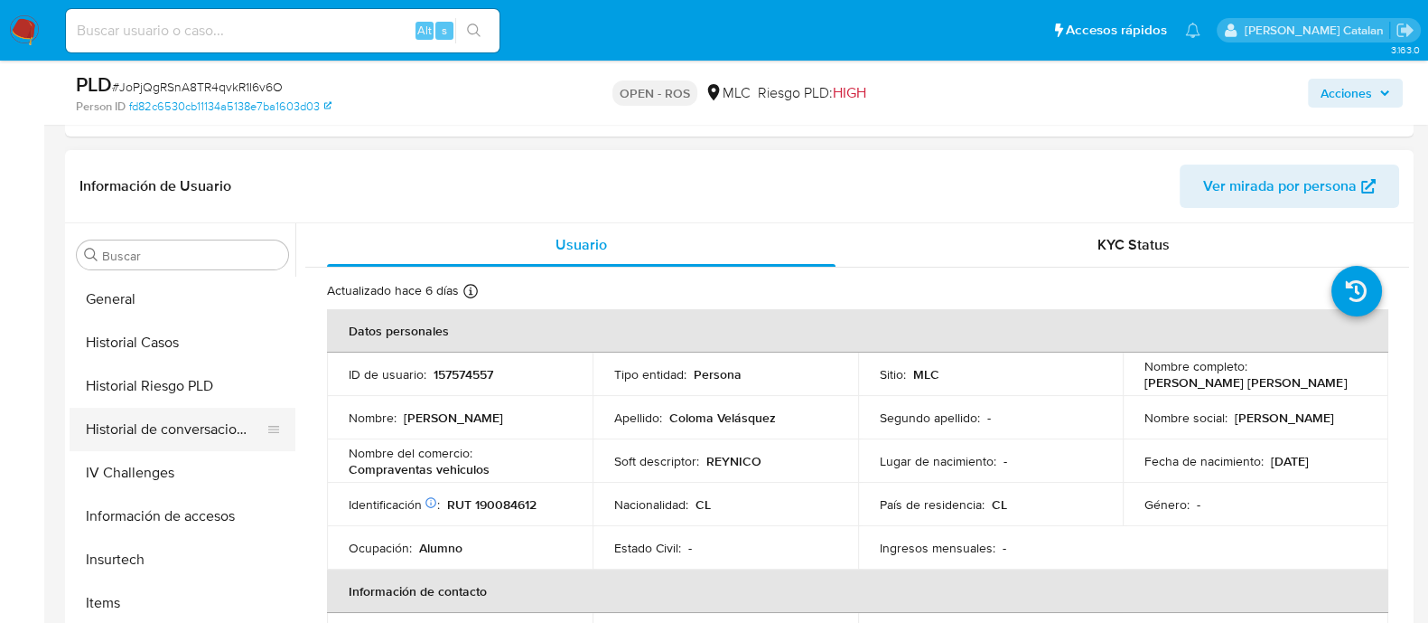
click at [147, 436] on button "Historial de conversaciones" at bounding box center [175, 428] width 211 height 43
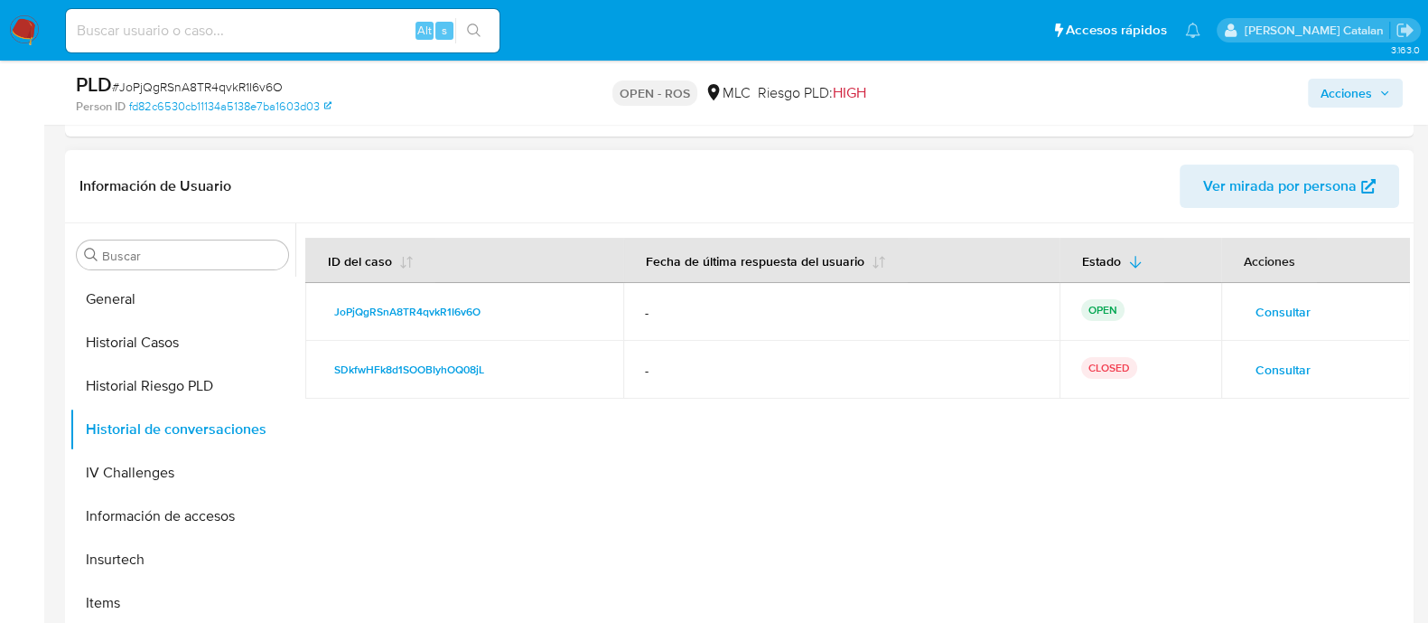
click at [1279, 304] on span "Consultar" at bounding box center [1283, 311] width 55 height 25
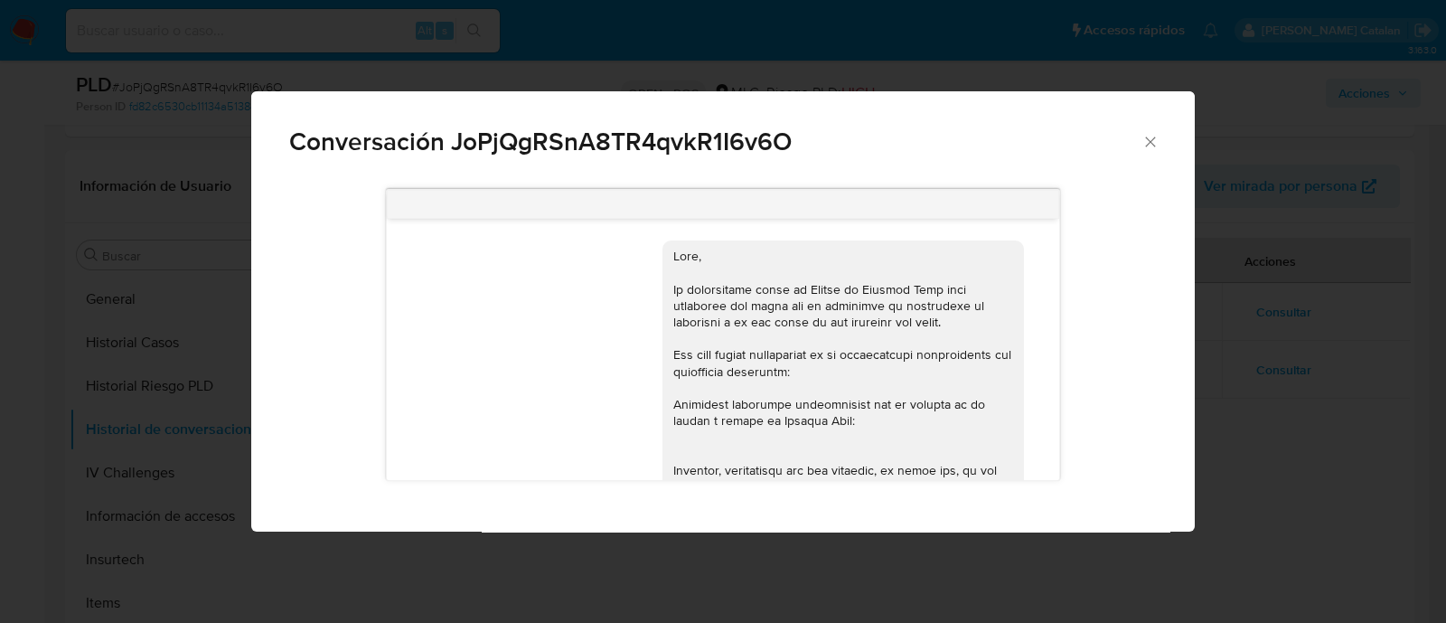
scroll to position [466, 0]
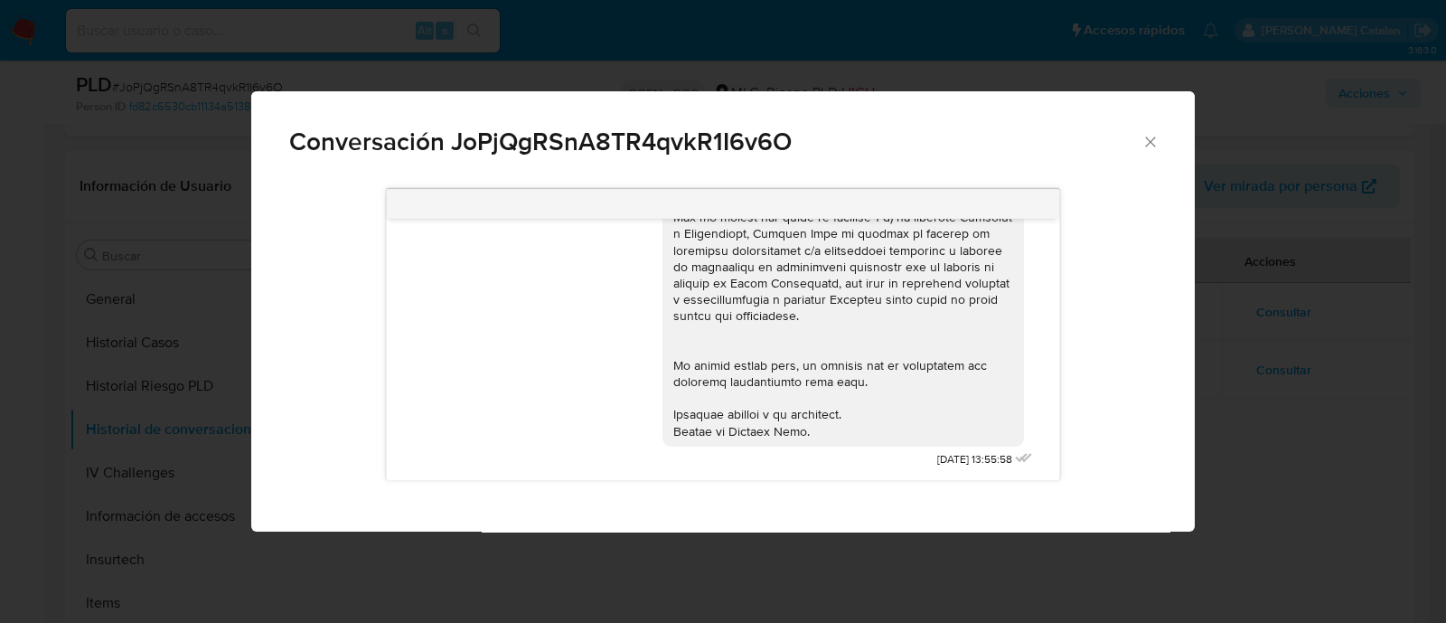
click at [1150, 128] on div "Conversación JoPjQgRSnA8TR4qvkR1I6v6O" at bounding box center [722, 134] width 943 height 86
click at [1151, 145] on icon "Cerrar" at bounding box center [1150, 142] width 18 height 18
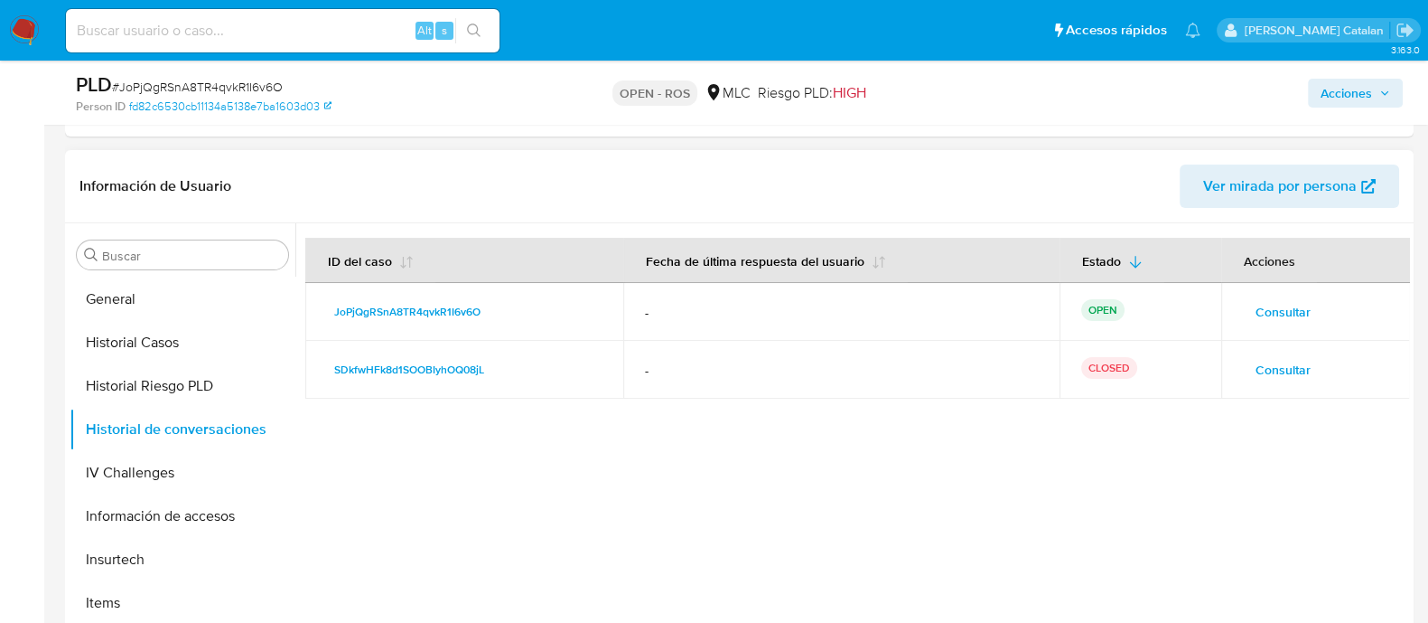
click at [1277, 362] on span "Consultar" at bounding box center [1283, 369] width 55 height 25
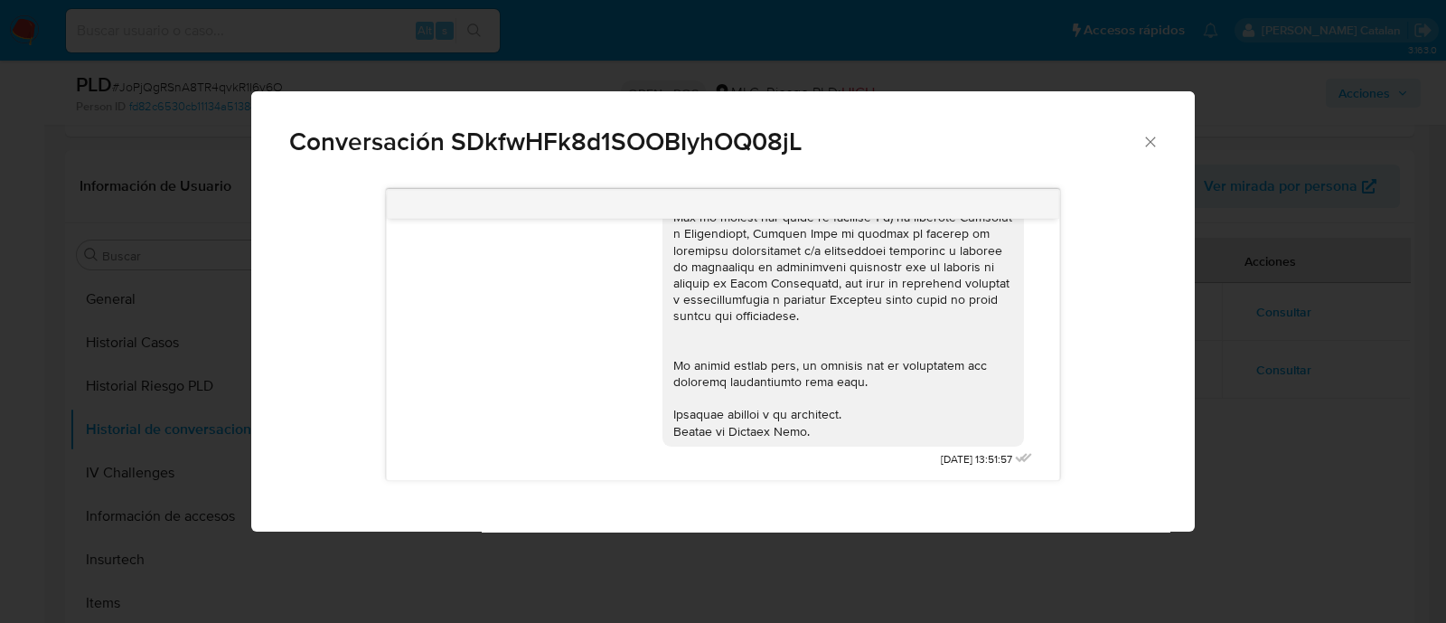
click at [1152, 140] on icon "Cerrar" at bounding box center [1150, 142] width 18 height 18
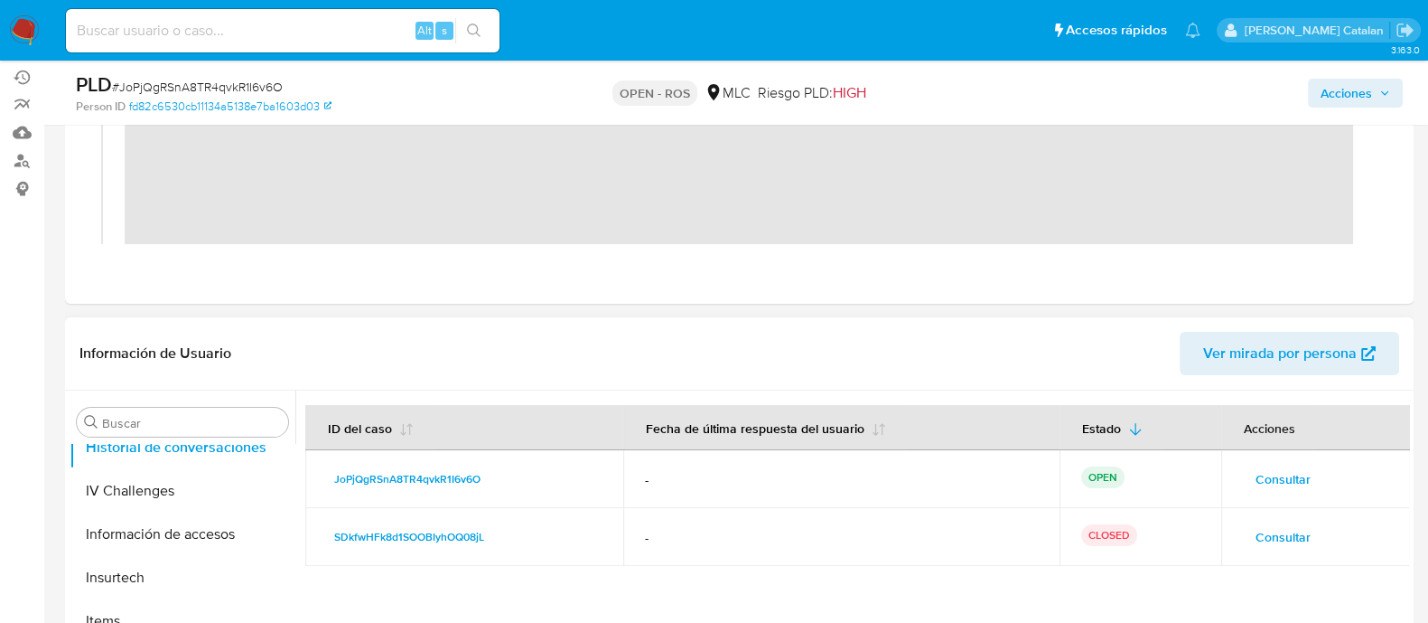
scroll to position [864, 0]
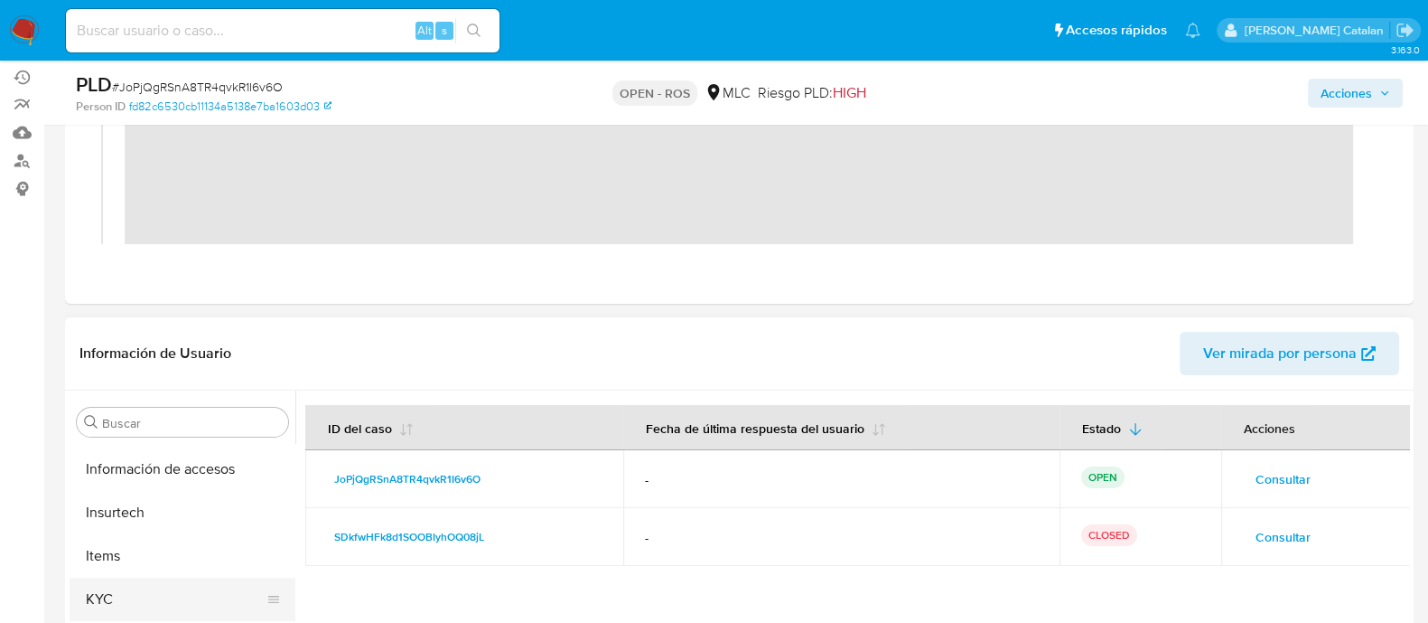
click at [125, 582] on button "KYC" at bounding box center [175, 598] width 211 height 43
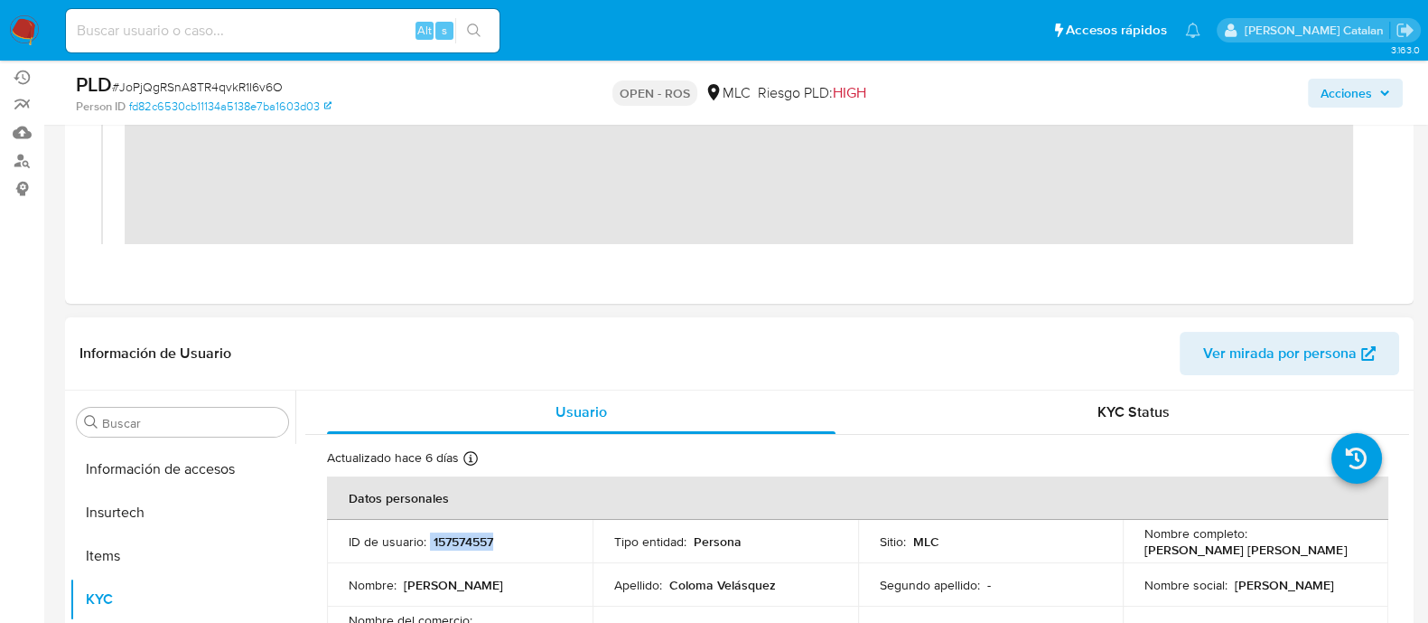
drag, startPoint x: 518, startPoint y: 530, endPoint x: 429, endPoint y: 538, distance: 88.8
click at [429, 538] on td "ID de usuario : 157574557" at bounding box center [460, 541] width 266 height 43
copy div "157574557"
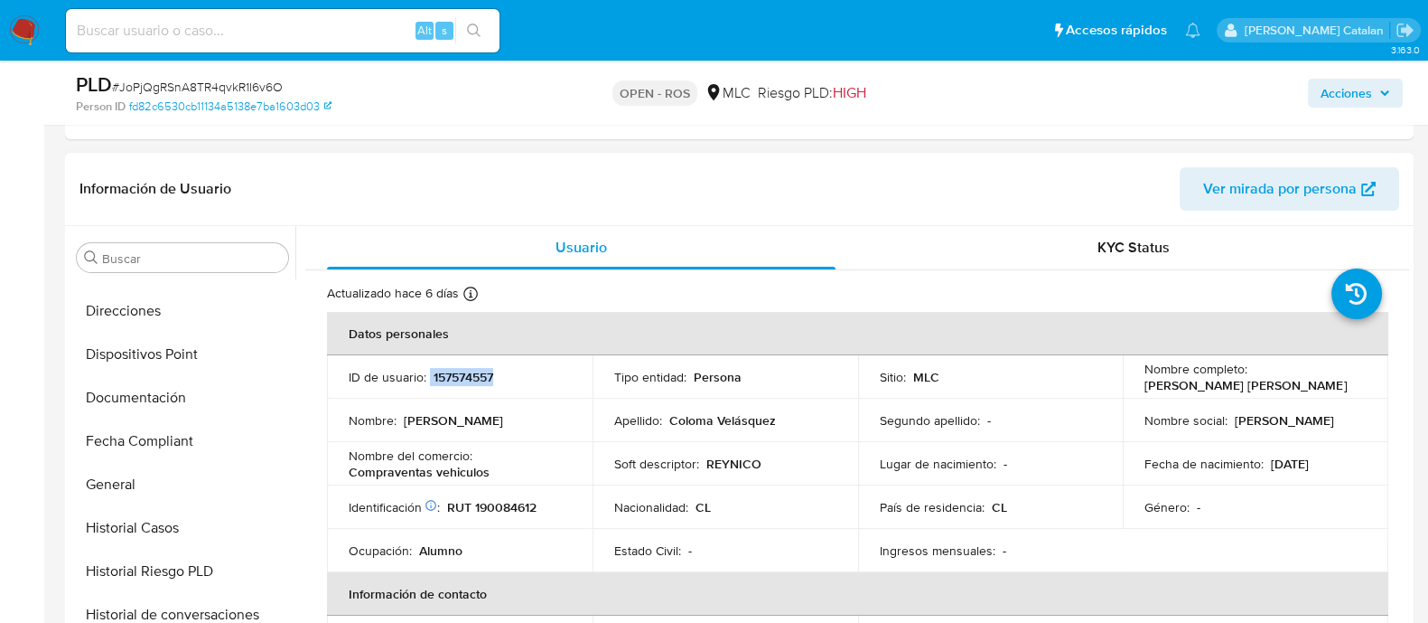
scroll to position [466, 0]
click at [107, 407] on button "Documentación" at bounding box center [183, 398] width 226 height 43
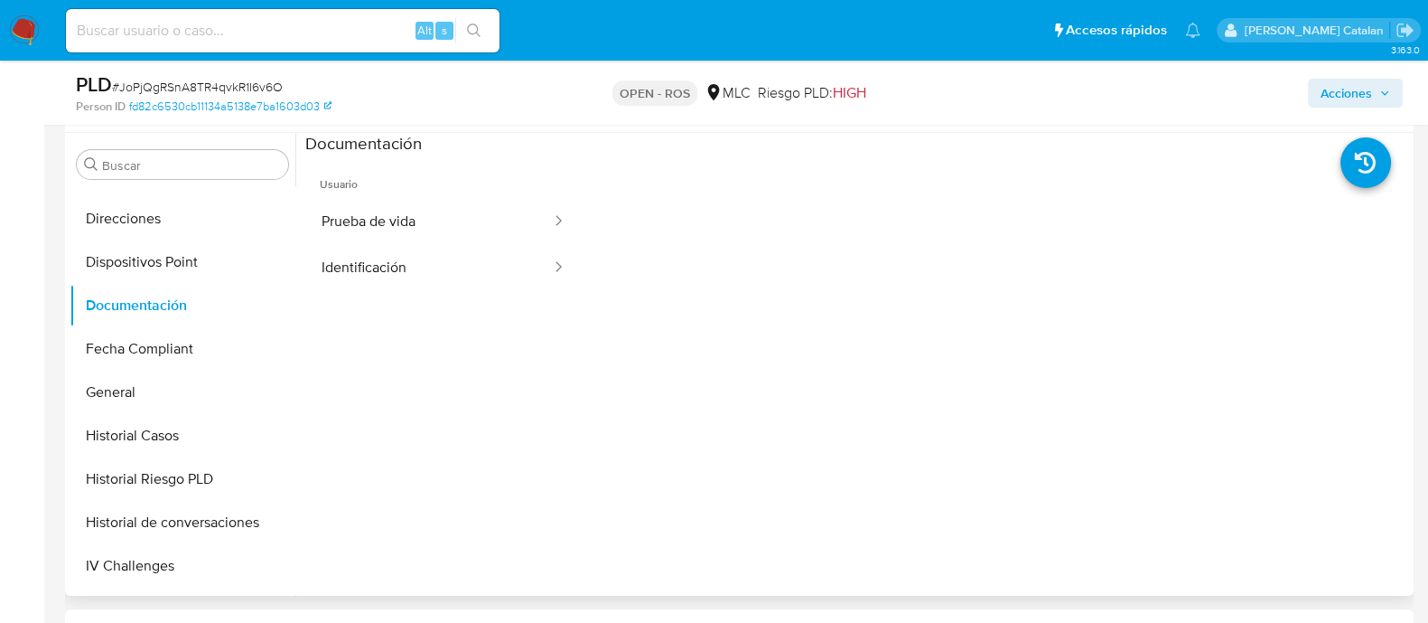
scroll to position [471, 0]
click at [456, 219] on button "Prueba de vida" at bounding box center [429, 220] width 248 height 46
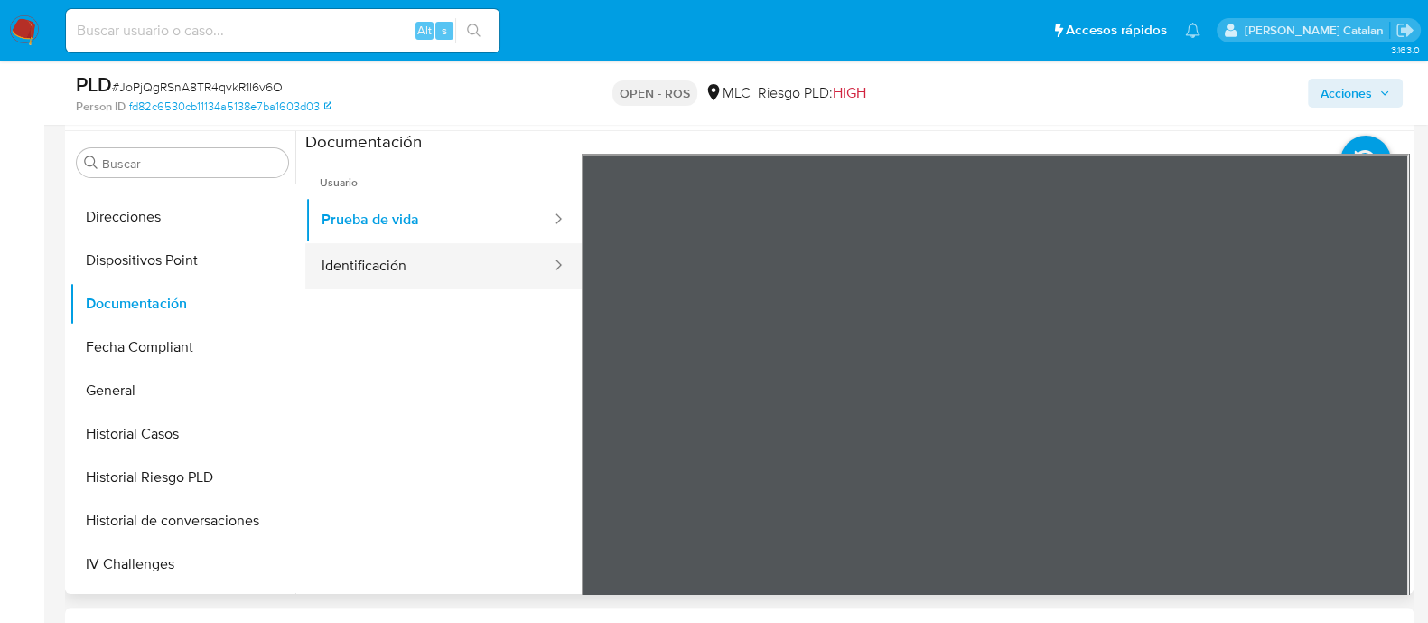
click at [402, 278] on button "Identificación" at bounding box center [429, 266] width 248 height 46
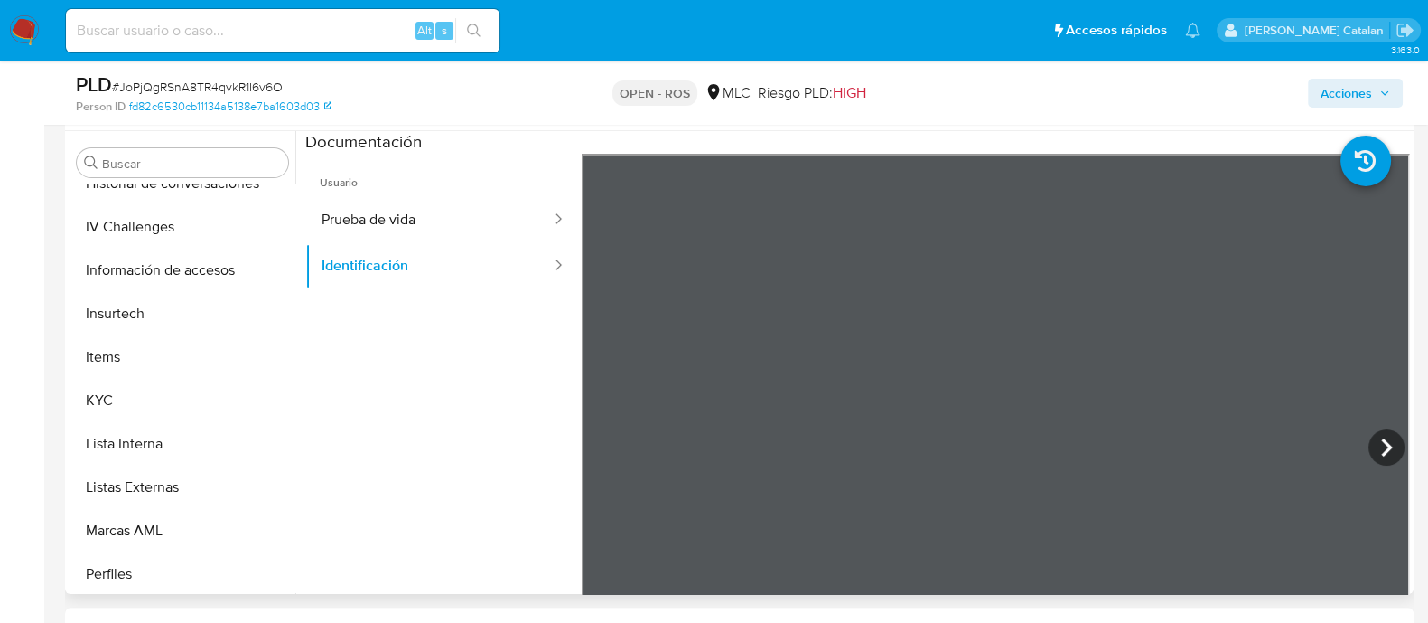
scroll to position [894, 0]
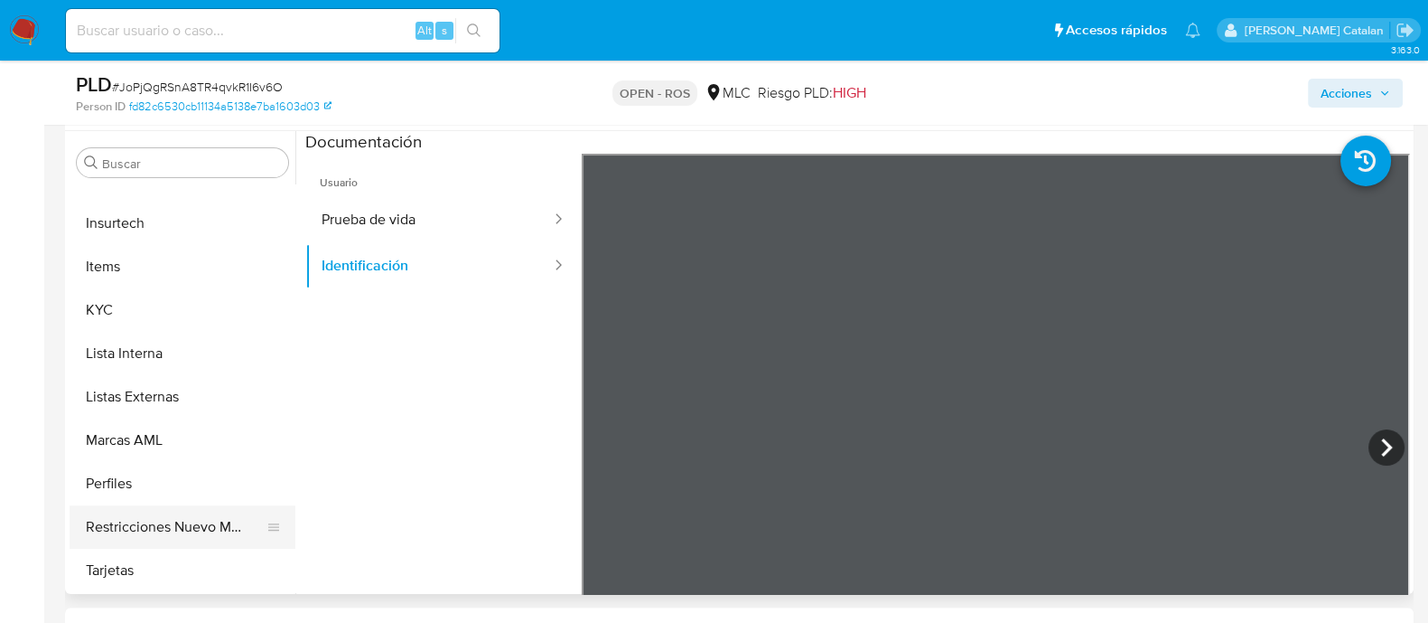
click at [161, 517] on button "Restricciones Nuevo Mundo" at bounding box center [175, 526] width 211 height 43
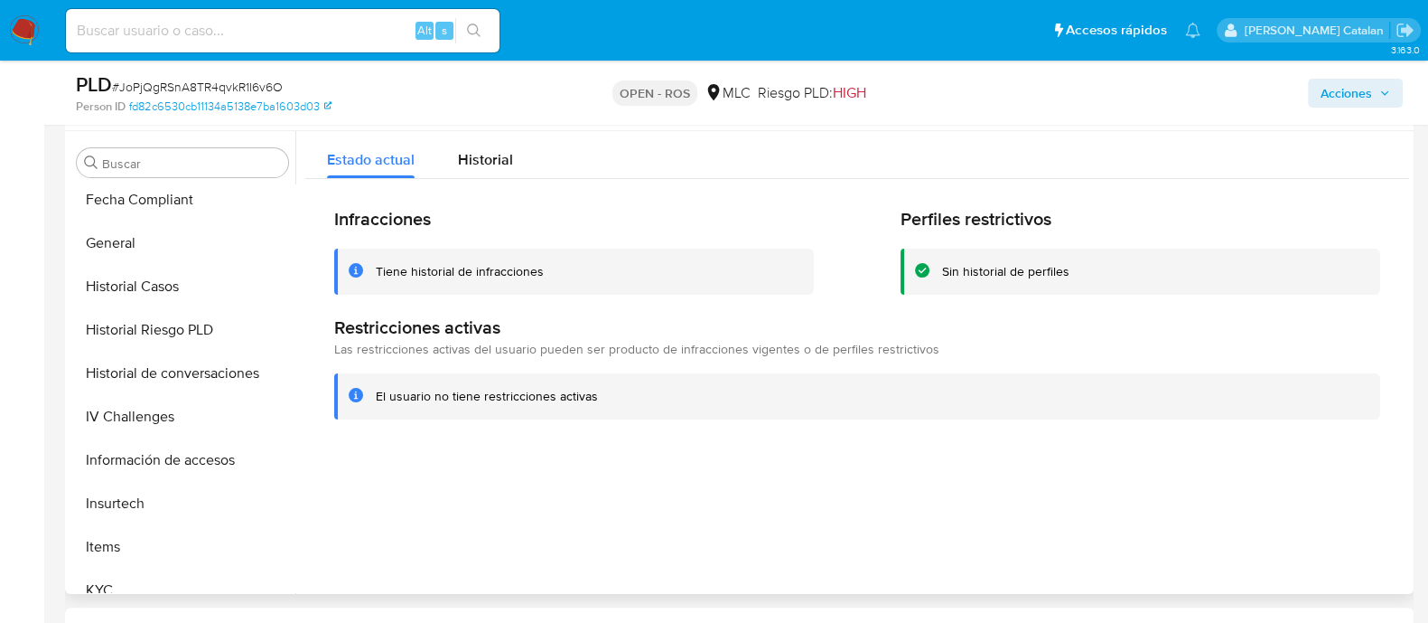
scroll to position [604, 0]
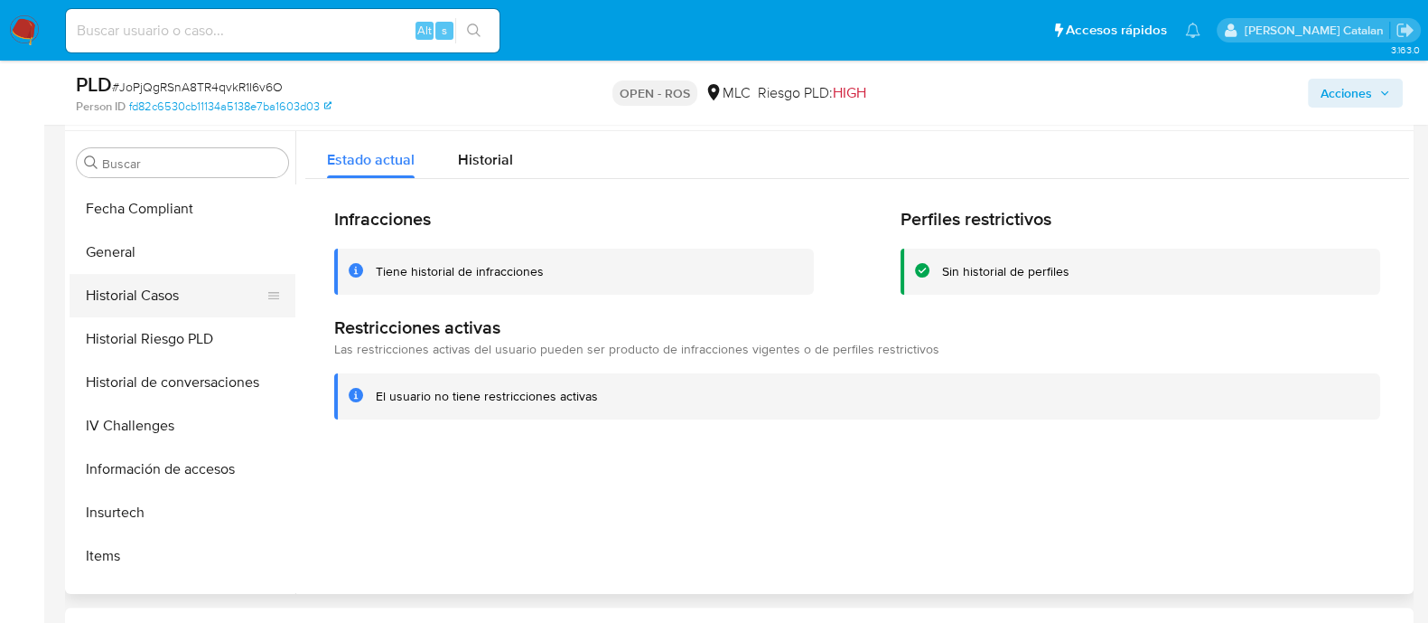
click at [154, 284] on button "Historial Casos" at bounding box center [175, 295] width 211 height 43
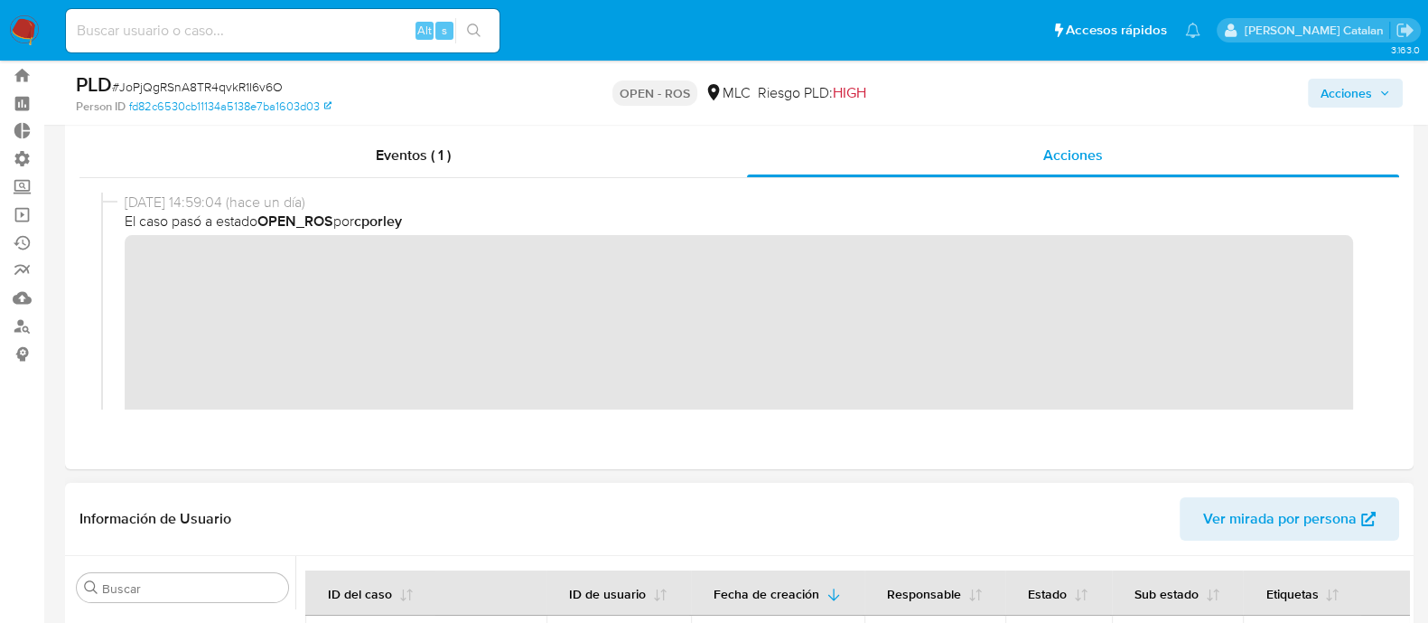
scroll to position [0, 0]
click at [1342, 92] on span "Acciones" at bounding box center [1347, 93] width 52 height 29
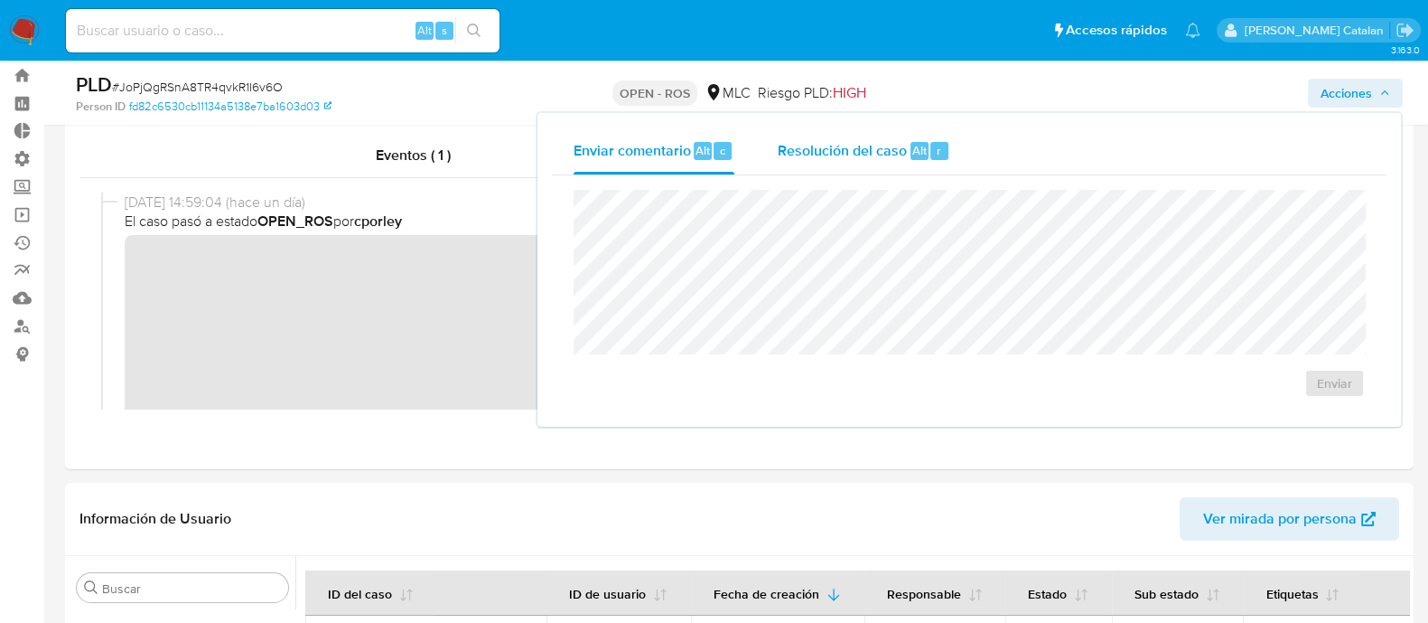
click at [911, 169] on div "Resolución del caso Alt r" at bounding box center [864, 150] width 173 height 47
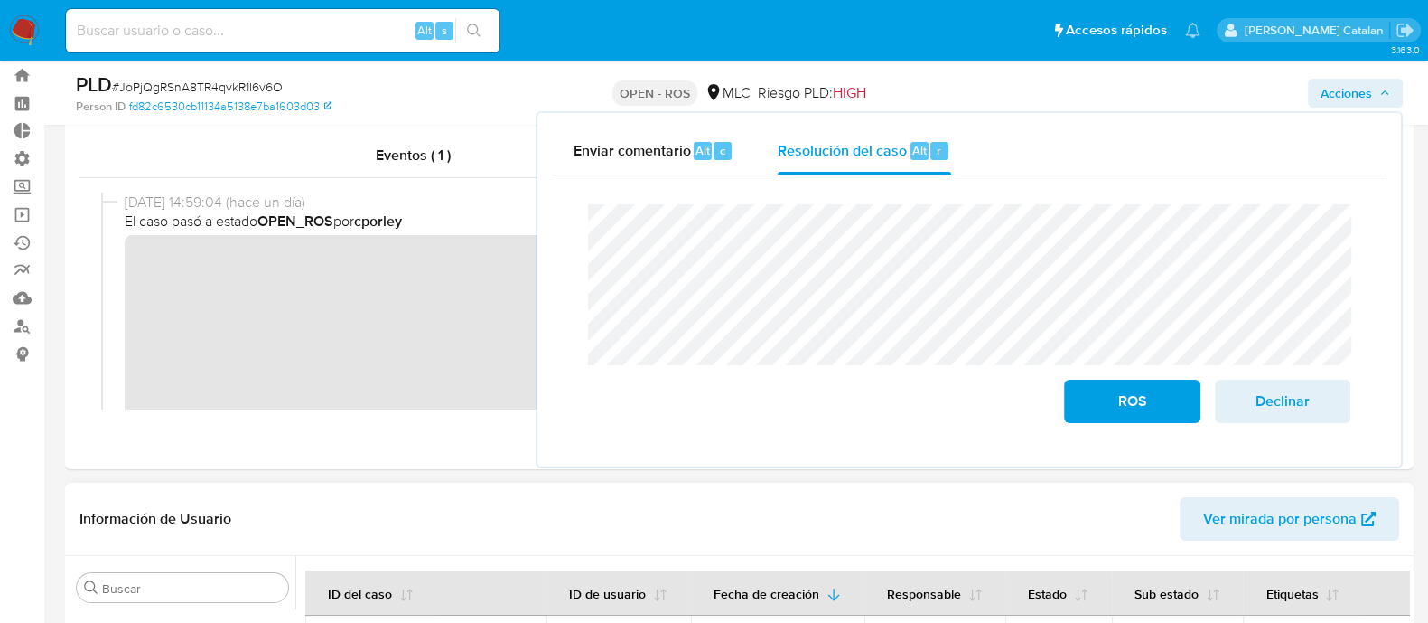
click at [461, 510] on header "Información de Usuario Ver mirada por persona" at bounding box center [740, 518] width 1320 height 43
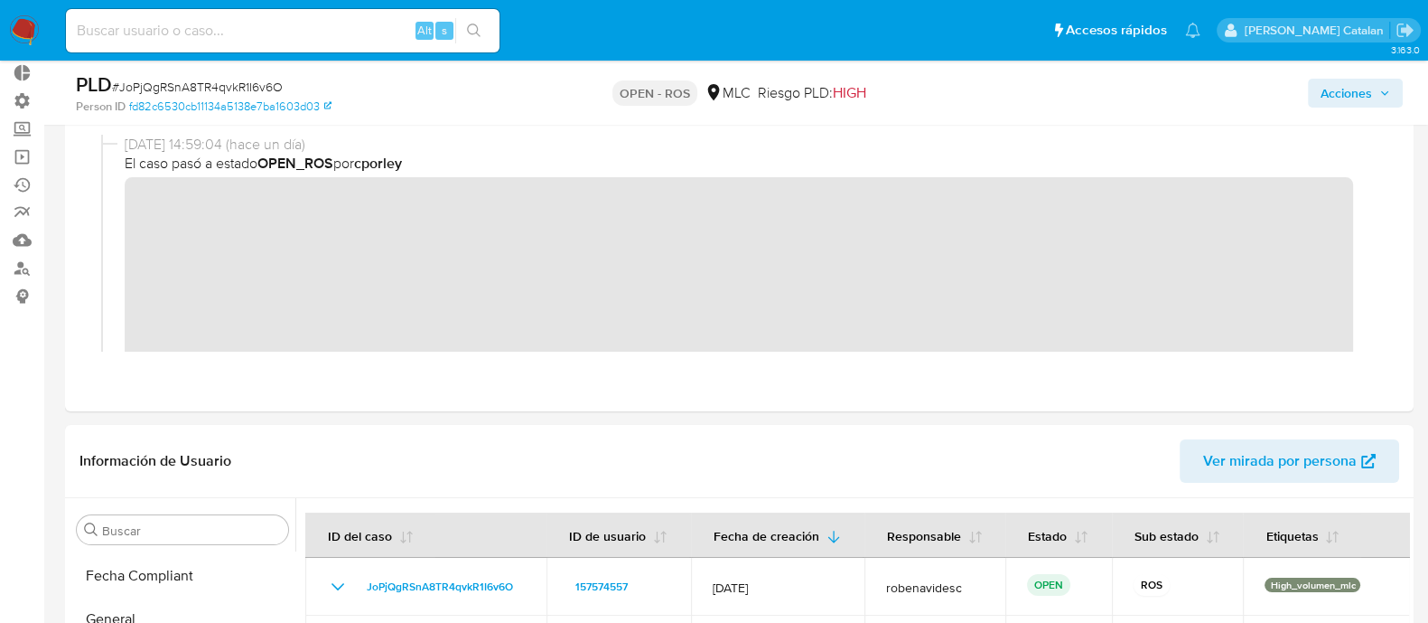
scroll to position [91, 0]
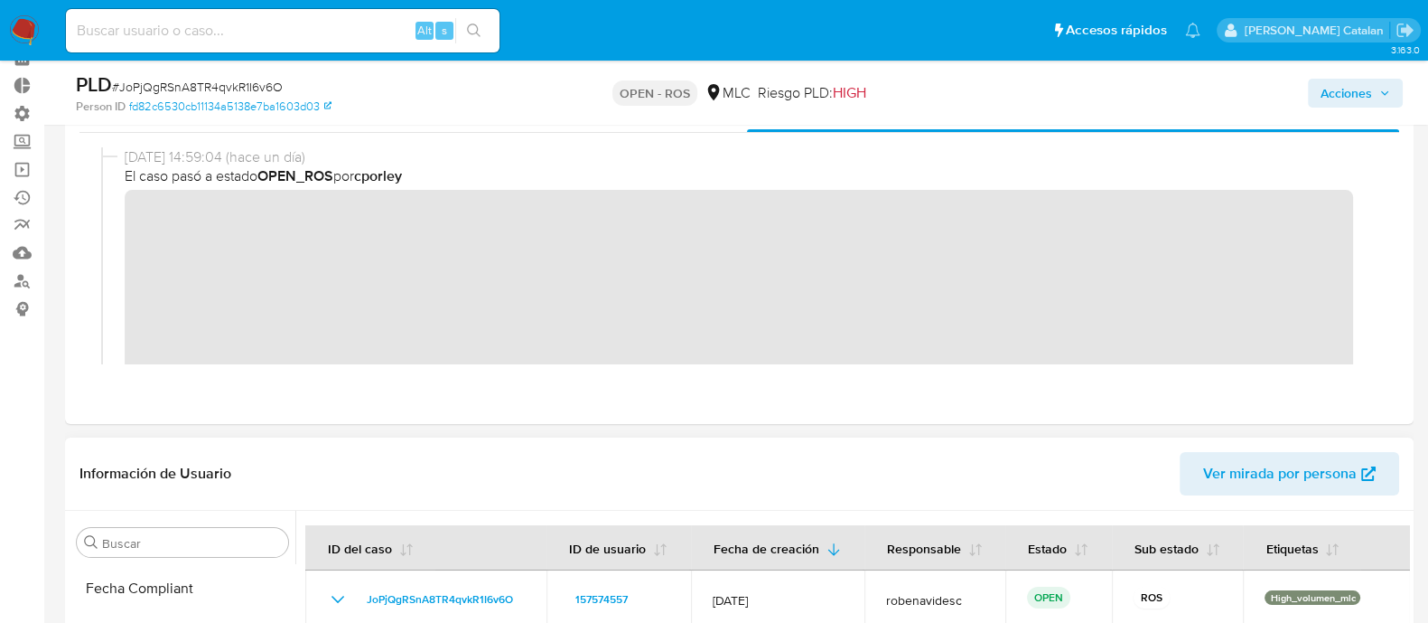
click at [1269, 493] on span "Ver mirada por persona" at bounding box center [1281, 473] width 154 height 43
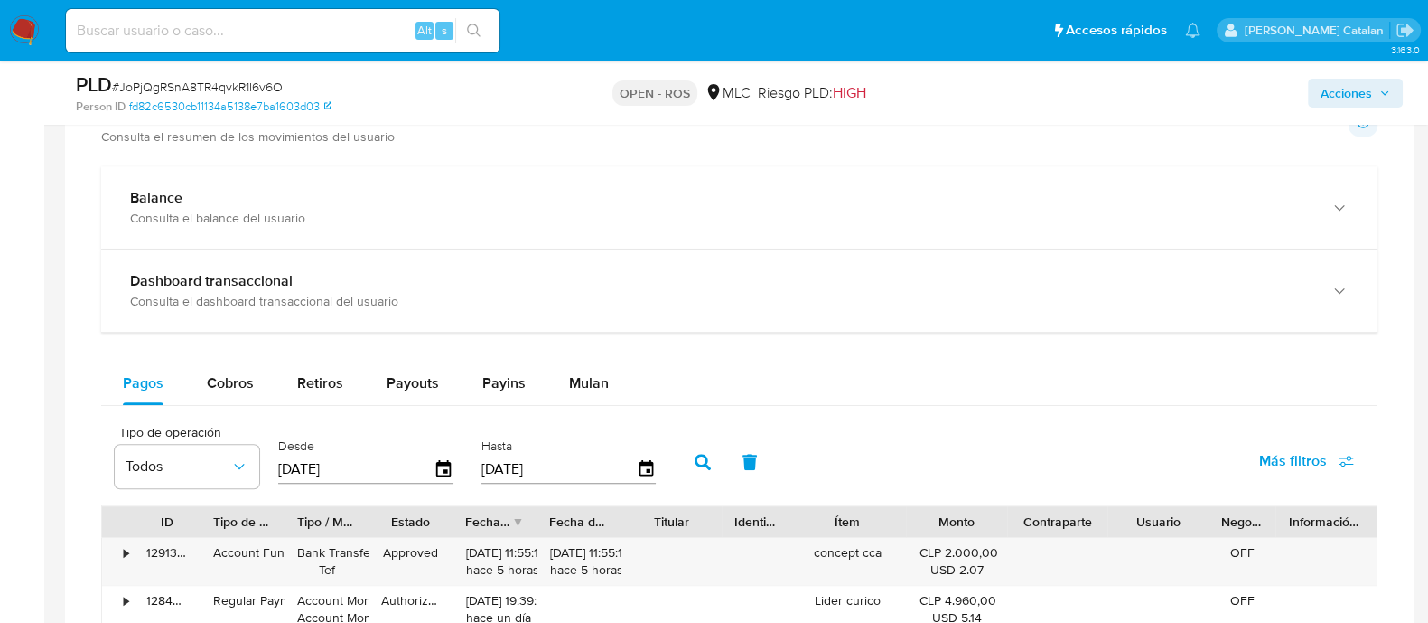
scroll to position [1252, 0]
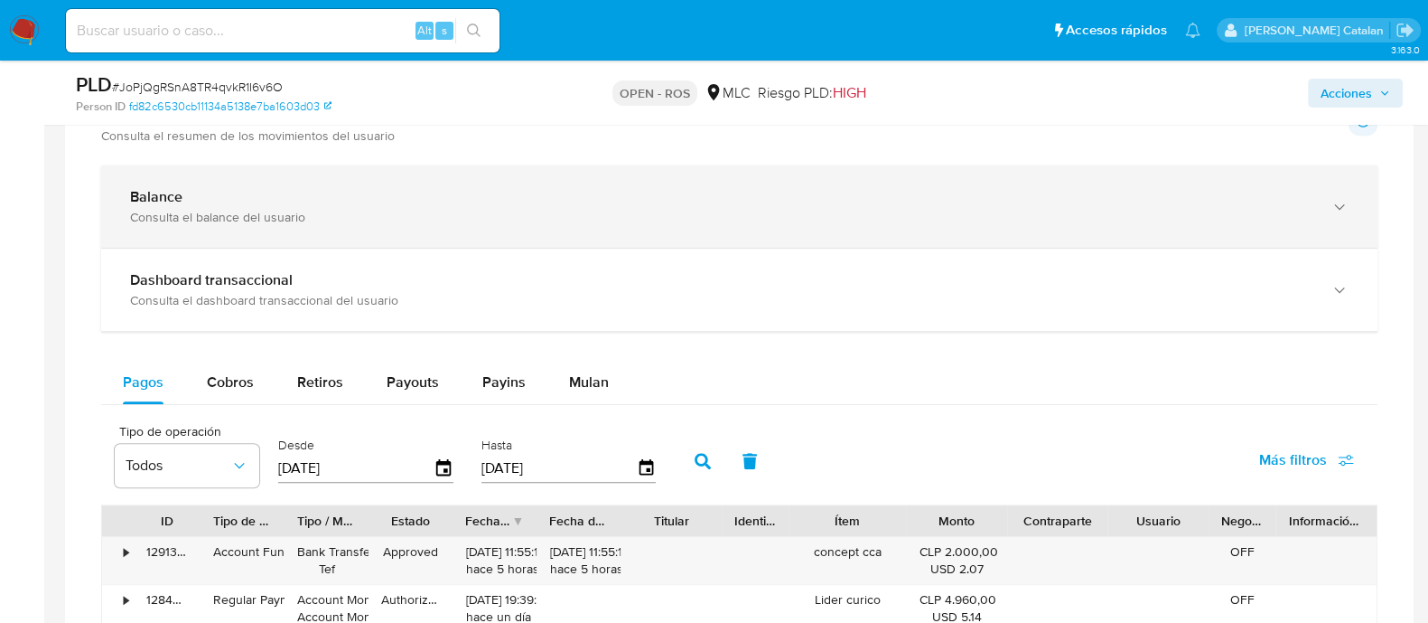
click at [573, 201] on div "Balance" at bounding box center [721, 197] width 1183 height 18
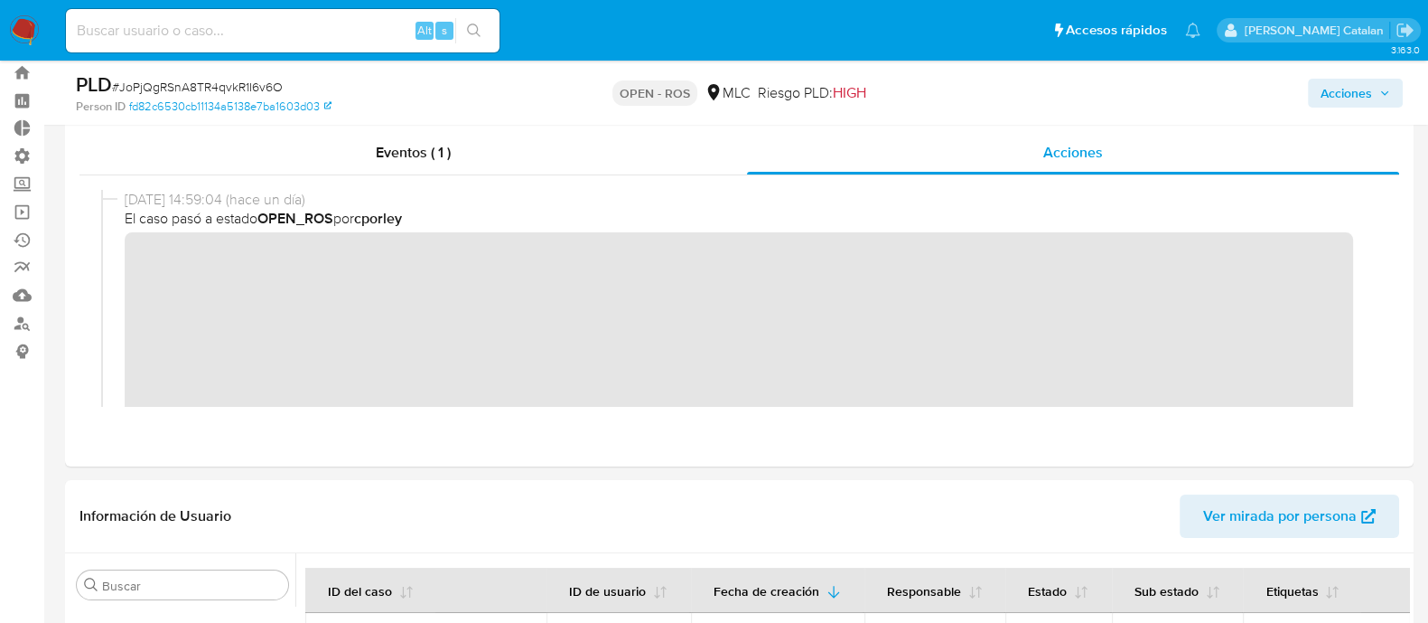
scroll to position [0, 0]
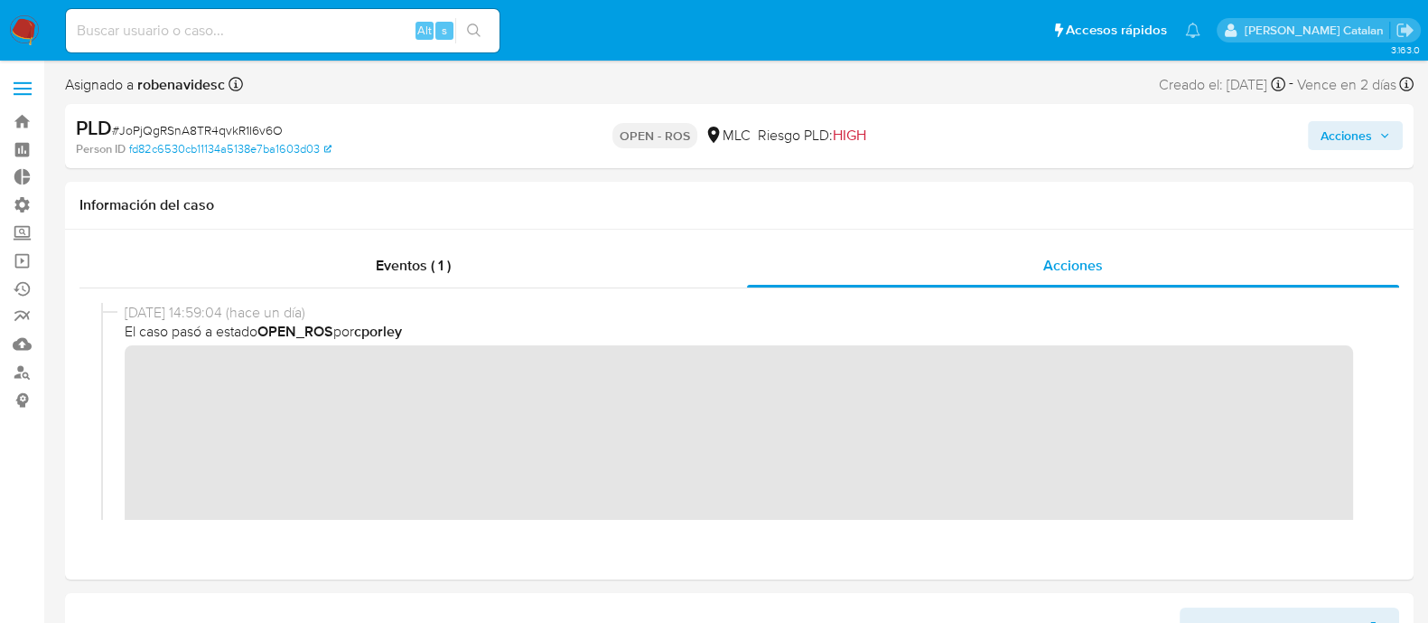
click at [1324, 133] on span "Acciones" at bounding box center [1347, 135] width 52 height 29
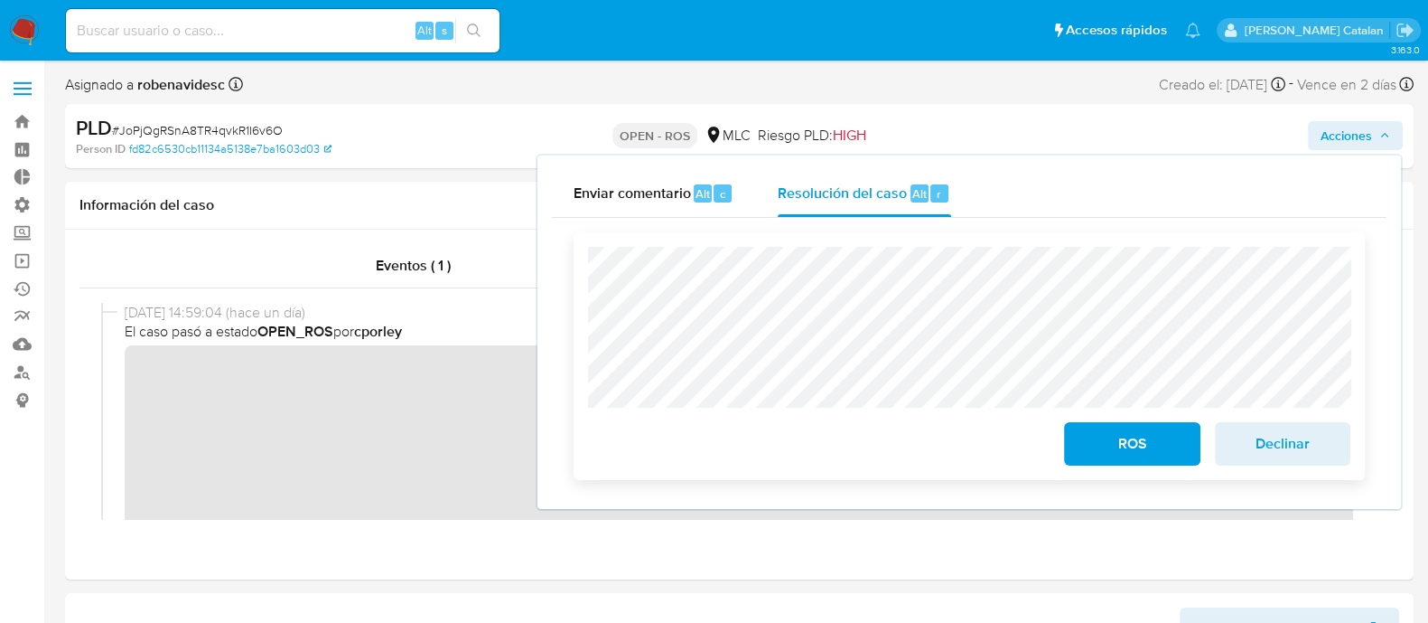
click at [1118, 449] on span "ROS" at bounding box center [1132, 444] width 89 height 40
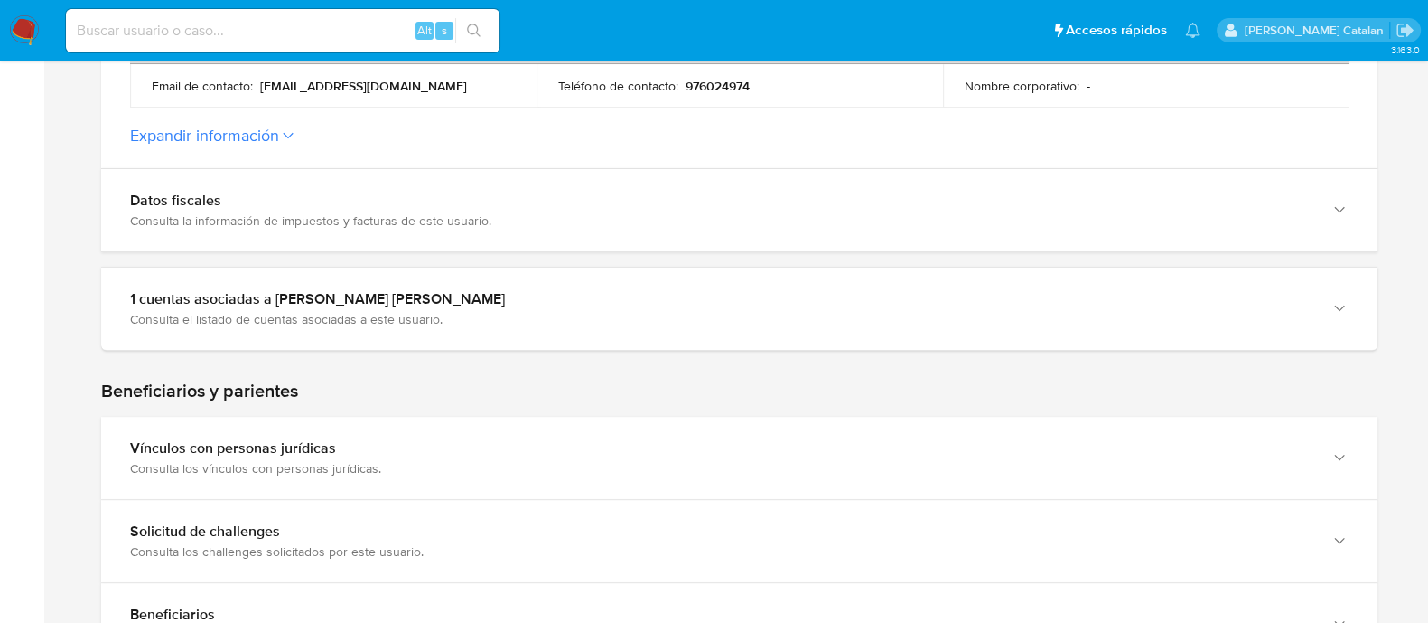
scroll to position [719, 0]
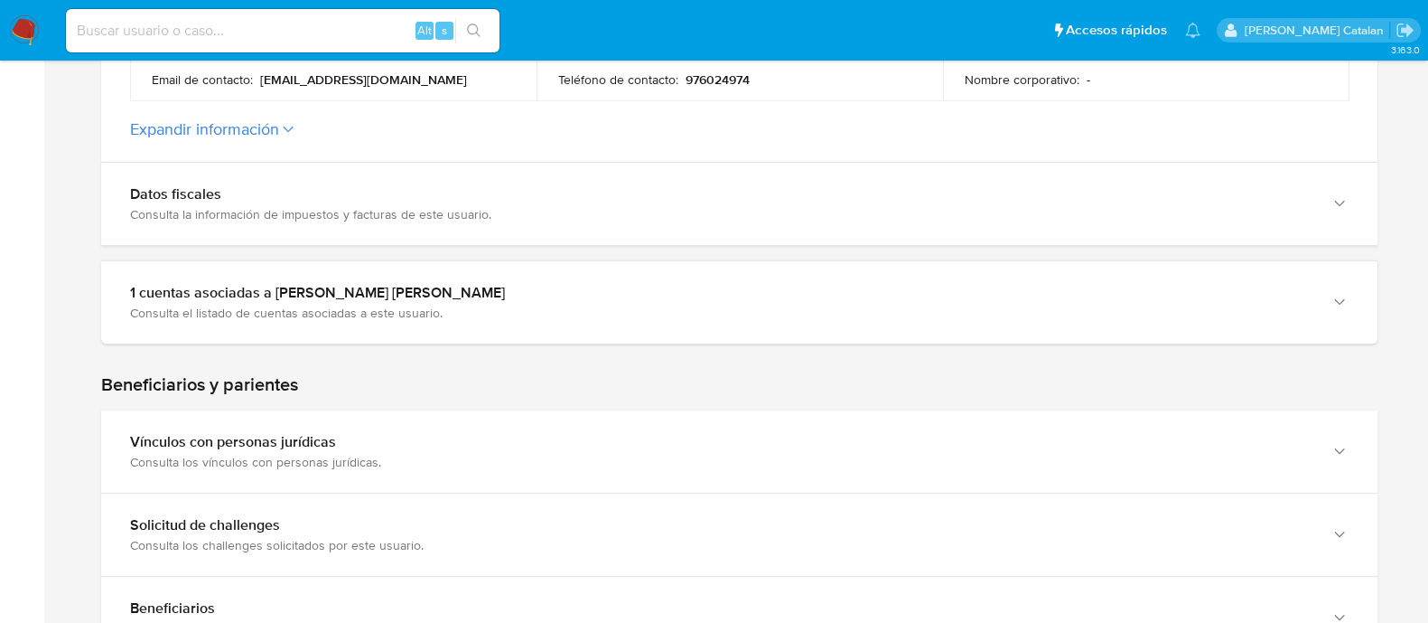
click at [235, 127] on button "Expandir información" at bounding box center [204, 129] width 149 height 20
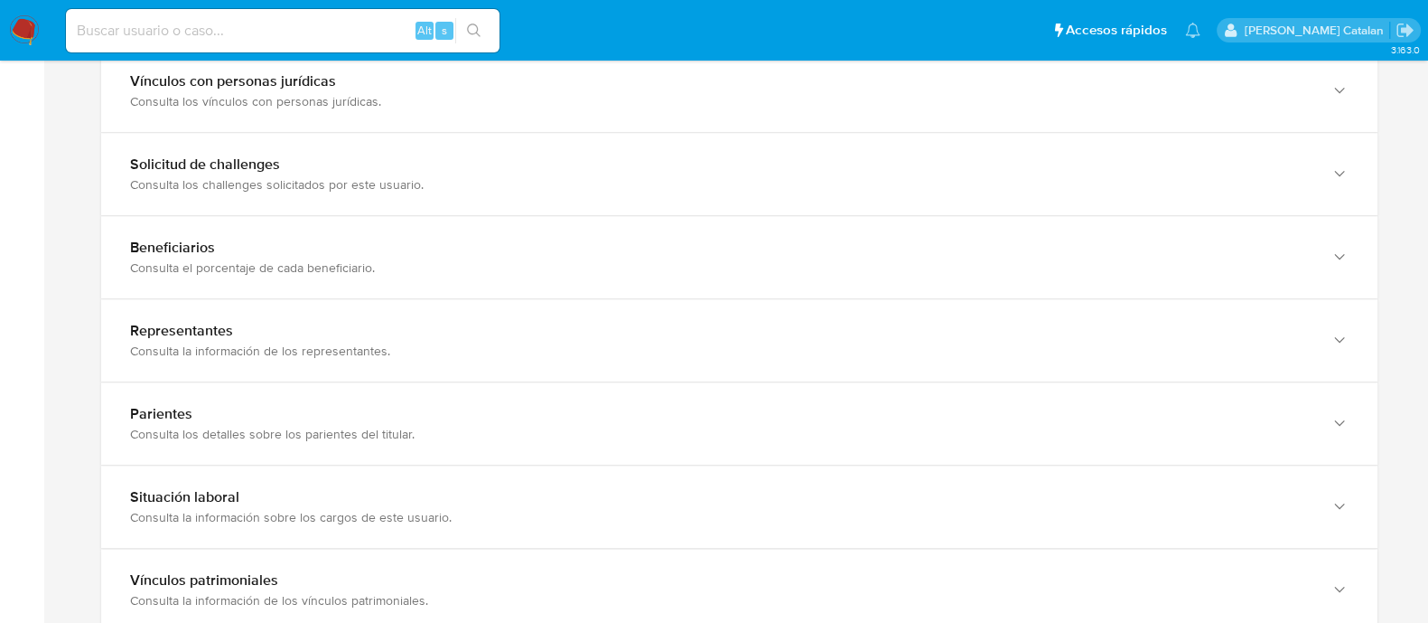
scroll to position [1425, 0]
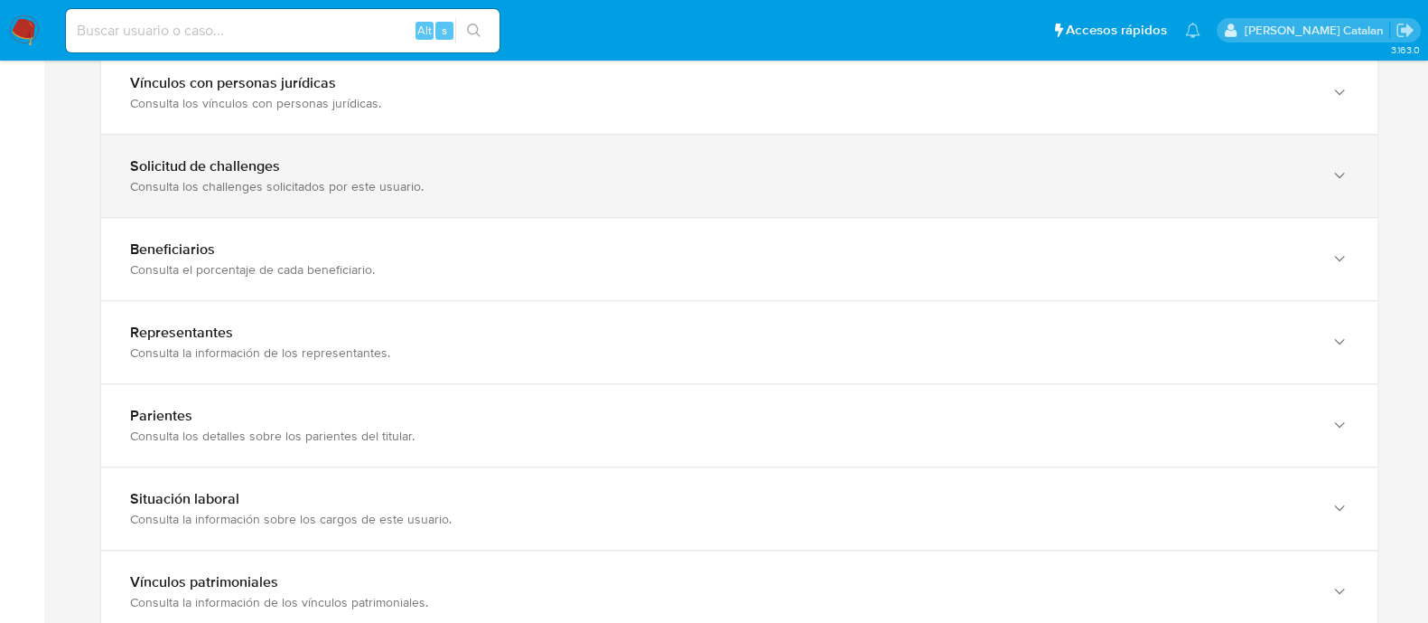
click at [623, 191] on div "Consulta los challenges solicitados por este usuario." at bounding box center [721, 186] width 1183 height 16
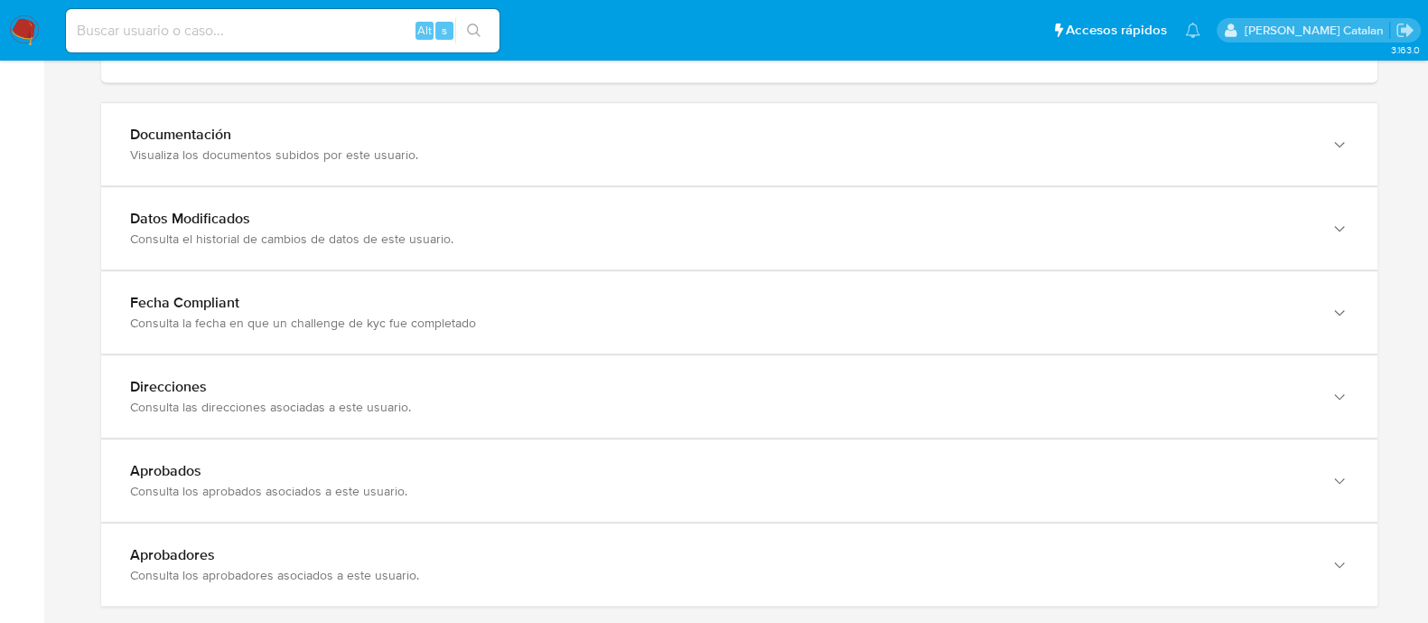
scroll to position [2479, 0]
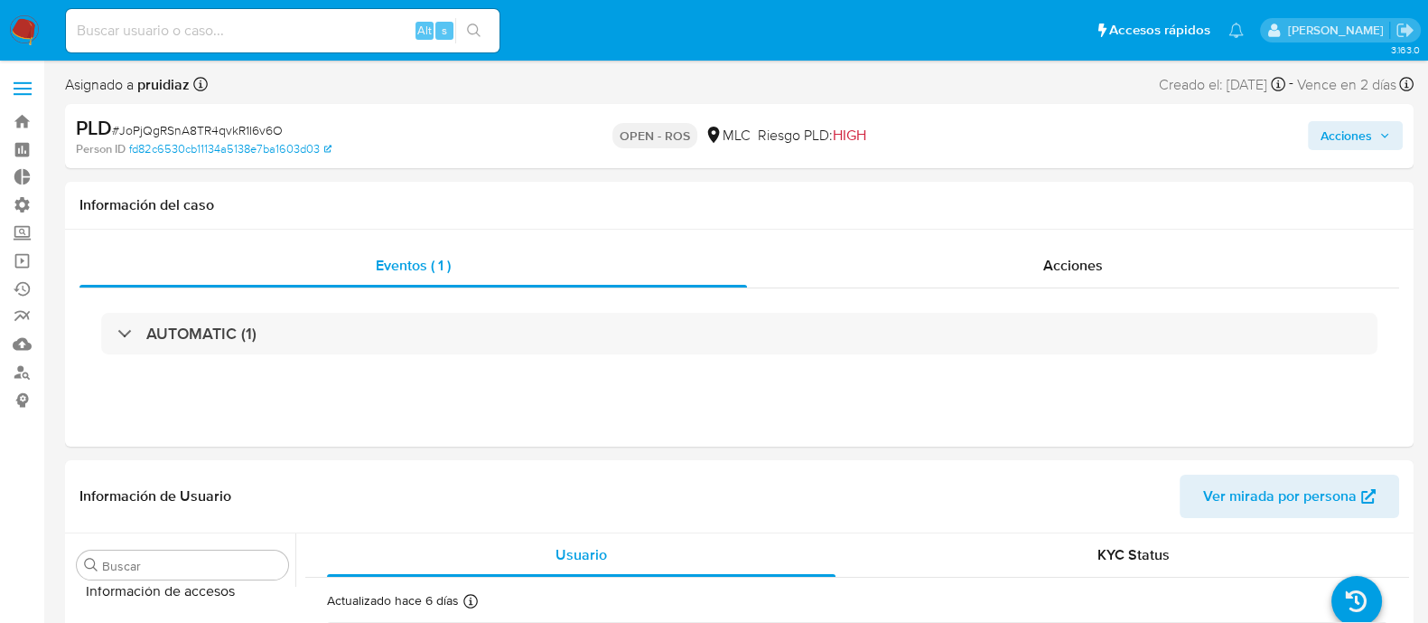
scroll to position [894, 0]
select select "10"
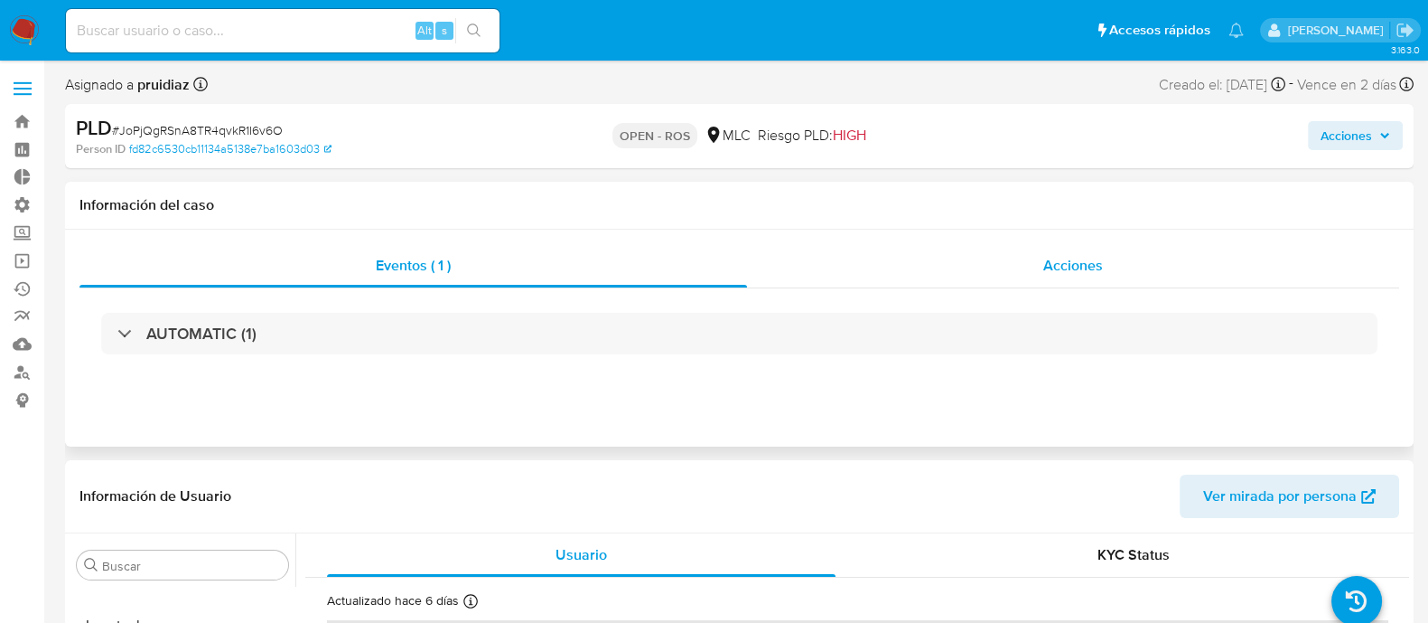
click at [1066, 276] on div "Acciones" at bounding box center [1073, 265] width 652 height 43
